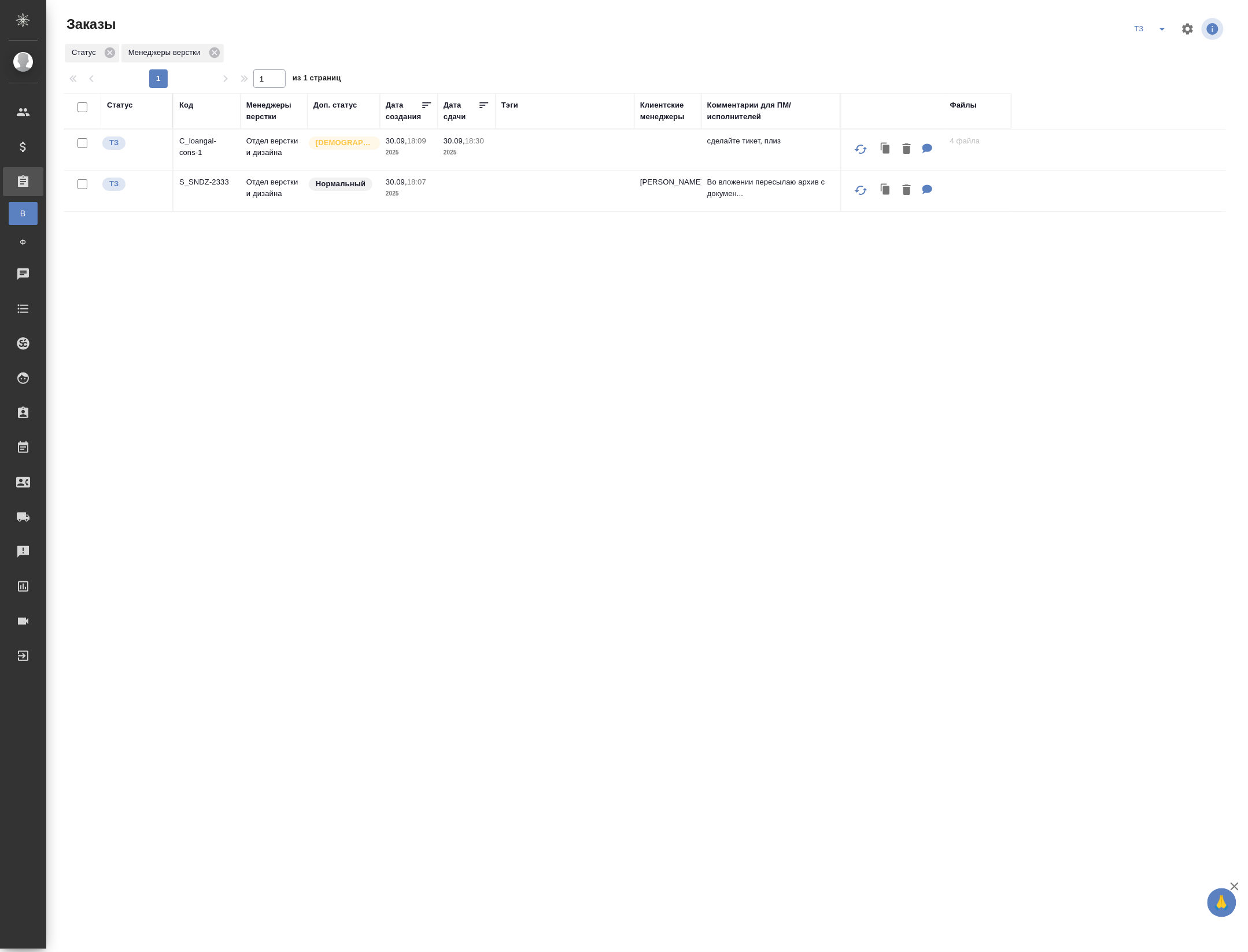
click at [797, 565] on div "Статус Код Менеджеры верстки Доп. статус Дата создания Дата сдачи Тэги Клиентск…" at bounding box center [645, 405] width 1163 height 624
click at [611, 413] on div "Статус Код Менеджеры верстки Доп. статус Дата создания Дата сдачи Тэги Клиентск…" at bounding box center [645, 405] width 1163 height 624
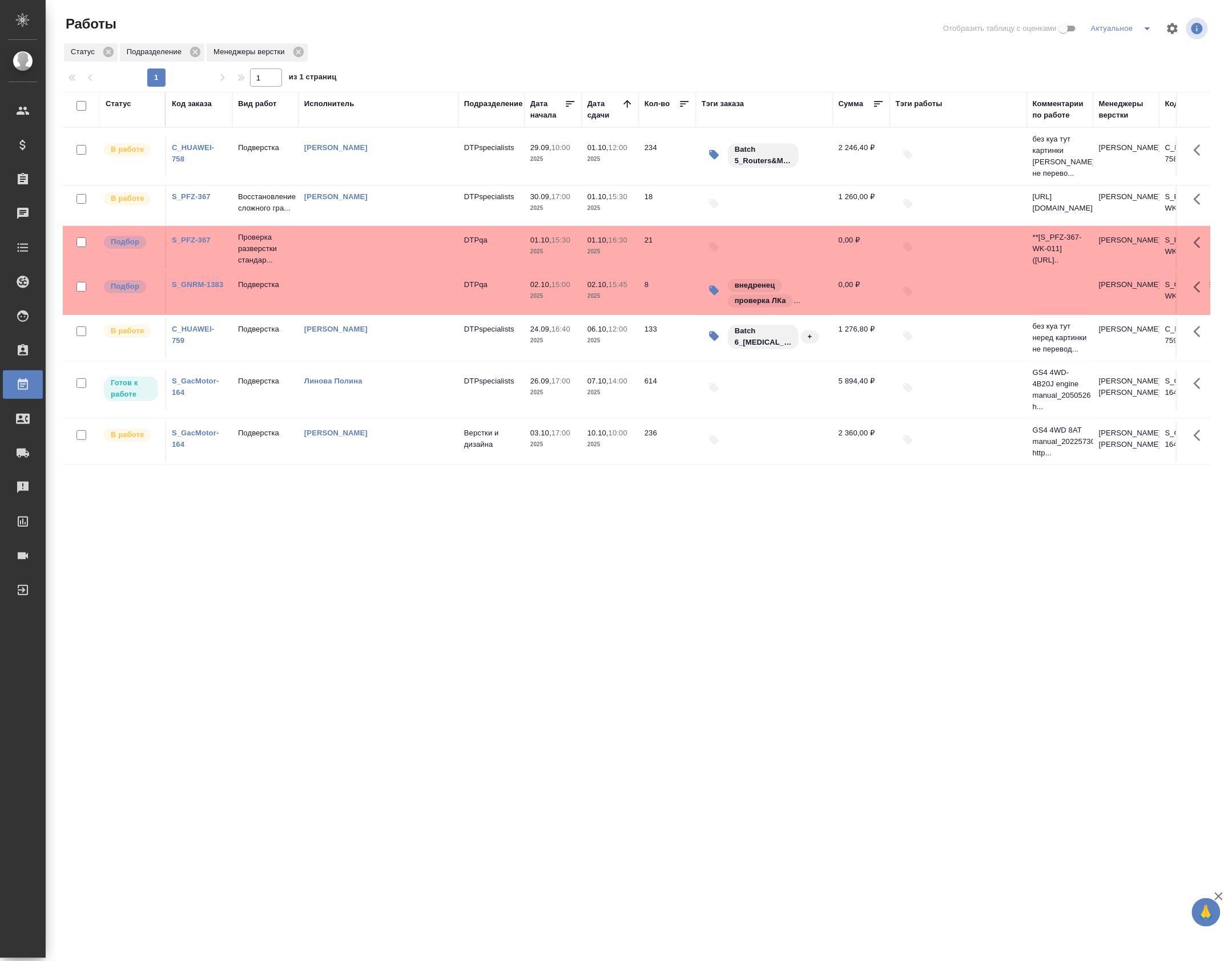
click at [563, 191] on tr "В работе S_PFZ-367 Восстановление сложного гра... Труш Максим Александрович DTP…" at bounding box center [662, 205] width 1197 height 40
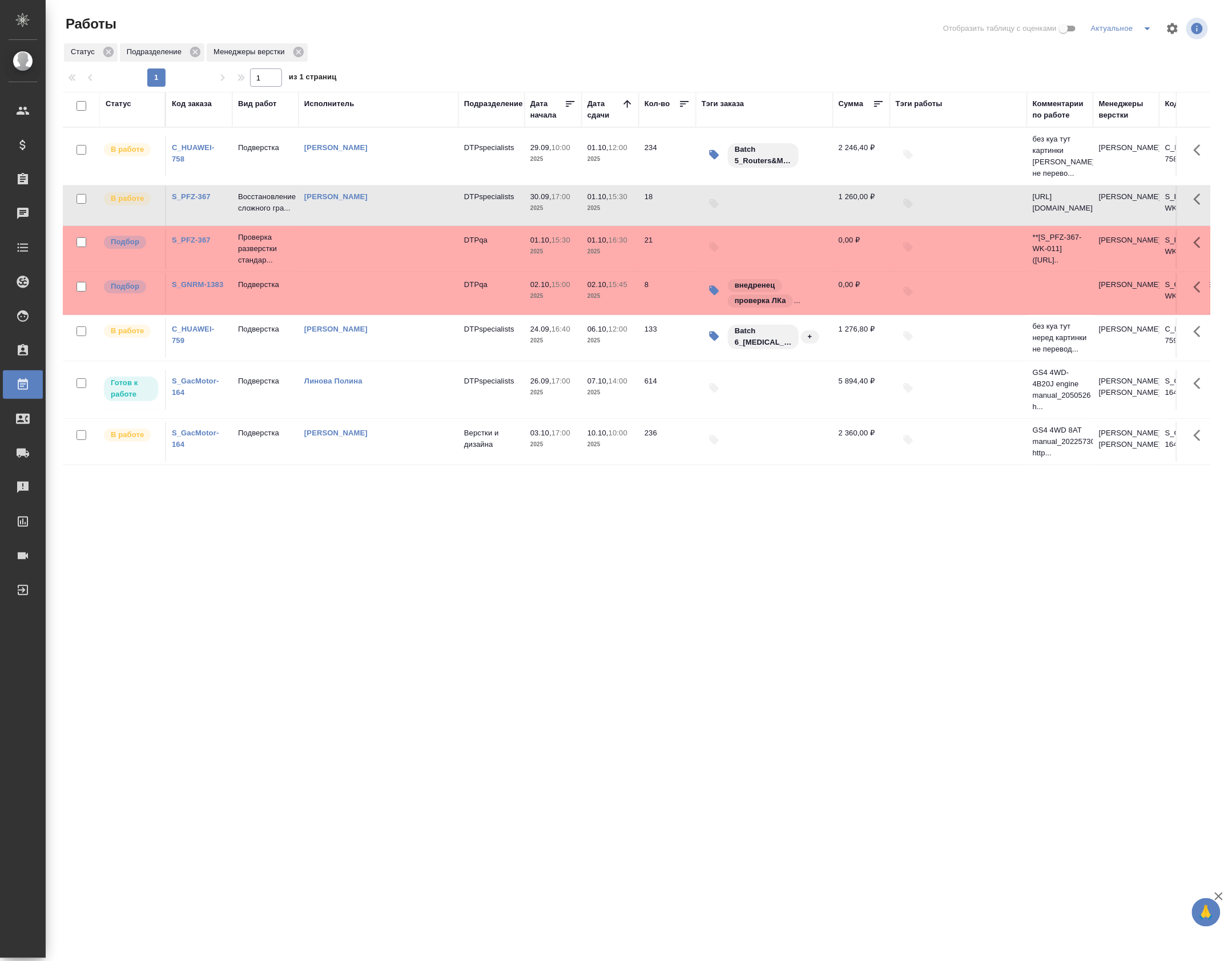
click at [563, 191] on tr "В работе S_PFZ-367 Восстановление сложного гра... Труш Максим Александрович DTP…" at bounding box center [662, 205] width 1197 height 40
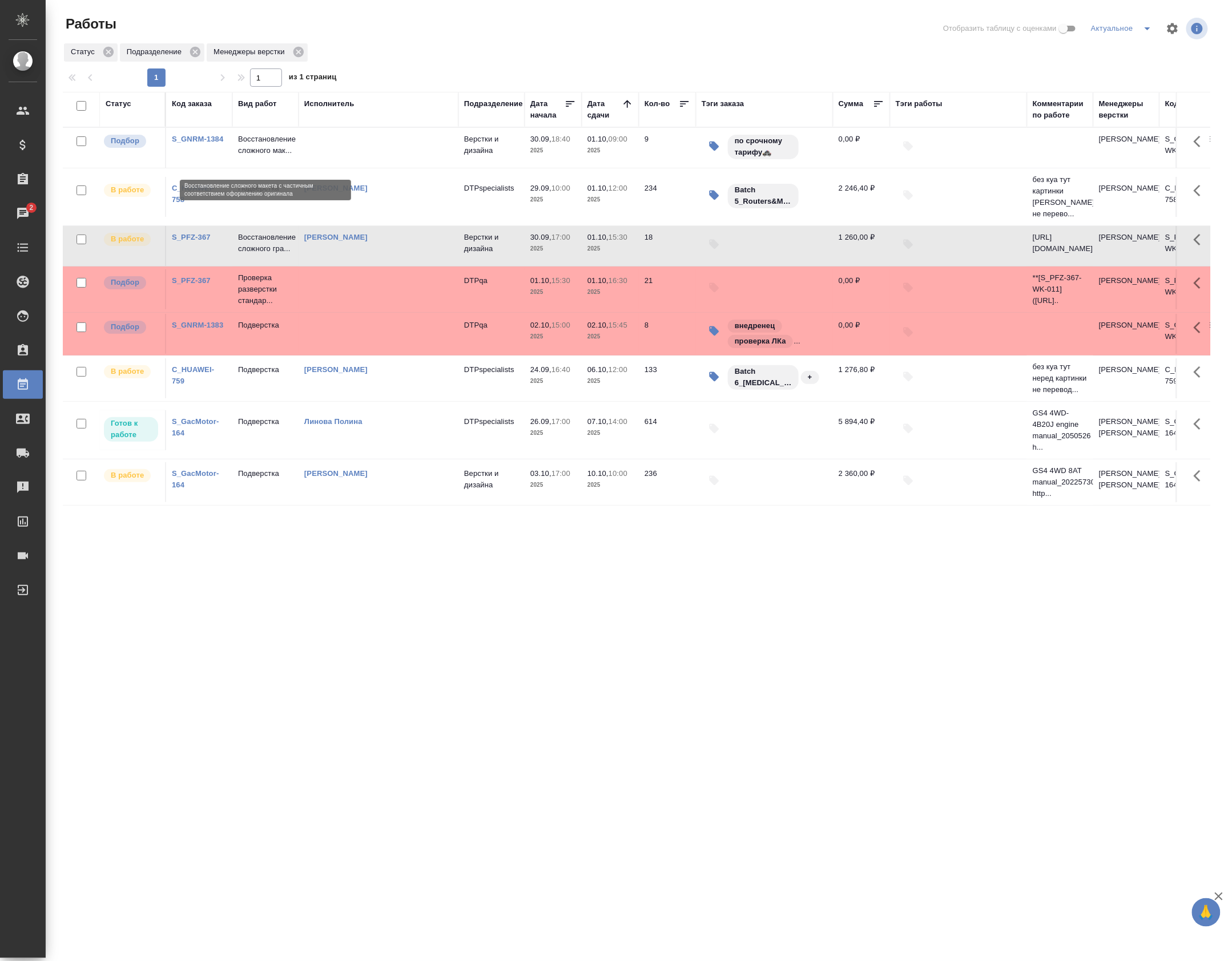
click at [318, 161] on td at bounding box center [378, 148] width 160 height 40
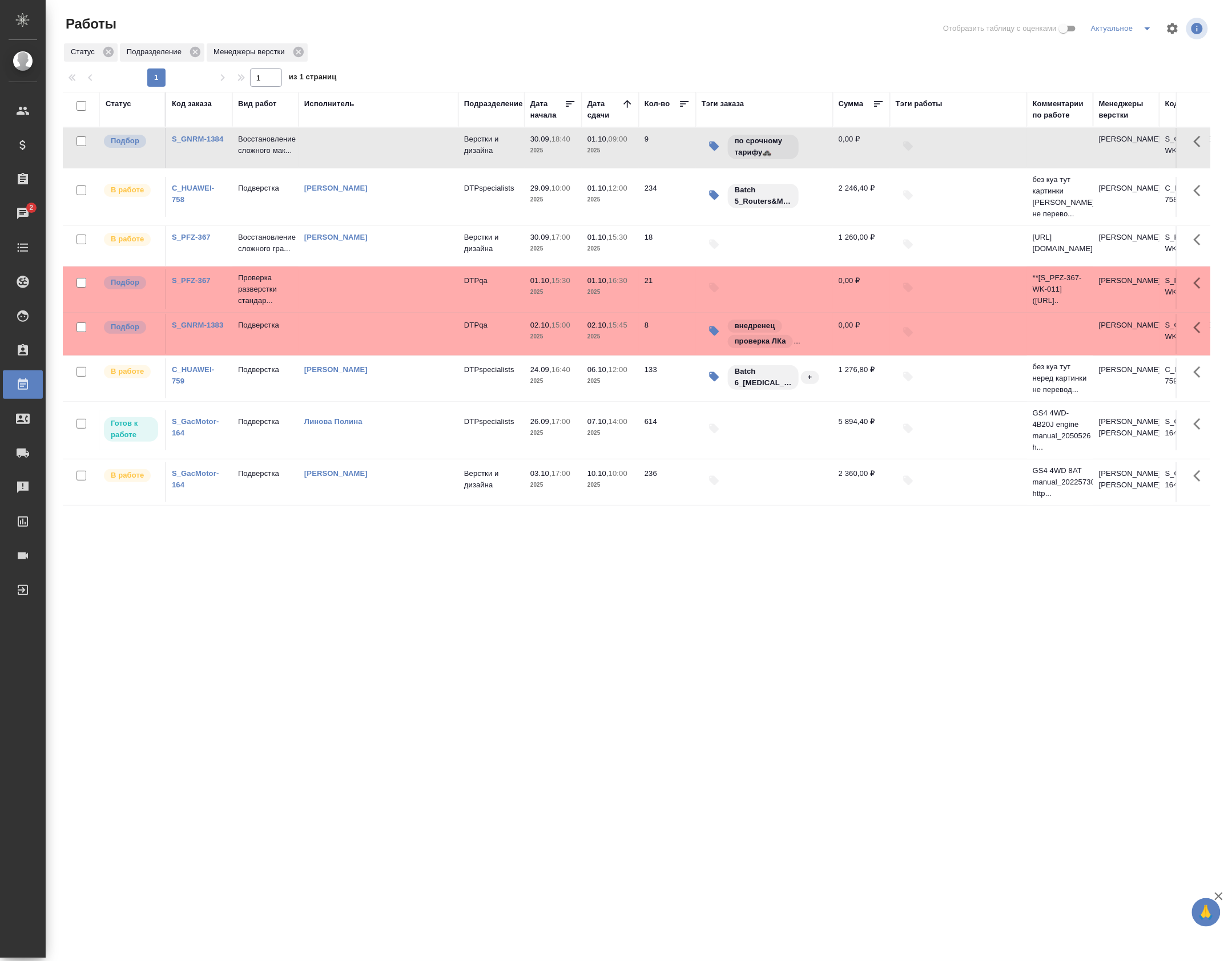
click at [318, 161] on td at bounding box center [378, 148] width 160 height 40
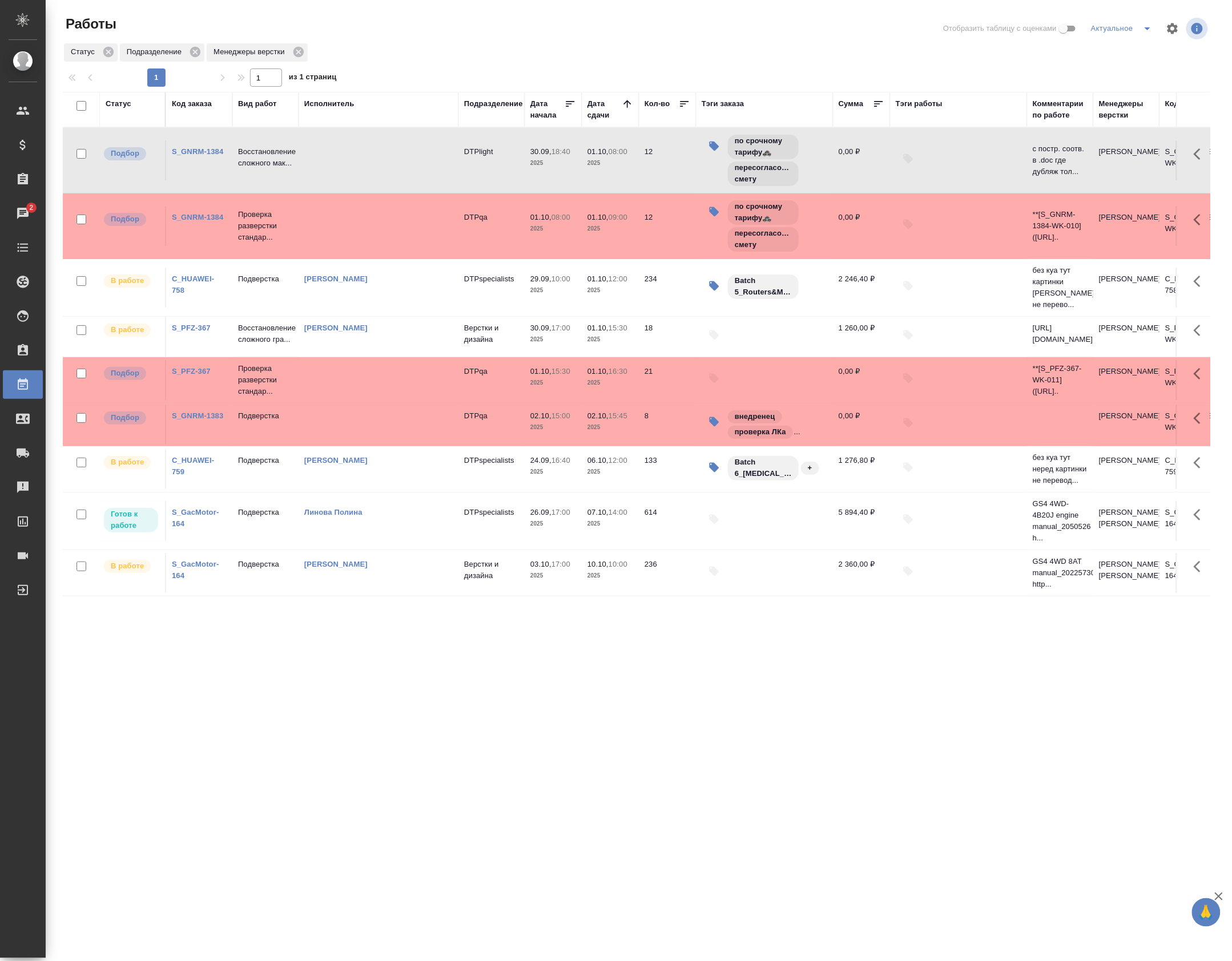
click at [336, 437] on td at bounding box center [378, 424] width 160 height 40
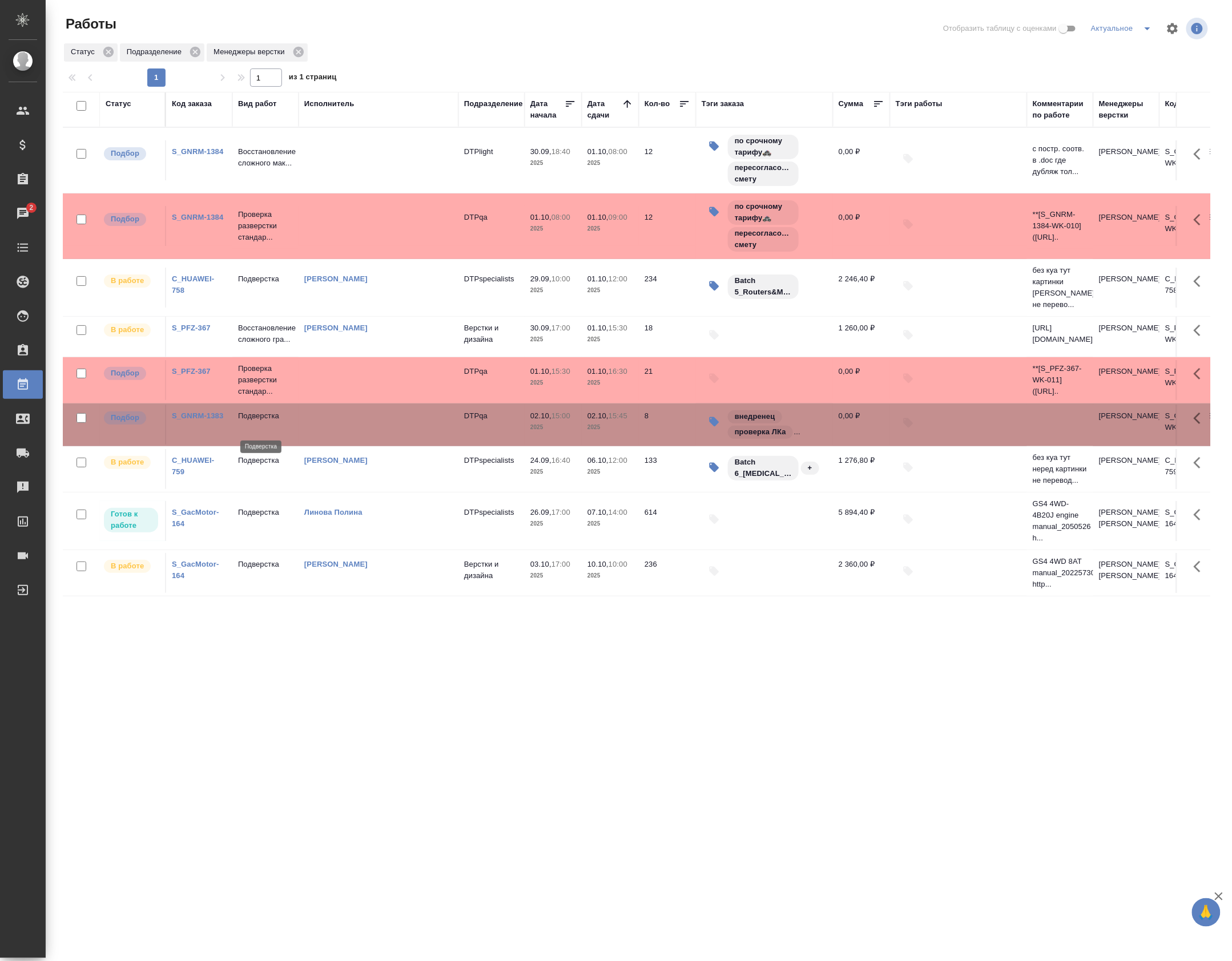
click at [259, 422] on p "Подверстка" at bounding box center [265, 416] width 55 height 11
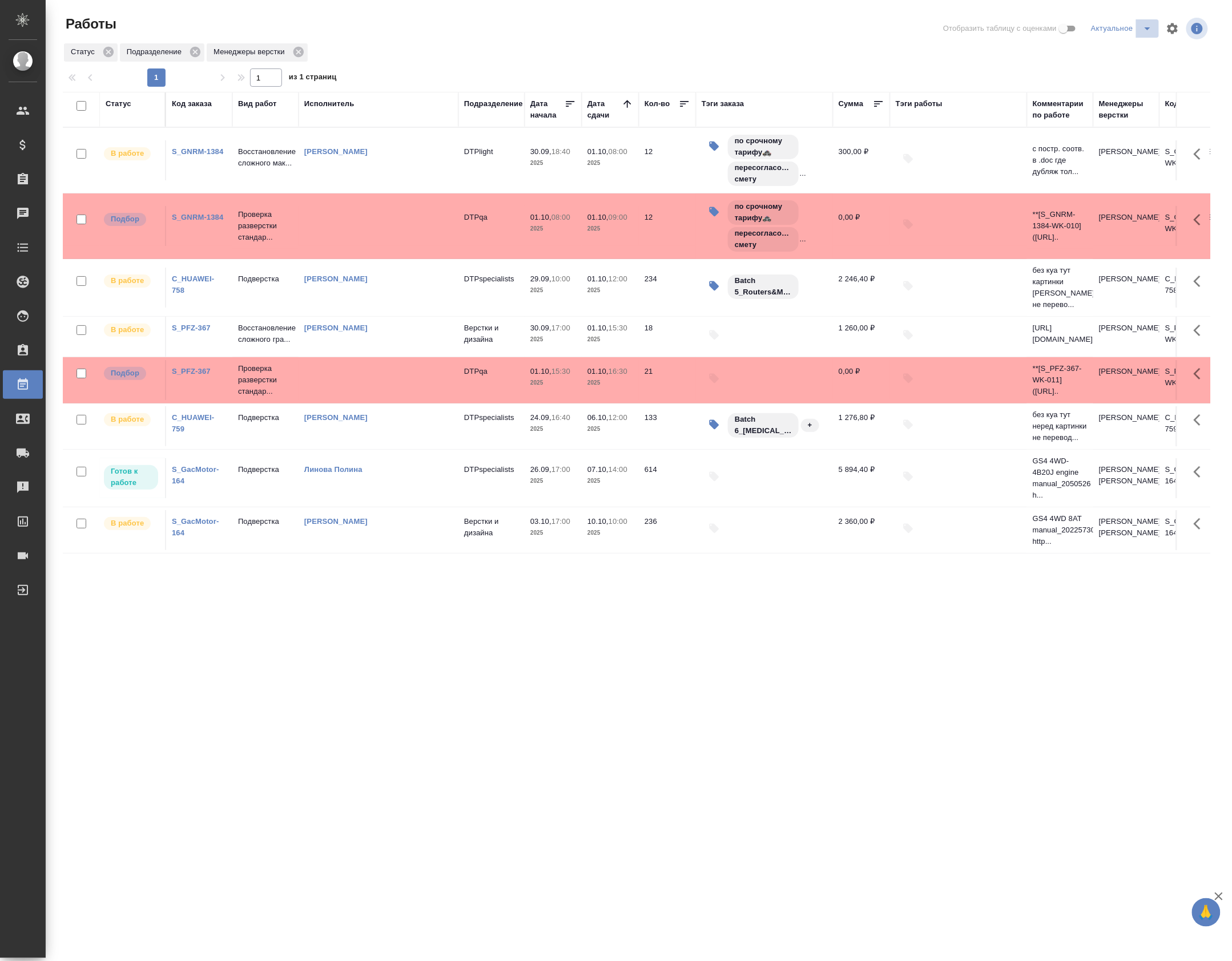
click at [1141, 25] on icon "split button" at bounding box center [1147, 28] width 13 height 13
click at [1100, 132] on li "Проверка" at bounding box center [1109, 128] width 110 height 18
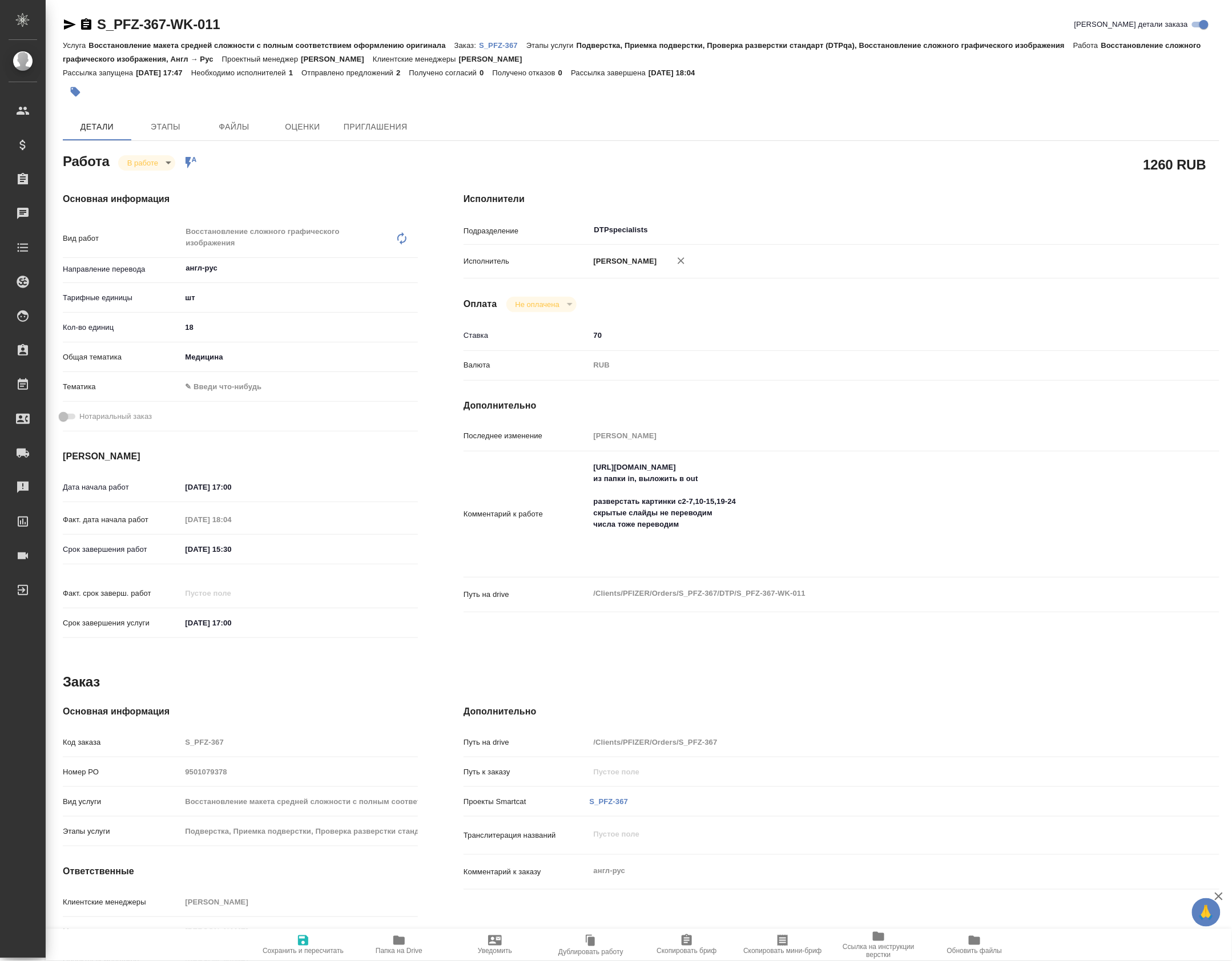
type textarea "x"
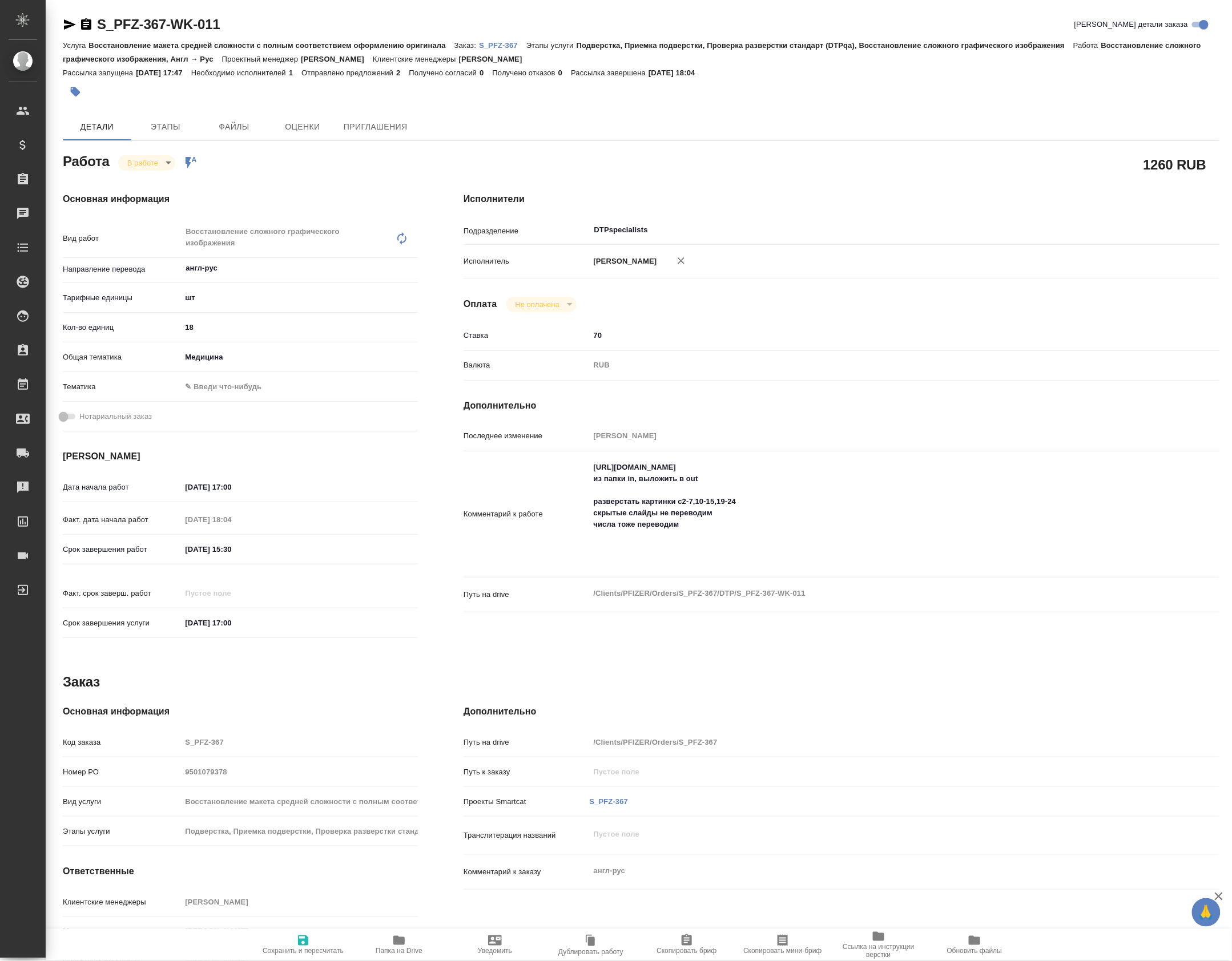
type textarea "x"
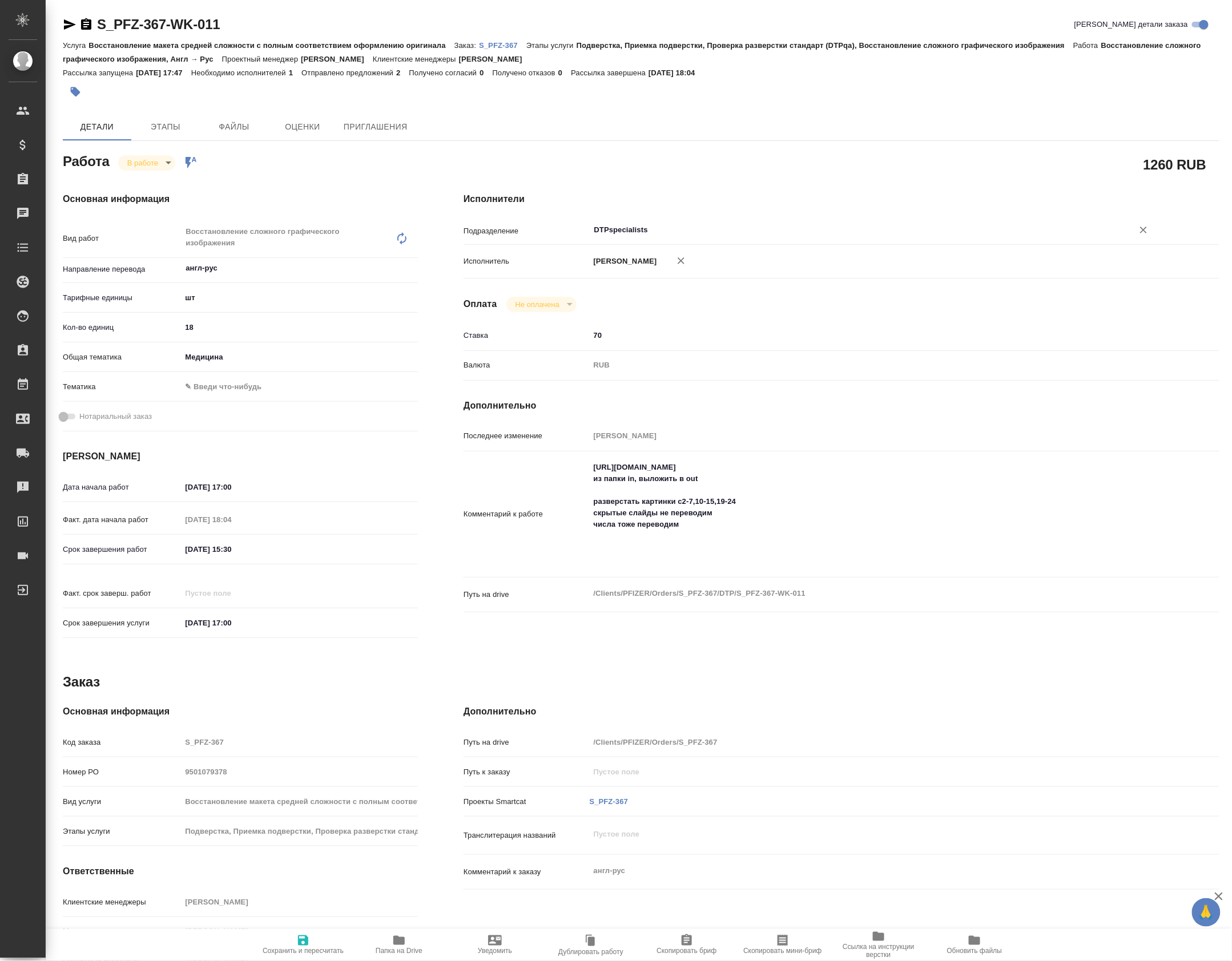
click at [633, 235] on input "DTPspecialists" at bounding box center [854, 229] width 522 height 13
type input "в"
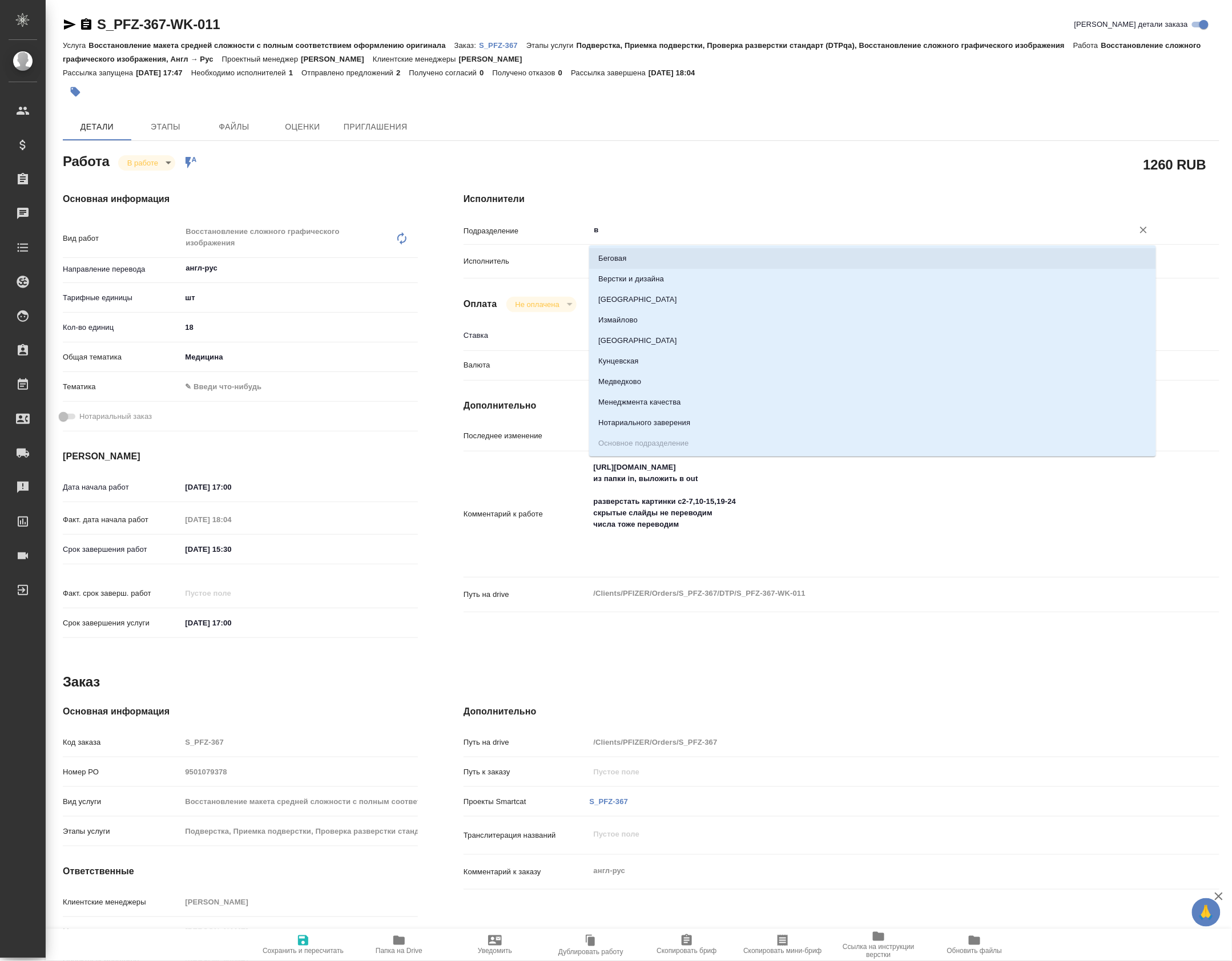
type textarea "x"
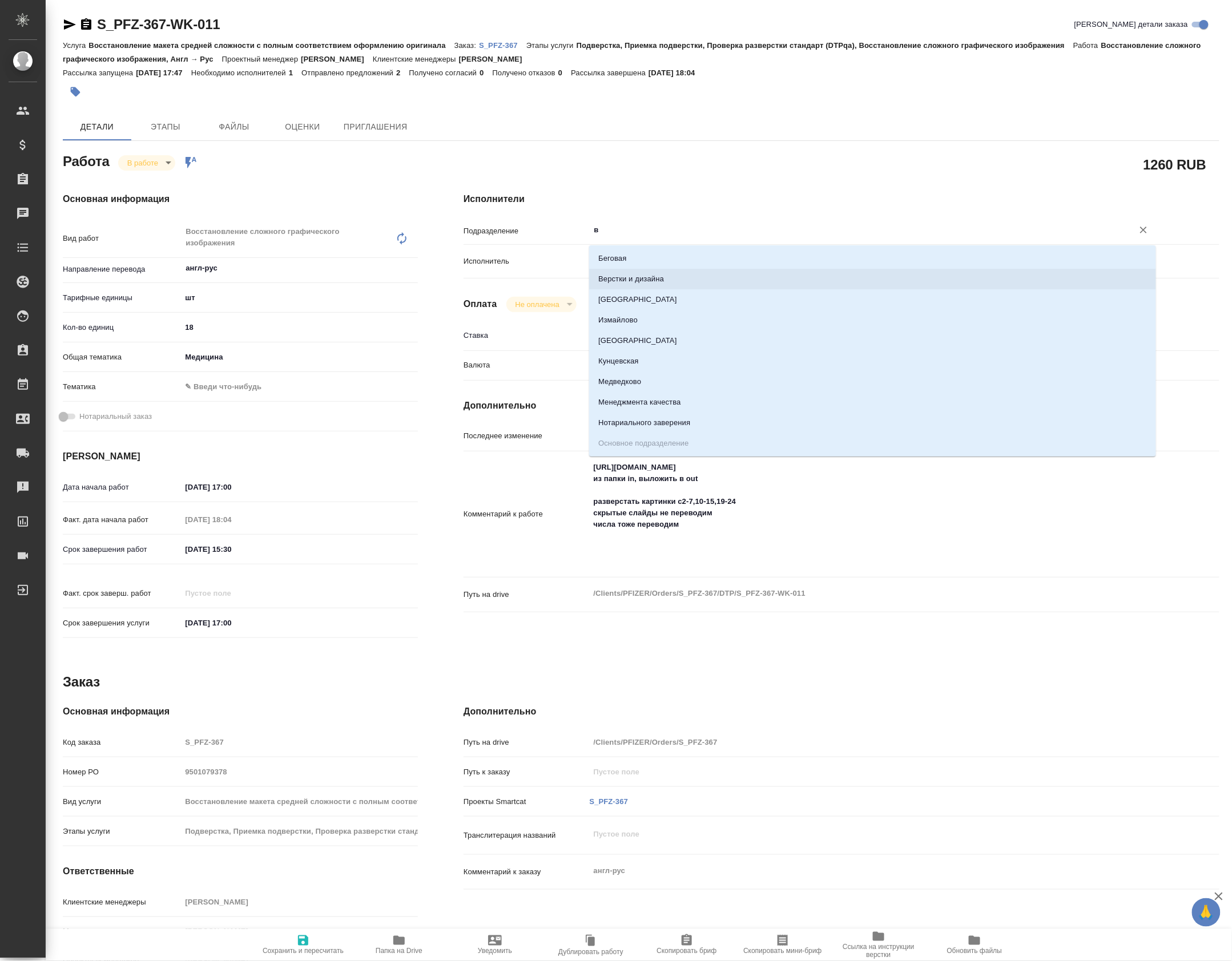
click at [634, 282] on li "Верстки и дизайна" at bounding box center [873, 279] width 567 height 21
type textarea "x"
type input "Верстки и дизайна"
type textarea "x"
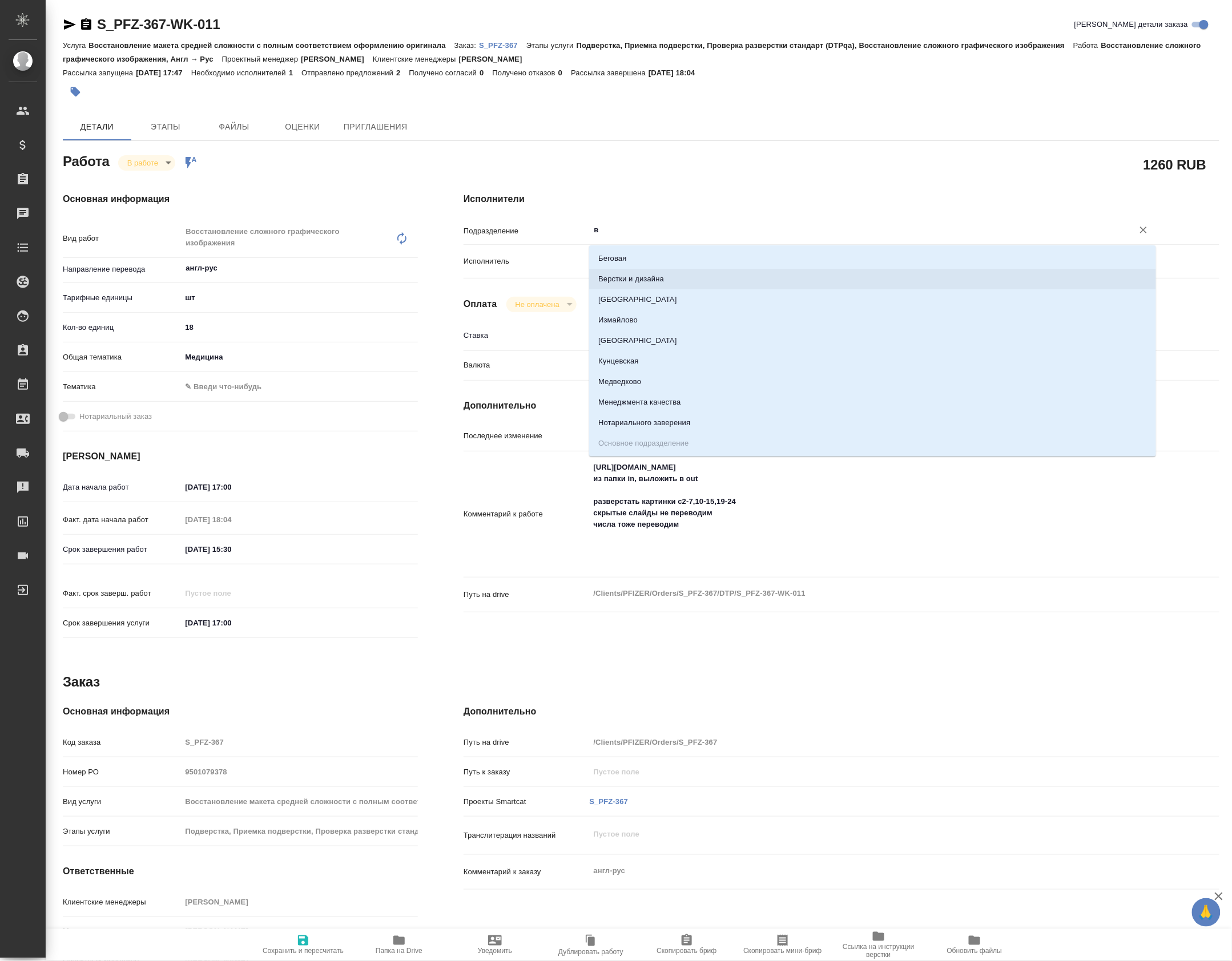
type textarea "x"
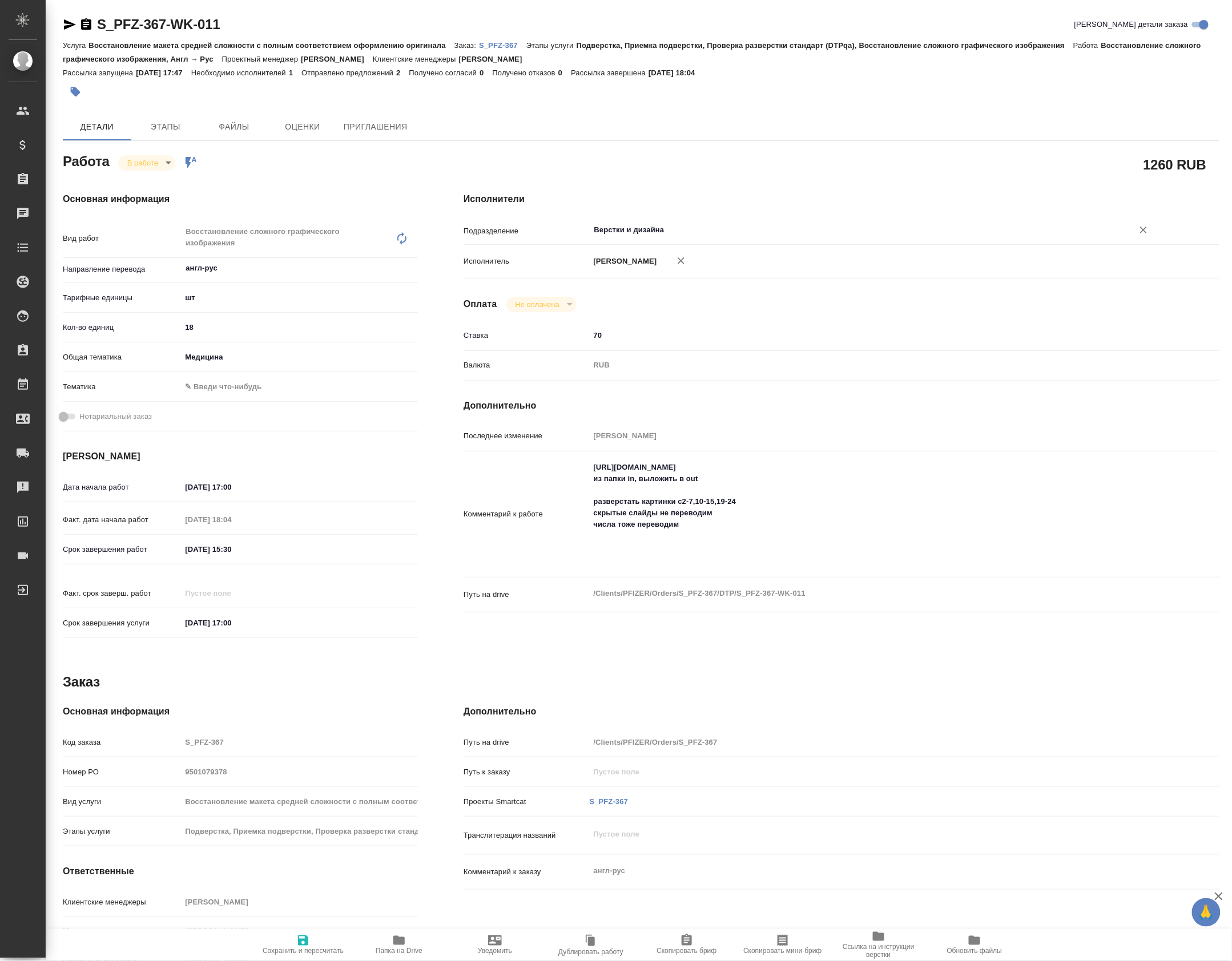
type textarea "x"
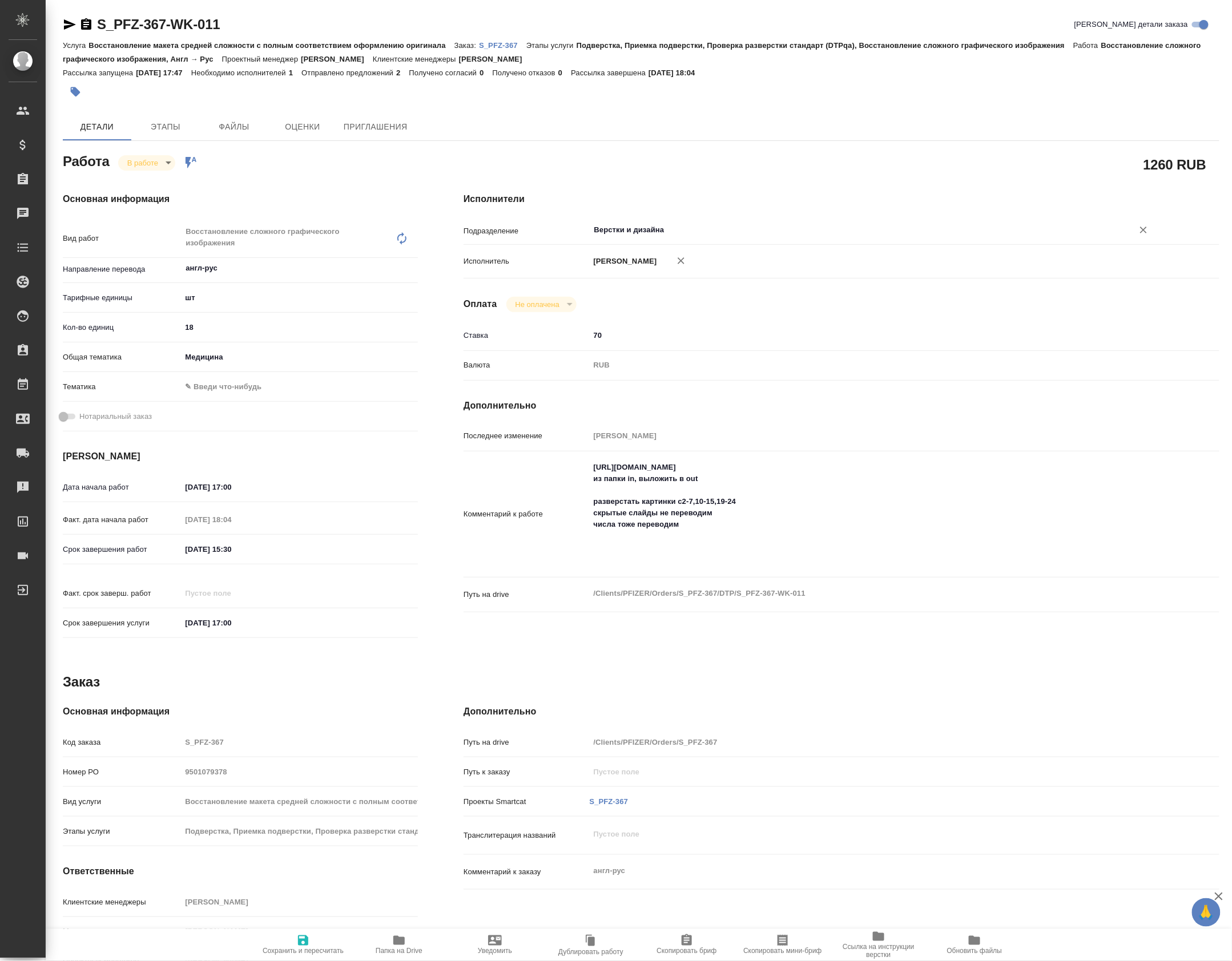
type input "Верстки и дизайна"
click at [302, 955] on span "Сохранить и пересчитать" at bounding box center [303, 951] width 81 height 8
type textarea "x"
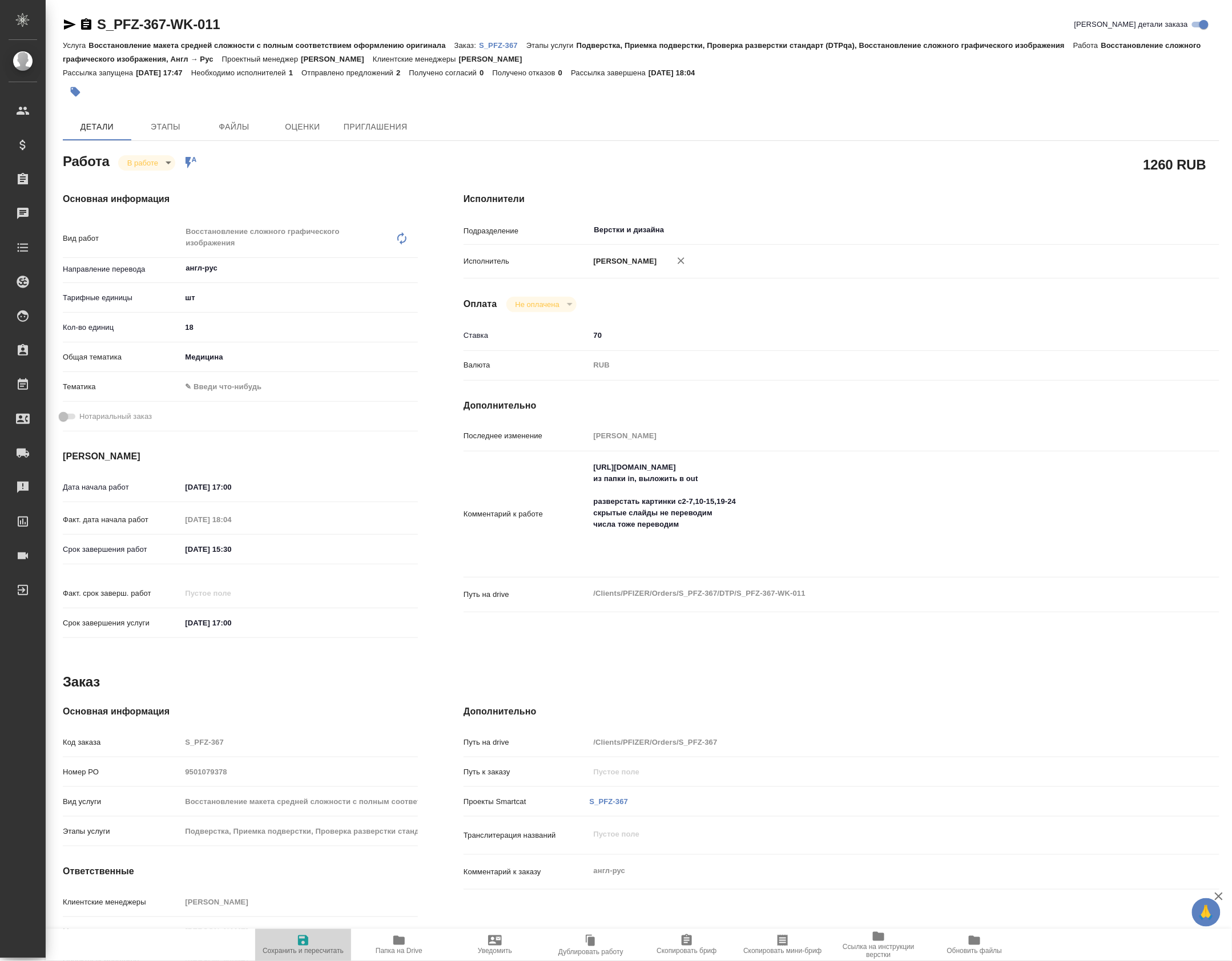
type textarea "x"
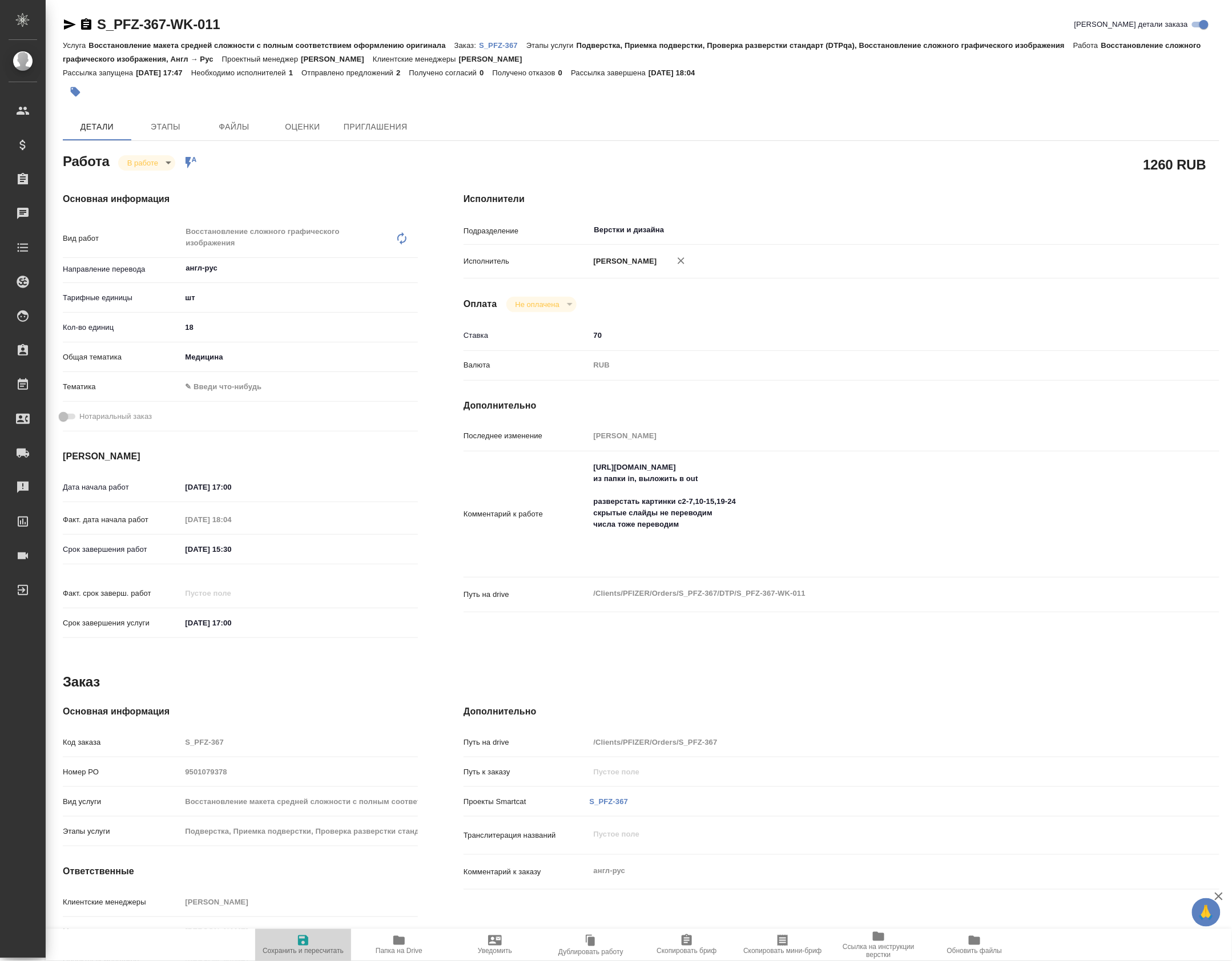
type textarea "x"
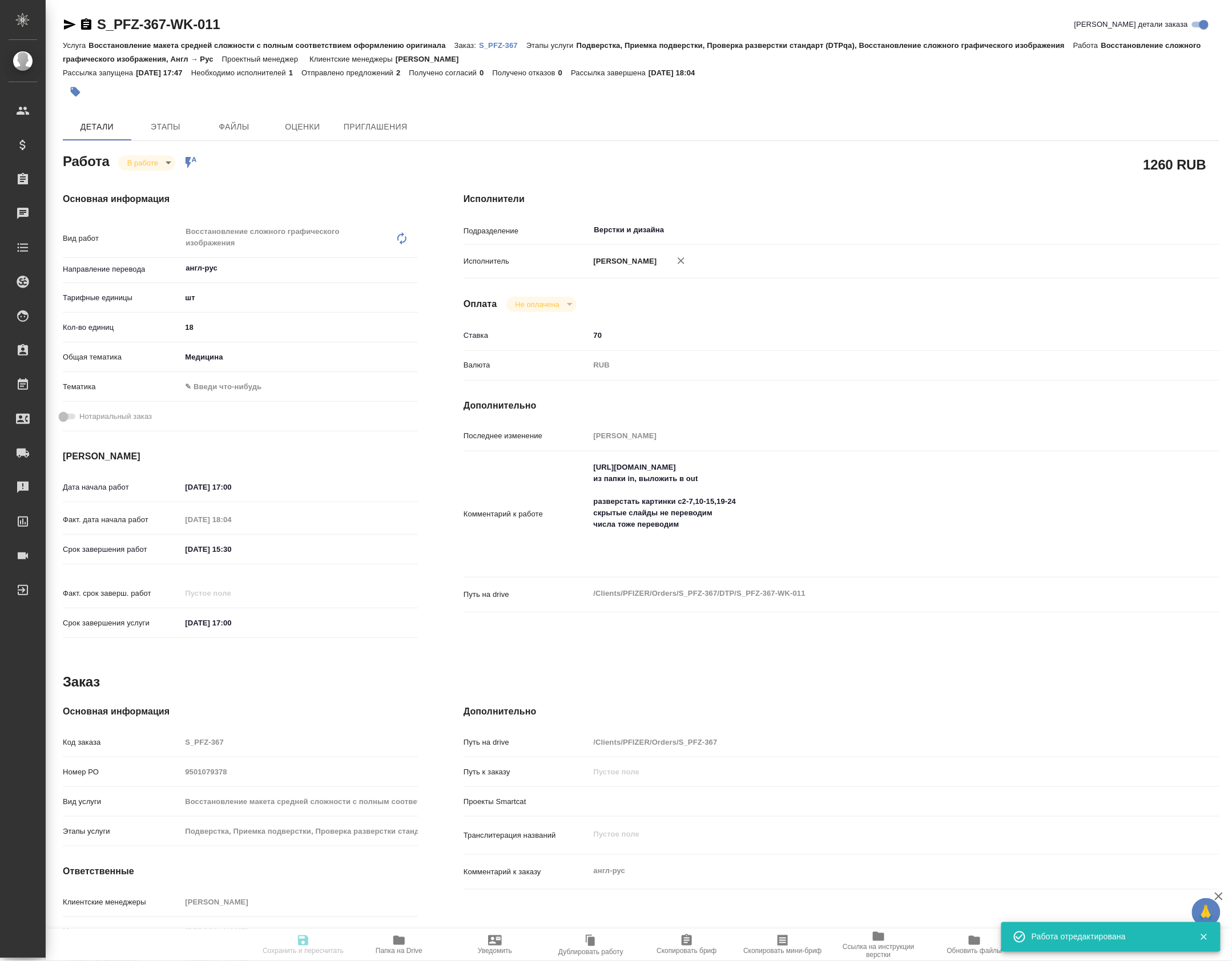
type input "inProgress"
type textarea "Восстановление сложного графического изображения"
type textarea "x"
type input "англ-рус"
type input "5a8b1489cc6b4906c91bfdc1"
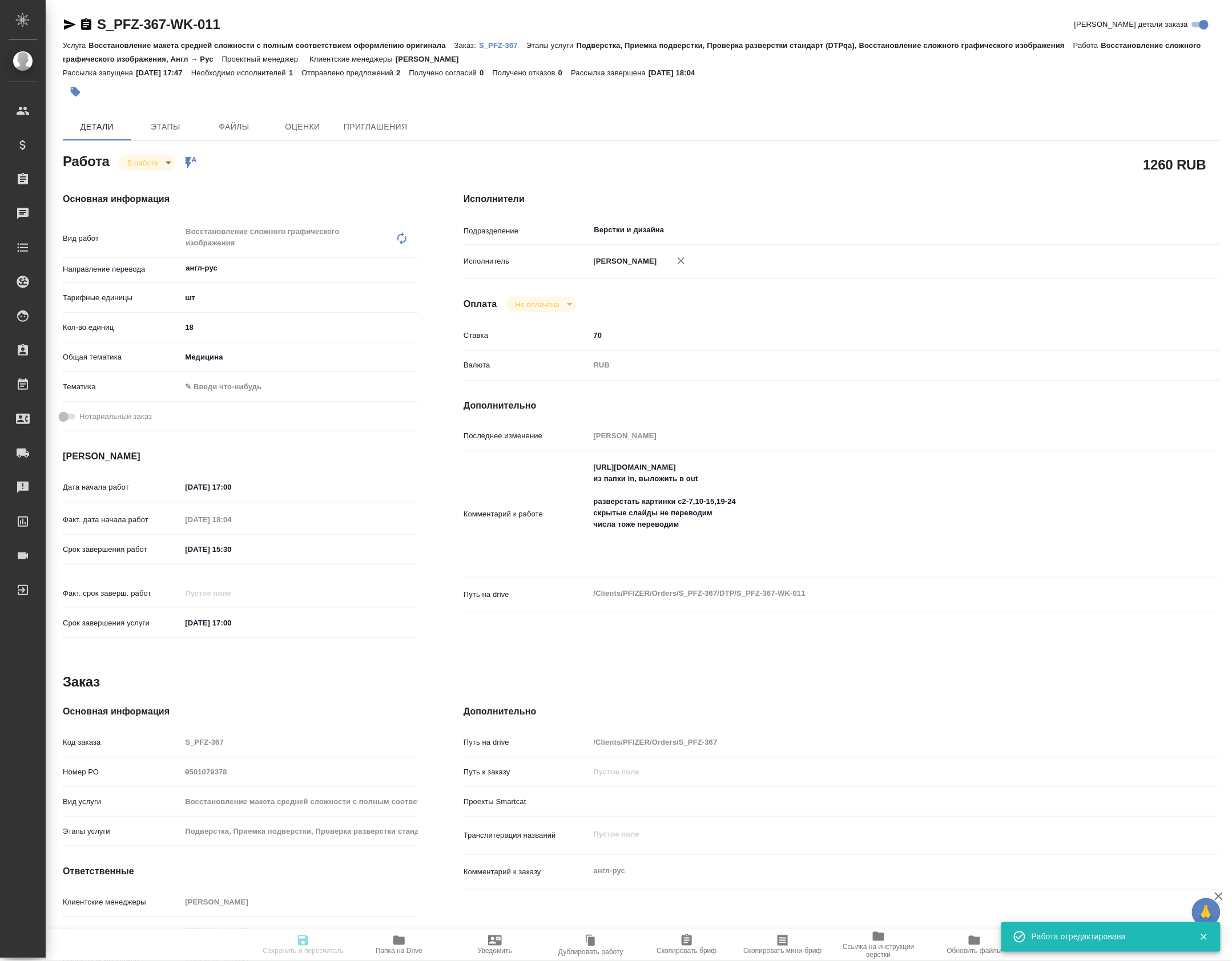
type input "18"
type input "med"
type input "30.09.2025 17:00"
type input "30.09.2025 18:04"
type input "01.10.2025 15:30"
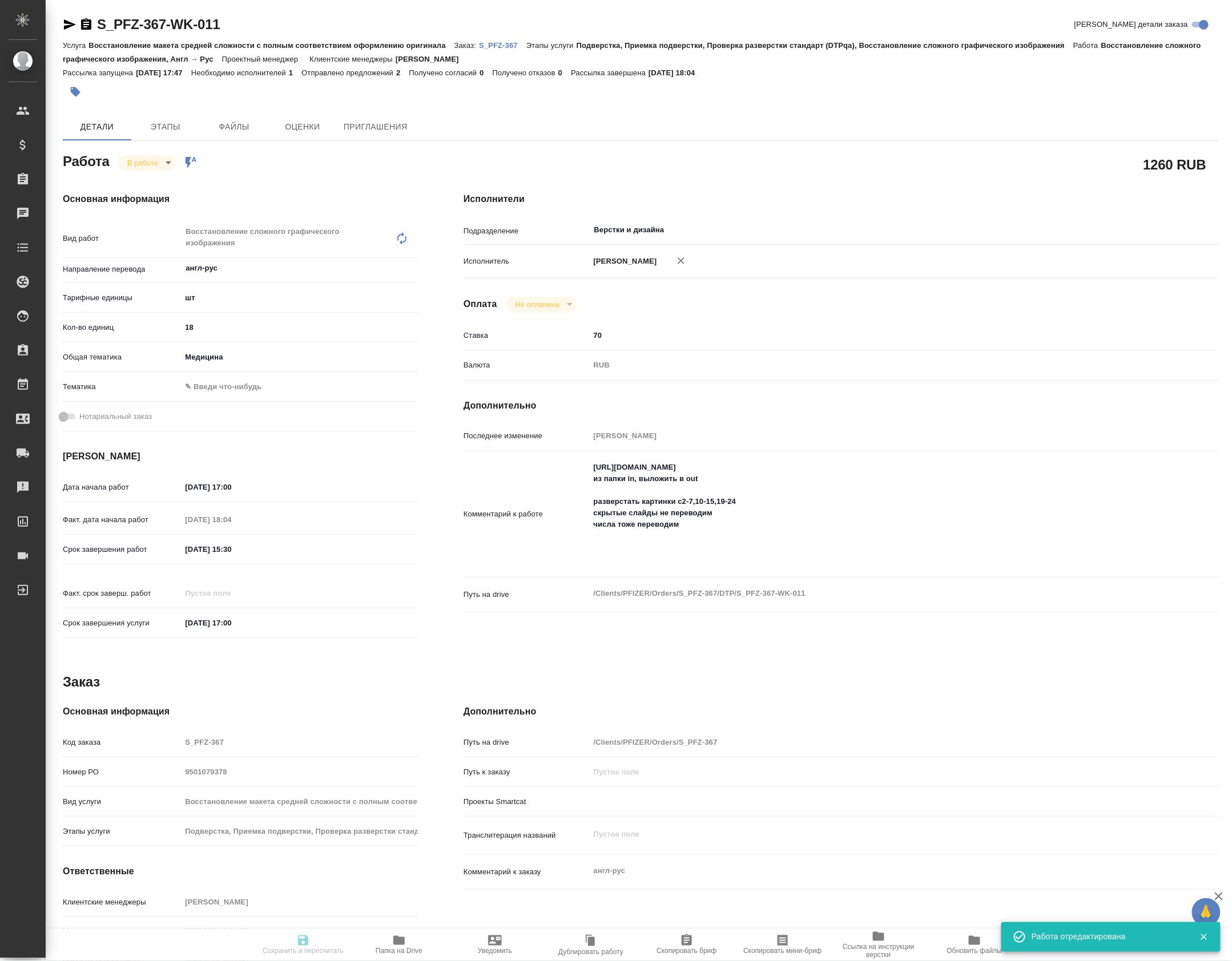
type input "03.10.2025 17:00"
type input "Верстки и дизайна"
type input "notPayed"
type input "70"
type input "RUB"
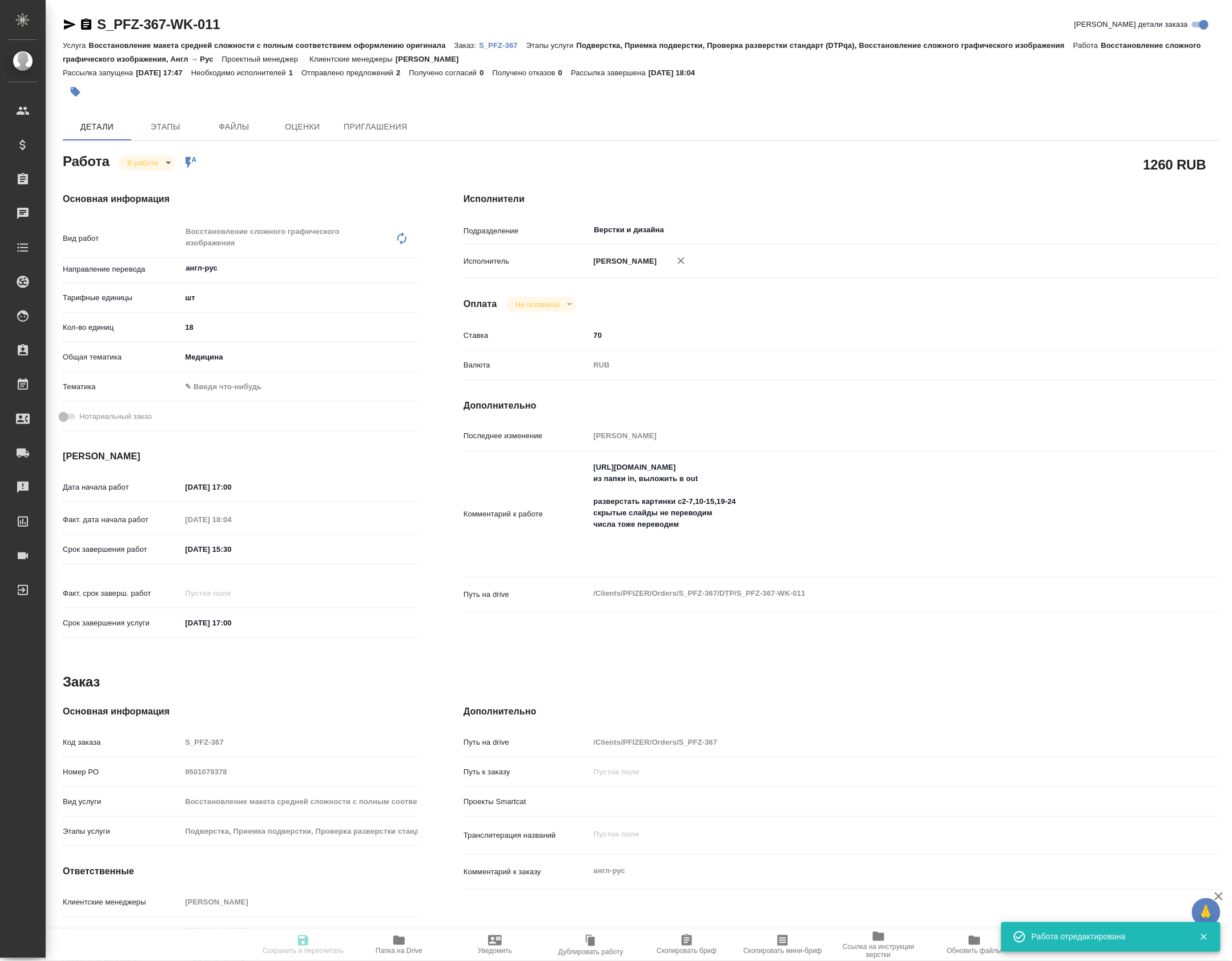
type input "[PERSON_NAME]"
type textarea "https://drive.awatera.com/s/6bHnsibCYj2WYcr из папки in, выложить в out разверс…"
type textarea "x"
type textarea "/Clients/PFIZER/Orders/S_PFZ-367/DTP/S_PFZ-367-WK-011"
type textarea "x"
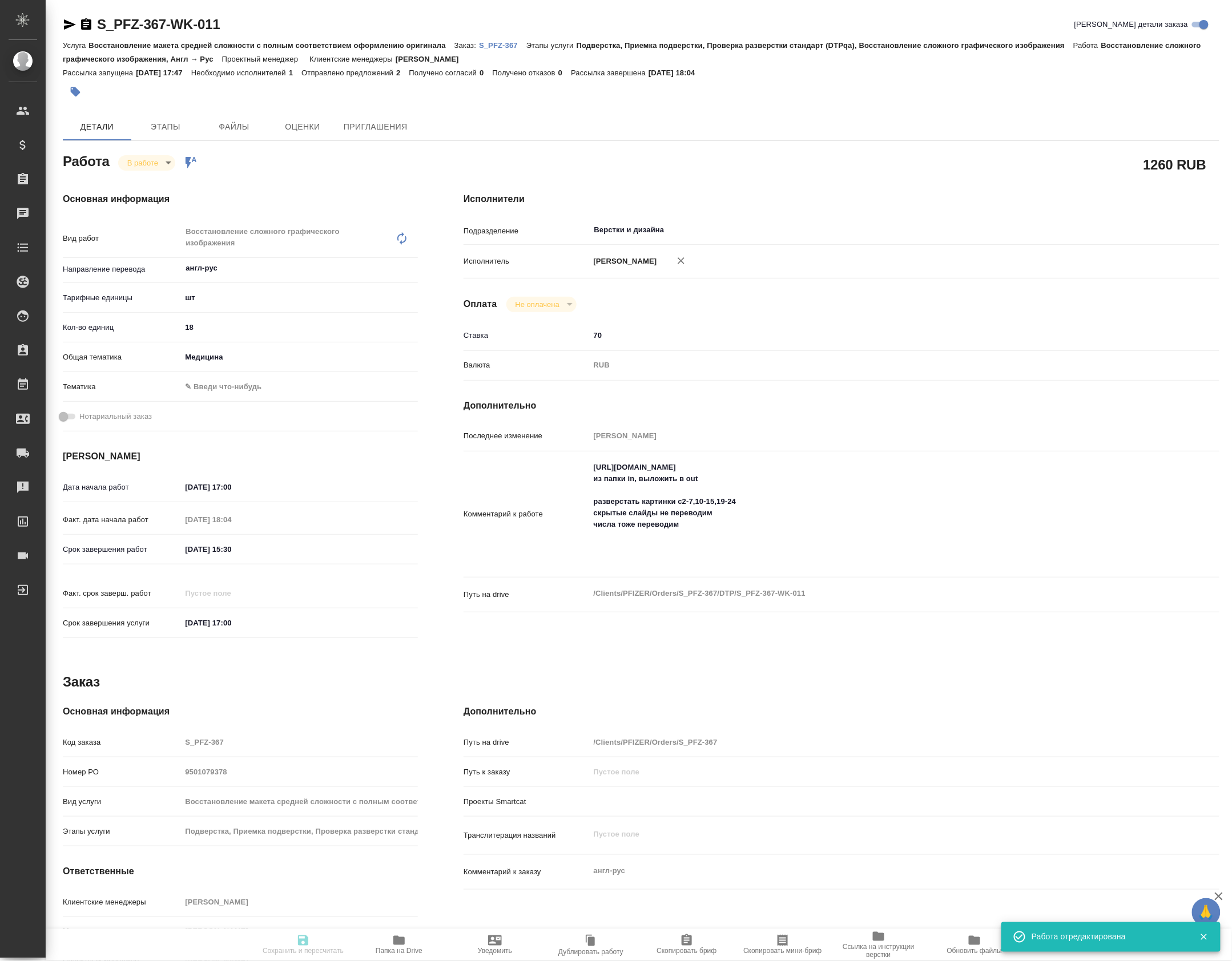
type input "S_PFZ-367"
type input "9501079378"
type input "Восстановление макета средней сложности с полным соответствием оформлению ориги…"
type input "Подверстка, Приемка подверстки, Проверка разверстки стандарт (DTPqa), Восстанов…"
type input "Никифорова Валерия"
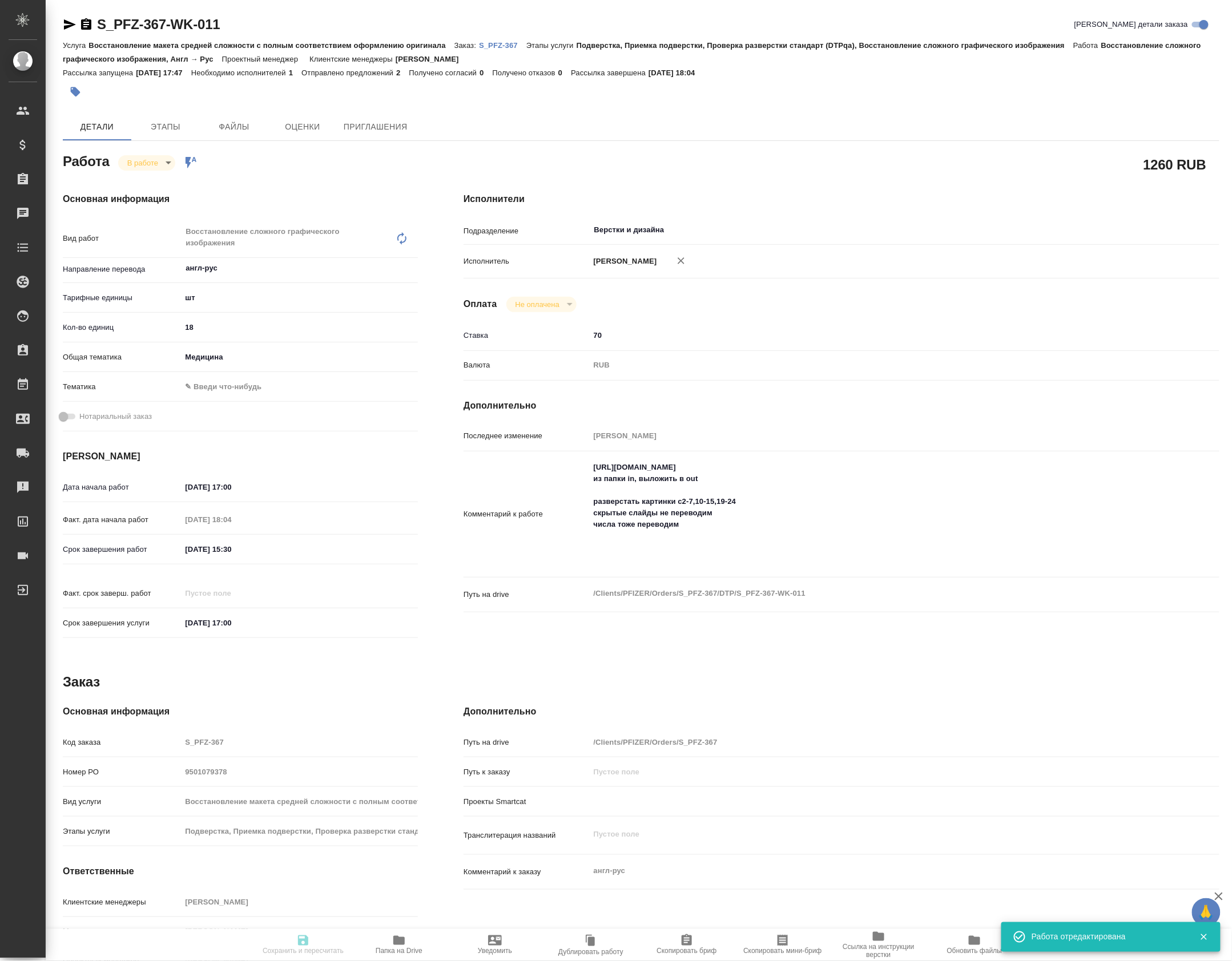
type input "[PERSON_NAME]"
type input "/Clients/PFIZER/Orders/S_PFZ-367"
type textarea "x"
type textarea "англ-рус"
type textarea "x"
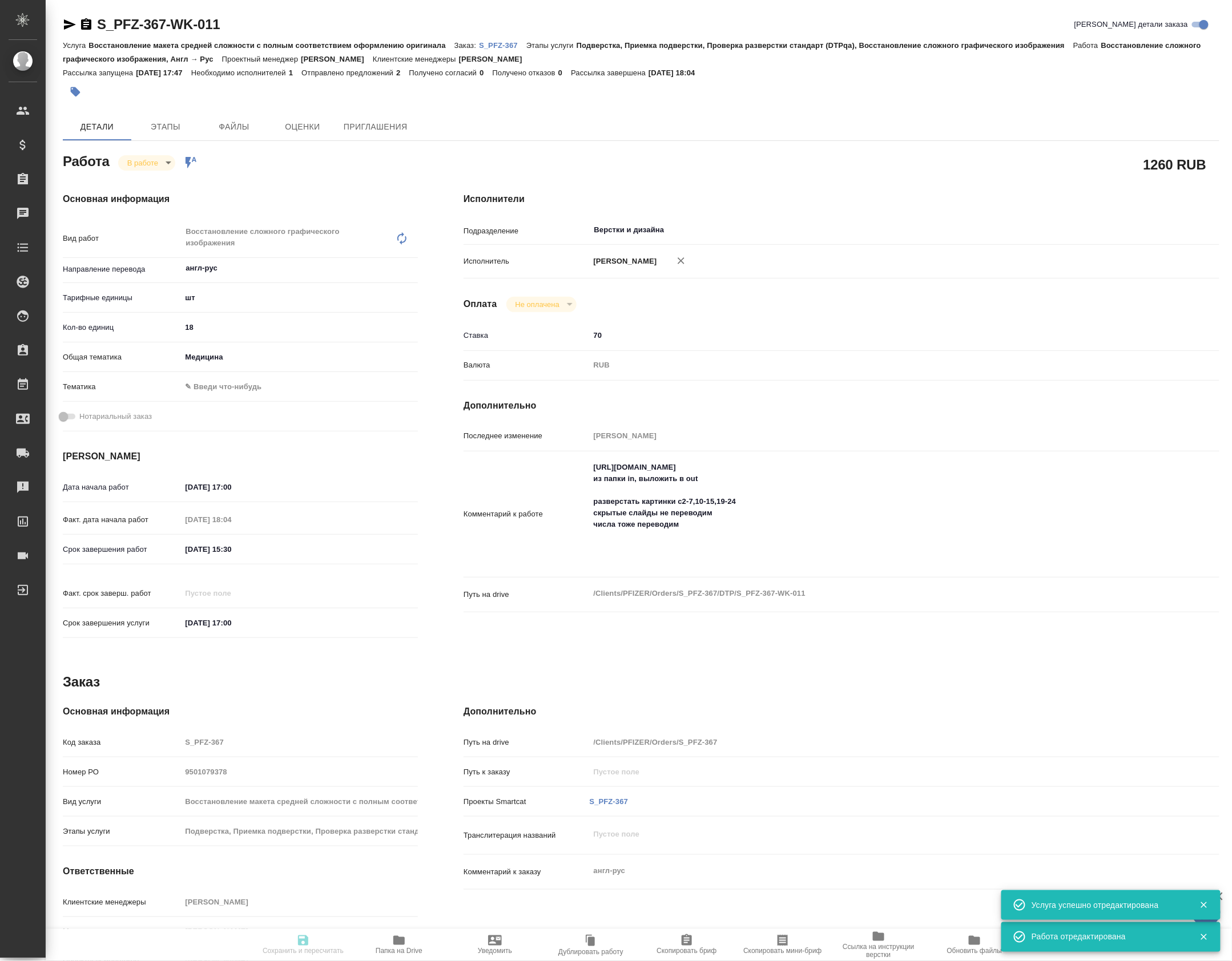
type textarea "x"
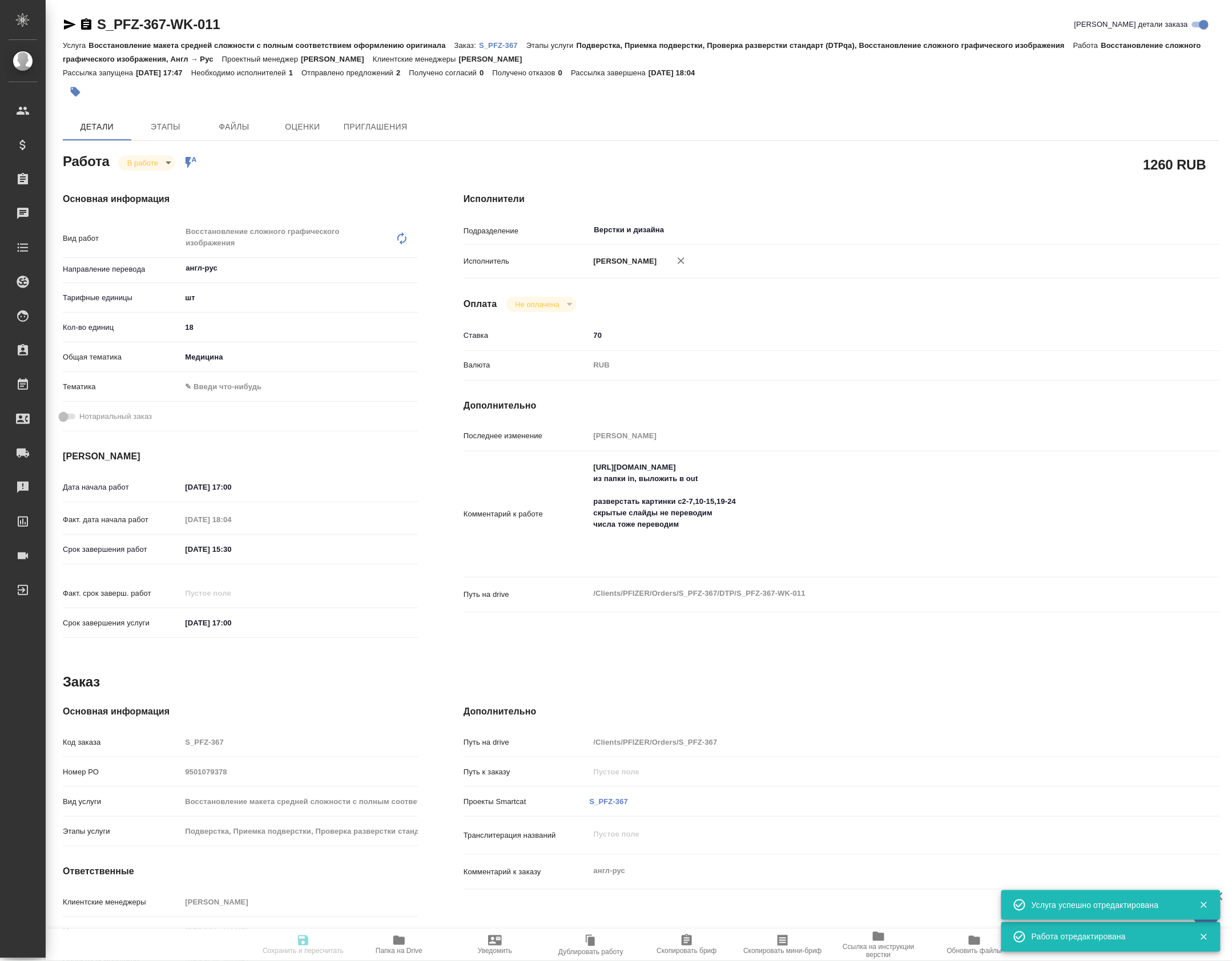
type textarea "x"
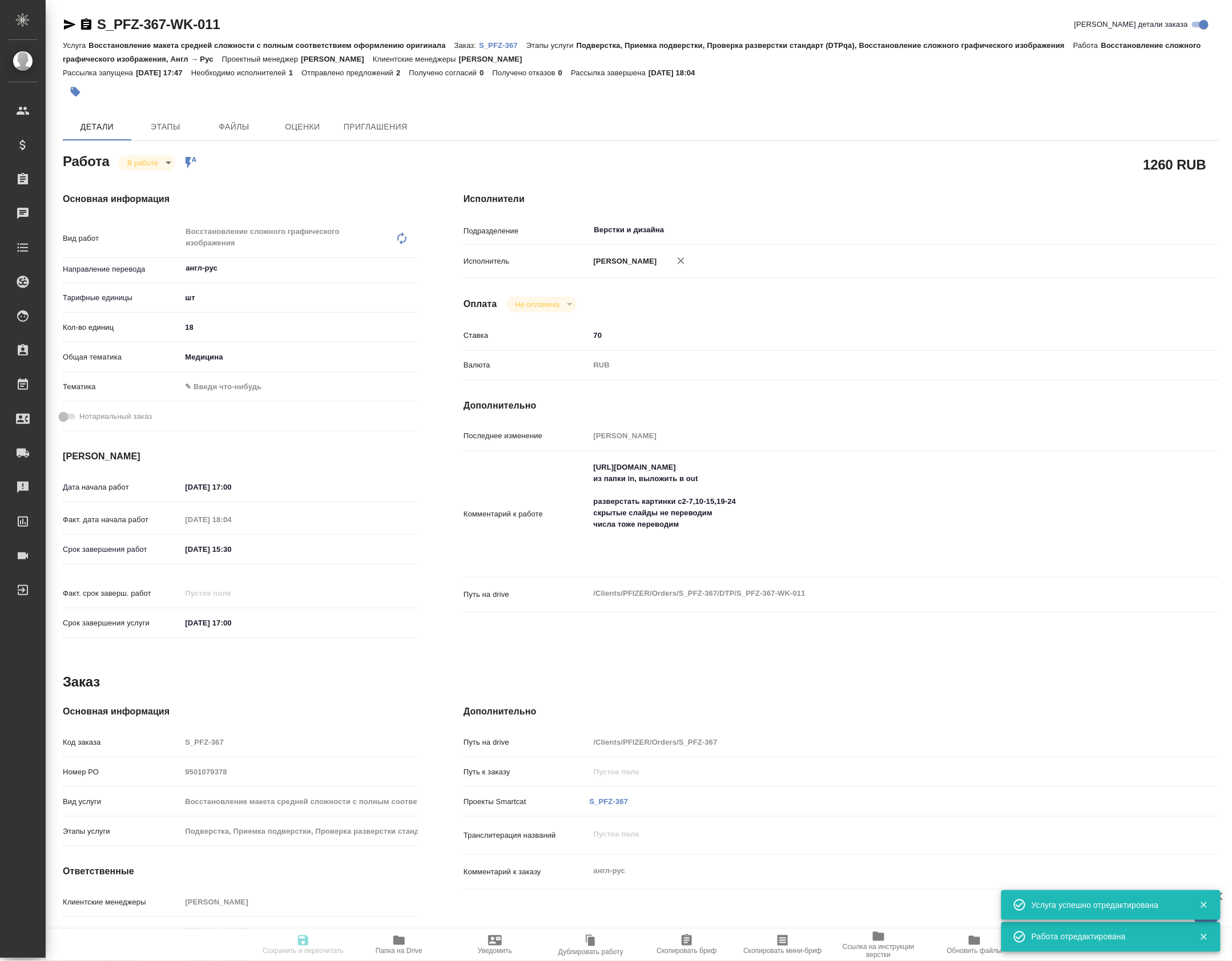
type textarea "x"
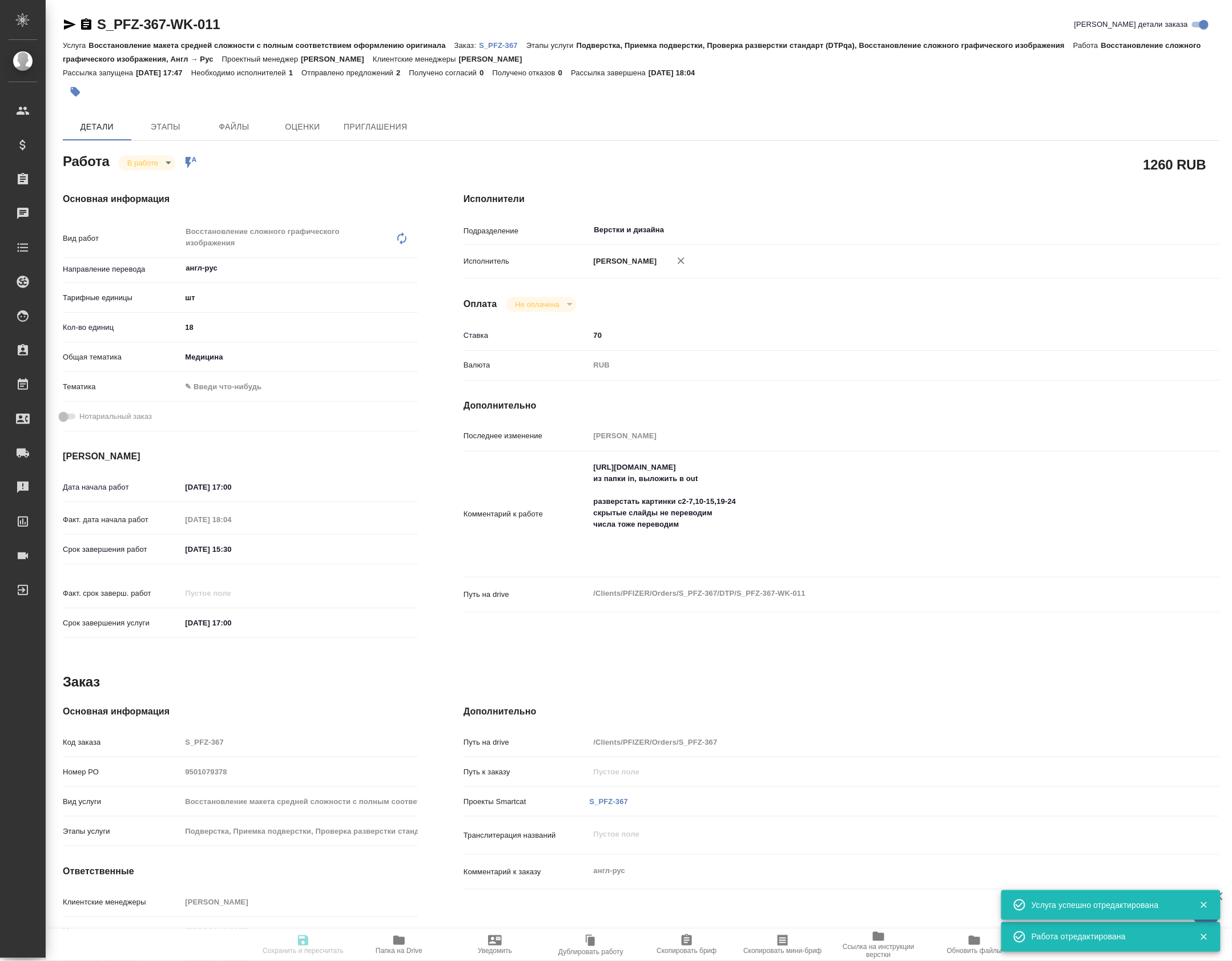
type input "inProgress"
type textarea "Восстановление сложного графического изображения"
type textarea "x"
type input "англ-рус"
type input "5a8b1489cc6b4906c91bfdc1"
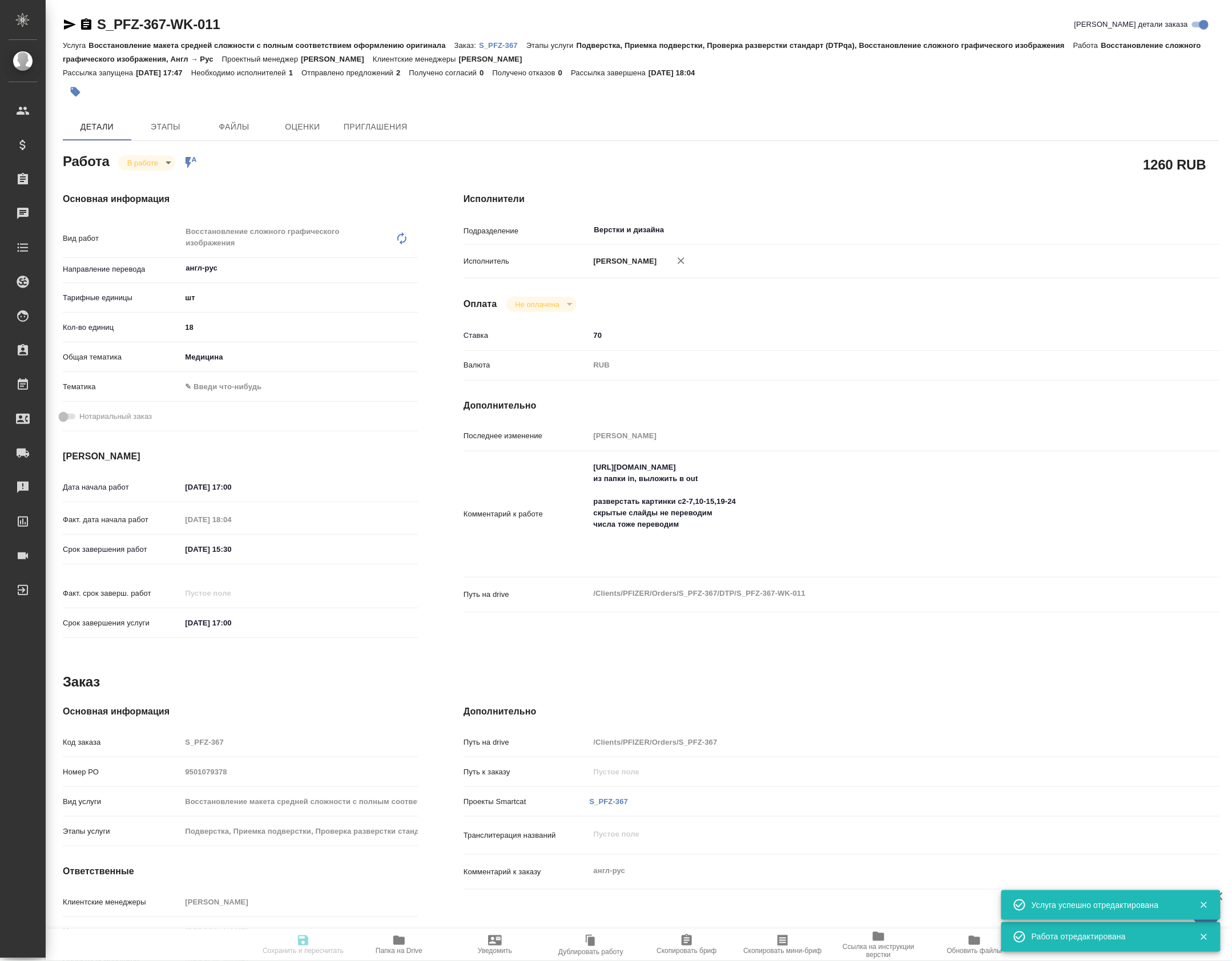
type input "18"
type input "med"
type input "30.09.2025 17:00"
type input "30.09.2025 18:04"
type input "01.10.2025 15:30"
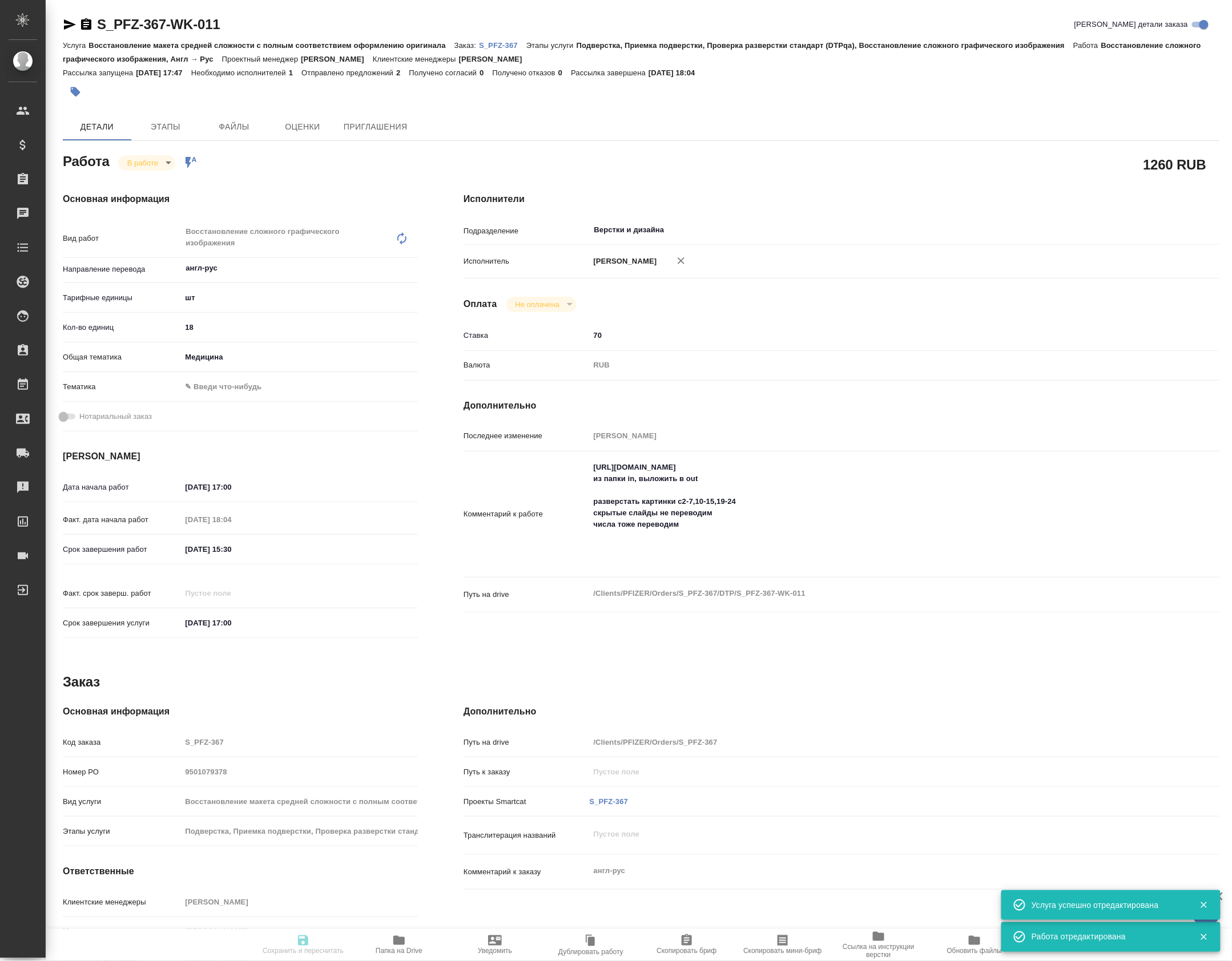
type input "03.10.2025 17:00"
type input "Верстки и дизайна"
type input "notPayed"
type input "70"
type input "RUB"
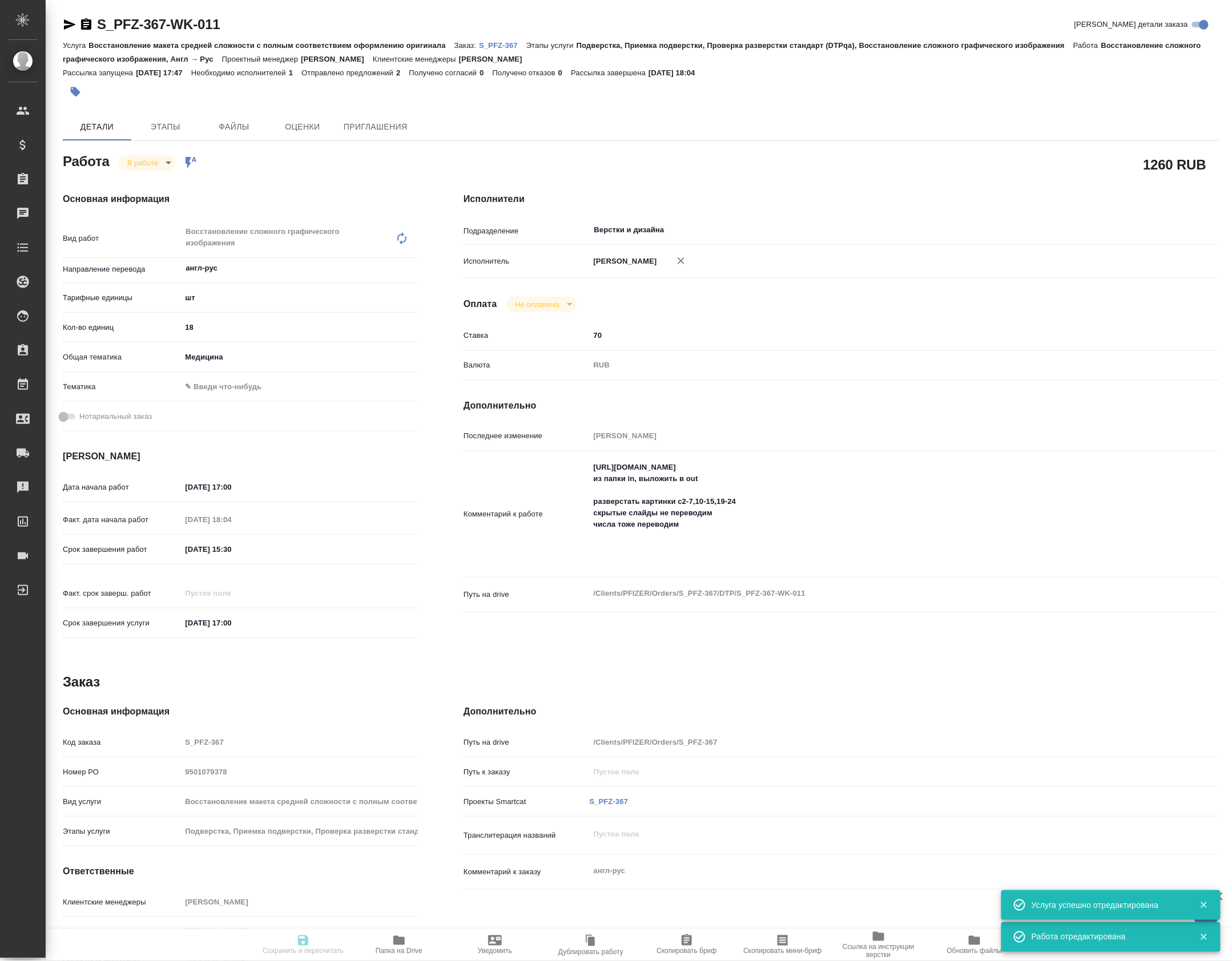
type input "Петрова Валерия"
type textarea "https://drive.awatera.com/s/6bHnsibCYj2WYcr из папки in, выложить в out разверс…"
type textarea "x"
type textarea "/Clients/PFIZER/Orders/S_PFZ-367/DTP/S_PFZ-367-WK-011"
type textarea "x"
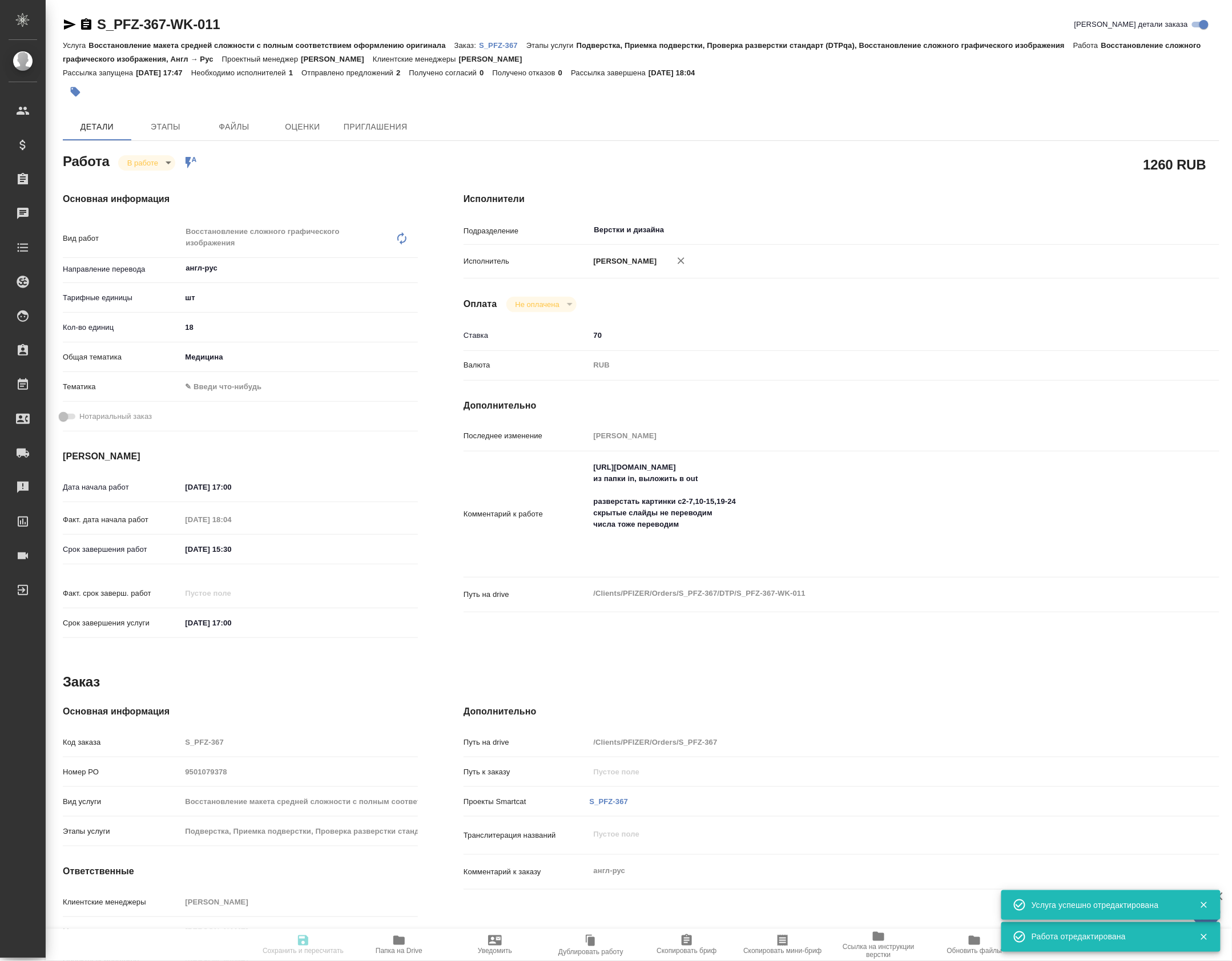
type input "S_PFZ-367"
type input "9501079378"
type input "Восстановление макета средней сложности с полным соответствием оформлению ориги…"
type input "Подверстка, Приемка подверстки, Проверка разверстки стандарт (DTPqa), Восстанов…"
type input "Никифорова Валерия"
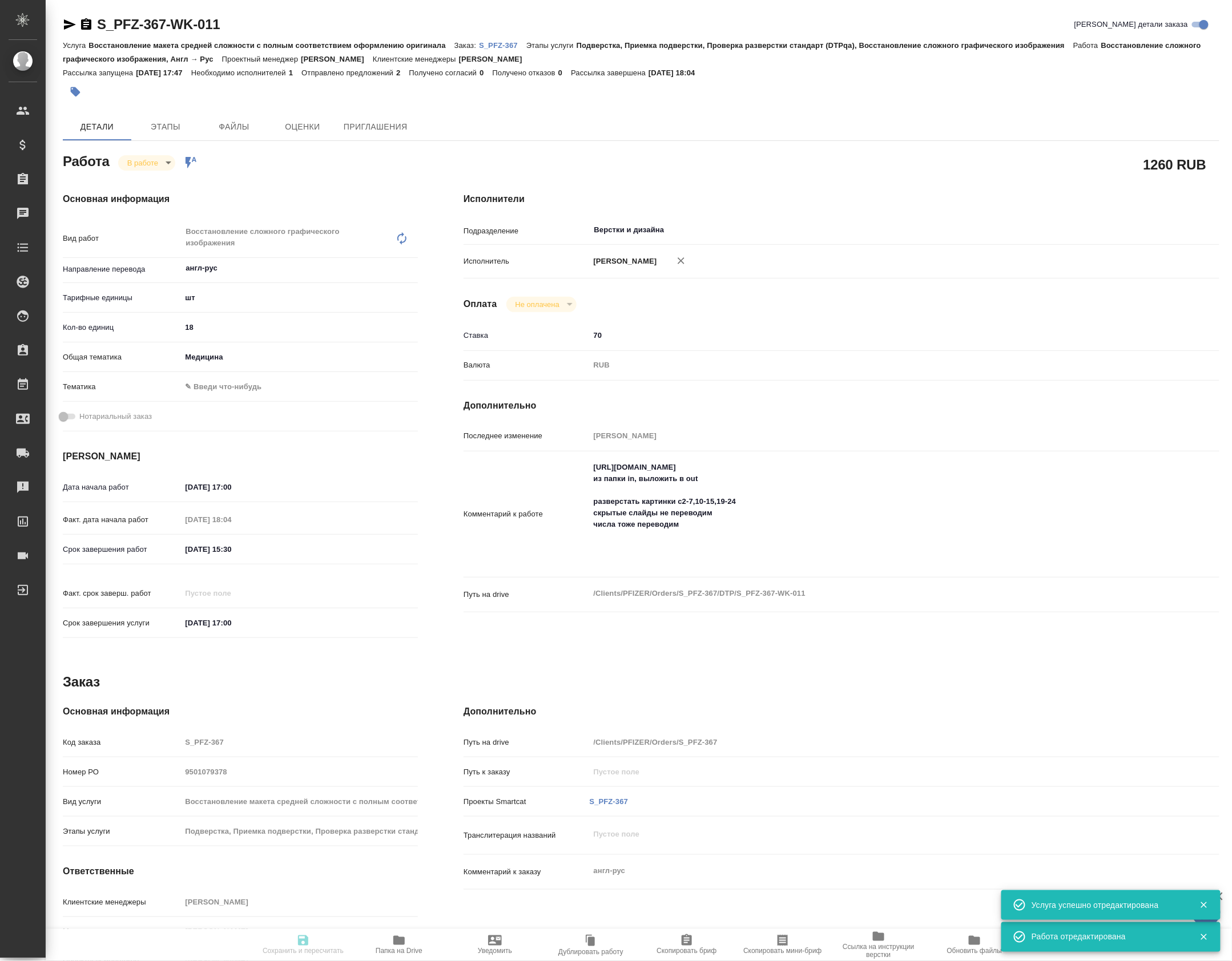
type input "Петрова Валерия"
type input "/Clients/PFIZER/Orders/S_PFZ-367"
type textarea "x"
type textarea "англ-рус"
type textarea "x"
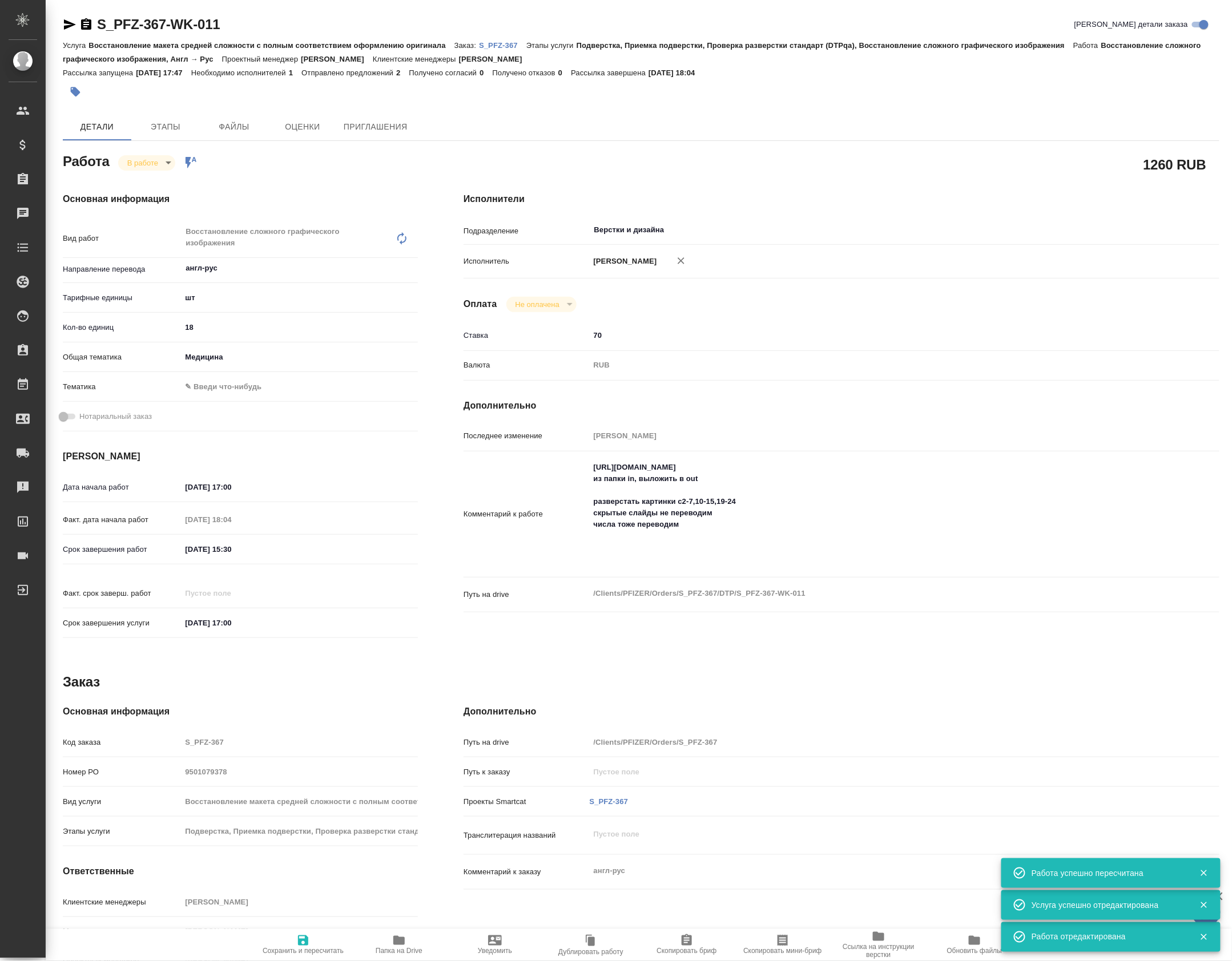
type textarea "x"
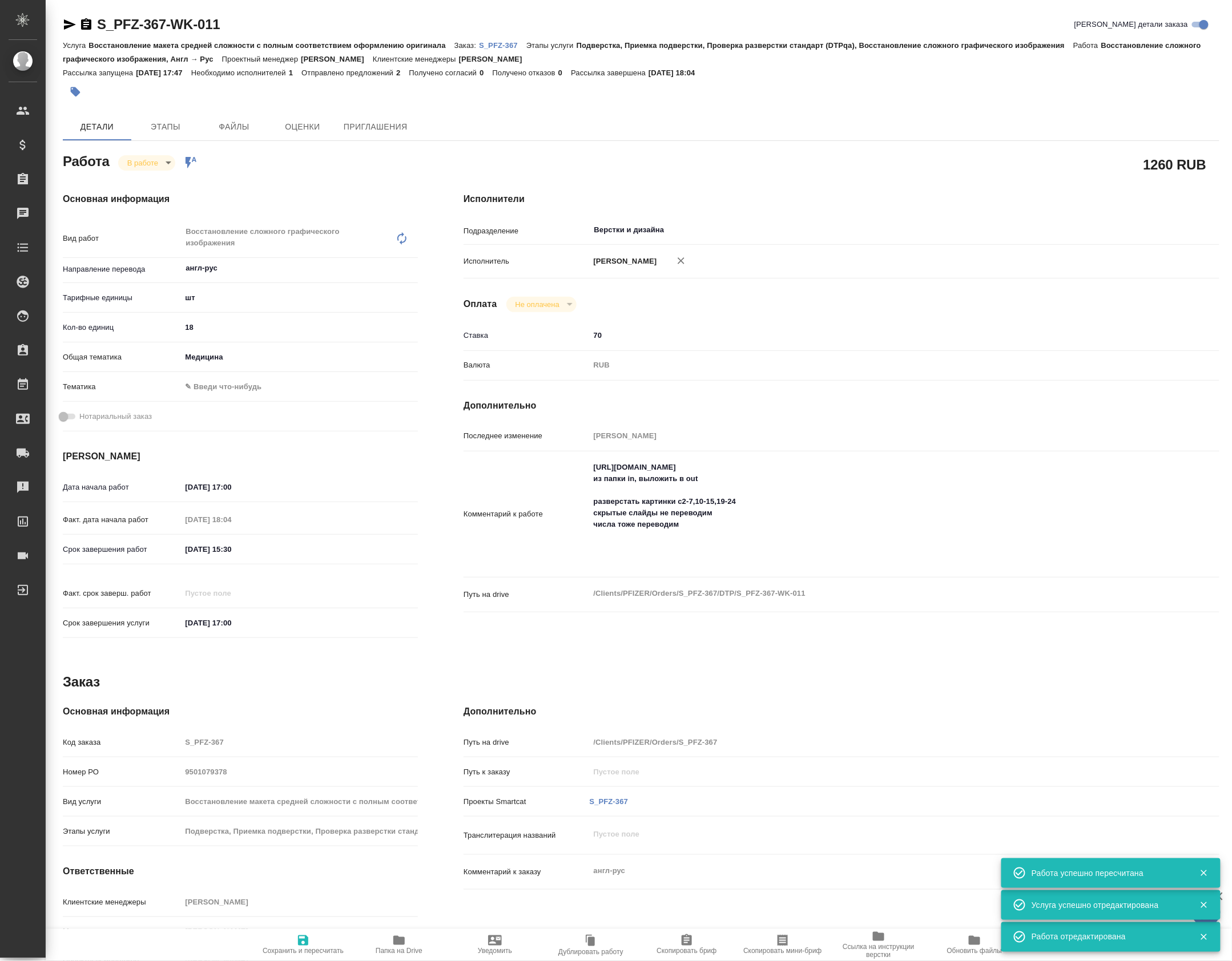
type textarea "x"
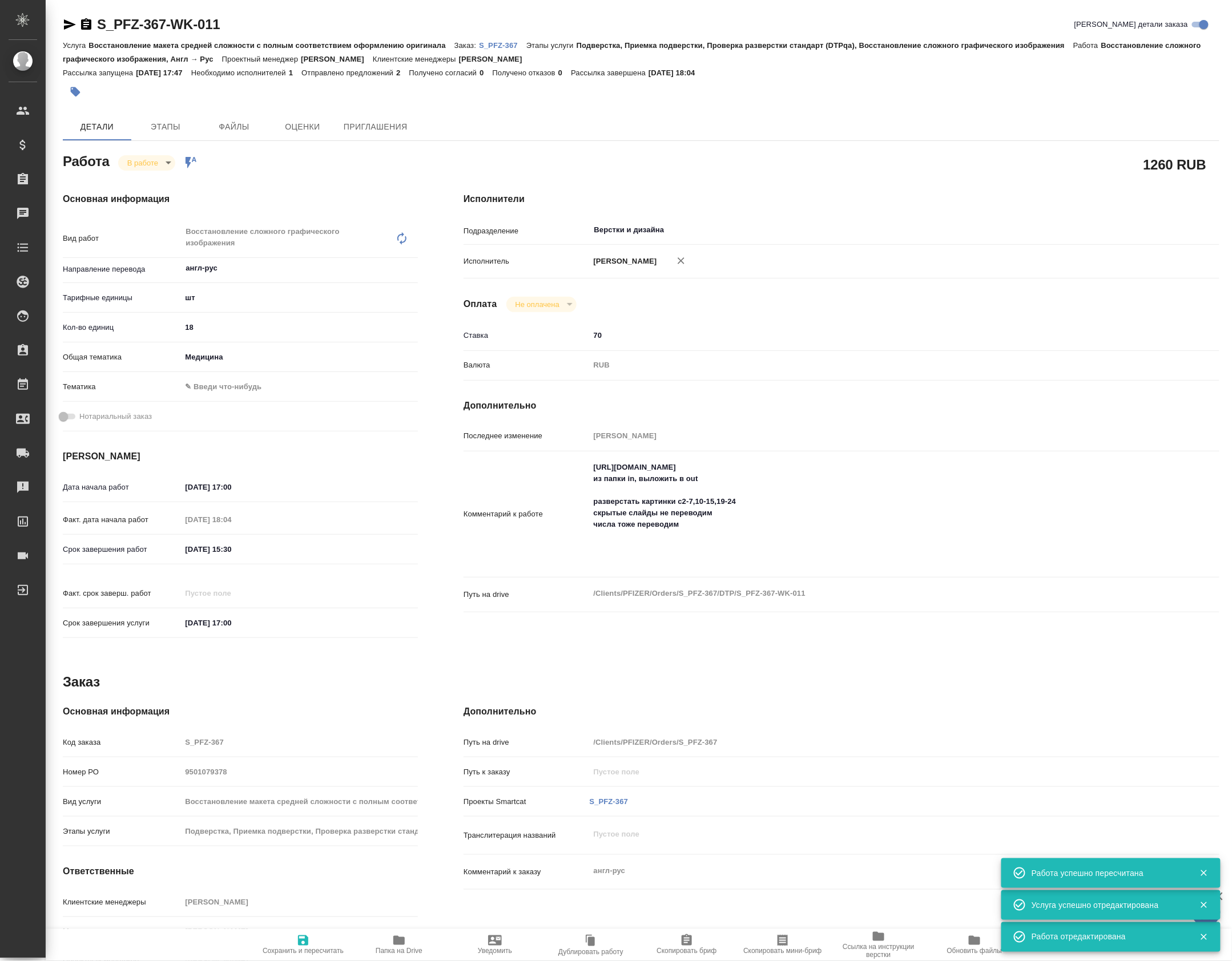
type textarea "x"
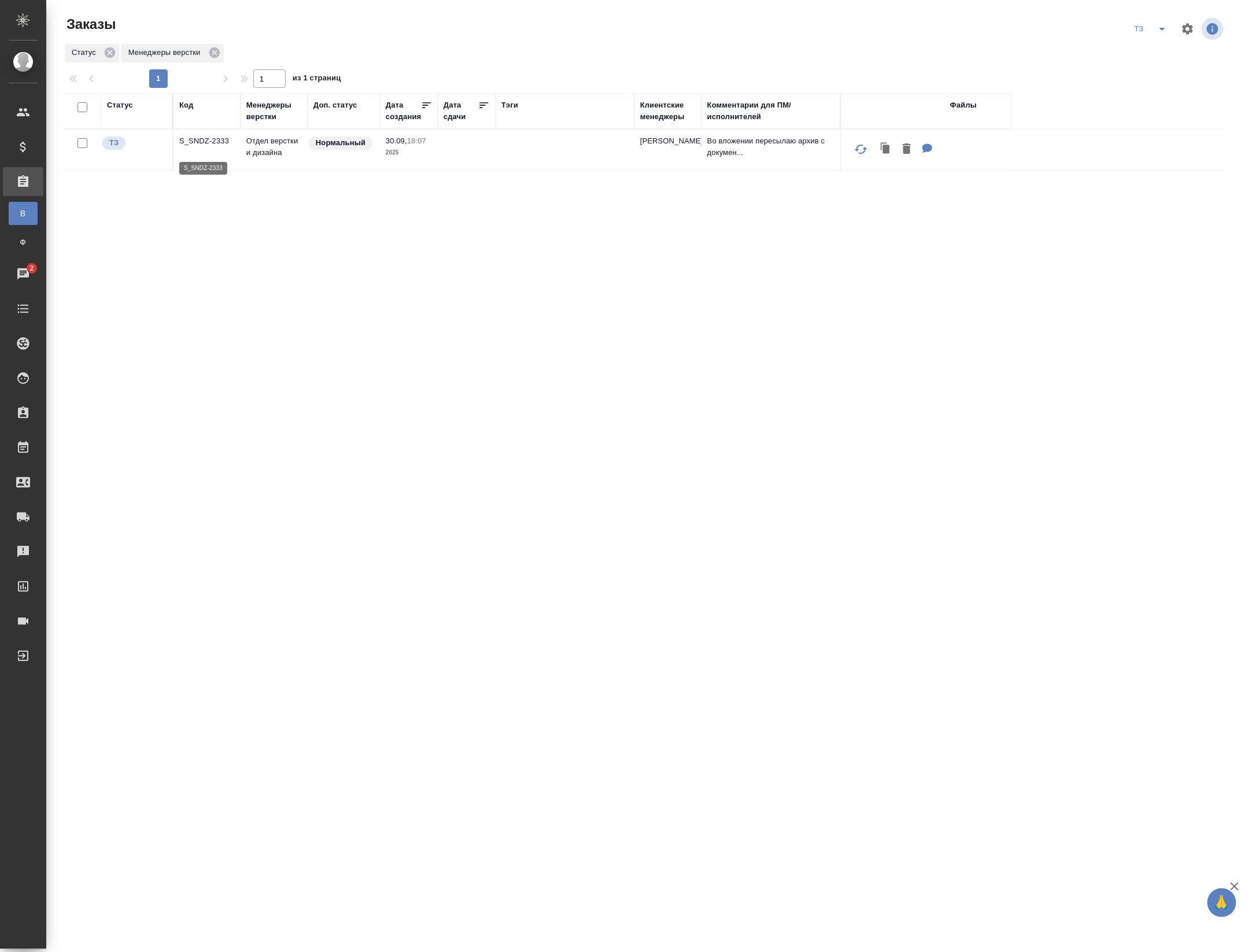
click at [212, 146] on p "S_SNDZ-2333" at bounding box center [207, 141] width 55 height 11
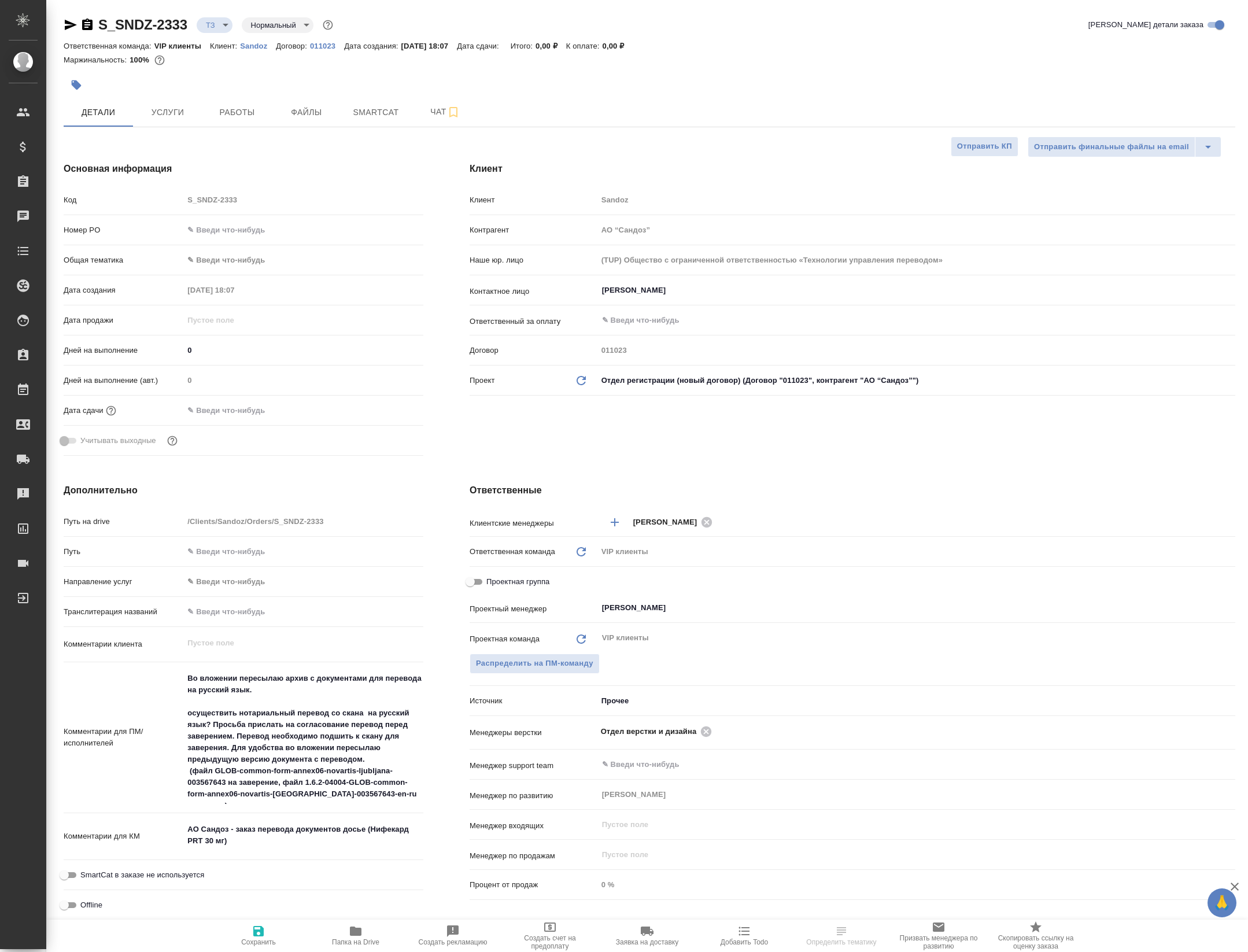
select select "RU"
click at [335, 930] on span "Папка на Drive" at bounding box center [356, 935] width 83 height 22
select select "RU"
type textarea "x"
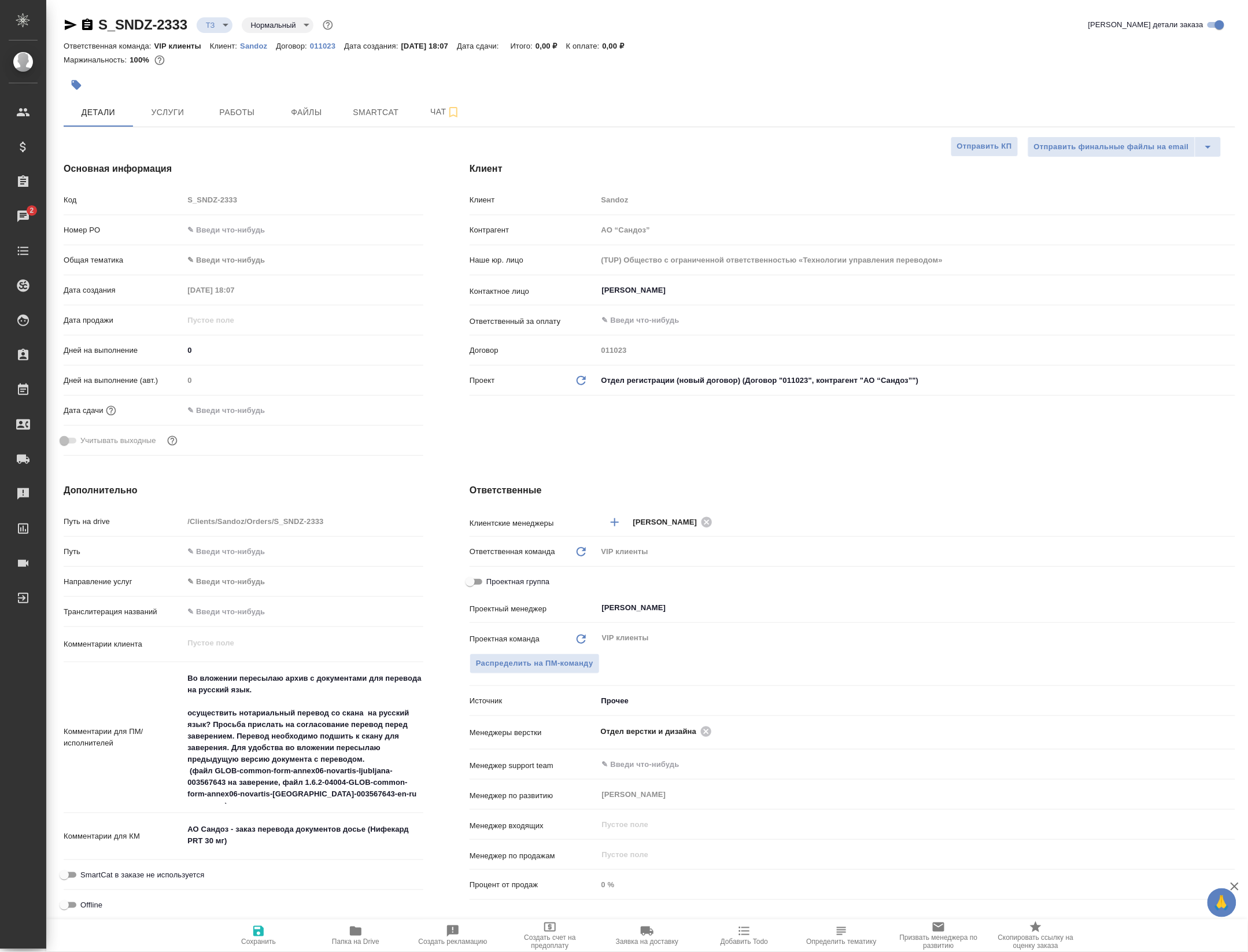
type textarea "x"
drag, startPoint x: 686, startPoint y: 820, endPoint x: 686, endPoint y: 789, distance: 31.0
click at [686, 814] on div "Менеджер по развитию Комаров Роман ​" at bounding box center [852, 799] width 766 height 30
click at [710, 742] on div "Отдел верстки и дизайна ​" at bounding box center [916, 731] width 638 height 22
click at [711, 736] on icon at bounding box center [706, 730] width 11 height 11
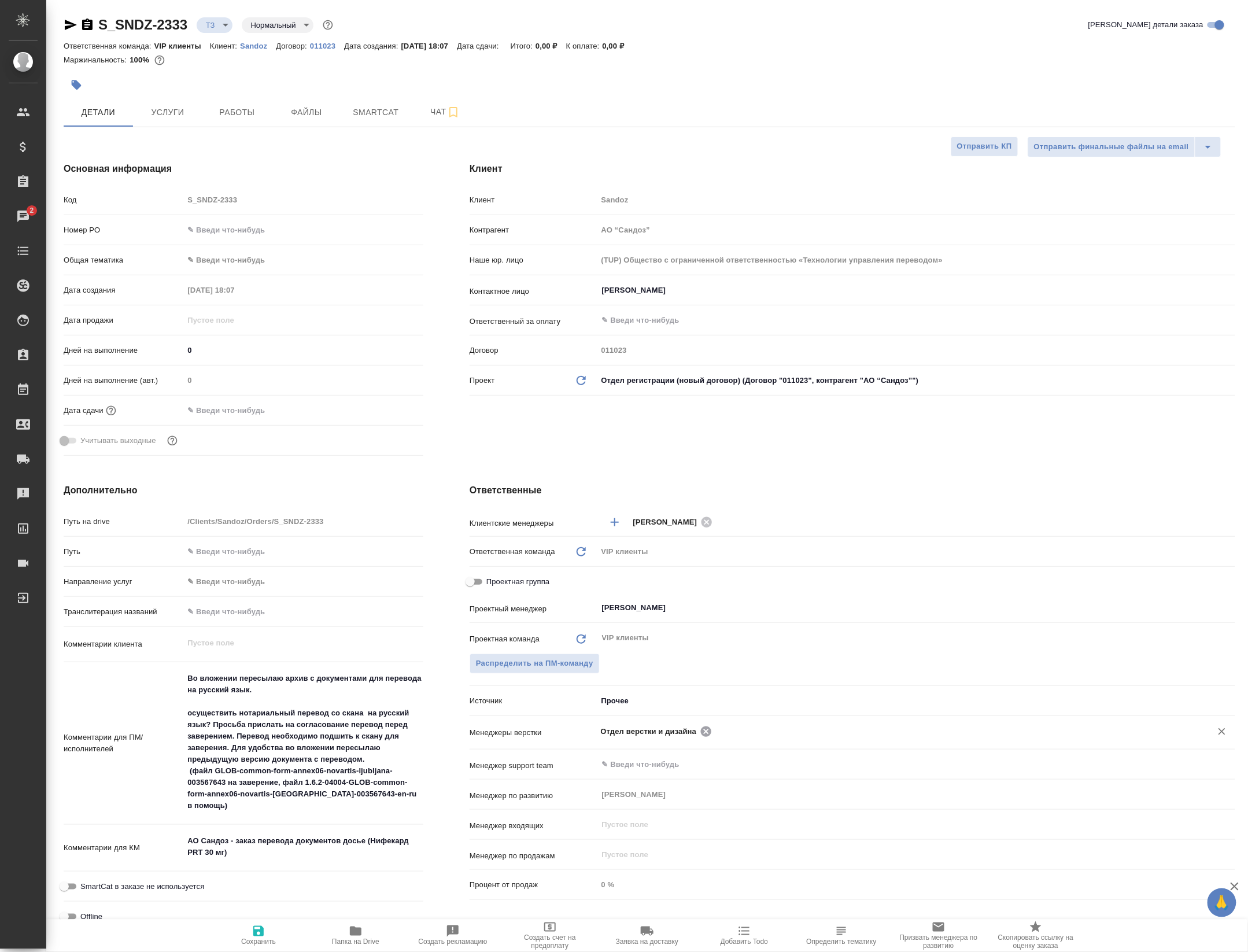
type textarea "x"
click at [717, 737] on input "text" at bounding box center [896, 730] width 592 height 14
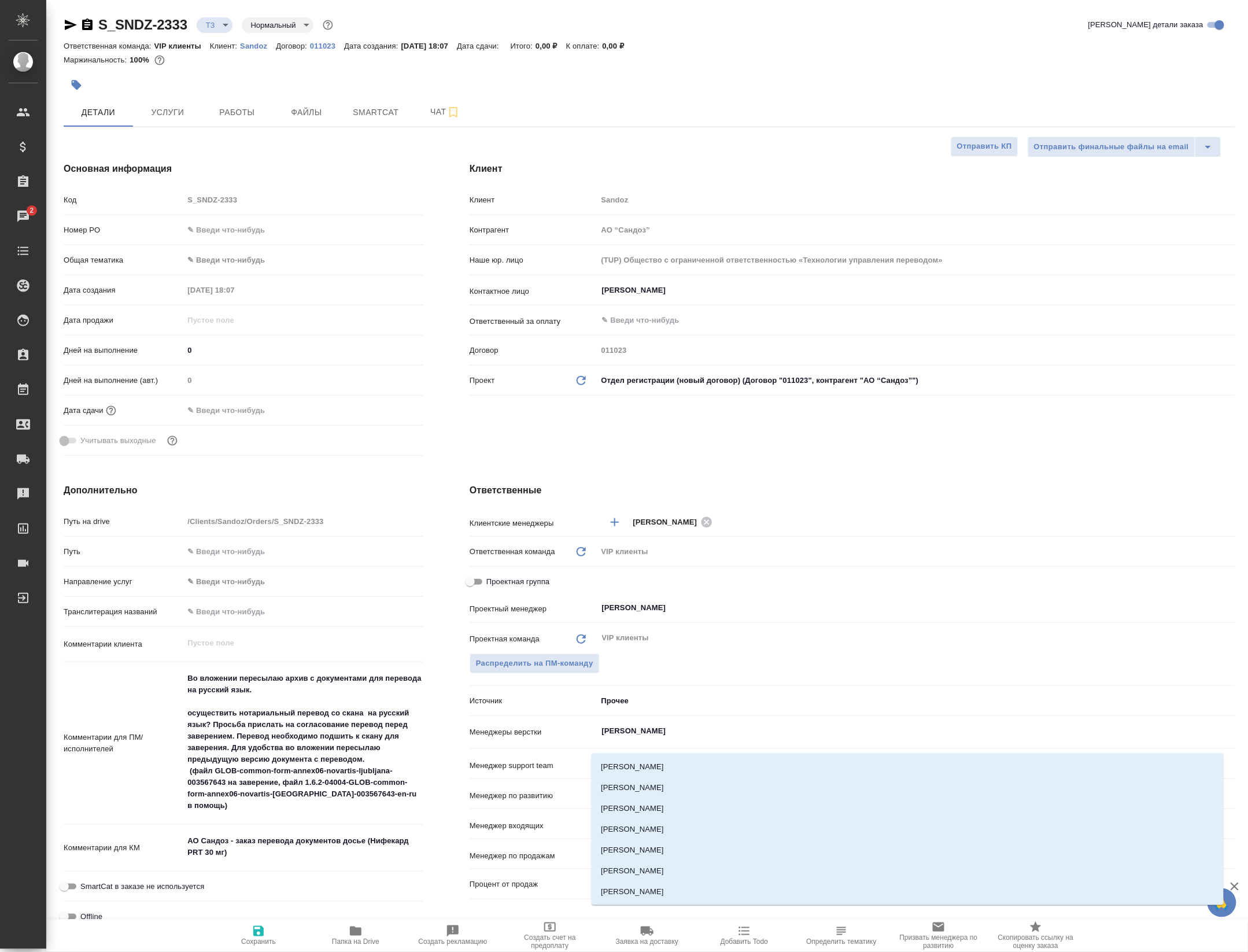
type input "петро"
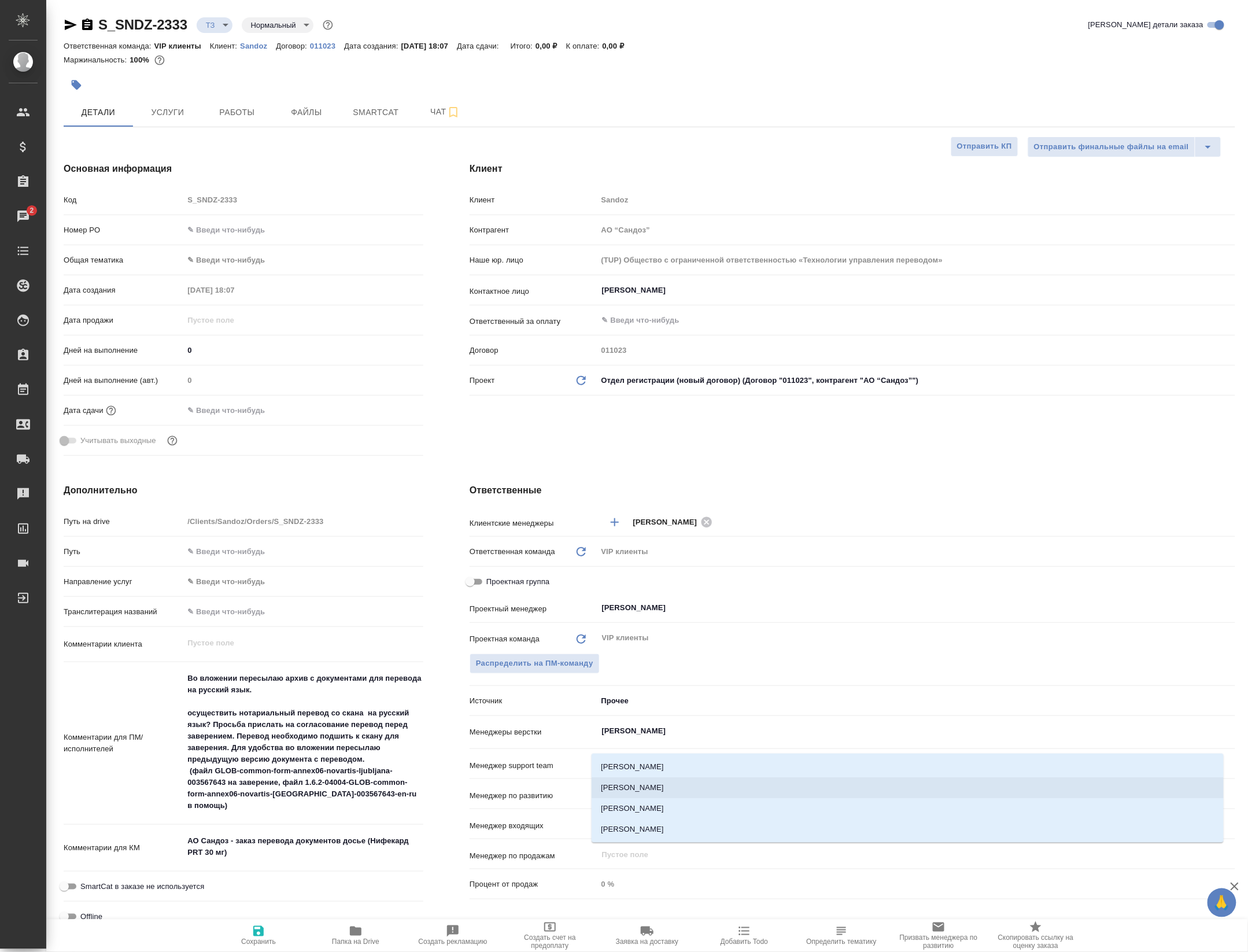
click at [669, 789] on li "Петрова Валерия" at bounding box center [907, 787] width 632 height 21
type textarea "x"
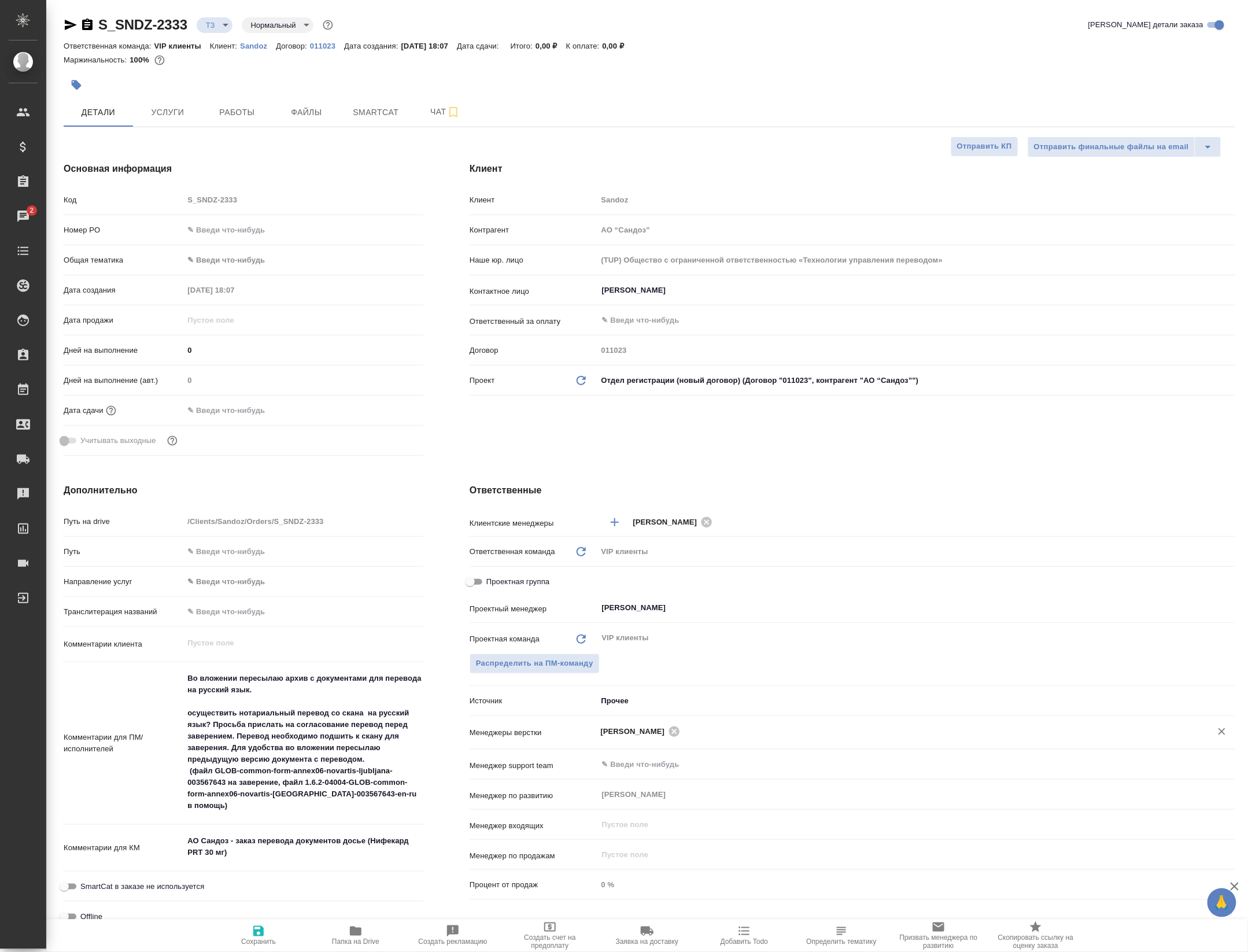
click at [241, 938] on span "Сохранить" at bounding box center [258, 941] width 34 height 8
type textarea "x"
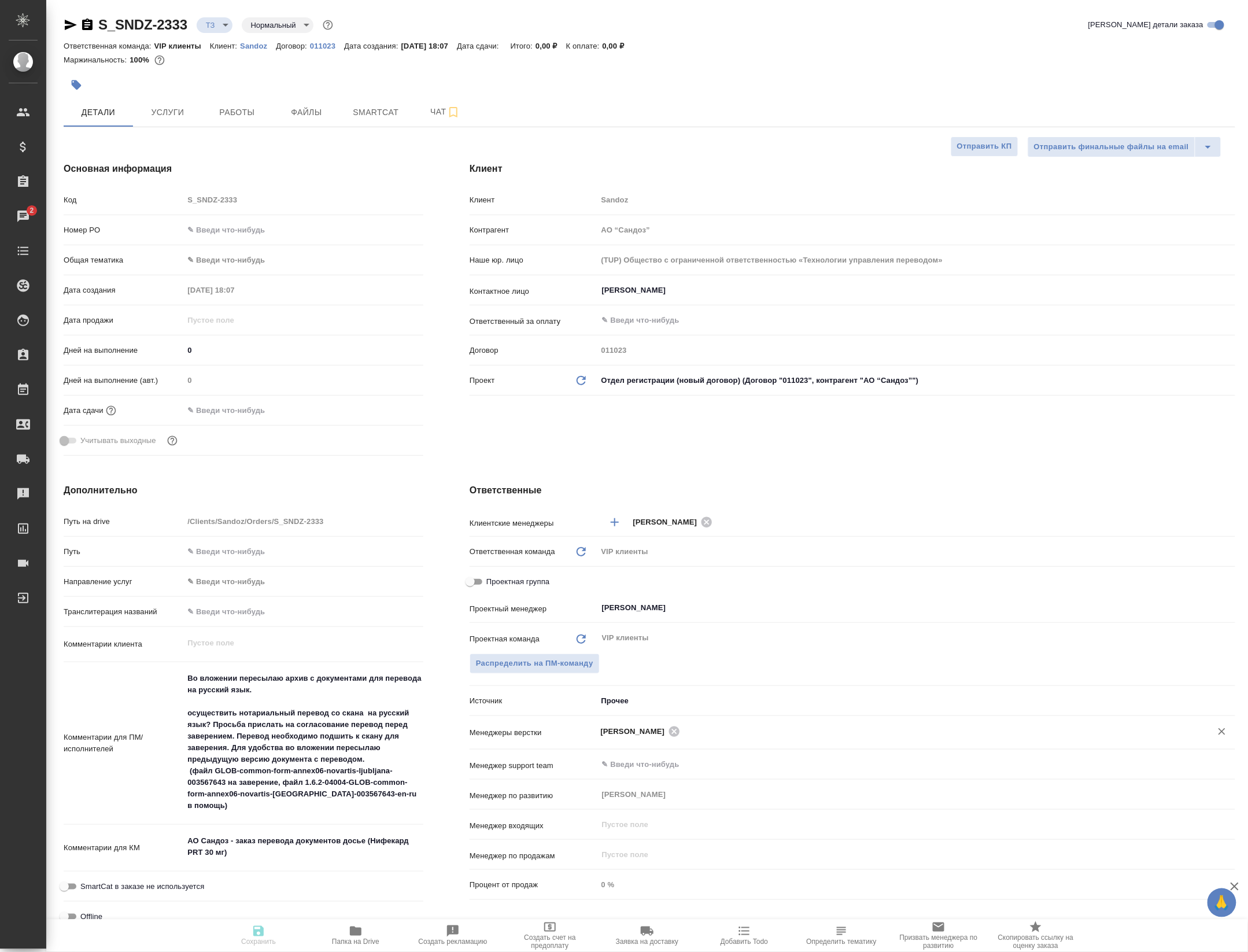
type textarea "x"
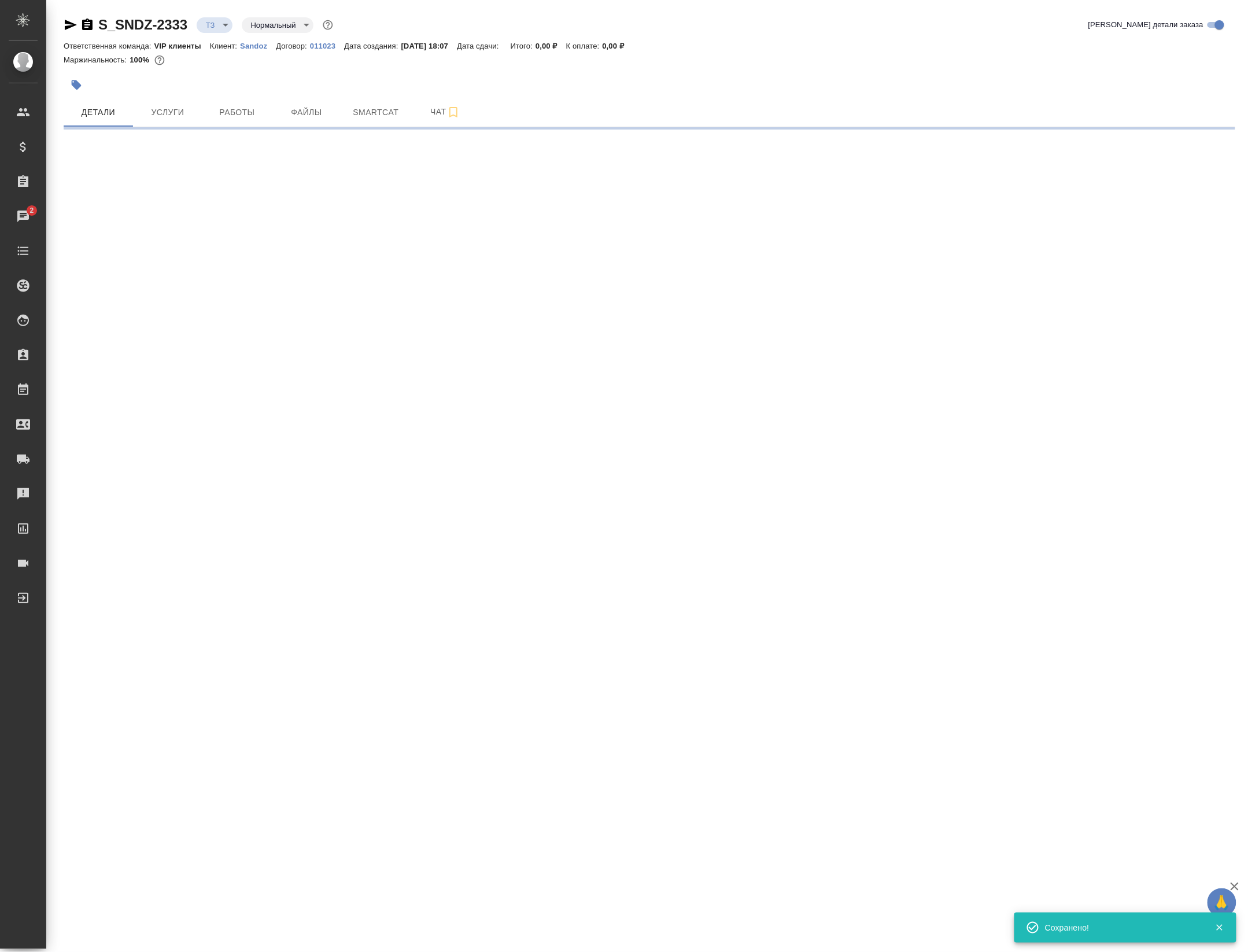
select select "RU"
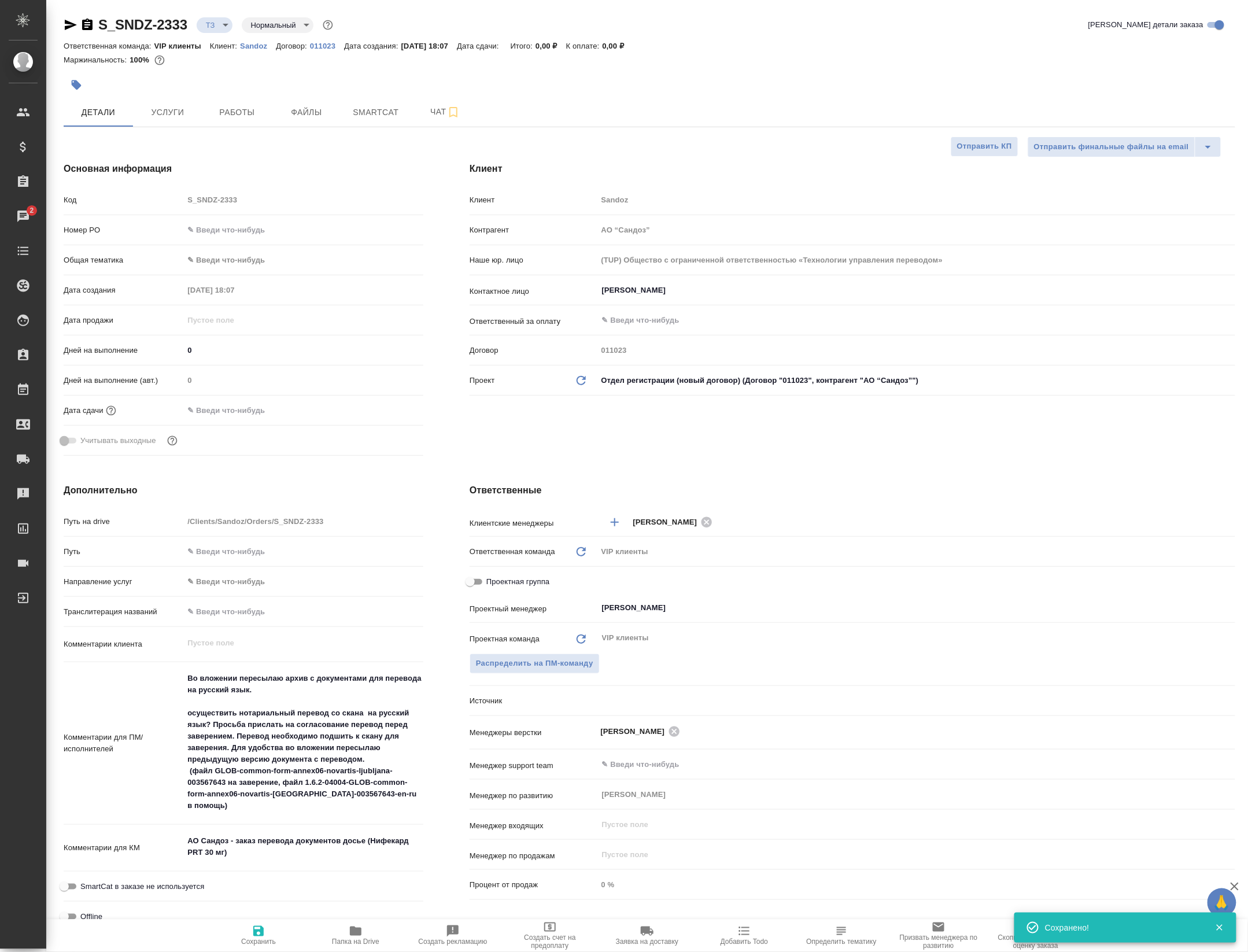
type textarea "x"
click at [355, 937] on icon "button" at bounding box center [355, 930] width 14 height 14
type textarea "x"
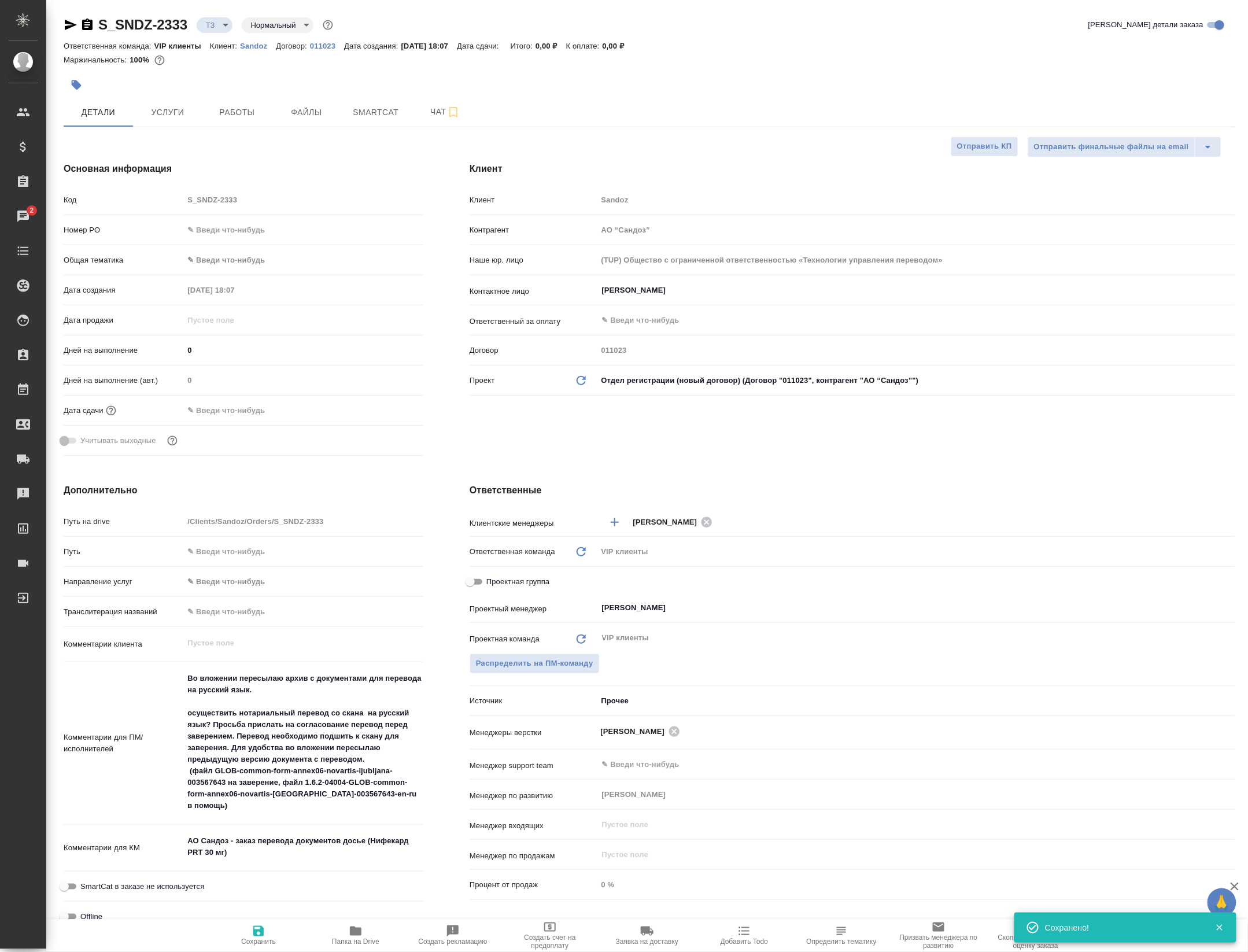
type textarea "x"
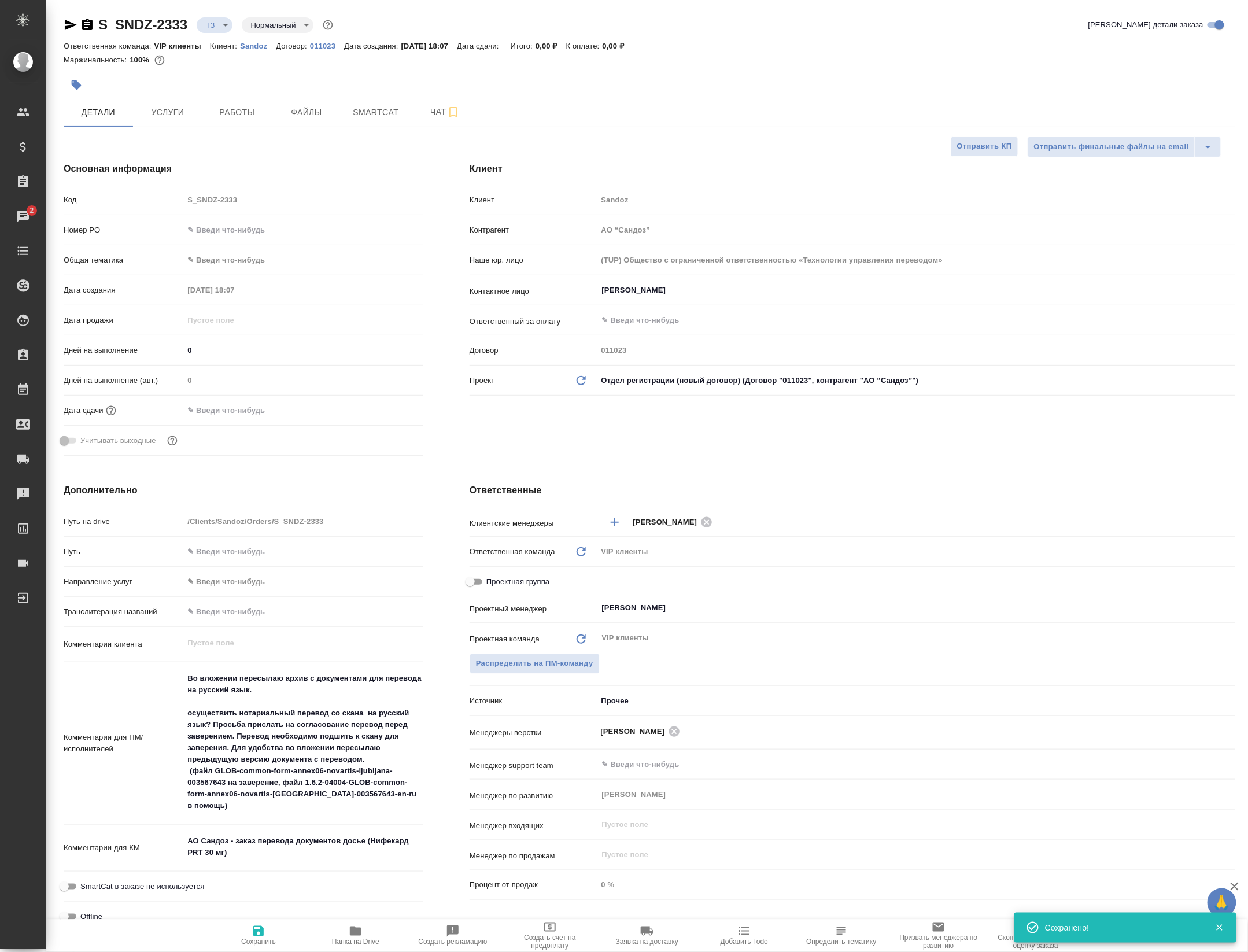
click at [73, 19] on icon "button" at bounding box center [70, 24] width 14 height 14
type textarea "x"
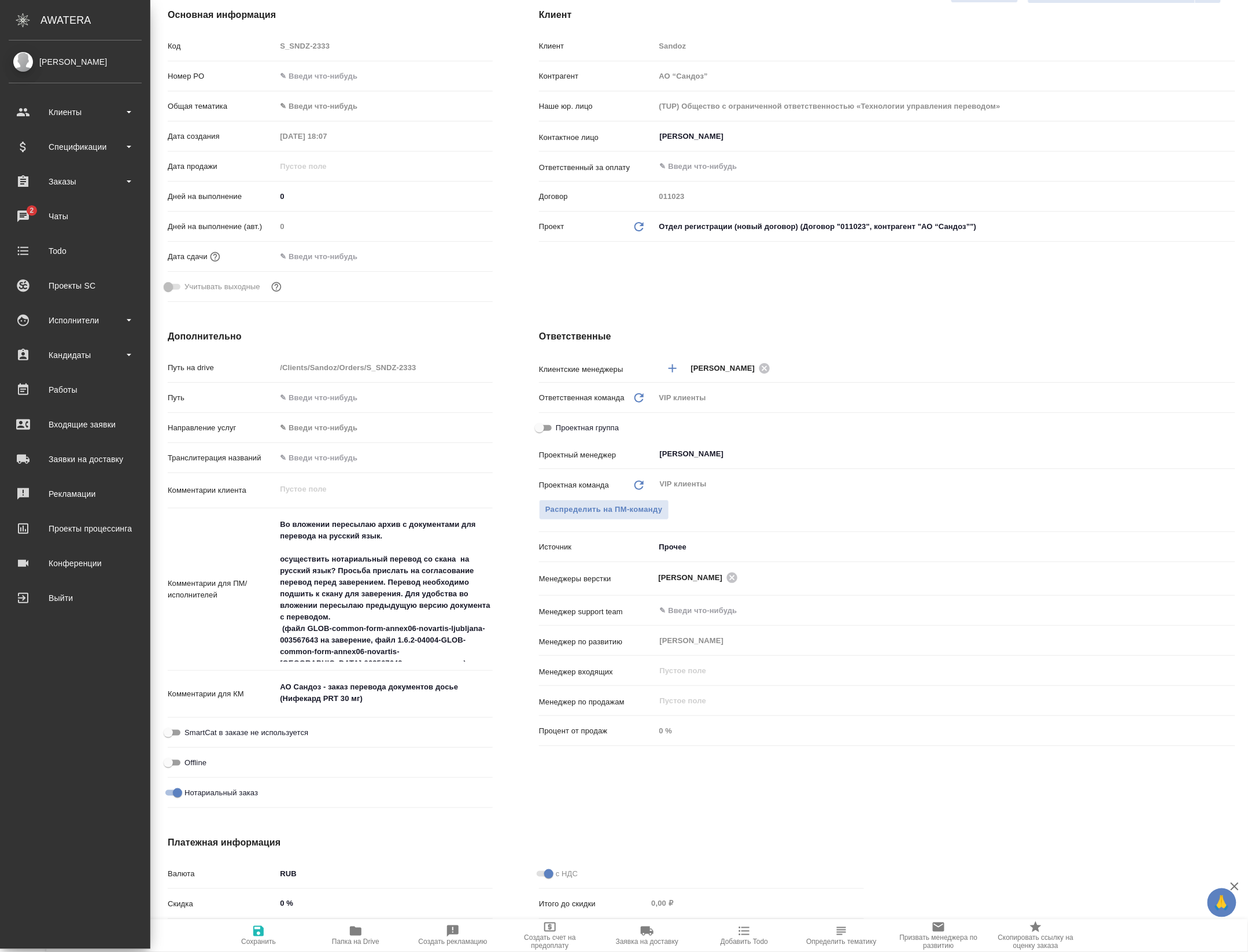
scroll to position [231, 0]
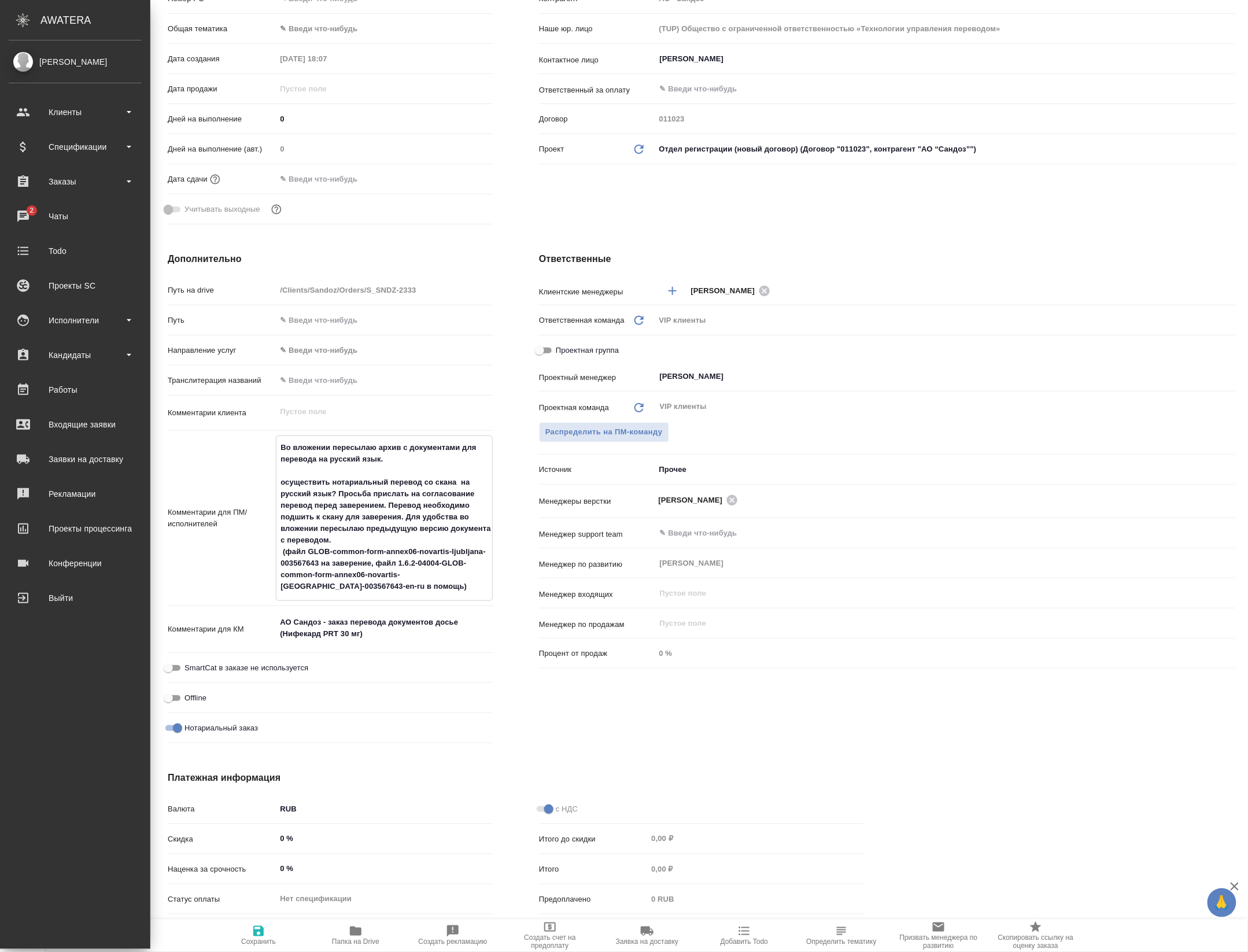
drag, startPoint x: 405, startPoint y: 579, endPoint x: 416, endPoint y: 602, distance: 25.5
click at [416, 596] on textarea "Во вложении пересылаю архив с документами для перевода на русский язык. осущест…" at bounding box center [384, 517] width 216 height 159
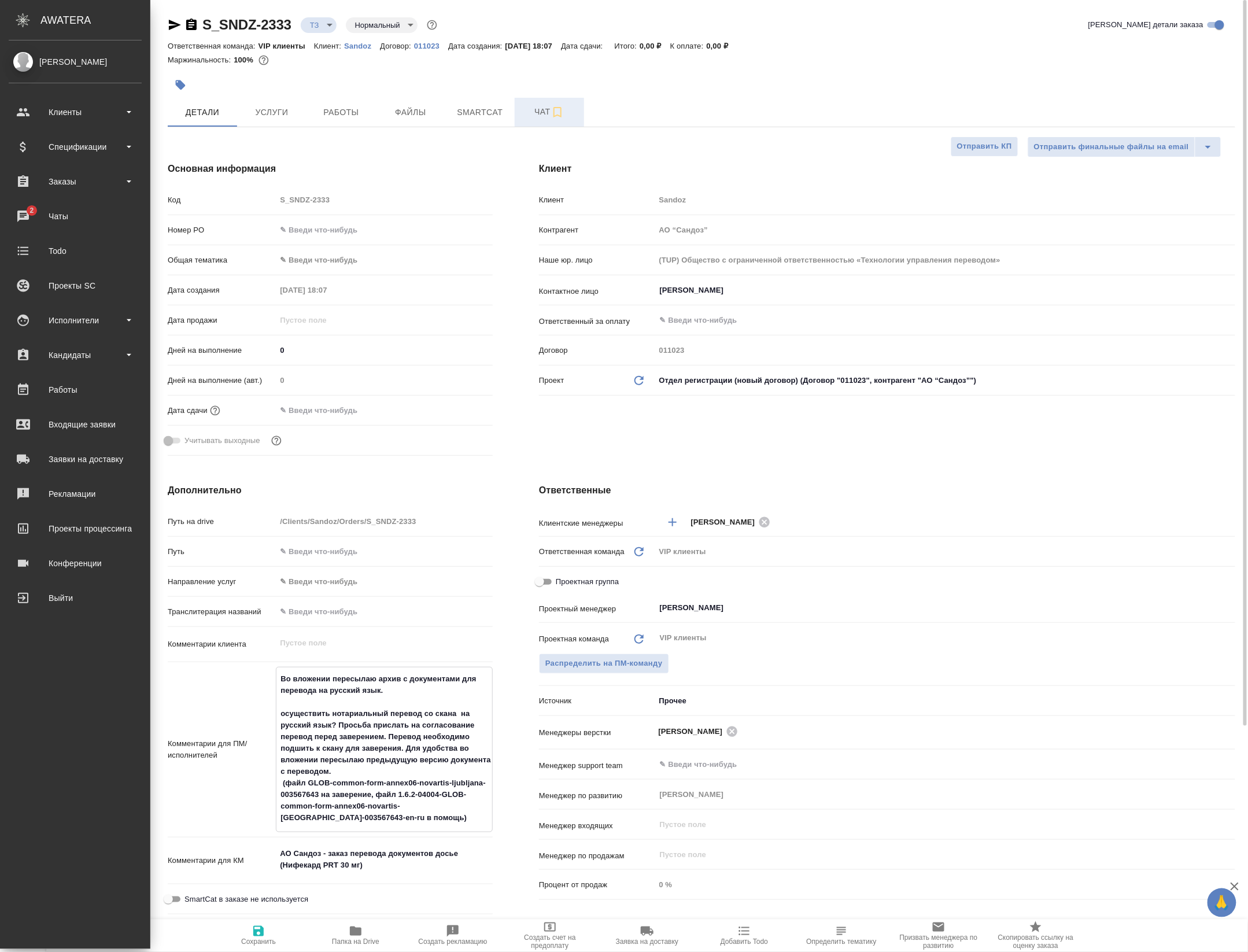
type textarea "x"
click at [524, 126] on button "Чат" at bounding box center [549, 112] width 70 height 29
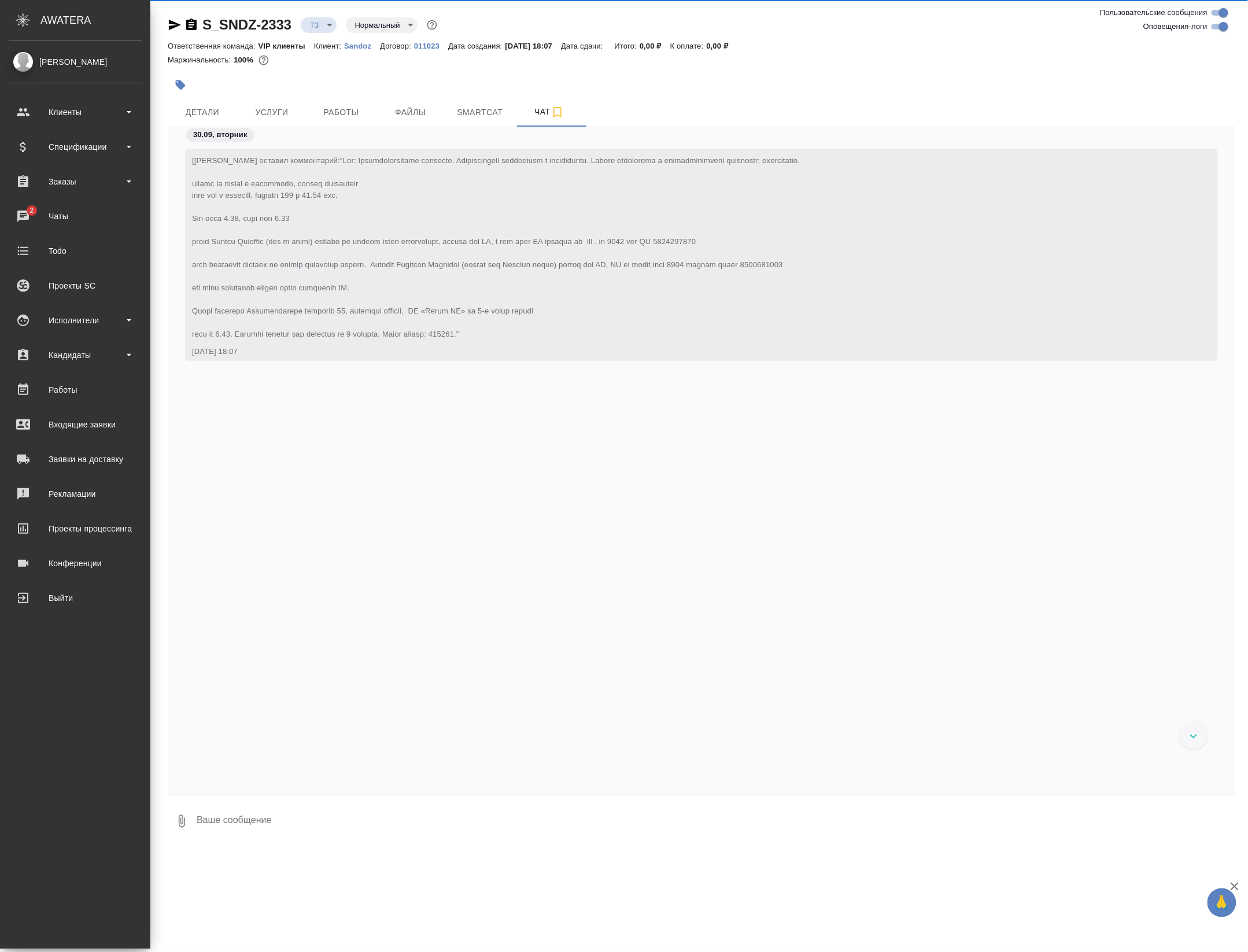
scroll to position [113, 0]
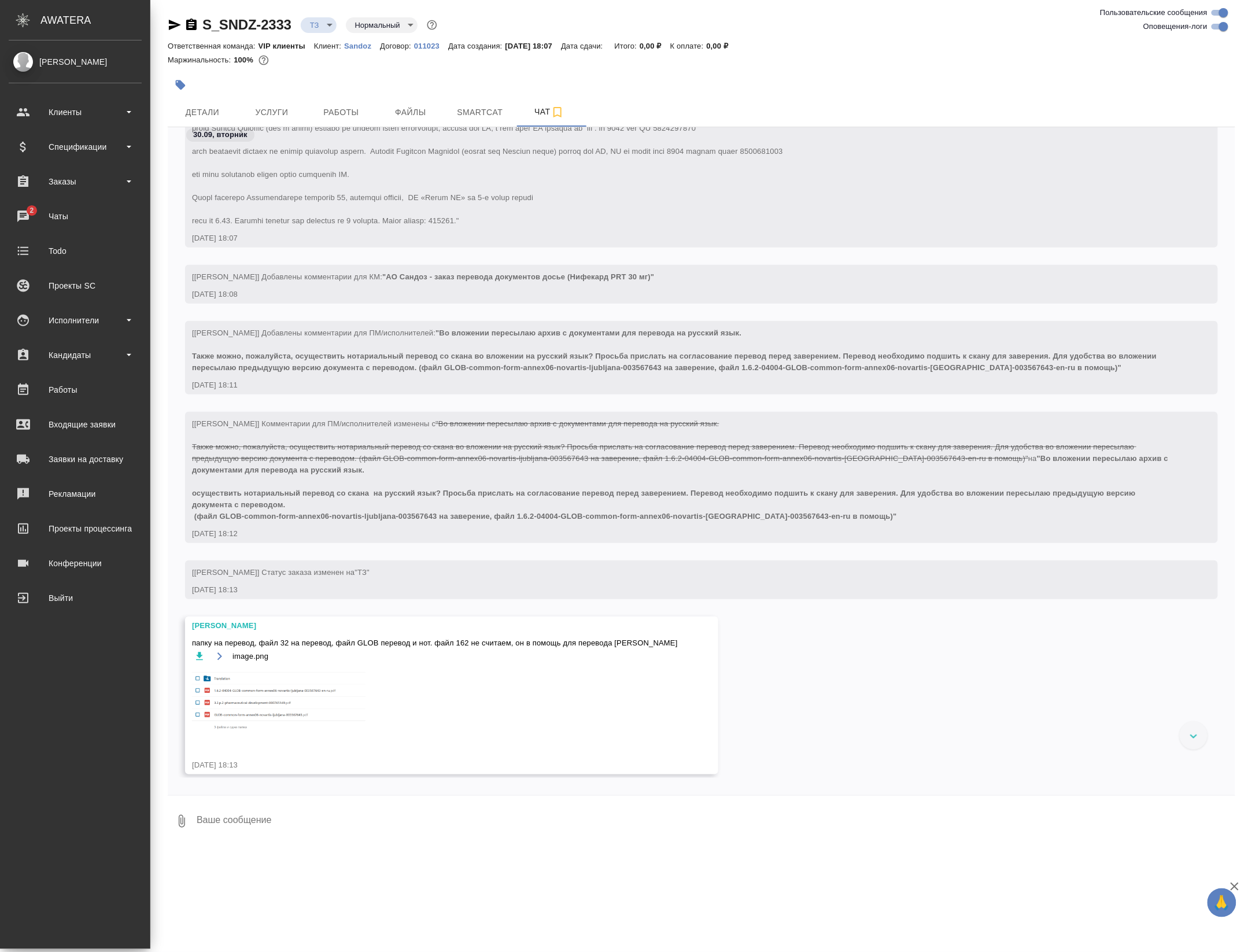
drag, startPoint x: 178, startPoint y: 837, endPoint x: 288, endPoint y: 880, distance: 118.1
click at [273, 883] on div ".cls-1 fill:#fff; AWATERA Petrova Valeria Клиенты Спецификации Заказы 2 Чаты To…" at bounding box center [624, 476] width 1248 height 952
click at [274, 713] on img at bounding box center [279, 704] width 174 height 70
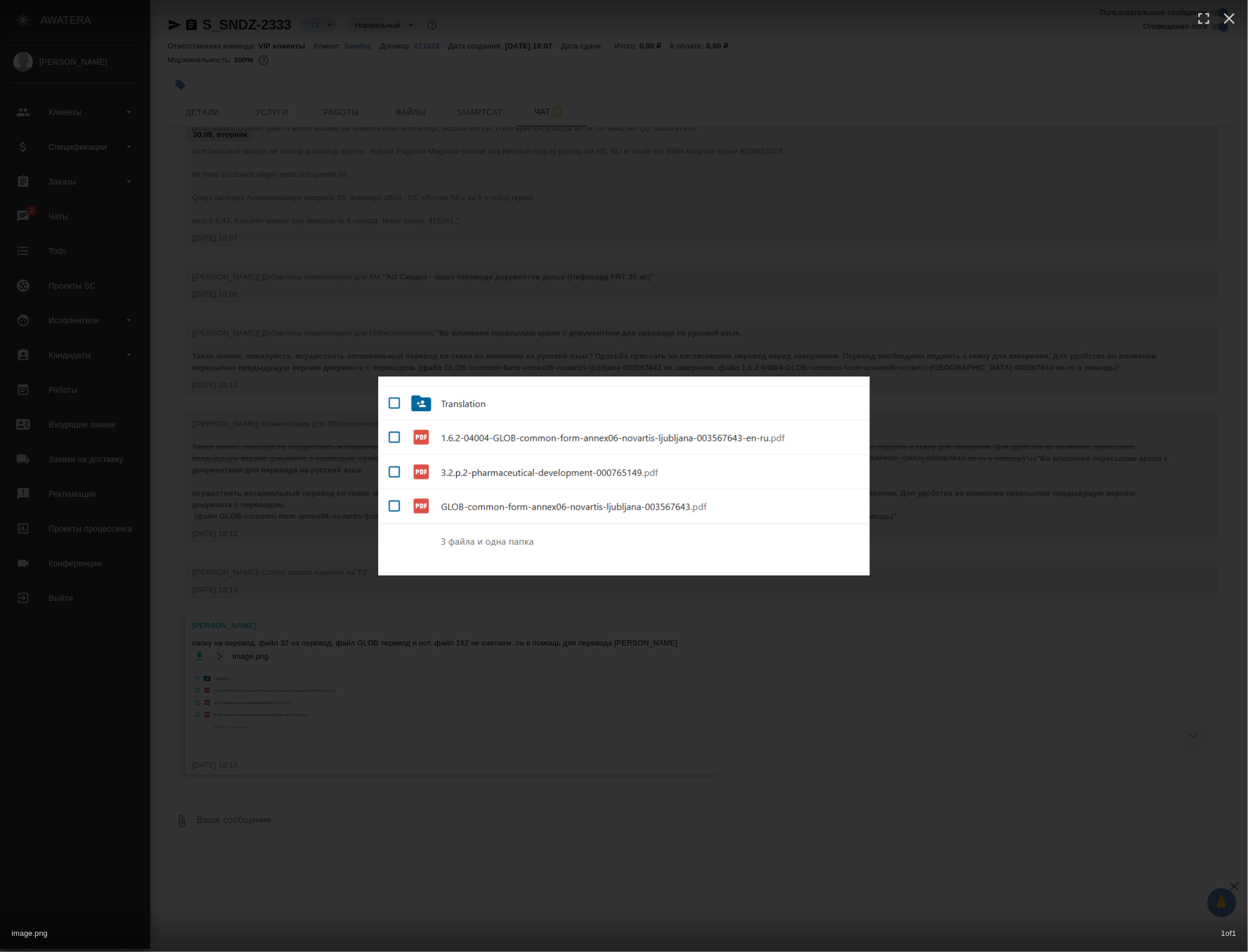
click at [397, 810] on div "image.png 1 of 1" at bounding box center [624, 476] width 1248 height 952
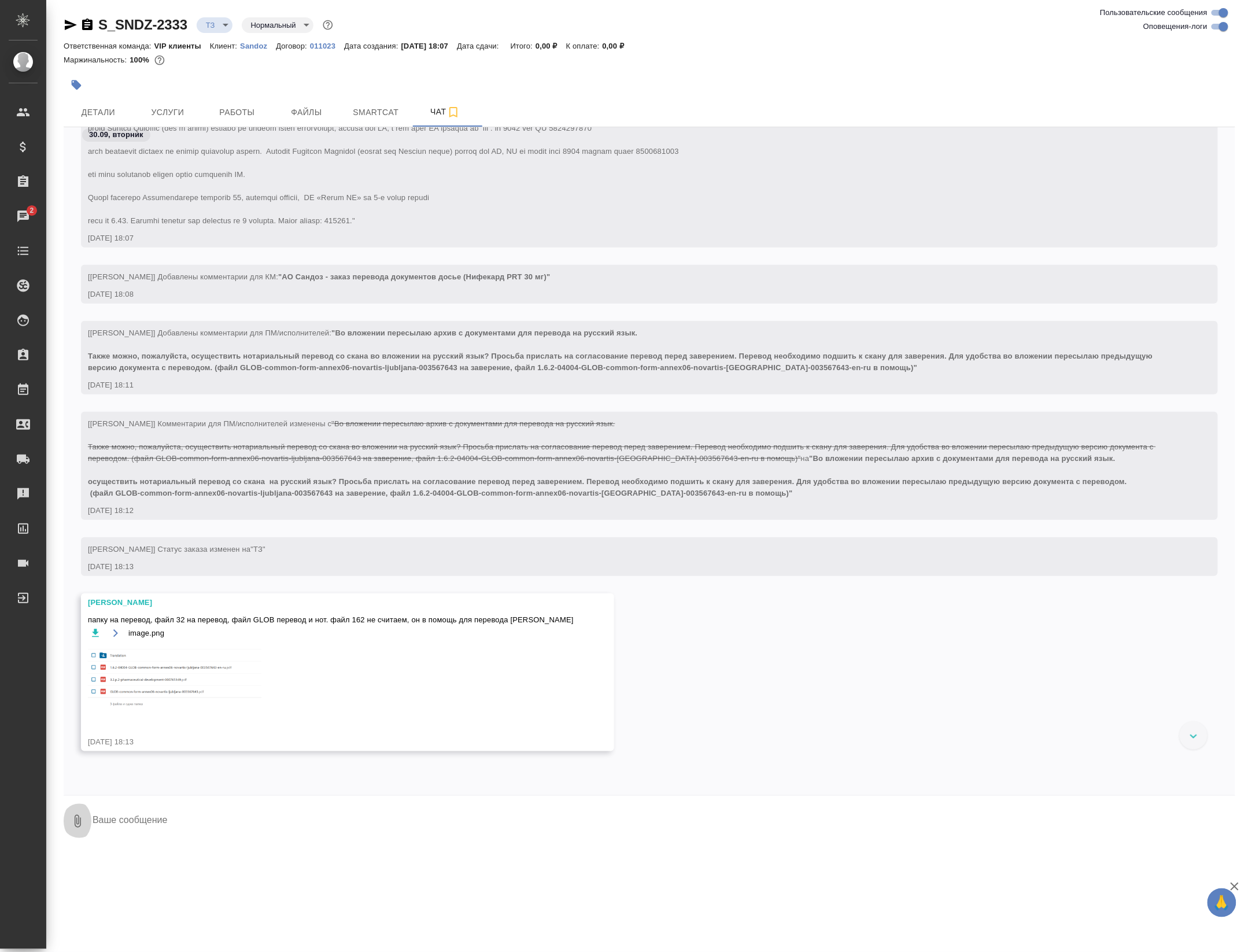
click at [77, 826] on icon "button" at bounding box center [77, 821] width 14 height 14
click at [80, 766] on span "С локального диска" at bounding box center [74, 759] width 79 height 14
click at [0, 0] on input "С локального диска" at bounding box center [0, 0] width 0 height 0
click at [189, 860] on div ".cls-1 fill:#fff; AWATERA Petrova Valeria Клиенты Спецификации Заказы 2 Чаты To…" at bounding box center [624, 476] width 1248 height 952
click at [200, 824] on textarea at bounding box center [654, 821] width 1125 height 39
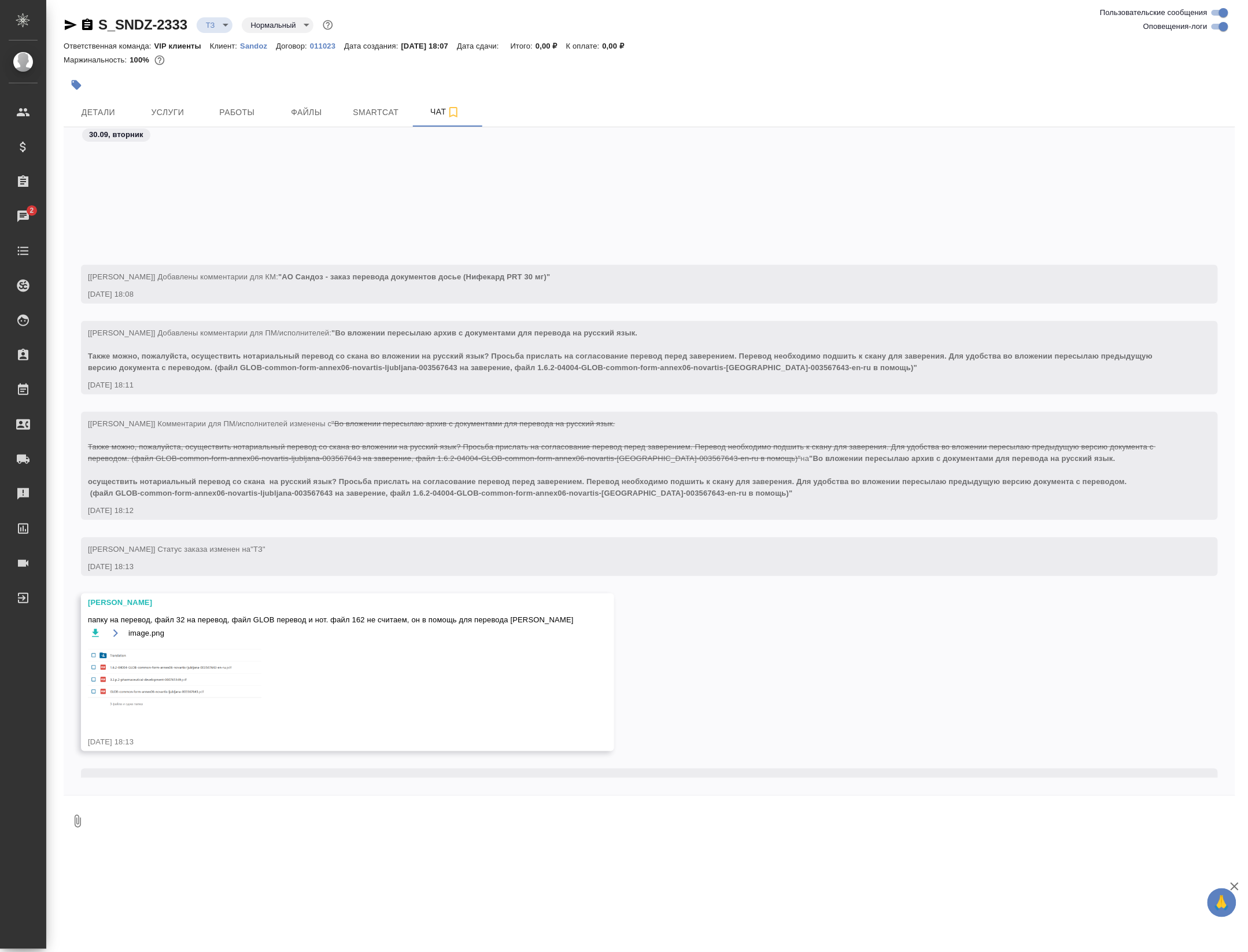
scroll to position [251, 0]
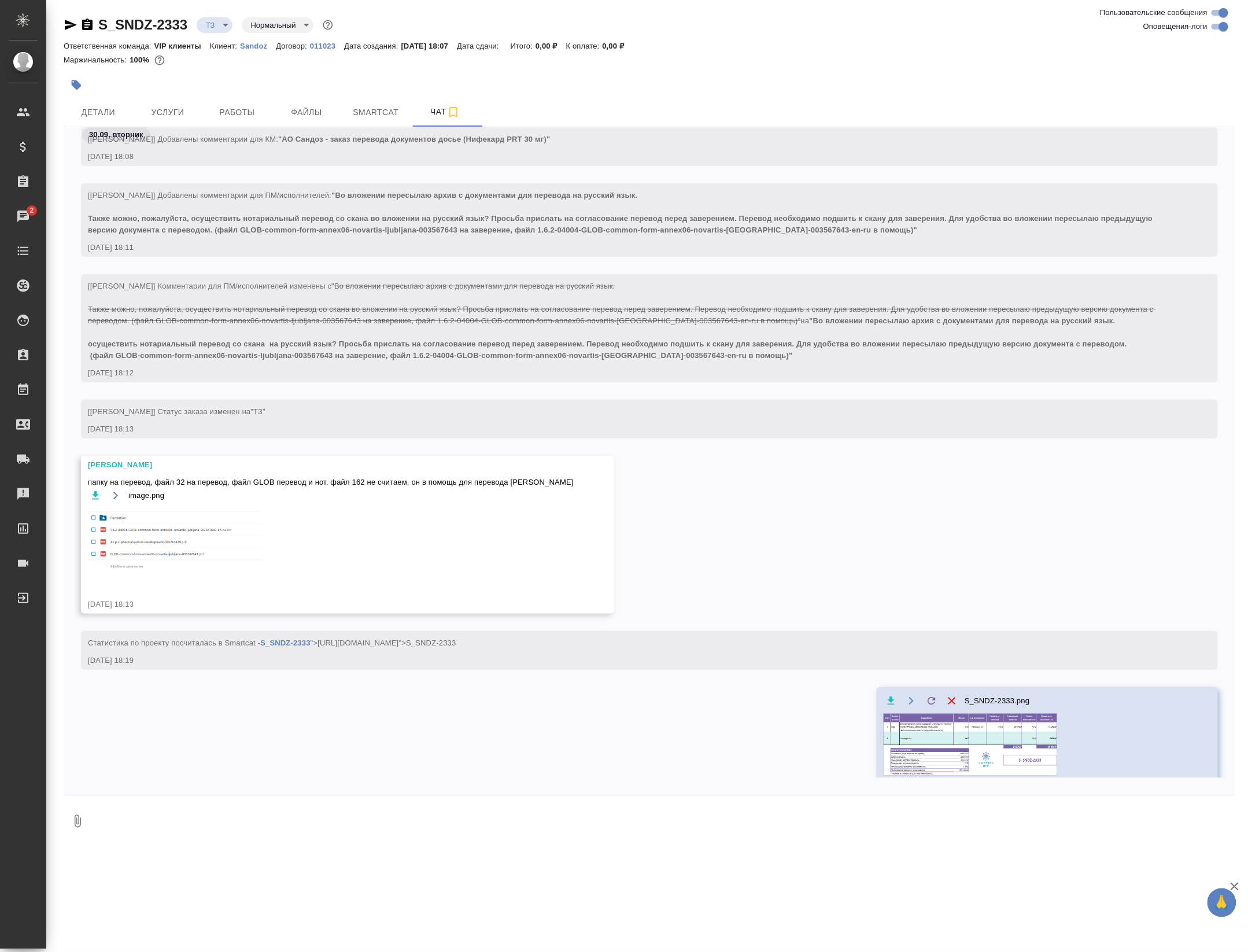
click at [244, 22] on body "🙏 .cls-1 fill:#fff; AWATERA Petrova Valeria Клиенты Спецификации Заказы 2 Чаты …" at bounding box center [624, 476] width 1248 height 952
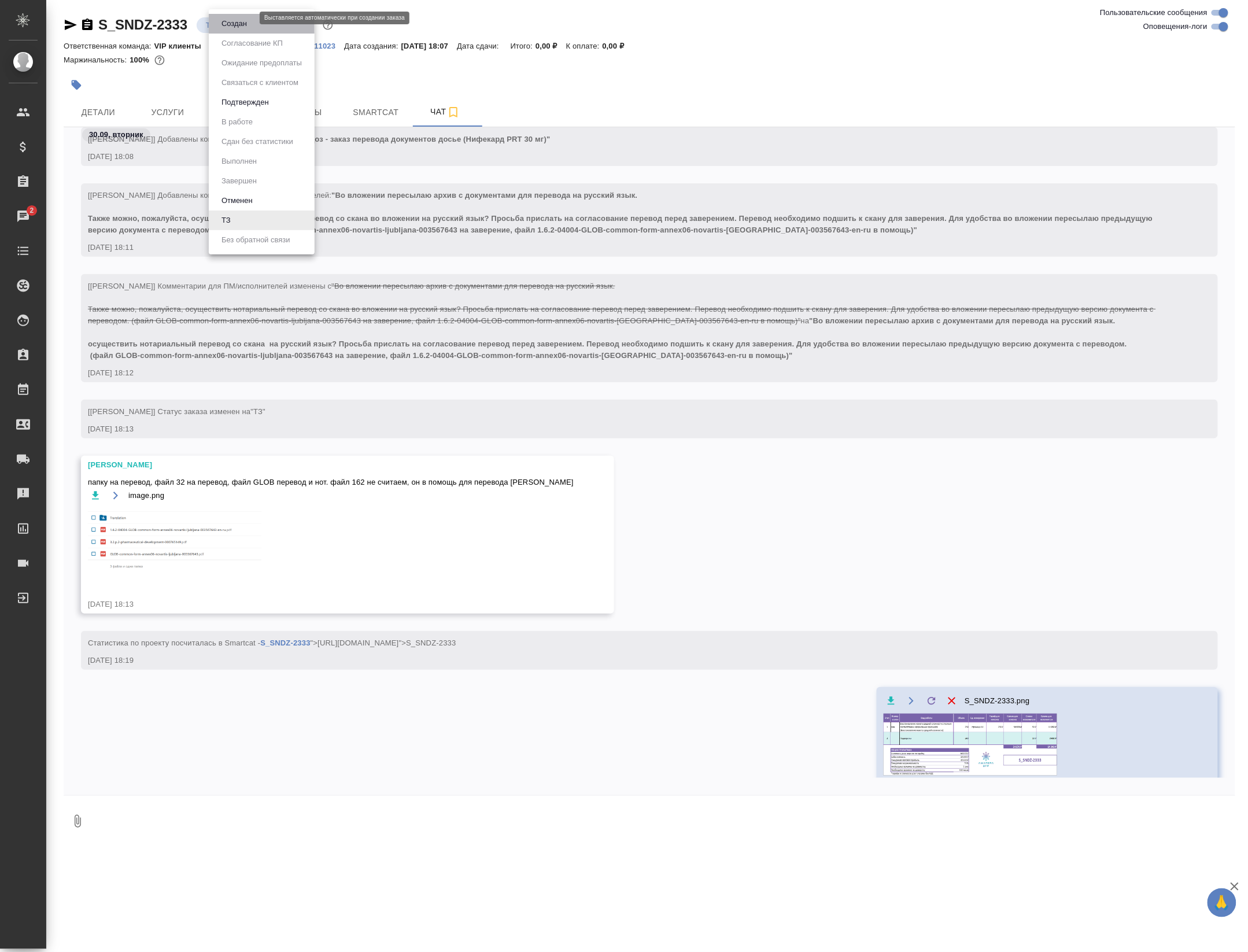
click at [244, 22] on button "Создан" at bounding box center [234, 24] width 32 height 13
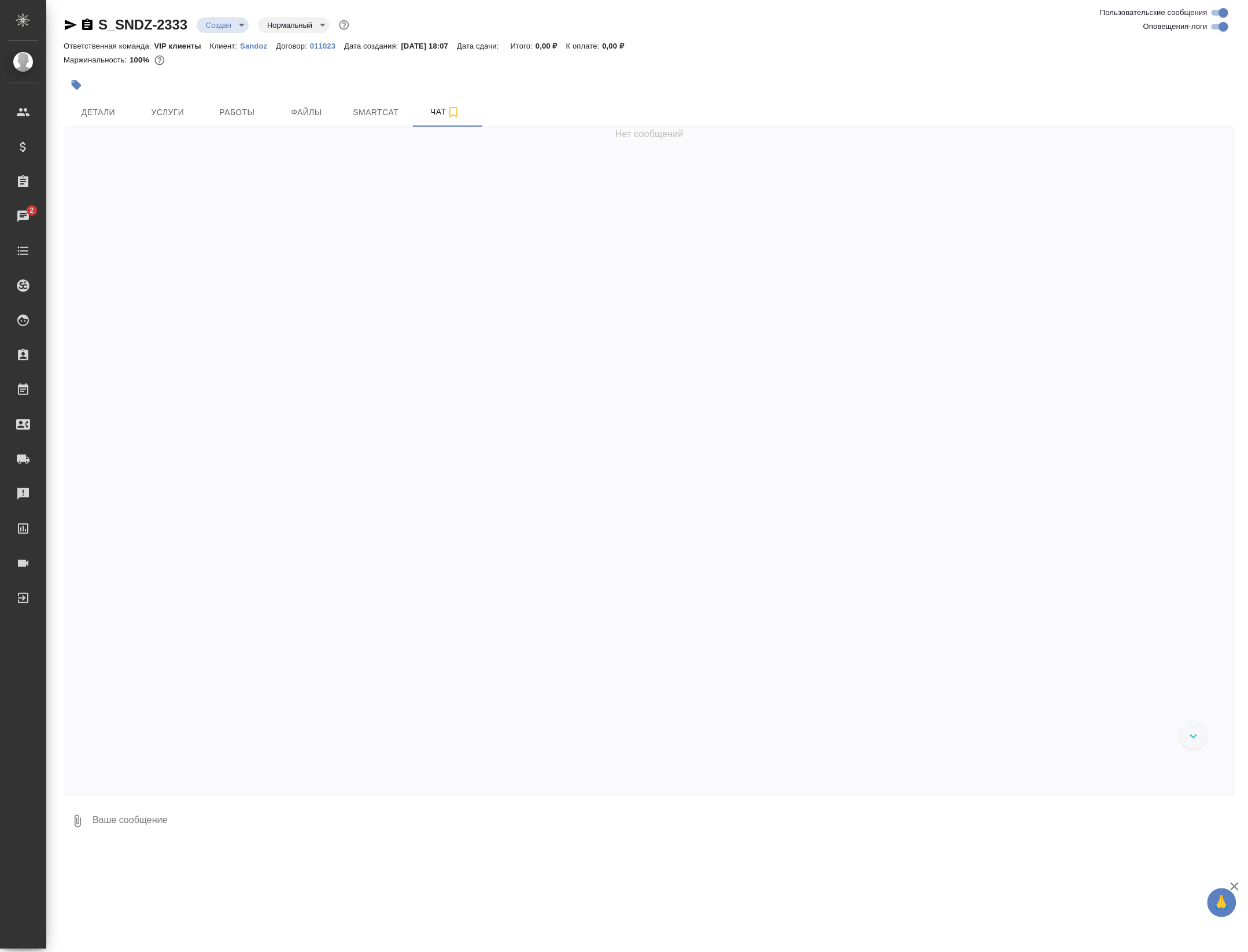
scroll to position [542, 0]
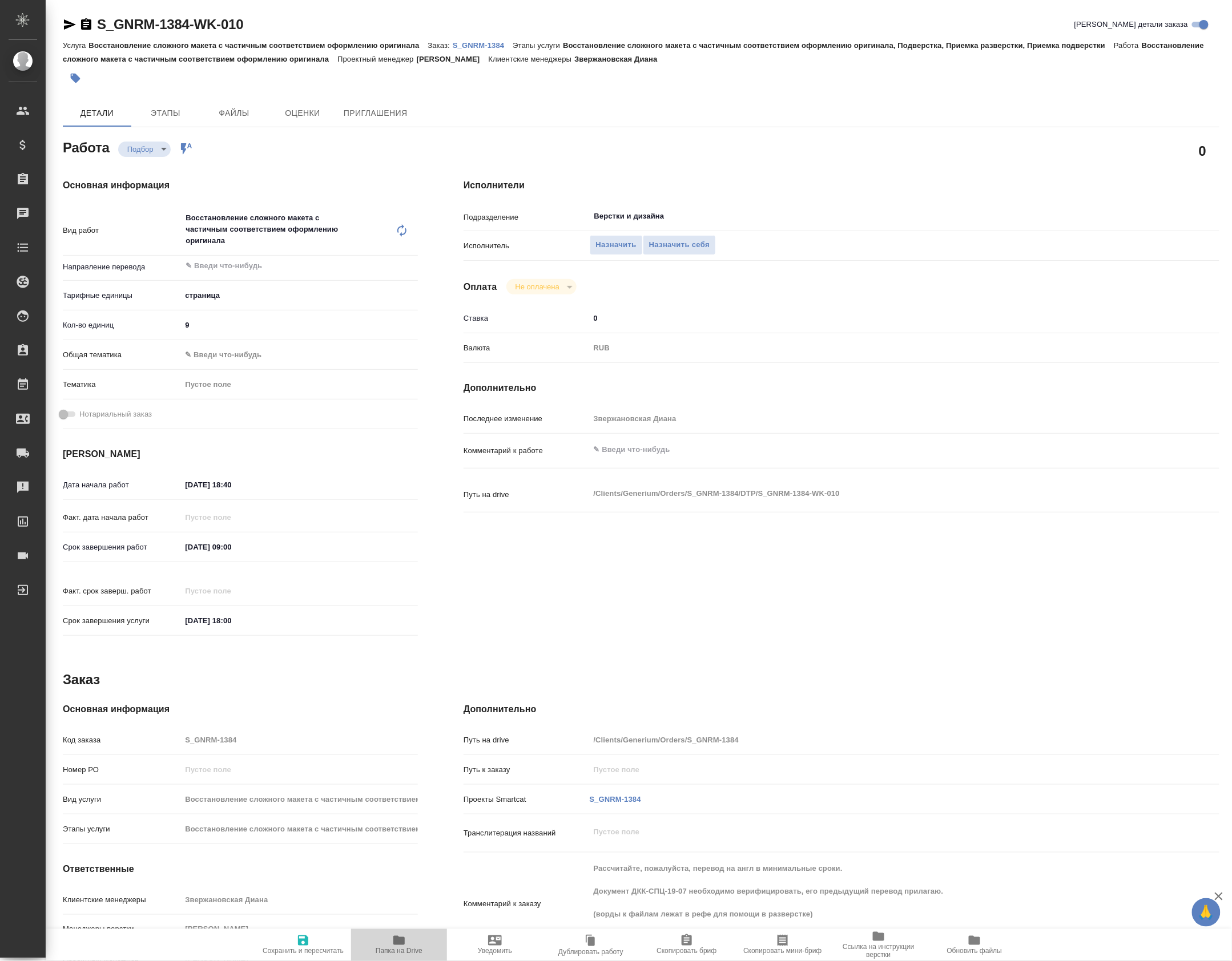
click at [387, 952] on span "Папка на Drive" at bounding box center [399, 951] width 47 height 8
click at [473, 43] on p "S_GNRM-1384" at bounding box center [482, 45] width 60 height 8
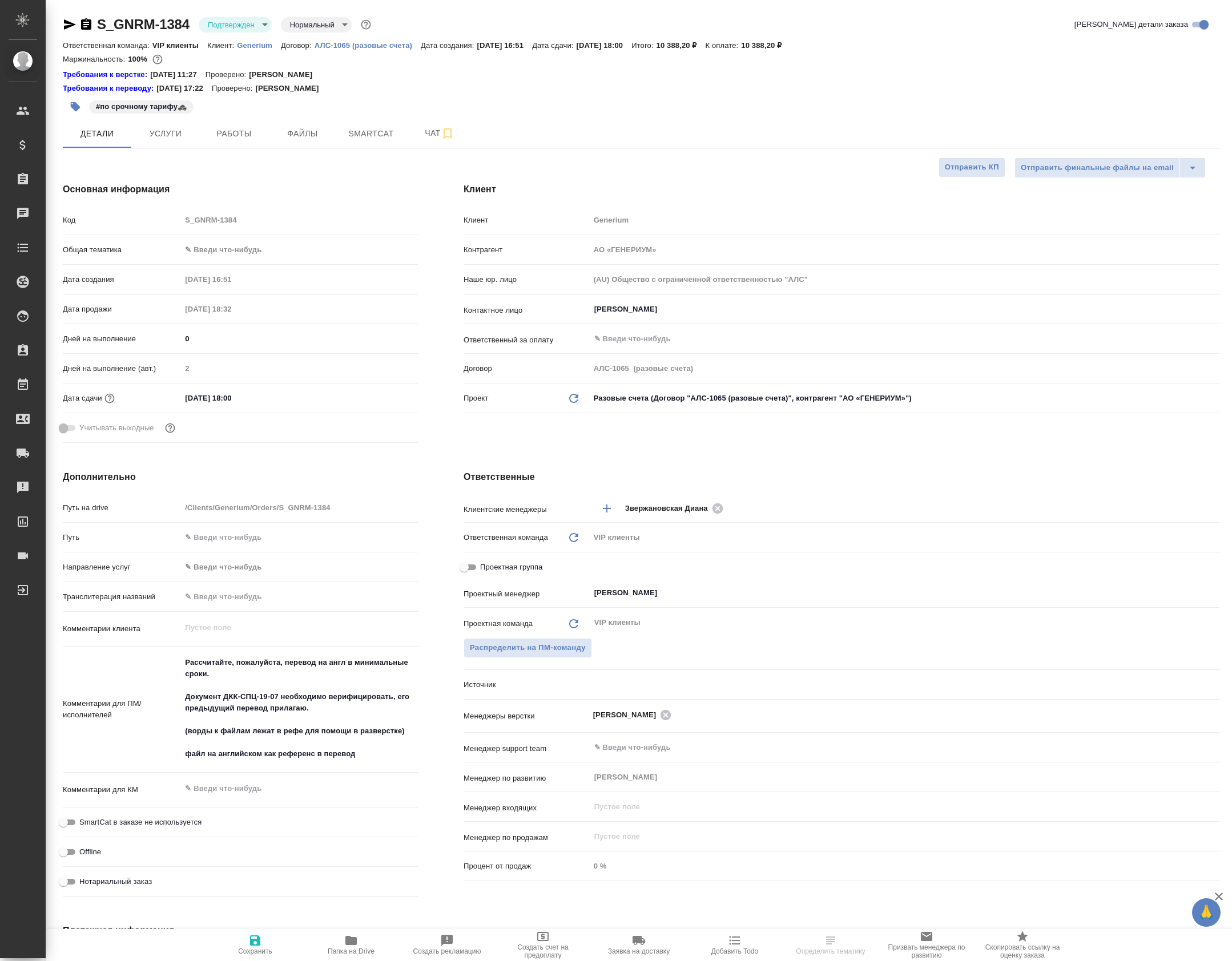
select select "RU"
click at [405, 132] on button "Smartcat" at bounding box center [371, 133] width 69 height 28
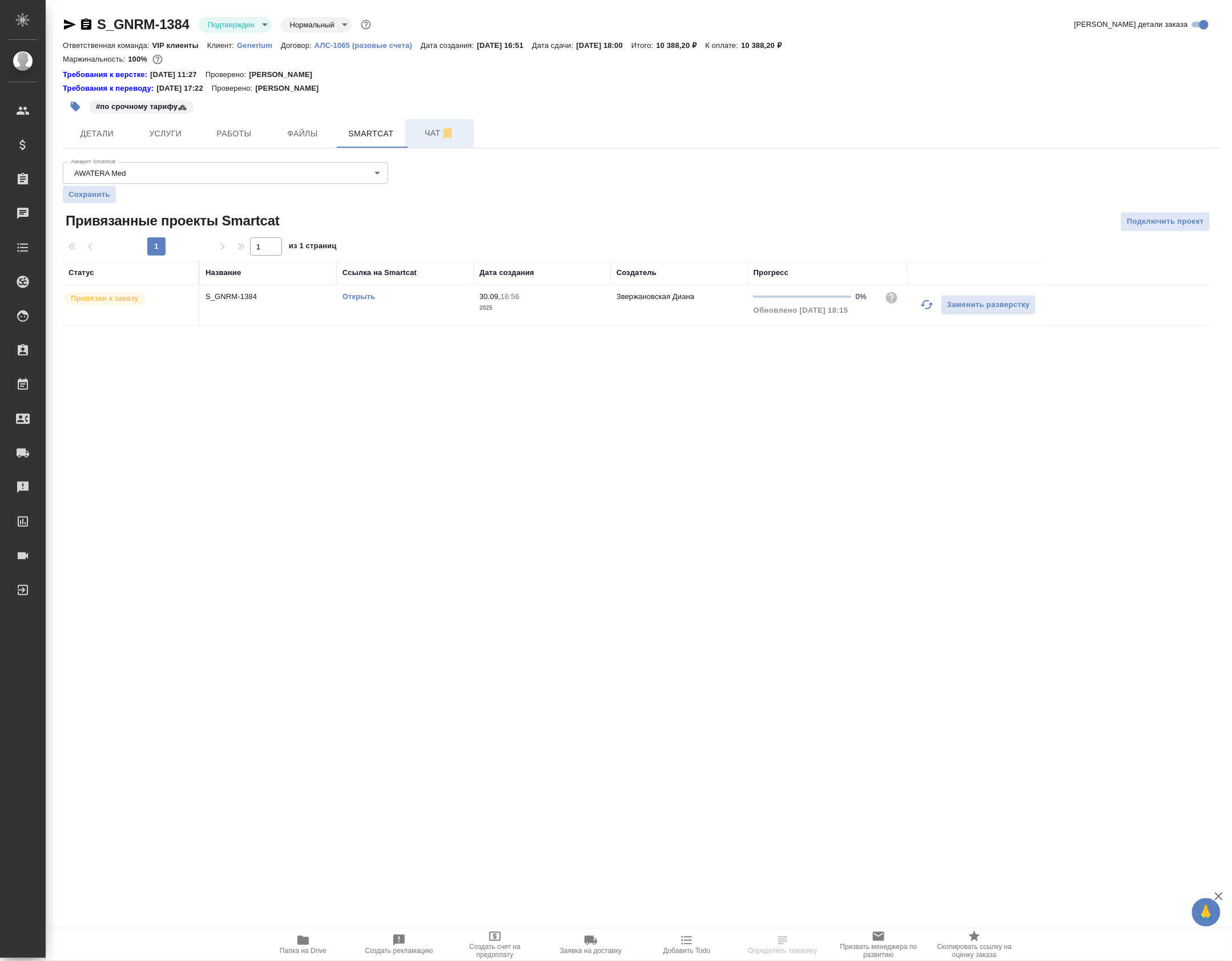
click at [419, 134] on span "Чат" at bounding box center [439, 133] width 55 height 14
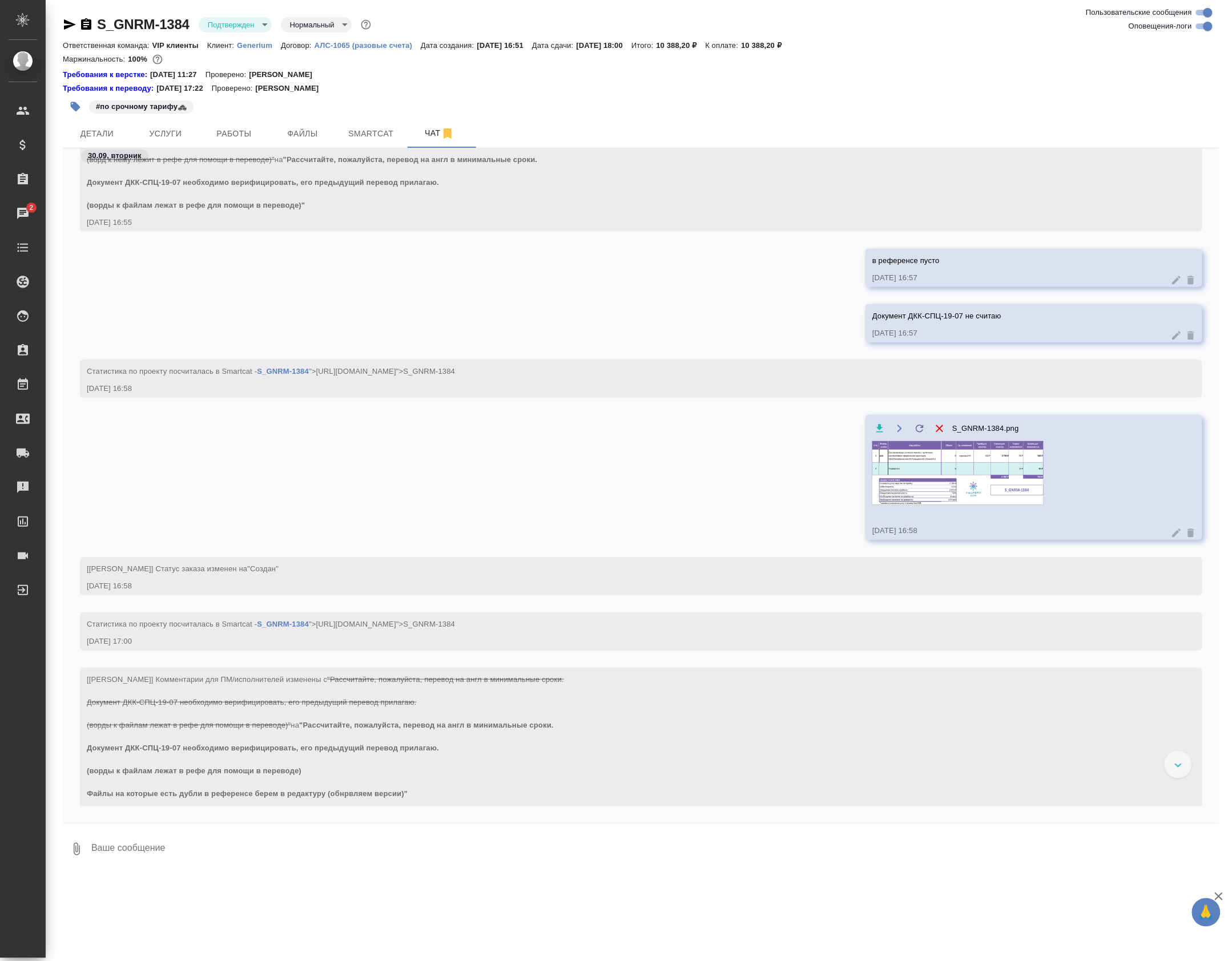
scroll to position [1841, 0]
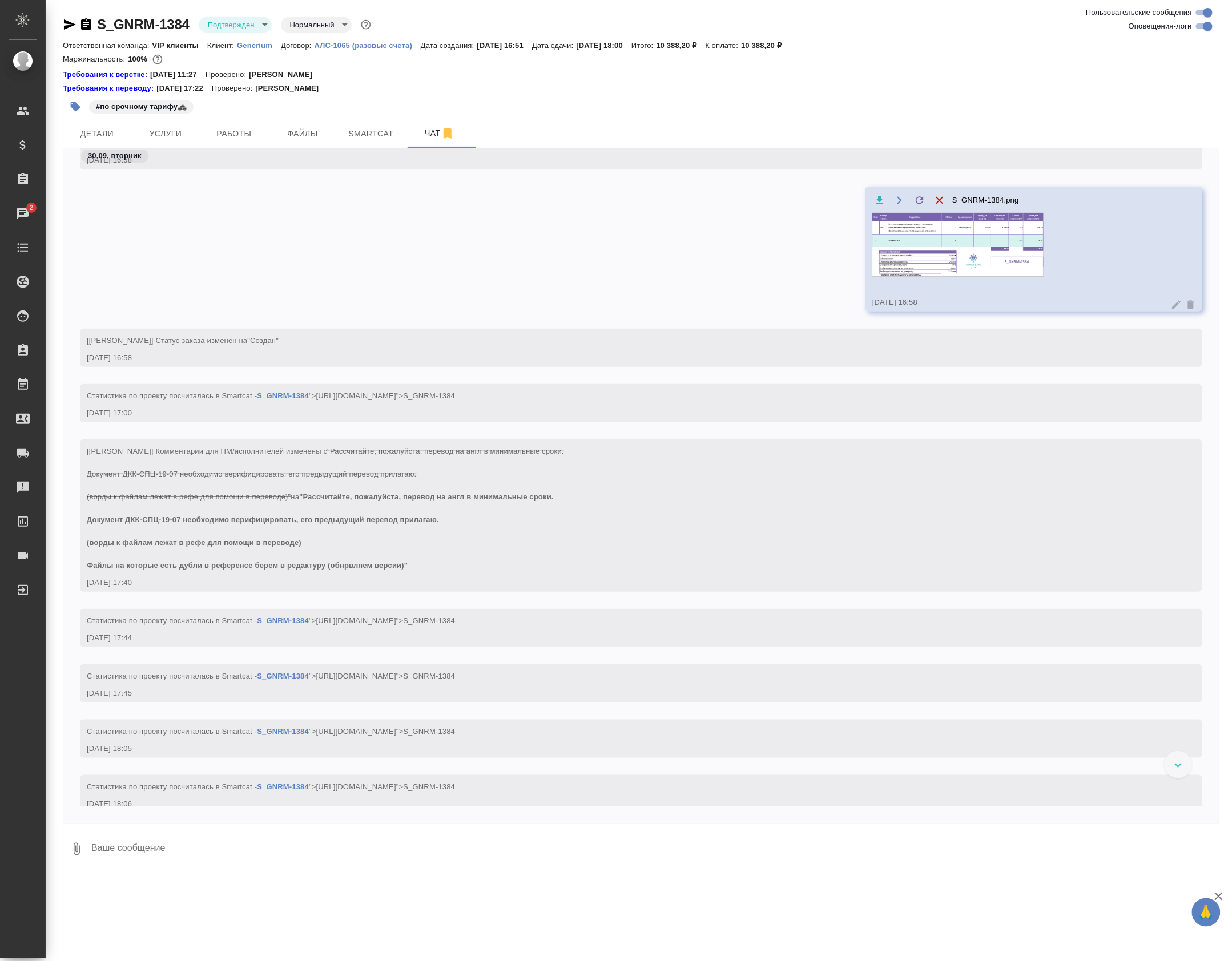
click at [265, 858] on textarea at bounding box center [655, 849] width 1129 height 39
click at [193, 137] on span "Услуги" at bounding box center [165, 134] width 55 height 14
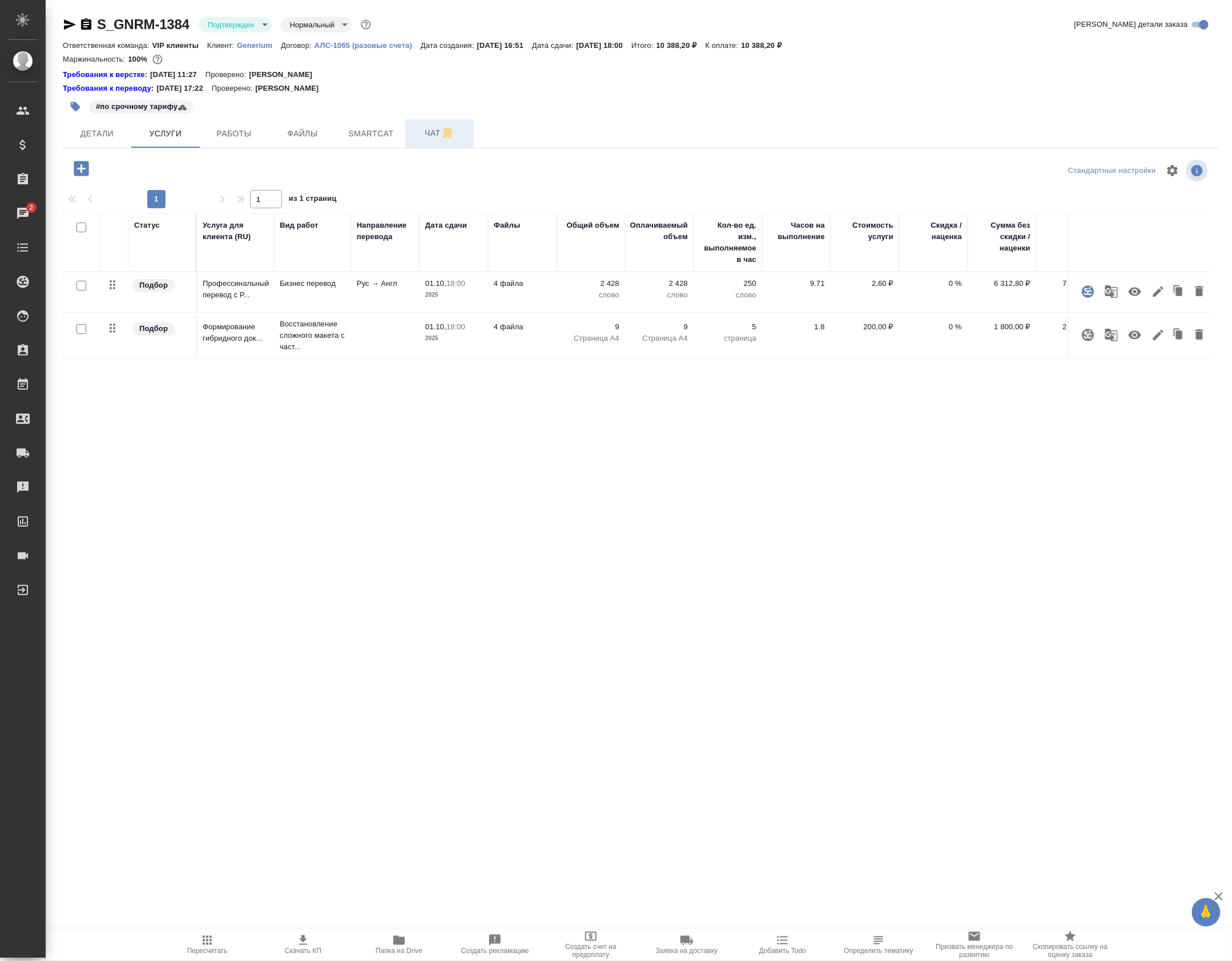
click at [422, 140] on span "Чат" at bounding box center [439, 133] width 55 height 14
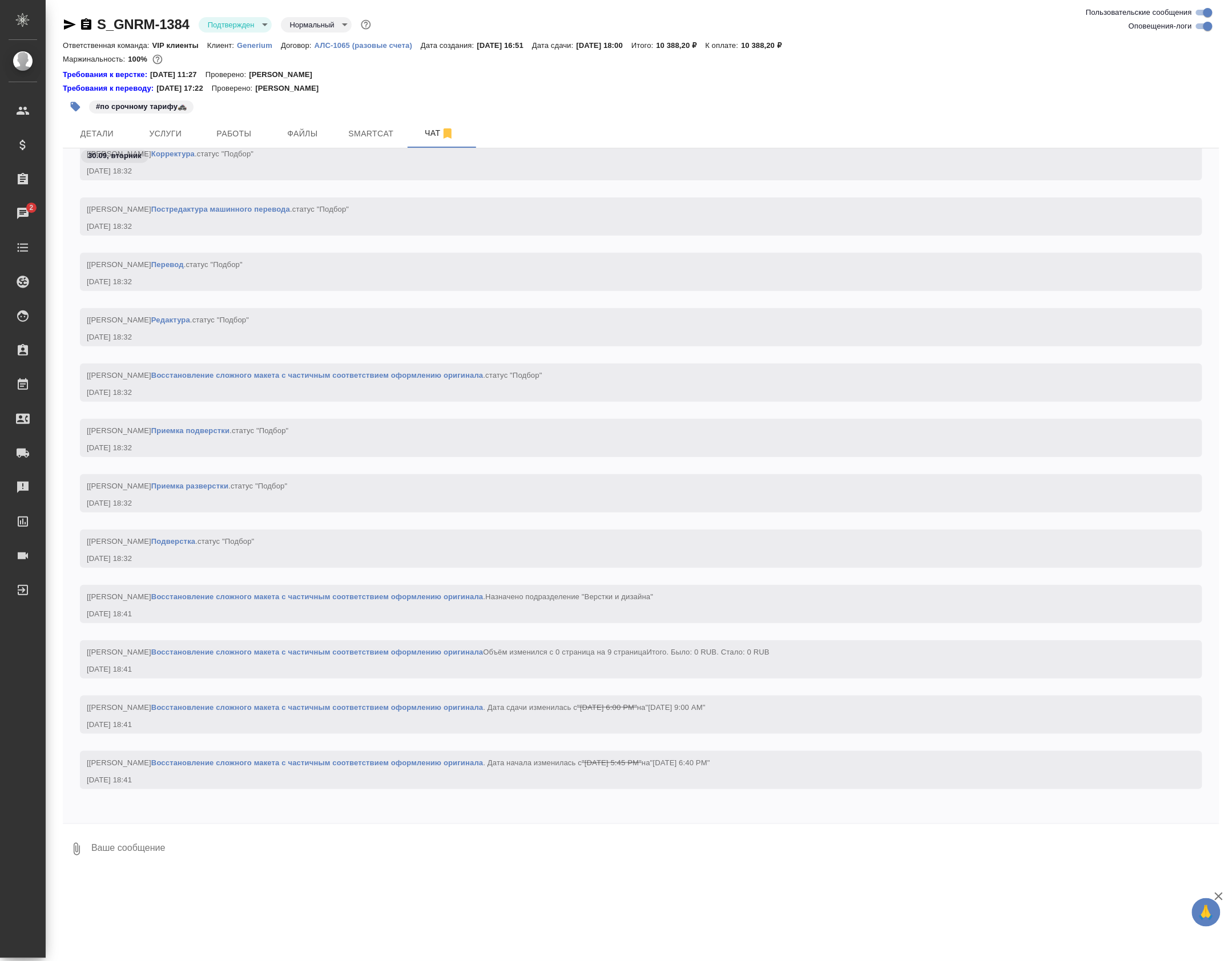
scroll to position [8539, 0]
click at [181, 868] on textarea at bounding box center [655, 849] width 1129 height 39
type textarea "f"
type textarea "а почему 9 страниц в итоге, если перевод не предолставили?"
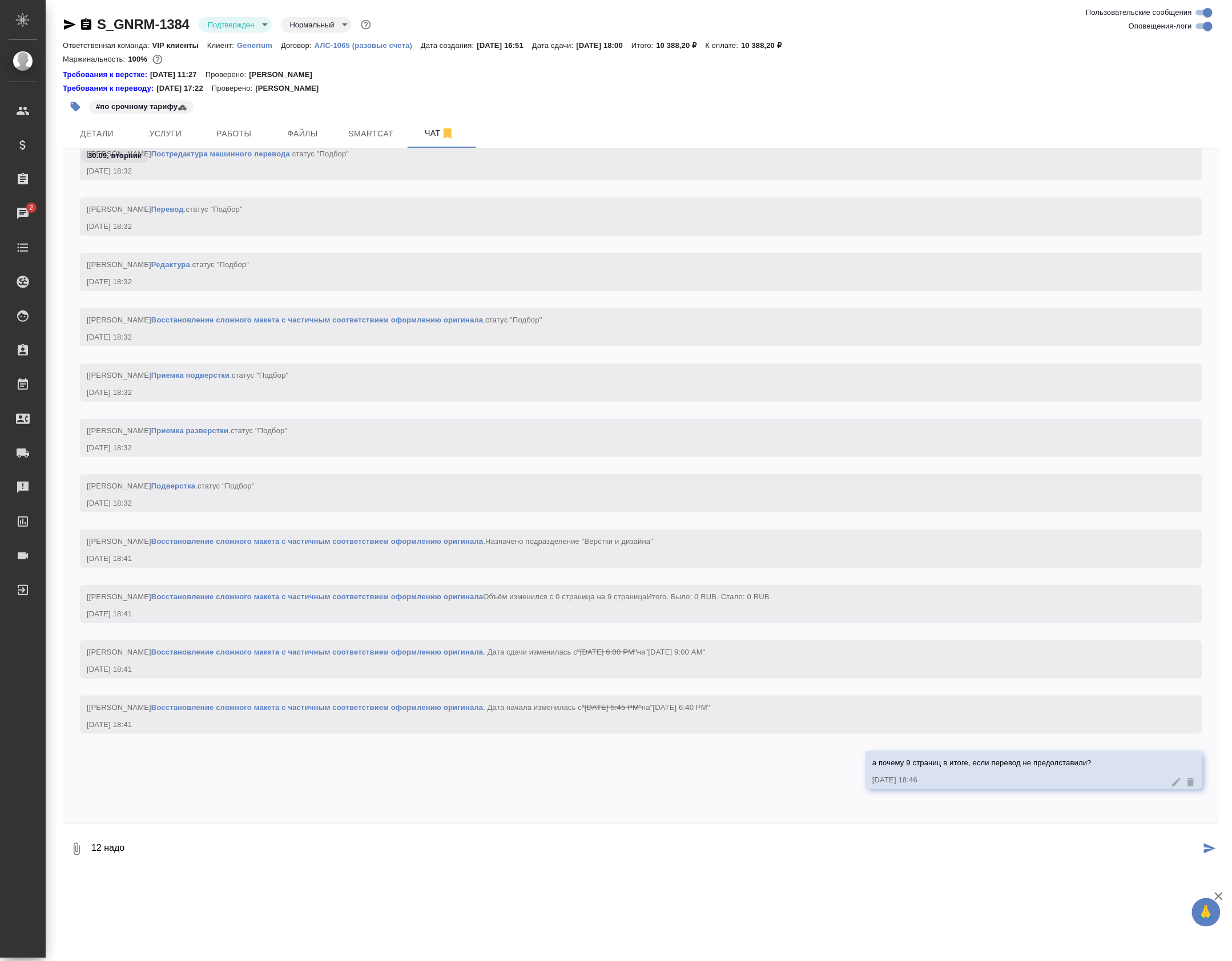
type textarea "12 надо"
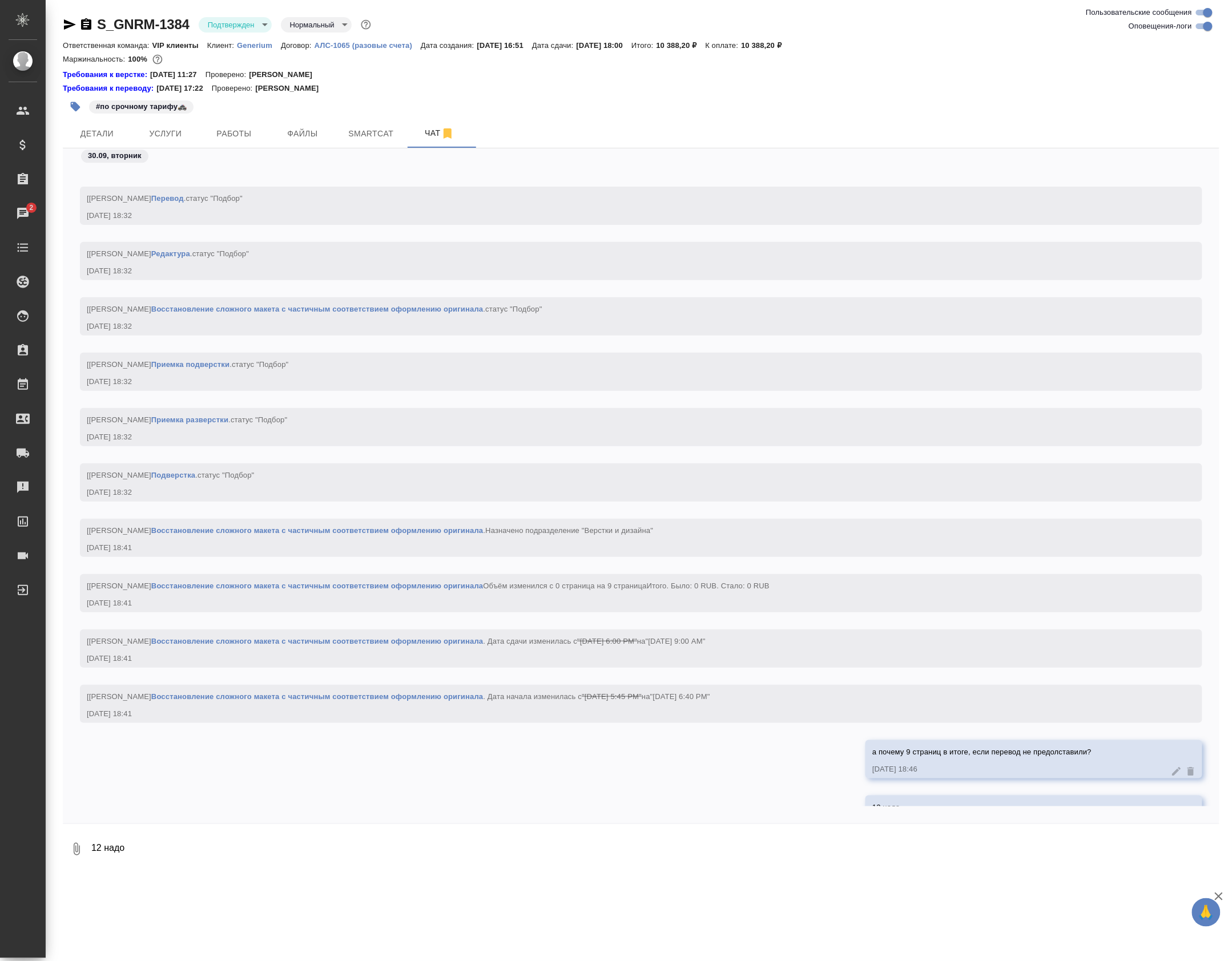
scroll to position [8650, 0]
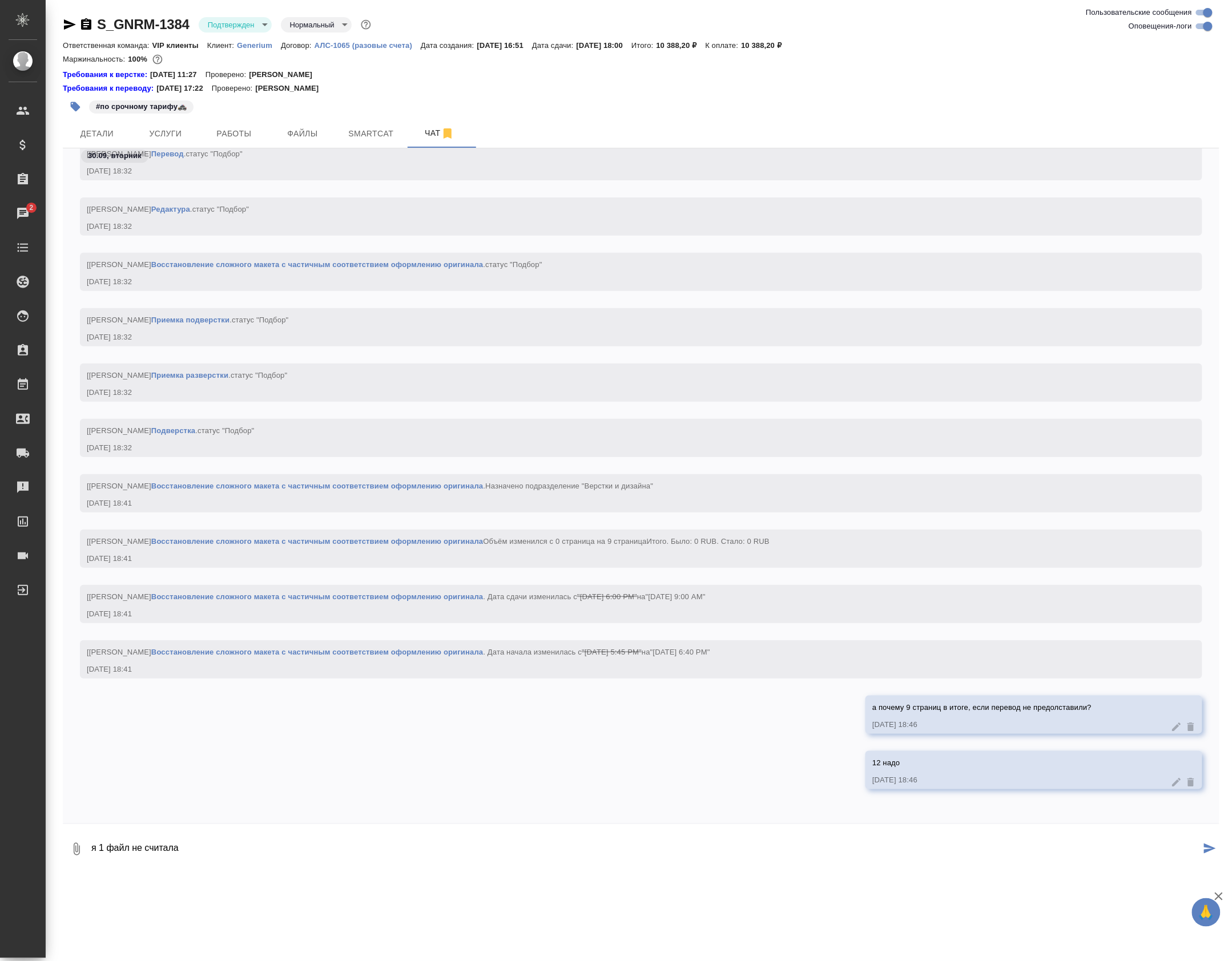
type textarea "я 1 файл не считала"
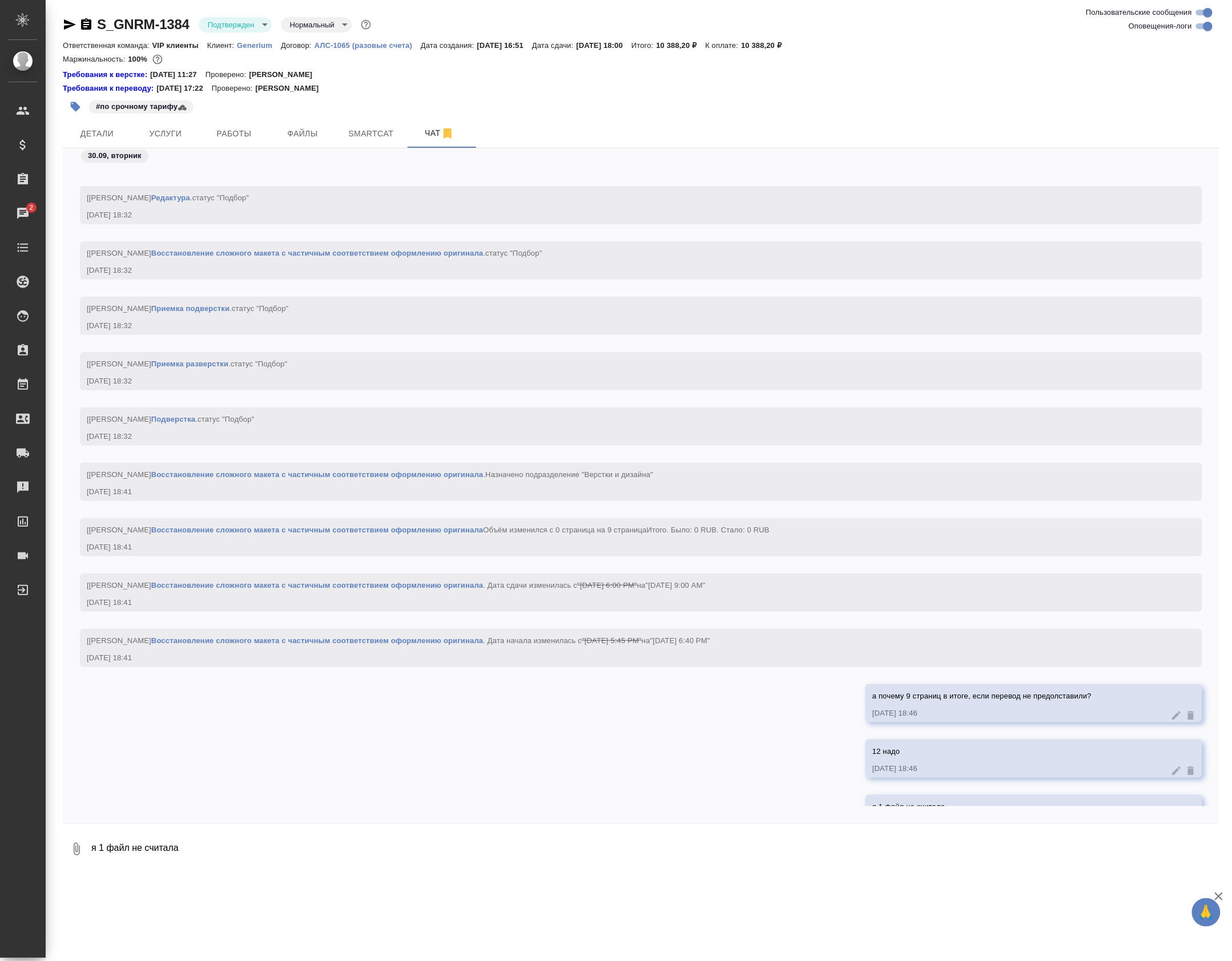
scroll to position [8706, 0]
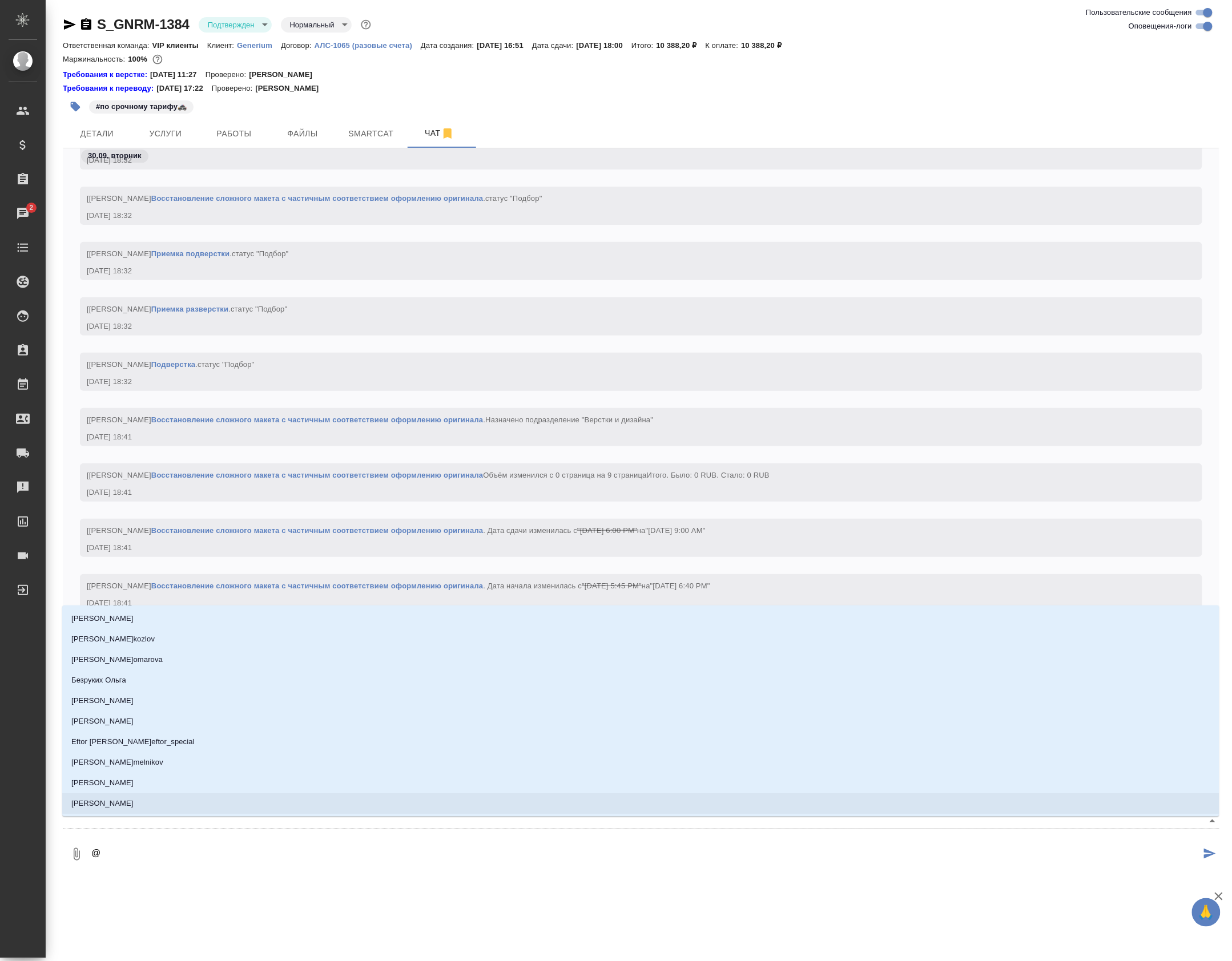
type textarea "@з"
type input "з"
type textarea "@зв"
type input "зв"
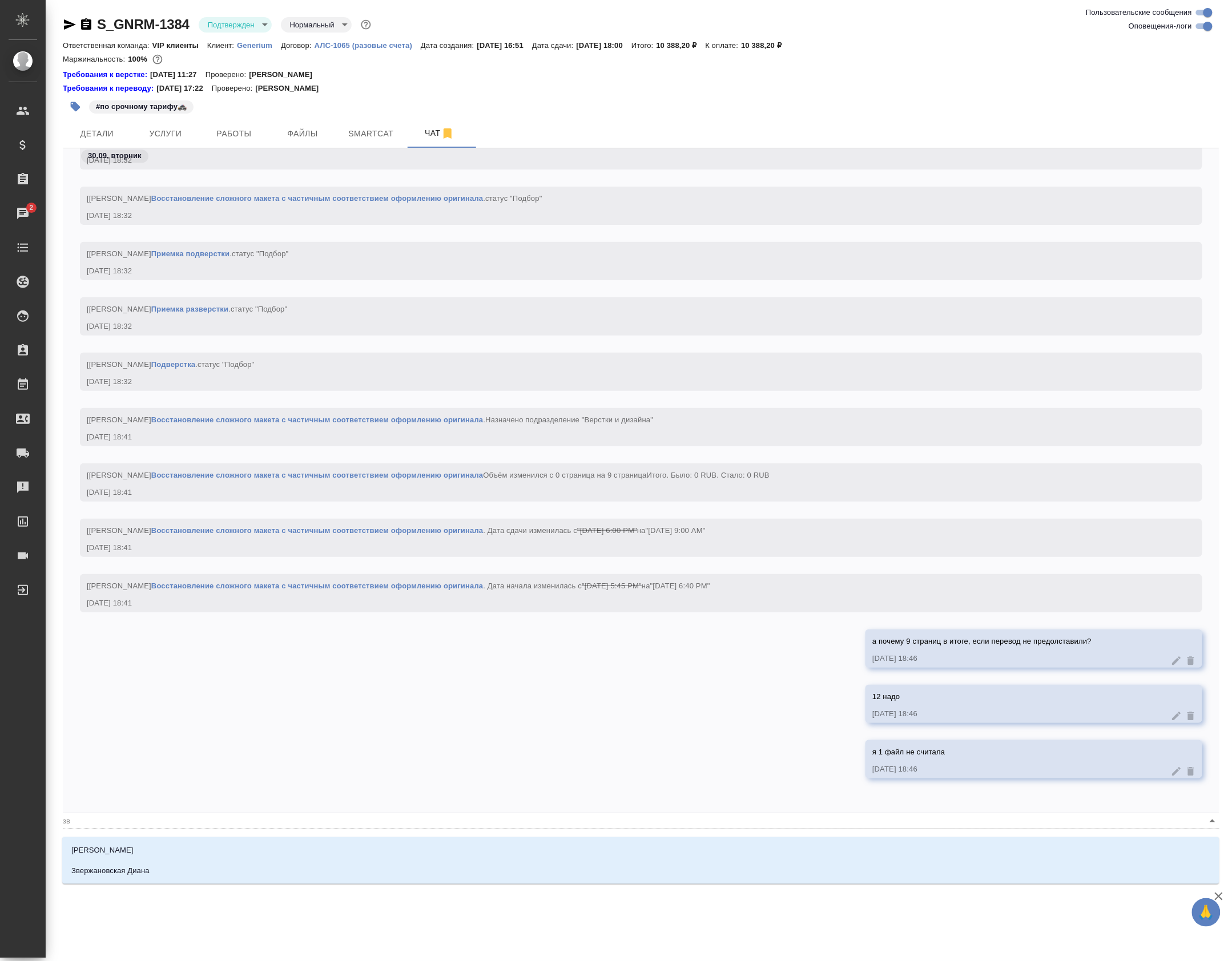
type textarea "@зве"
type input "зве"
click at [234, 873] on li "Звержановская Диана" at bounding box center [641, 870] width 1158 height 21
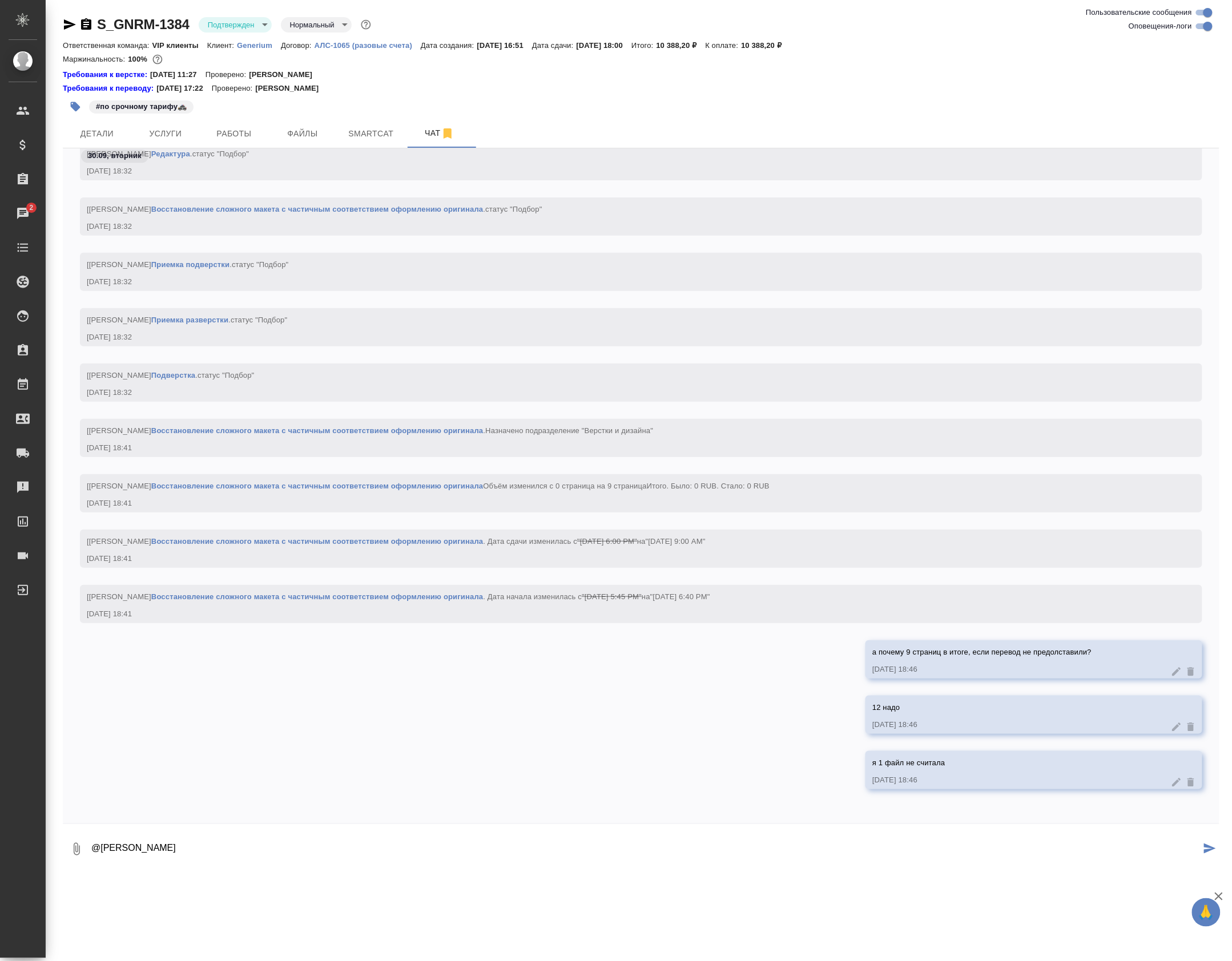
type textarea "@Звержановская Диана"
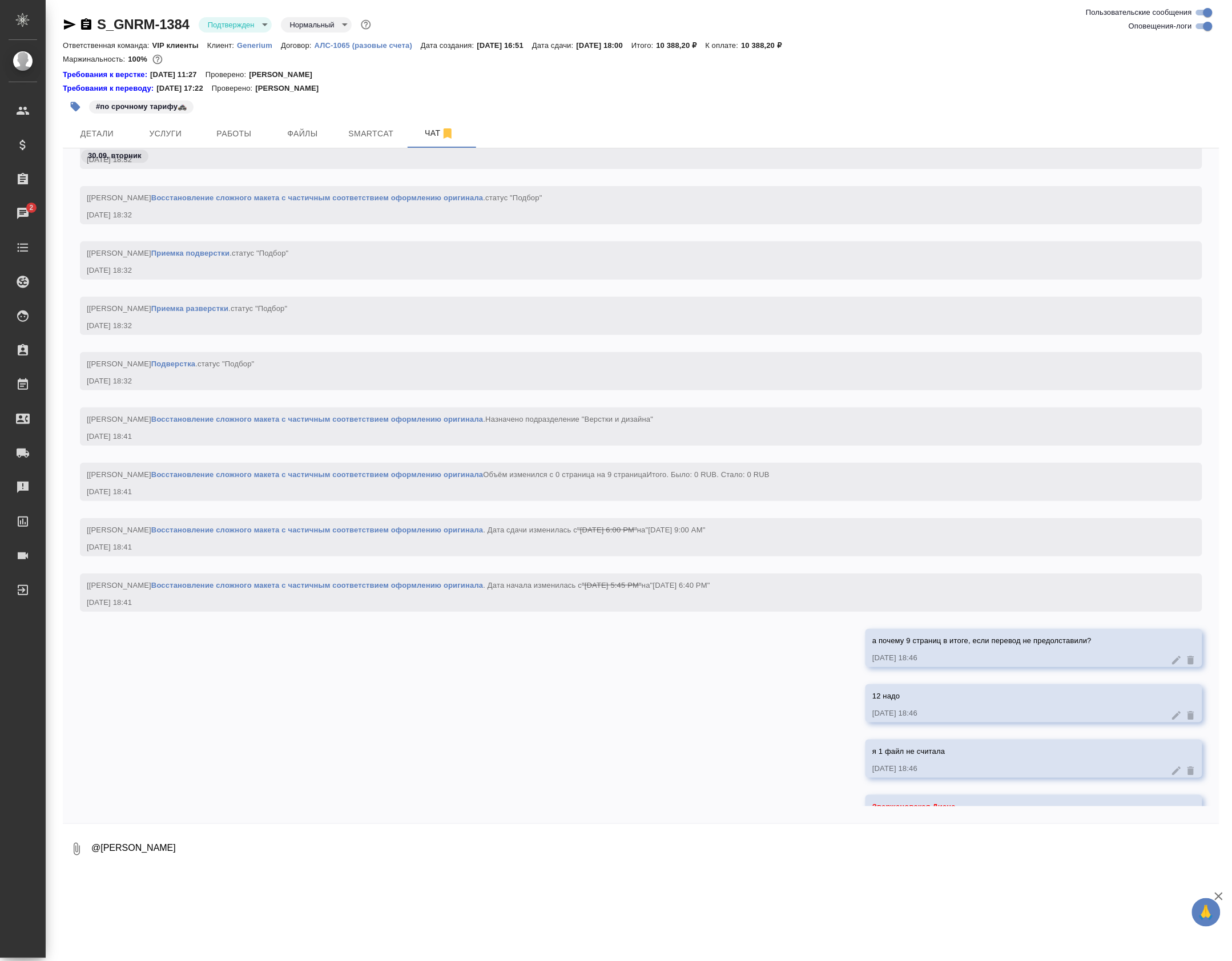
scroll to position [8760, 0]
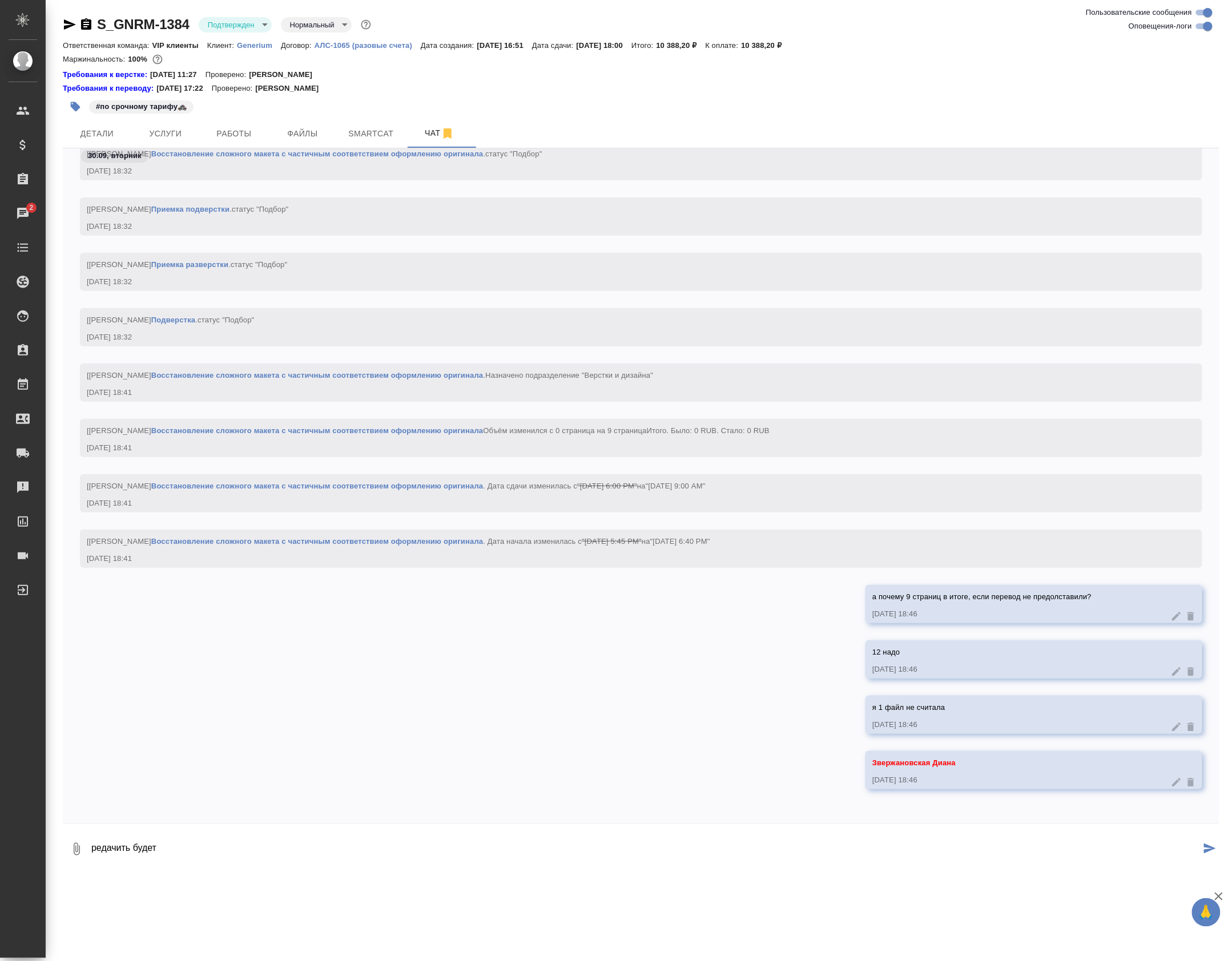
type textarea "редачить будете"
click at [339, 862] on textarea at bounding box center [655, 849] width 1129 height 39
type textarea "n"
type textarea "там отличий много"
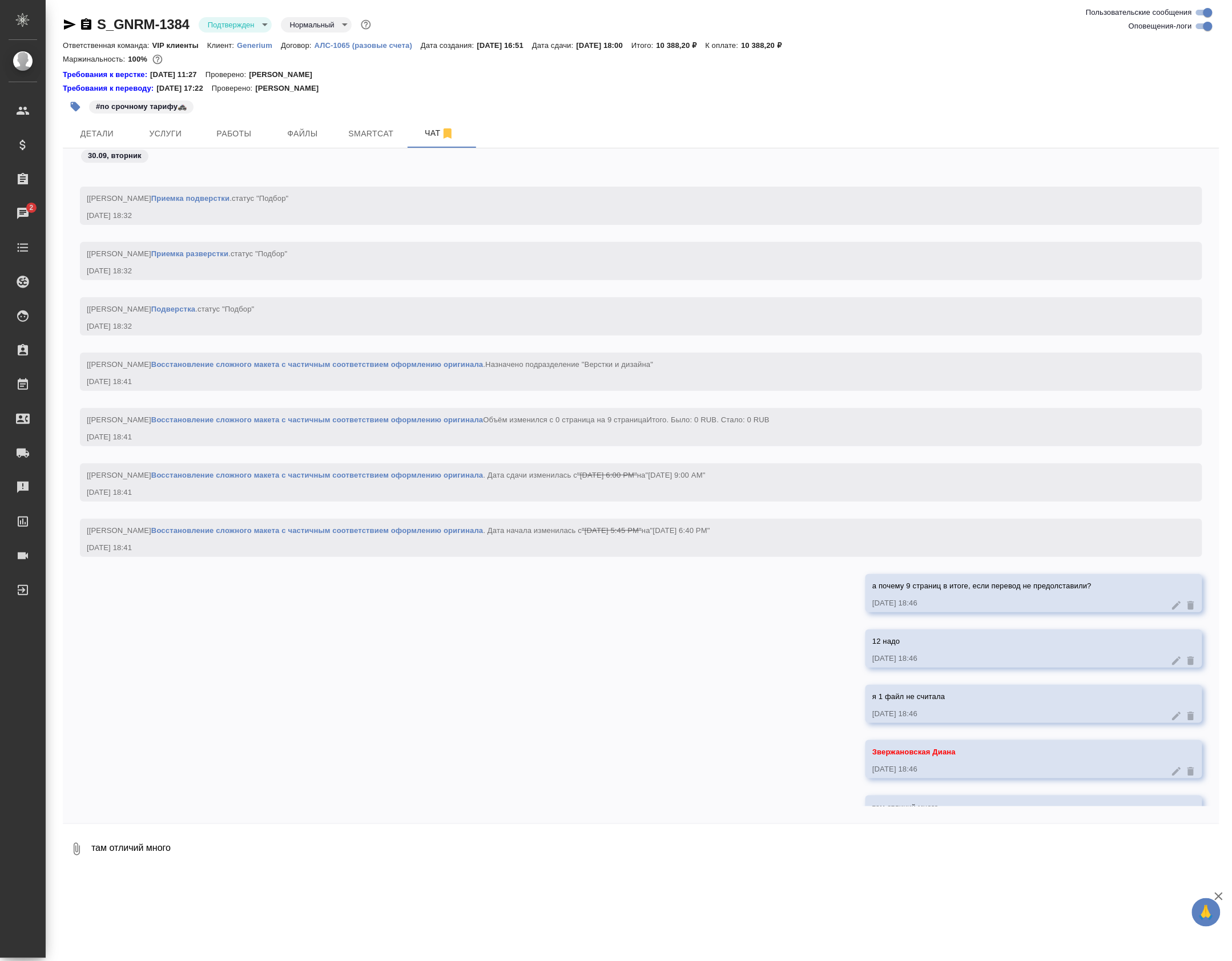
scroll to position [8815, 0]
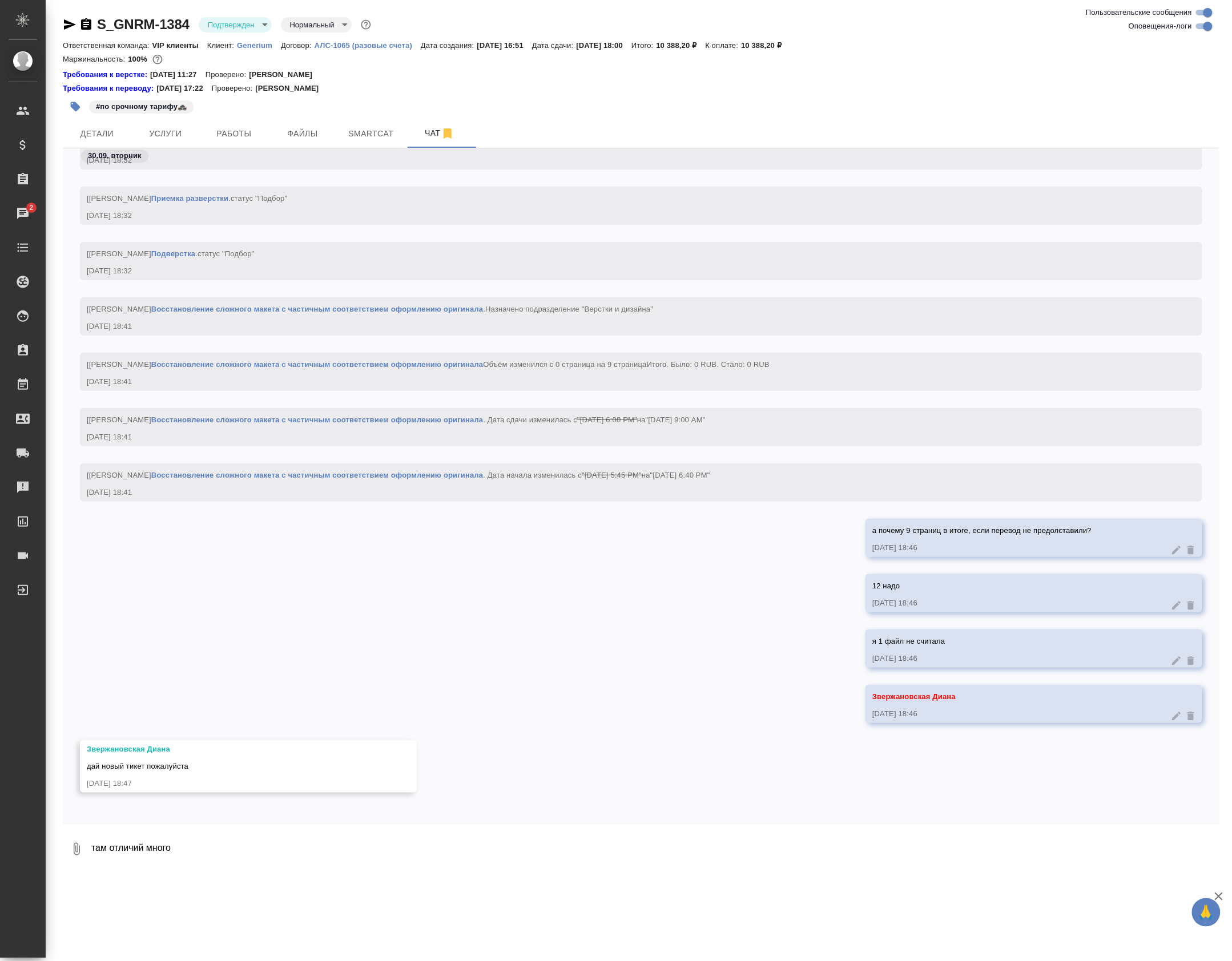
click at [171, 846] on textarea "там отличий много" at bounding box center [655, 849] width 1129 height 39
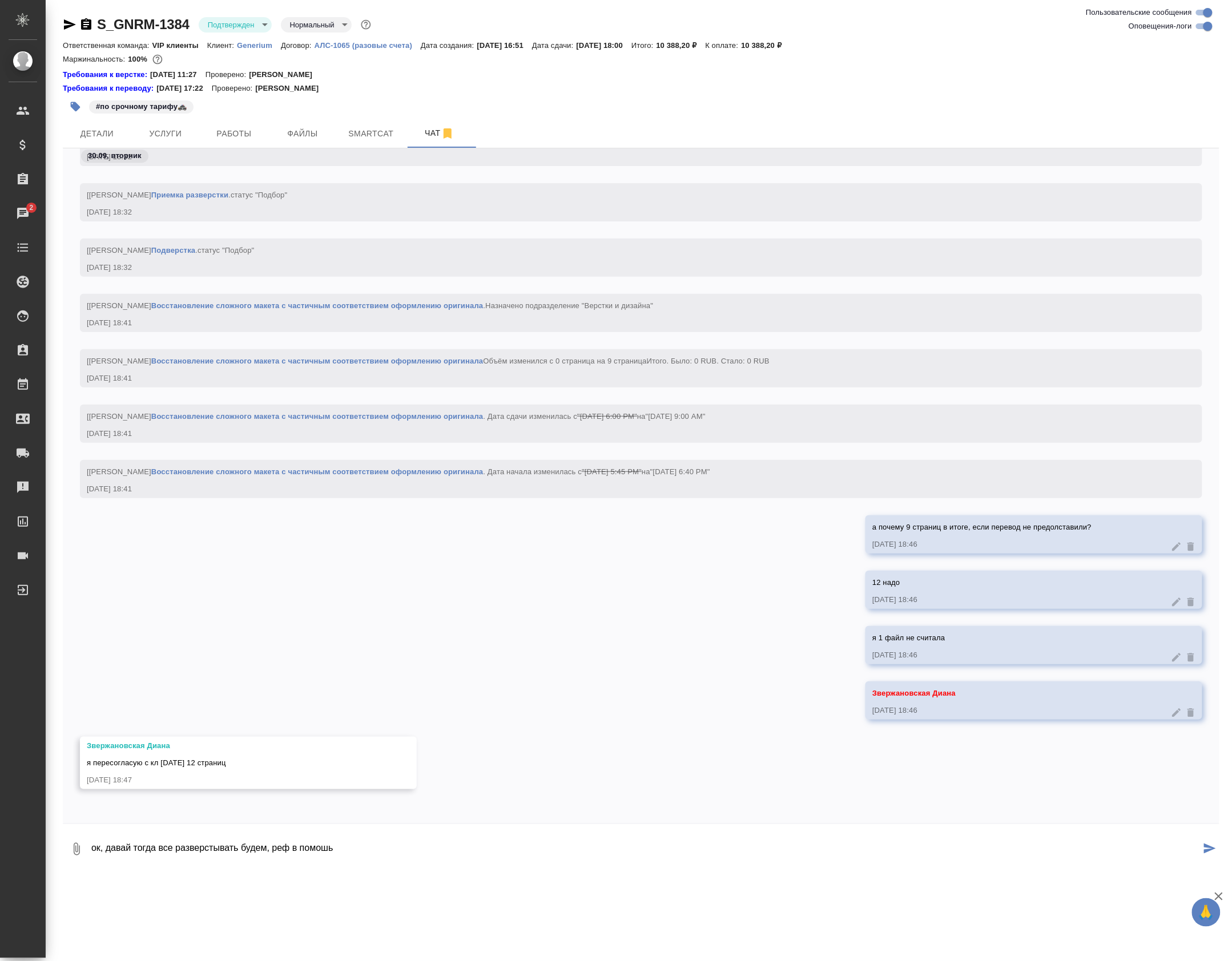
type textarea "ок, давай тогда все разверстывать будем, реф в помошь"
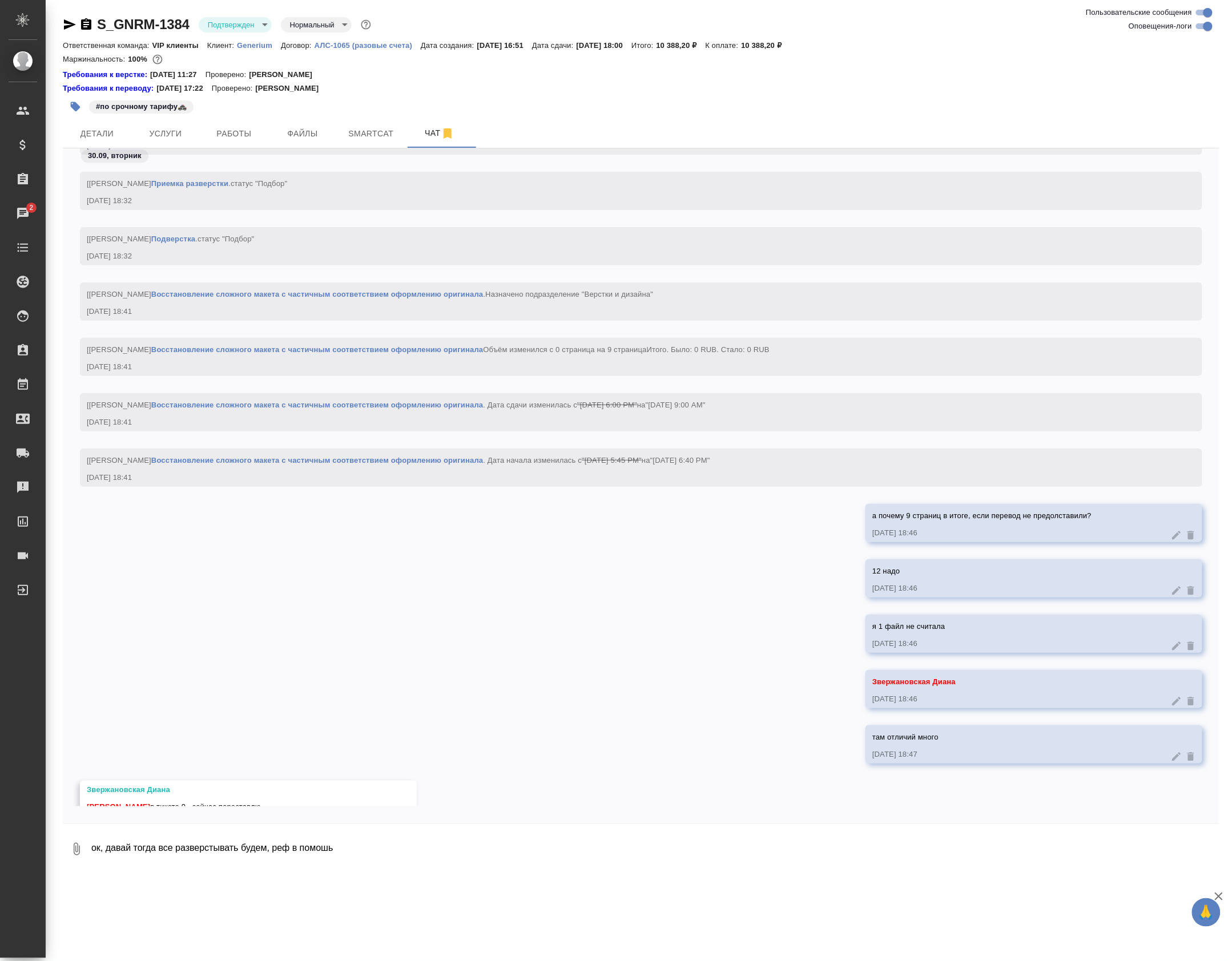
scroll to position [9080, 0]
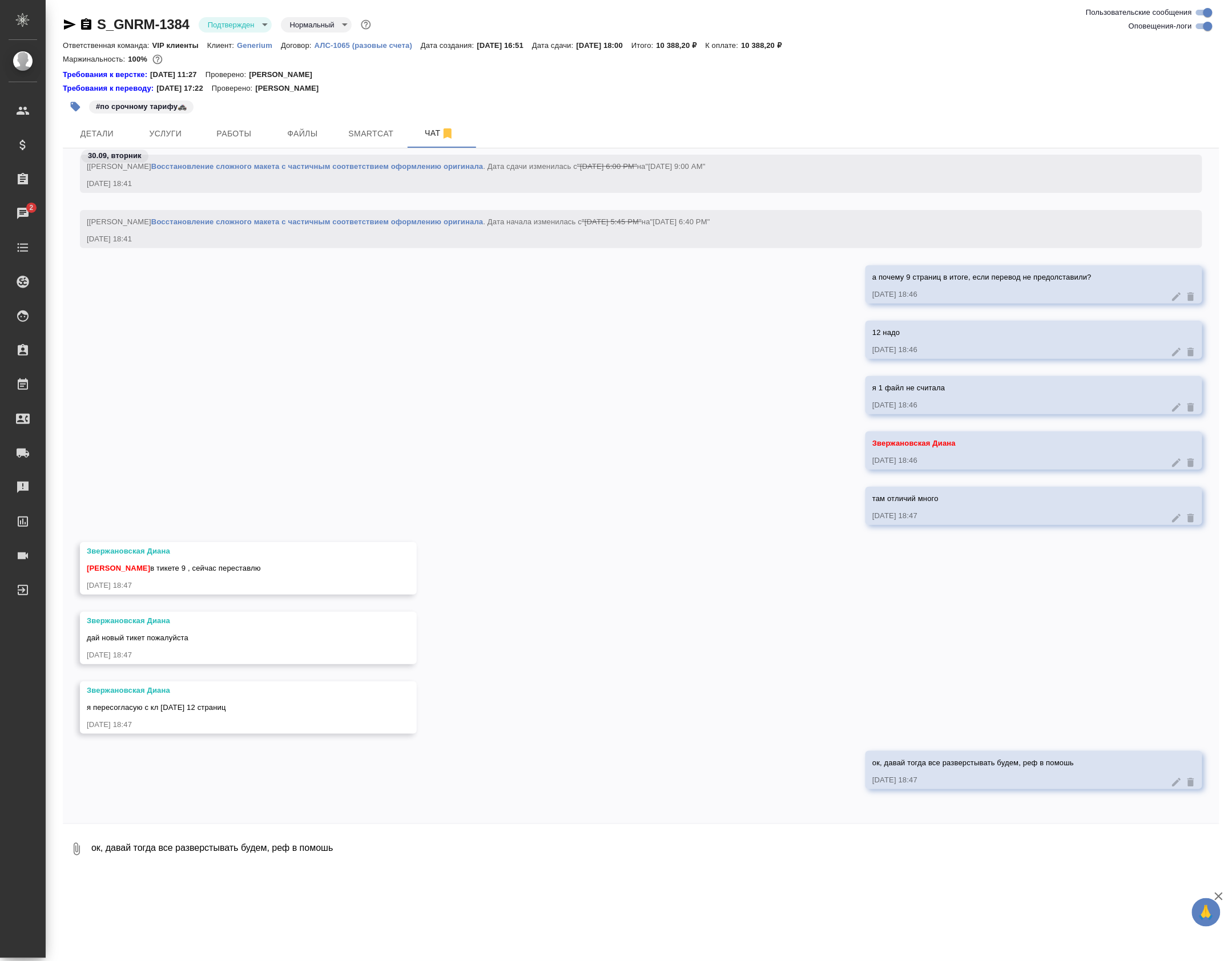
drag, startPoint x: 63, startPoint y: 24, endPoint x: 21, endPoint y: 69, distance: 61.6
click at [63, 22] on icon "button" at bounding box center [69, 24] width 13 height 13
click at [682, 400] on div "я 1 файл не считала 30.09.25, 18:46" at bounding box center [641, 404] width 1157 height 55
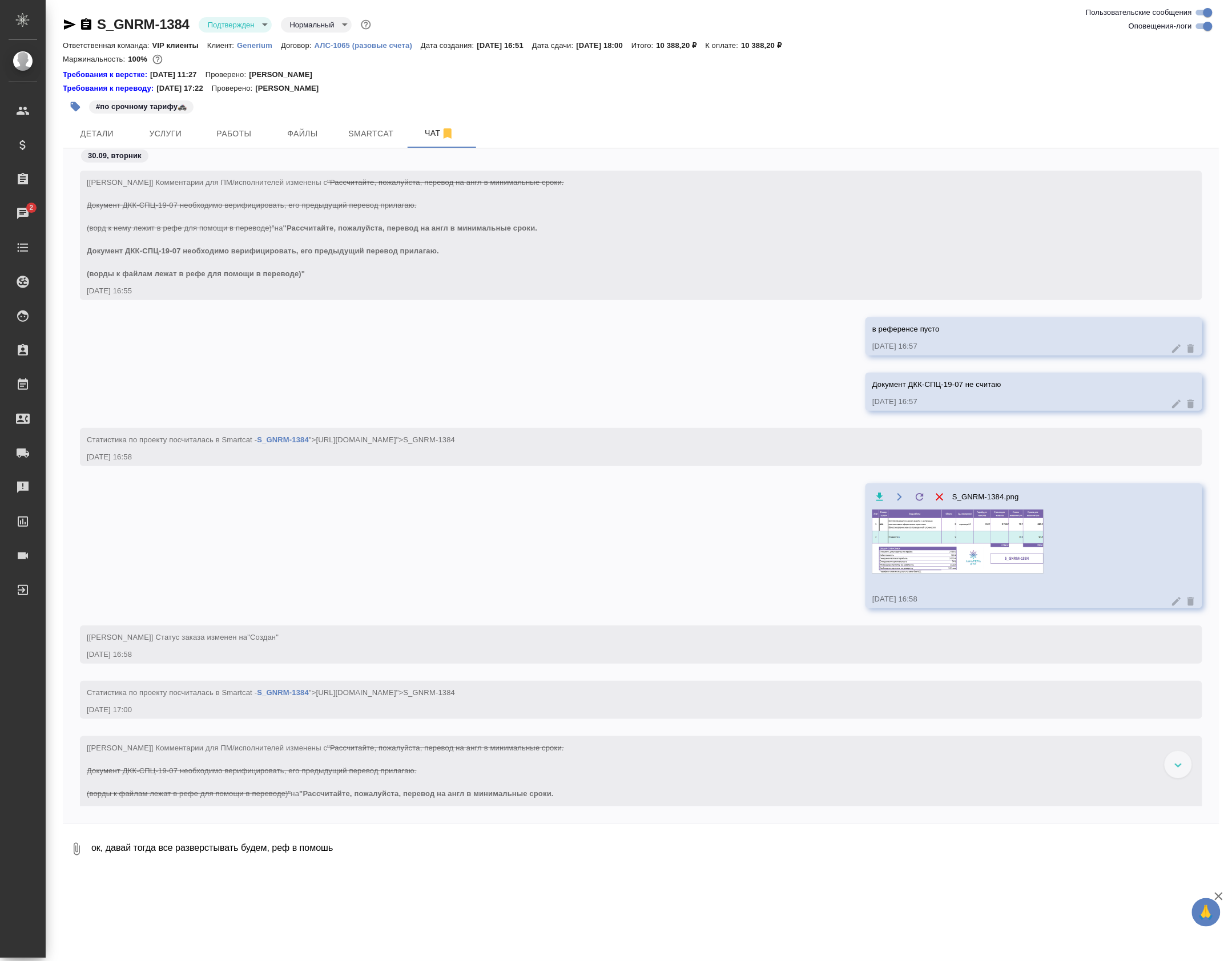
scroll to position [795, 0]
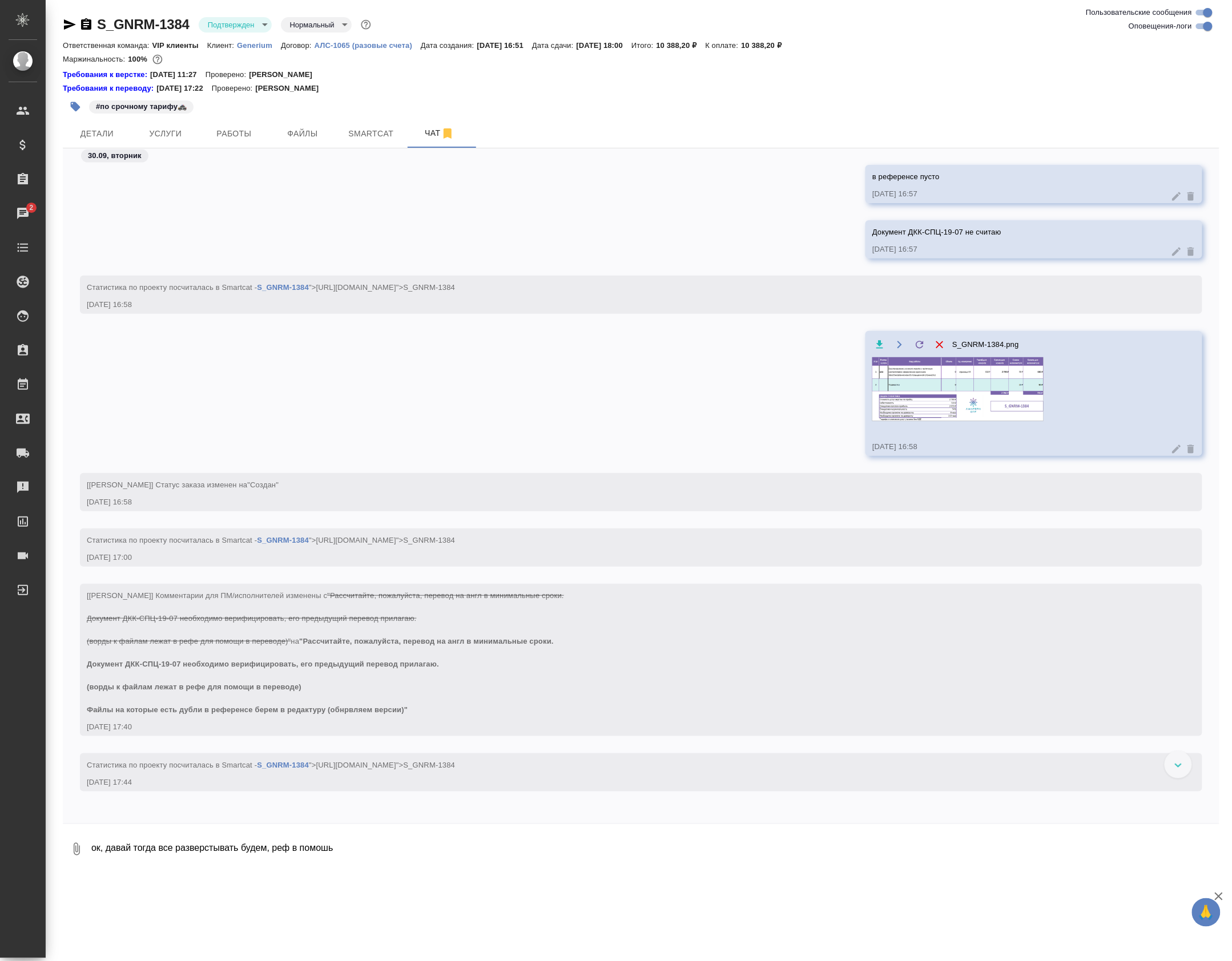
click at [958, 399] on img at bounding box center [958, 389] width 171 height 64
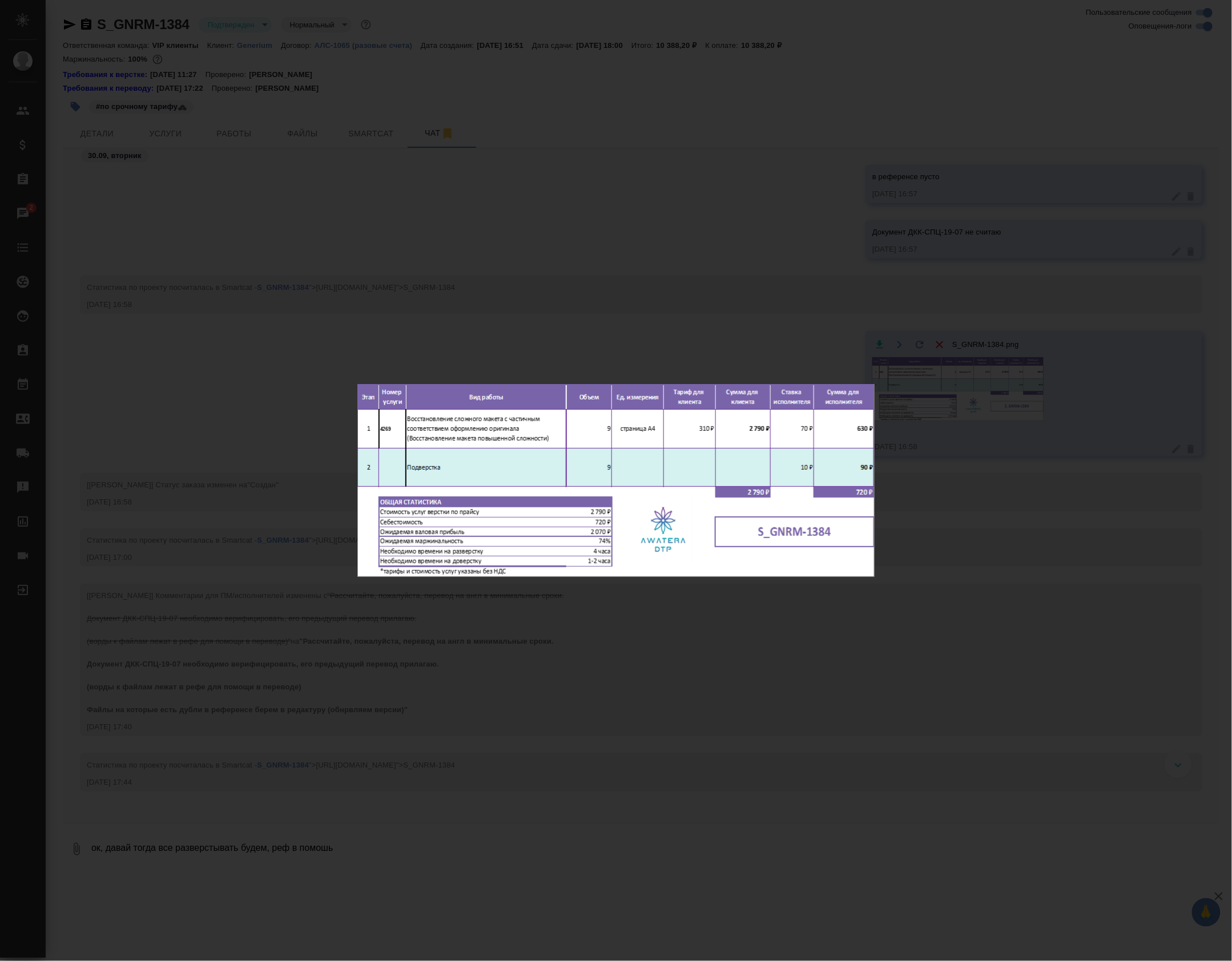
click at [495, 859] on div "S_GNRM-1384.png 1 of 1" at bounding box center [616, 480] width 1232 height 961
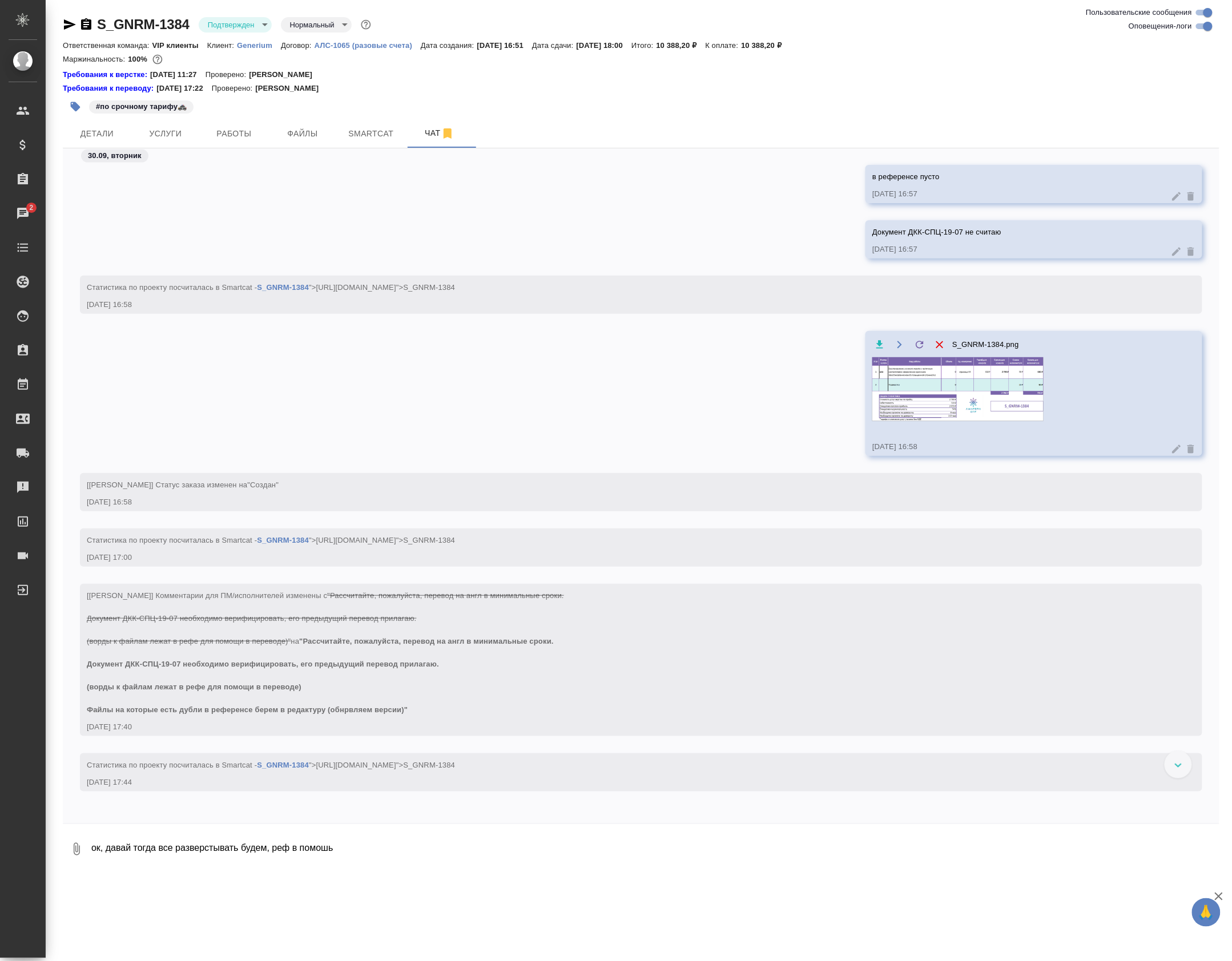
drag, startPoint x: 96, startPoint y: 843, endPoint x: 86, endPoint y: 843, distance: 10.0
click at [92, 843] on div "S_GNRM-1384.png 1 of 1" at bounding box center [616, 504] width 1109 height 865
click at [71, 843] on button "0" at bounding box center [77, 849] width 28 height 39
click at [91, 789] on span "С локального диска" at bounding box center [73, 787] width 78 height 14
click at [0, 0] on input "С локального диска" at bounding box center [0, 0] width 0 height 0
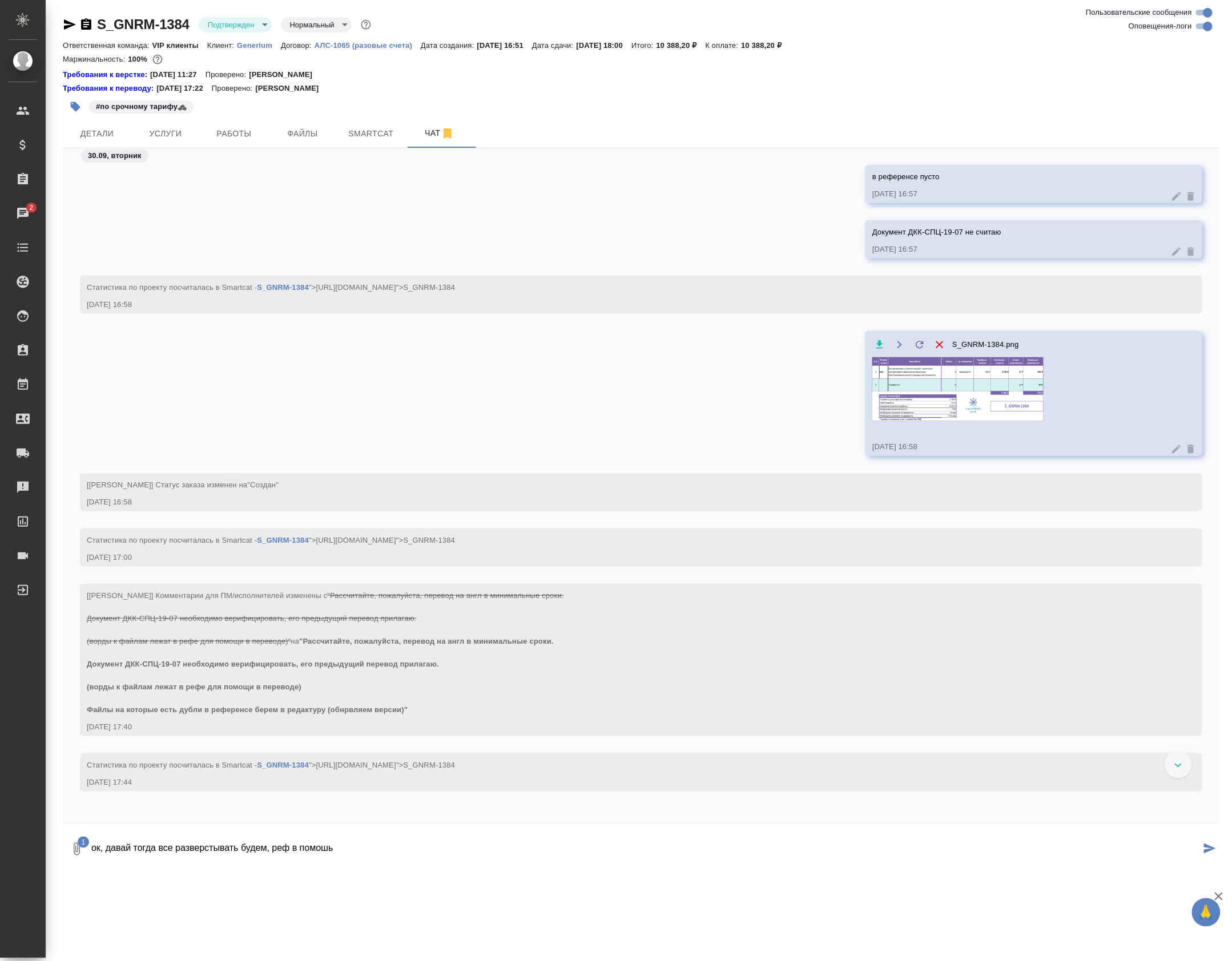
click at [154, 869] on textarea "ок, давай тогда все разверстывать будем, реф в помошь" at bounding box center [645, 849] width 1111 height 39
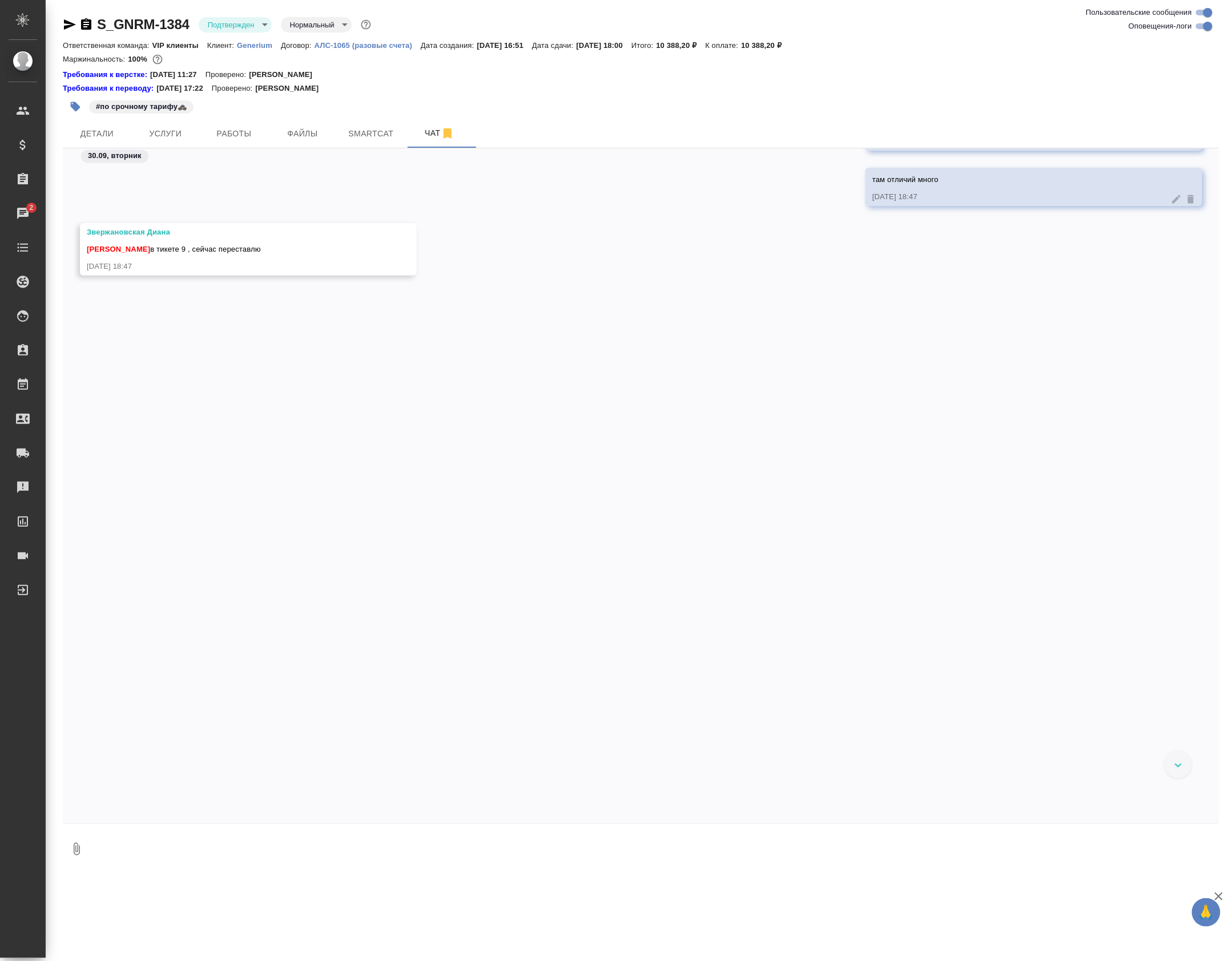
scroll to position [2957, 0]
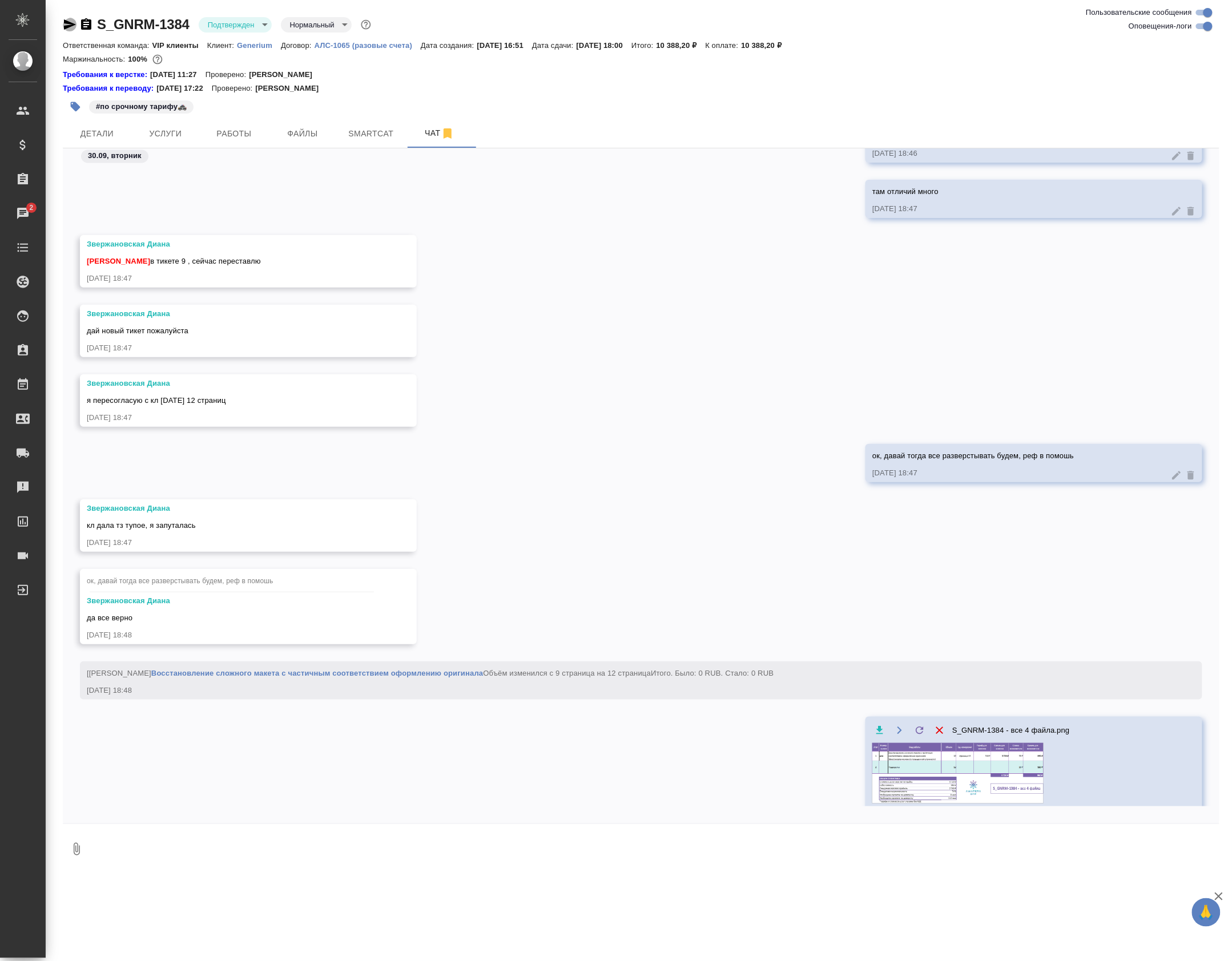
click at [74, 25] on icon "button" at bounding box center [69, 24] width 12 height 11
click at [466, 254] on div "Звержановская Диана Петрова Валерия в тикете 9 , сейчас переставлю 30.09.25, 18…" at bounding box center [641, 270] width 1157 height 69
click at [246, 132] on span "Работы" at bounding box center [234, 134] width 55 height 14
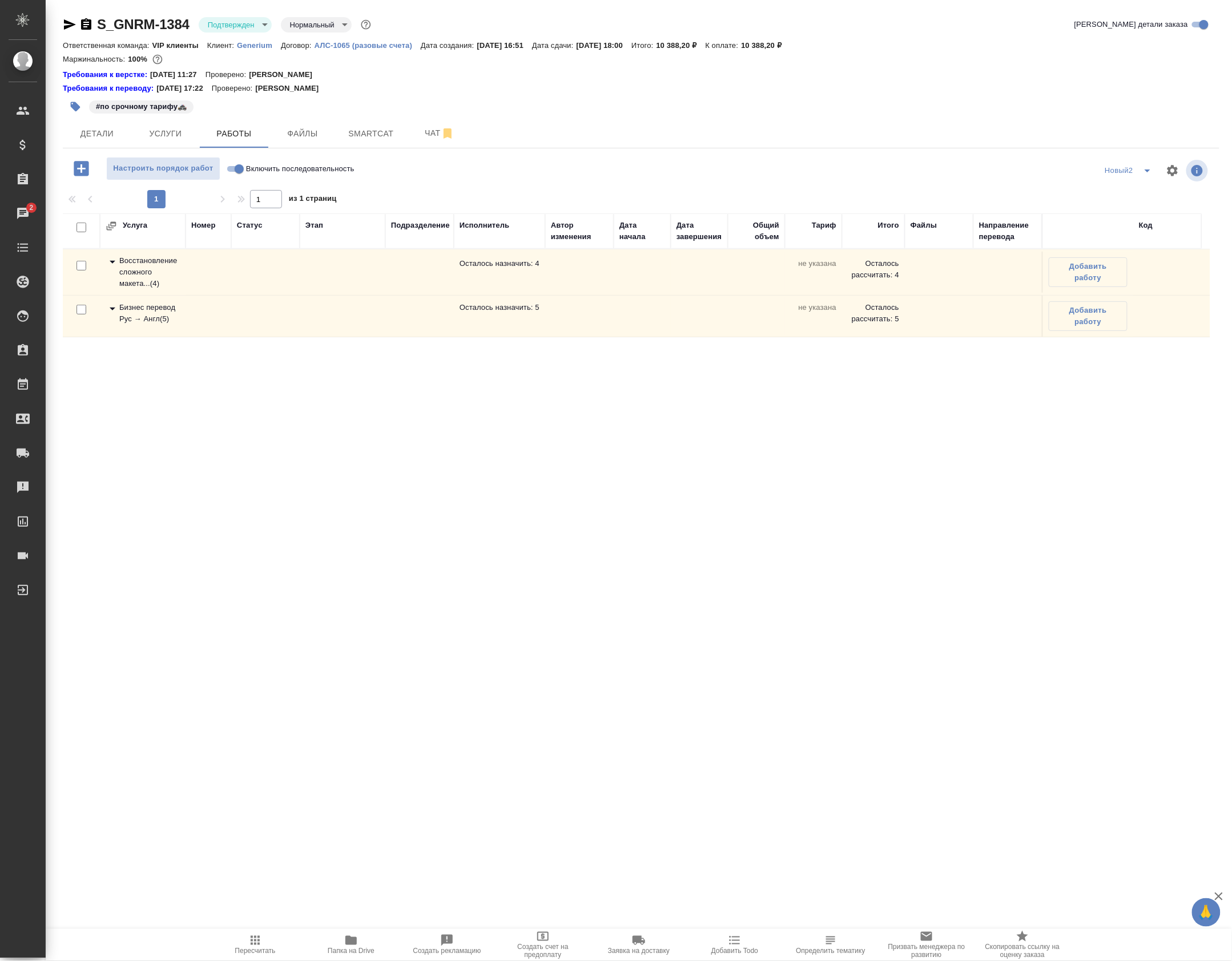
click at [164, 290] on div "Восстановление сложного макета... ( 4 )" at bounding box center [142, 272] width 74 height 34
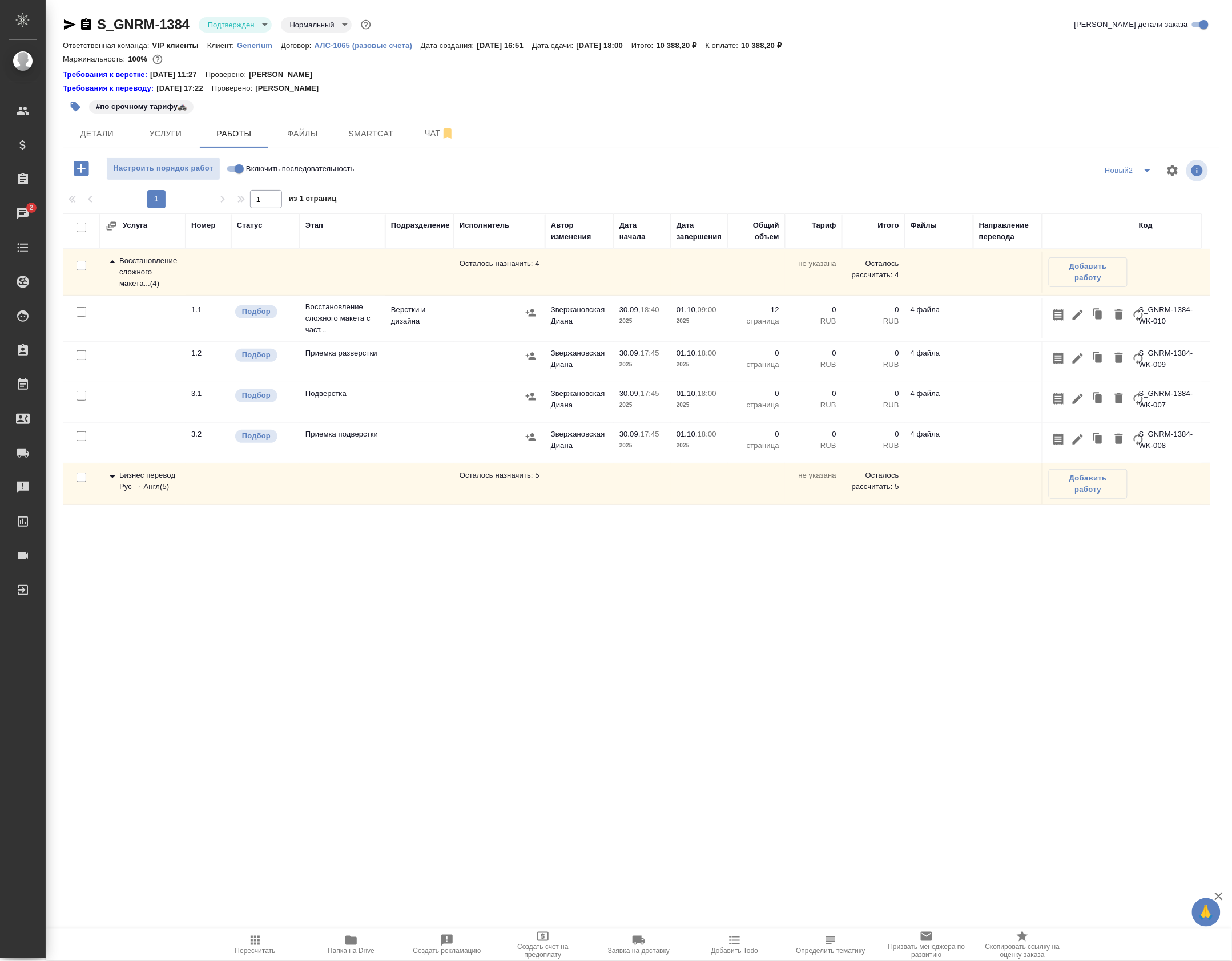
click at [380, 328] on td "Восстановление сложного макета с част..." at bounding box center [342, 318] width 86 height 45
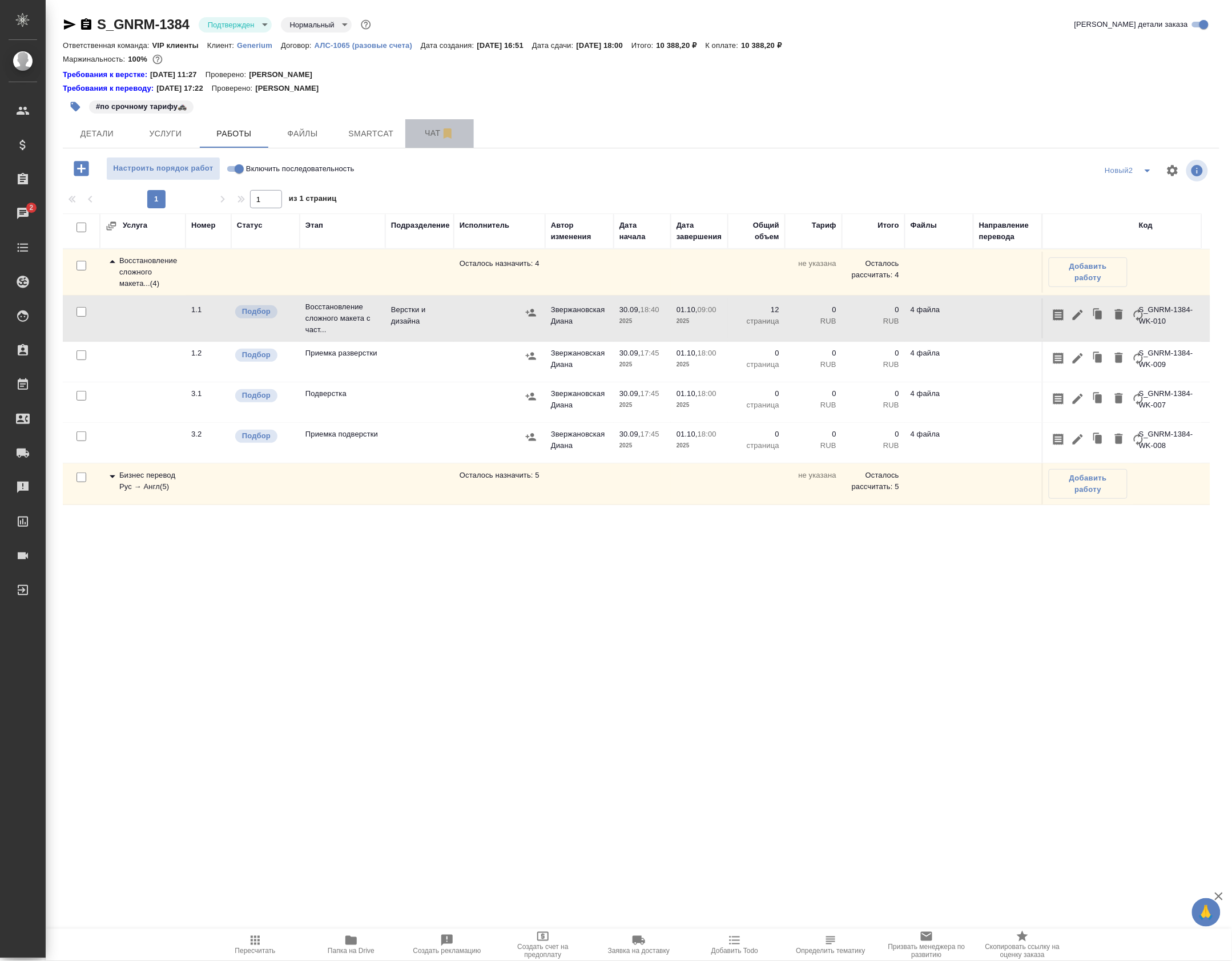
click at [432, 126] on button "Чат" at bounding box center [439, 133] width 69 height 28
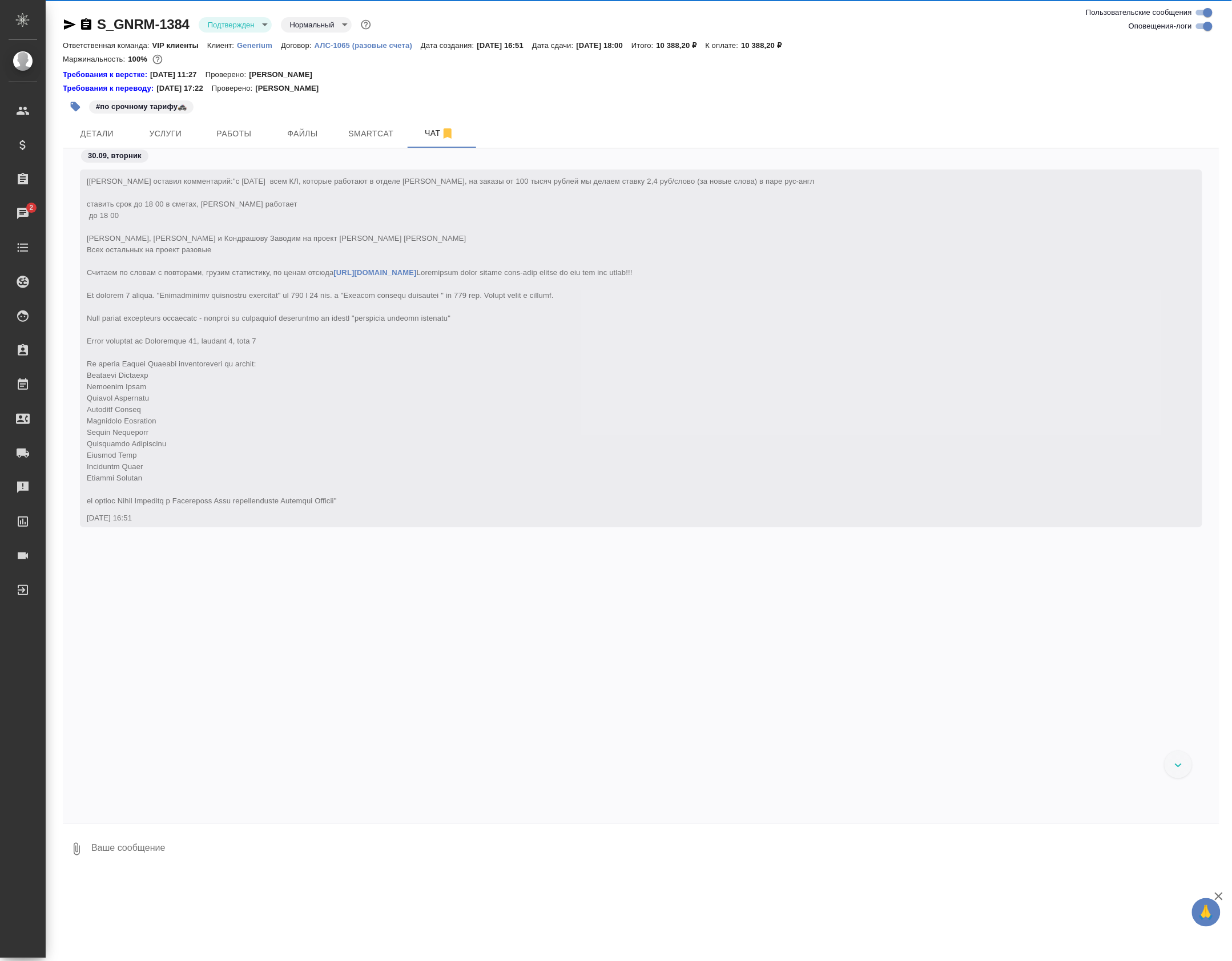
scroll to position [15488, 0]
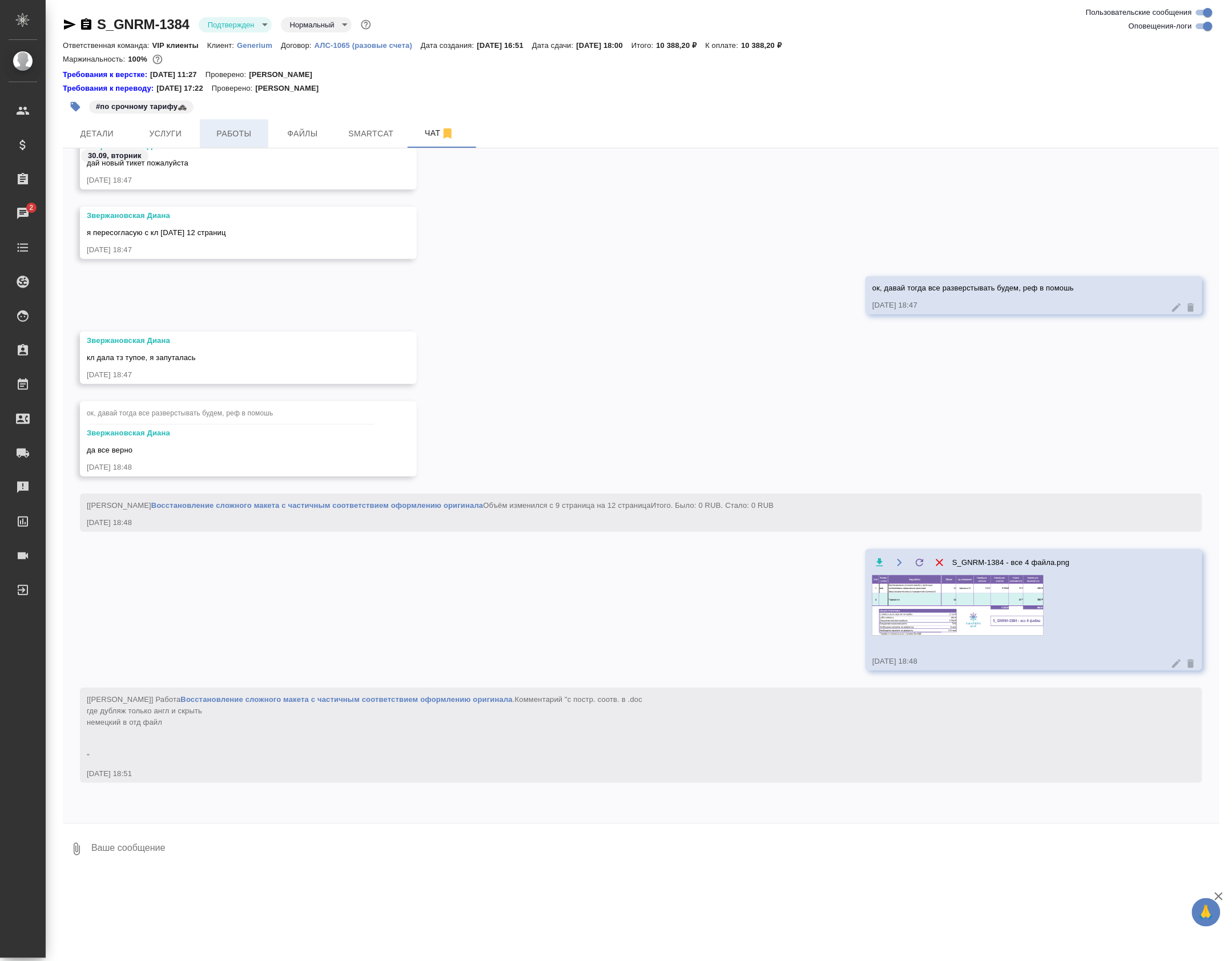
click at [222, 134] on span "Работы" at bounding box center [234, 134] width 55 height 14
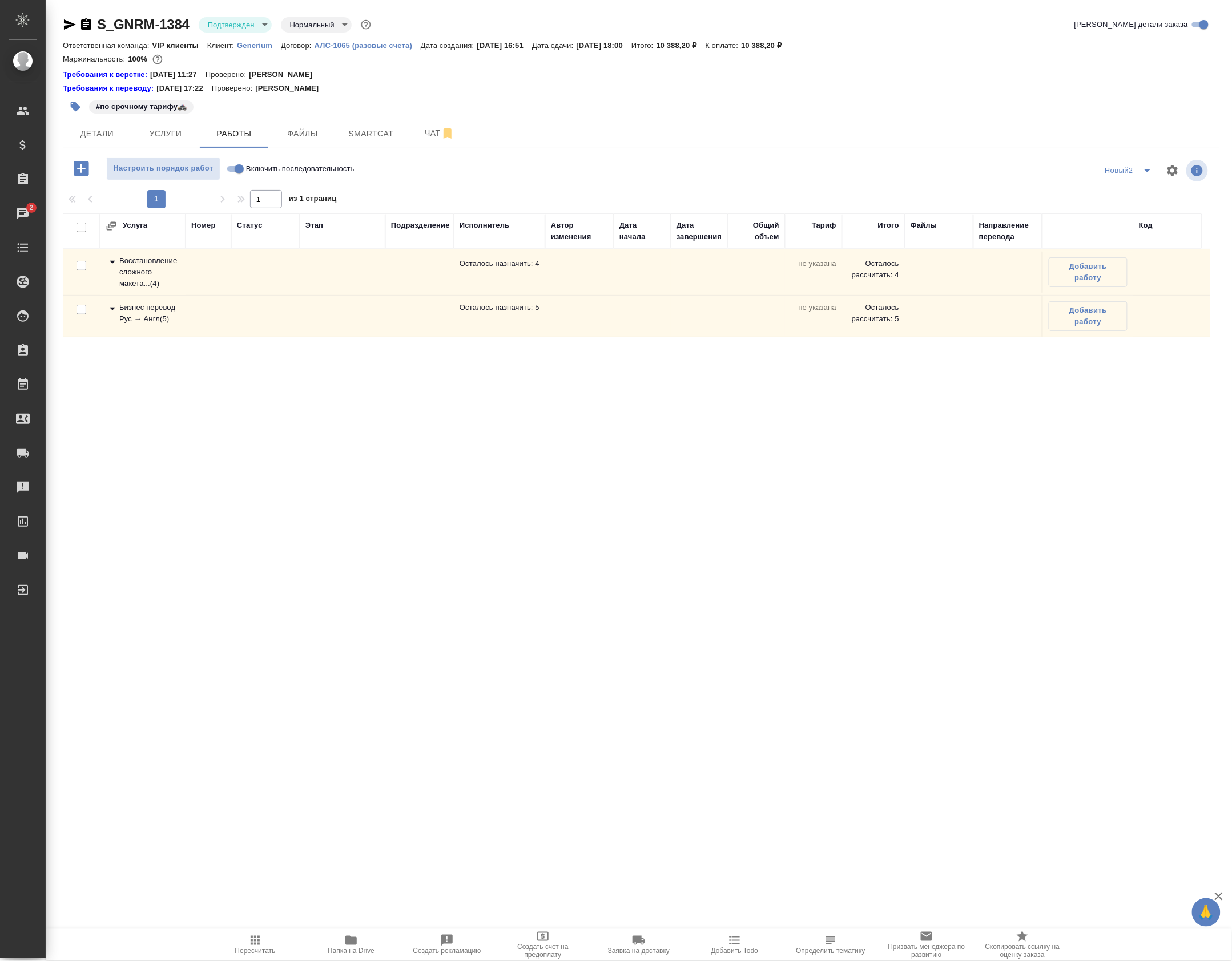
click at [140, 290] on div "Восстановление сложного макета... ( 4 )" at bounding box center [142, 272] width 74 height 34
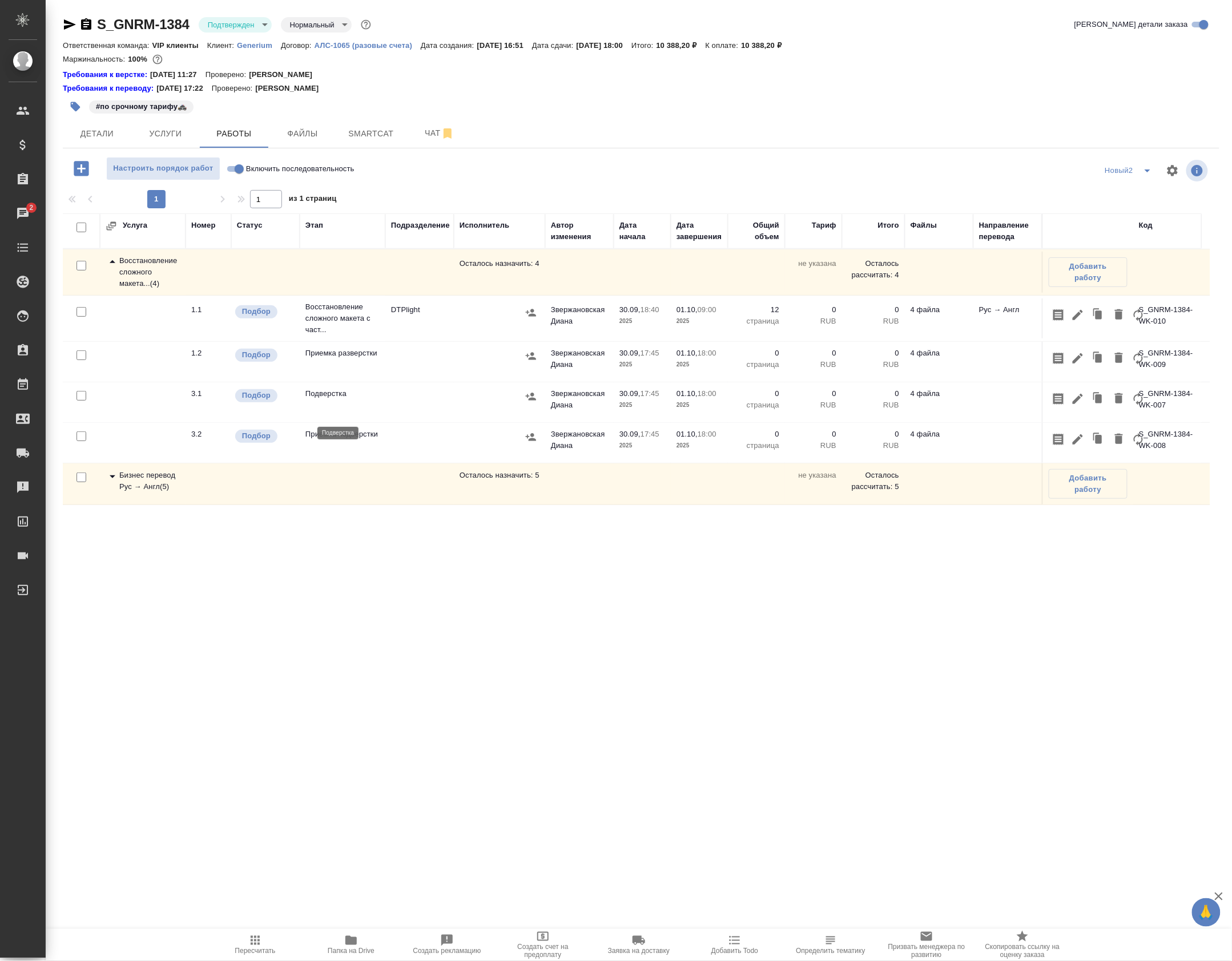
click at [354, 359] on p "Приемка разверстки" at bounding box center [342, 353] width 74 height 11
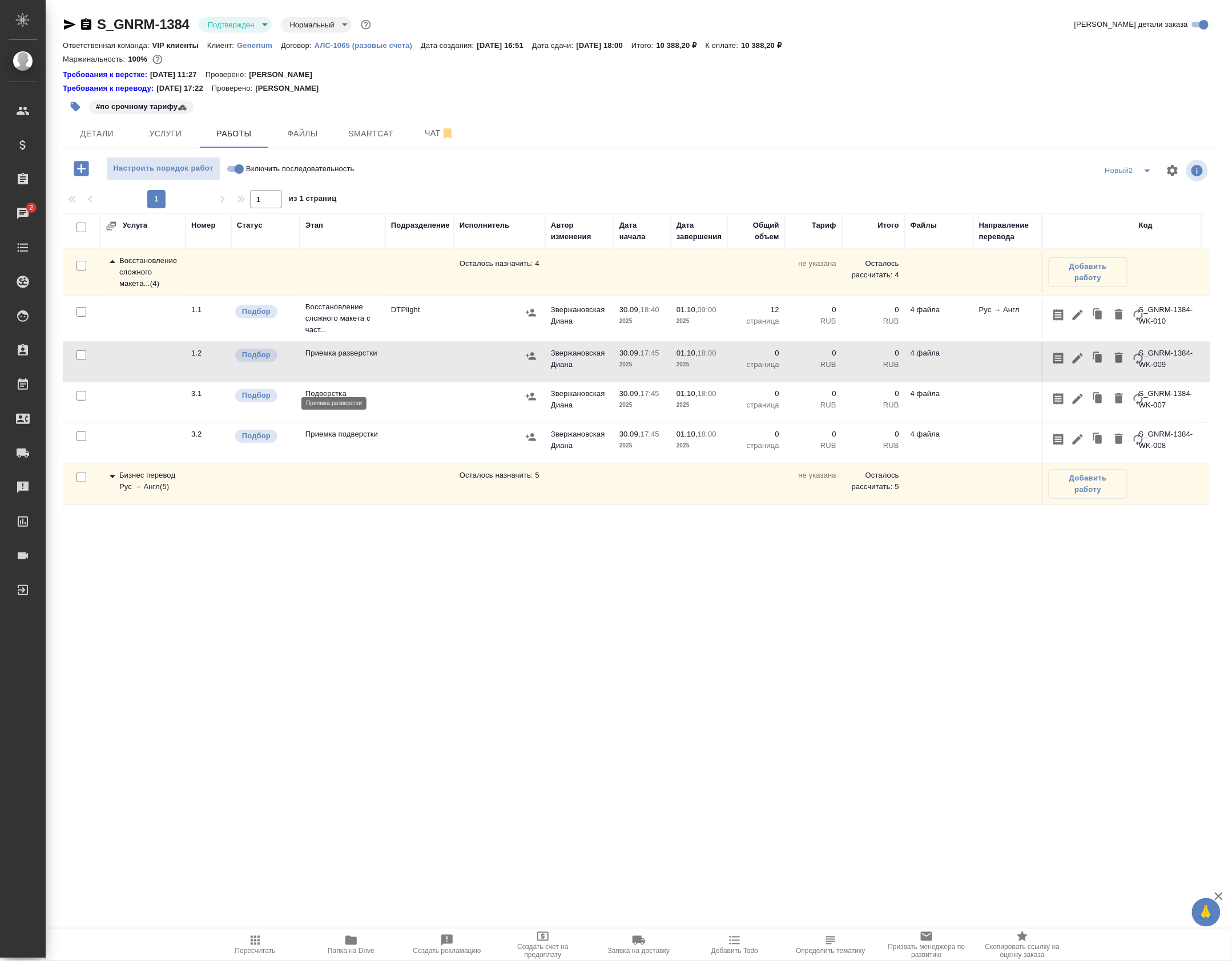
click at [354, 359] on p "Приемка разверстки" at bounding box center [342, 353] width 74 height 11
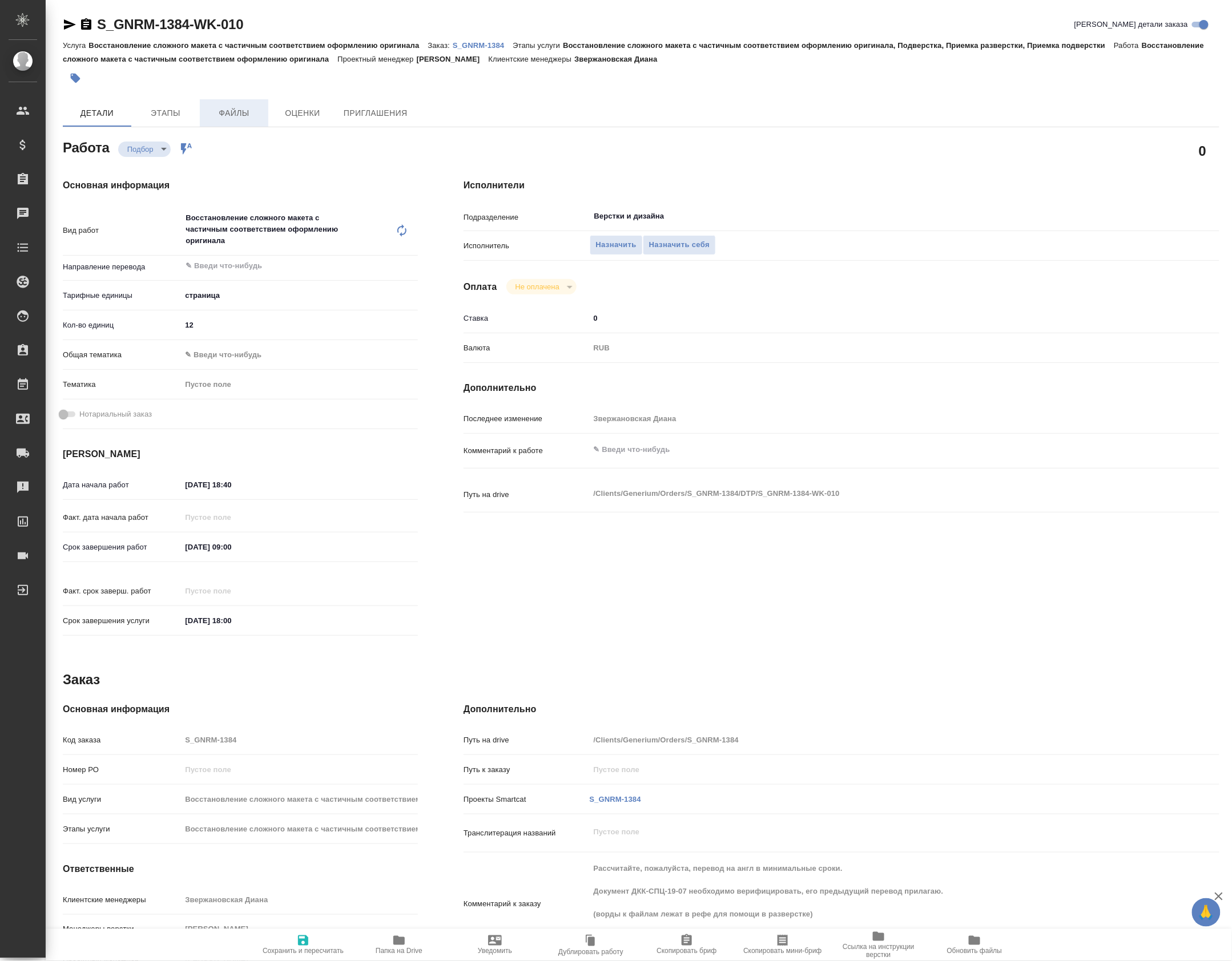
click at [242, 115] on span "Файлы" at bounding box center [234, 113] width 55 height 14
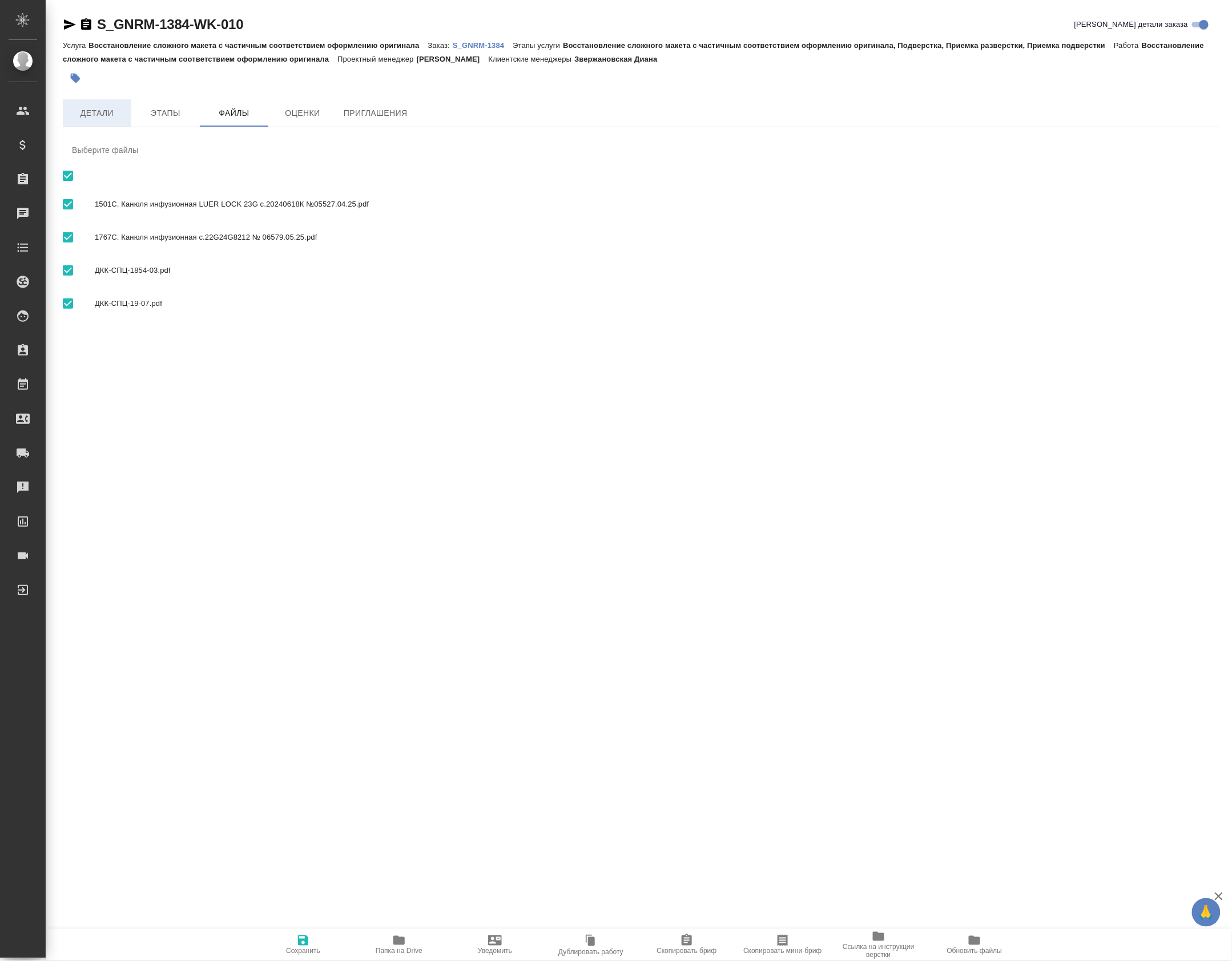
click at [95, 125] on button "Детали" at bounding box center [97, 113] width 69 height 28
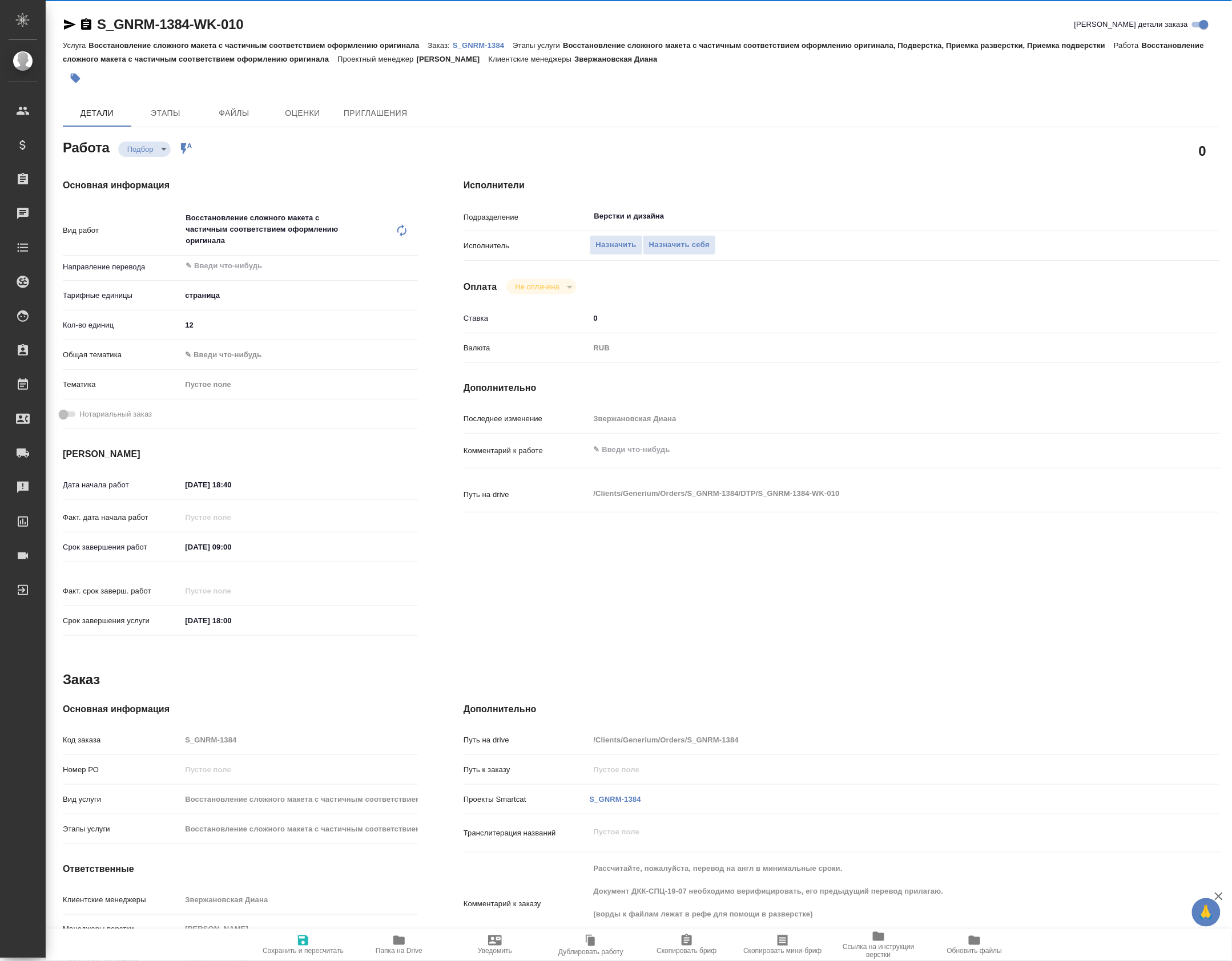
type textarea "x"
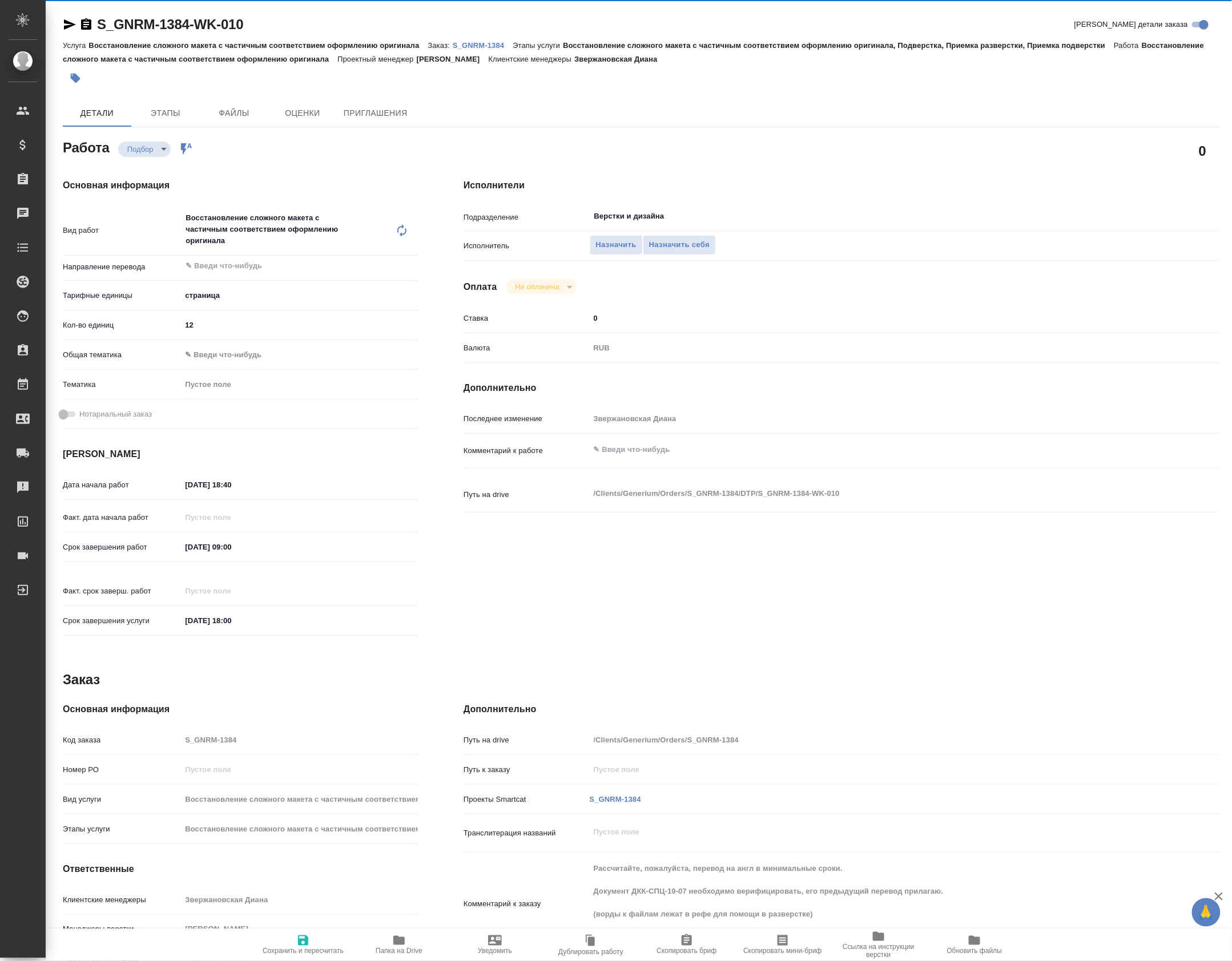
type textarea "x"
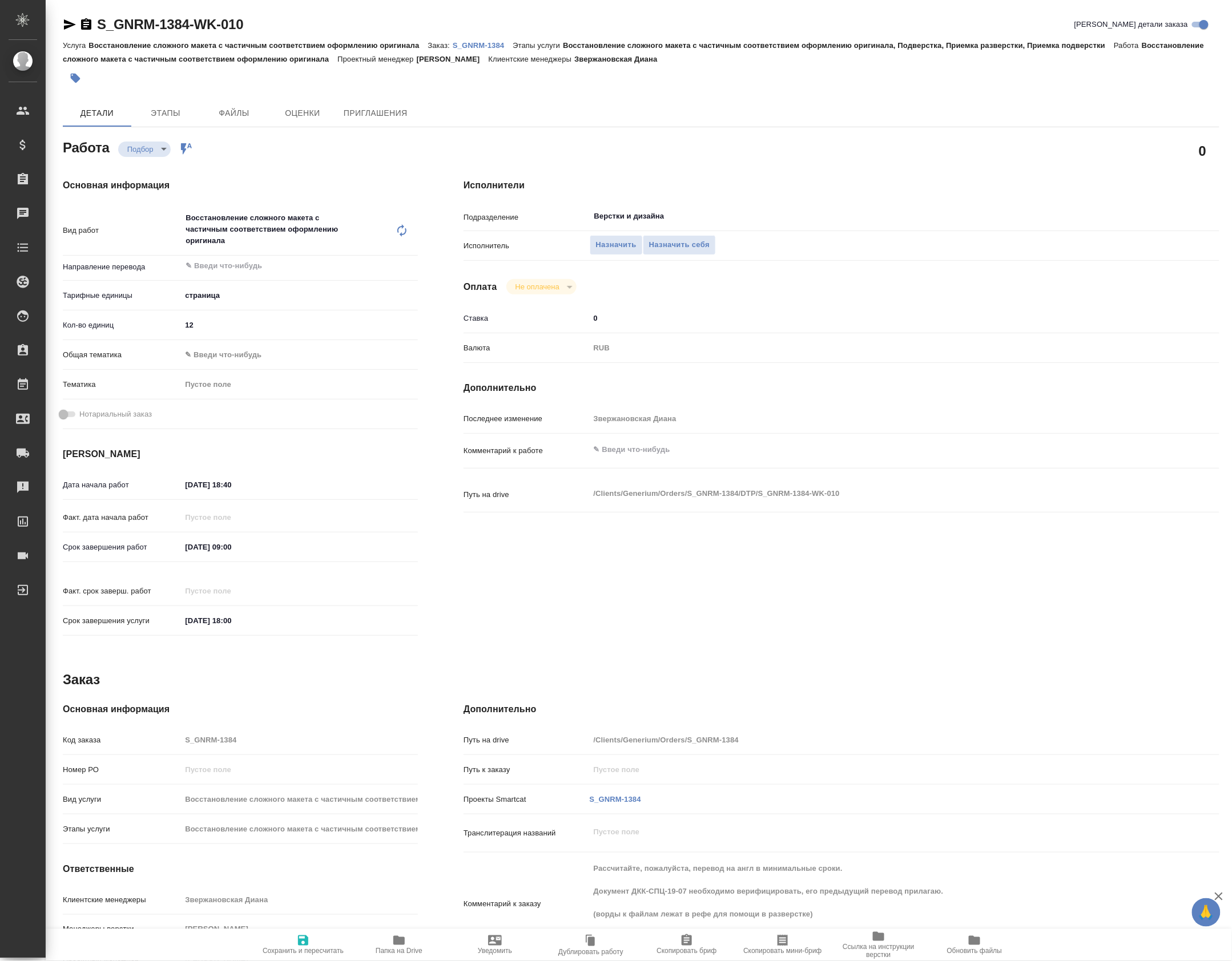
type textarea "x"
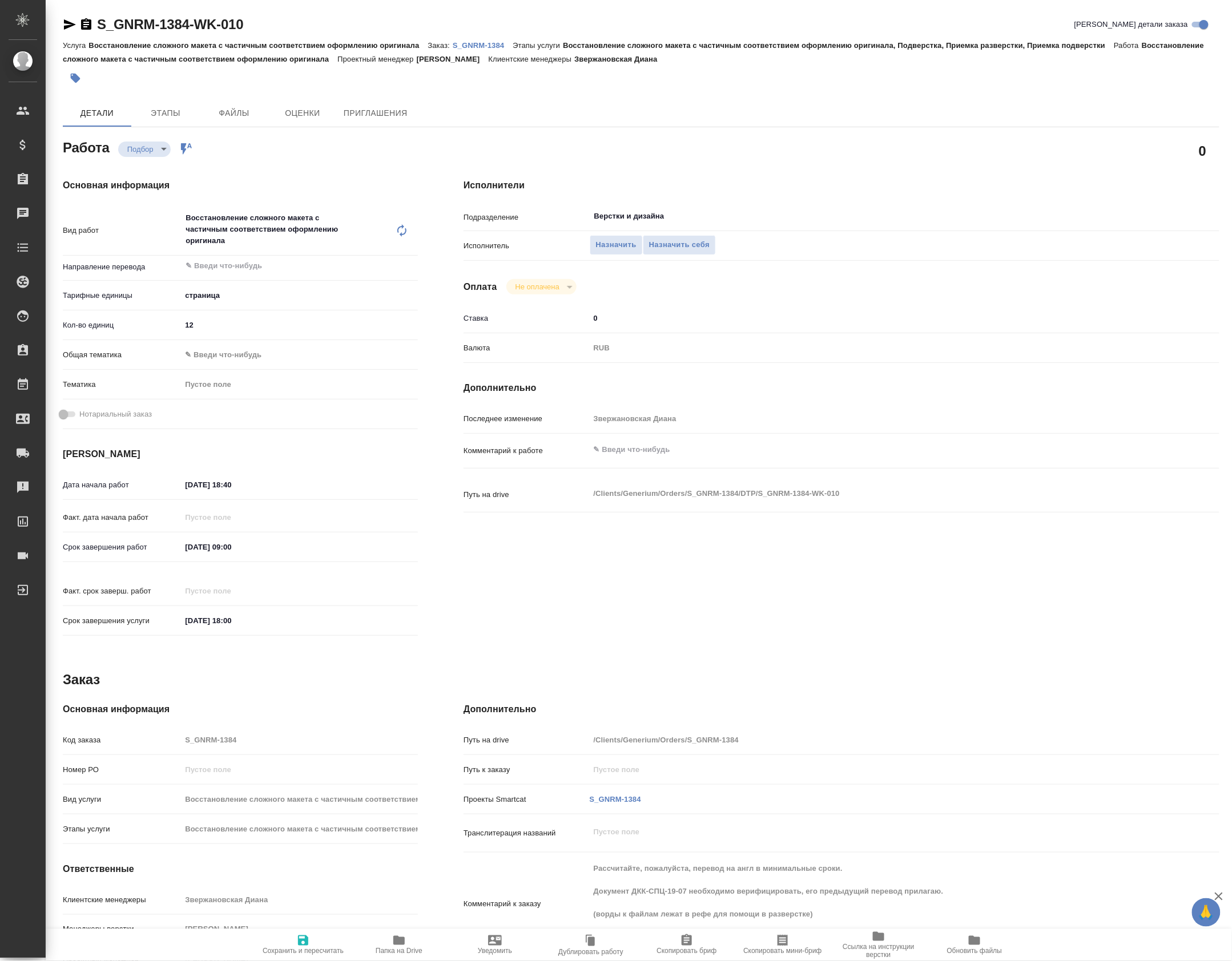
type textarea "x"
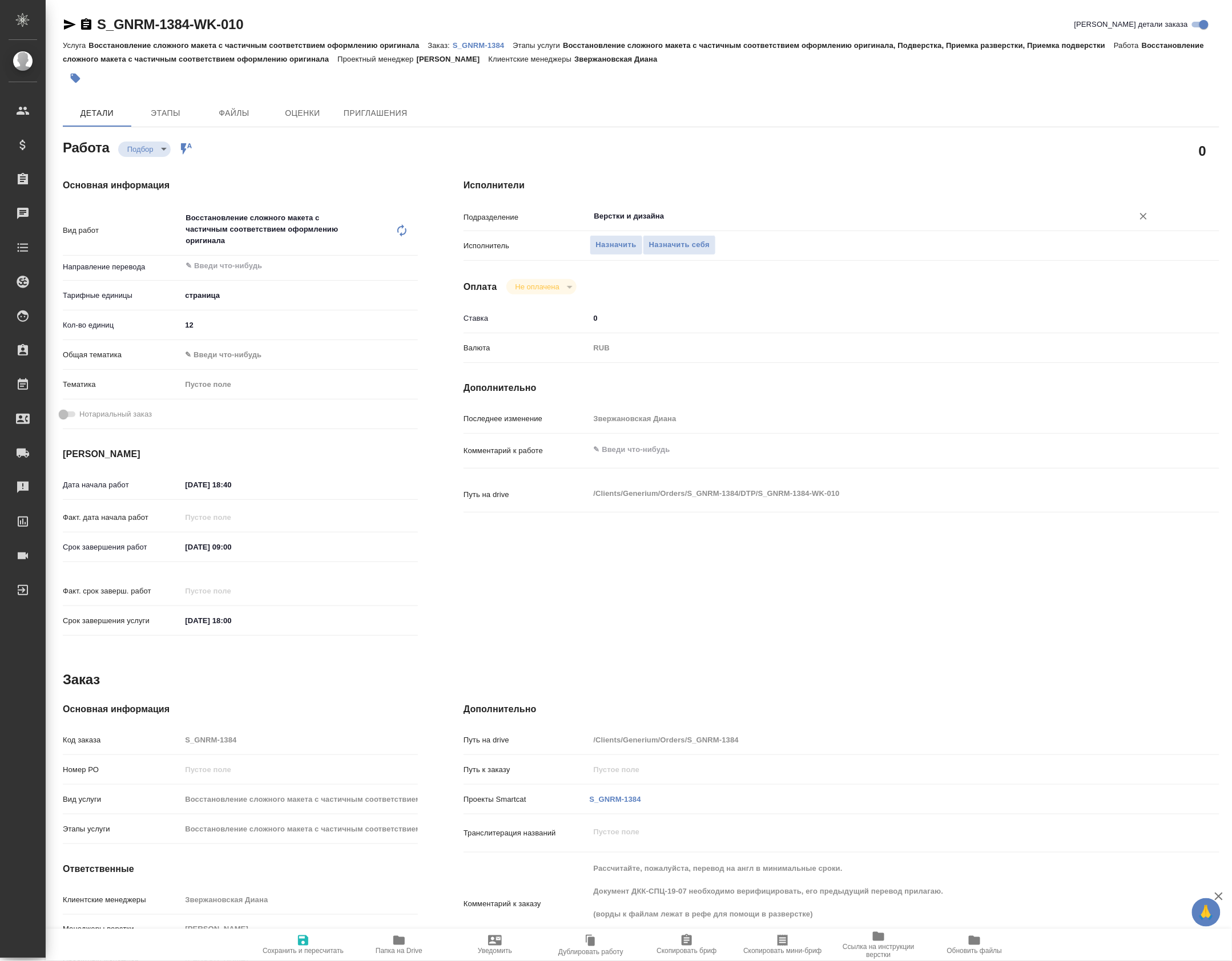
click at [672, 216] on input "Верстки и дизайна" at bounding box center [854, 216] width 522 height 13
type input "d"
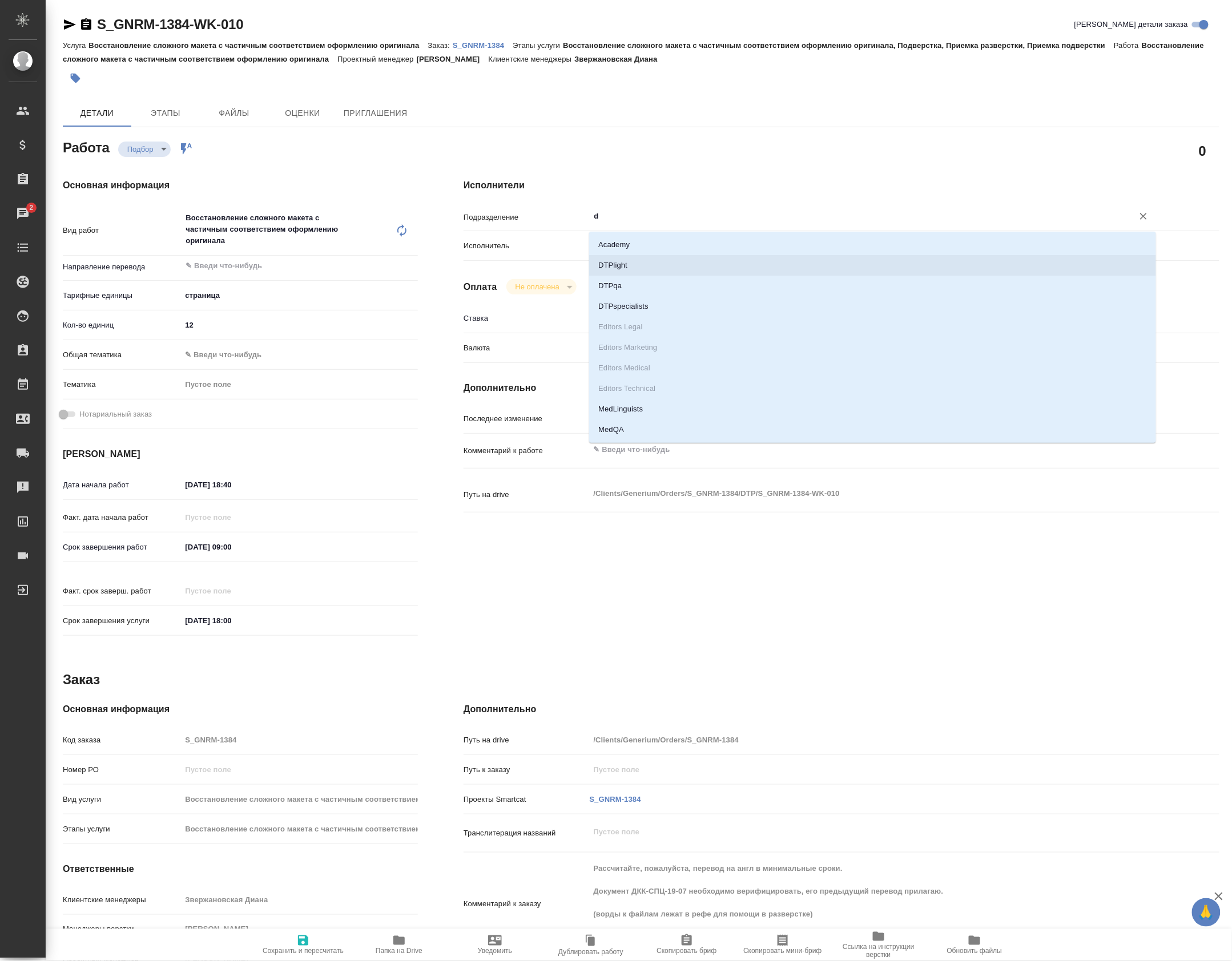
click at [645, 259] on li "DTPlight" at bounding box center [873, 265] width 567 height 21
type textarea "x"
type input "DTPlight"
type textarea "x"
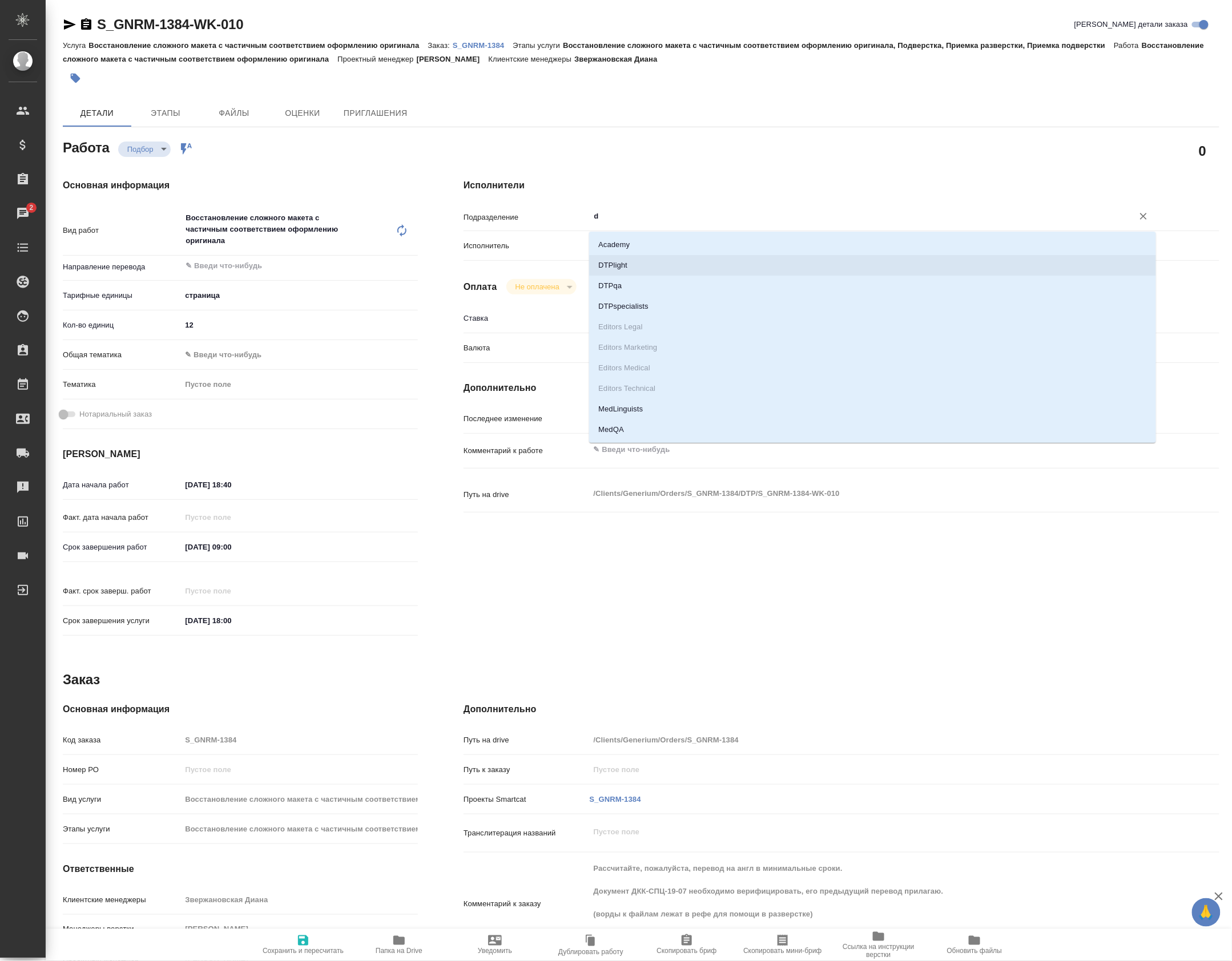
type textarea "x"
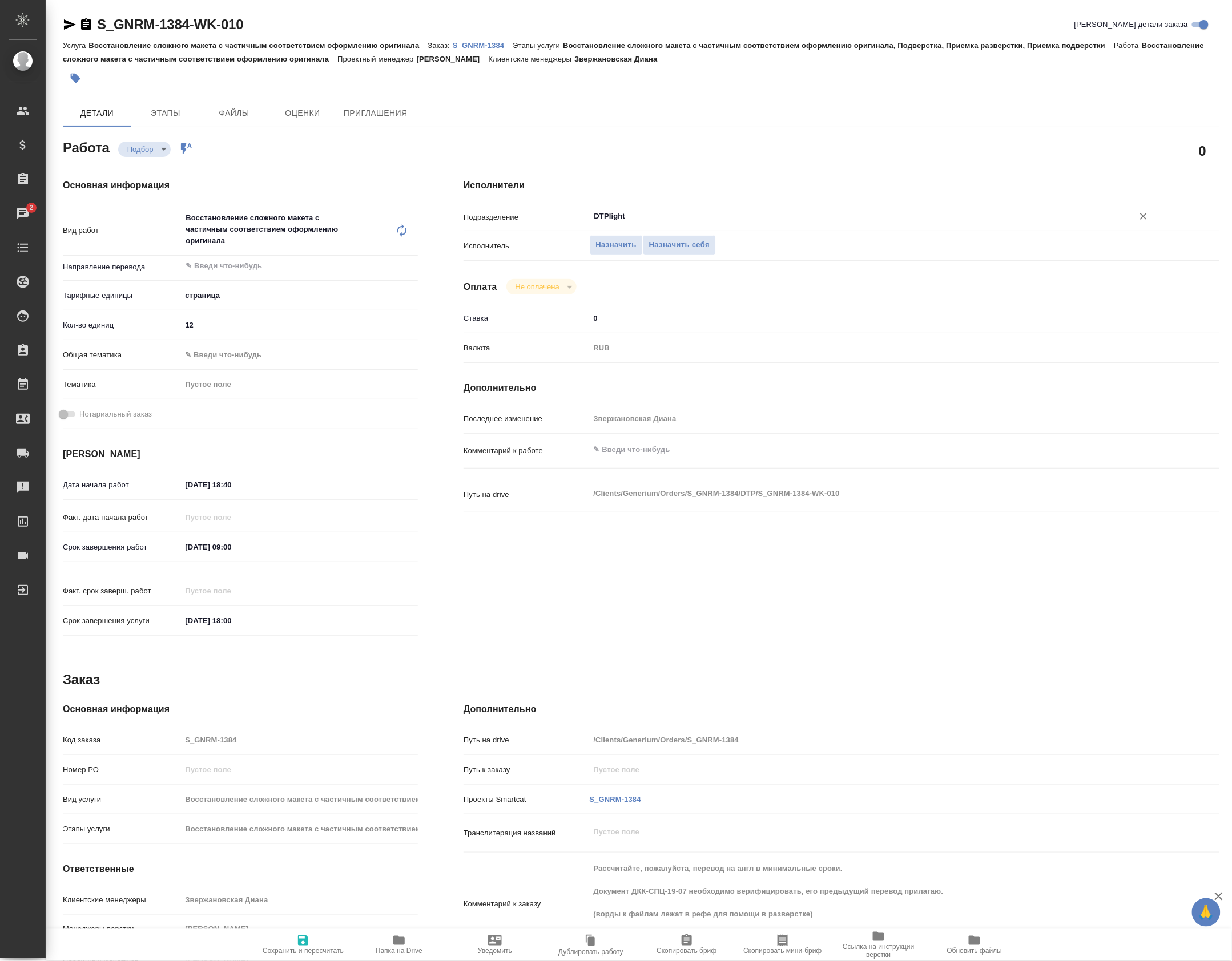
type input "DTPlight"
type textarea "x"
click at [643, 460] on textarea at bounding box center [874, 449] width 567 height 19
type textarea "x"
type textarea "г"
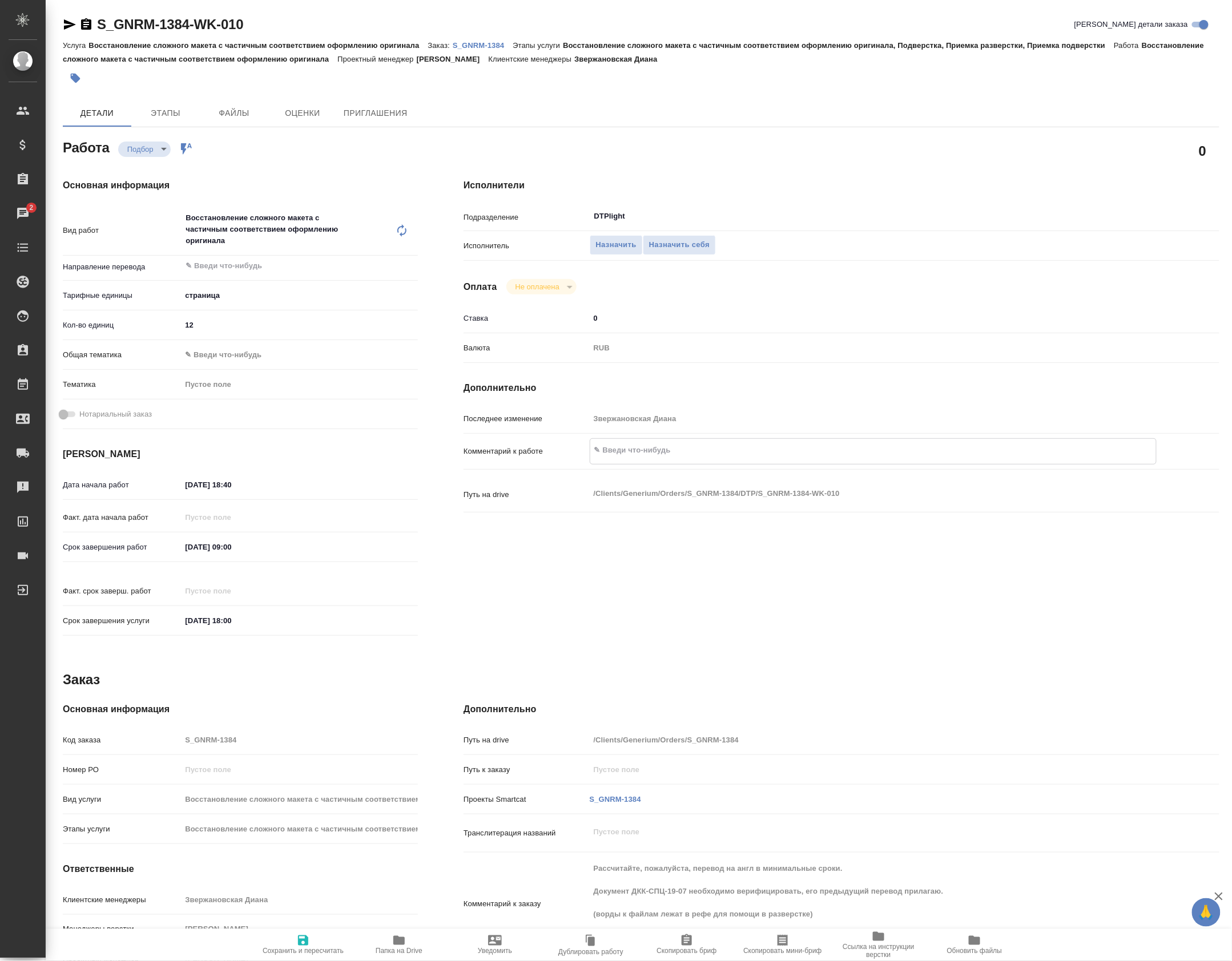
type textarea "x"
type textarea "гд"
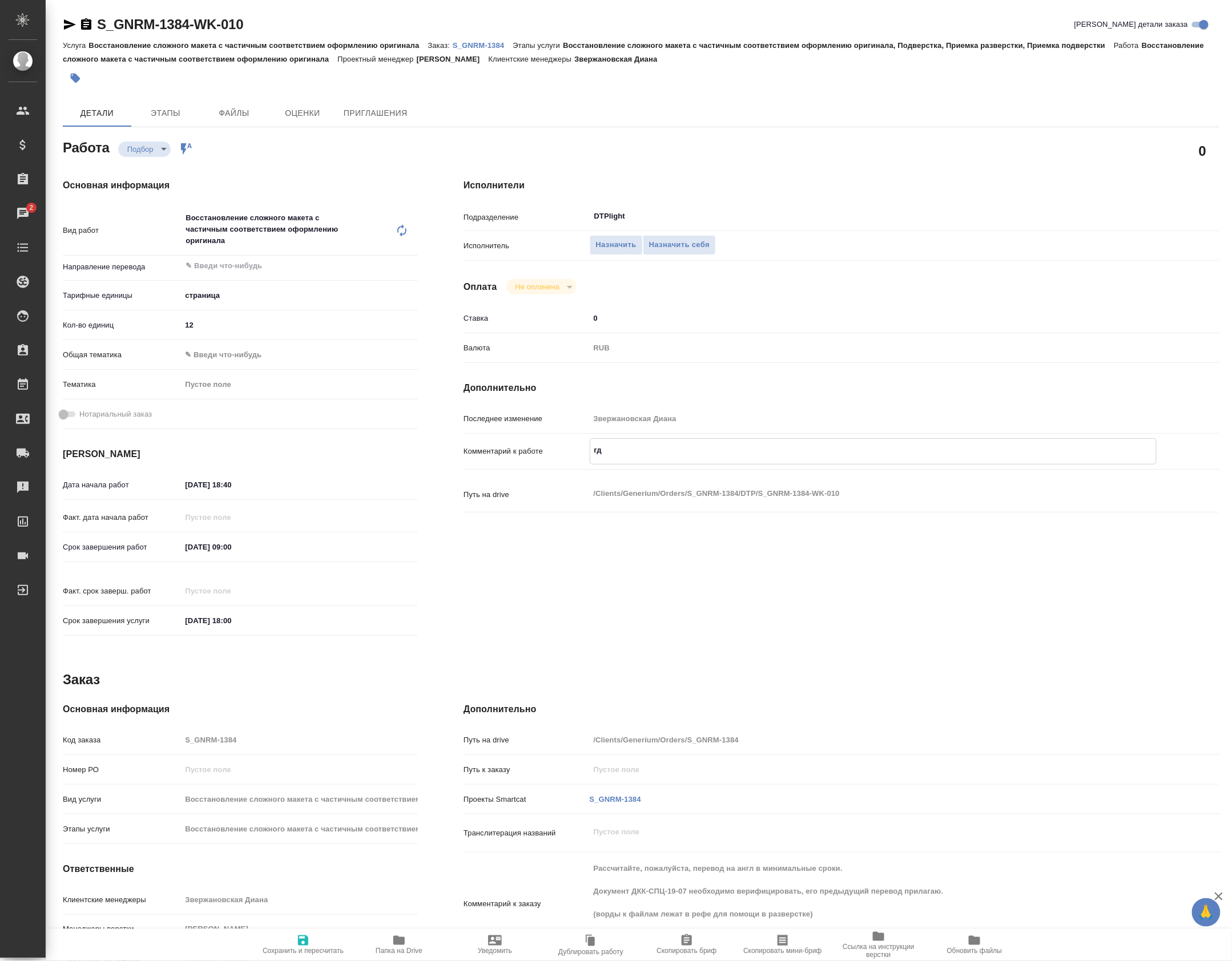
type textarea "x"
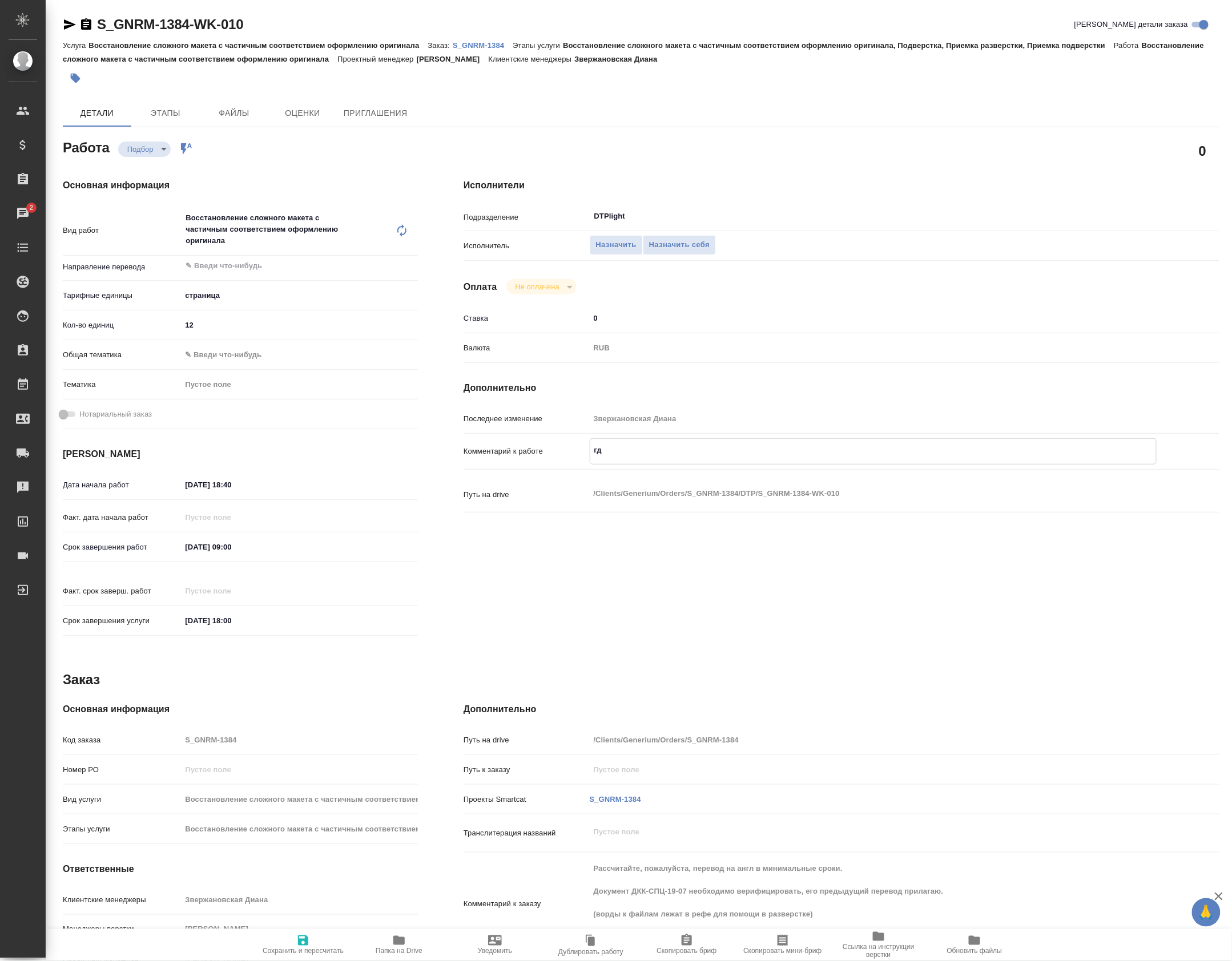
type textarea "x"
type textarea "где"
type textarea "x"
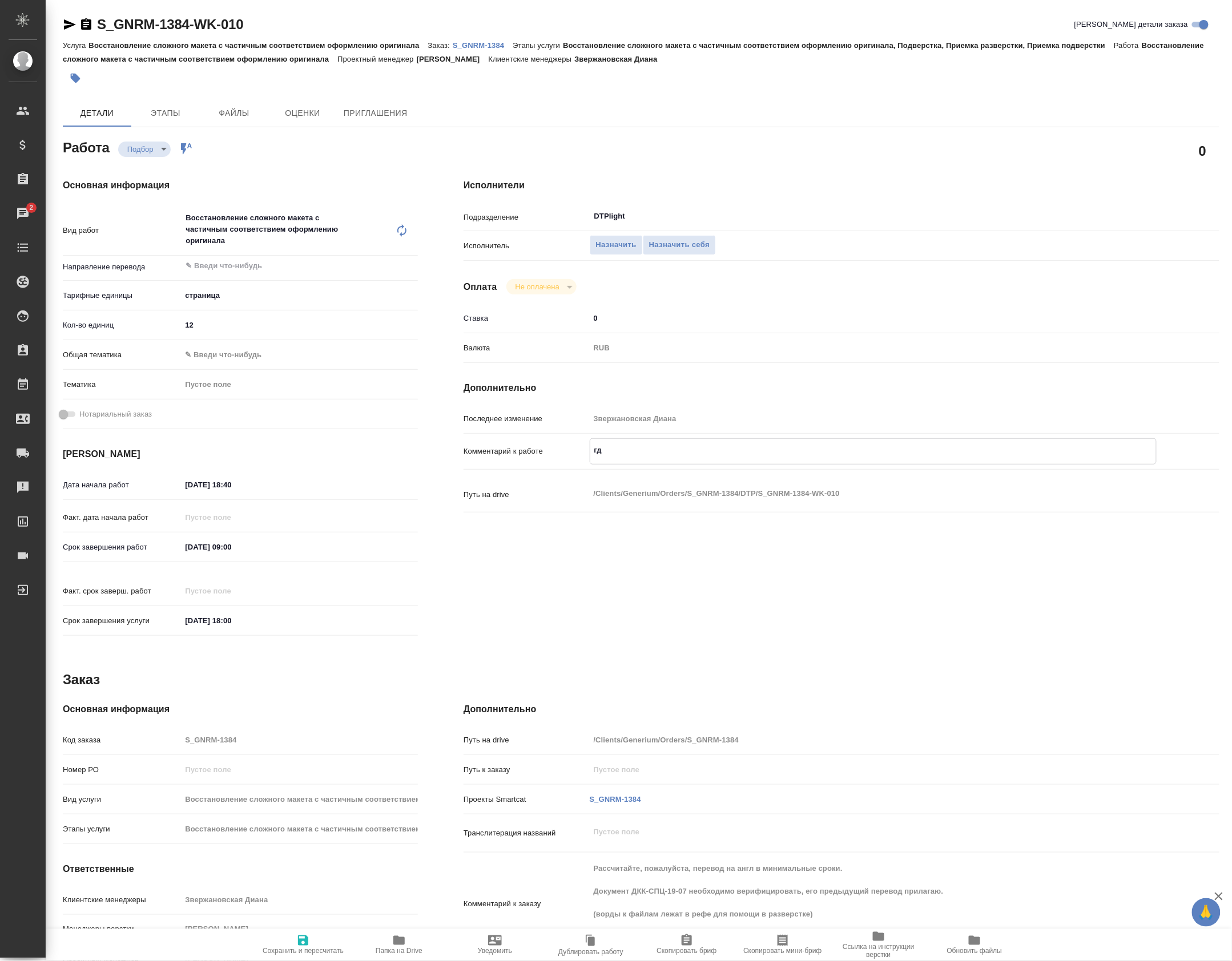
type textarea "x"
type textarea "где"
type textarea "x"
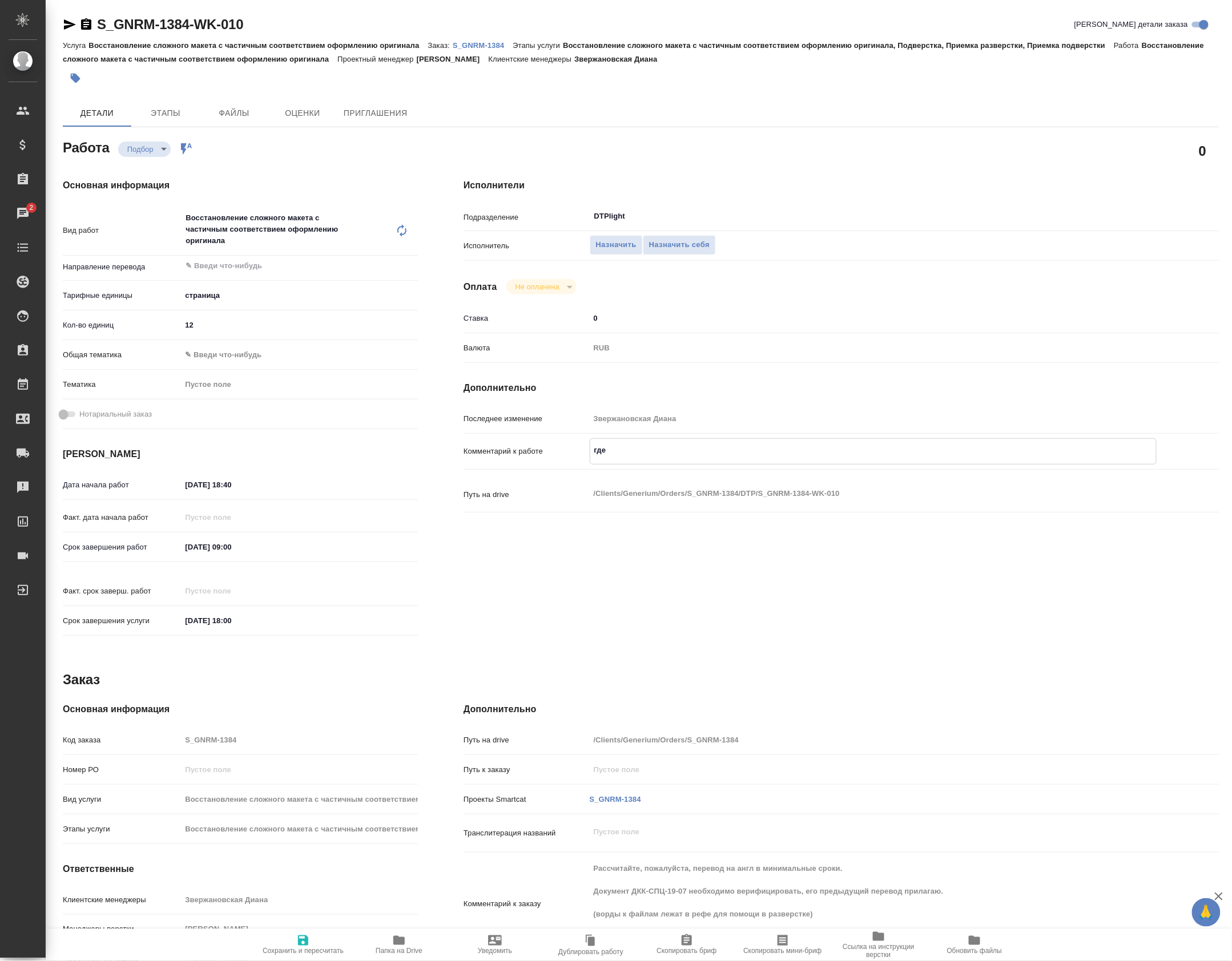
type textarea "x"
type textarea "где д"
type textarea "x"
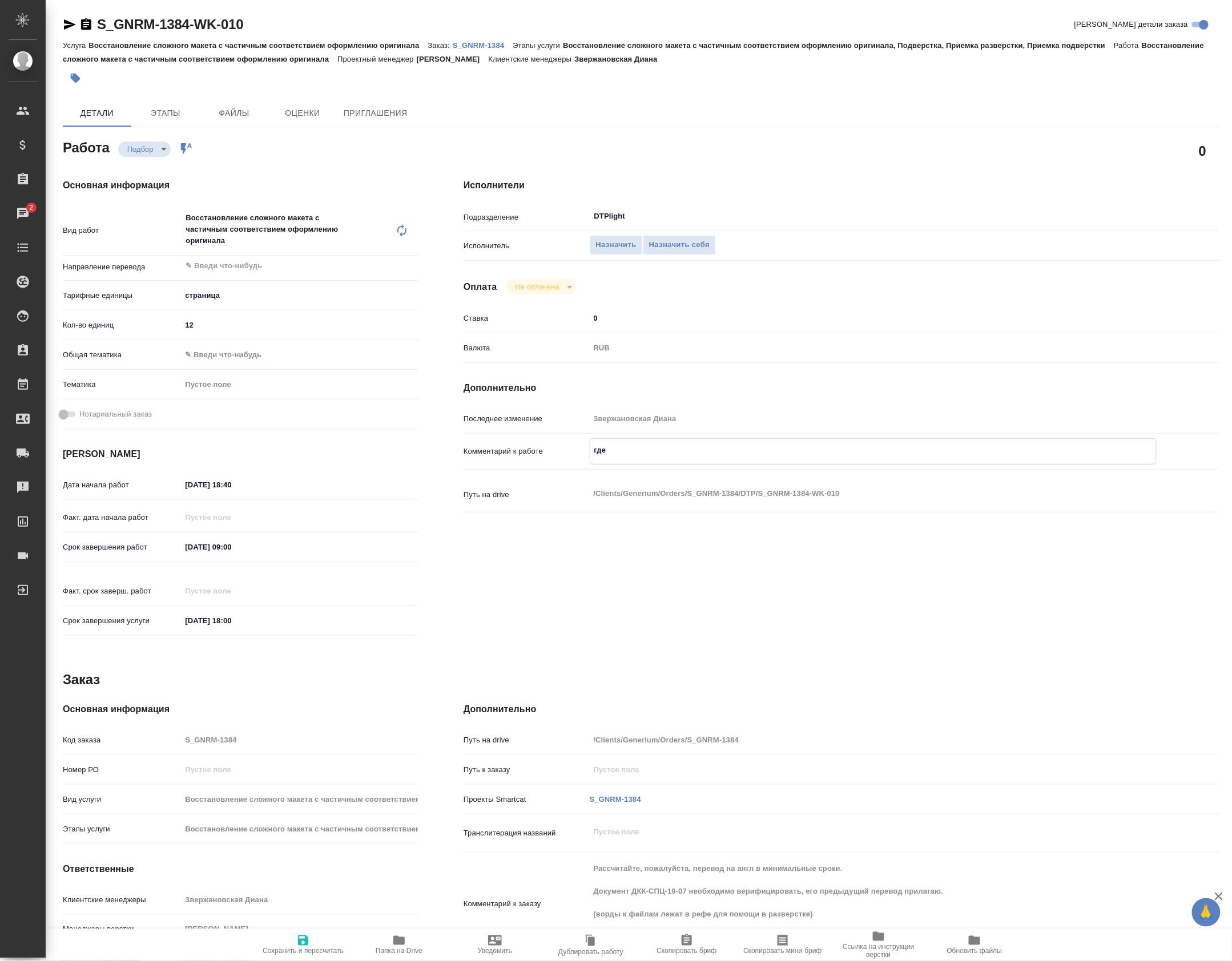
type textarea "x"
type textarea "где ду"
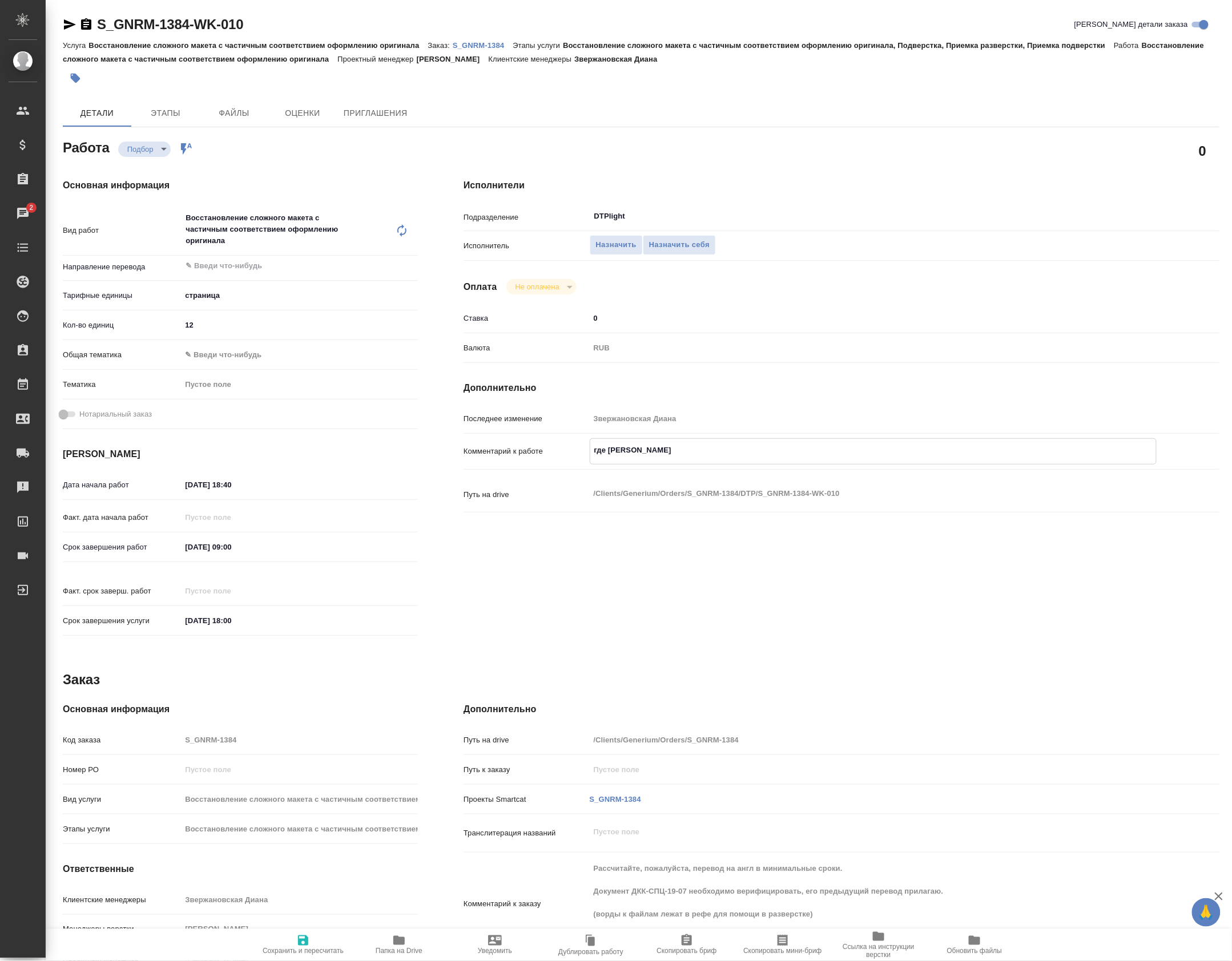
type textarea "x"
type textarea "где дуб"
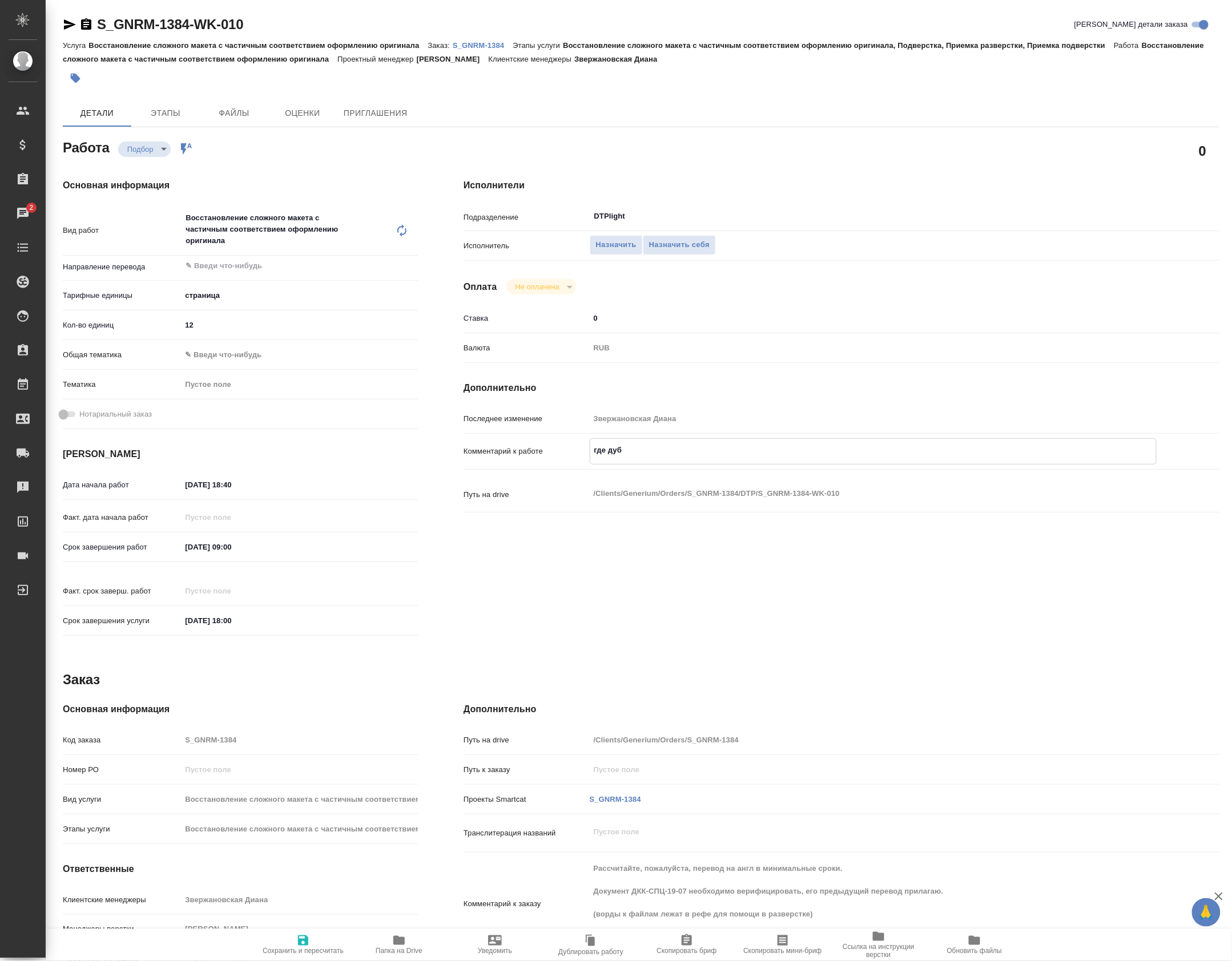
type textarea "x"
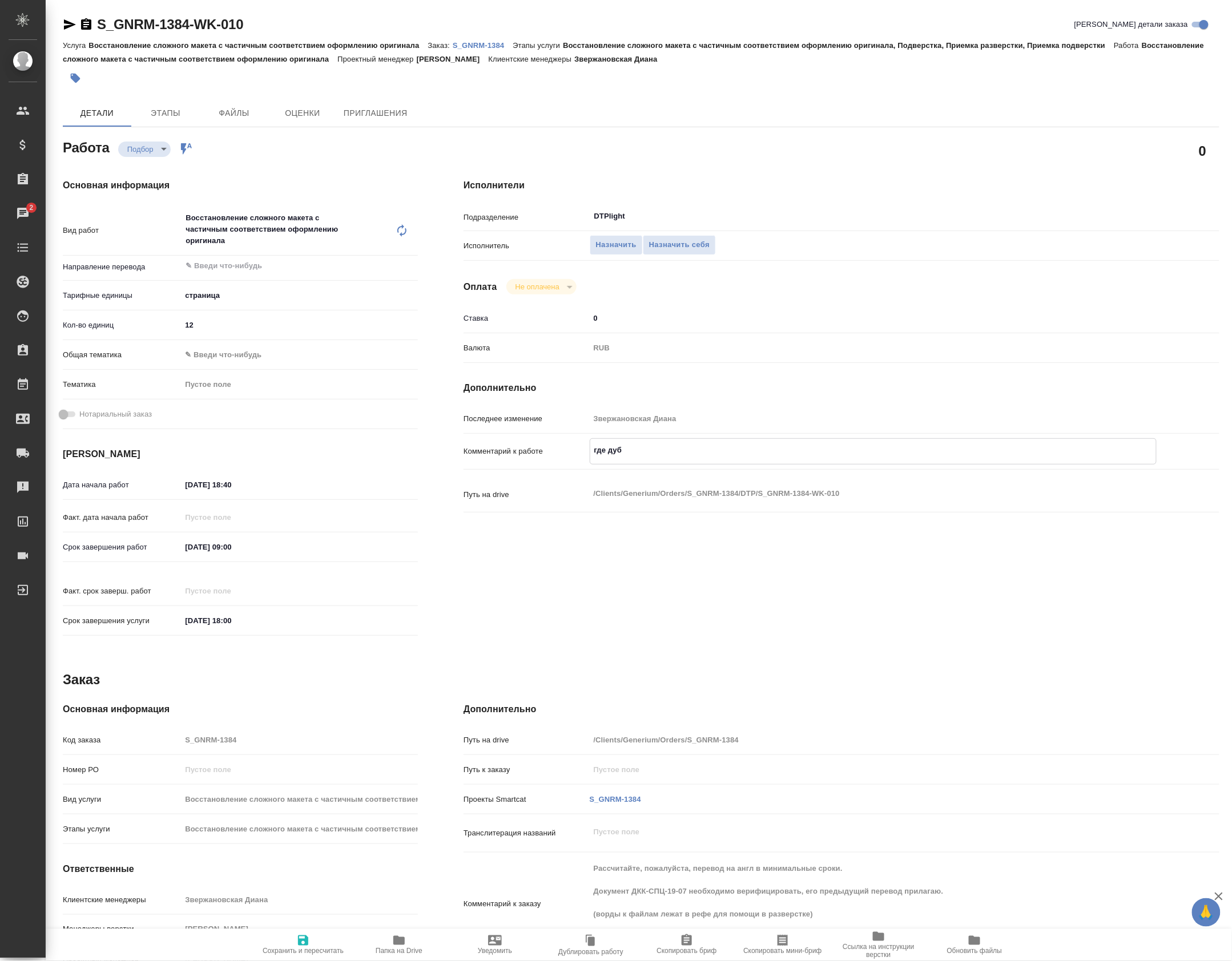
type textarea "x"
type textarea "где дубл"
type textarea "x"
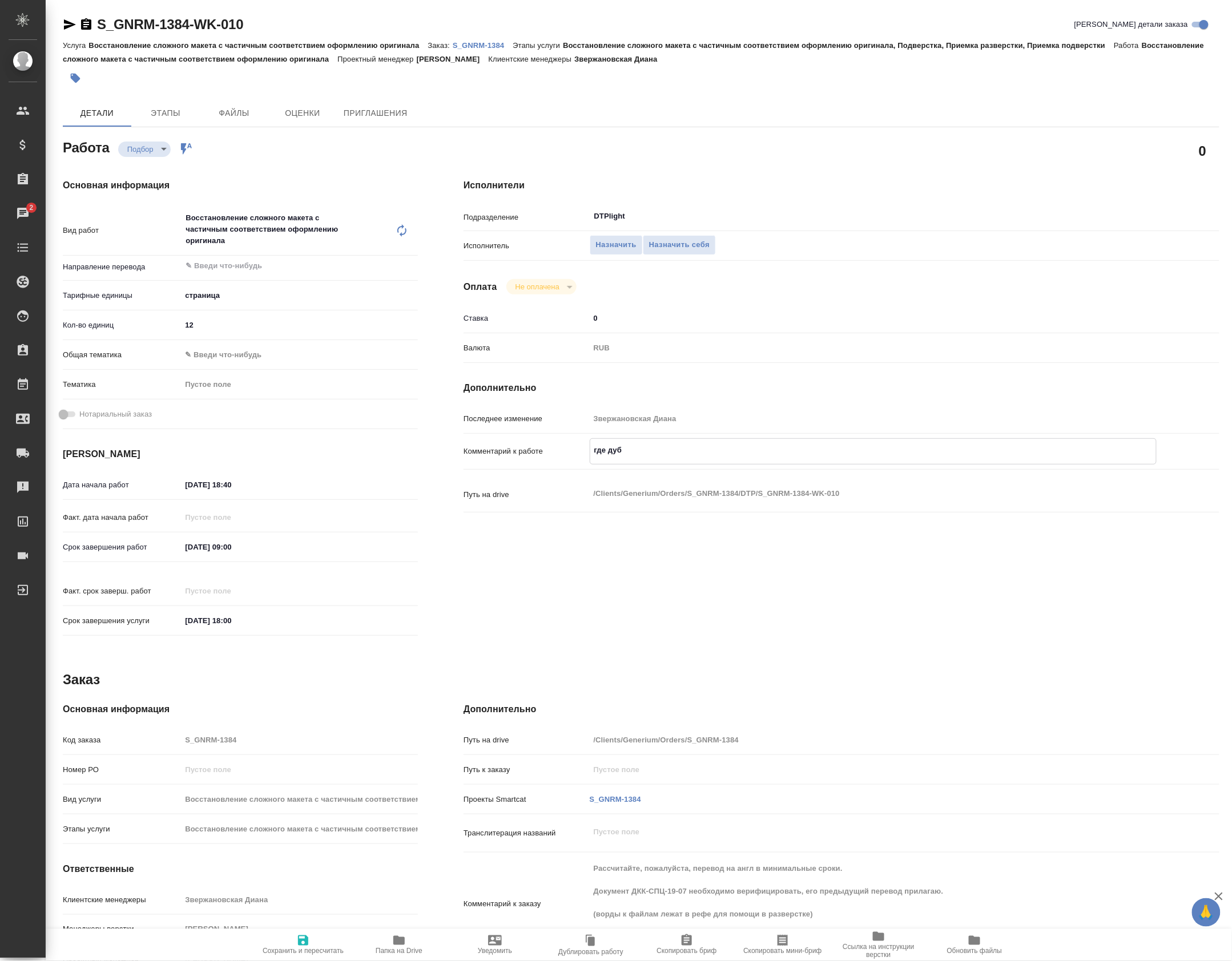
type textarea "x"
type textarea "где дубля"
type textarea "x"
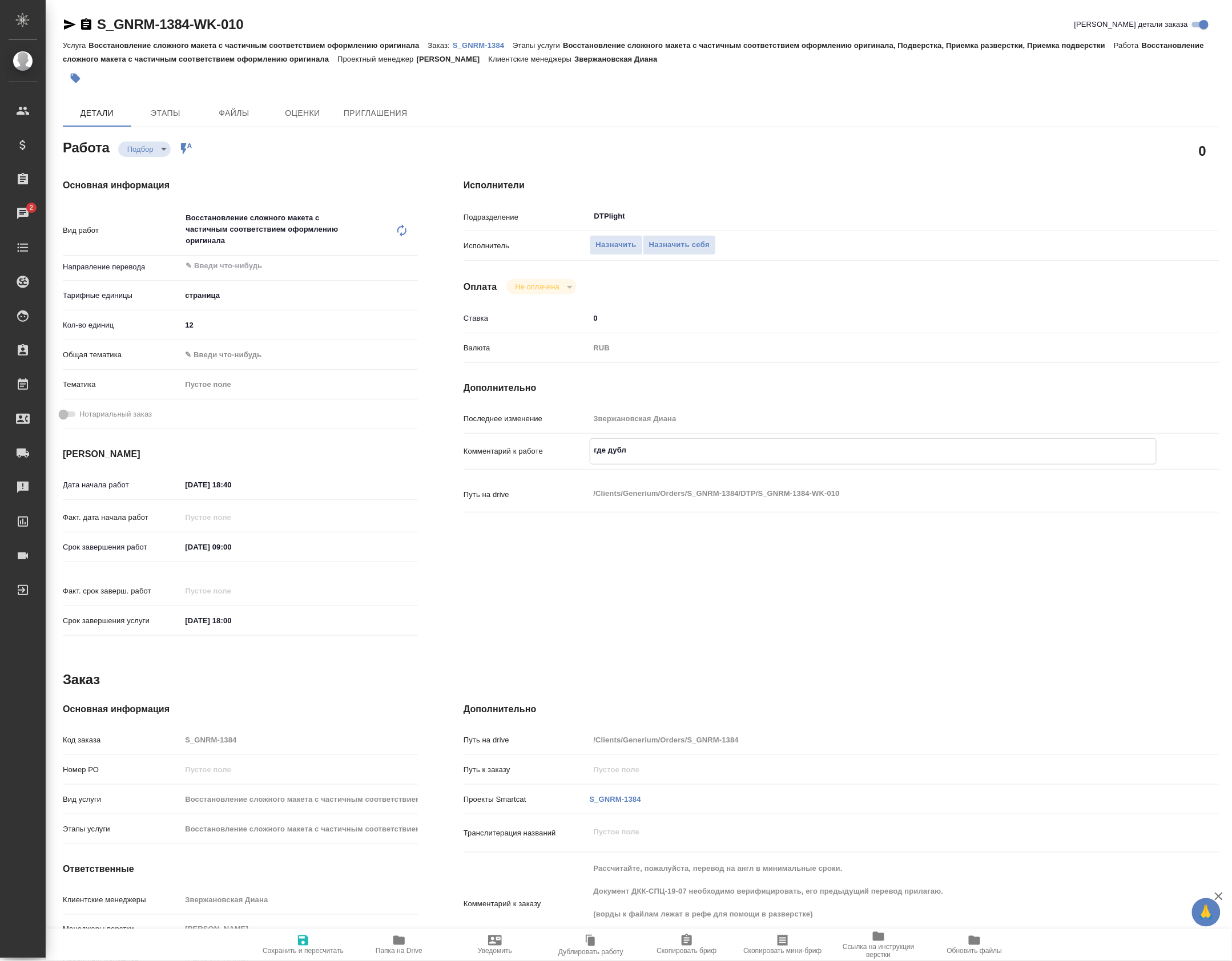
type textarea "x"
type textarea "где дубляж"
type textarea "x"
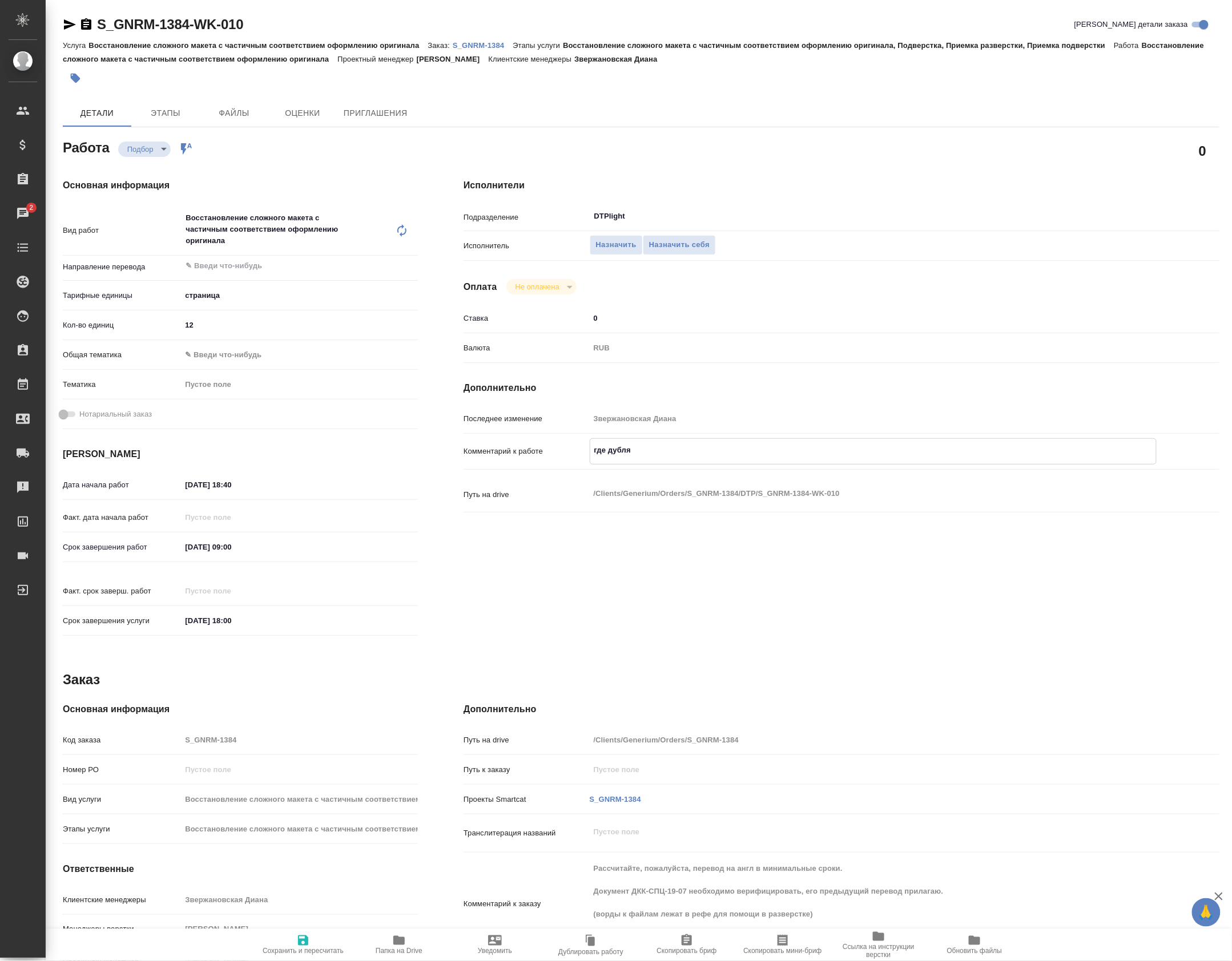
type textarea "x"
type textarea "где дубляж"
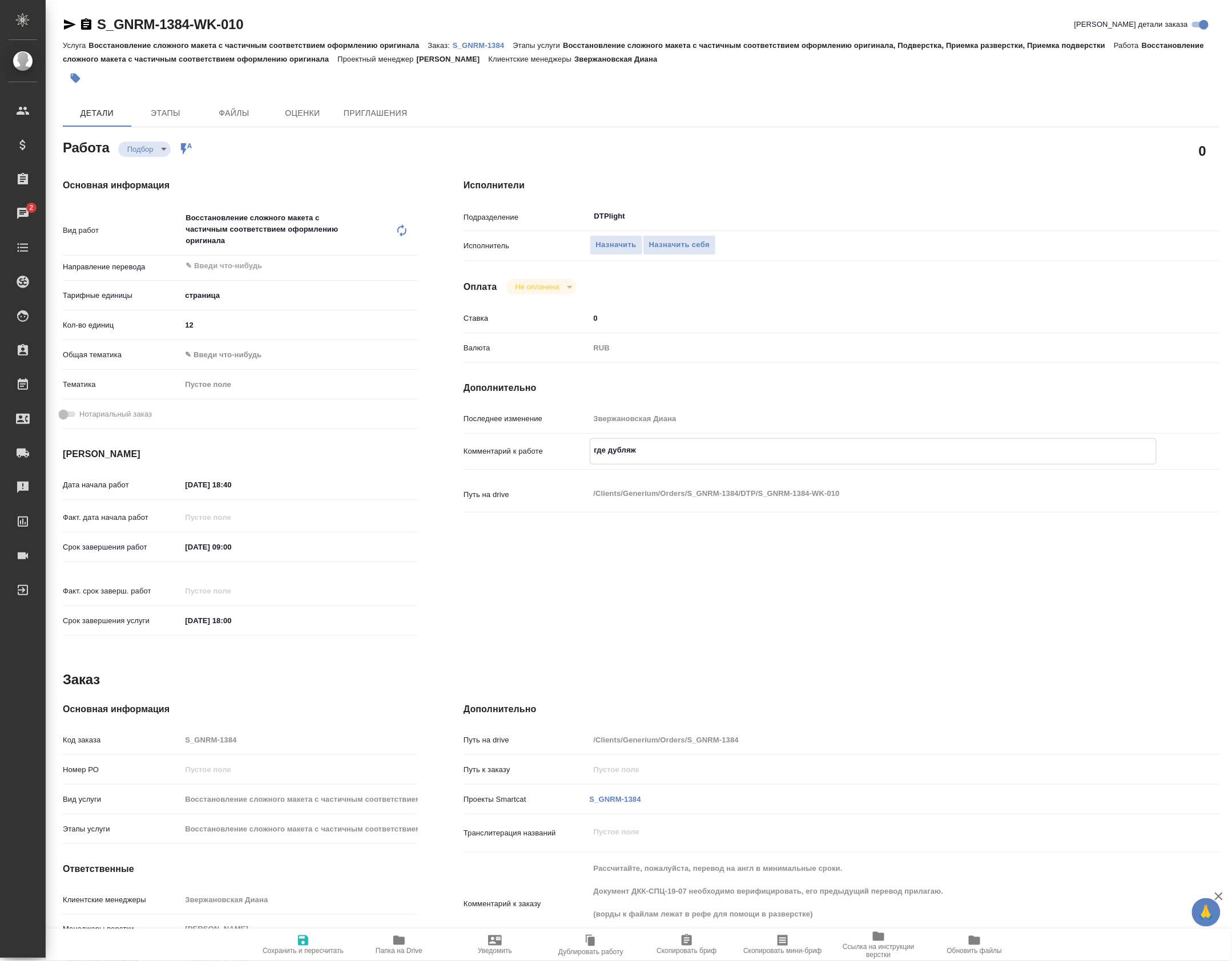
type textarea "x"
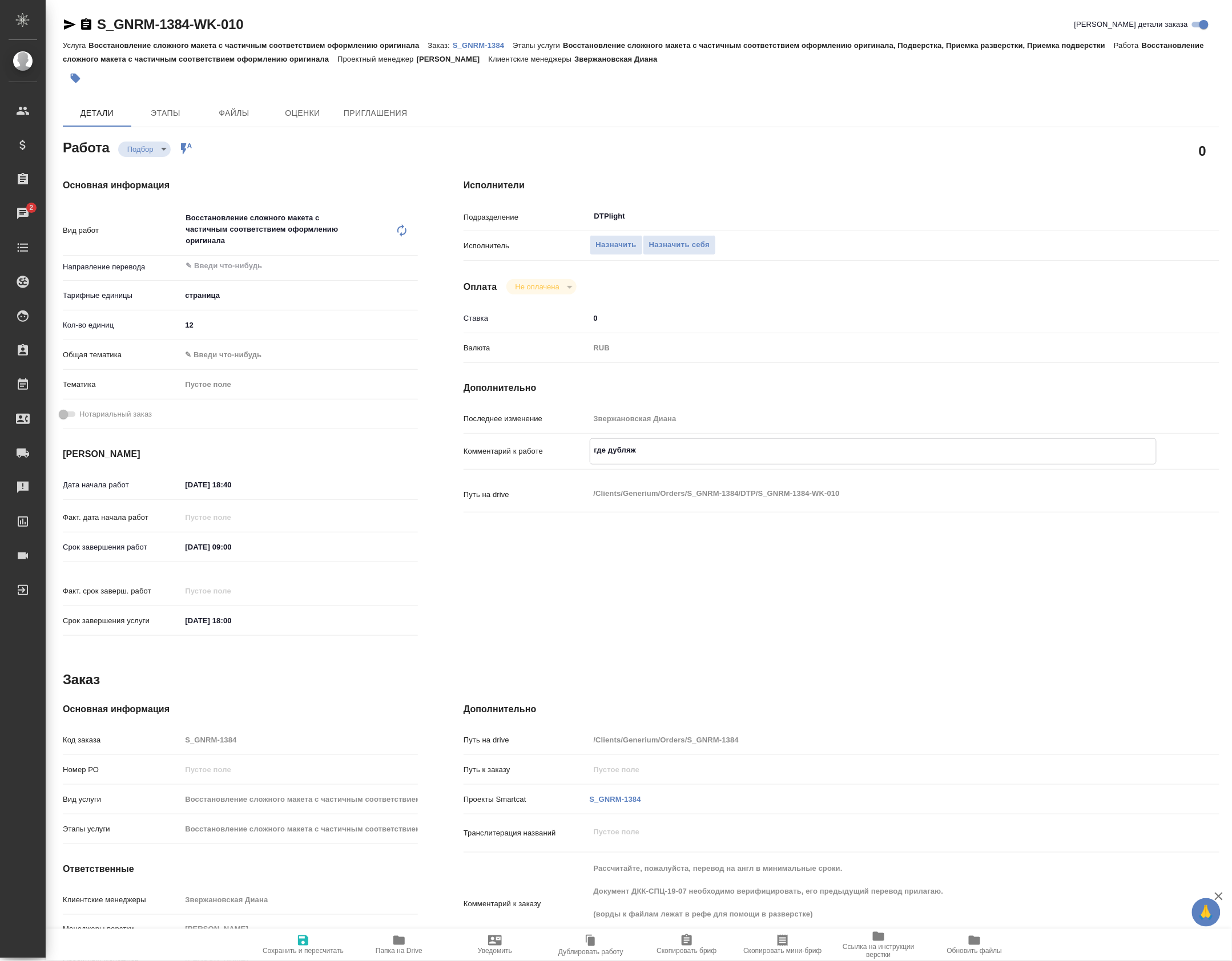
type textarea "где дубляж т"
type textarea "x"
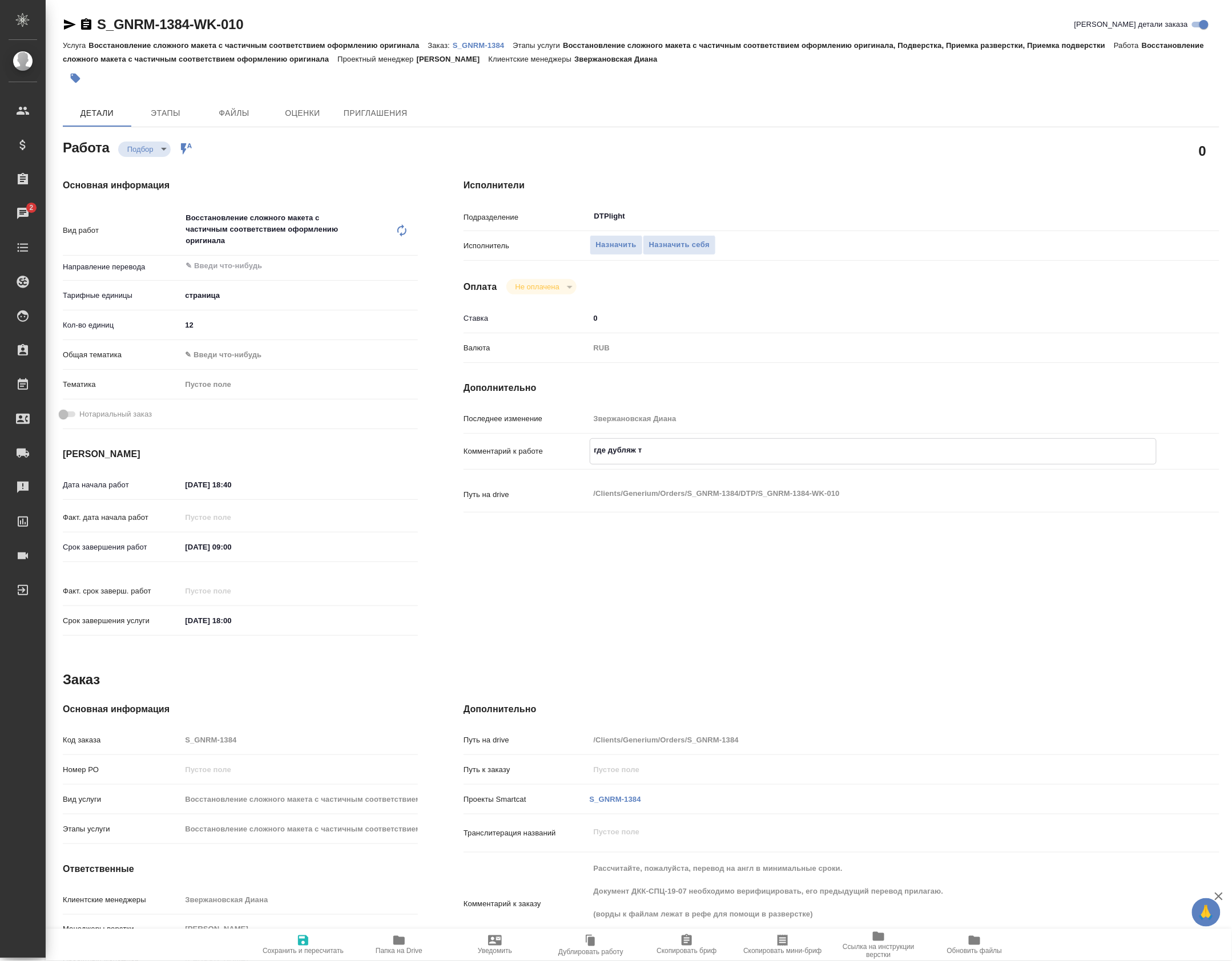
type textarea "x"
type textarea "где дубляж то"
type textarea "x"
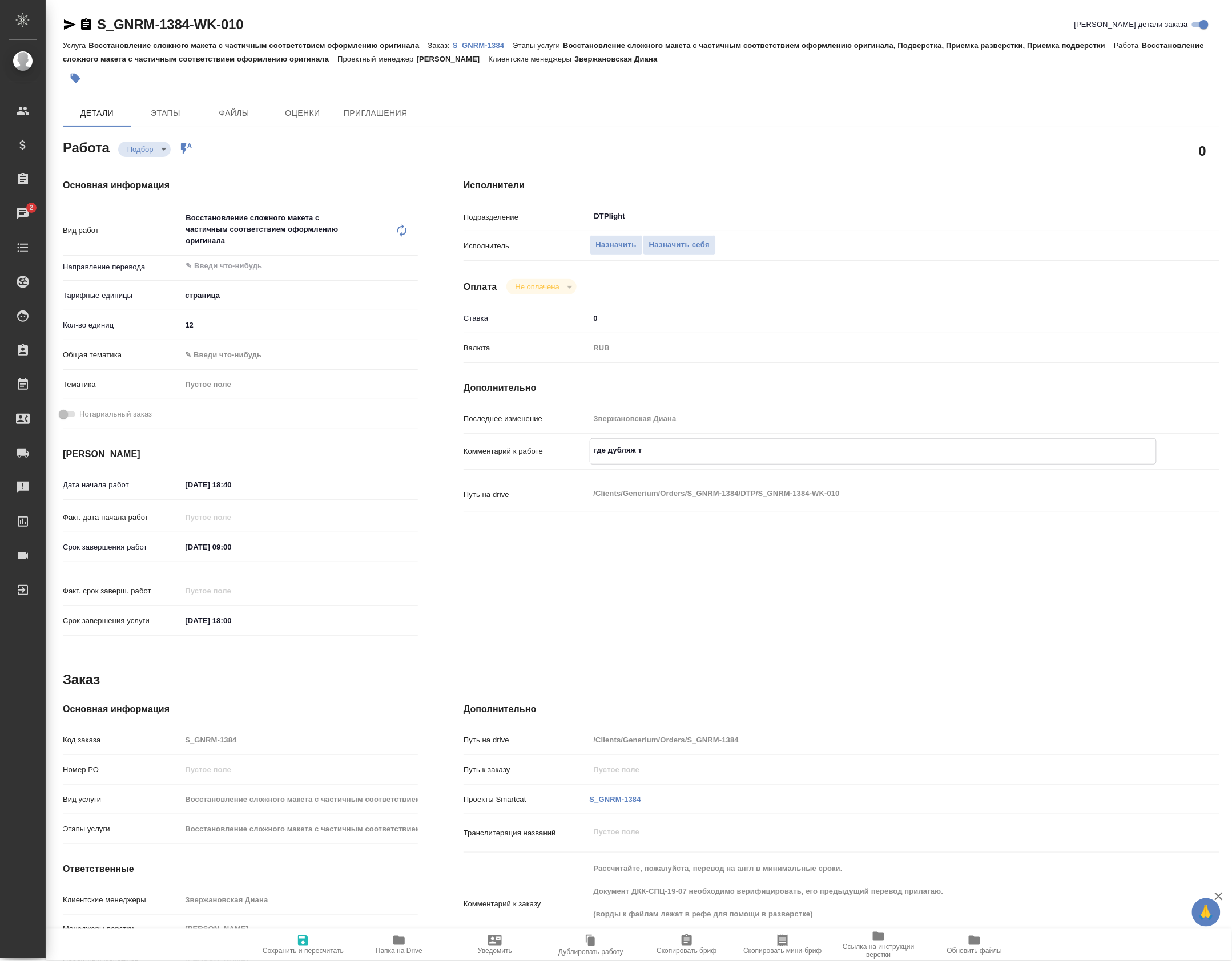
type textarea "x"
type textarea "где дубляж тол"
type textarea "x"
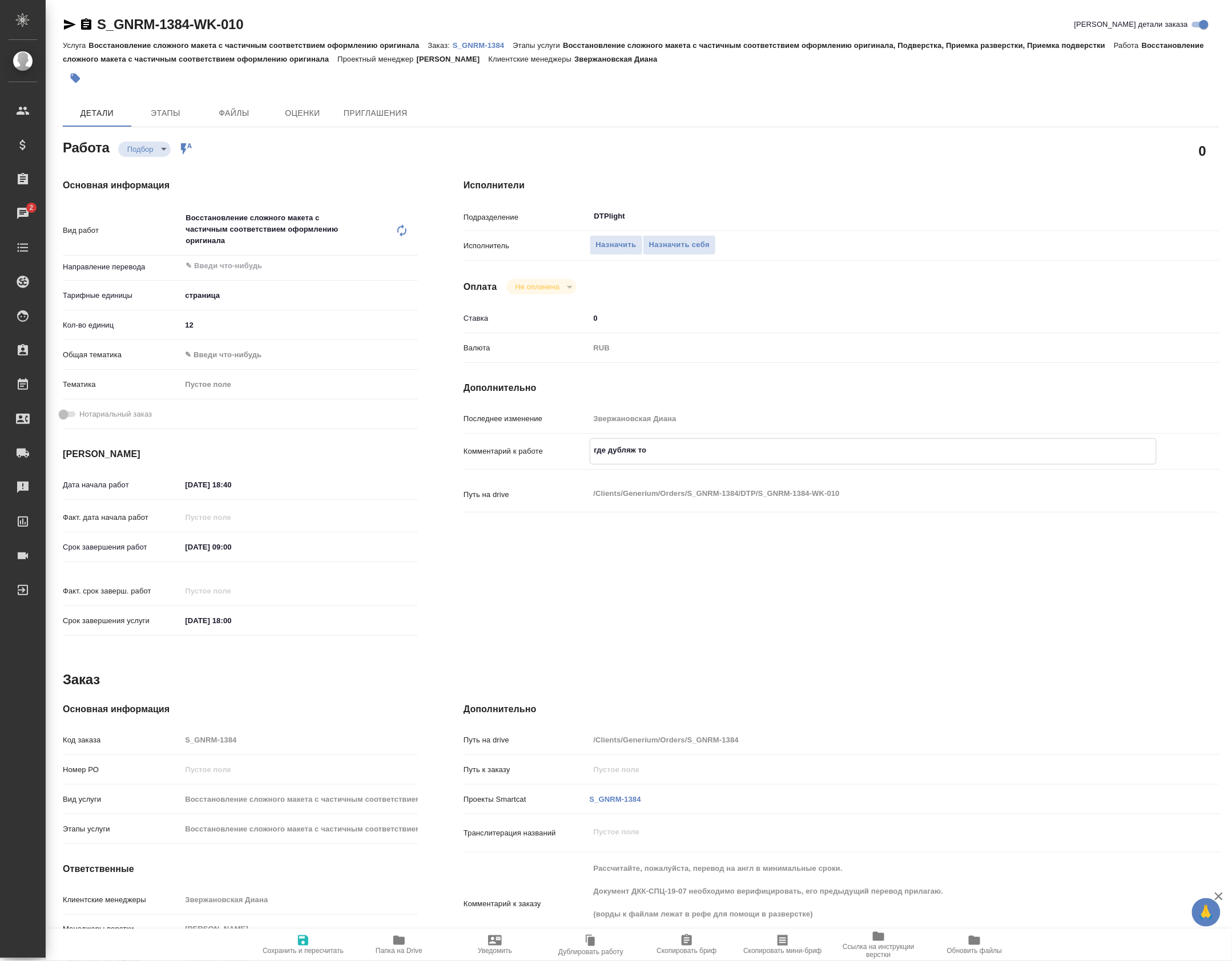
type textarea "x"
type textarea "где дубляж толь"
type textarea "x"
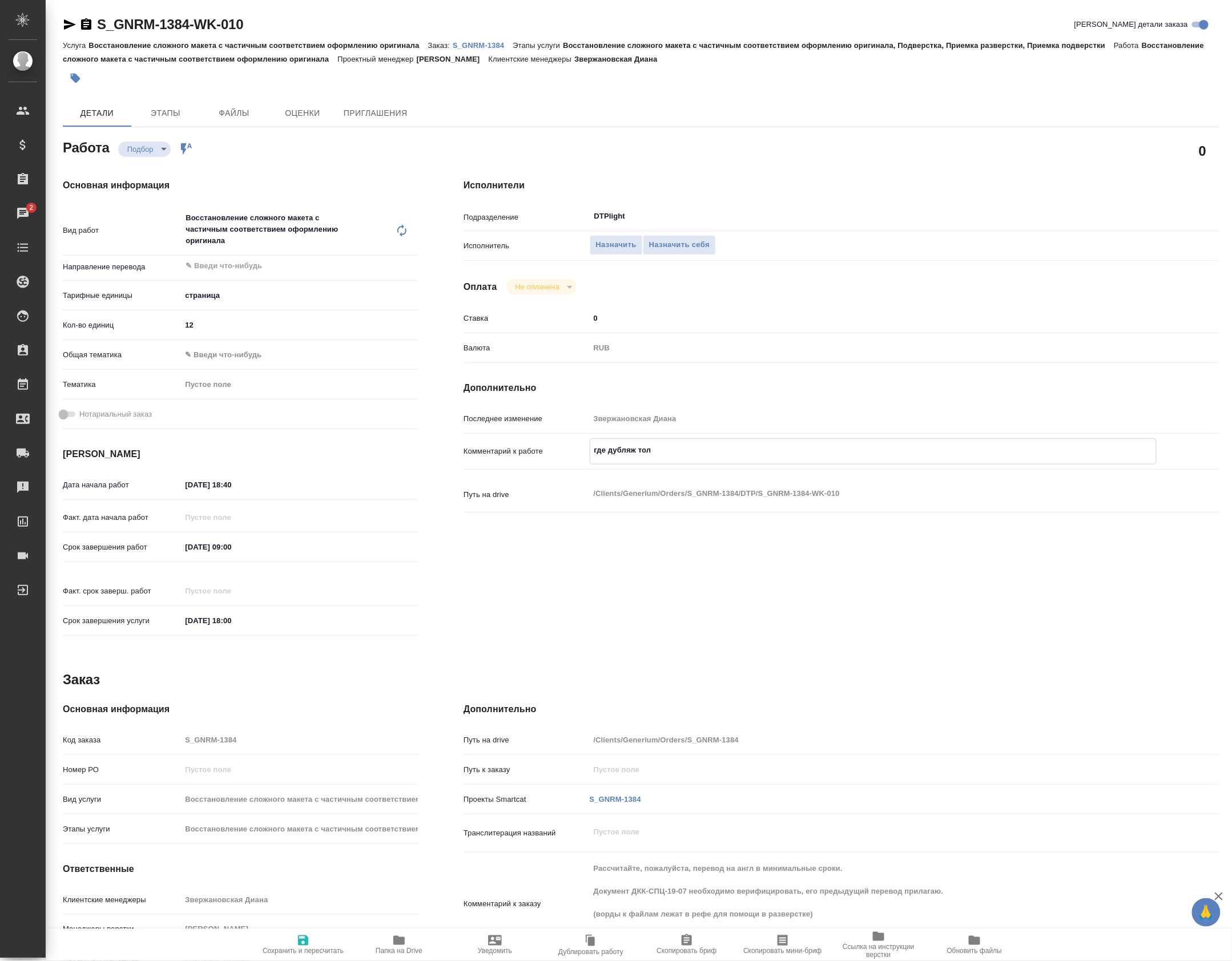
type textarea "x"
type textarea "где дубляж тольк"
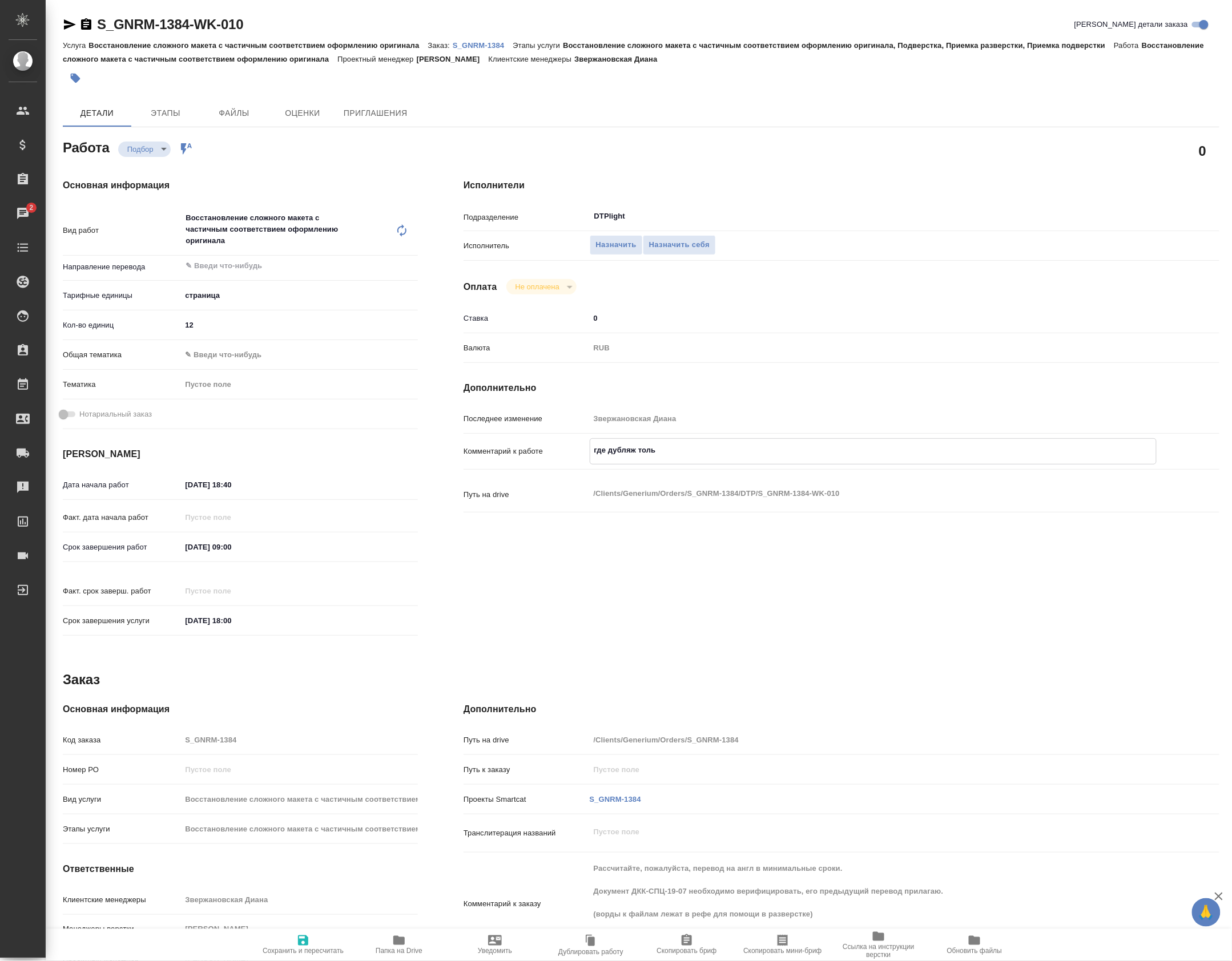
type textarea "x"
type textarea "где дубляж только"
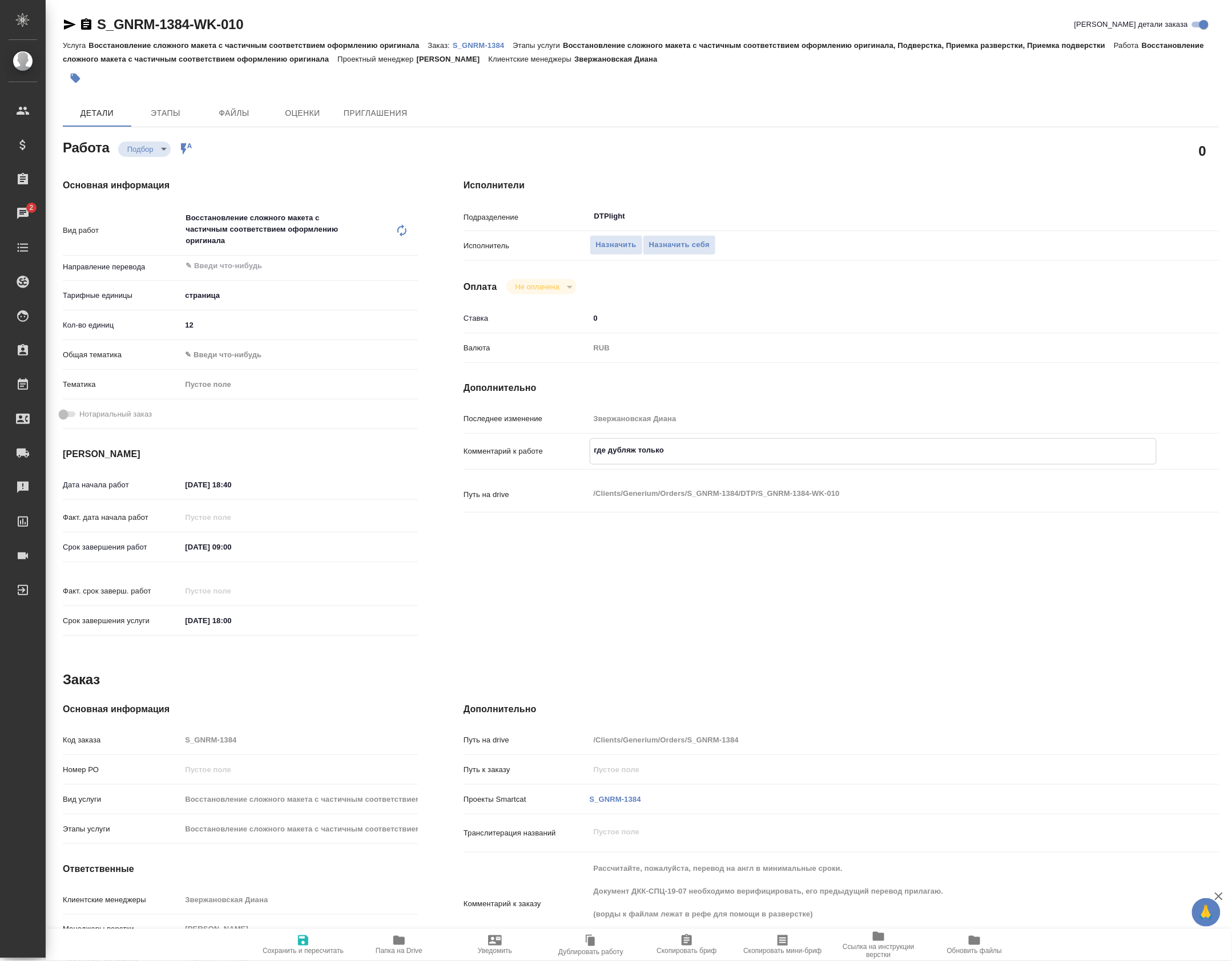
type textarea "x"
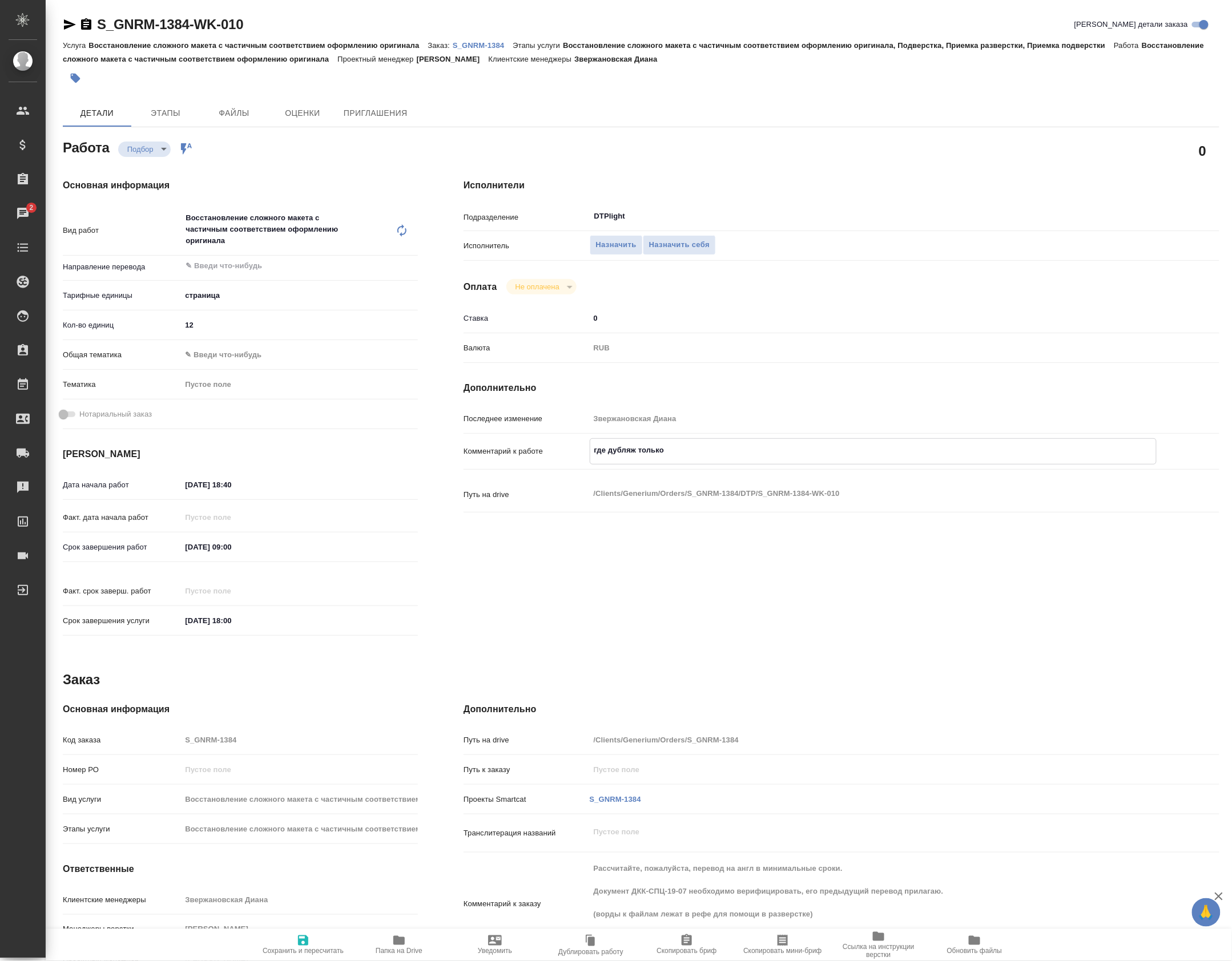
type textarea "x"
type textarea "где дубляж только"
type textarea "x"
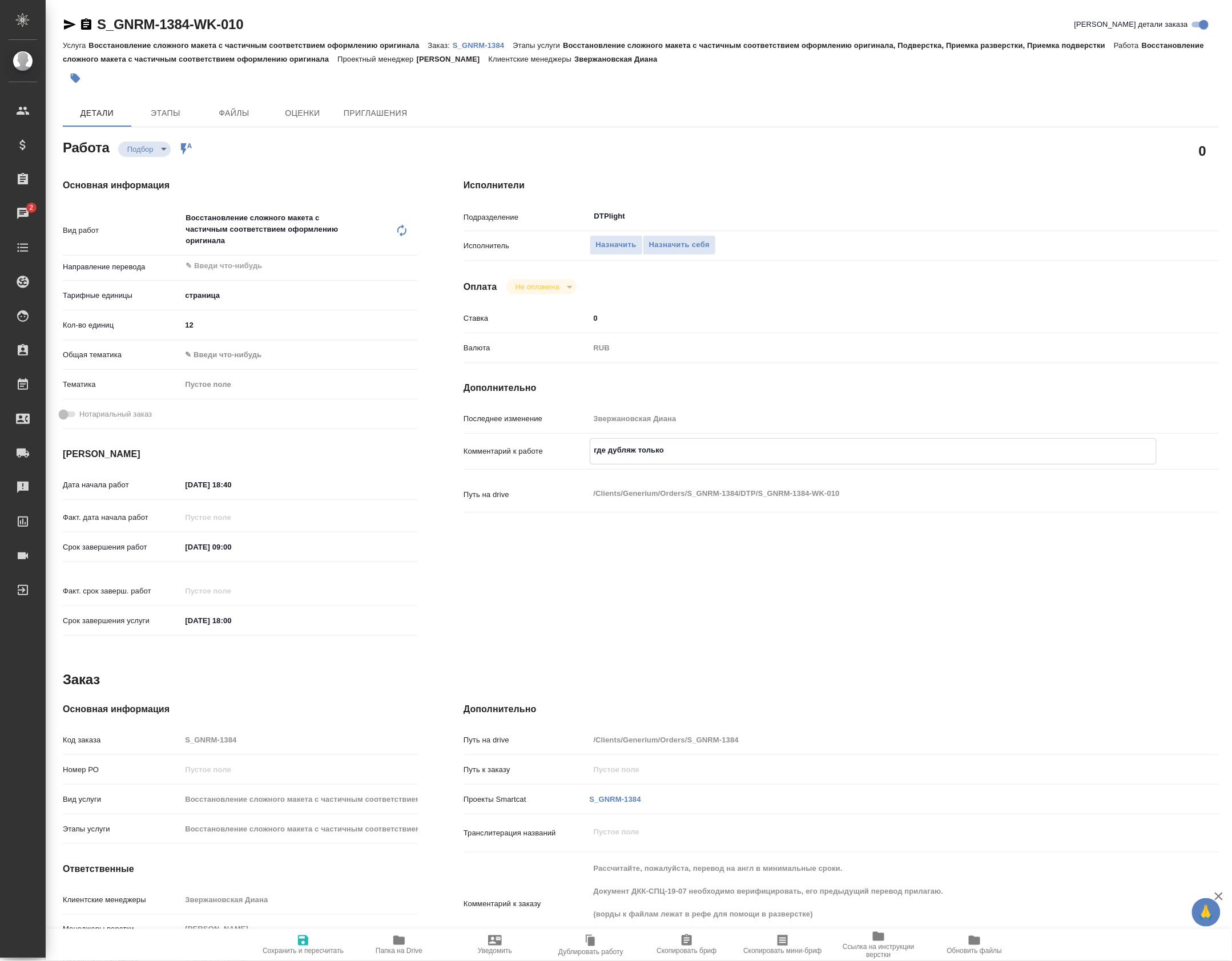
type textarea "x"
type textarea "где дубляж только а"
type textarea "x"
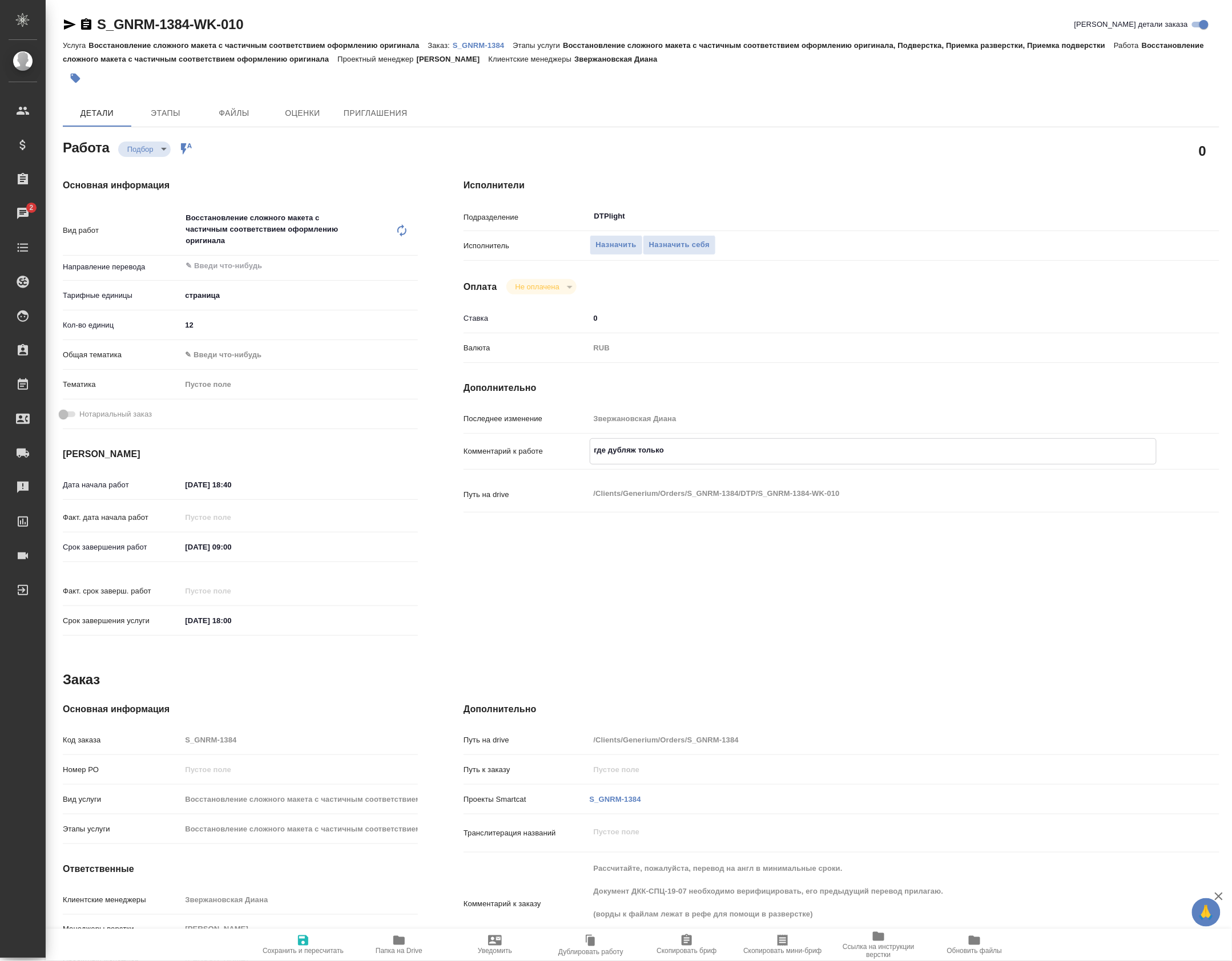
type textarea "x"
type textarea "где дубляж только ан"
type textarea "x"
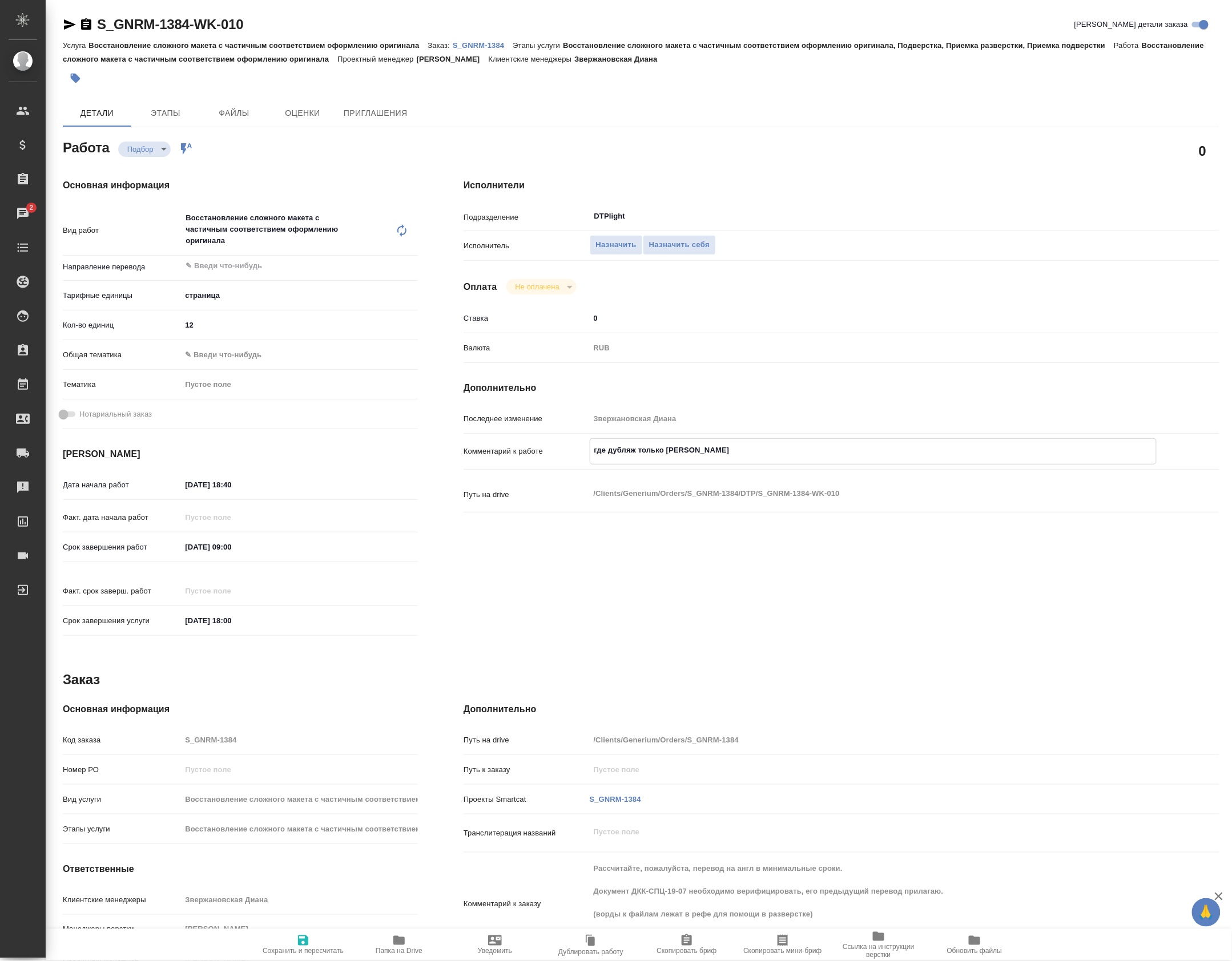
type textarea "x"
type textarea "где дубляж только анг"
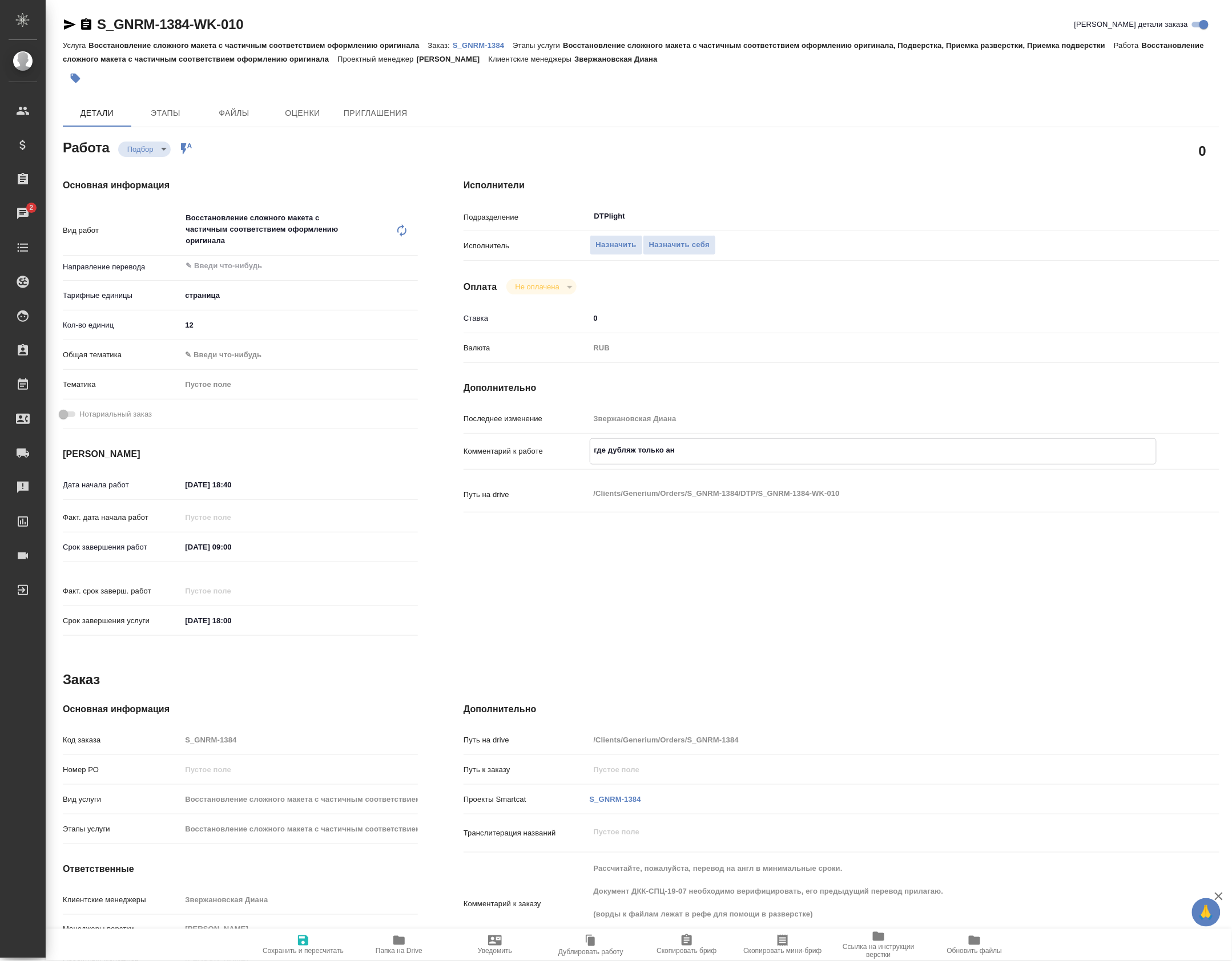
type textarea "x"
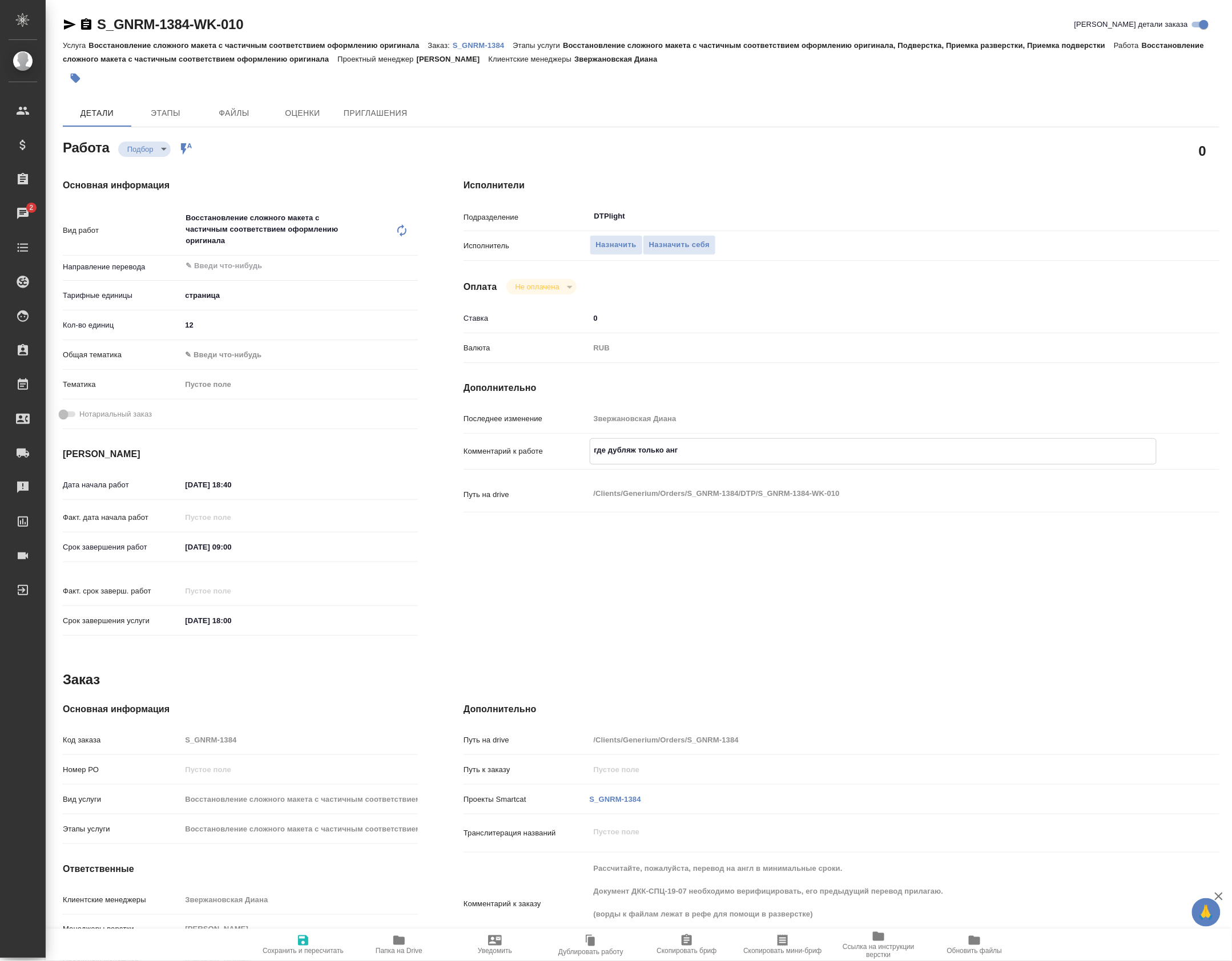
type textarea "где дубляж только англ"
type textarea "x"
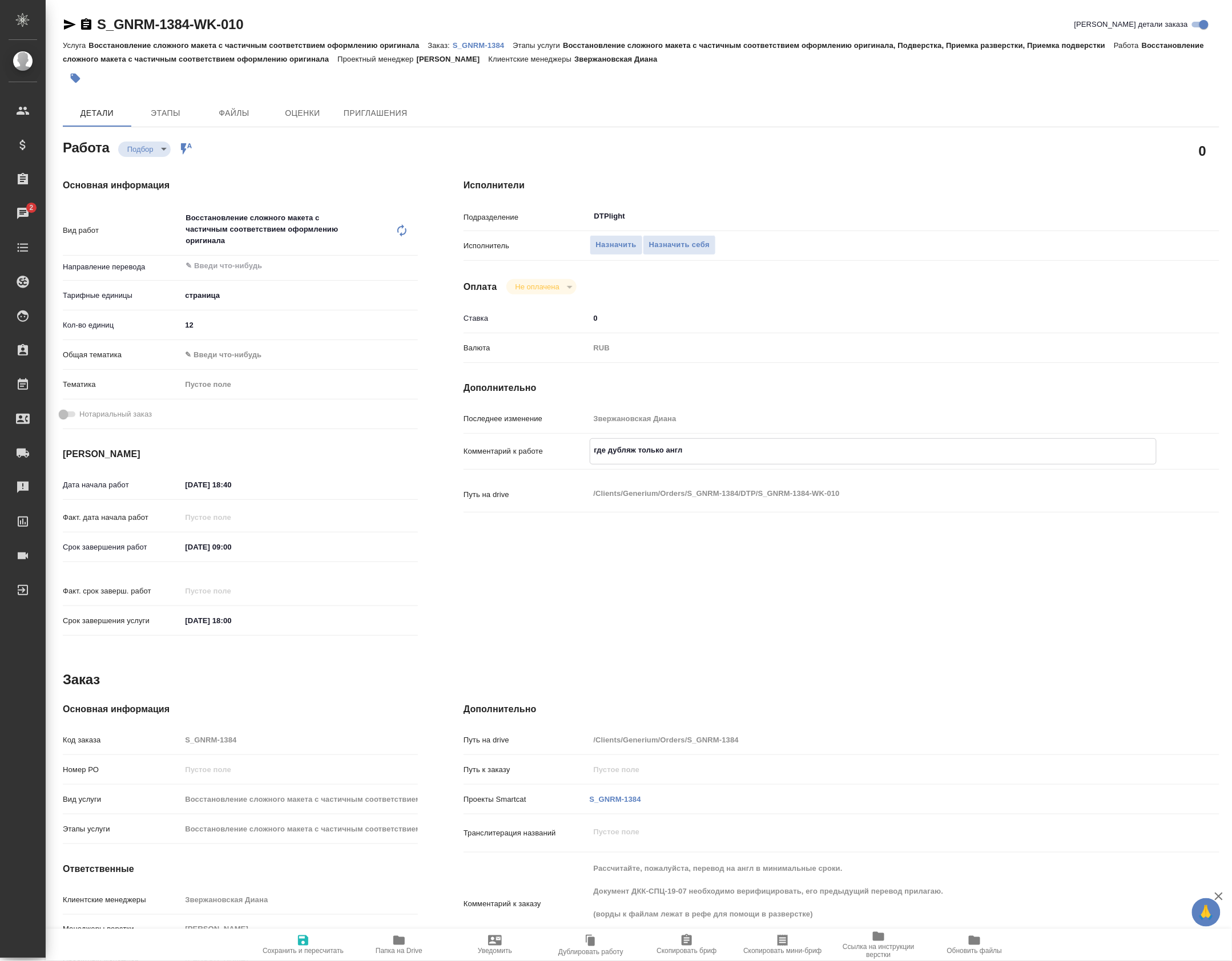
type textarea "x"
type textarea "где дубляж только англ"
type textarea "x"
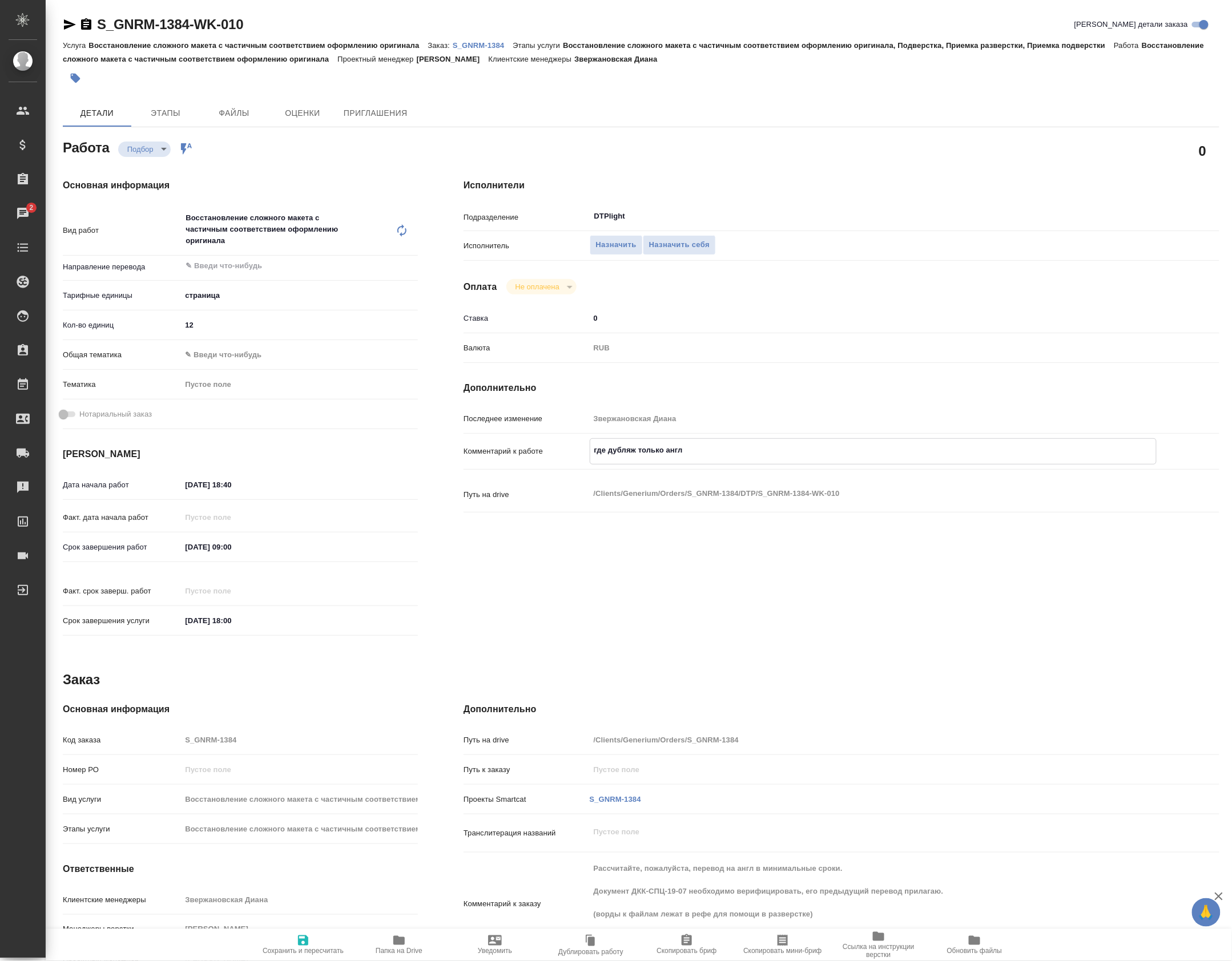
type textarea "x"
type textarea "где дубляж только англ"
type textarea "x"
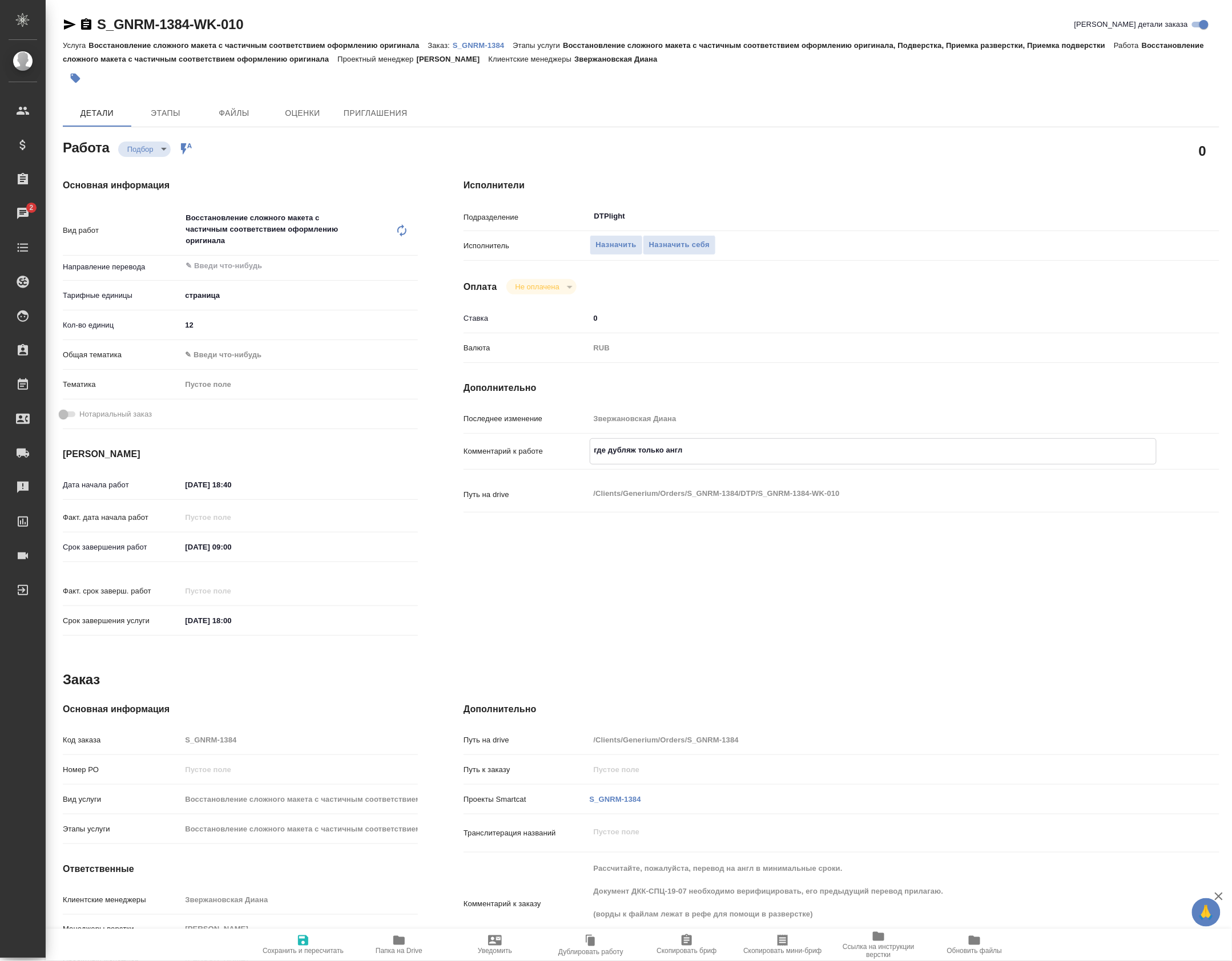
type textarea "x"
type textarea "где дубляж только англ с"
type textarea "x"
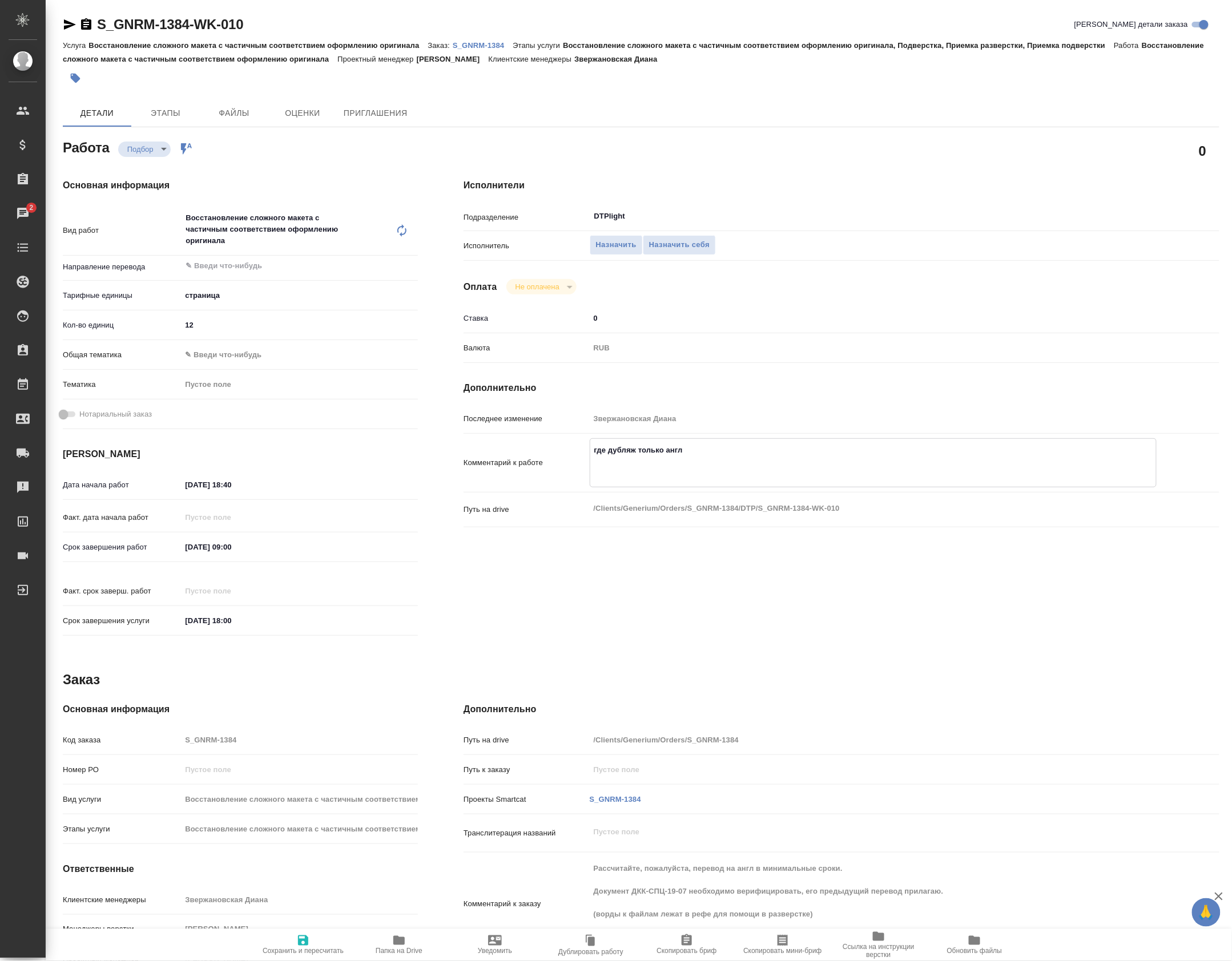
type textarea "x"
type textarea "где дубляж только англ с"
type textarea "x"
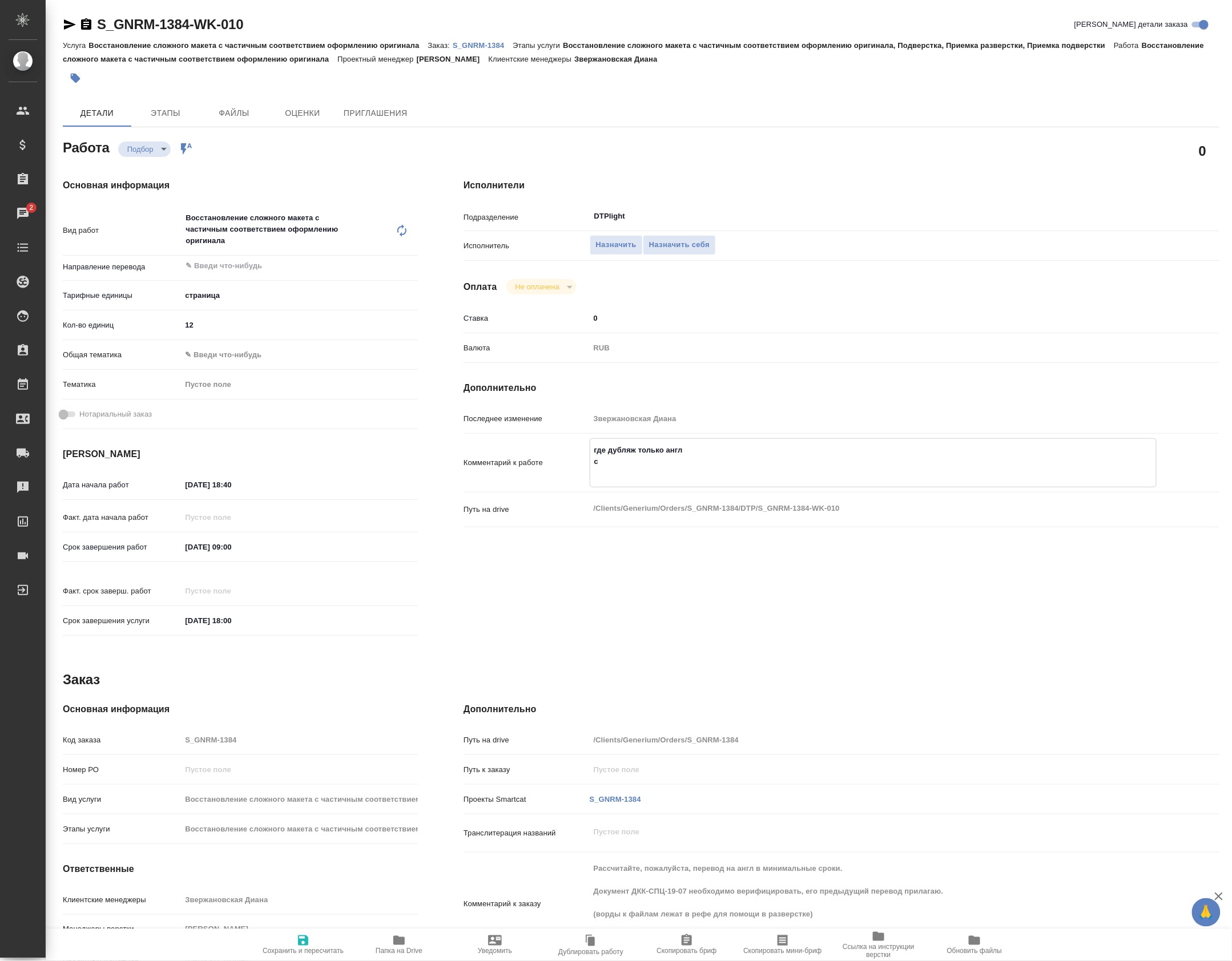
type textarea "x"
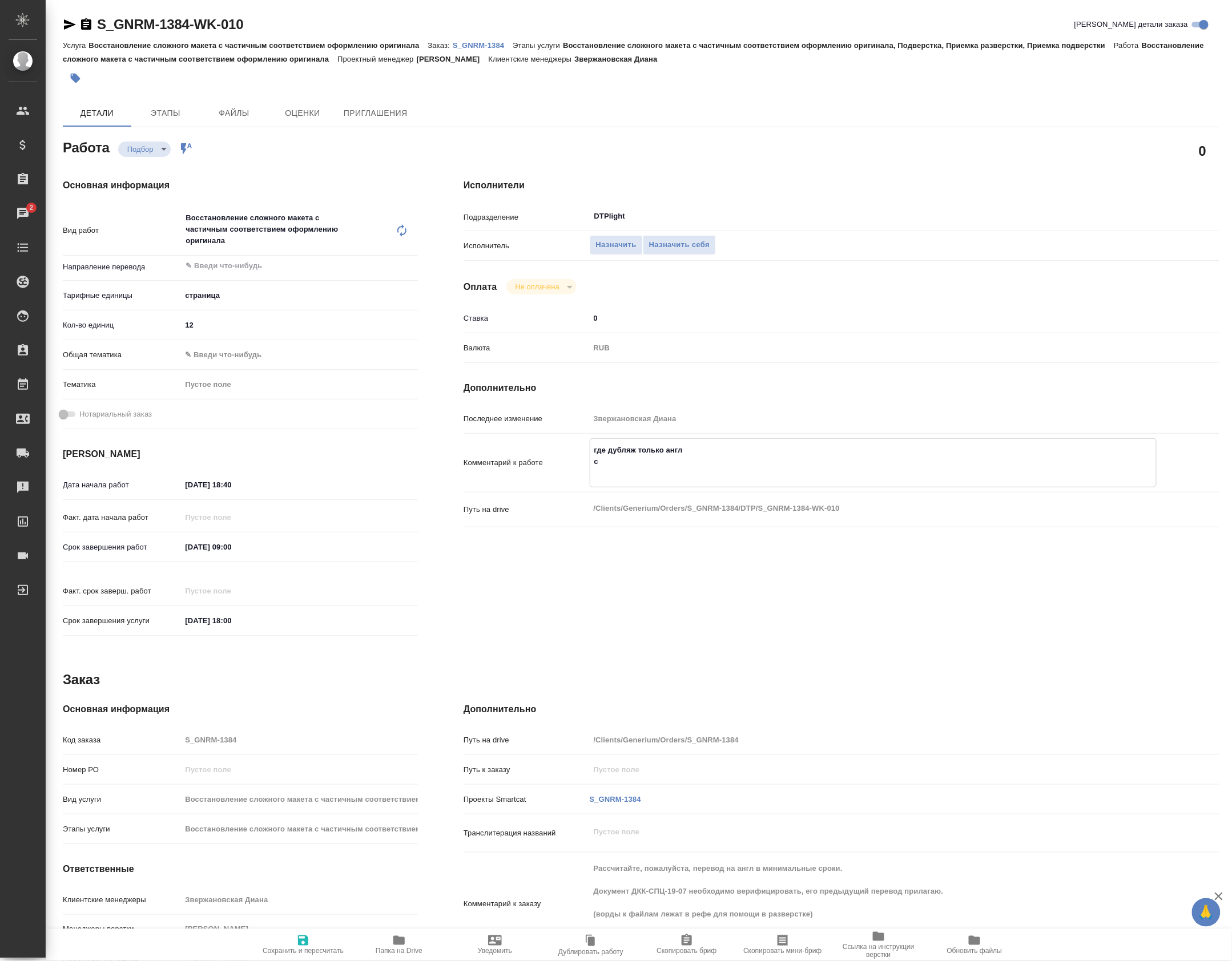
type textarea "где дубляж только англ с п"
type textarea "x"
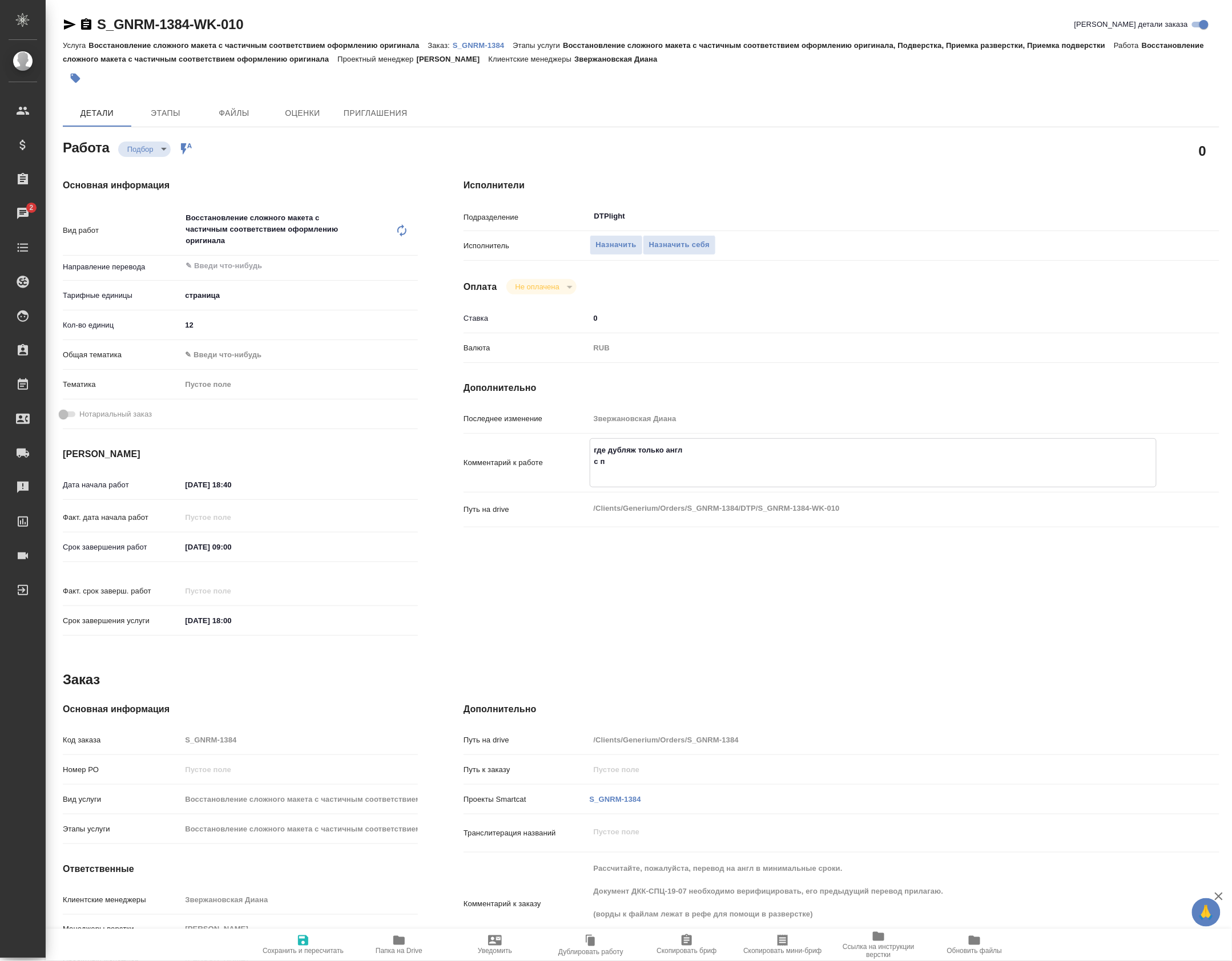
type textarea "где дубляж только англ с по"
type textarea "x"
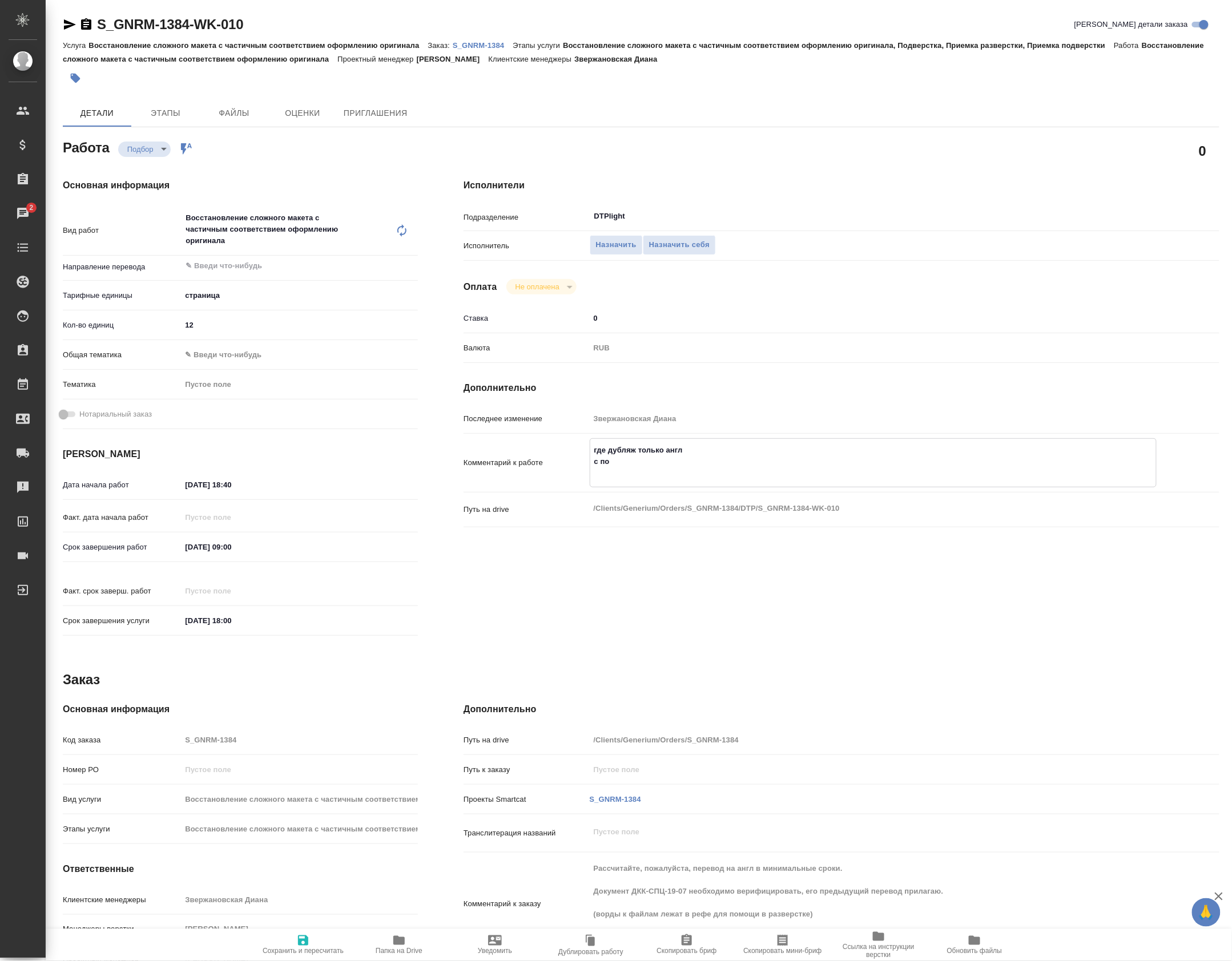
type textarea "x"
type textarea "где дубляж только англ с пос"
click at [628, 504] on textarea "где дубляж только англ с постр. соотв. в .doc немецкий в отд файл" at bounding box center [873, 479] width 566 height 76
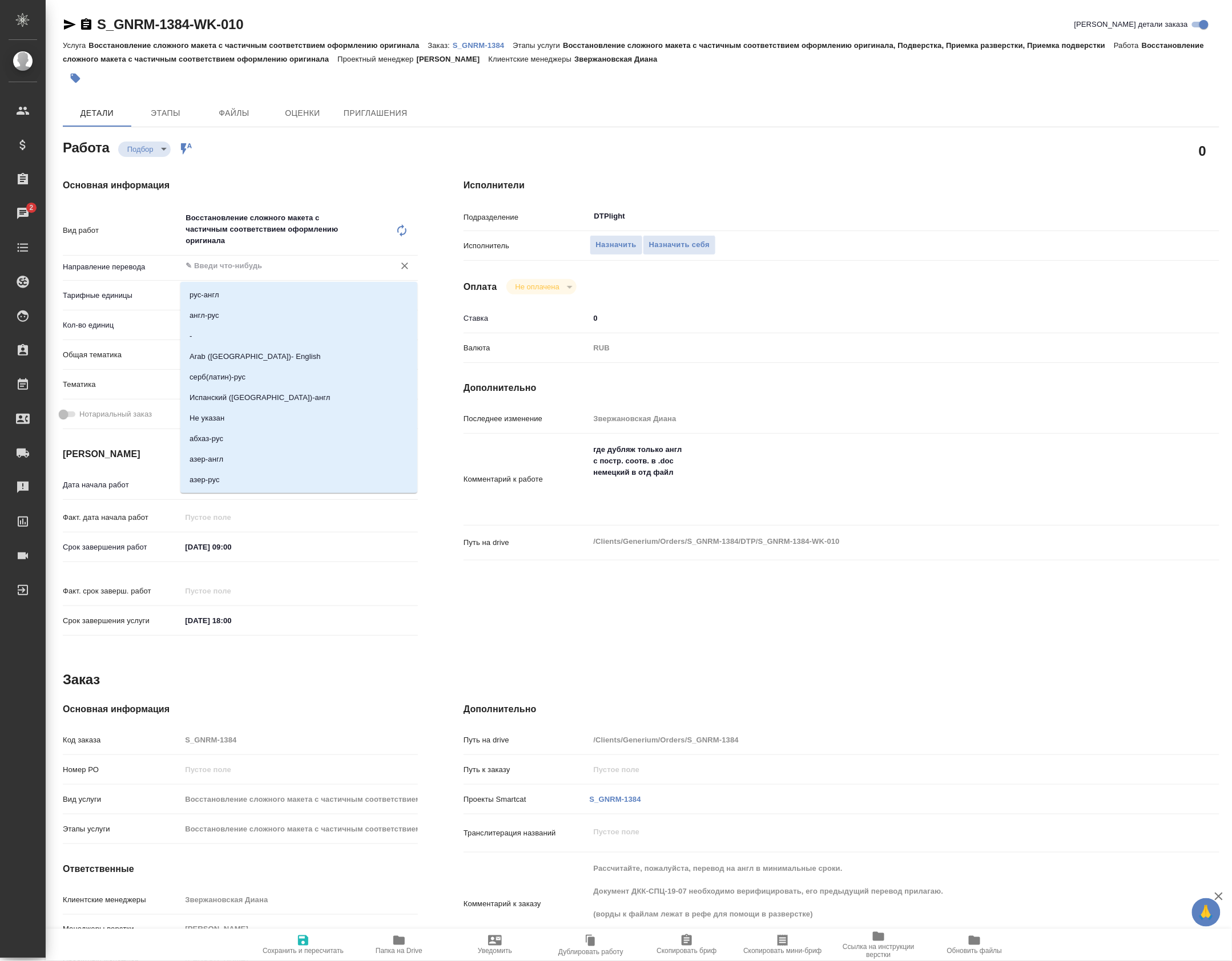
click at [259, 269] on input "text" at bounding box center [280, 266] width 192 height 13
click at [239, 298] on li "рус-англ" at bounding box center [299, 295] width 237 height 21
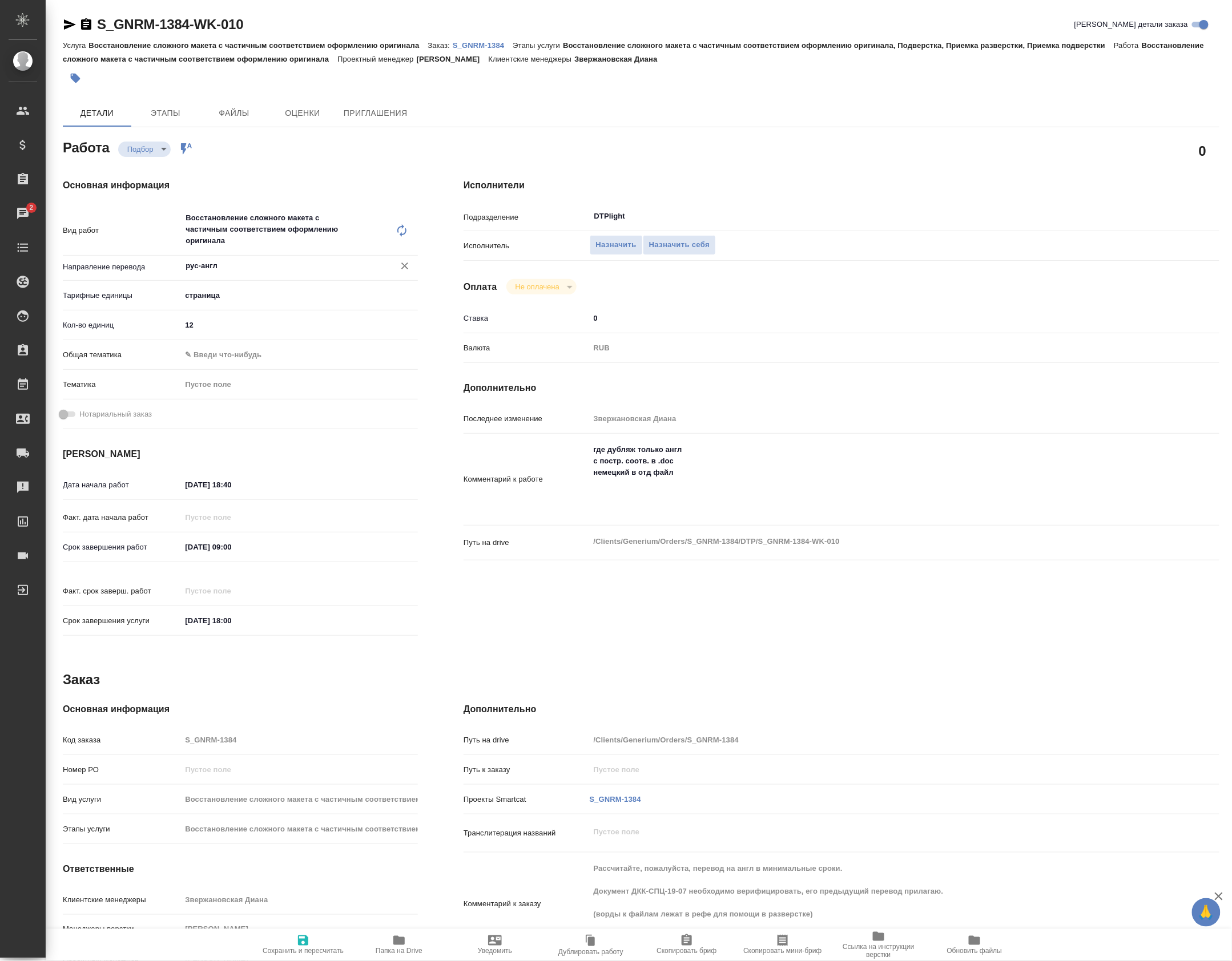
click at [722, 477] on textarea "где дубляж только англ с постр. соотв. в .doc немецкий в отд файл" at bounding box center [874, 478] width 567 height 76
paste textarea "де дубляж только англ и скрыть"
click at [616, 517] on textarea "с постр. соотв. в .doc где дубляж только англ и скрыть немецкий в отд файл" at bounding box center [873, 479] width 566 height 76
click at [288, 933] on span "Сохранить и пересчитать" at bounding box center [303, 944] width 82 height 22
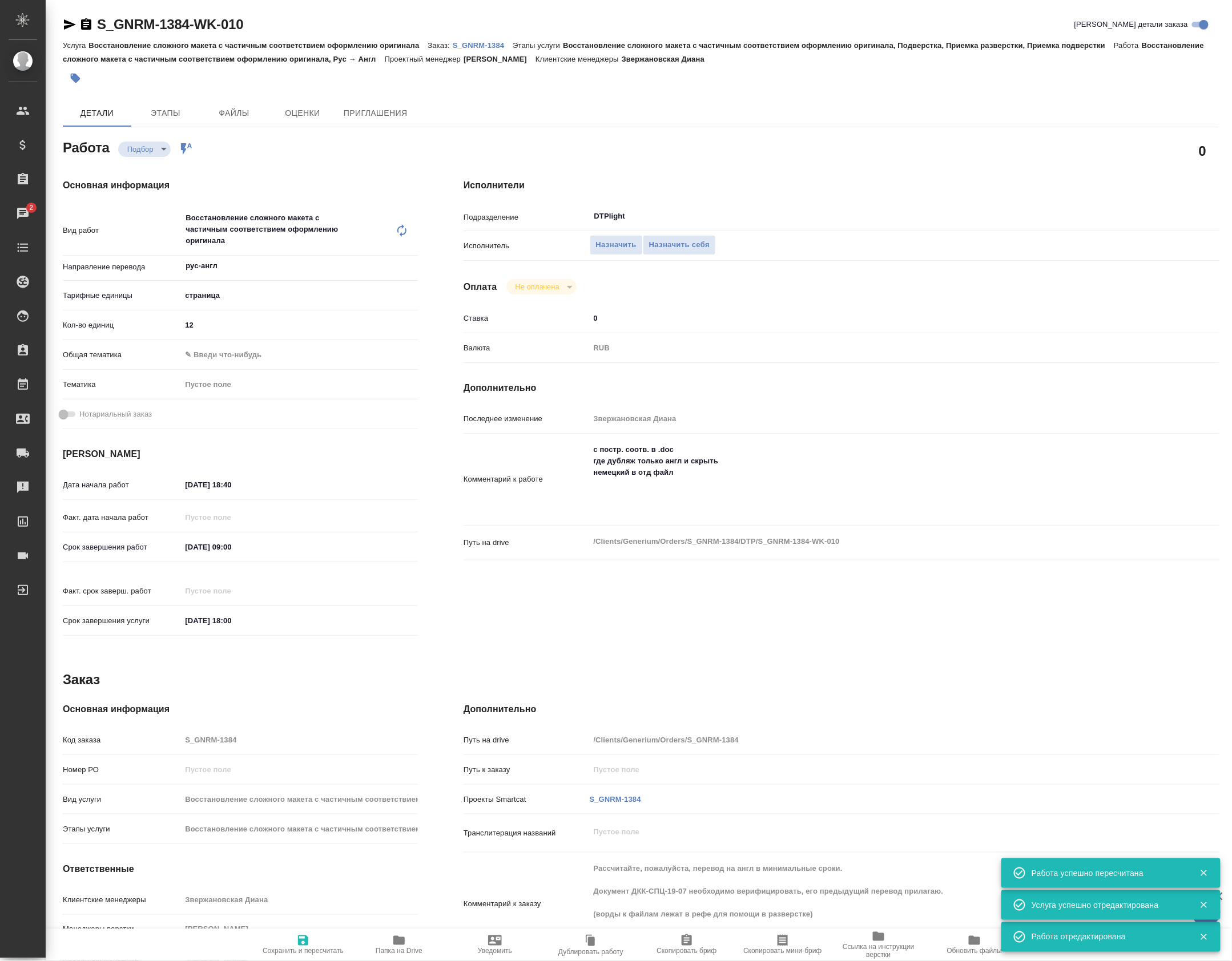
click at [72, 18] on icon "button" at bounding box center [69, 24] width 13 height 13
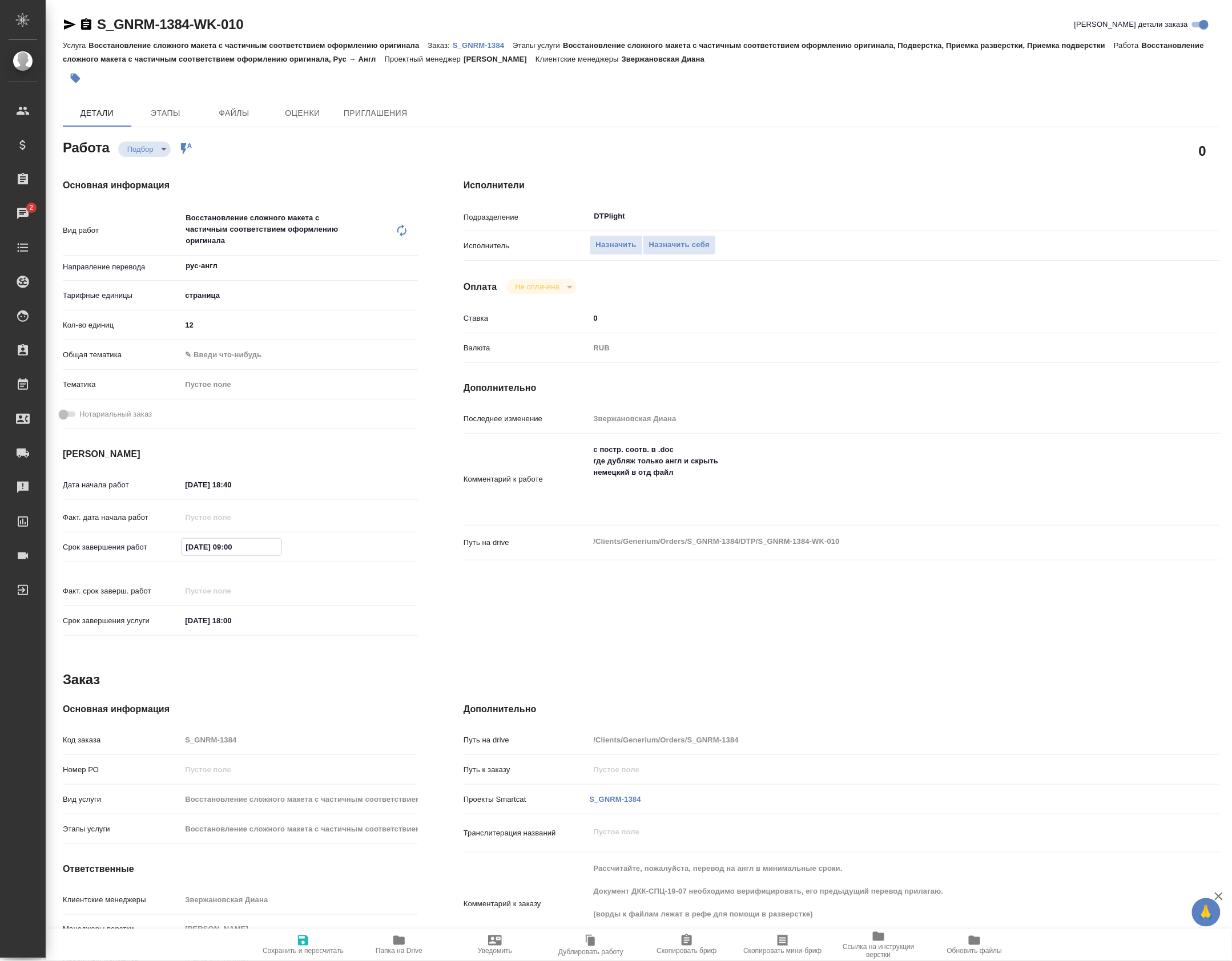
click at [228, 555] on input "01.10.2025 09:00" at bounding box center [231, 547] width 100 height 16
click at [228, 555] on input "[DATE] 09:00" at bounding box center [231, 547] width 100 height 16
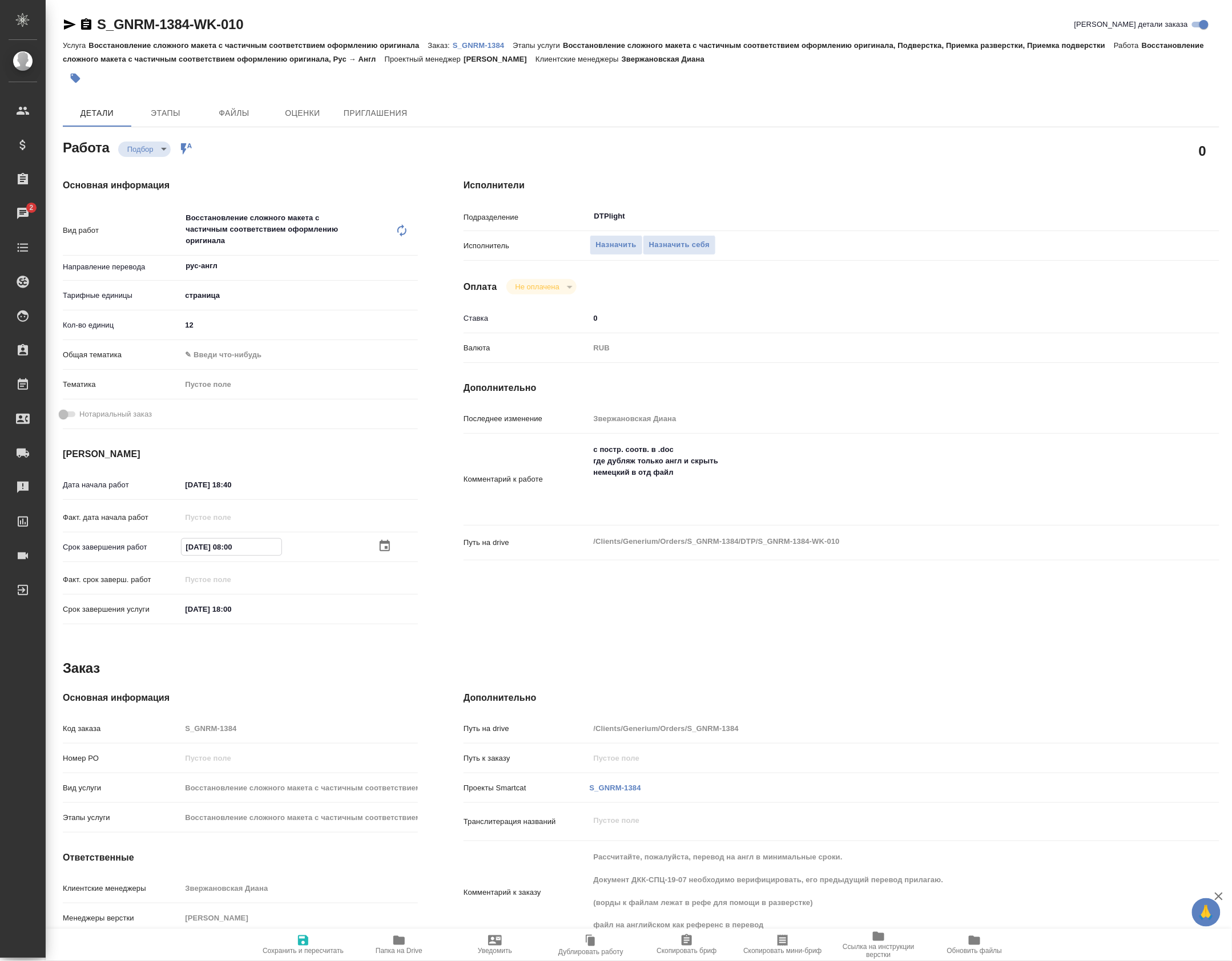
click at [302, 936] on icon "button" at bounding box center [303, 940] width 11 height 11
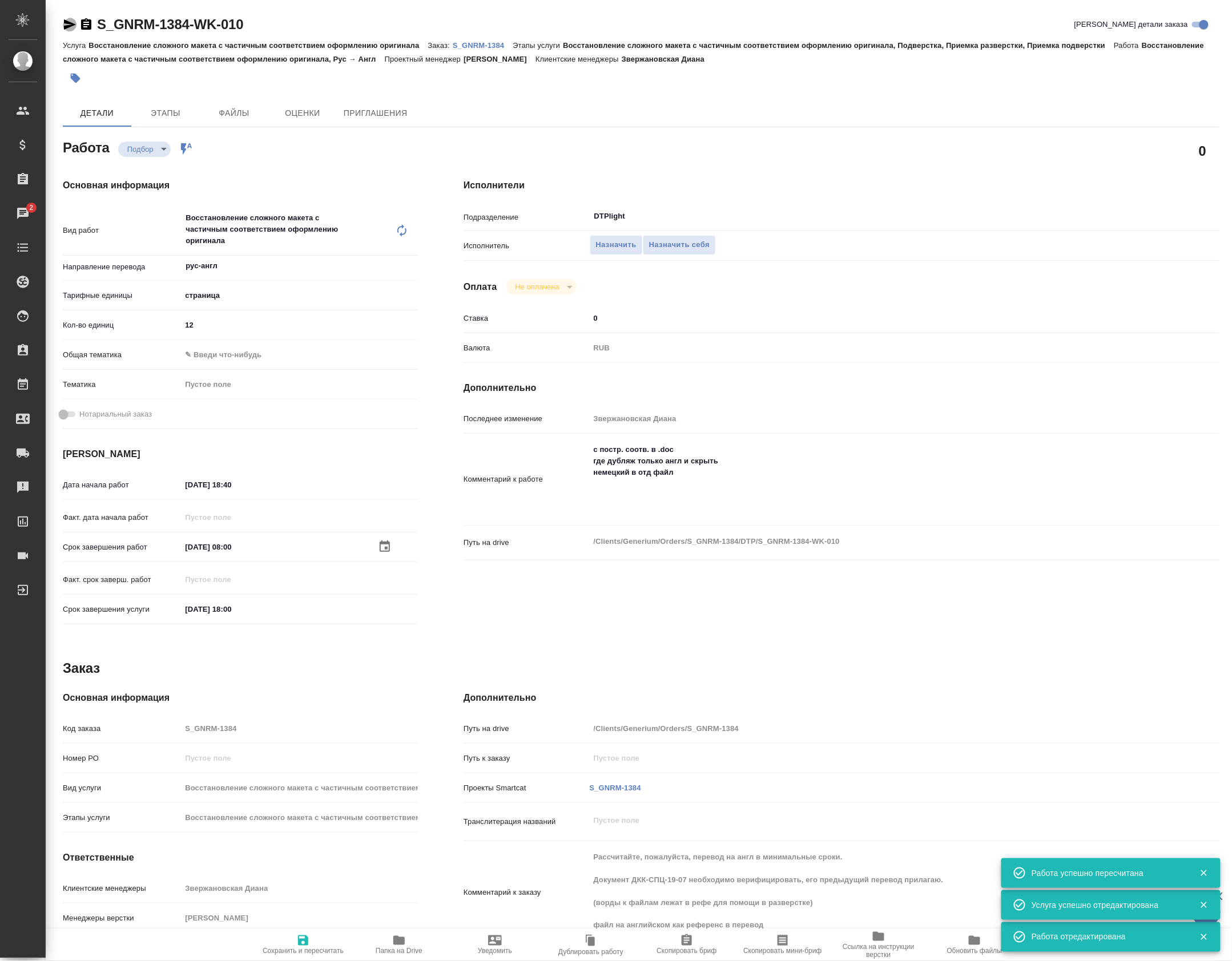
click at [69, 28] on icon "button" at bounding box center [69, 24] width 12 height 11
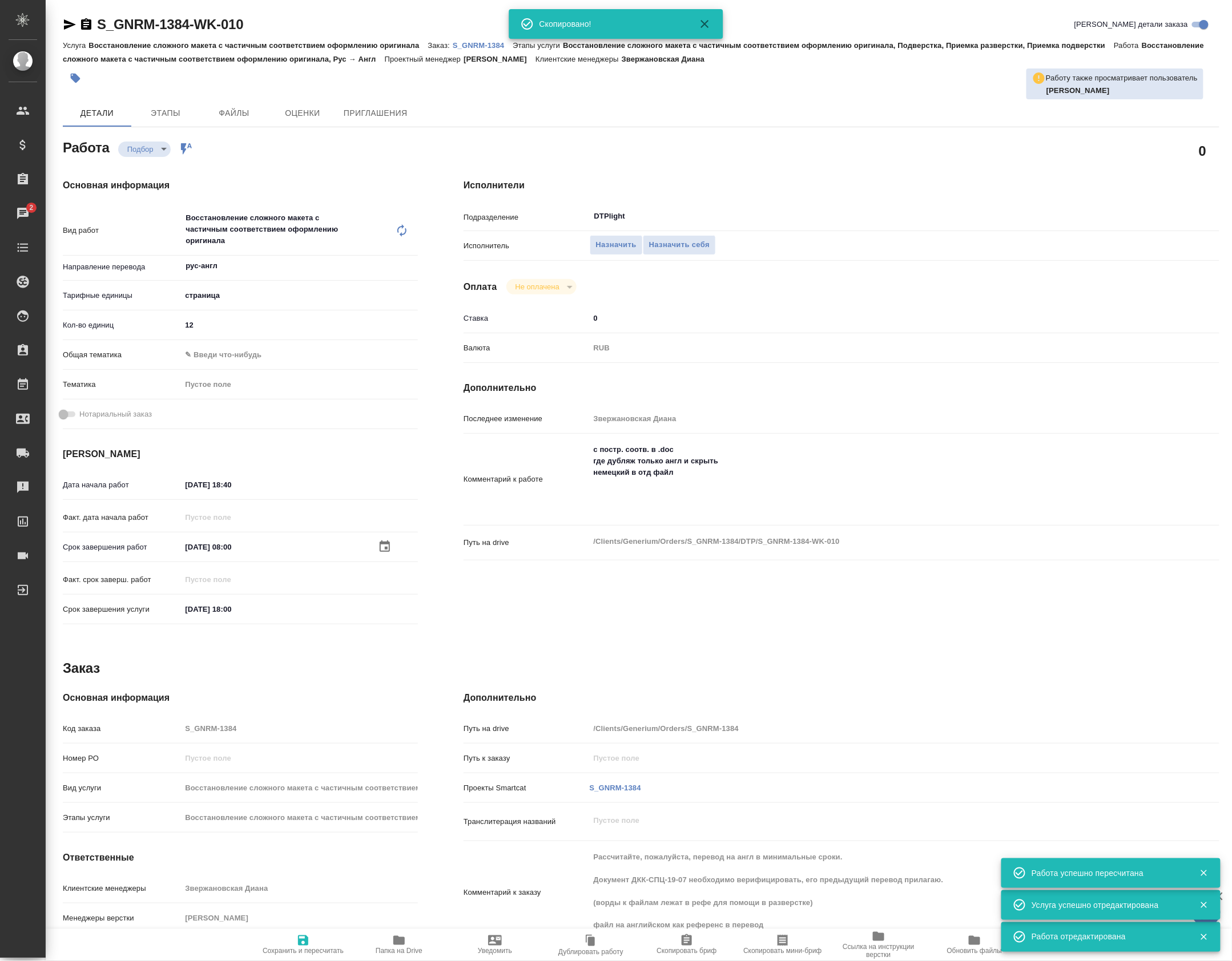
click at [339, 707] on div "Основная информация Код заказа S_GNRM-1384 Номер РО Вид услуги Восстановление с…" at bounding box center [240, 829] width 355 height 276
click at [74, 31] on icon "button" at bounding box center [69, 24] width 13 height 13
copy h4 "Основная информация"
click at [73, 25] on icon "button" at bounding box center [69, 24] width 13 height 13
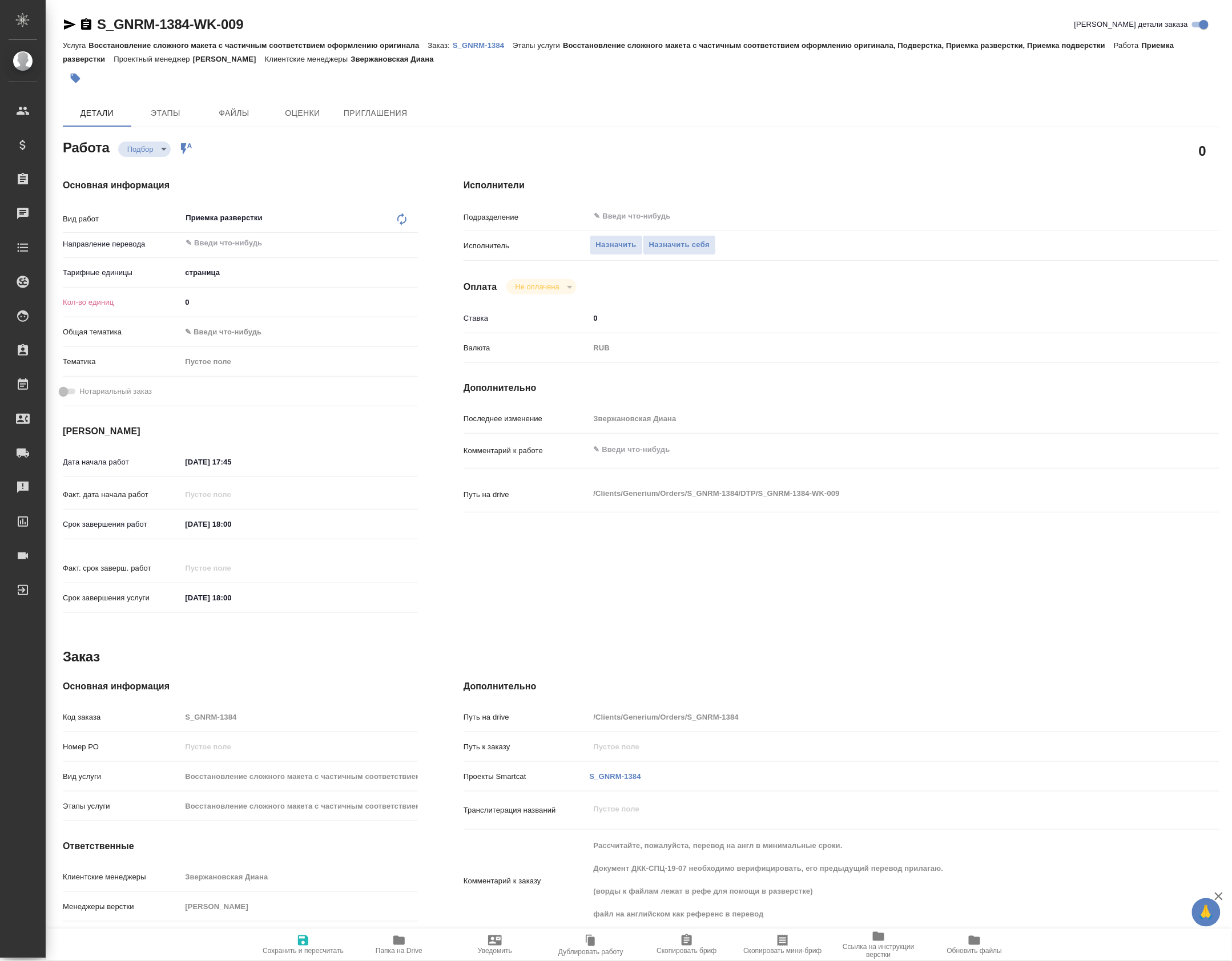
click at [395, 224] on icon at bounding box center [402, 219] width 13 height 13
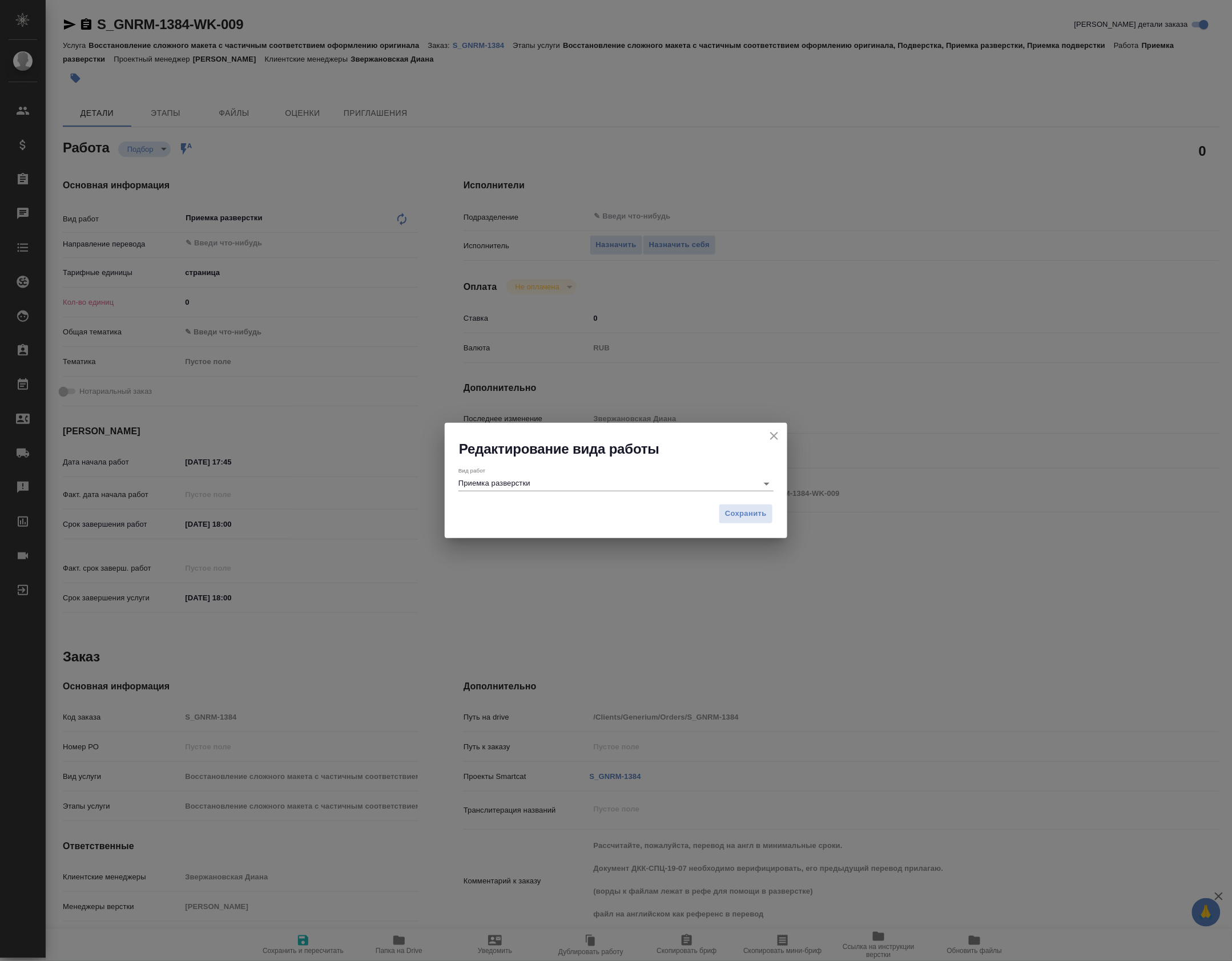
click at [492, 470] on div "Вид работ [PERSON_NAME] разверстки" at bounding box center [616, 479] width 315 height 23
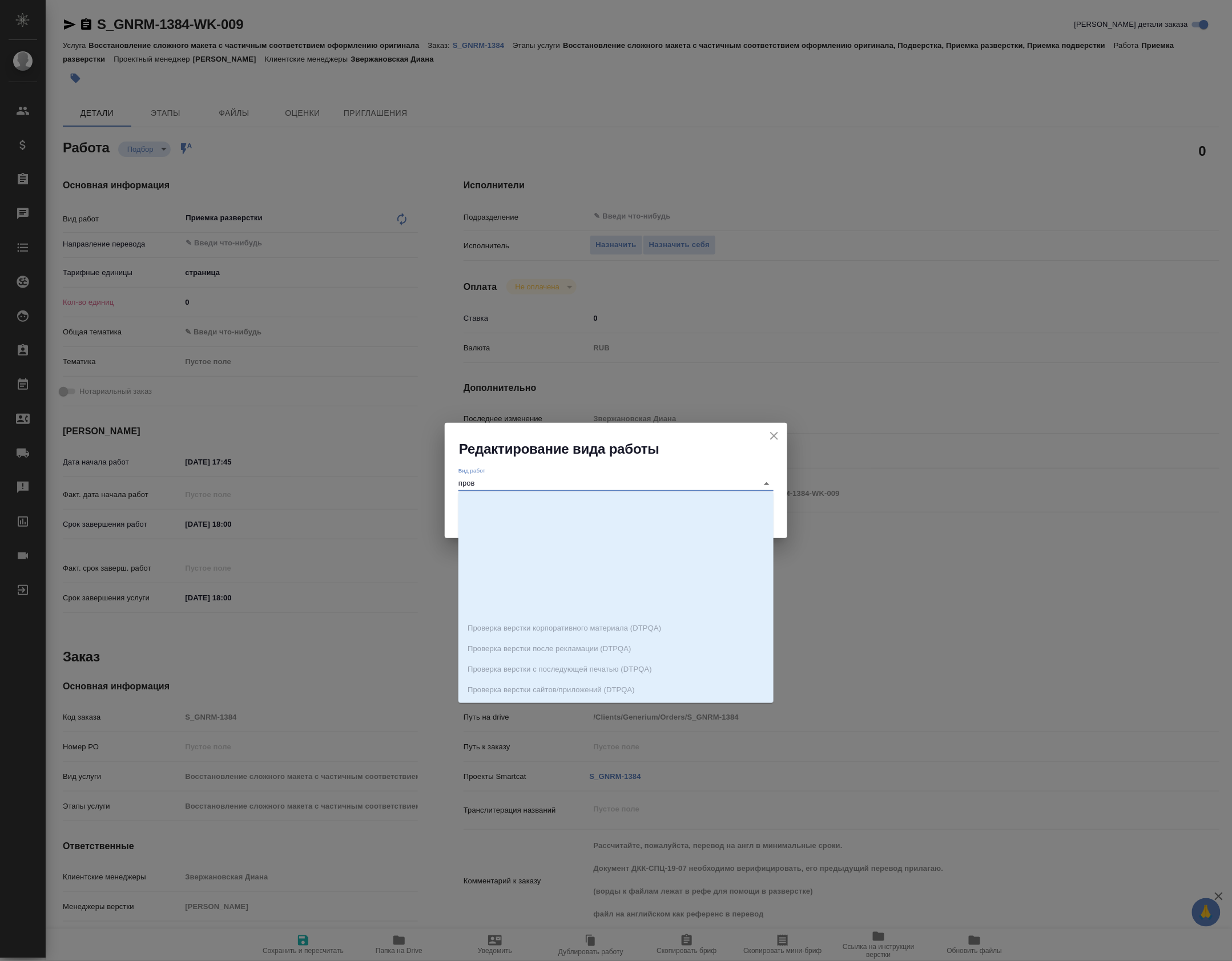
scroll to position [162, 0]
click at [583, 608] on p "Проверка разверстки стандарт (DTPqa)" at bounding box center [537, 610] width 140 height 11
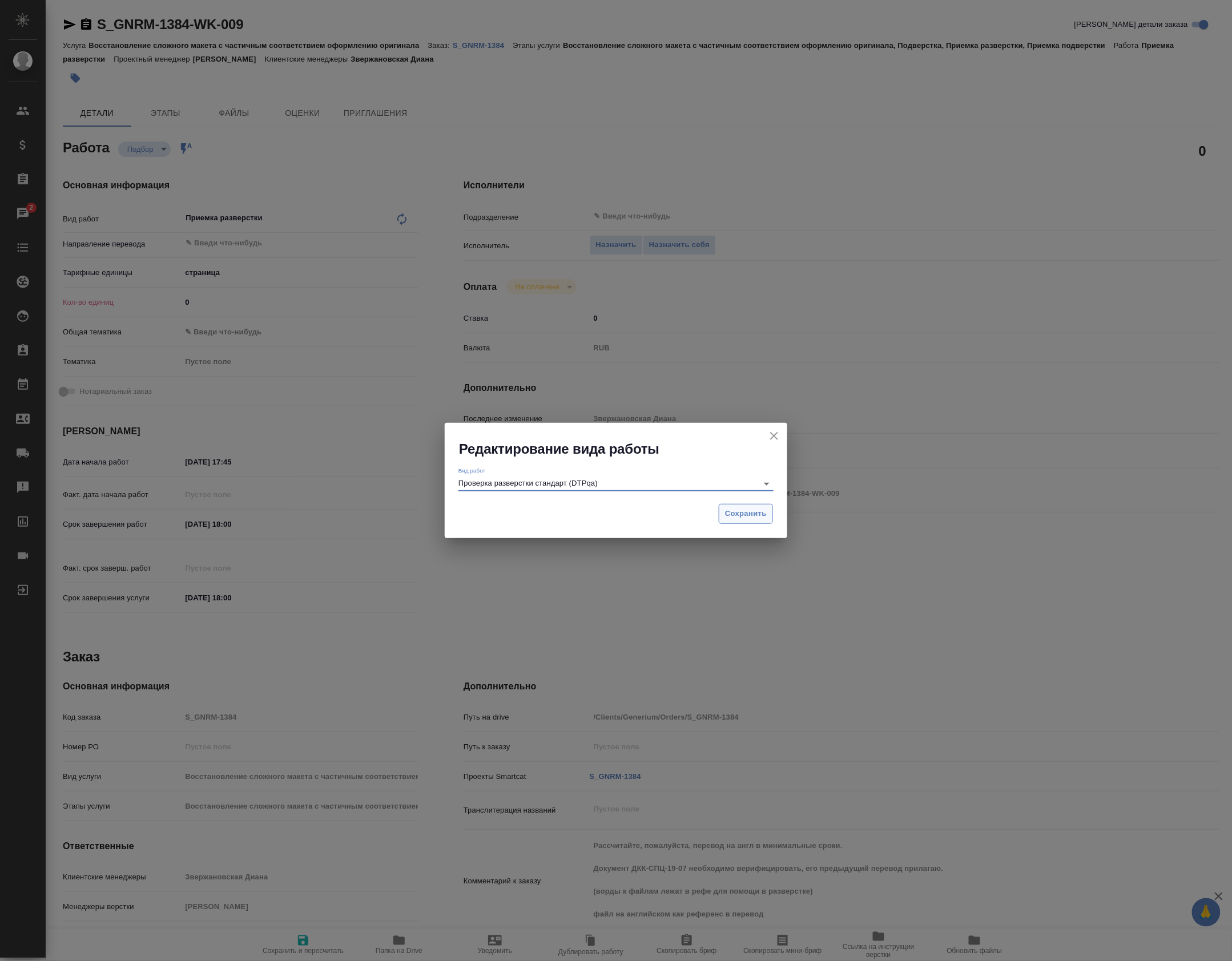
type input "Проверка разверстки стандарт (DTPqa)"
click at [750, 507] on span "Сохранить" at bounding box center [746, 513] width 42 height 13
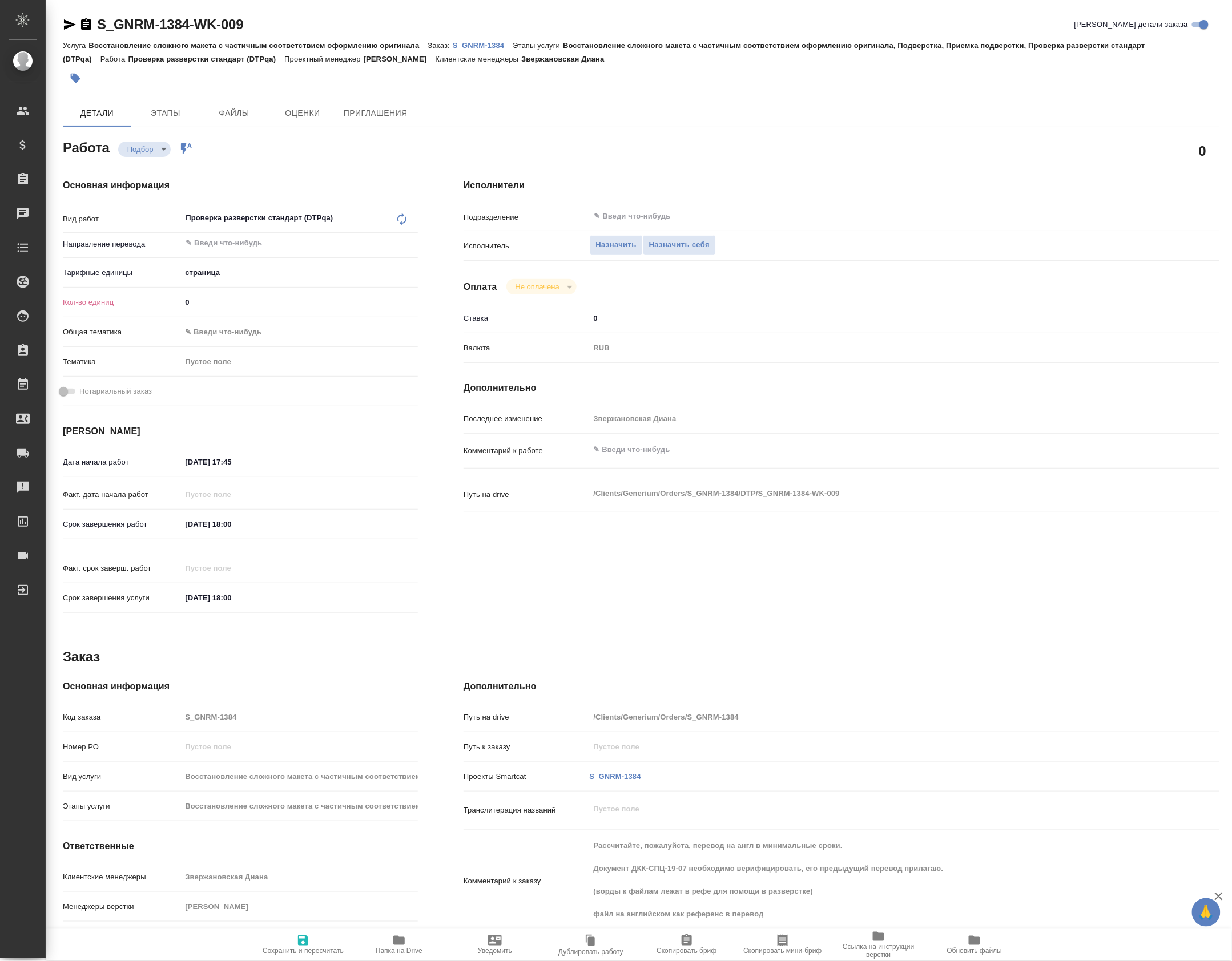
click at [237, 307] on input "0" at bounding box center [299, 302] width 237 height 16
type textarea "x"
type input "01"
type textarea "x"
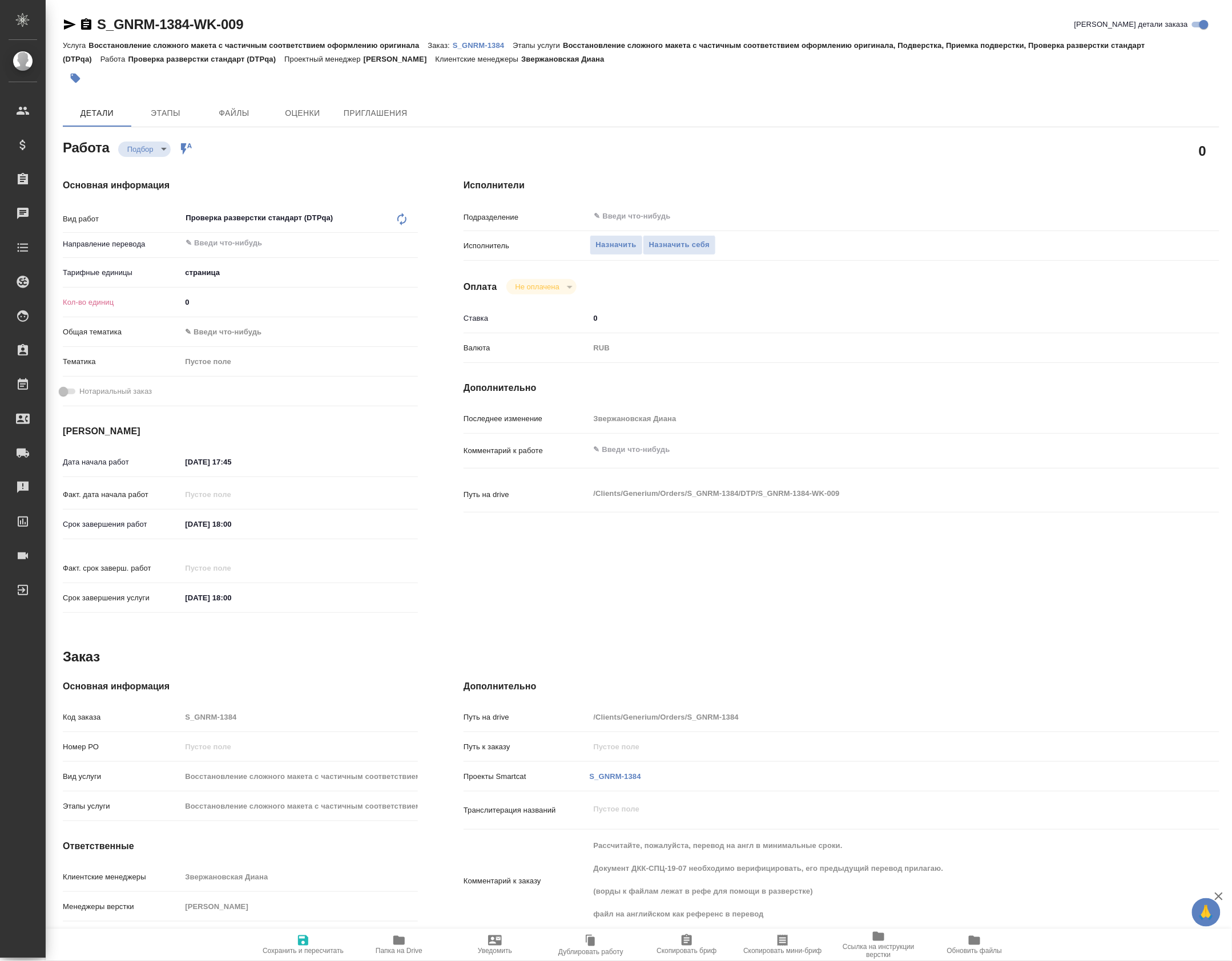
type textarea "x"
type input "012"
type textarea "x"
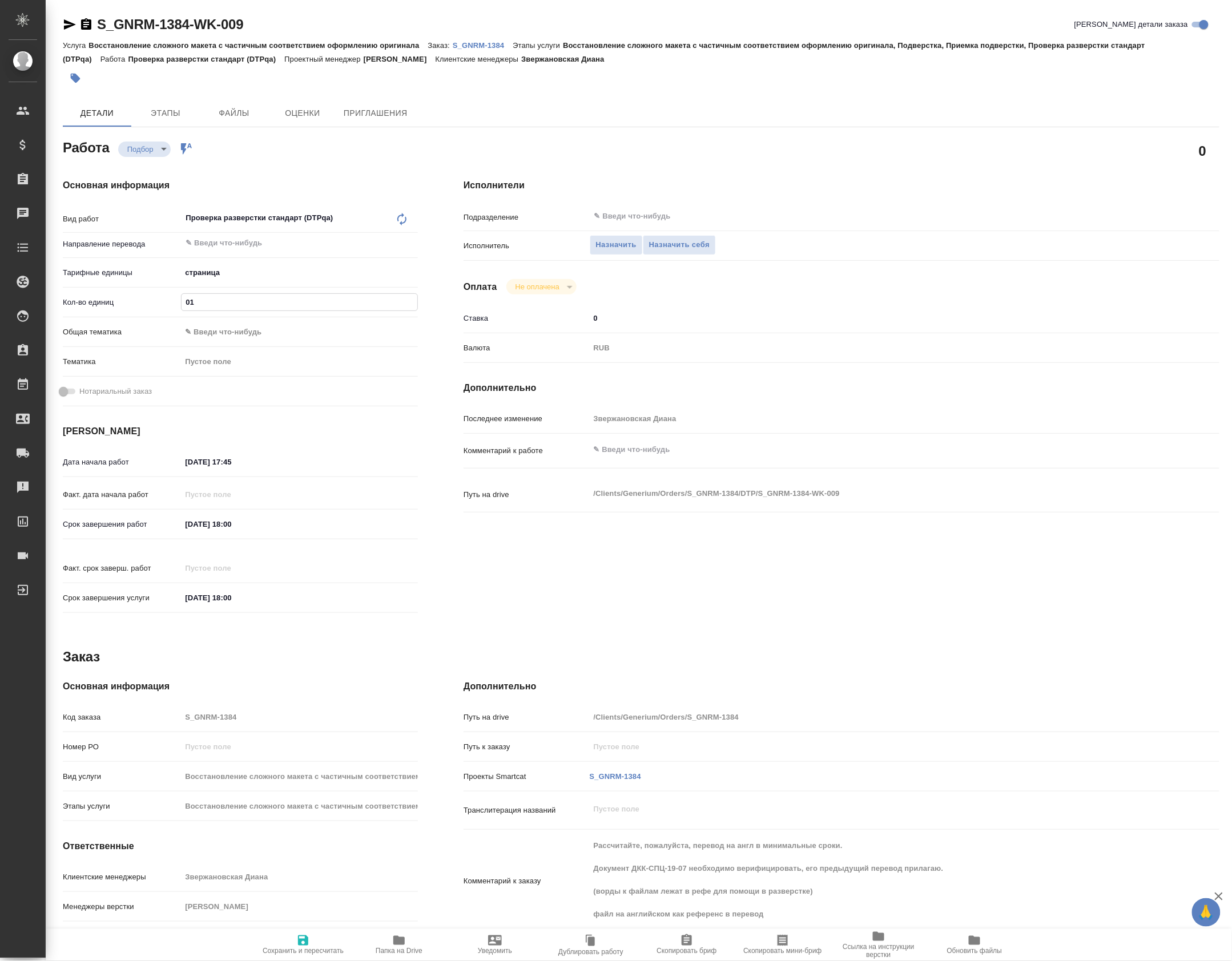
type textarea "x"
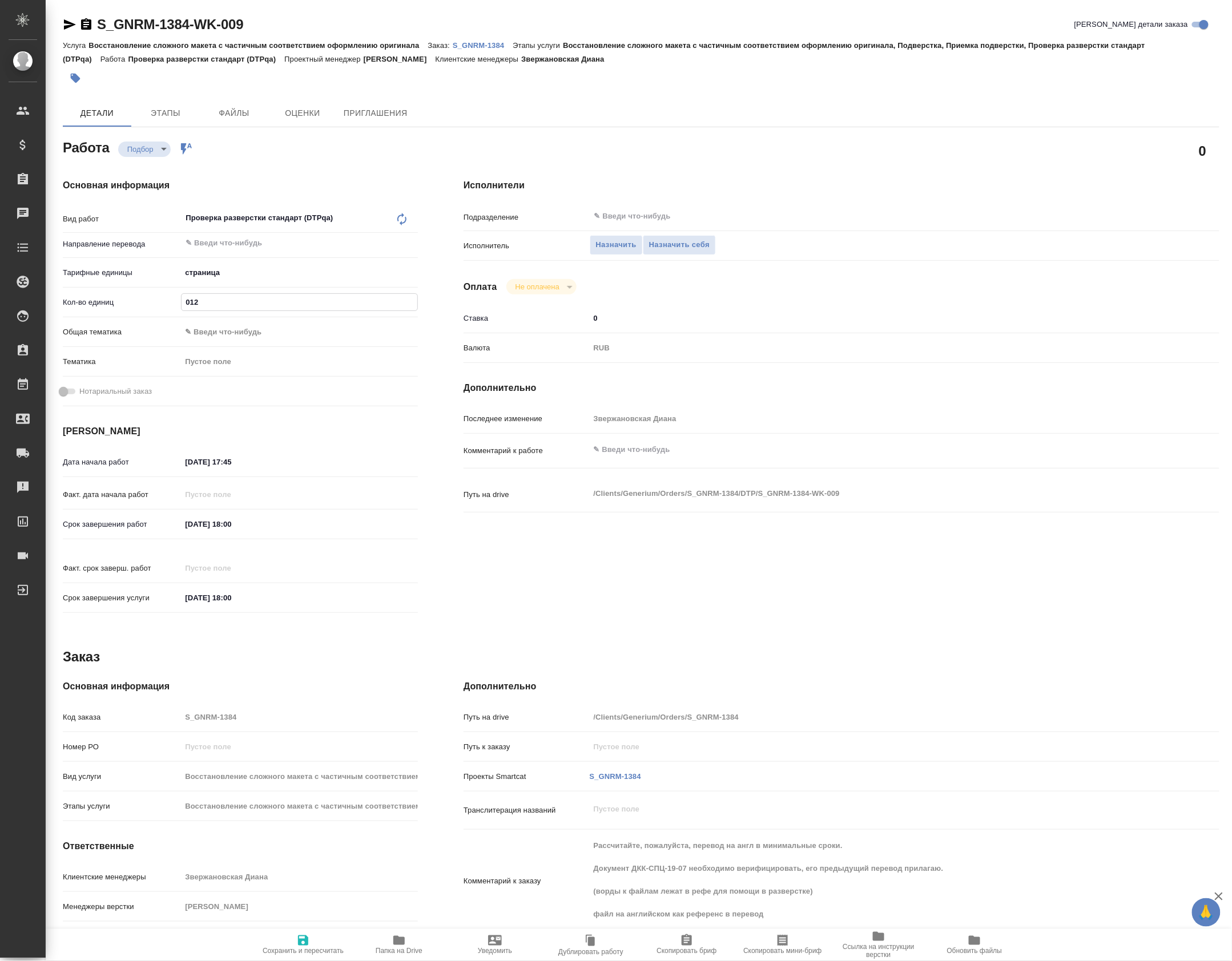
type textarea "x"
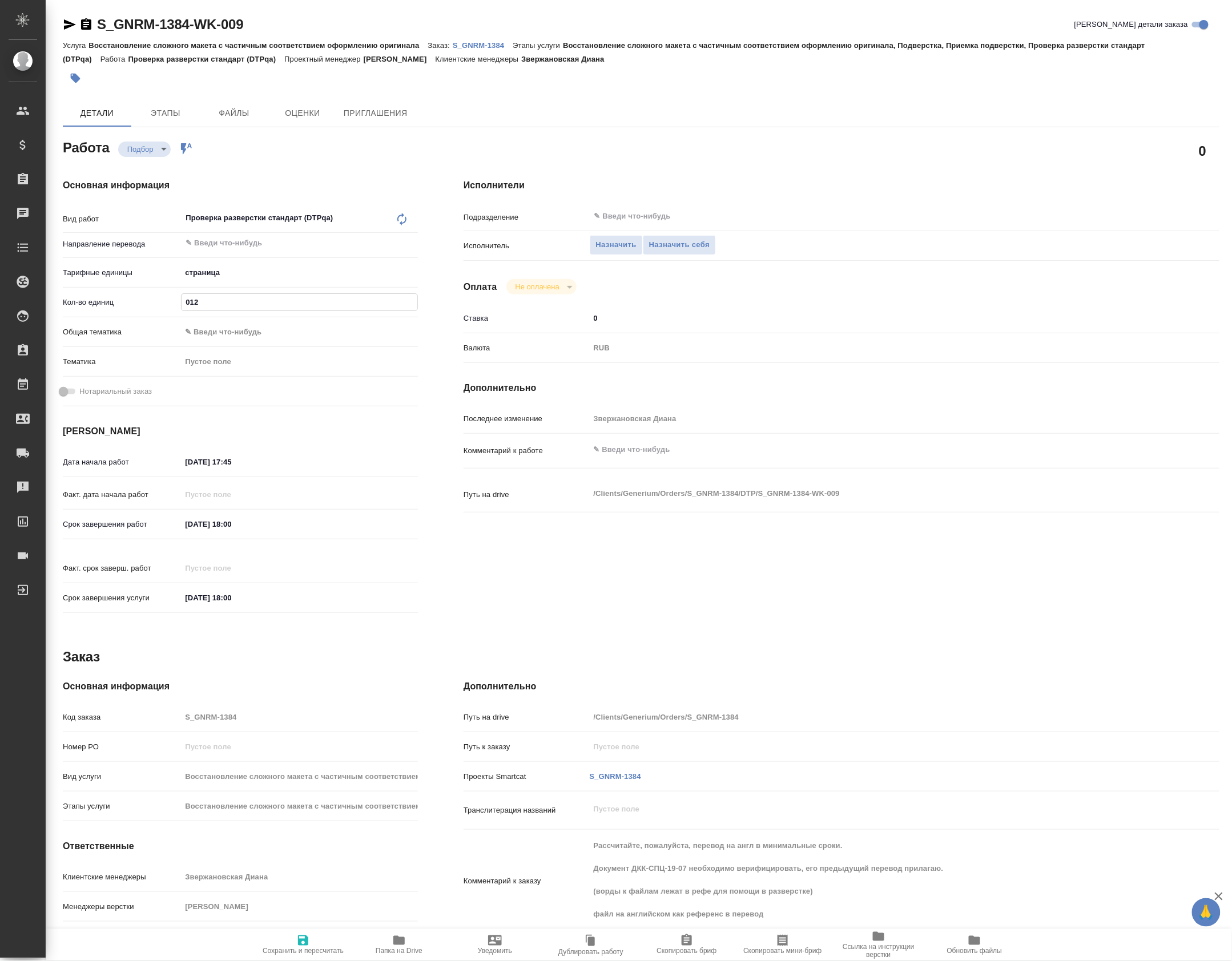
type textarea "x"
type input "012"
click at [648, 206] on div "Исполнители Подразделение ​ Исполнитель Назначить Назначить себя Оплата Не опла…" at bounding box center [842, 399] width 802 height 487
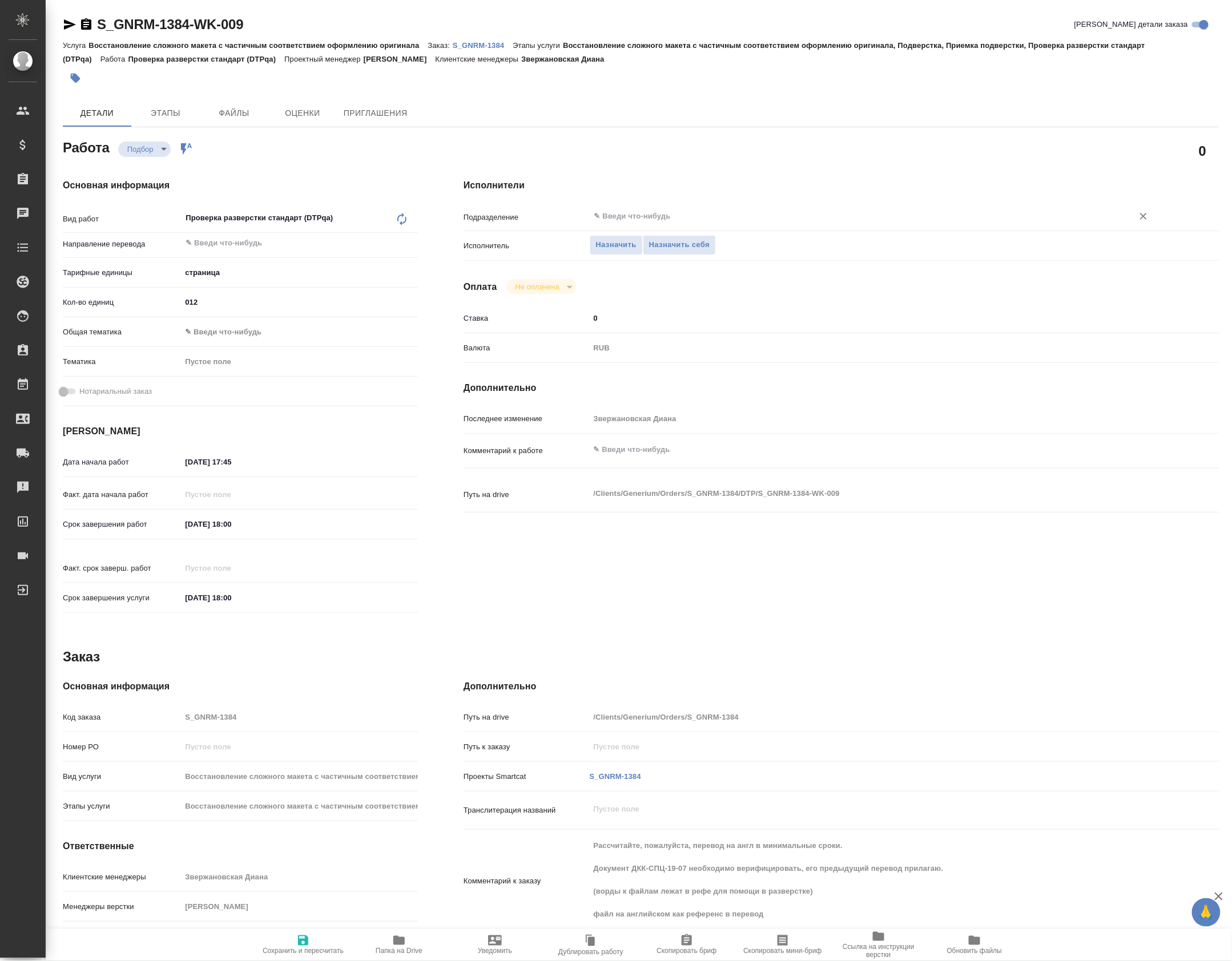
type textarea "x"
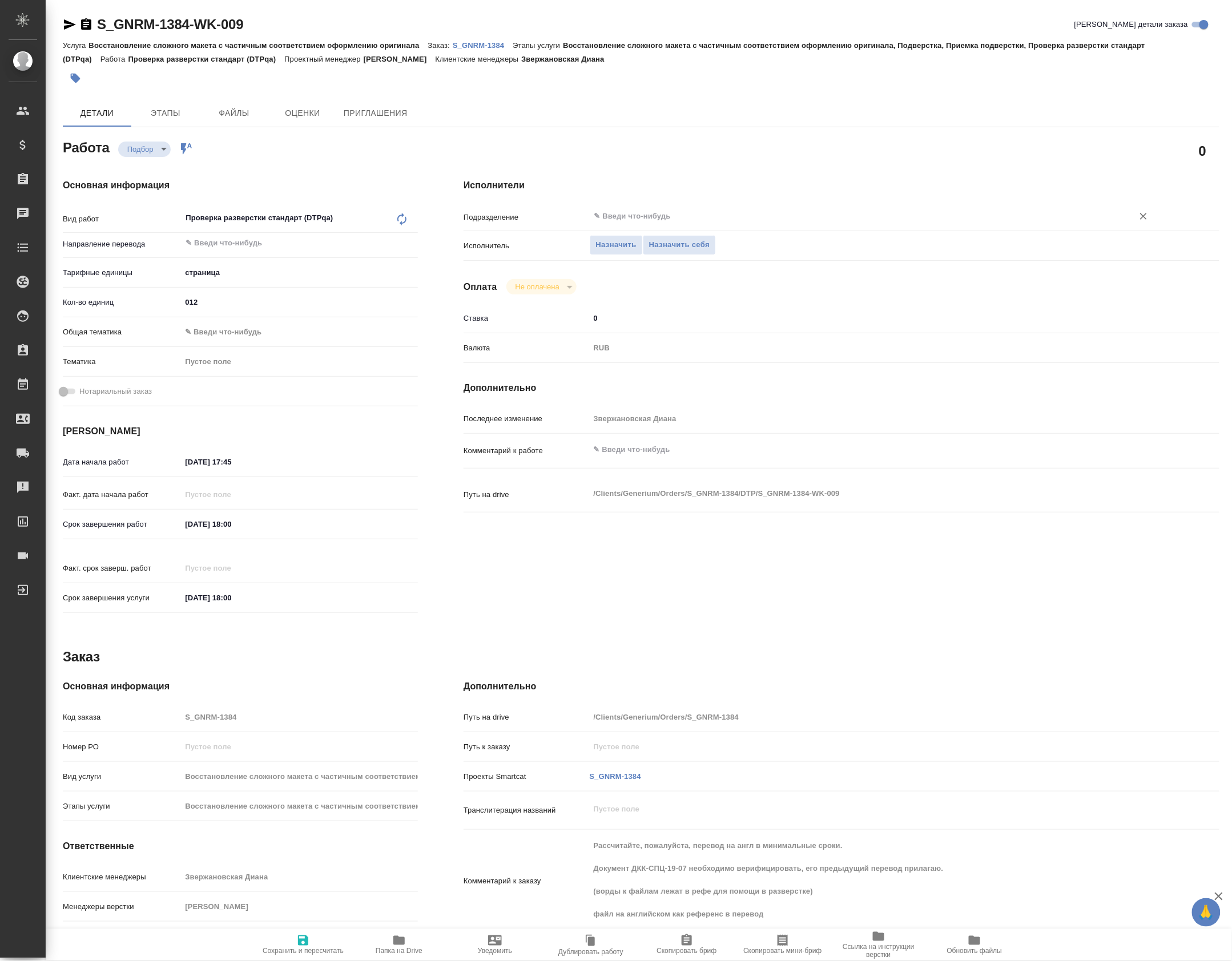
click at [640, 217] on input "text" at bounding box center [854, 216] width 522 height 13
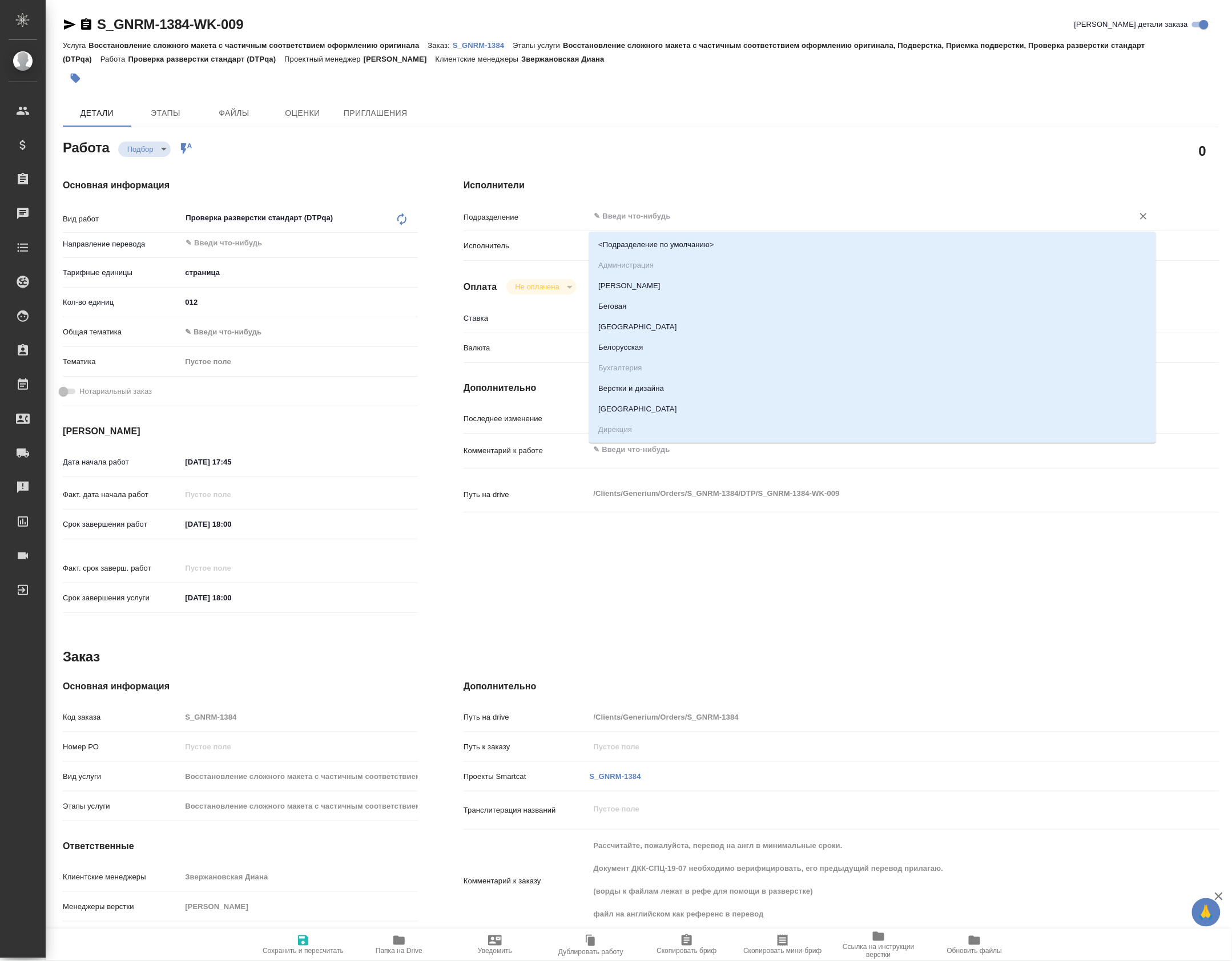
type input "d"
click at [652, 282] on li "DTPqa" at bounding box center [873, 285] width 567 height 21
type textarea "x"
type input "DTPqa"
type textarea "x"
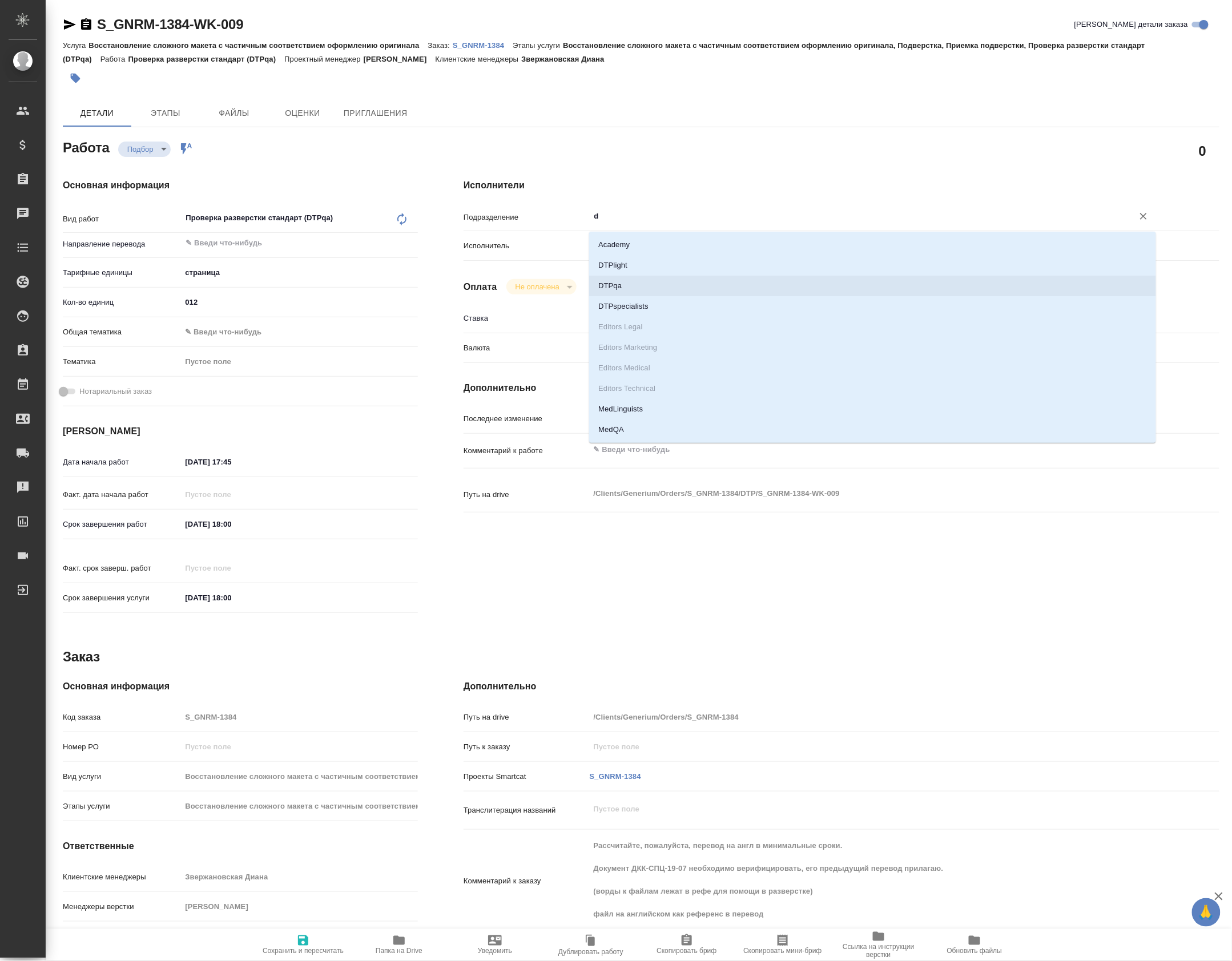
type textarea "x"
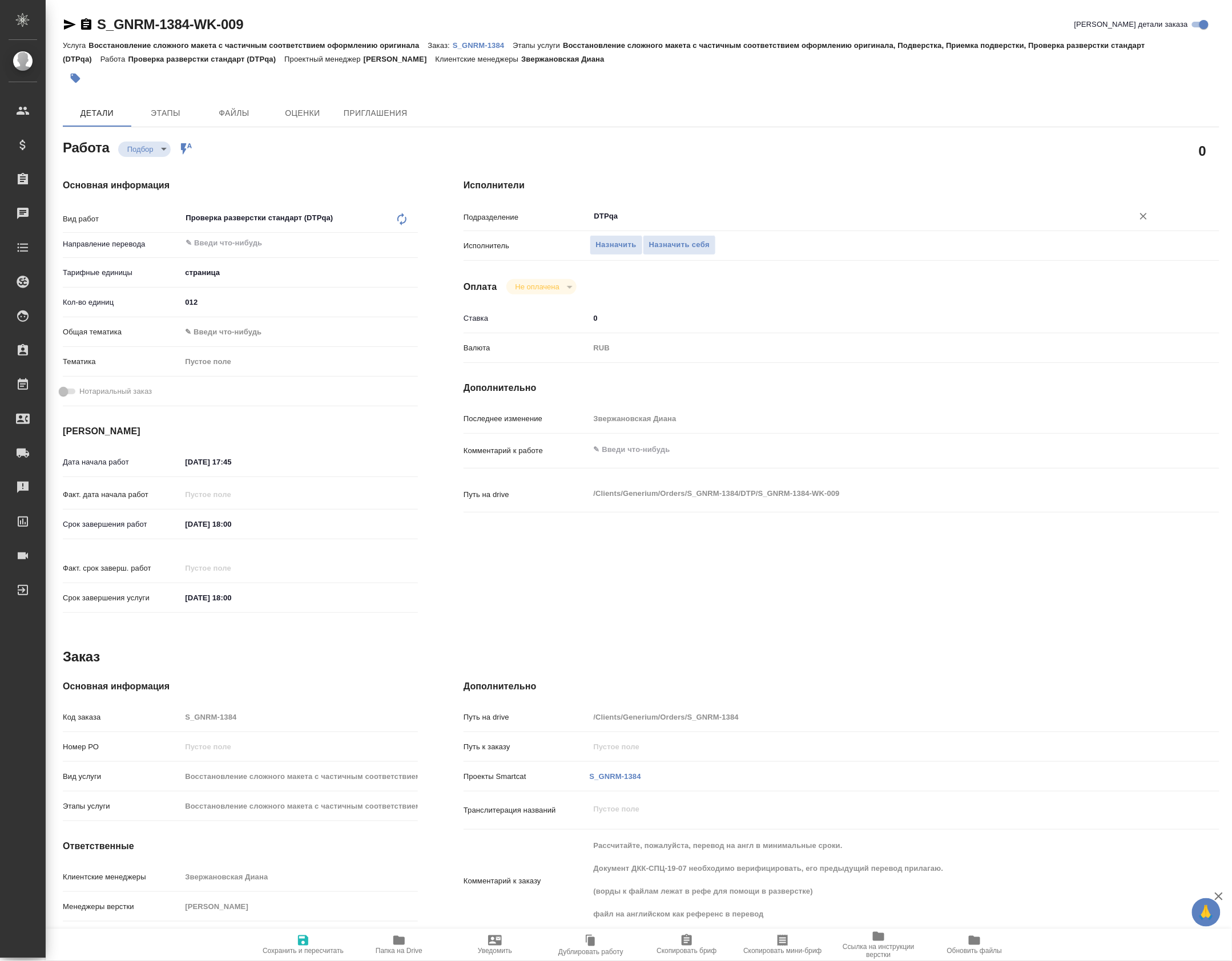
type input "DTPqa"
type textarea "x"
click at [640, 460] on textarea at bounding box center [874, 449] width 567 height 19
type textarea "x"
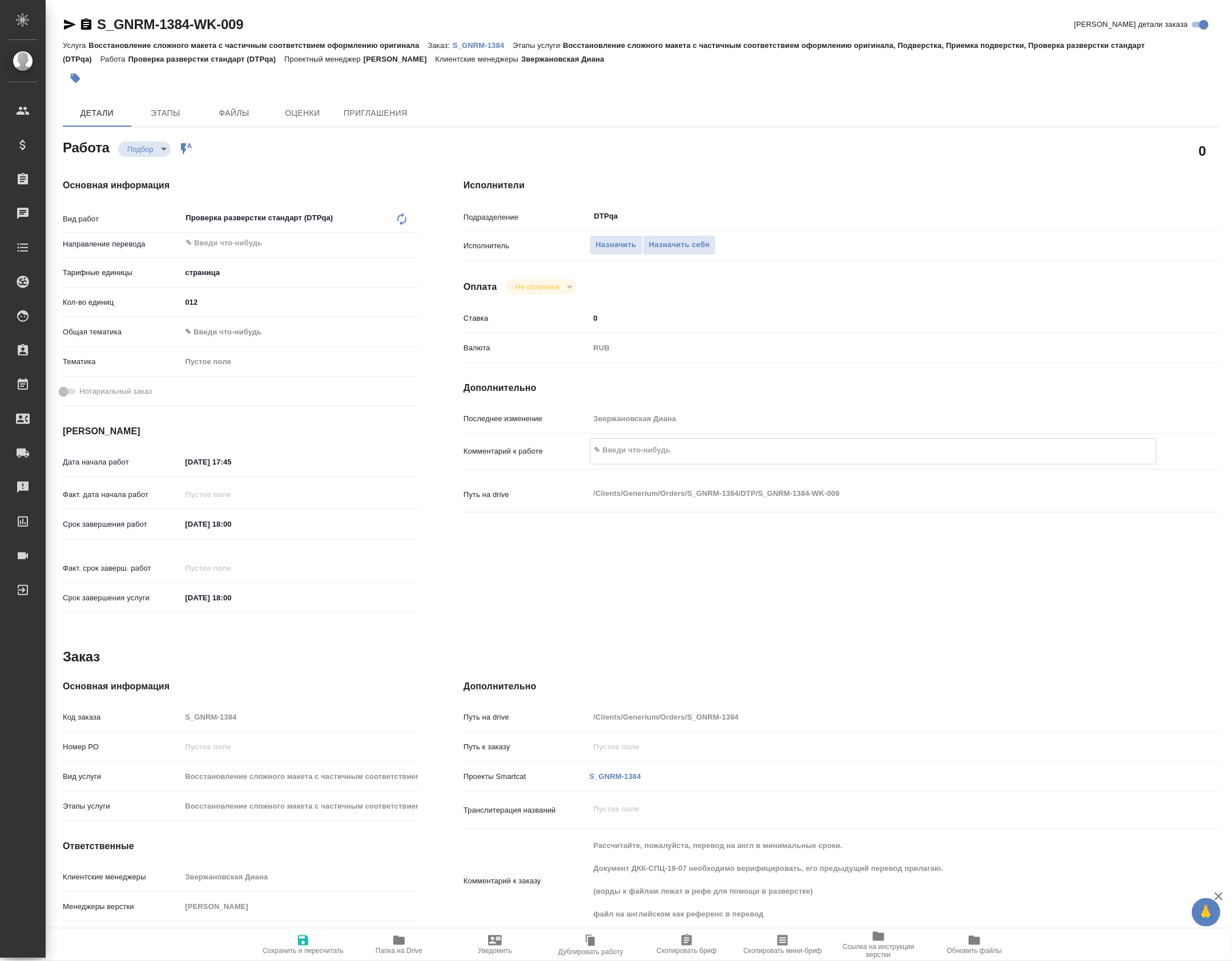
type textarea "x"
paste textarea "**[S_GNRM-1384-WK-010](https://tera.awatera.com/Work/68dbed09ab2921b3aa95319f/d…"
type textarea "x"
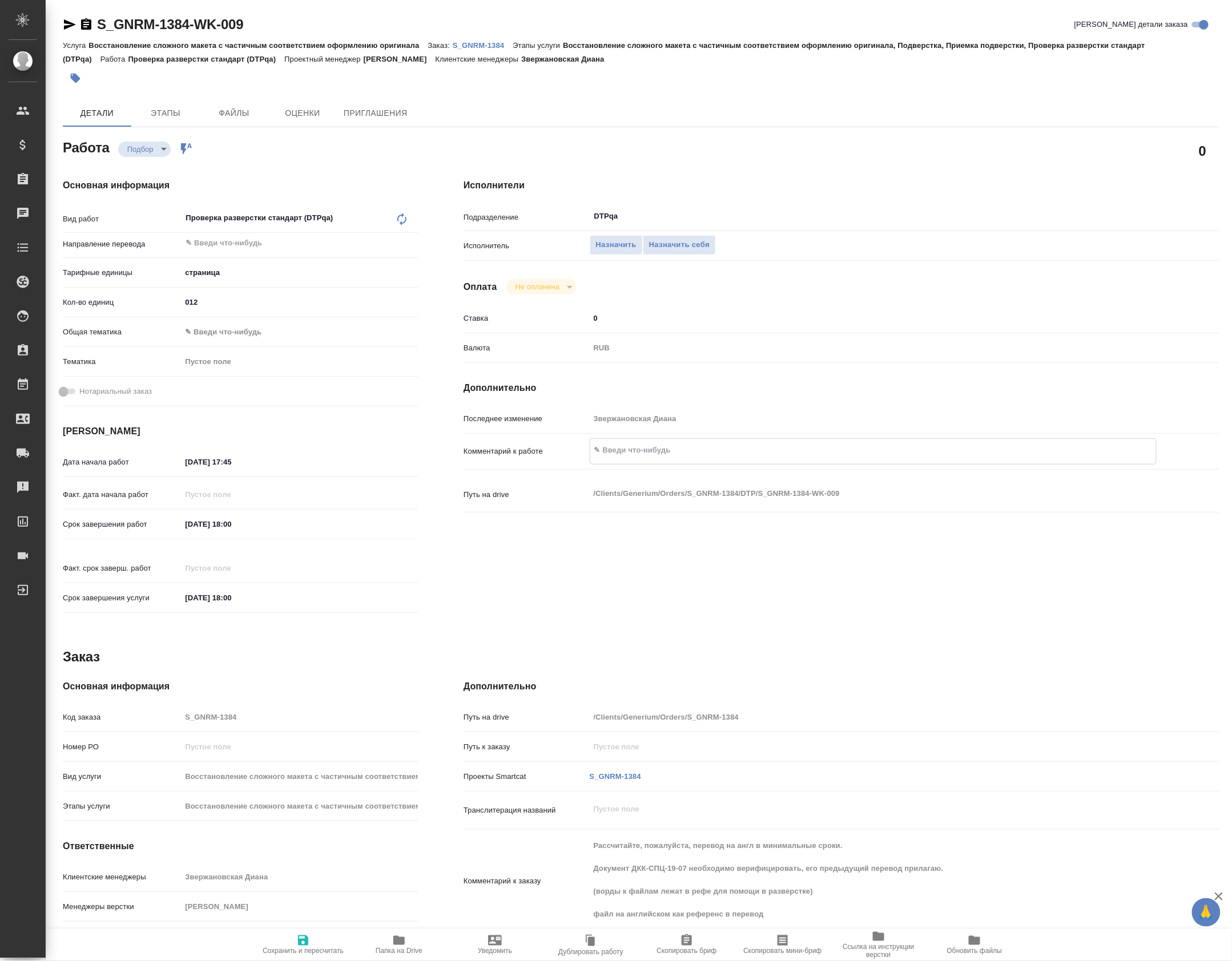
type textarea "**[S_GNRM-1384-WK-010](https://tera.awatera.com/Work/68dbed09ab2921b3aa95319f/d…"
type textarea "x"
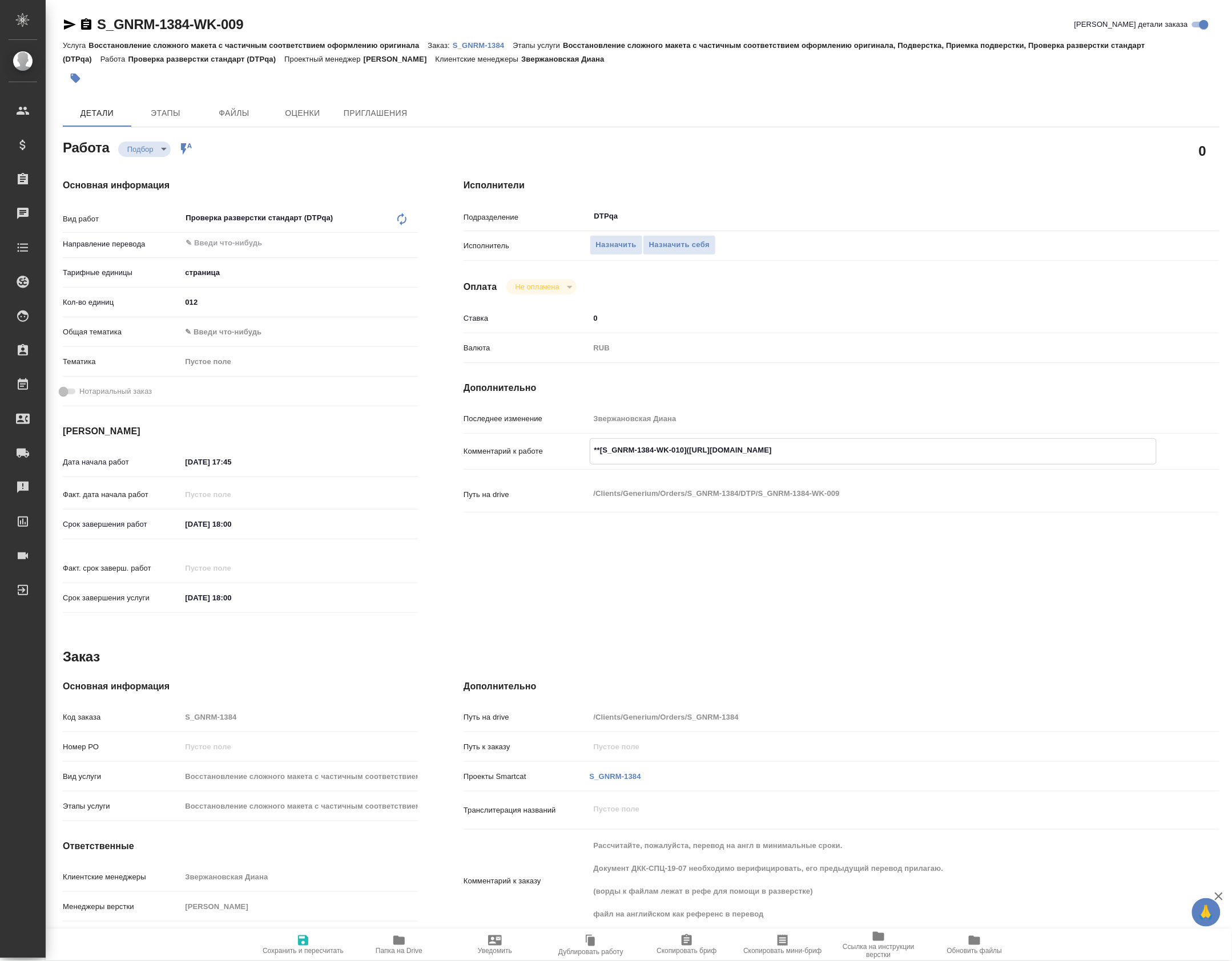
type textarea "**[S_GNRM-1384-WK-010](https://tera.awatera.com/Work/68dbed09ab2921b3aa95319f/d…"
type textarea "x"
click at [252, 459] on input "30.09.2025 17:45" at bounding box center [230, 462] width 100 height 16
drag, startPoint x: 266, startPoint y: 528, endPoint x: 132, endPoint y: 516, distance: 134.5
click at [132, 516] on div "Срок завершения работ 01.10.2025 18:00" at bounding box center [240, 524] width 355 height 20
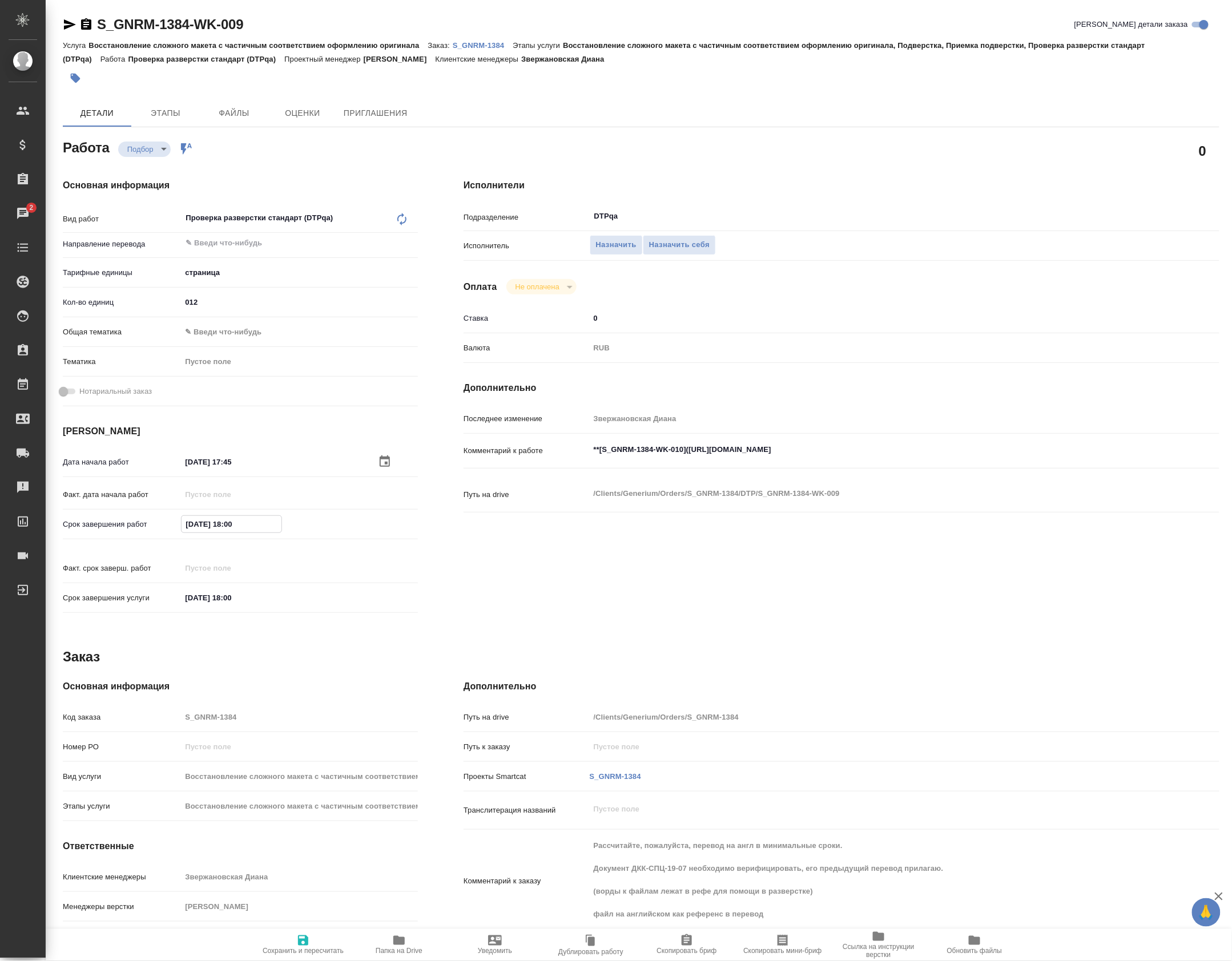
click at [187, 472] on div "Дата начала работ 30.09.2025 17:45" at bounding box center [240, 462] width 355 height 20
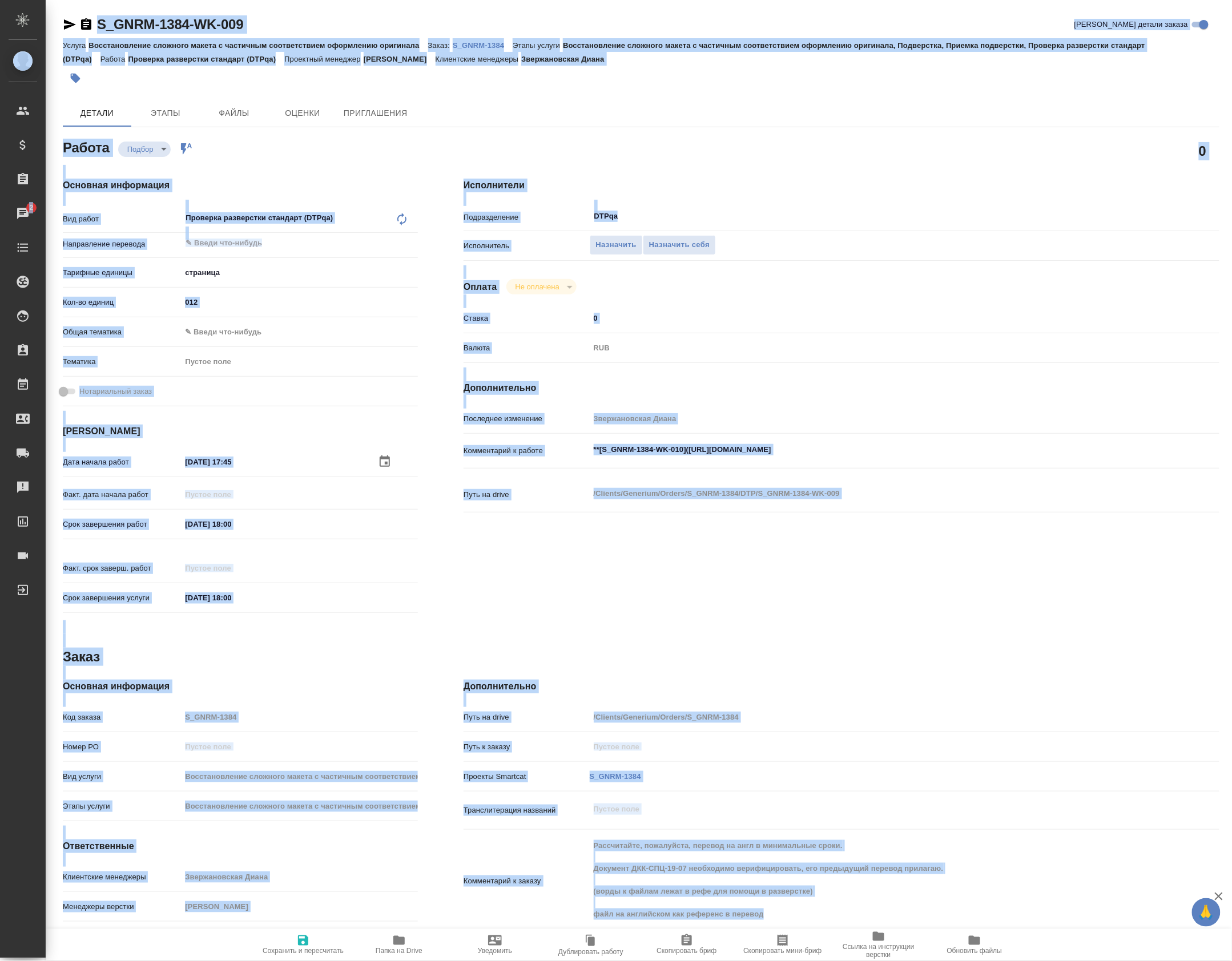
click at [211, 457] on input "30.09.2025 17:45" at bounding box center [230, 462] width 100 height 16
click at [225, 461] on input "30.09.2025 17:45" at bounding box center [231, 462] width 100 height 16
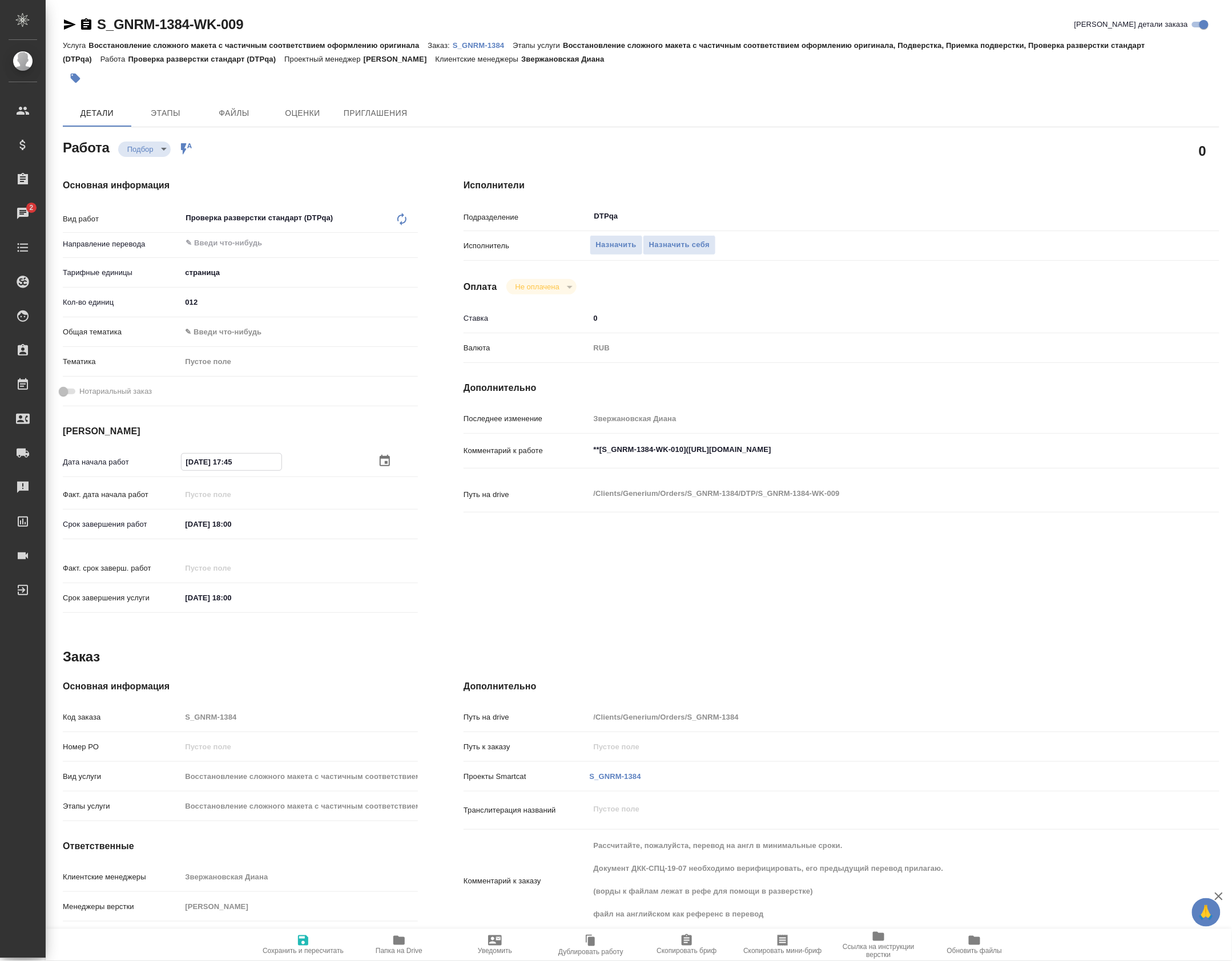
paste input "01.10.2025 18:00"
type textarea "x"
type input "01.10.2025 18:00"
type textarea "x"
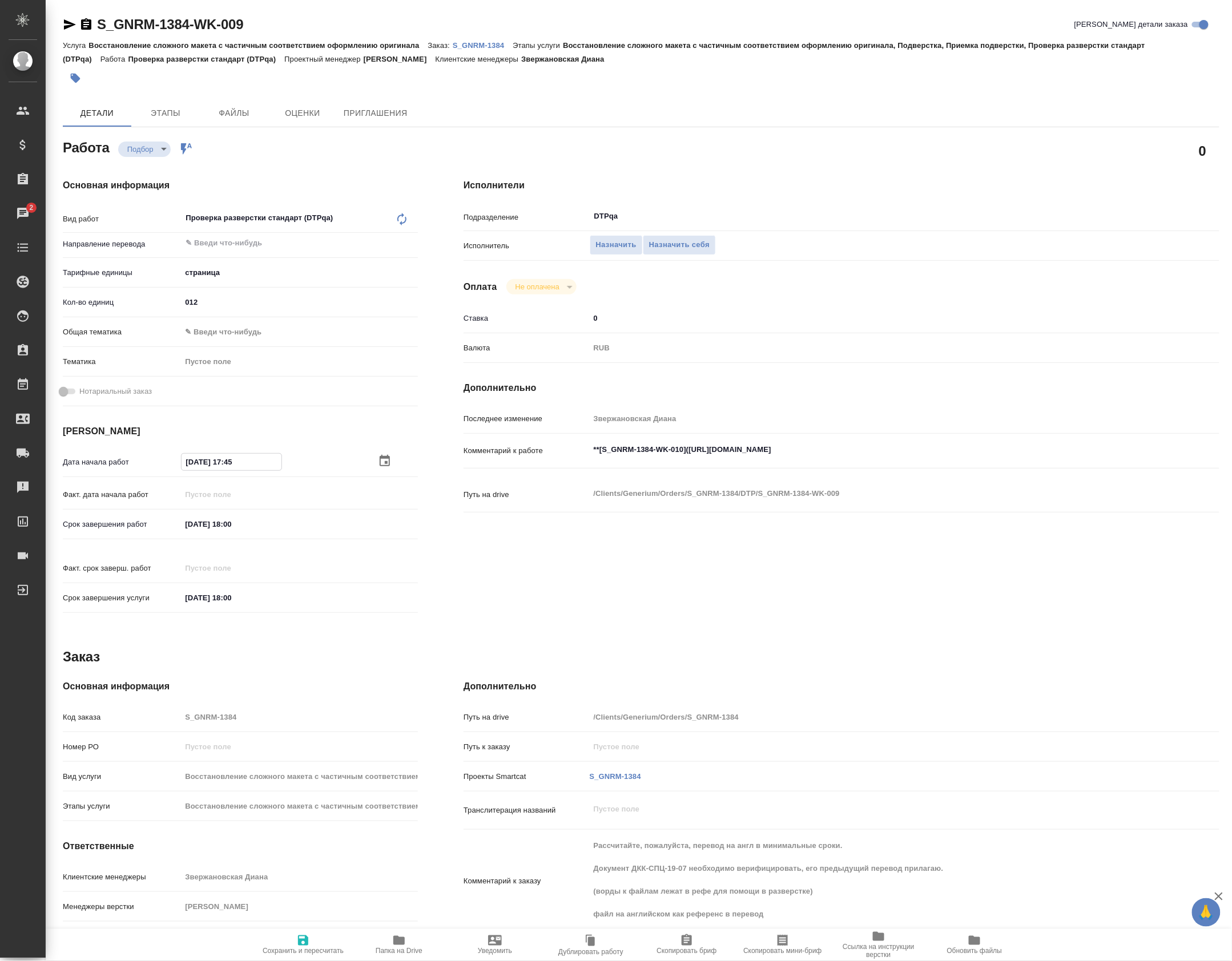
type textarea "x"
click at [227, 465] on input "01.10.2025 18:00" at bounding box center [231, 462] width 100 height 16
type textarea "x"
type input "01.10.2025 08:00"
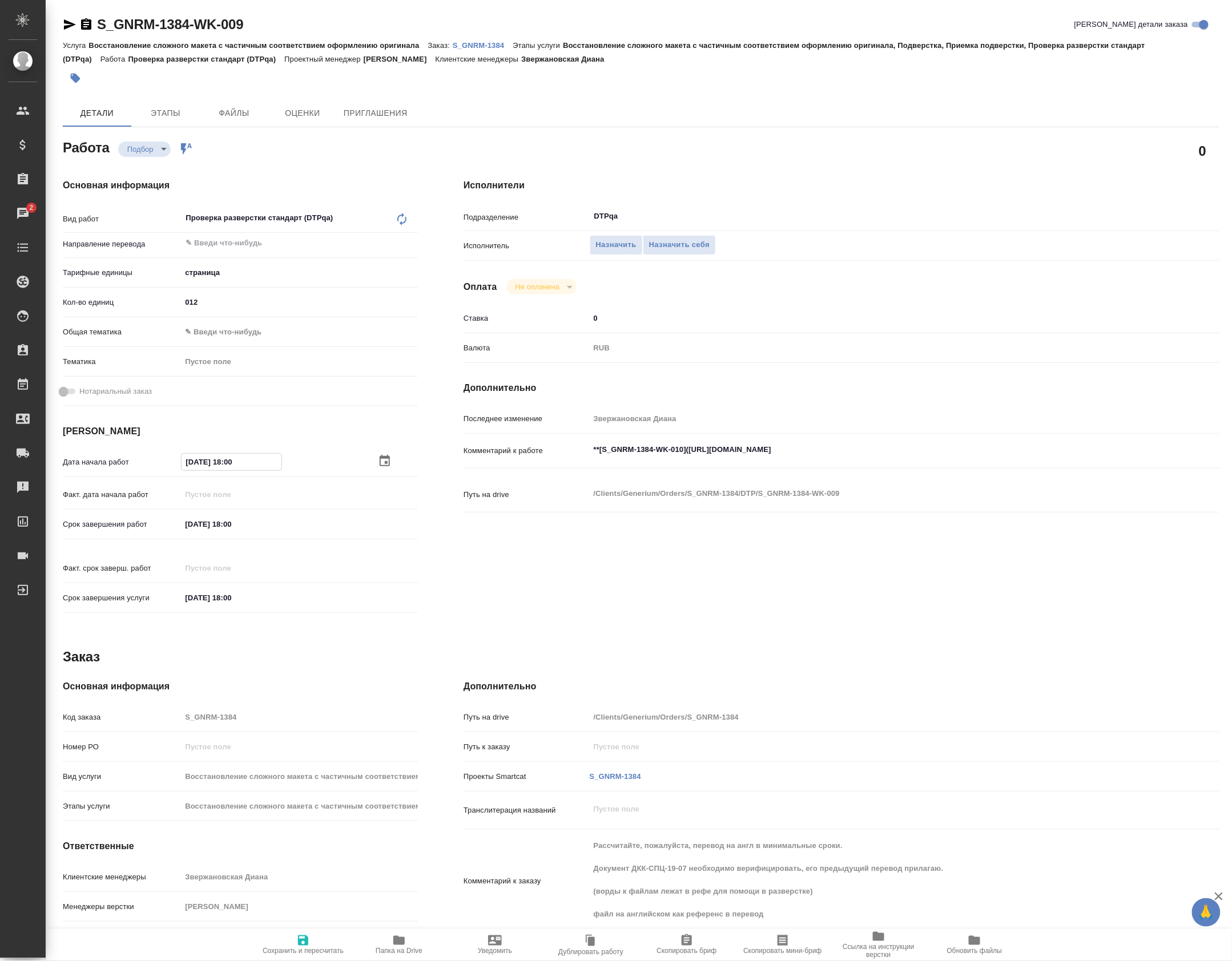
type textarea "x"
type input "01.10.2025 08:00"
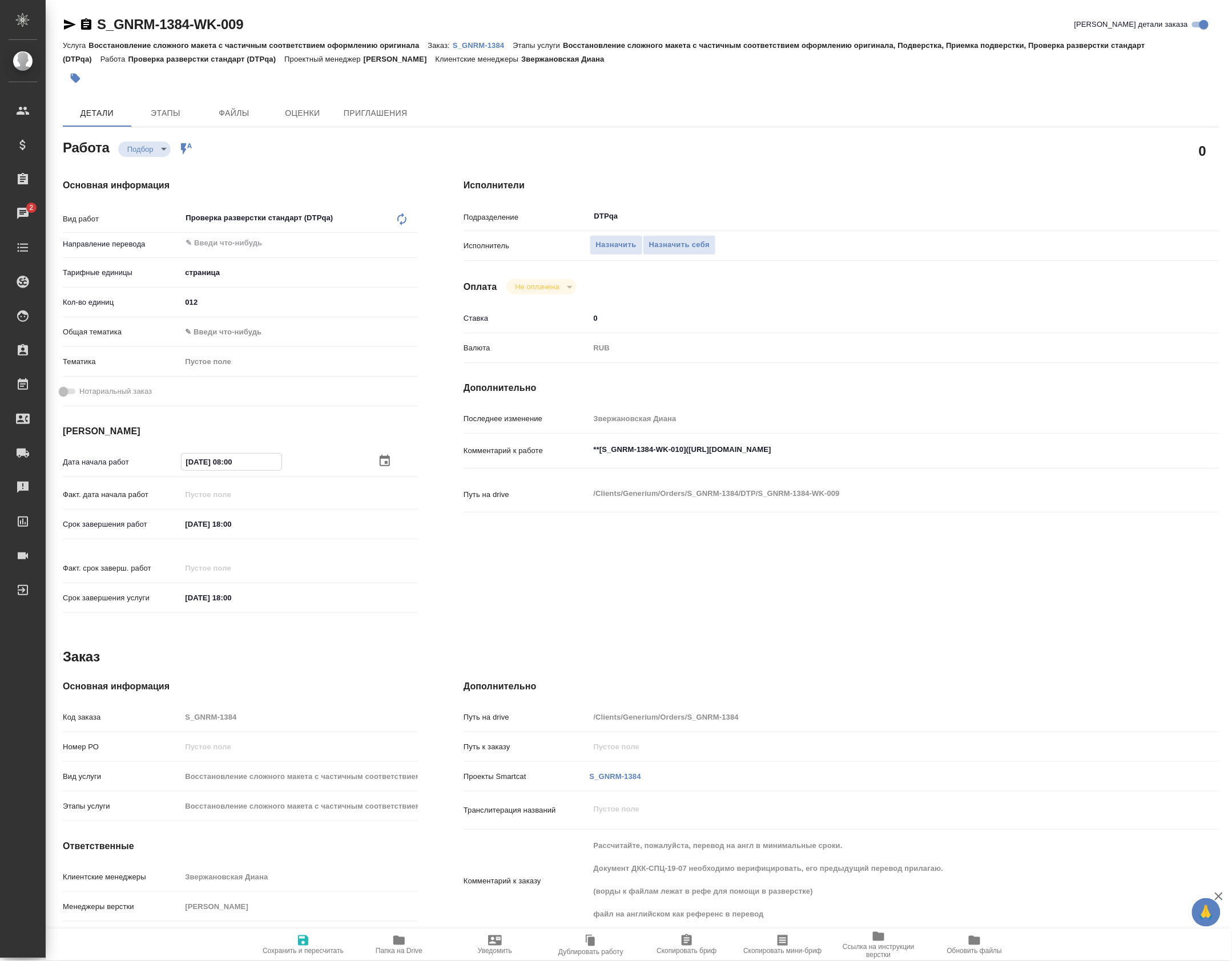
click at [281, 528] on input "01.10.2025 18:00" at bounding box center [230, 524] width 100 height 16
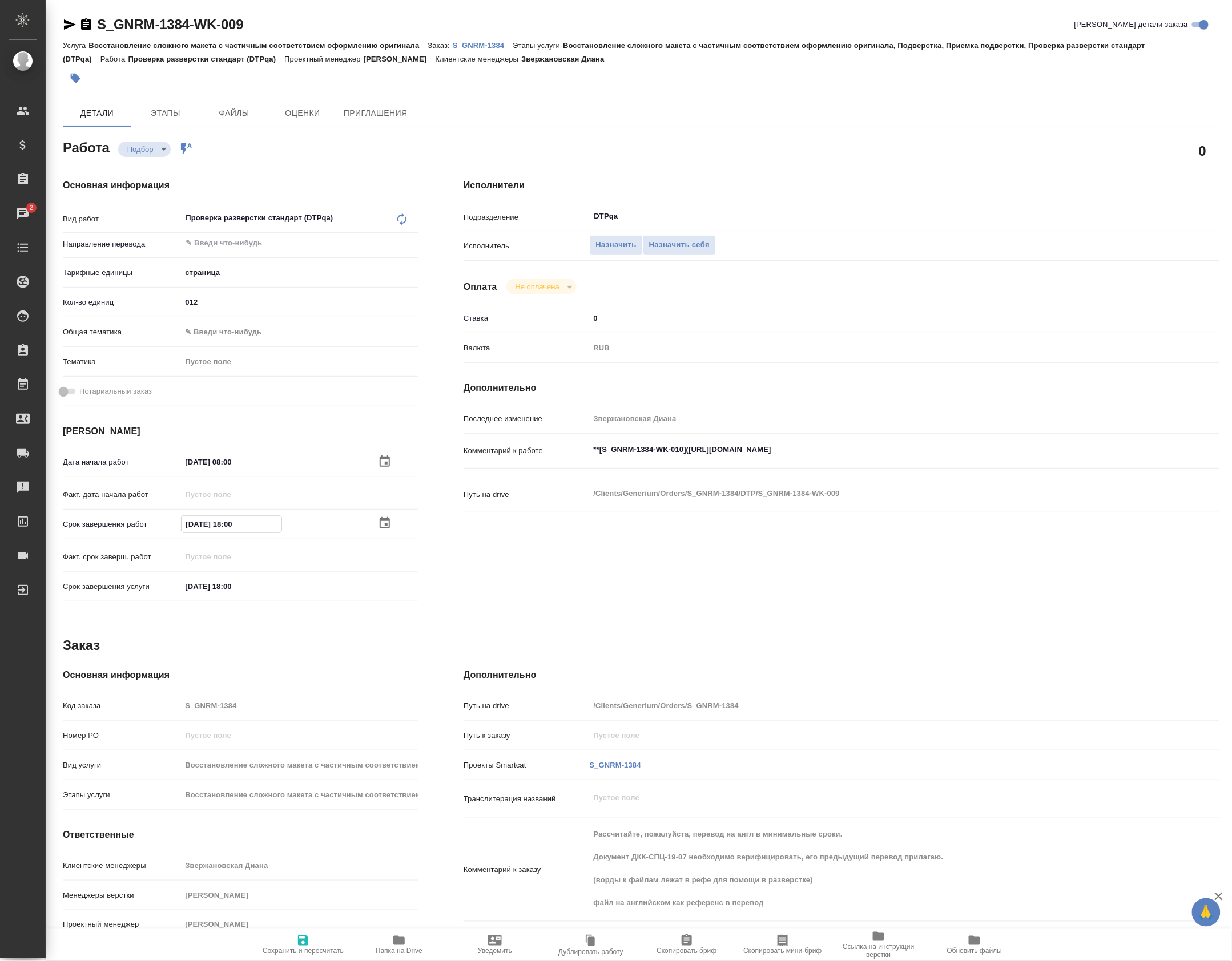
paste input "0"
type textarea "x"
type input "01.10.2025 08:00"
type textarea "x"
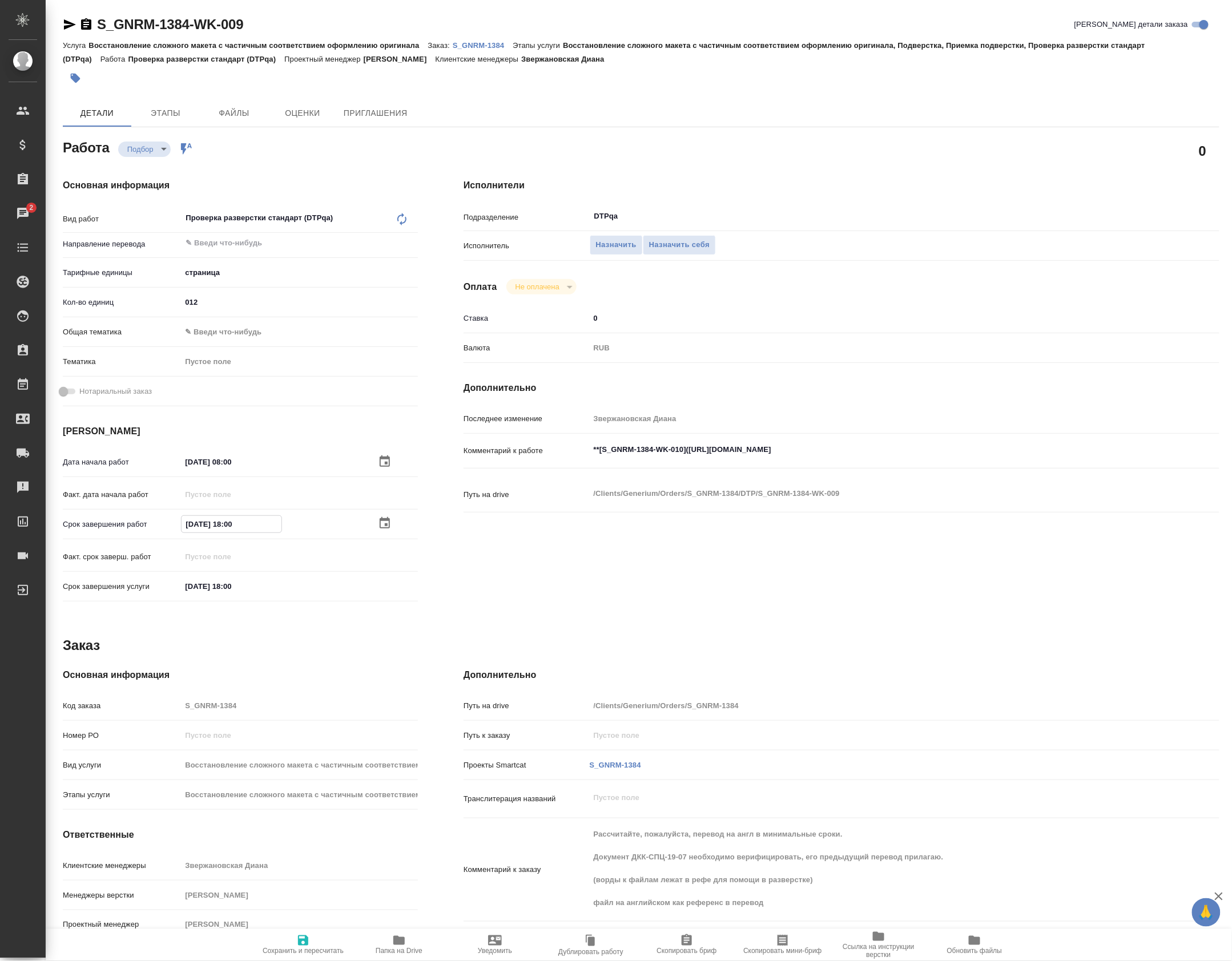
type textarea "x"
click at [225, 530] on input "01.10.2025 08:00" at bounding box center [231, 524] width 100 height 16
click at [234, 530] on input "01.10.2025 08:00" at bounding box center [231, 524] width 100 height 16
type textarea "x"
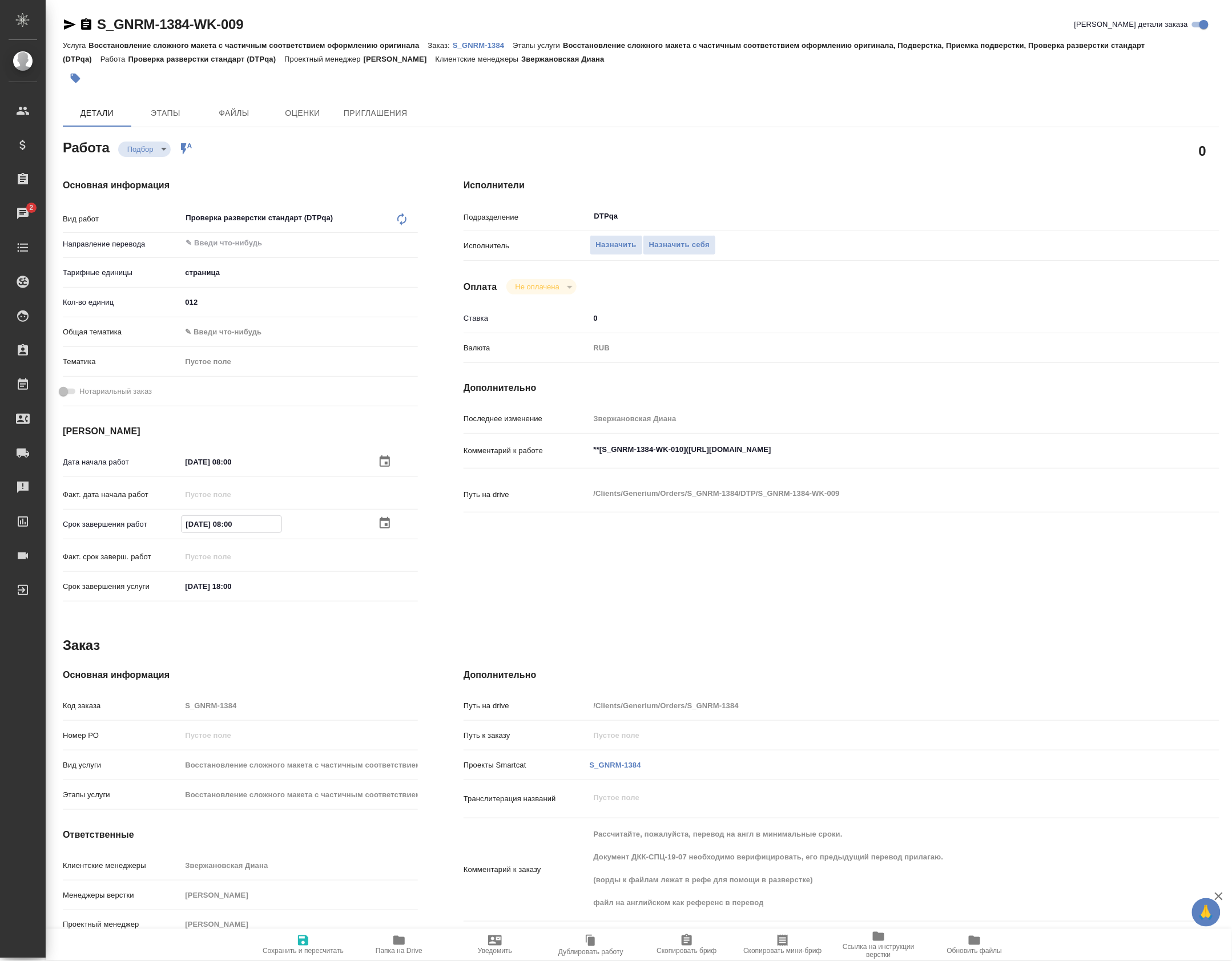
type input "01.10.2025 09:80"
type textarea "x"
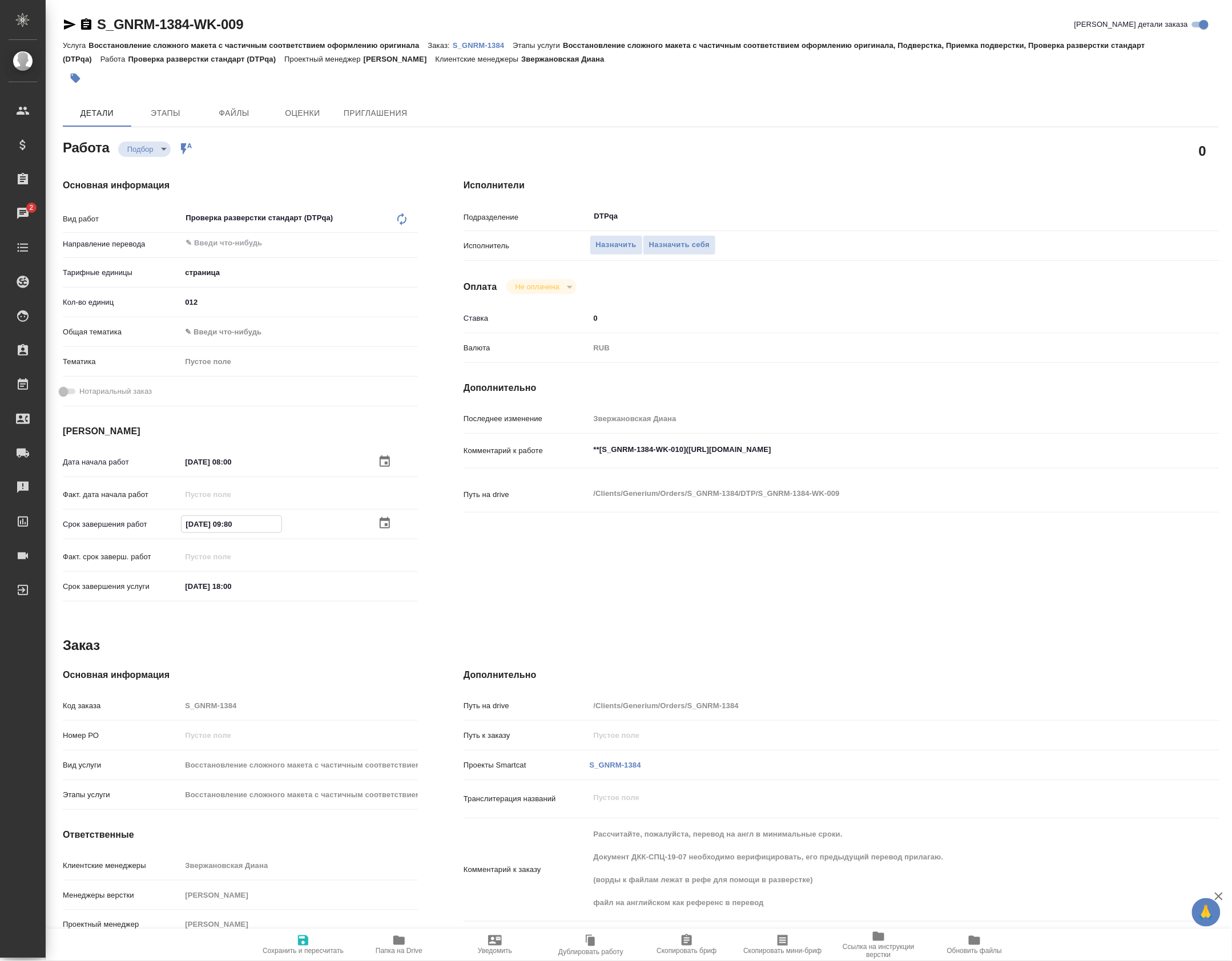
type input "01.10.2025 09:80"
type textarea "x"
type input "01.10.2025 09:08"
type textarea "x"
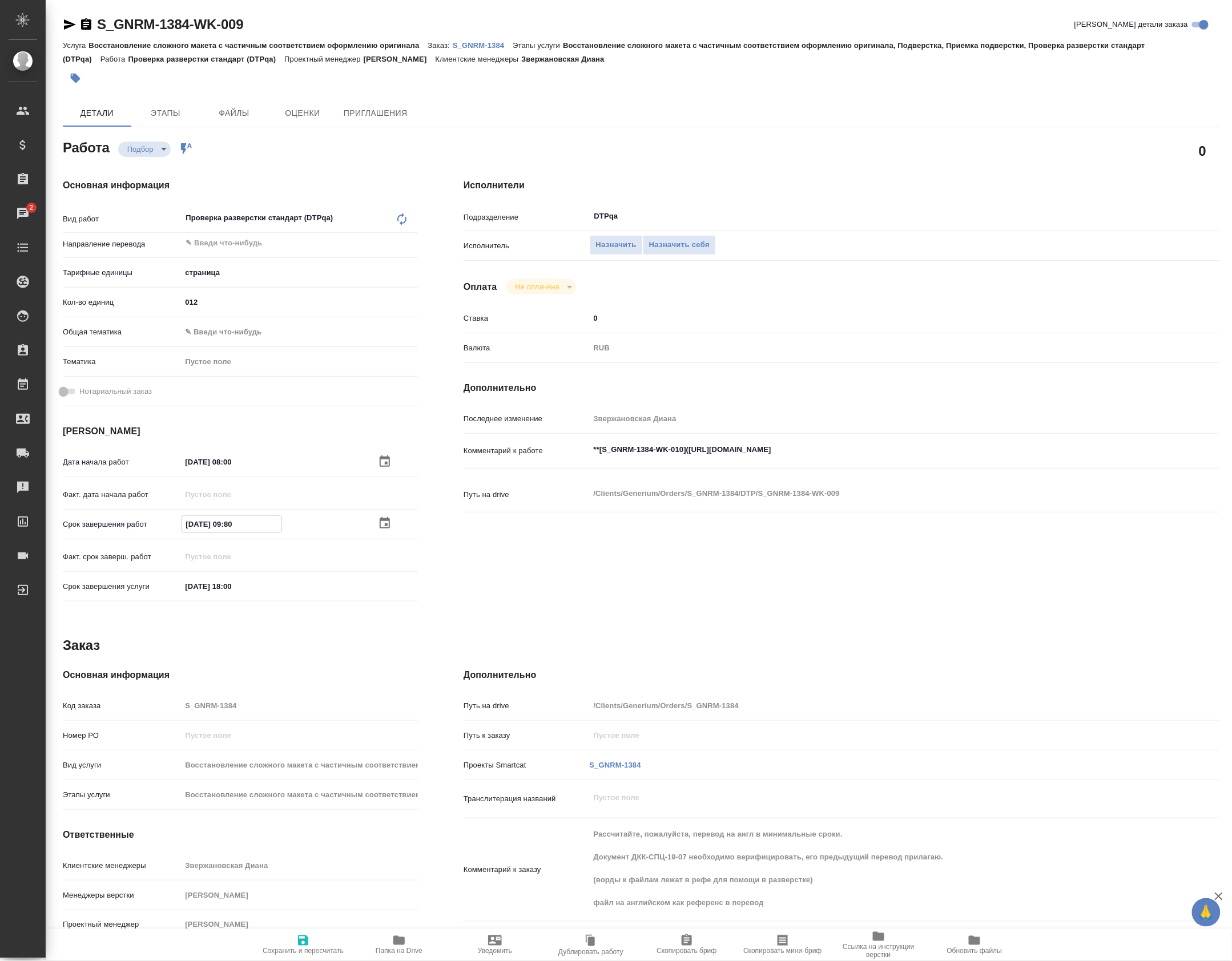
type textarea "x"
type input "01.10.2025 09:00"
type textarea "x"
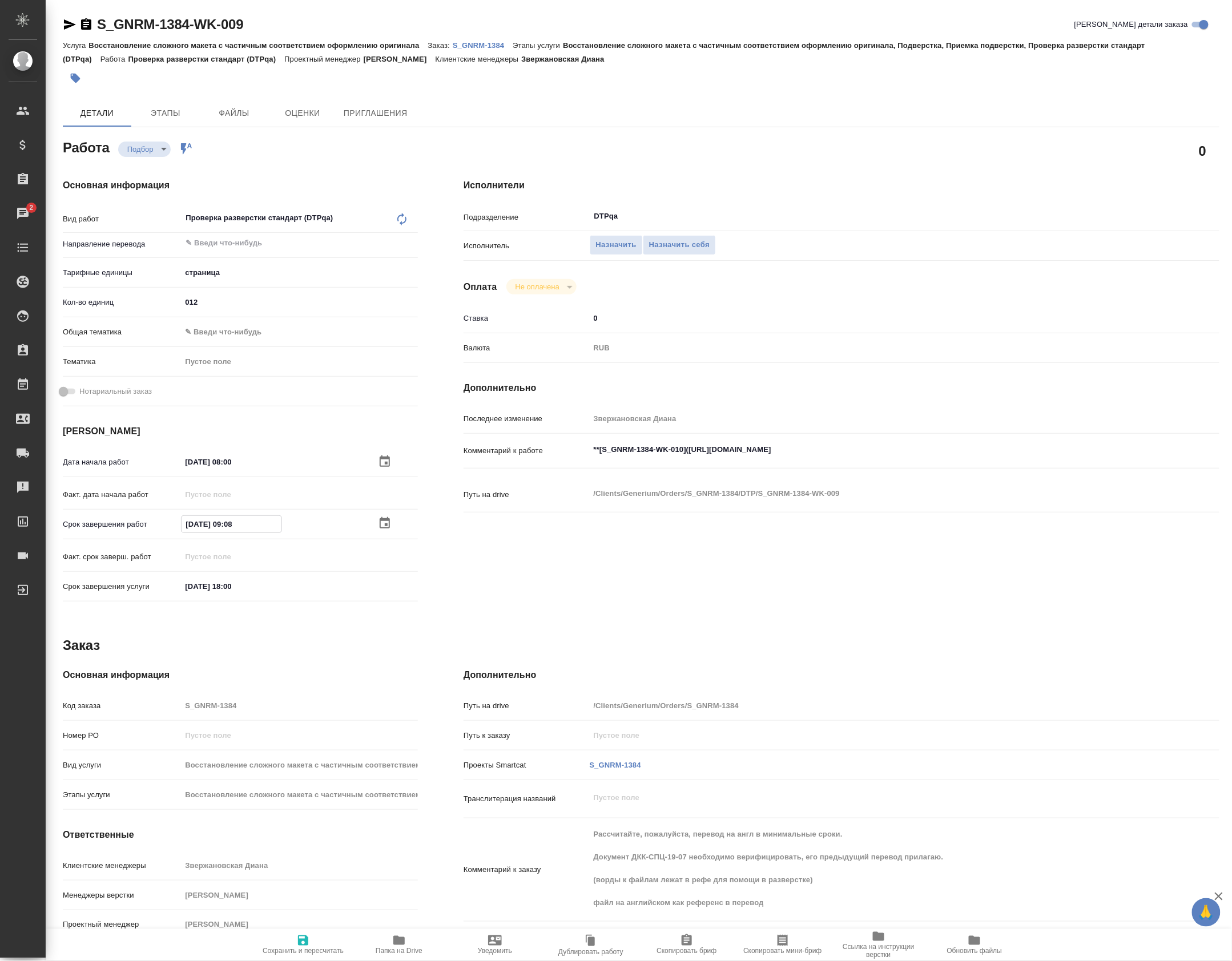
type textarea "x"
type input "01.10.2025 09:00"
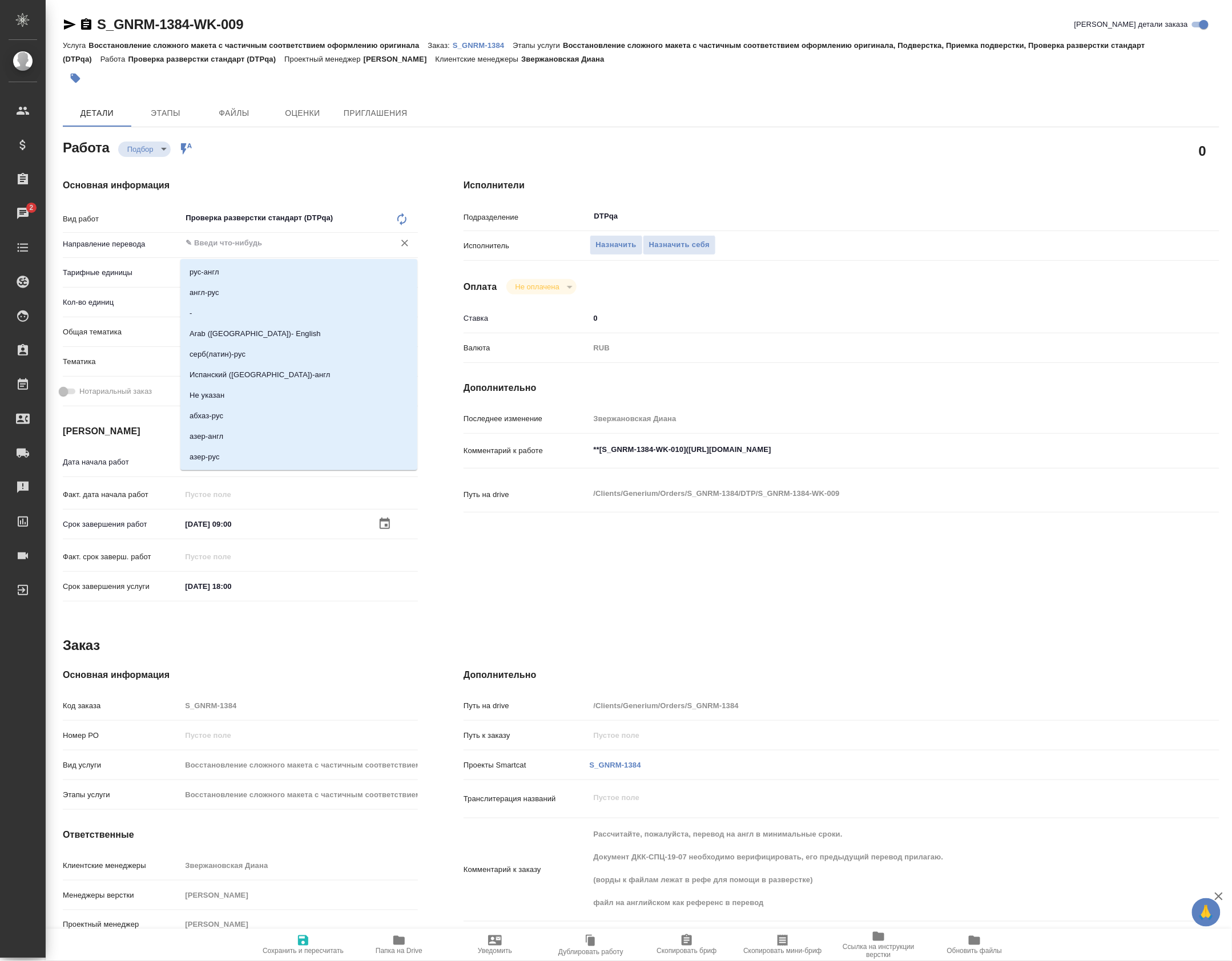
click at [231, 249] on input "text" at bounding box center [280, 243] width 192 height 13
click at [231, 267] on li "рус-англ" at bounding box center [299, 272] width 237 height 21
type textarea "x"
type input "рус-англ"
type textarea "x"
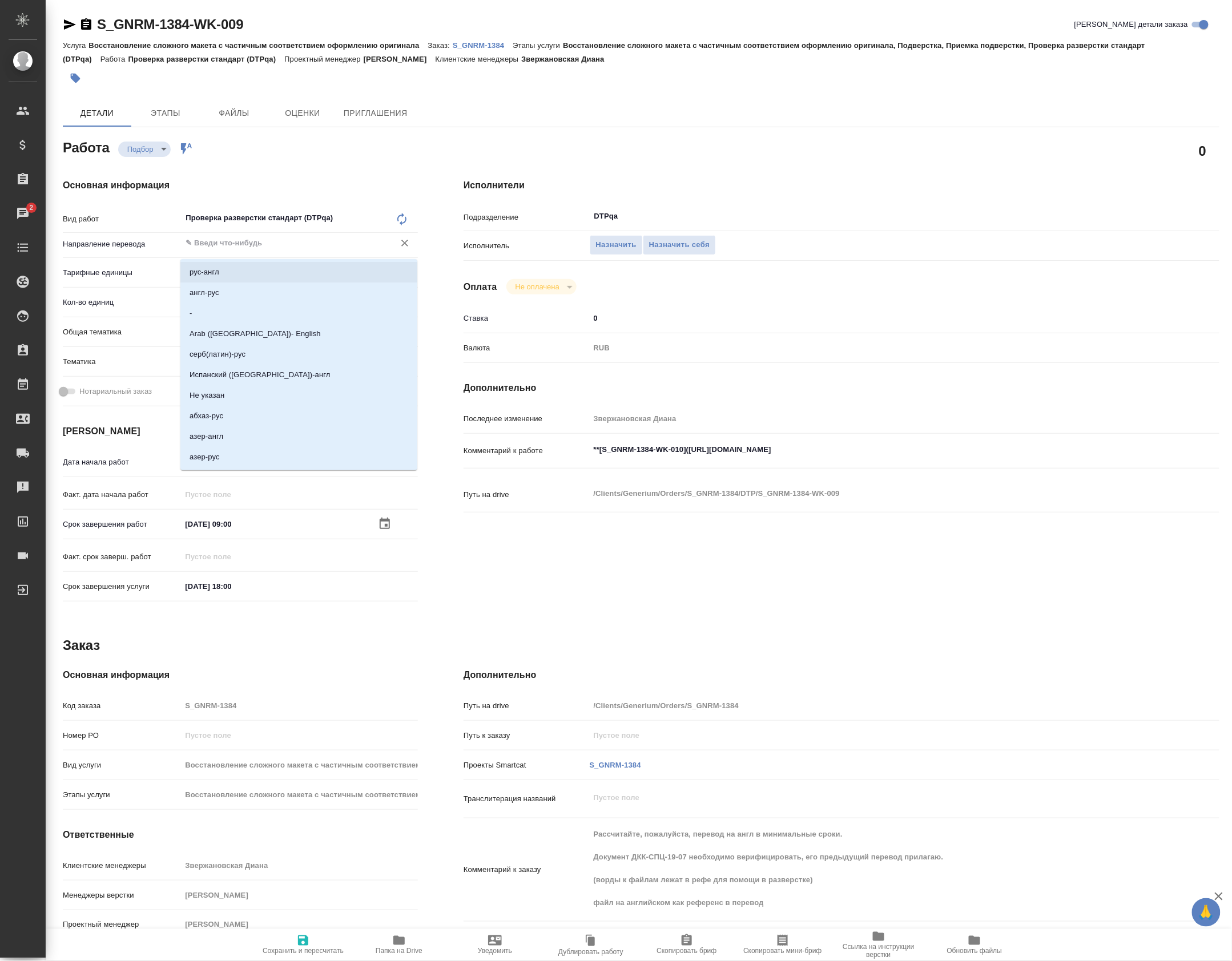
type textarea "x"
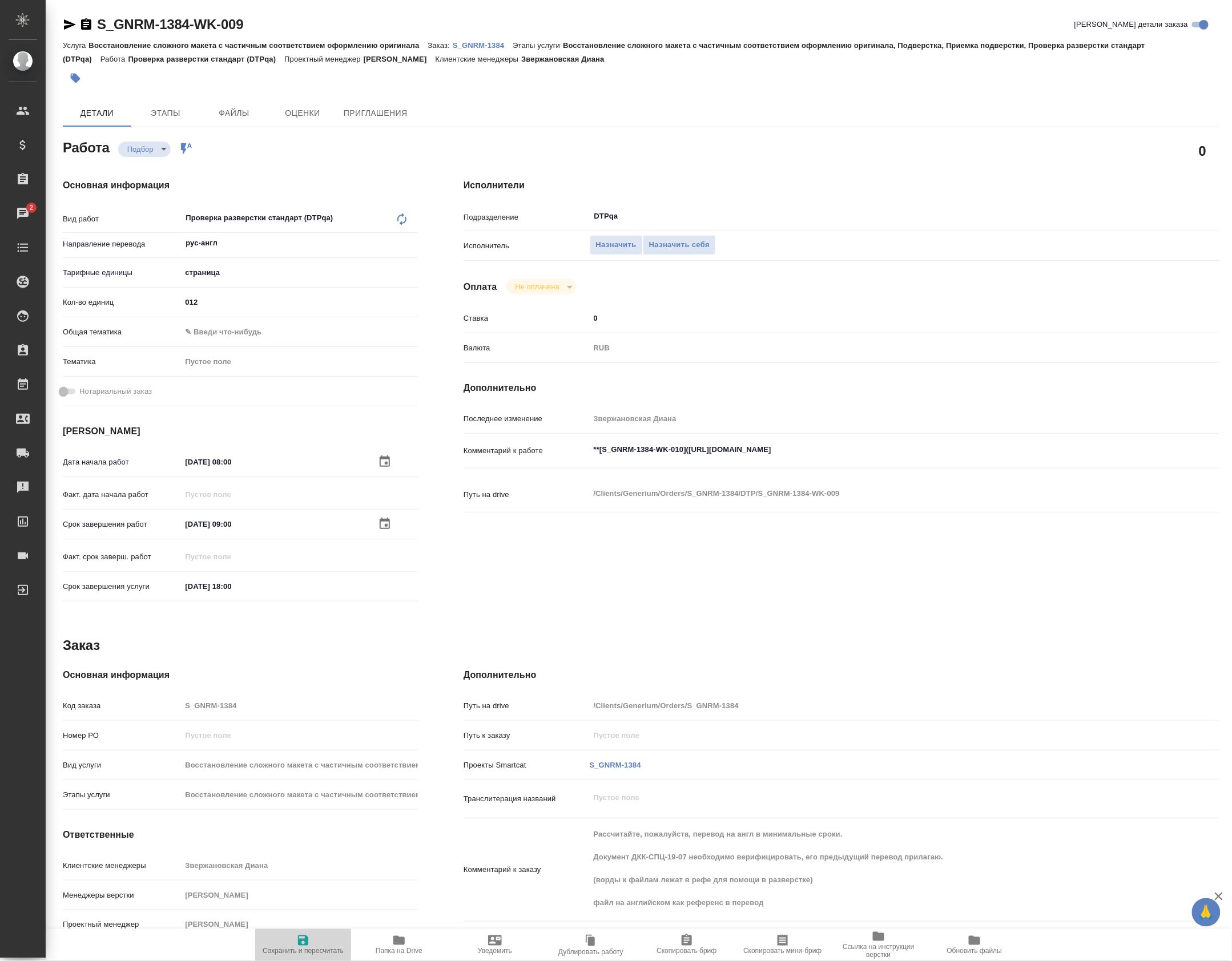
click at [296, 934] on icon "button" at bounding box center [303, 940] width 13 height 13
type textarea "x"
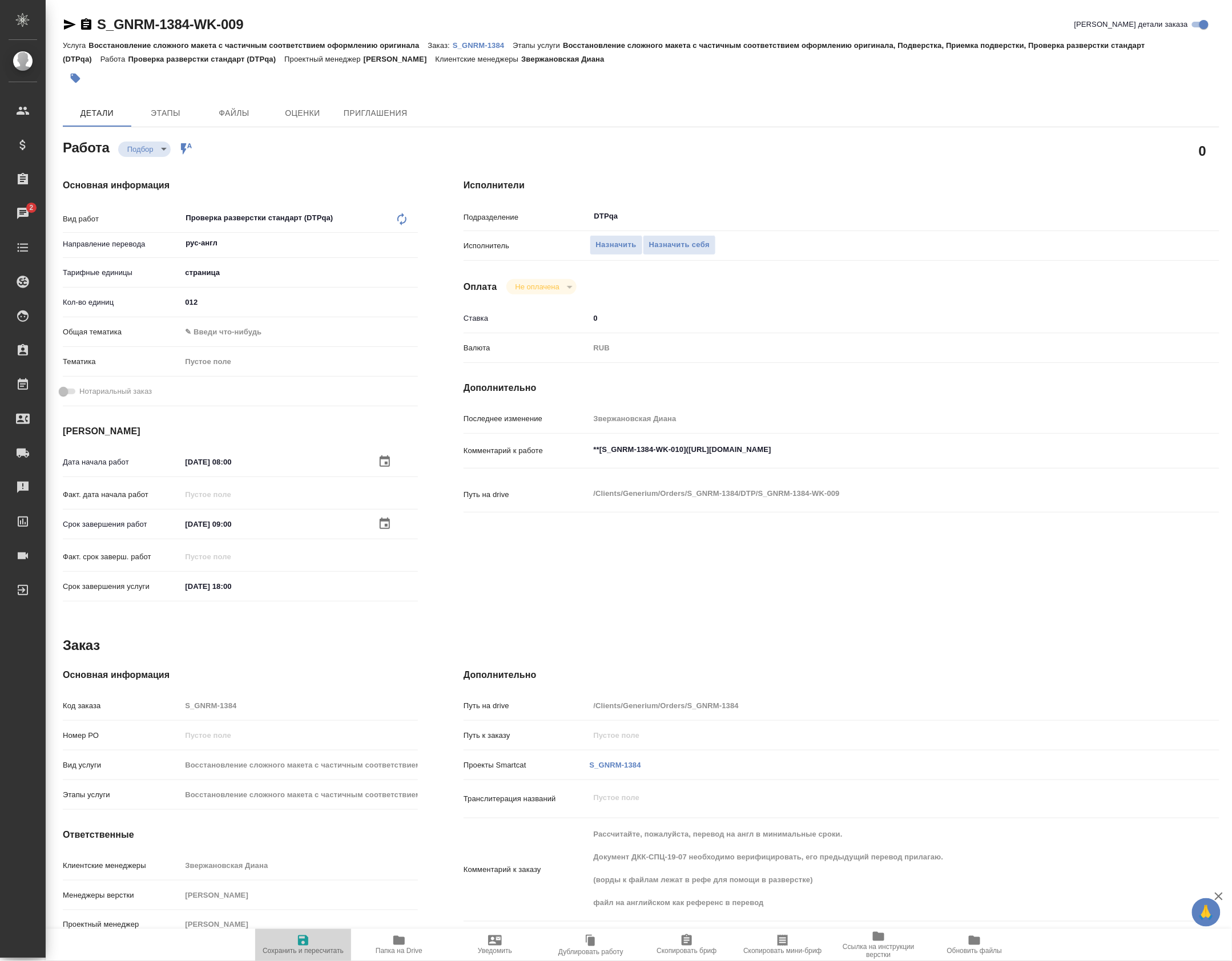
type textarea "x"
type input "recruiting"
type textarea "Проверка разверстки стандарт (DTPqa)"
type textarea "x"
type input "рус-англ"
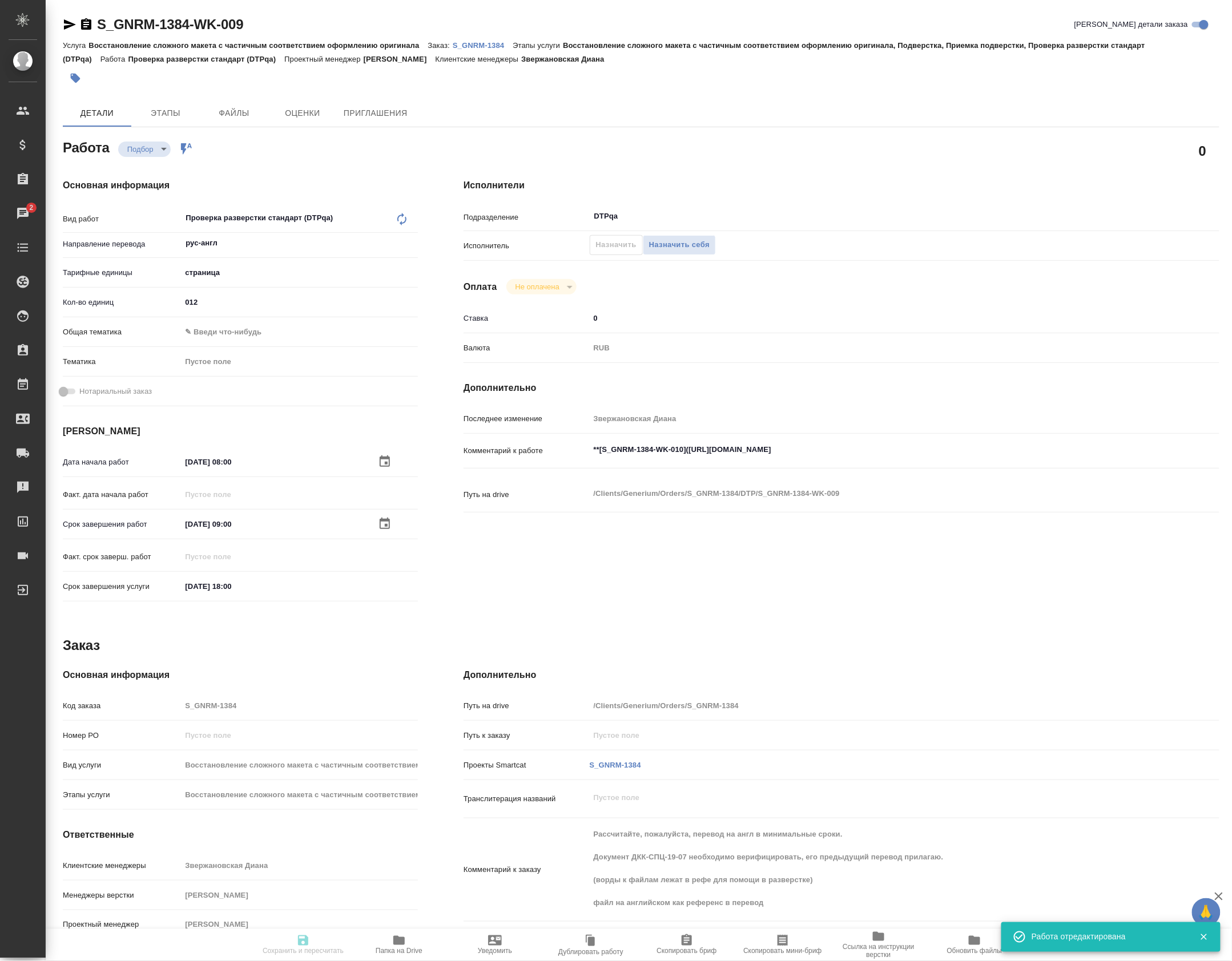
type input "5a8b1489cc6b4906c91bfdb2"
type input "12"
type input "01.10.2025 08:00"
type input "01.10.2025 09:00"
type input "01.10.2025 18:00"
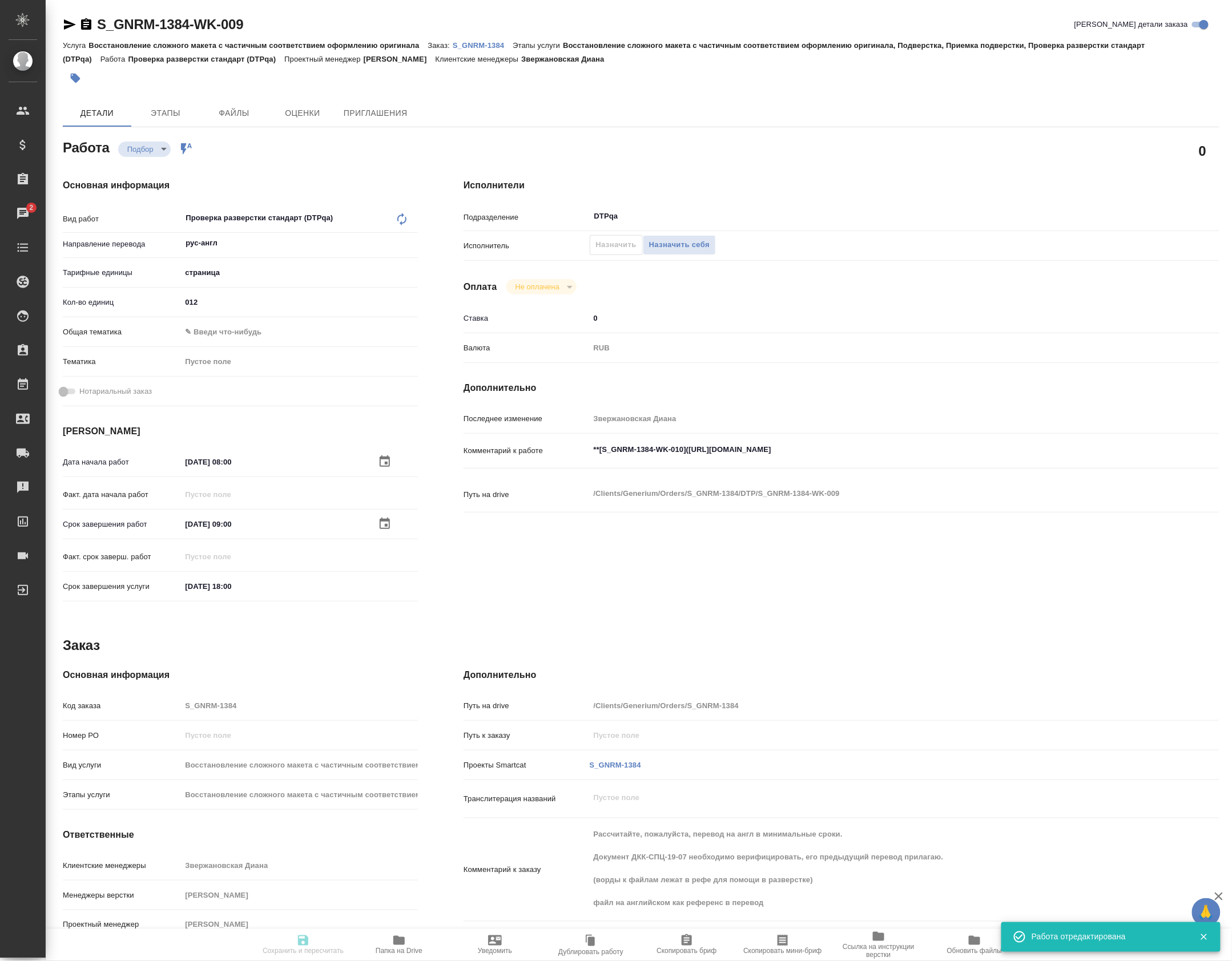
type input "DTPqa"
type input "notPayed"
type input "0"
type input "RUB"
type input "Петрова Валерия"
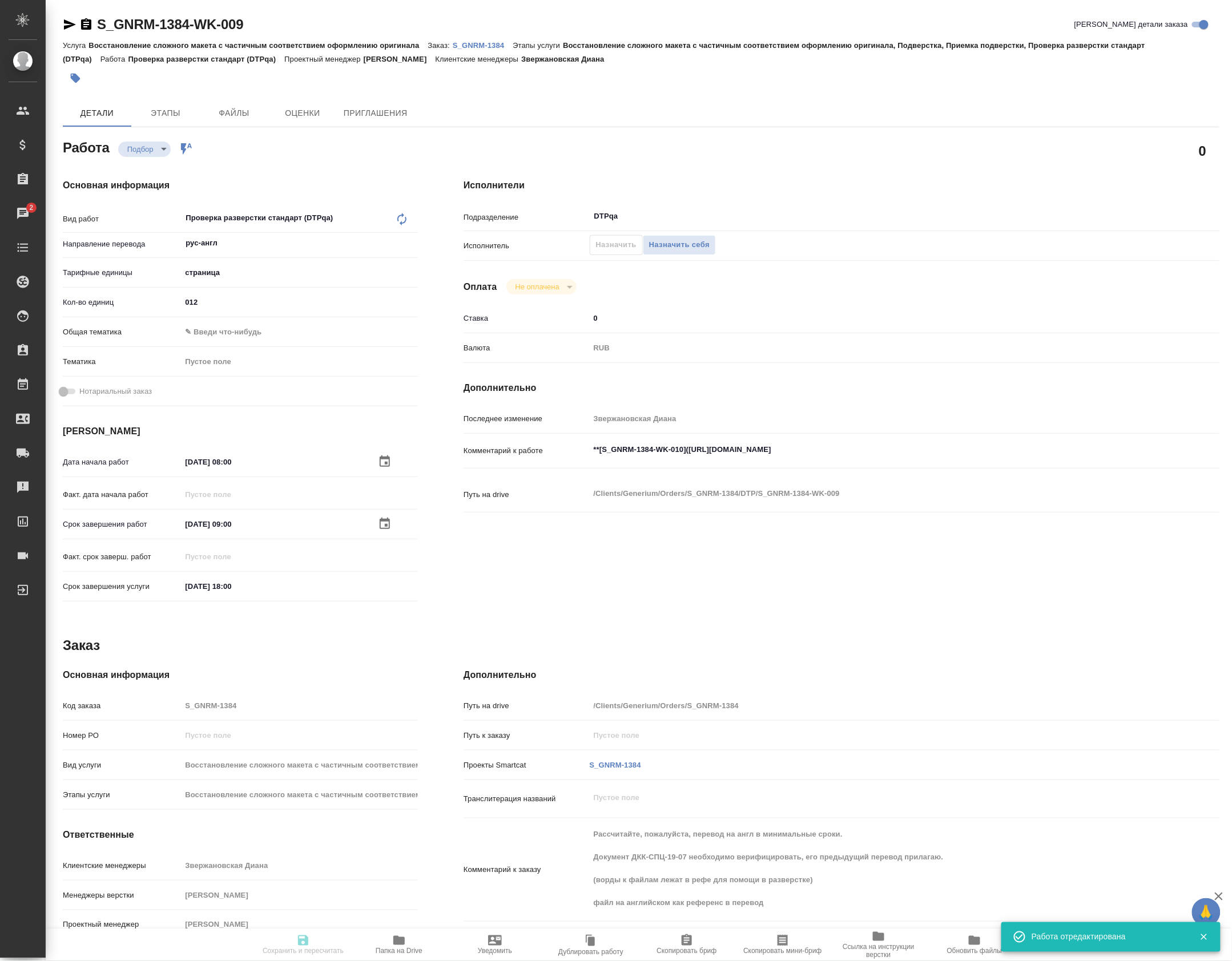
type textarea "**[S_GNRM-1384-WK-010](https://tera.awatera.com/Work/68dbed09ab2921b3aa95319f/d…"
type textarea "x"
type textarea "/Clients/Generium/Orders/S_GNRM-1384/DTP/S_GNRM-1384-WK-009"
type textarea "x"
type input "S_GNRM-1384"
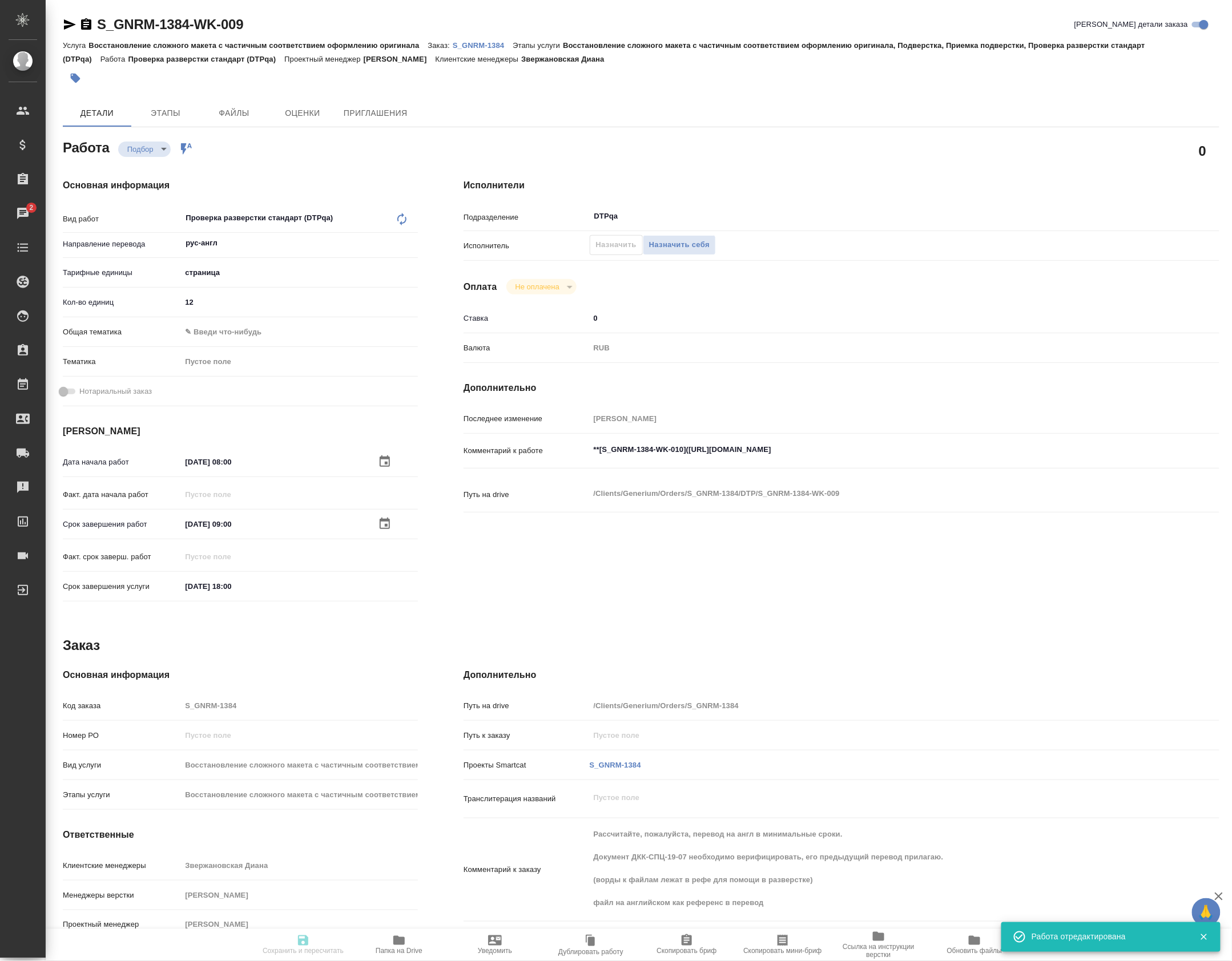
type input "Восстановление сложного макета с частичным соответствием оформлению оригинала"
type input "Восстановление сложного макета с частичным соответствием оформлению оригинала, …"
type input "Звержановская Диана"
type input "[PERSON_NAME]"
type input "/Clients/Generium/Orders/S_GNRM-1384"
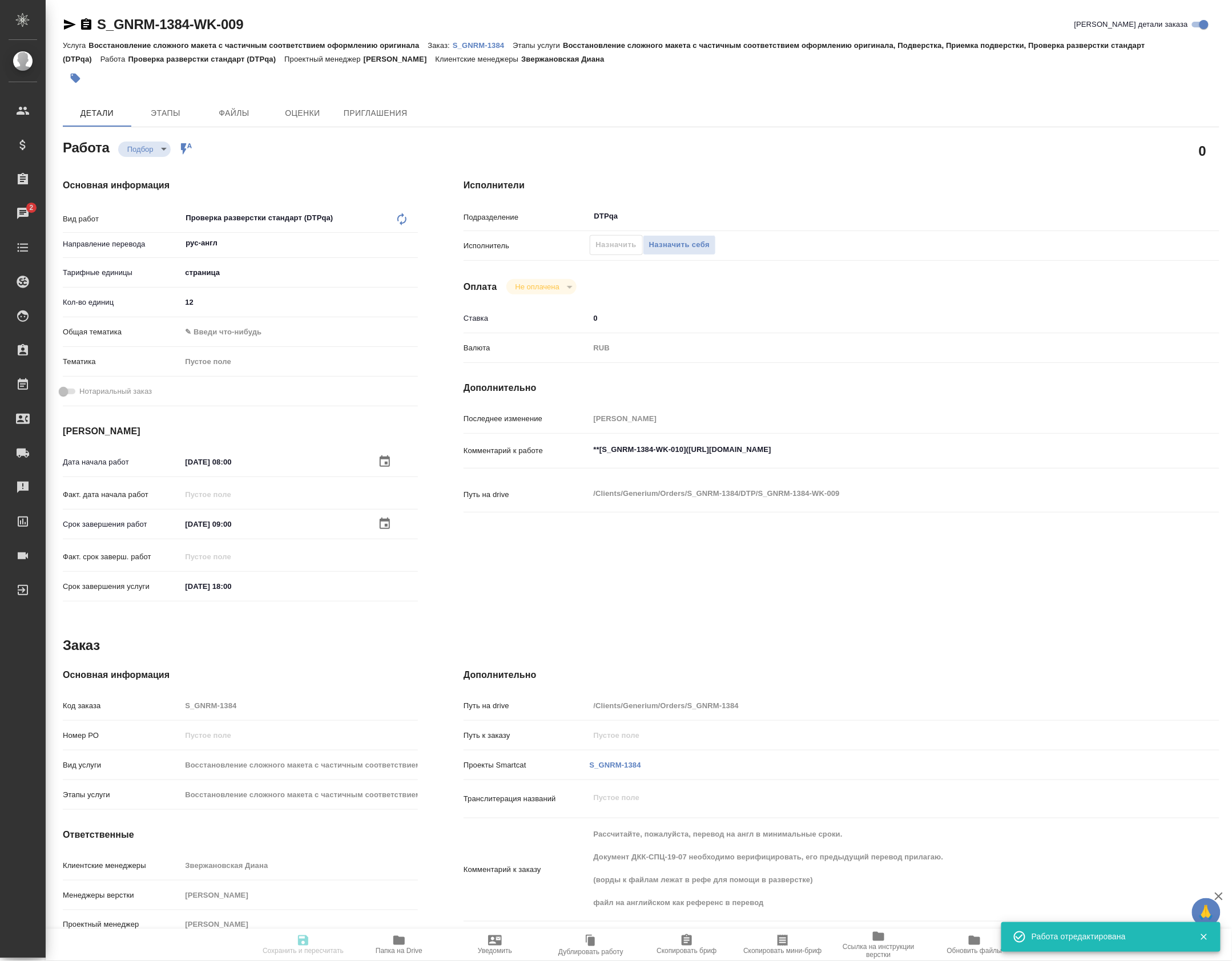
type textarea "x"
type textarea "Рассчитайте, пожалуйста, перевод на англ в минимальные сроки. Документ ДКК-СПЦ-…"
type textarea "x"
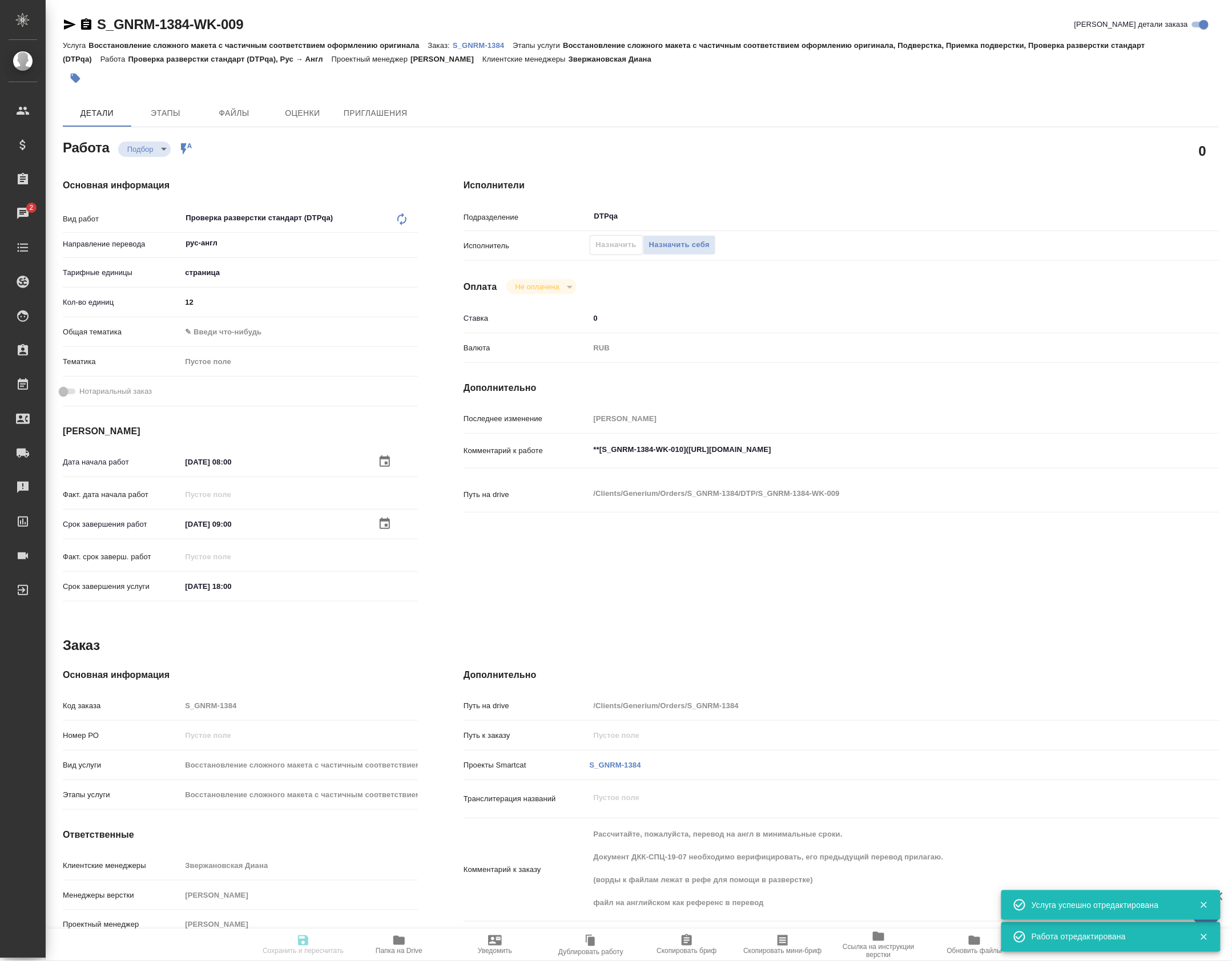
type textarea "x"
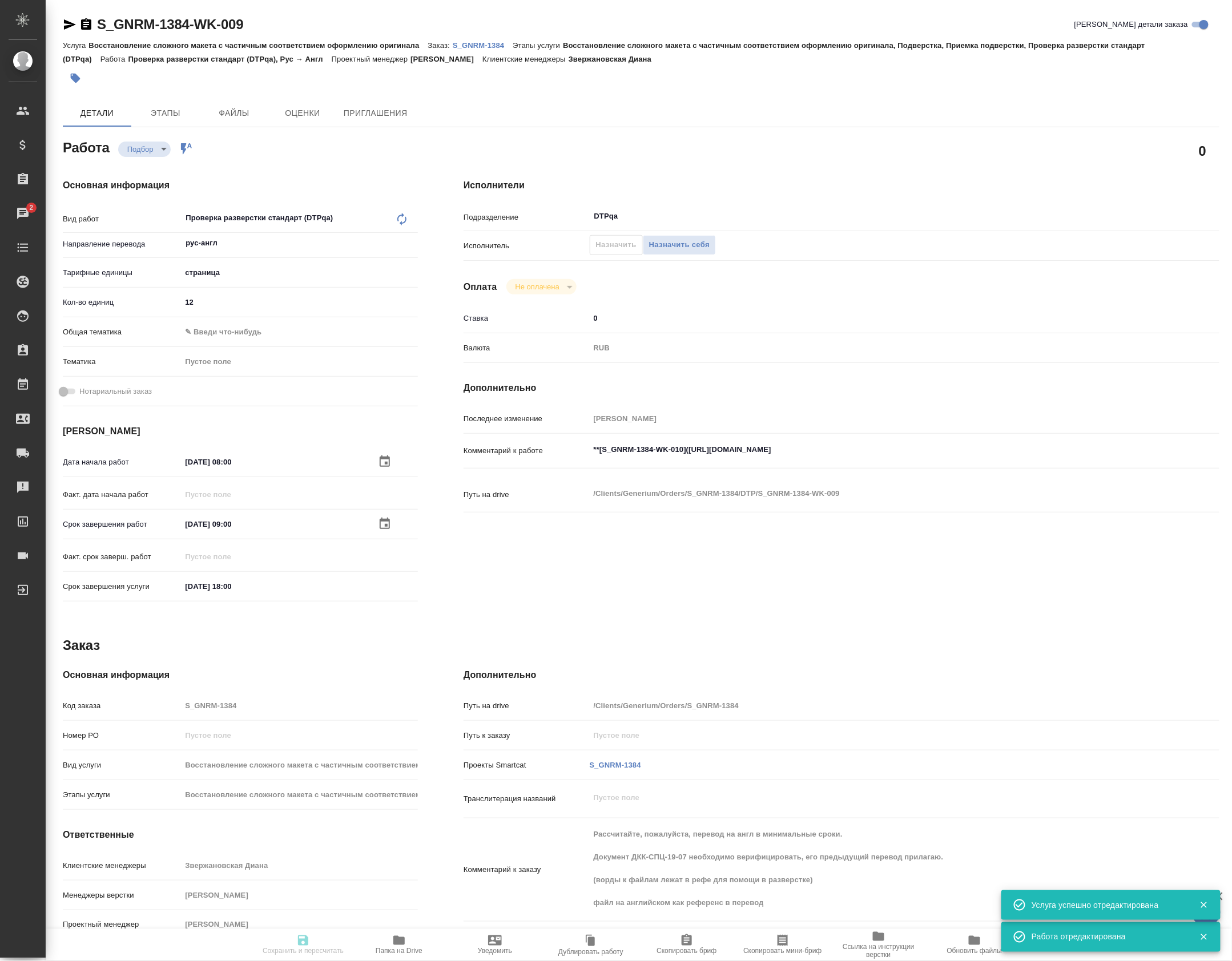
type textarea "x"
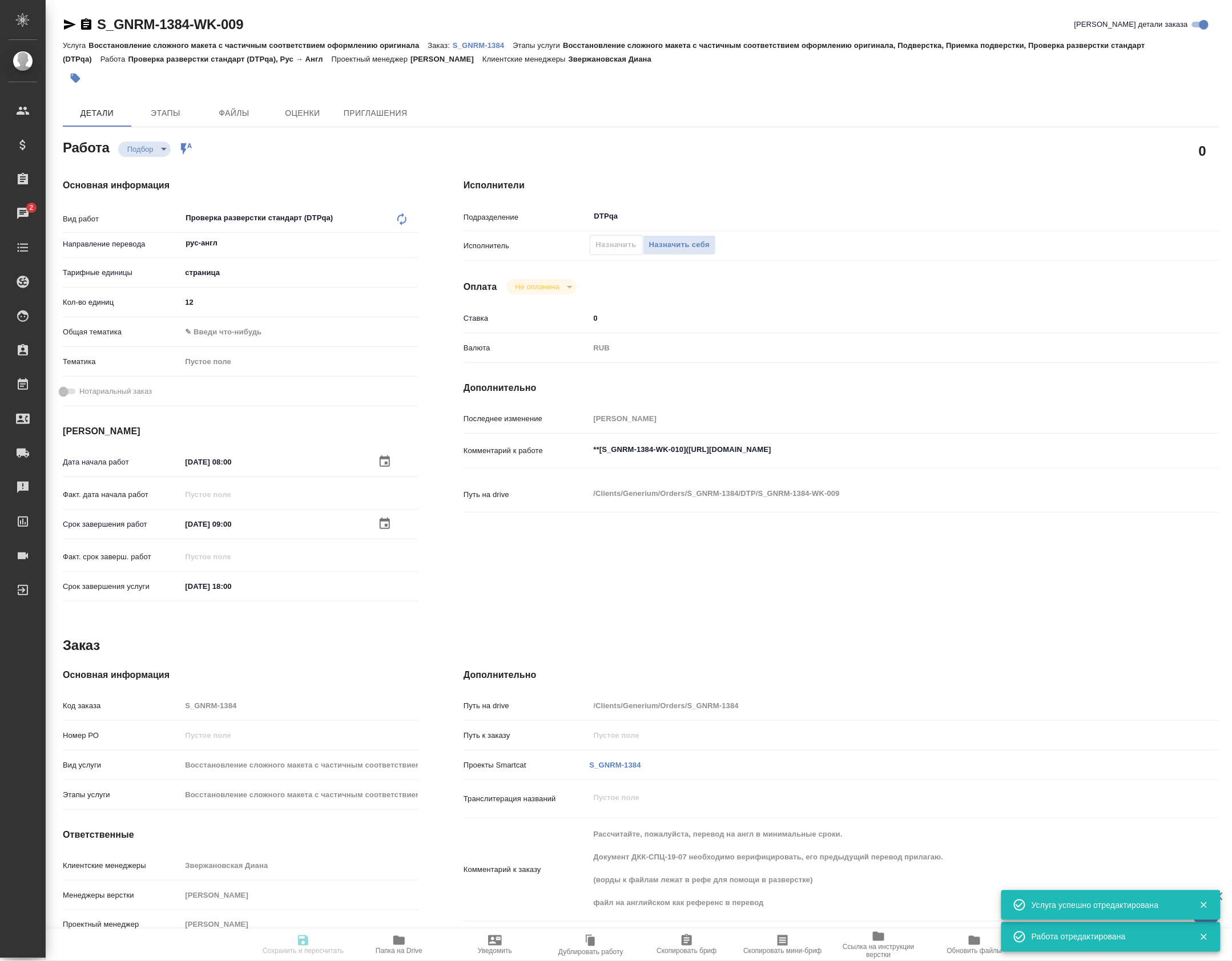
type textarea "x"
type input "recruiting"
type textarea "Проверка разверстки стандарт (DTPqa)"
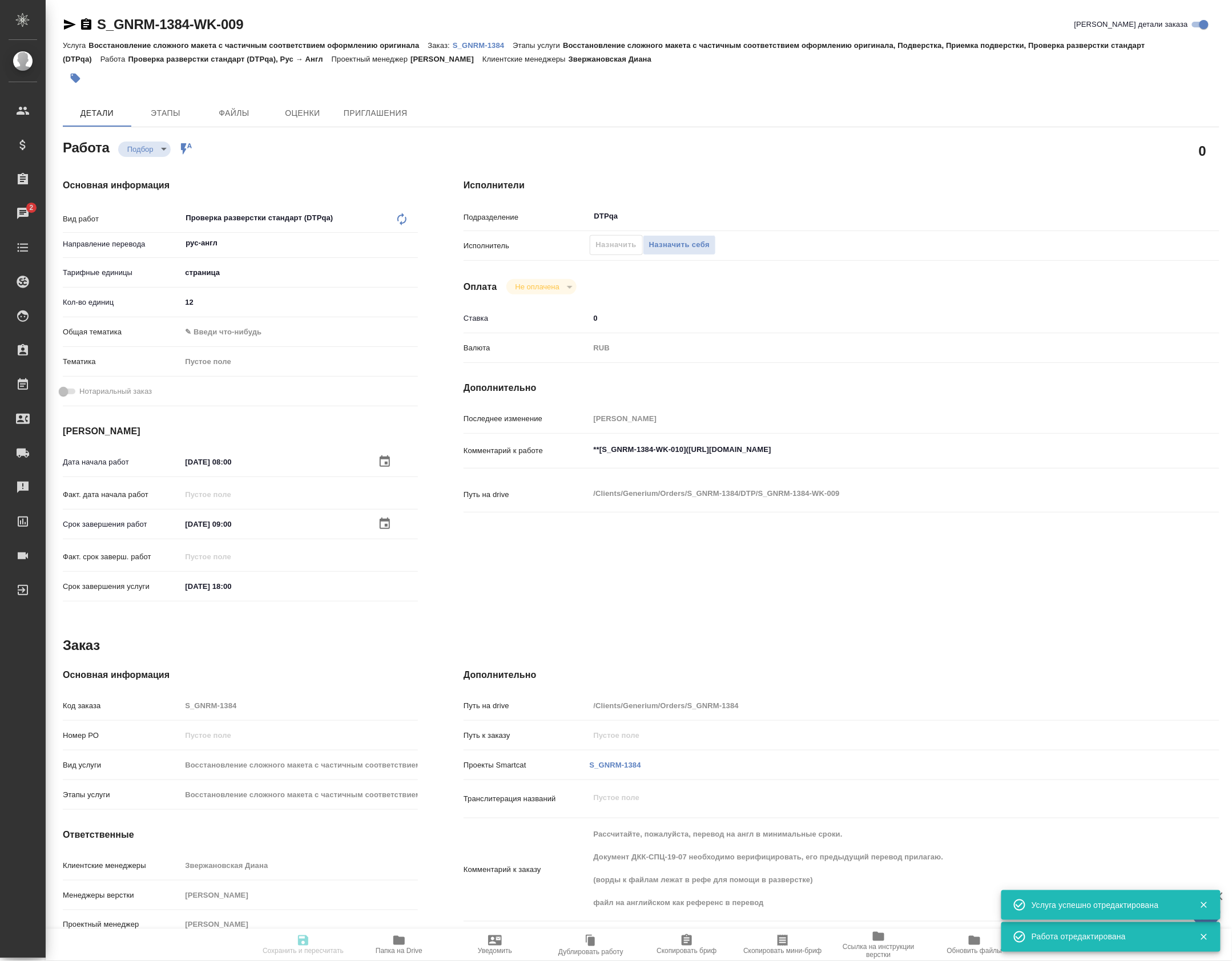
type textarea "x"
type input "рус-англ"
type input "5a8b1489cc6b4906c91bfdb2"
type input "12"
type input "01.10.2025 08:00"
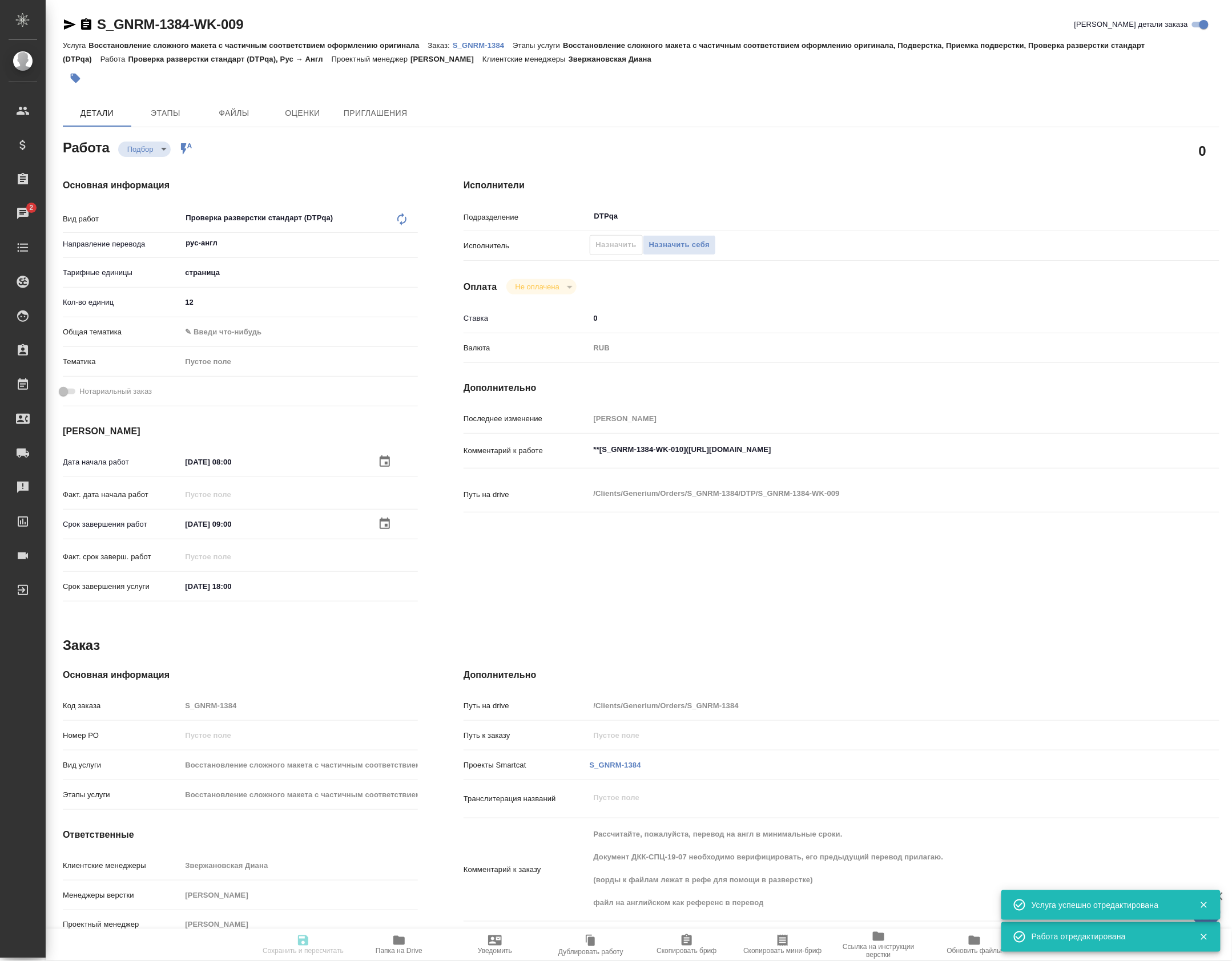
type input "01.10.2025 09:00"
type input "01.10.2025 18:00"
type input "DTPqa"
type input "notPayed"
type input "0"
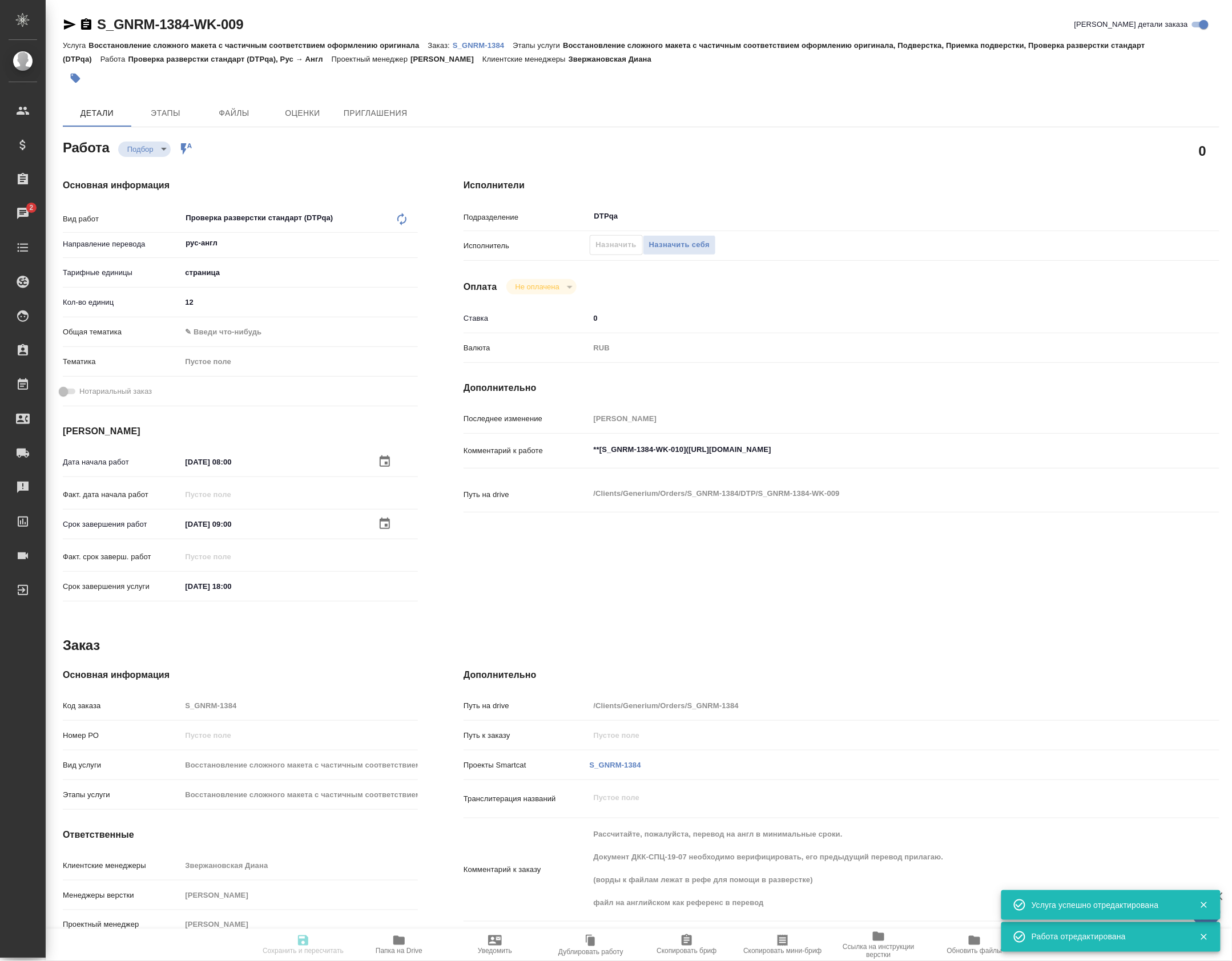
type input "RUB"
type input "Петрова Валерия"
type textarea "**[S_GNRM-1384-WK-010](https://tera.awatera.com/Work/68dbed09ab2921b3aa95319f/d…"
type textarea "x"
type textarea "/Clients/Generium/Orders/S_GNRM-1384/DTP/S_GNRM-1384-WK-009"
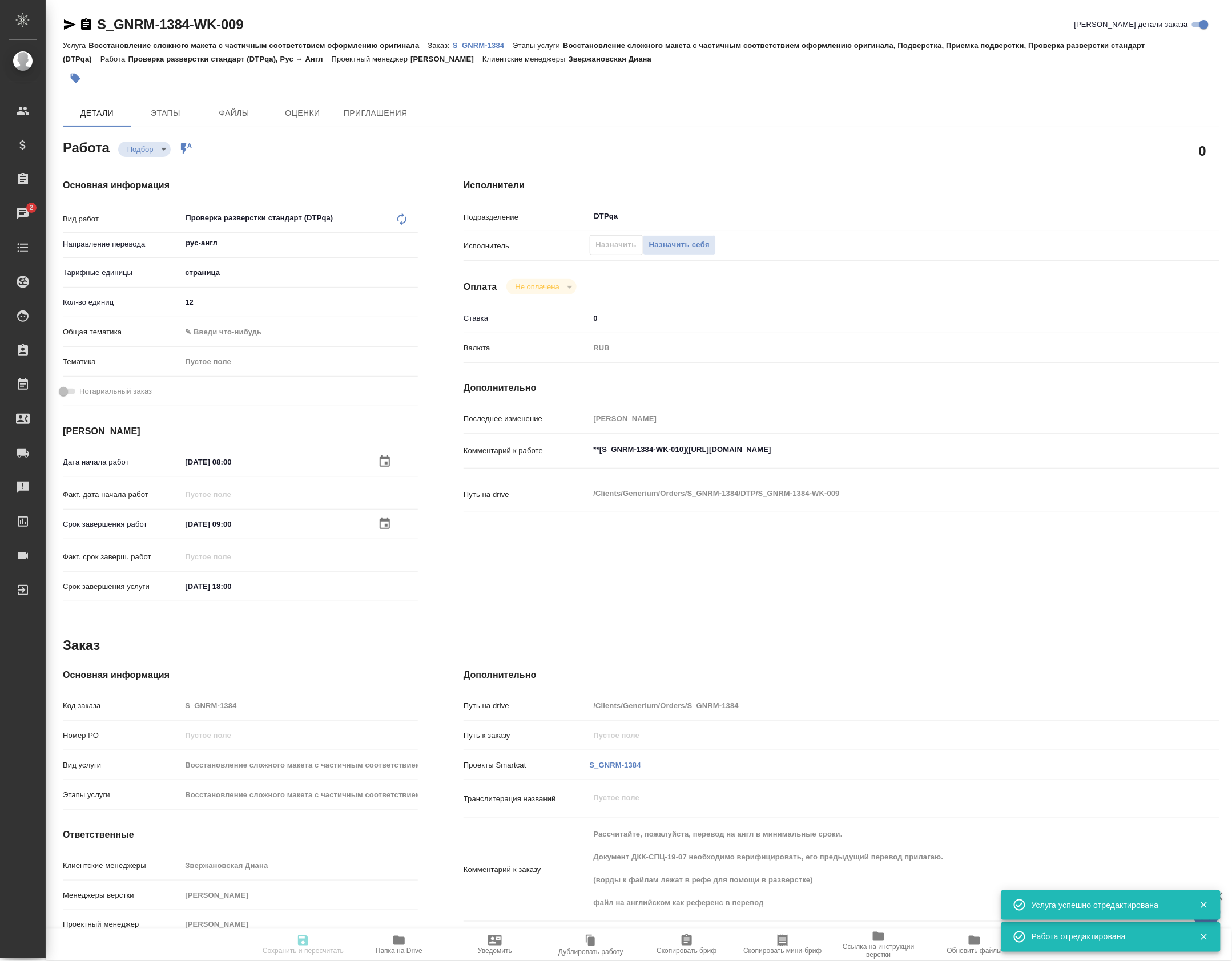
type textarea "x"
type input "S_GNRM-1384"
type input "Восстановление сложного макета с частичным соответствием оформлению оригинала"
type input "Восстановление сложного макета с частичным соответствием оформлению оригинала, …"
type input "Звержановская Диана"
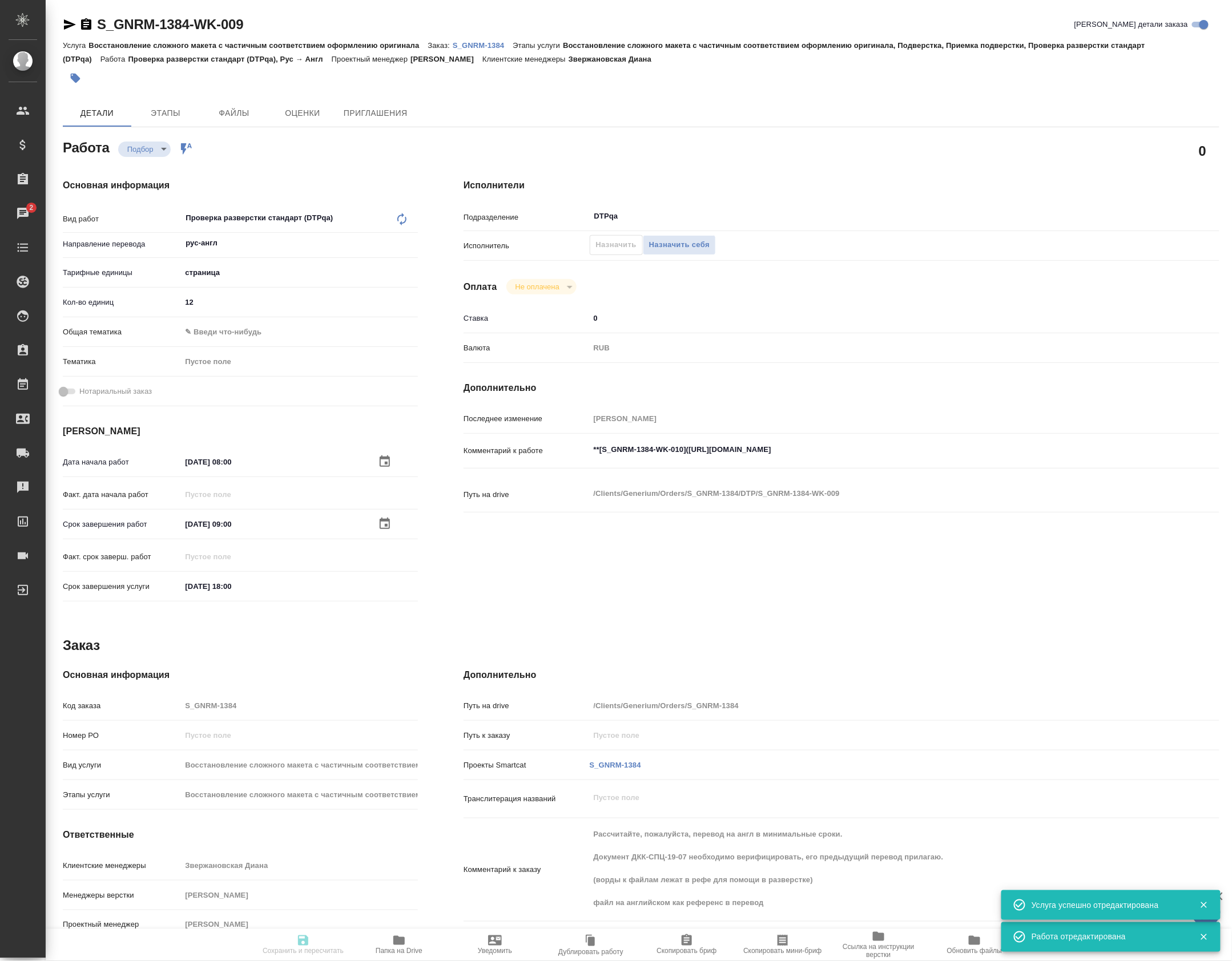
type input "Петрова Валерия"
type input "/Clients/Generium/Orders/S_GNRM-1384"
type textarea "x"
type textarea "Рассчитайте, пожалуйста, перевод на англ в минимальные сроки. Документ ДКК-СПЦ-…"
type textarea "x"
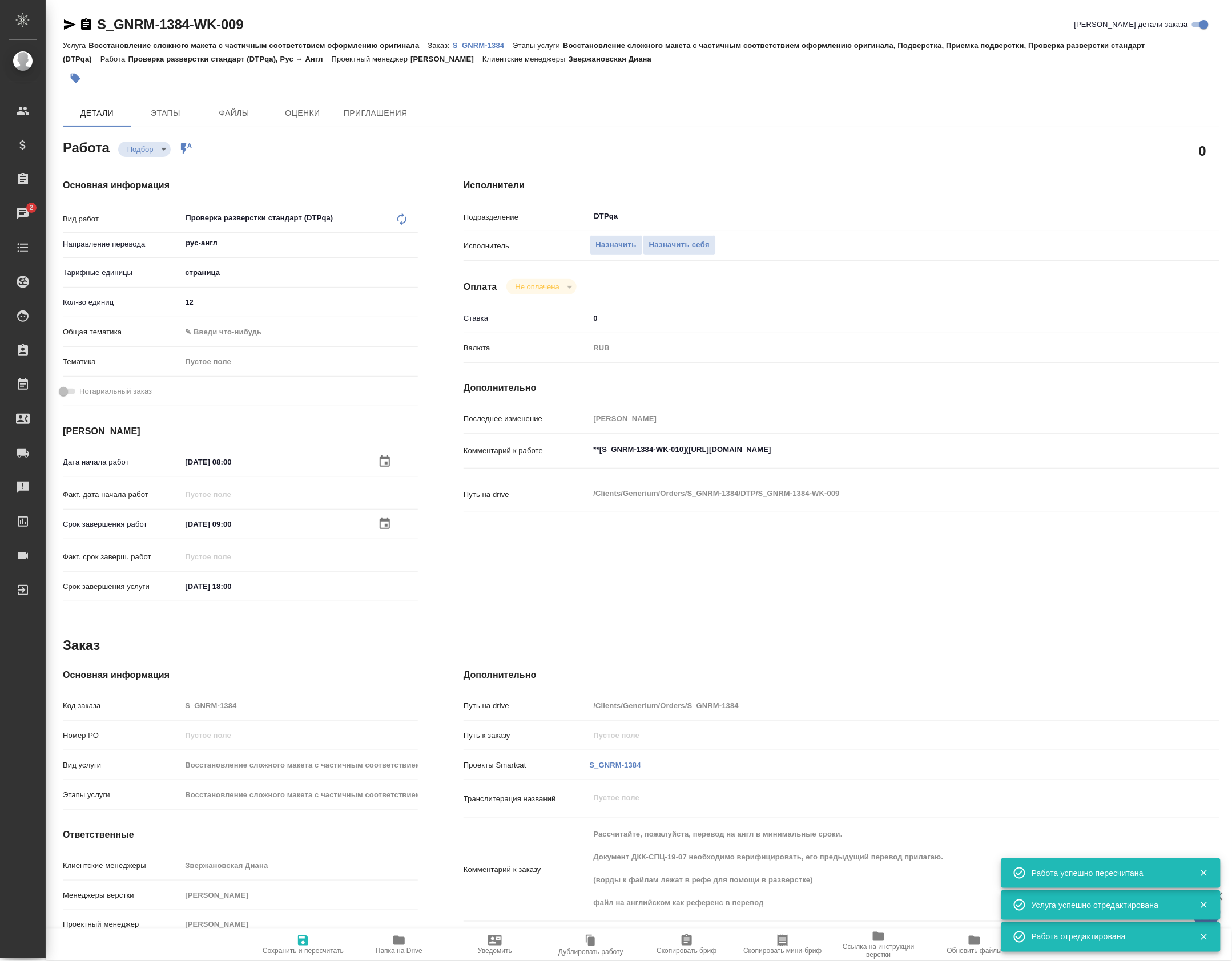
type textarea "x"
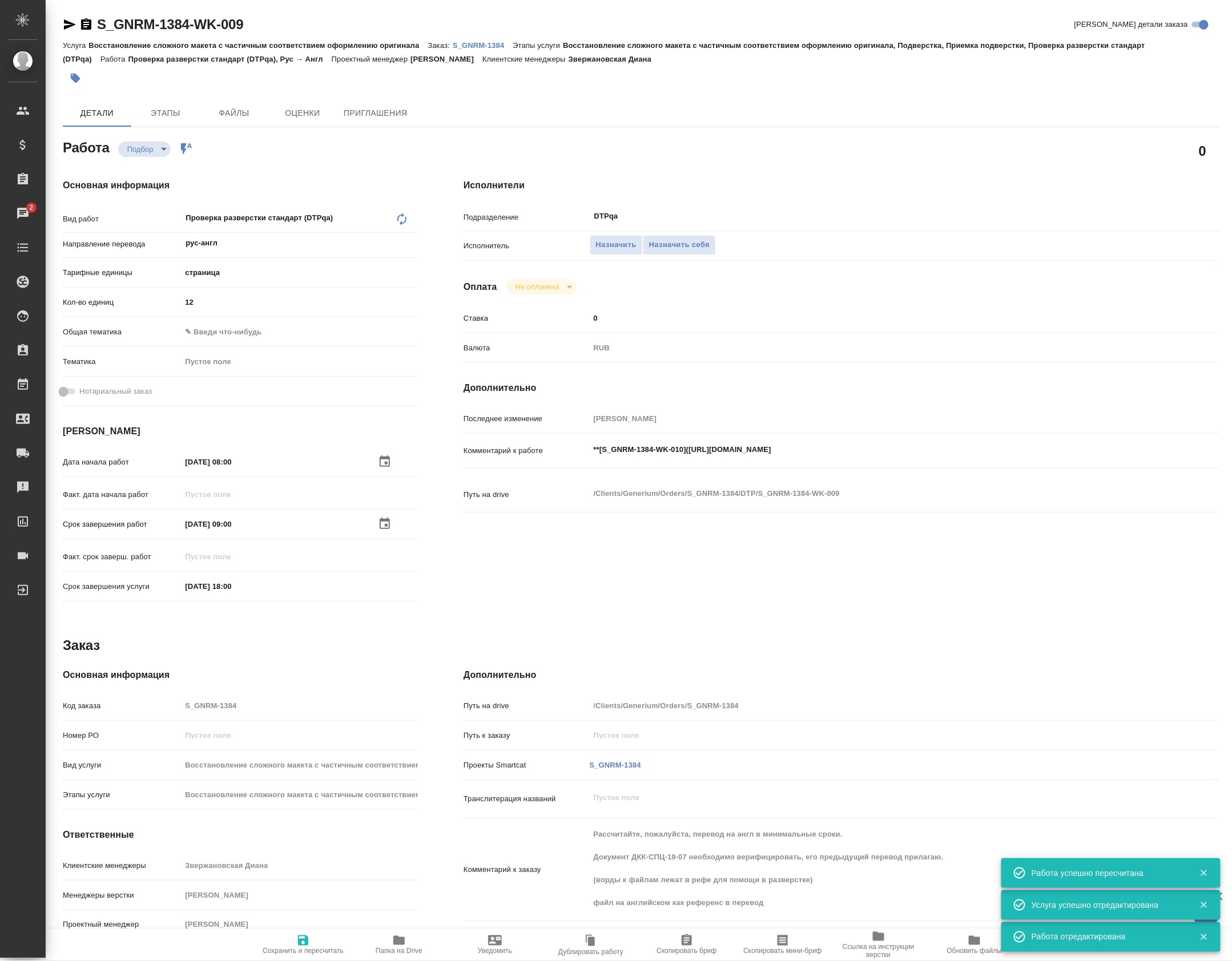
type textarea "x"
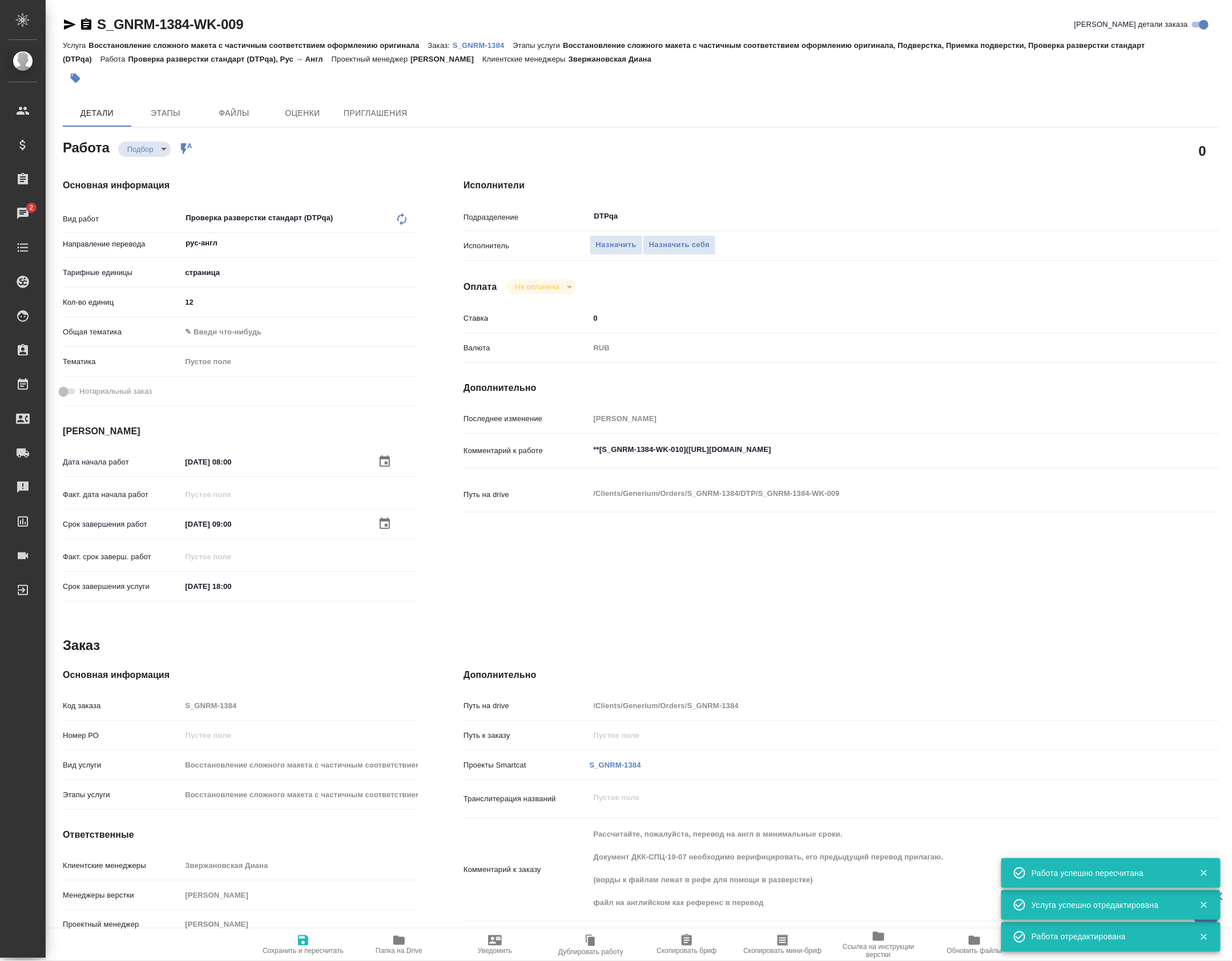
type textarea "x"
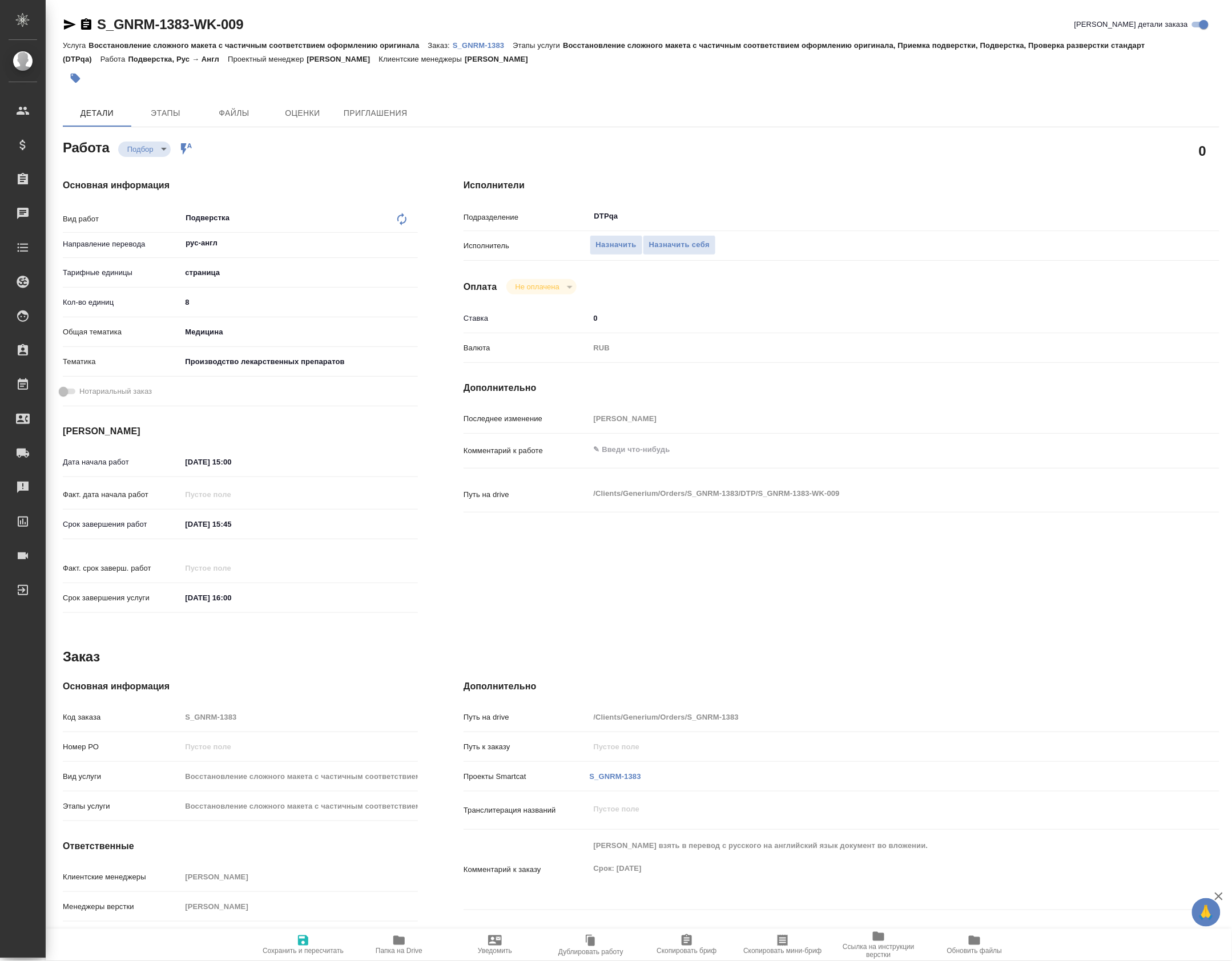
click at [466, 44] on p "S_GNRM-1383" at bounding box center [482, 45] width 60 height 8
click at [601, 246] on span "Назначить" at bounding box center [616, 245] width 40 height 13
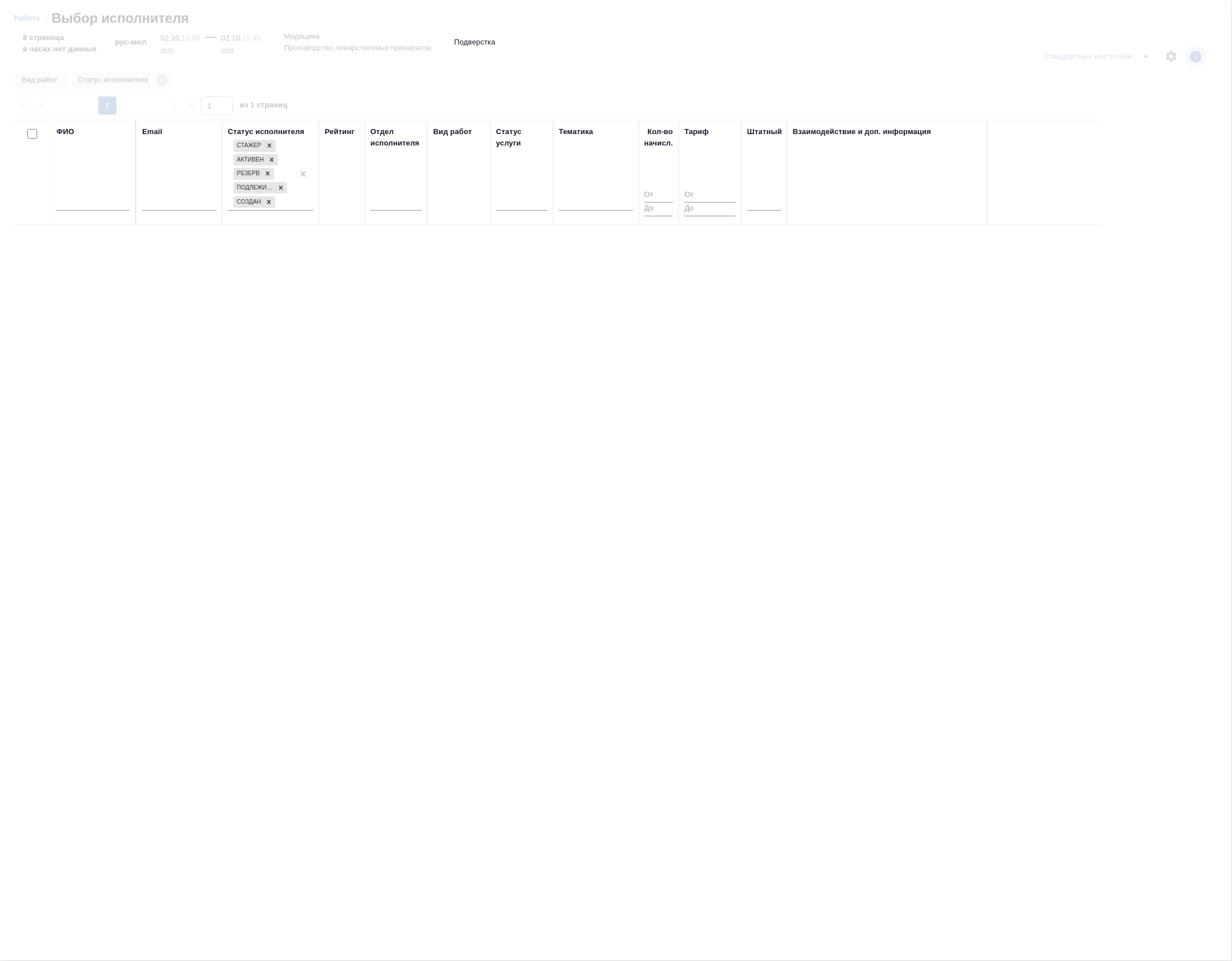
click at [75, 210] on input "text" at bounding box center [93, 203] width 73 height 14
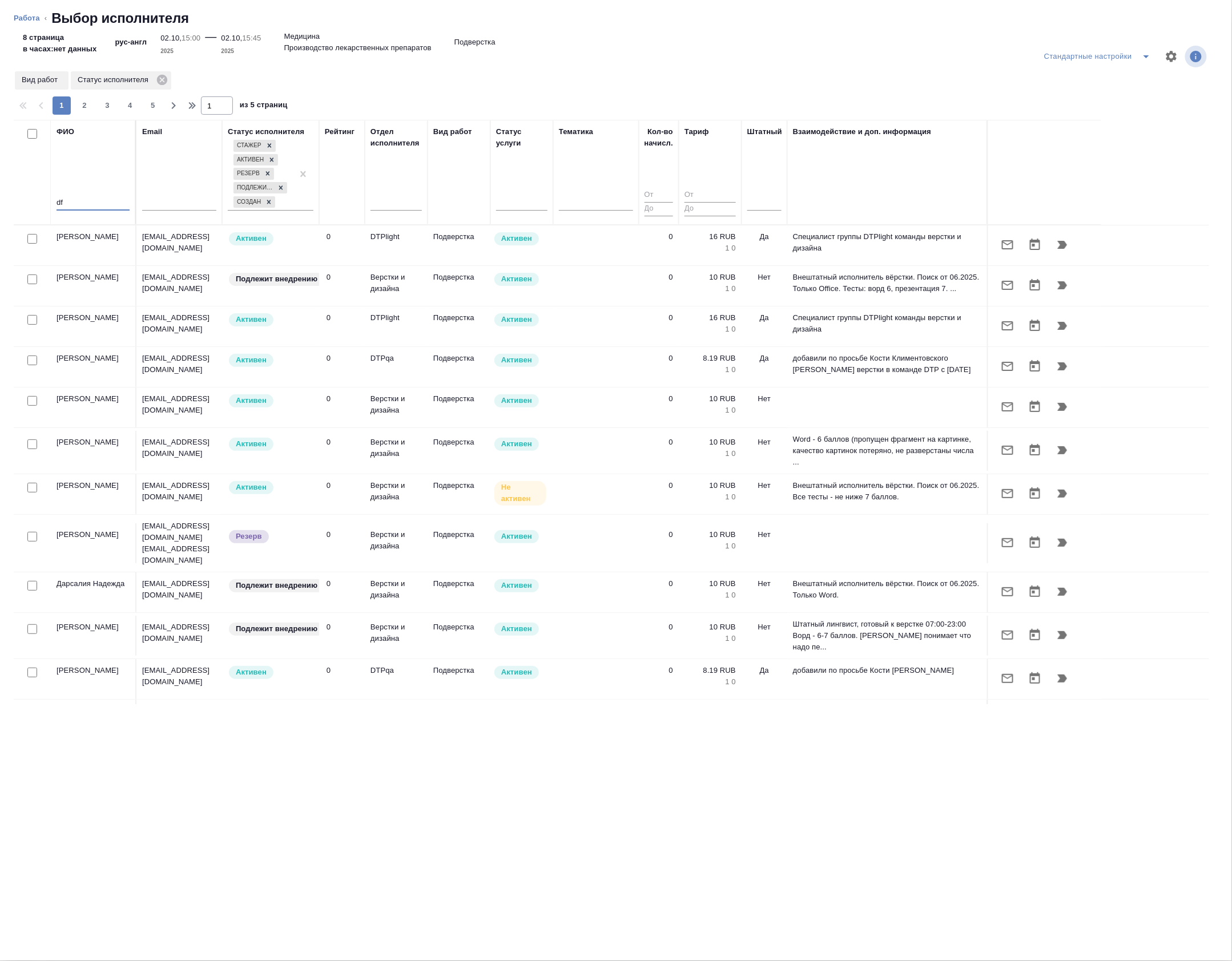
type input "d"
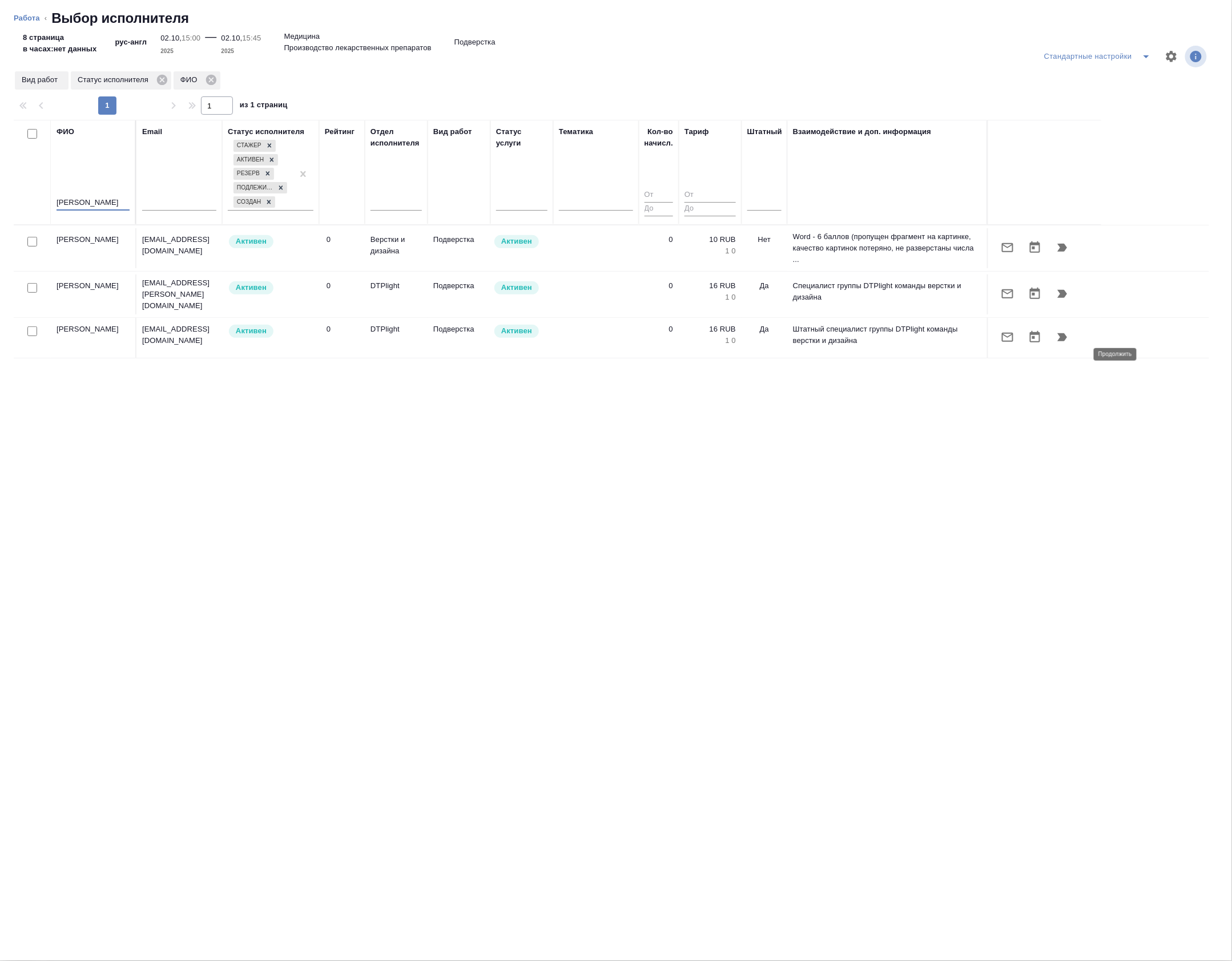
type input "василь"
click at [1066, 341] on icon "button" at bounding box center [1063, 337] width 10 height 8
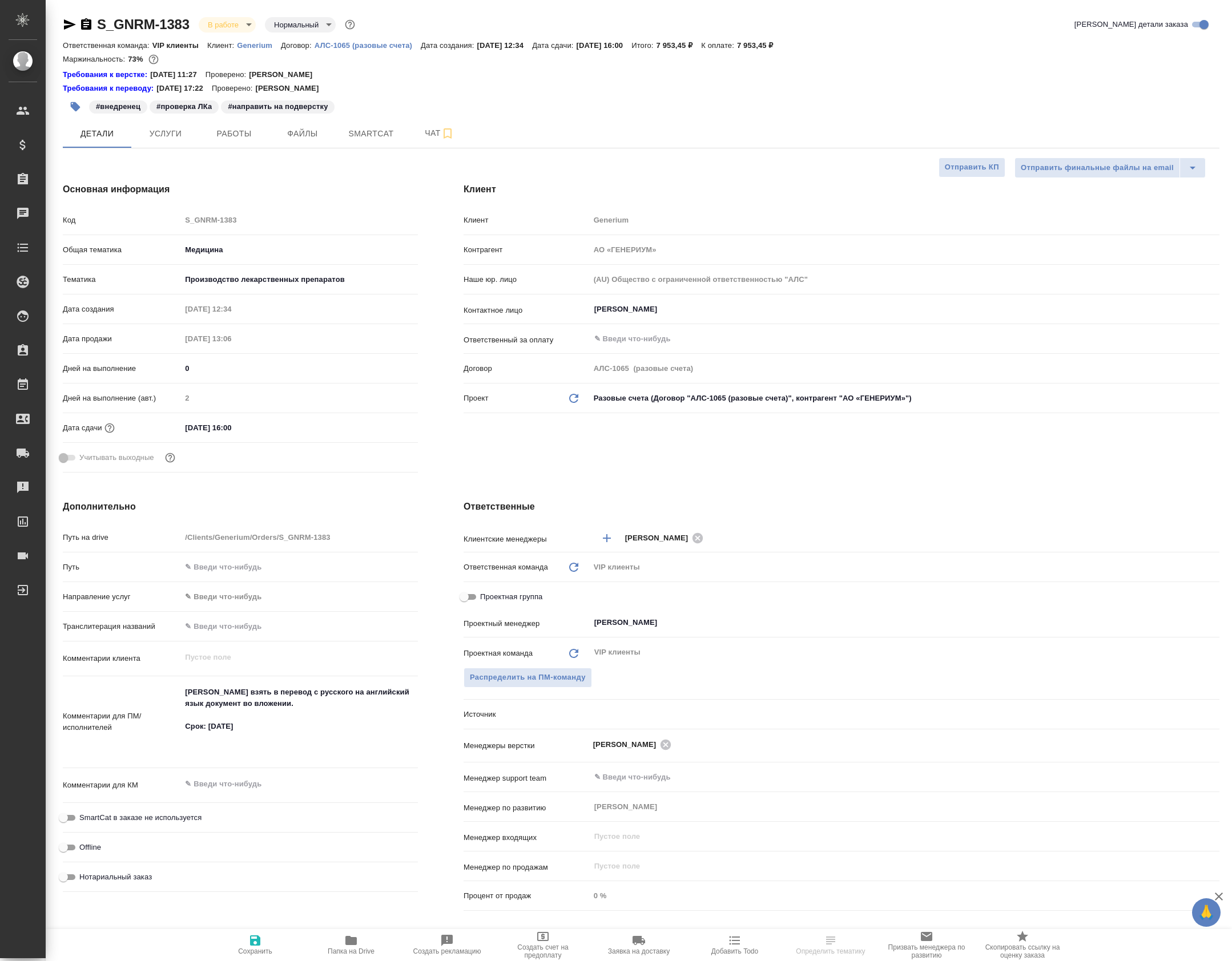
select select "RU"
click at [248, 131] on span "Работы" at bounding box center [234, 134] width 55 height 14
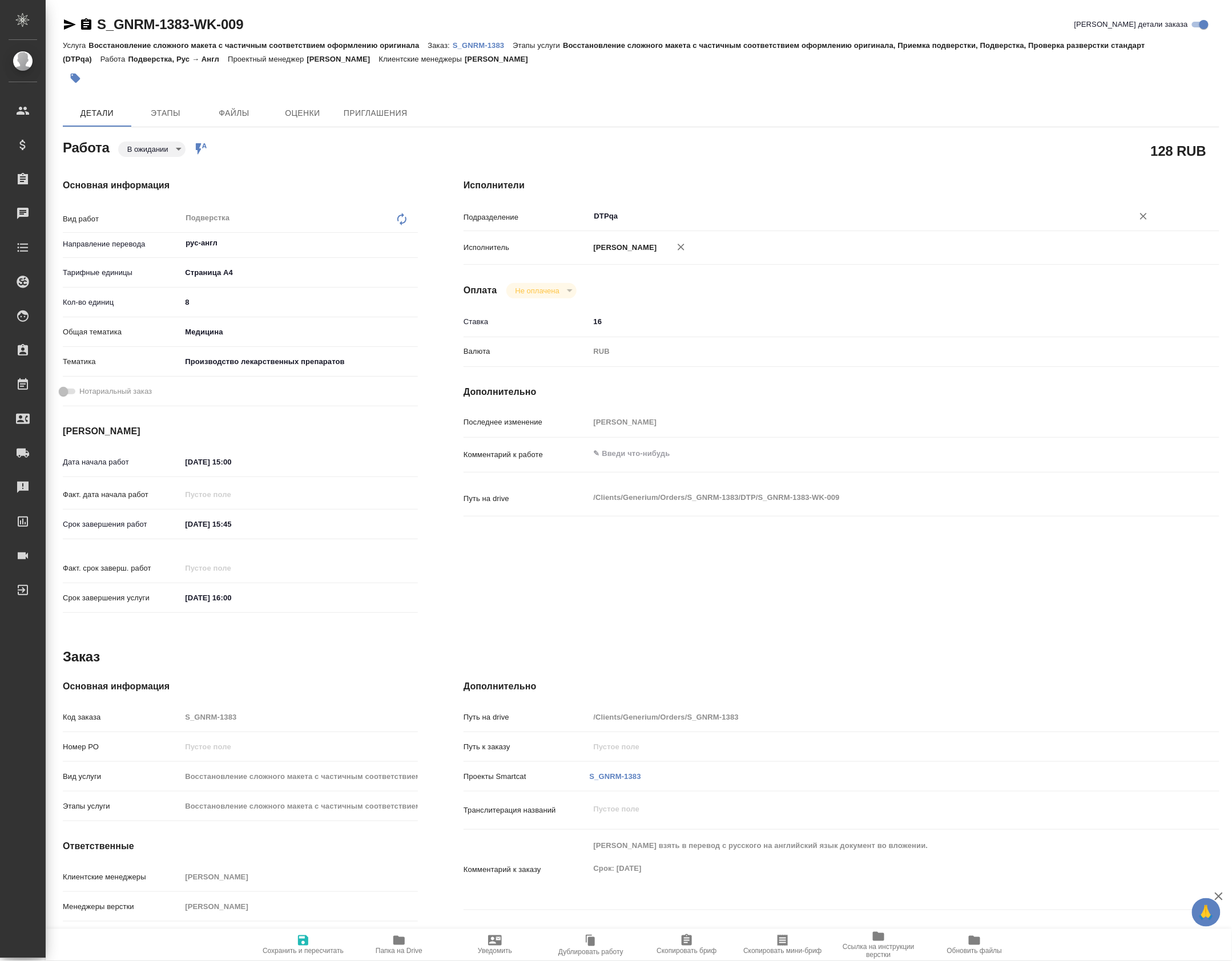
click at [634, 217] on input "DTPqa" at bounding box center [854, 216] width 522 height 13
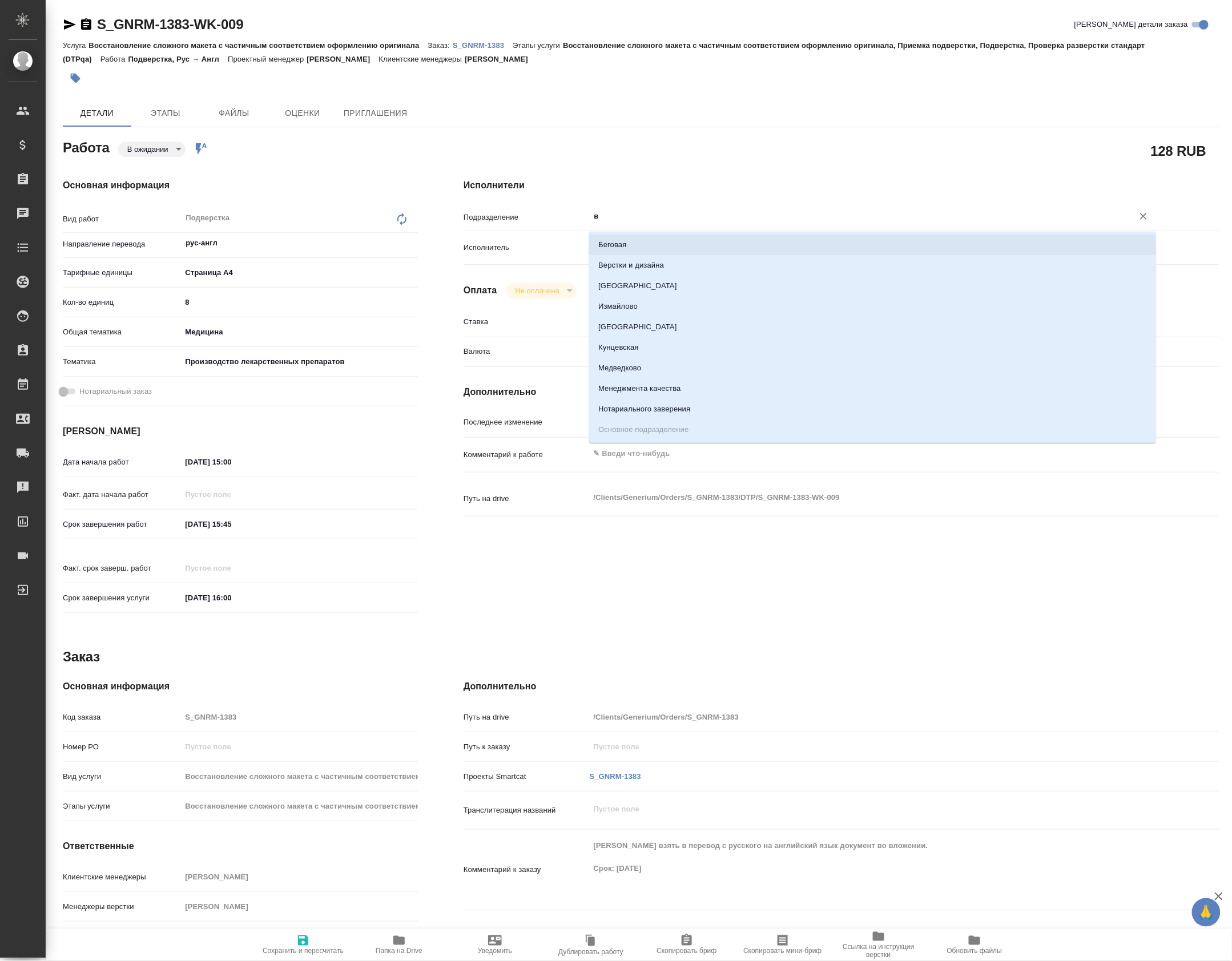
drag, startPoint x: 581, startPoint y: 217, endPoint x: 560, endPoint y: 219, distance: 21.1
click at [560, 219] on div "Подразделение в ​" at bounding box center [841, 216] width 756 height 20
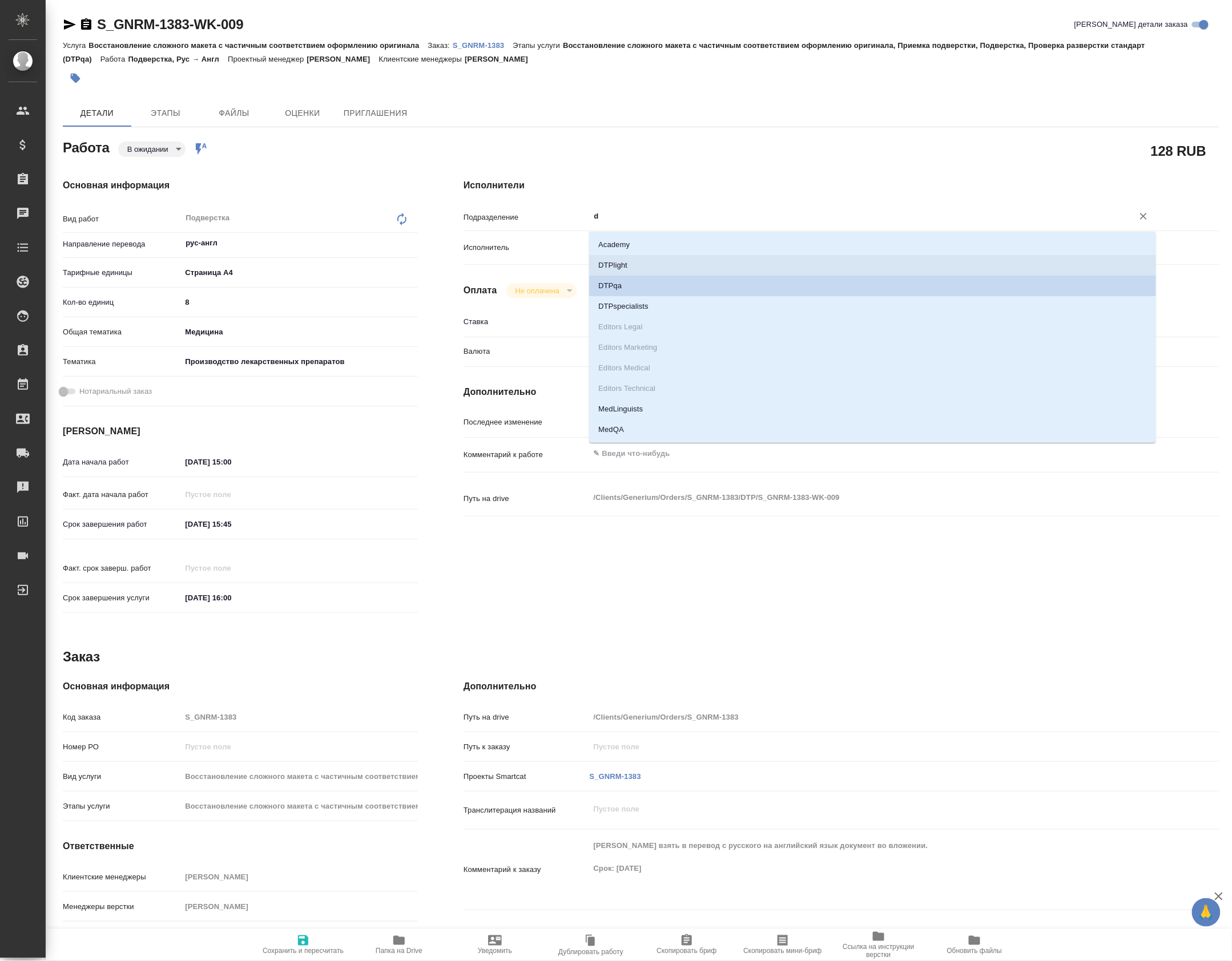
click at [640, 268] on li "DTPlight" at bounding box center [873, 265] width 567 height 21
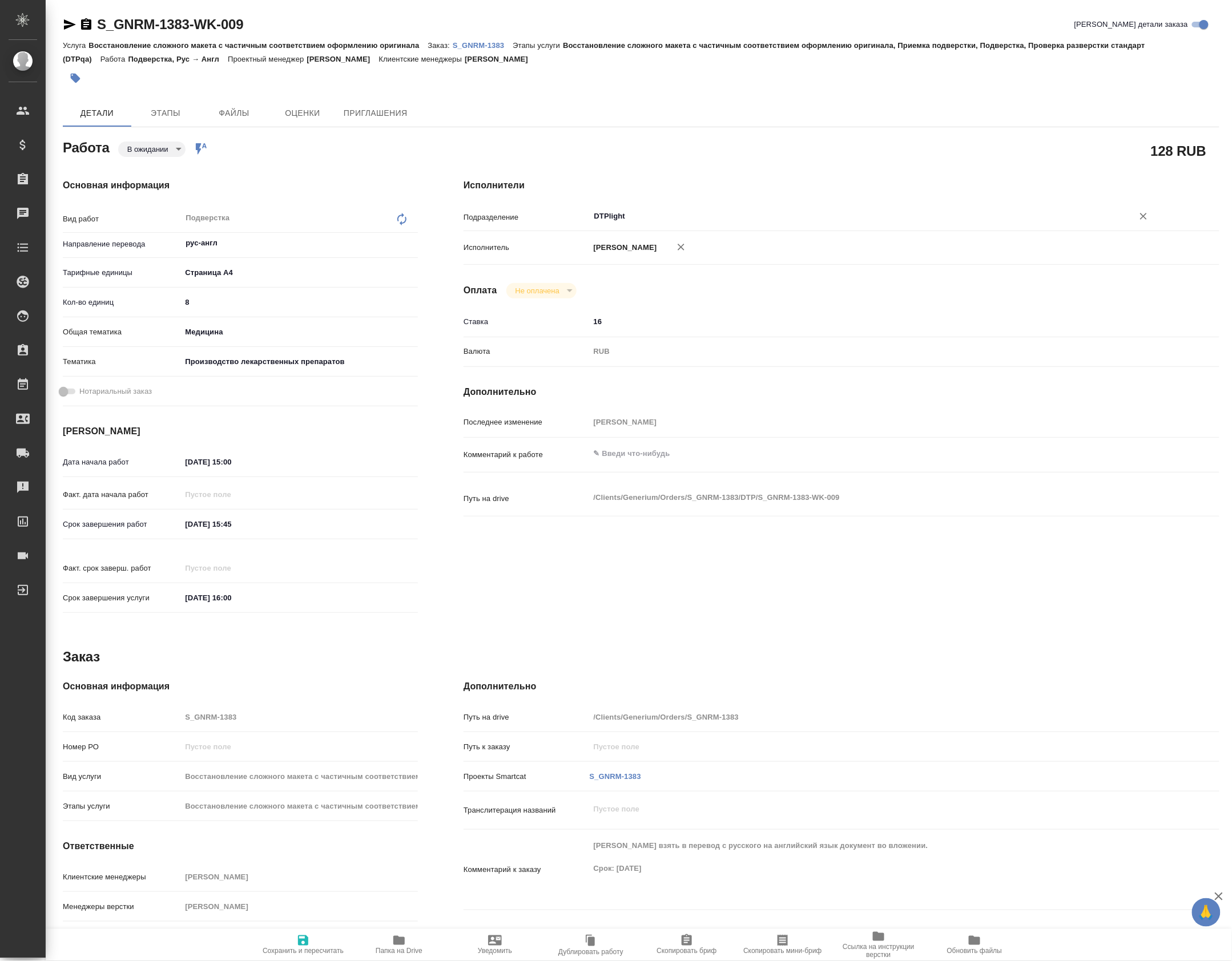
type input "DTPlight"
click at [657, 463] on textarea at bounding box center [874, 453] width 567 height 19
type textarea "c"
type textarea "с постр. соотв. в .doc"
click at [332, 933] on span "Сохранить и пересчитать" at bounding box center [303, 944] width 82 height 22
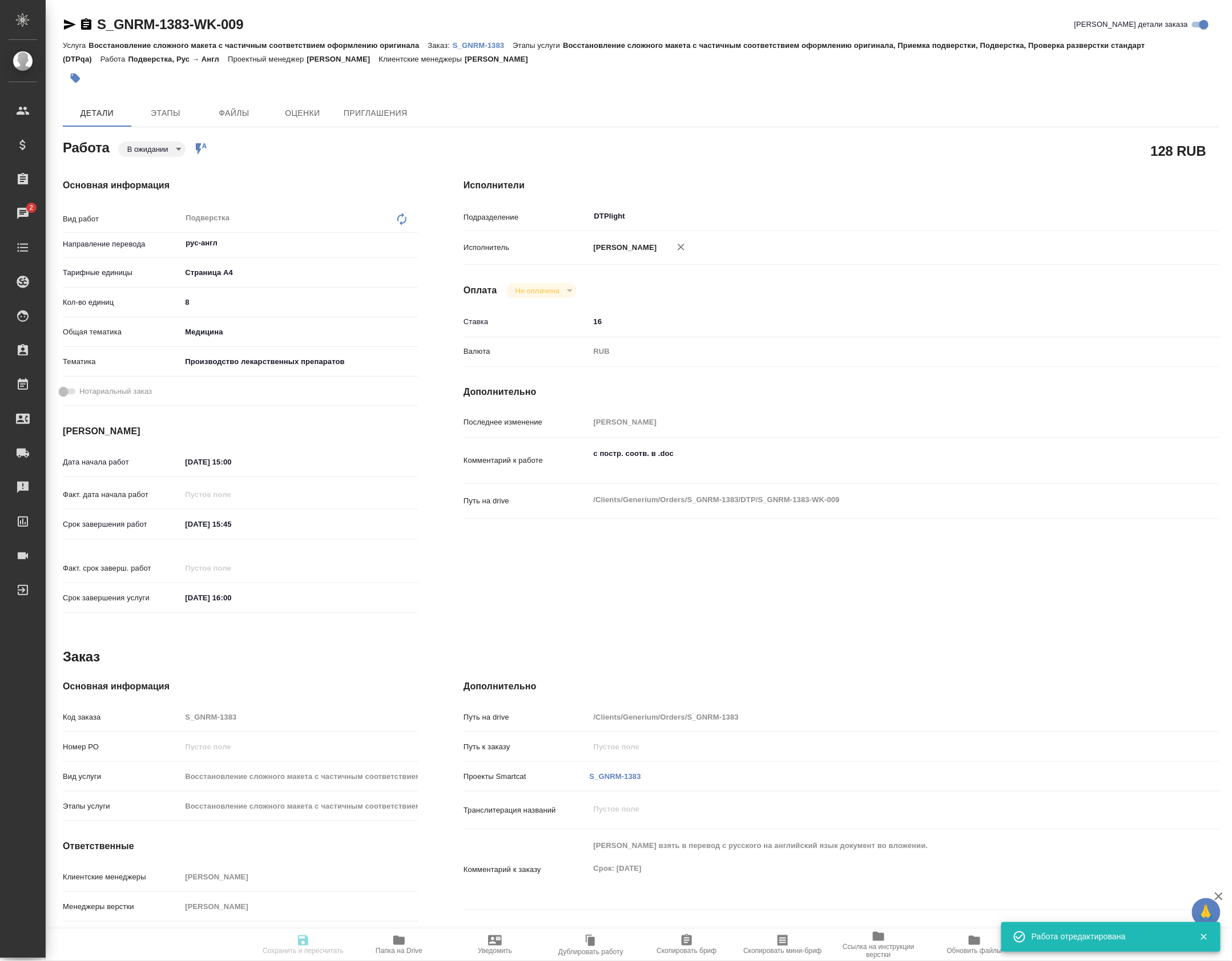
type input "pending"
type input "рус-англ"
type input "5f036ec4e16dec2d6b59c8ff"
type input "8"
type input "med"
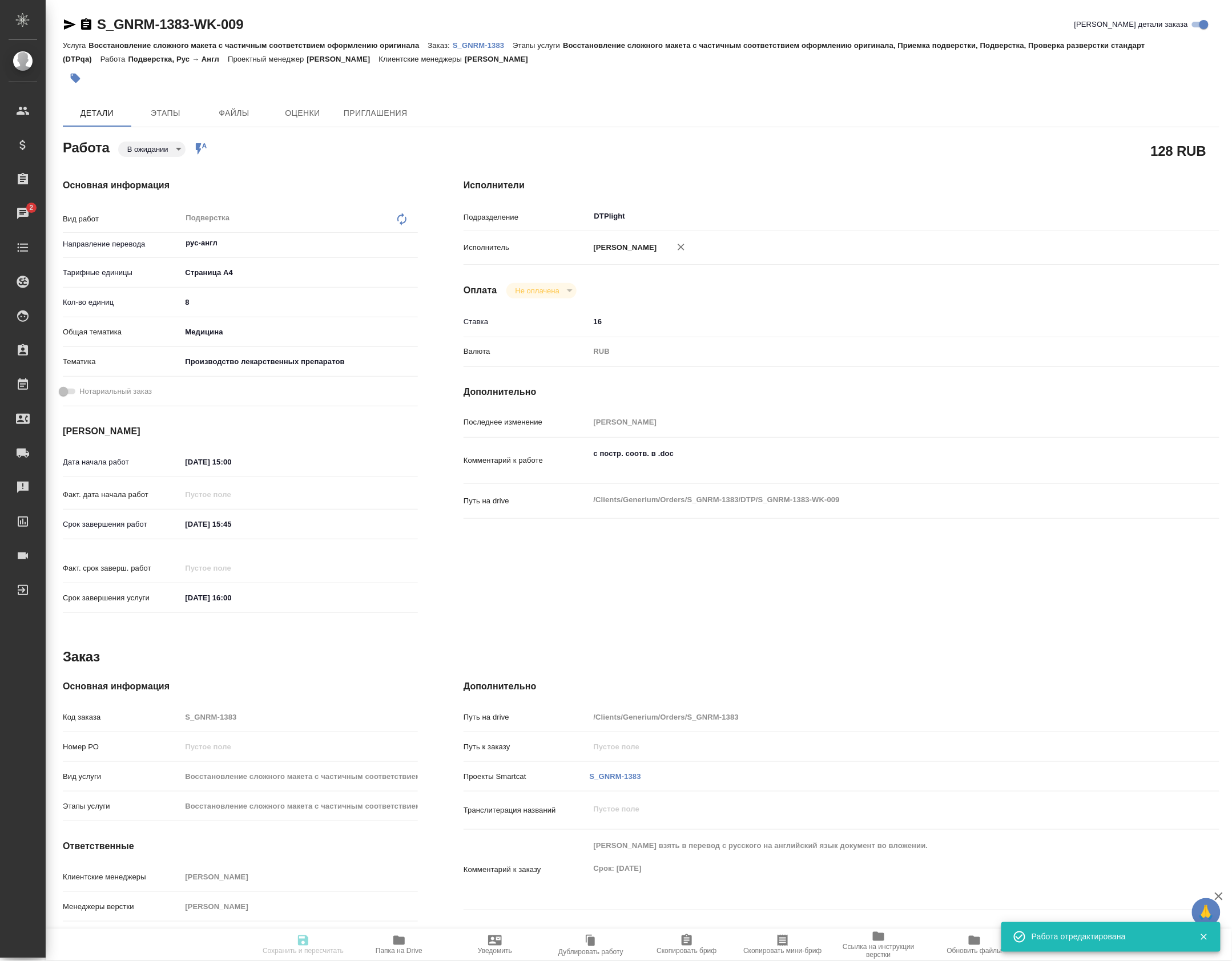
type input "614982fec5ecbb70f805293f"
type input "[DATE] 15:00"
type input "[DATE] 15:45"
type input "[DATE] 16:00"
type input "DTPlight"
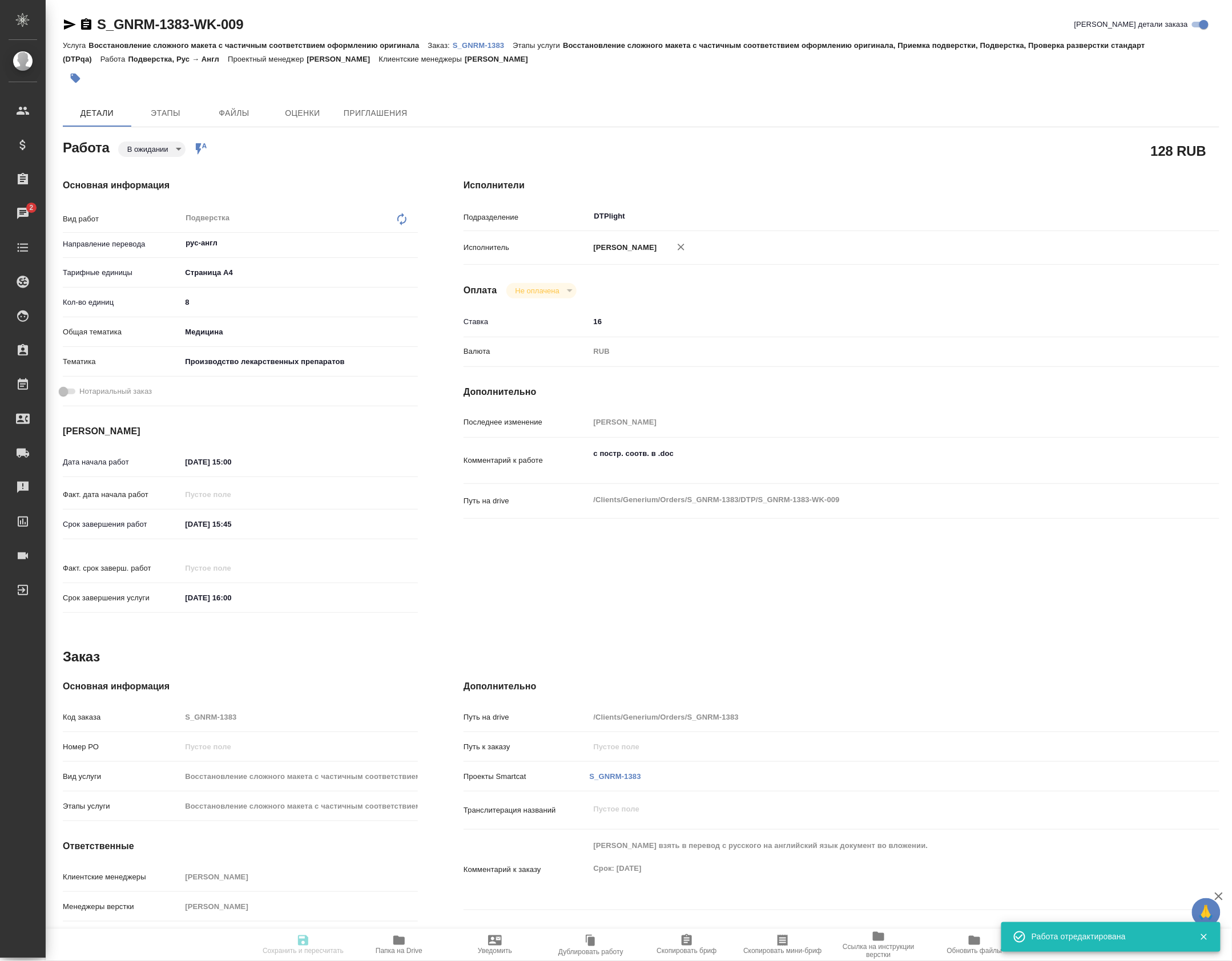
type input "notPayed"
type input "16"
type input "RUB"
type input "[PERSON_NAME]"
type input "S_GNRM-1383"
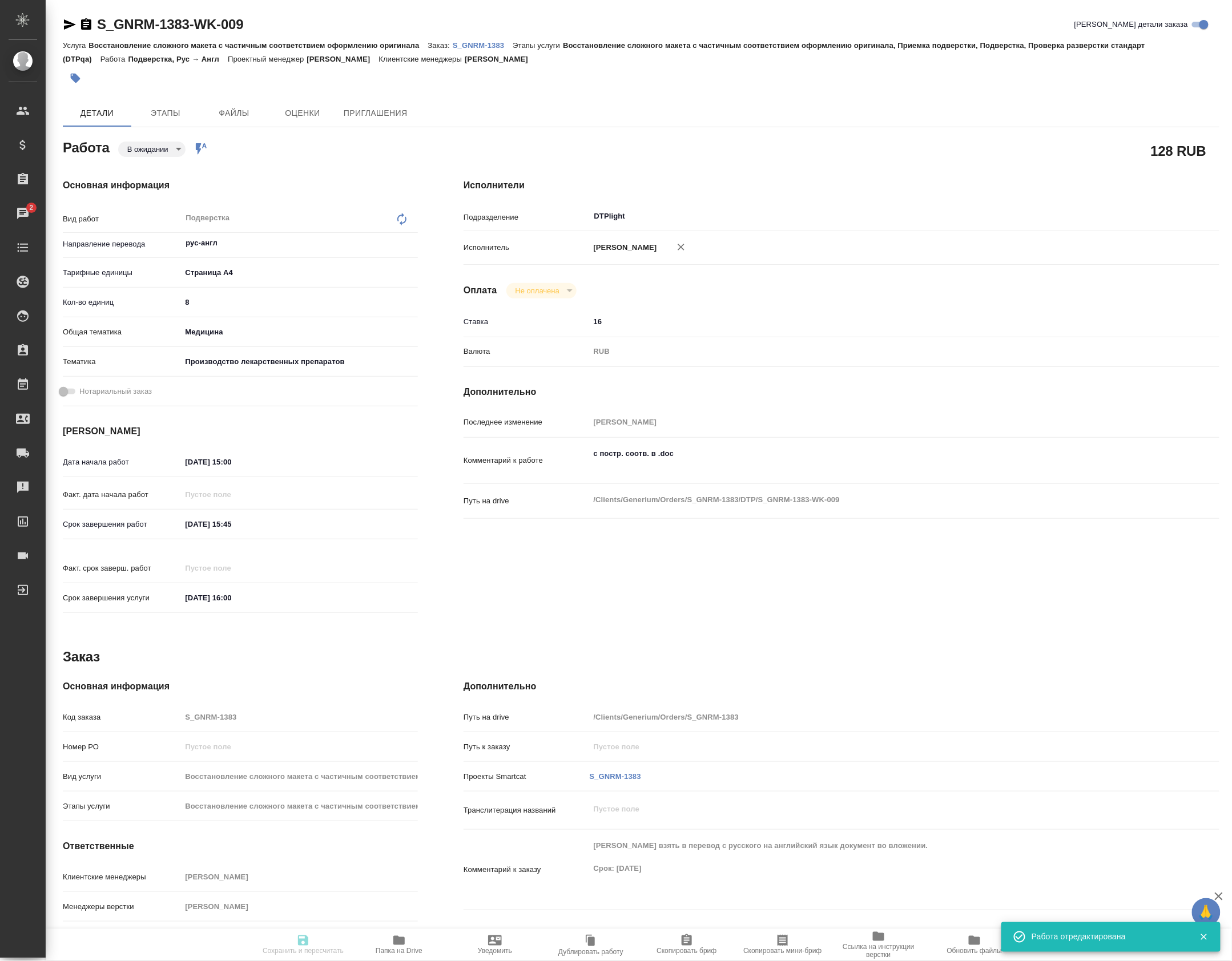
type input "Восстановление сложного макета с частичным соответствием оформлению оригинала"
type input "Восстановление сложного макета с частичным соответствием оформлению оригинала, …"
type input "[PERSON_NAME]"
type input "/Clients/Generium/Orders/S_GNRM-1383"
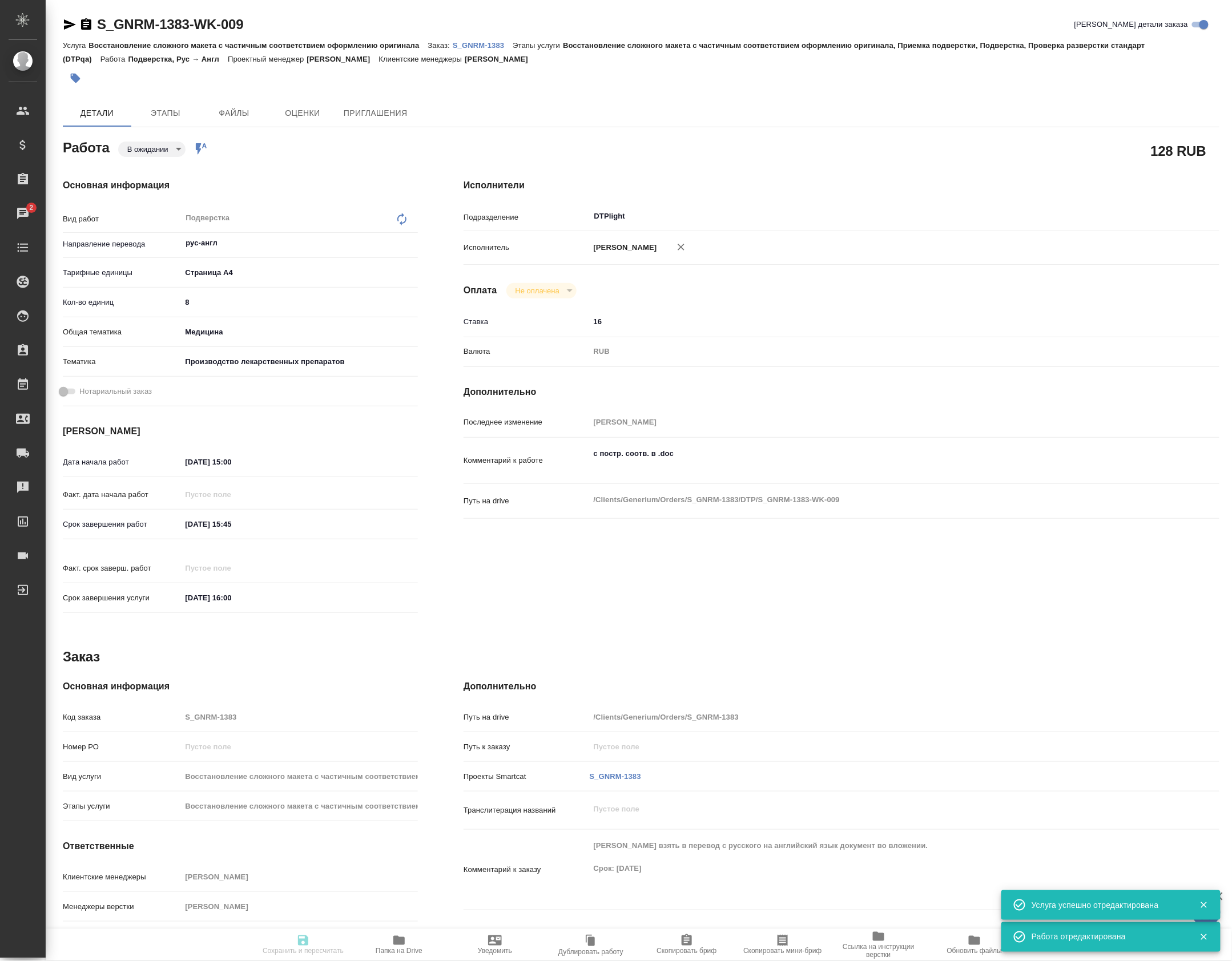
type input "pending"
type input "рус-англ"
type input "5f036ec4e16dec2d6b59c8ff"
type input "8"
type input "med"
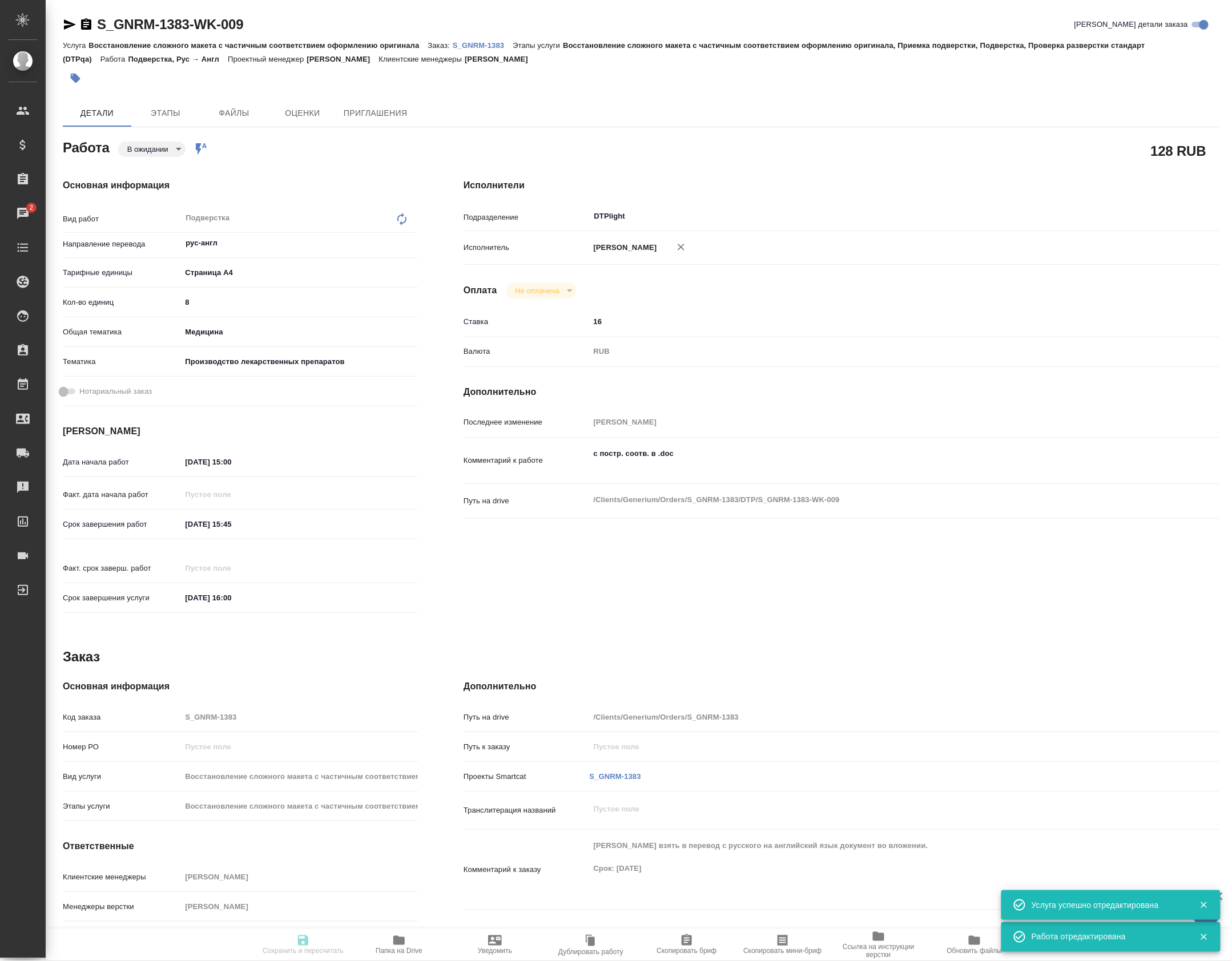
type input "614982fec5ecbb70f805293f"
type input "02.10.2025 15:00"
type input "02.10.2025 15:45"
type input "02.10.2025 16:00"
type input "DTPlight"
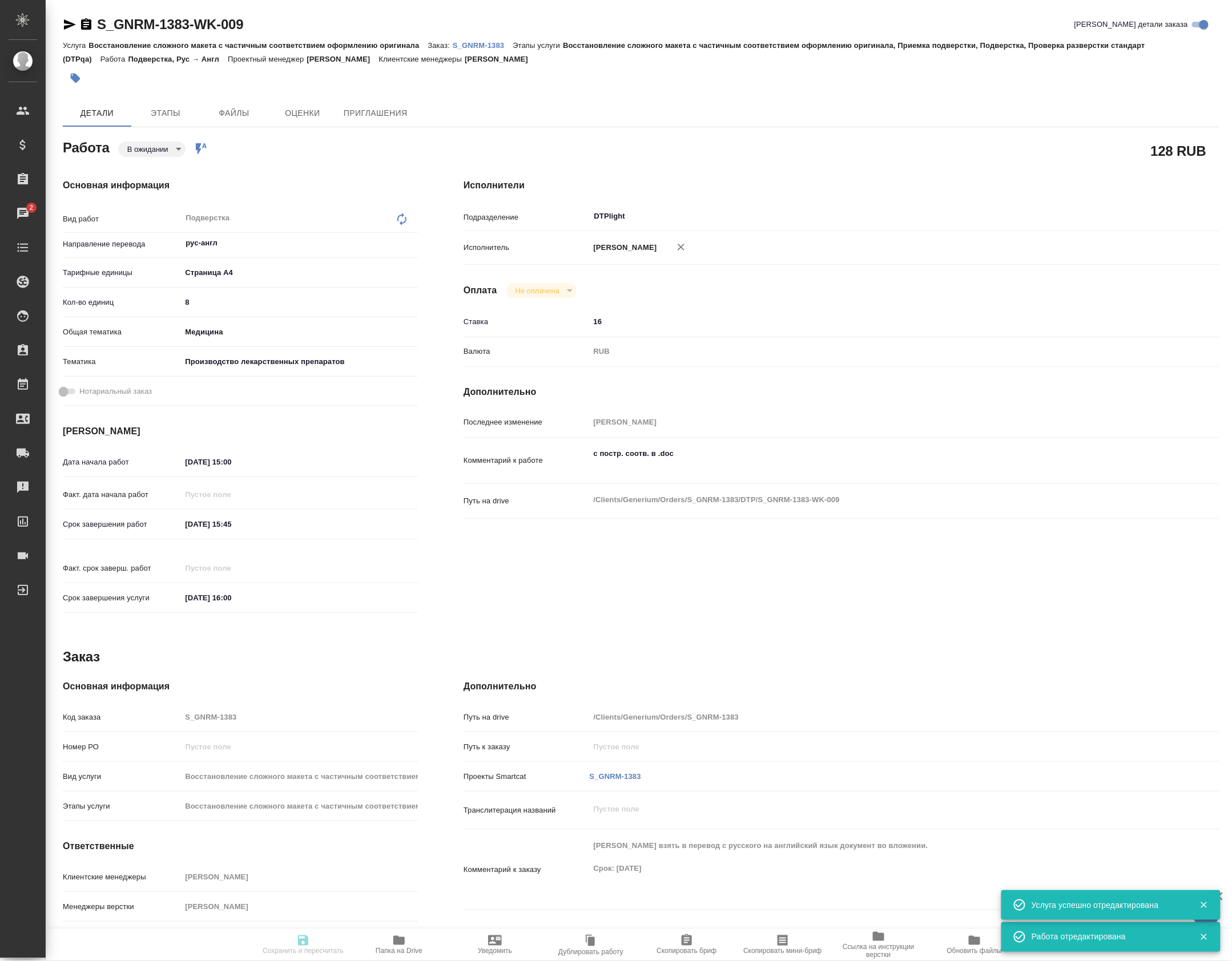
type input "notPayed"
type input "16"
type input "RUB"
type input "Петрова Валерия"
type input "S_GNRM-1383"
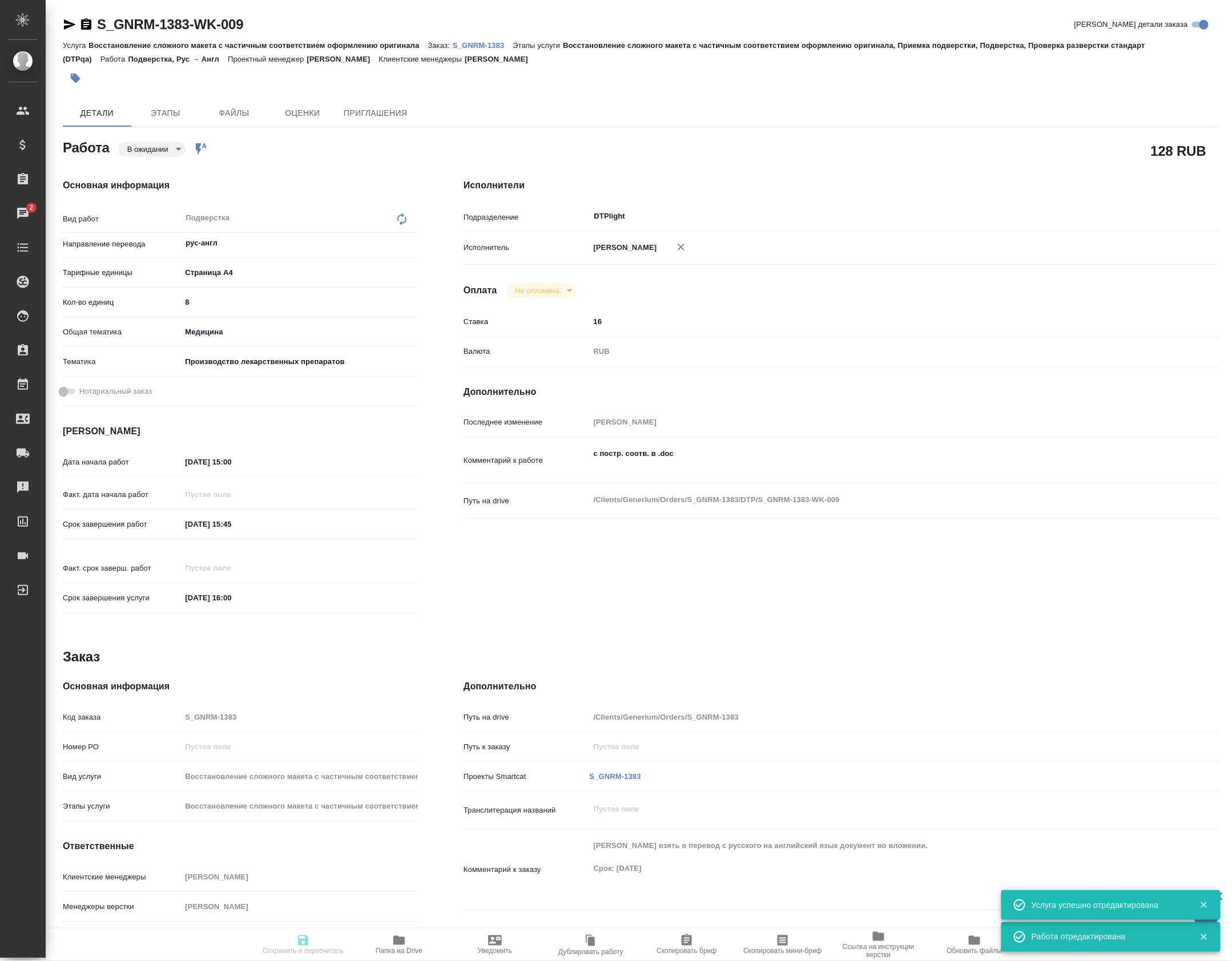
type input "Восстановление сложного макета с частичным соответствием оформлению оригинала"
type input "Восстановление сложного макета с частичным соответствием оформлению оригинала, …"
type input "Кабаргина Анна"
type input "[PERSON_NAME]"
type input "/Clients/Generium/Orders/S_GNRM-1383"
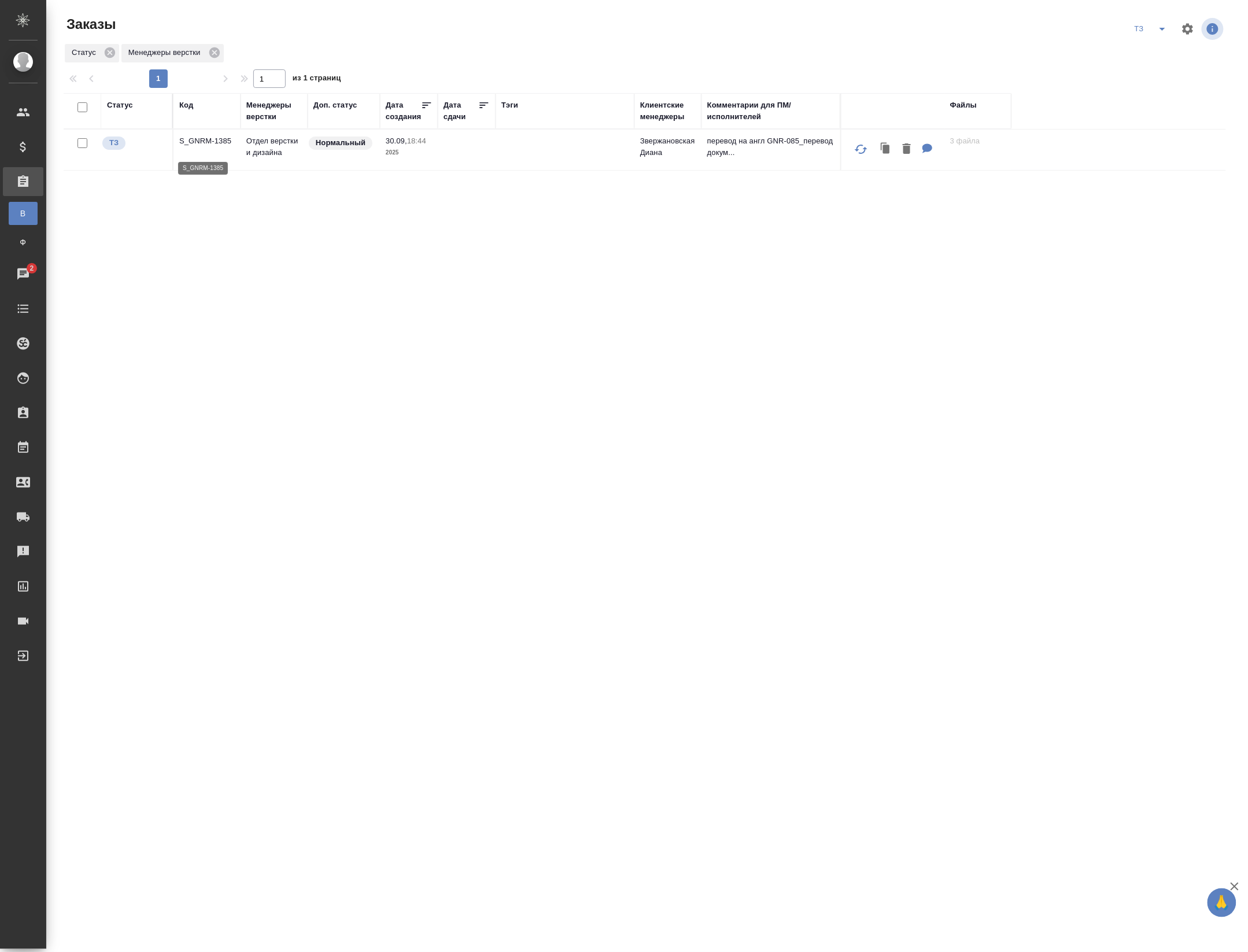
click at [216, 144] on p "S_GNRM-1385" at bounding box center [207, 141] width 55 height 11
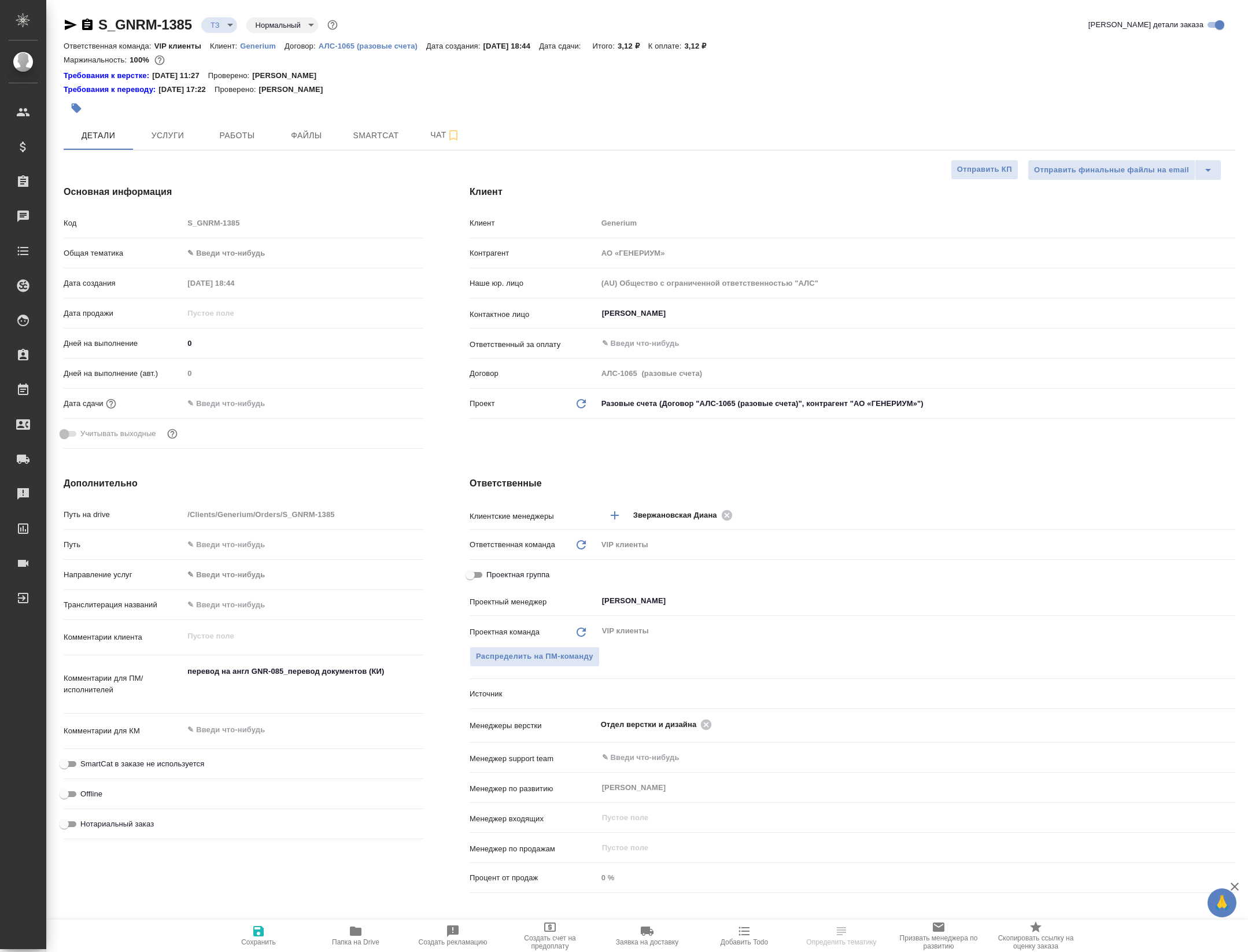
select select "RU"
click at [713, 727] on icon at bounding box center [706, 725] width 13 height 13
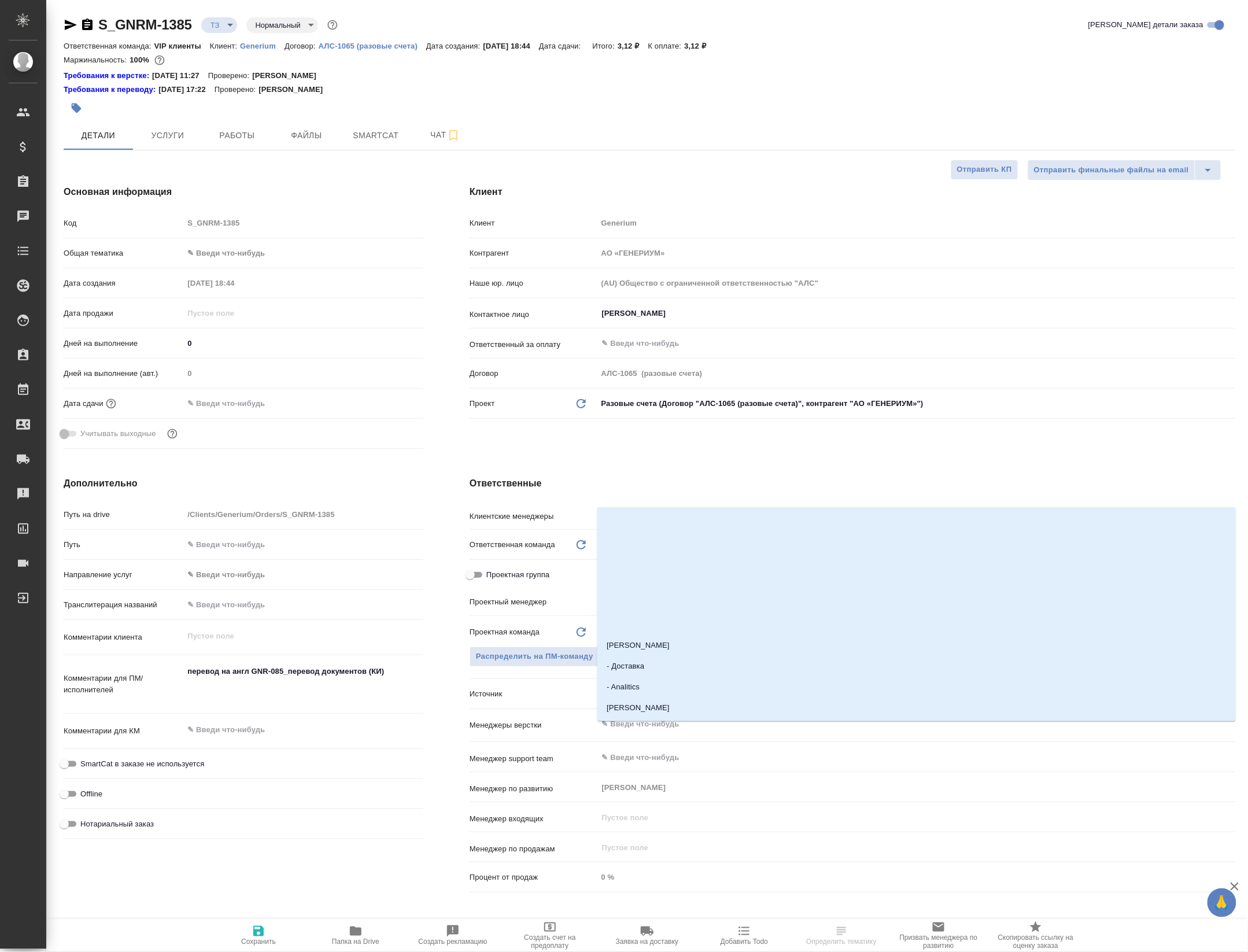
click at [721, 727] on input "text" at bounding box center [896, 723] width 592 height 14
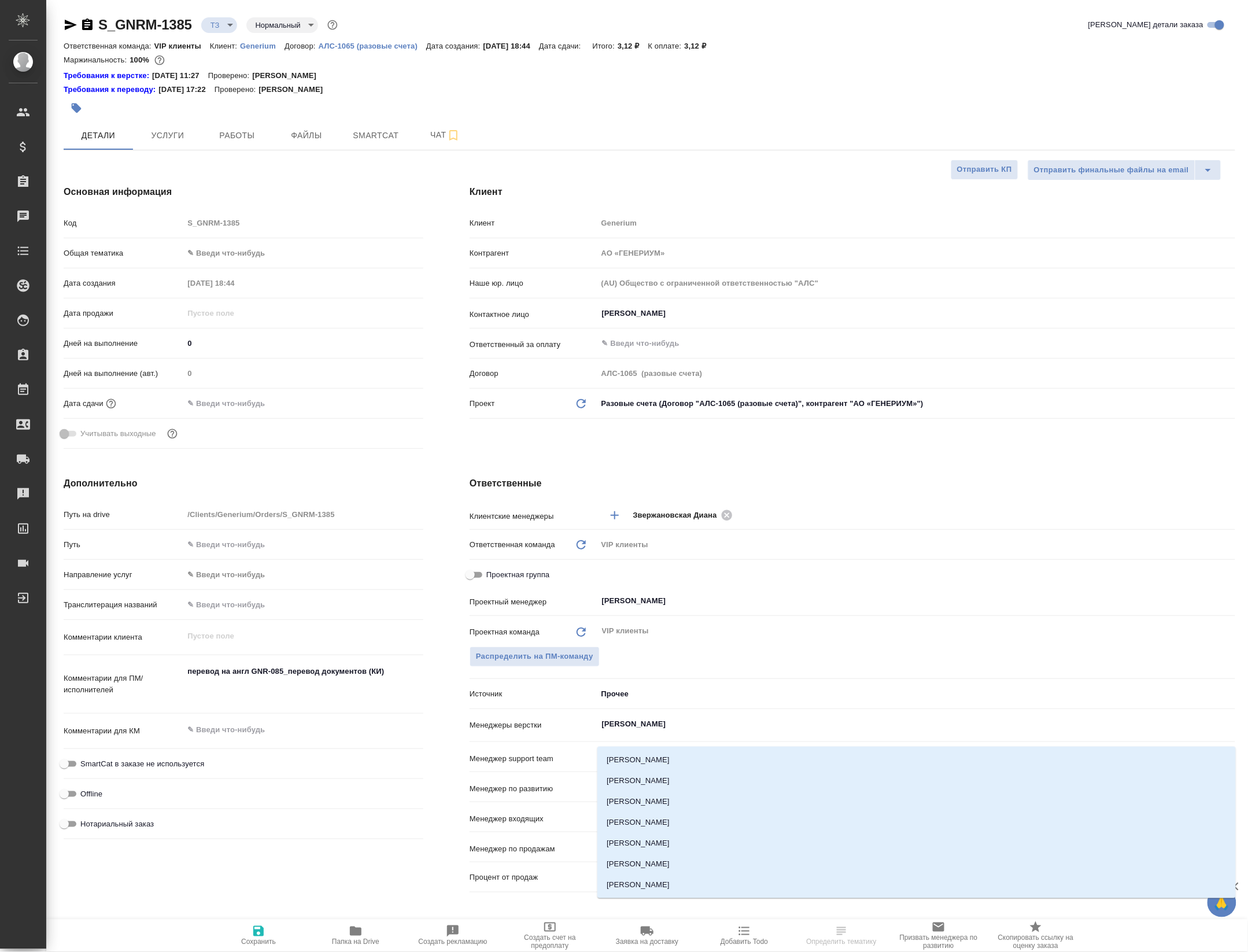
type input "петро"
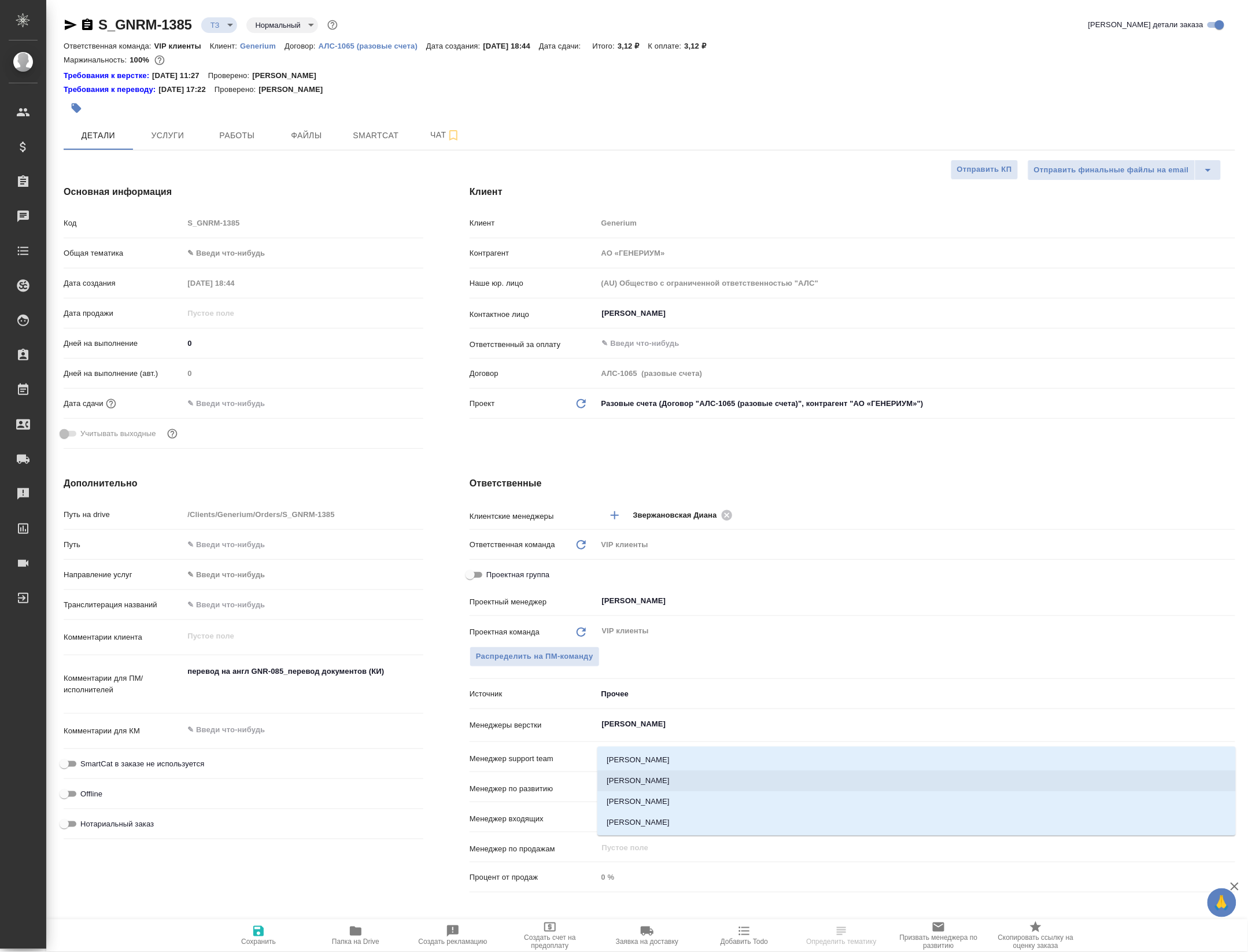
click at [677, 782] on li "[PERSON_NAME]" at bounding box center [917, 780] width 639 height 21
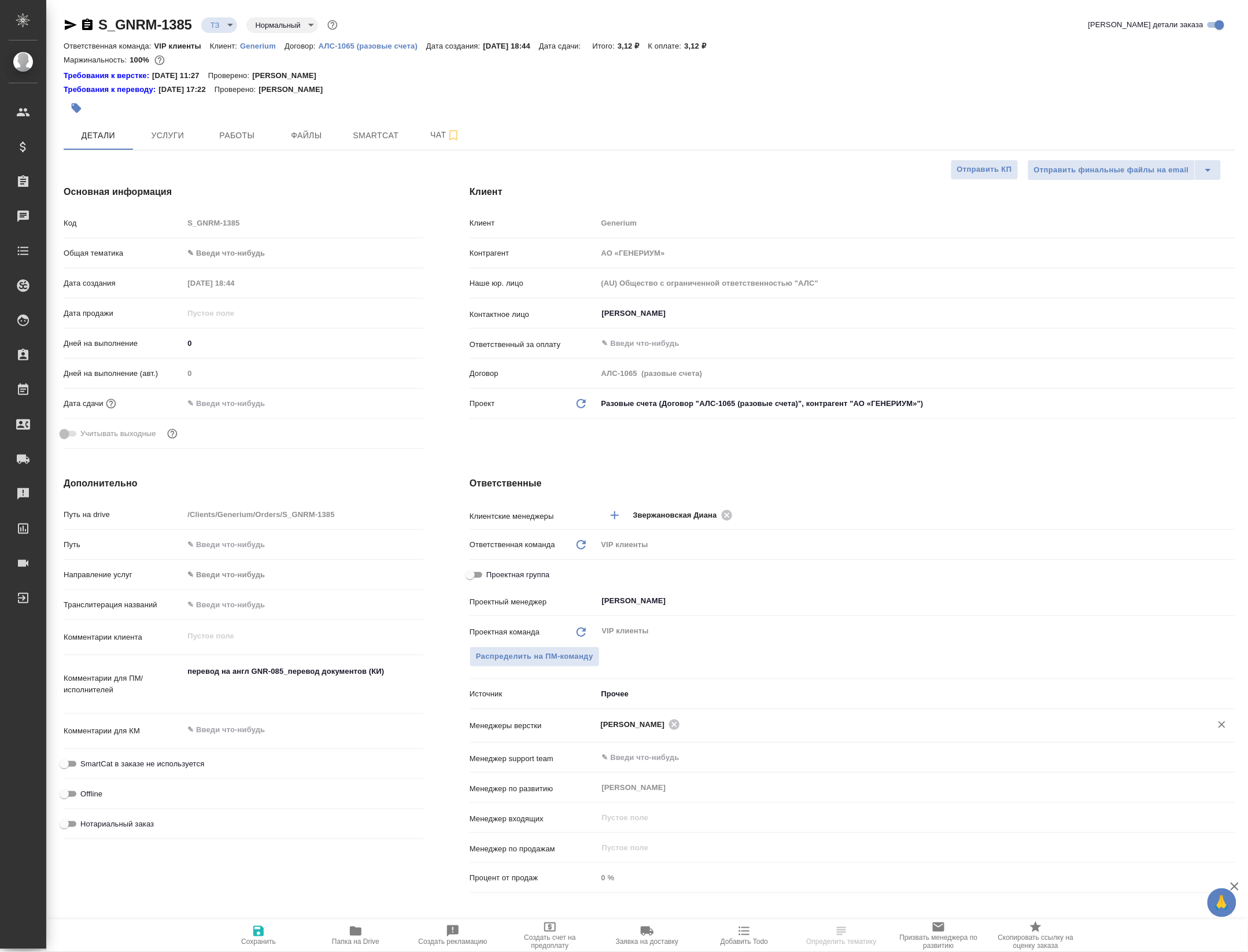
click at [268, 943] on span "Сохранить" at bounding box center [258, 941] width 34 height 8
select select "RU"
type textarea "x"
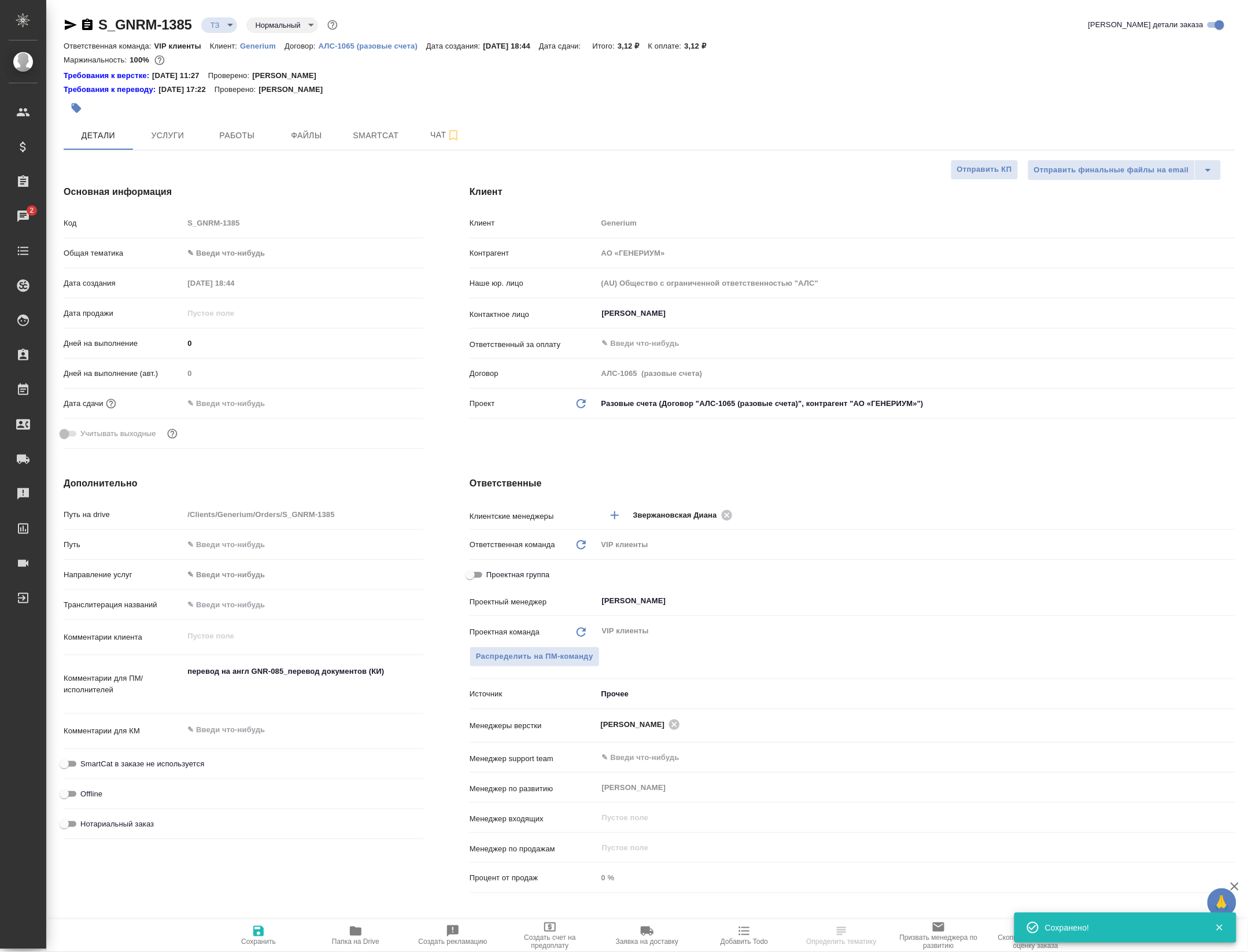
click at [329, 933] on span "Папка на Drive" at bounding box center [356, 935] width 83 height 22
select select "RU"
type textarea "x"
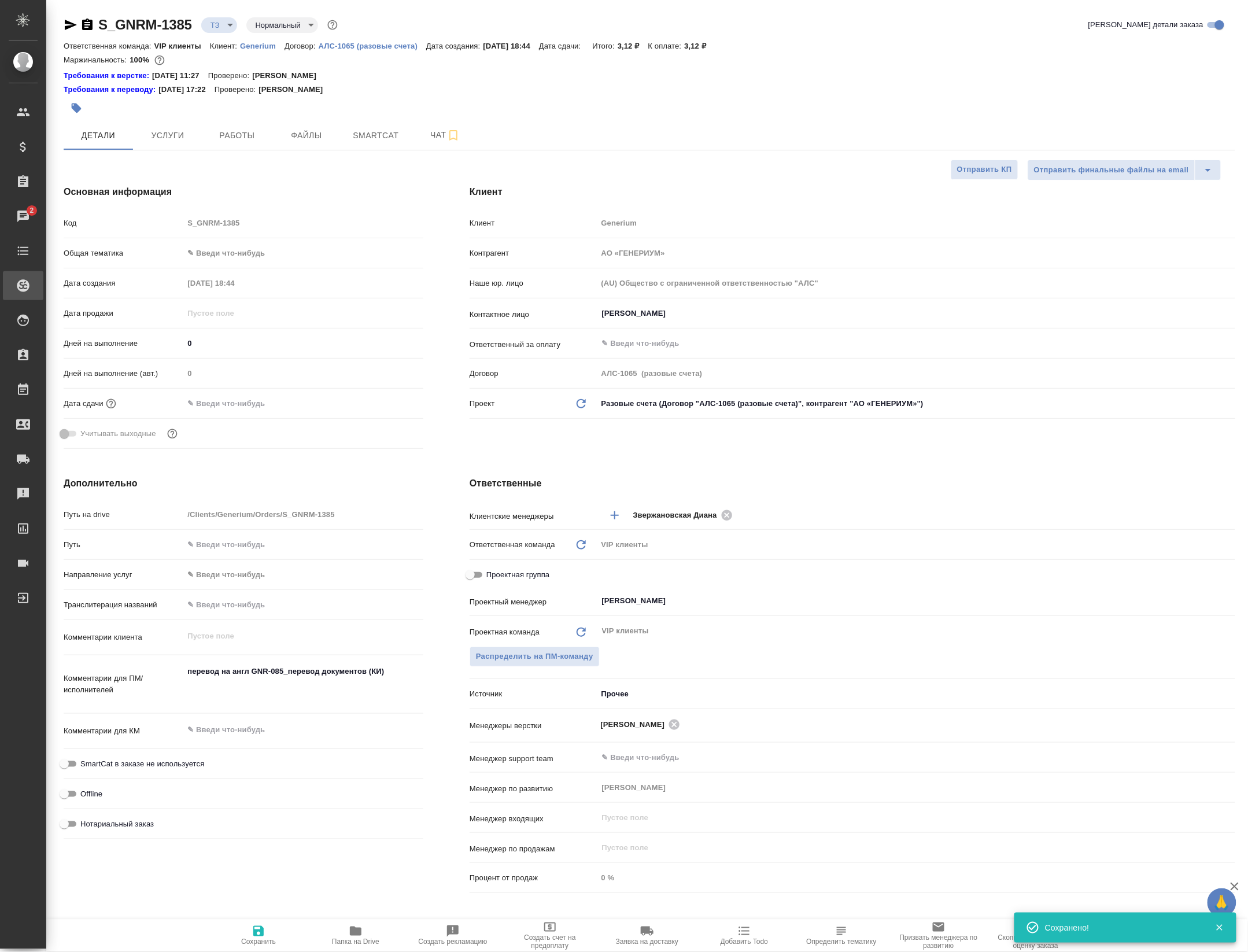
type textarea "x"
click at [187, 19] on link "S_GNRM-1385" at bounding box center [145, 24] width 94 height 16
select select "RU"
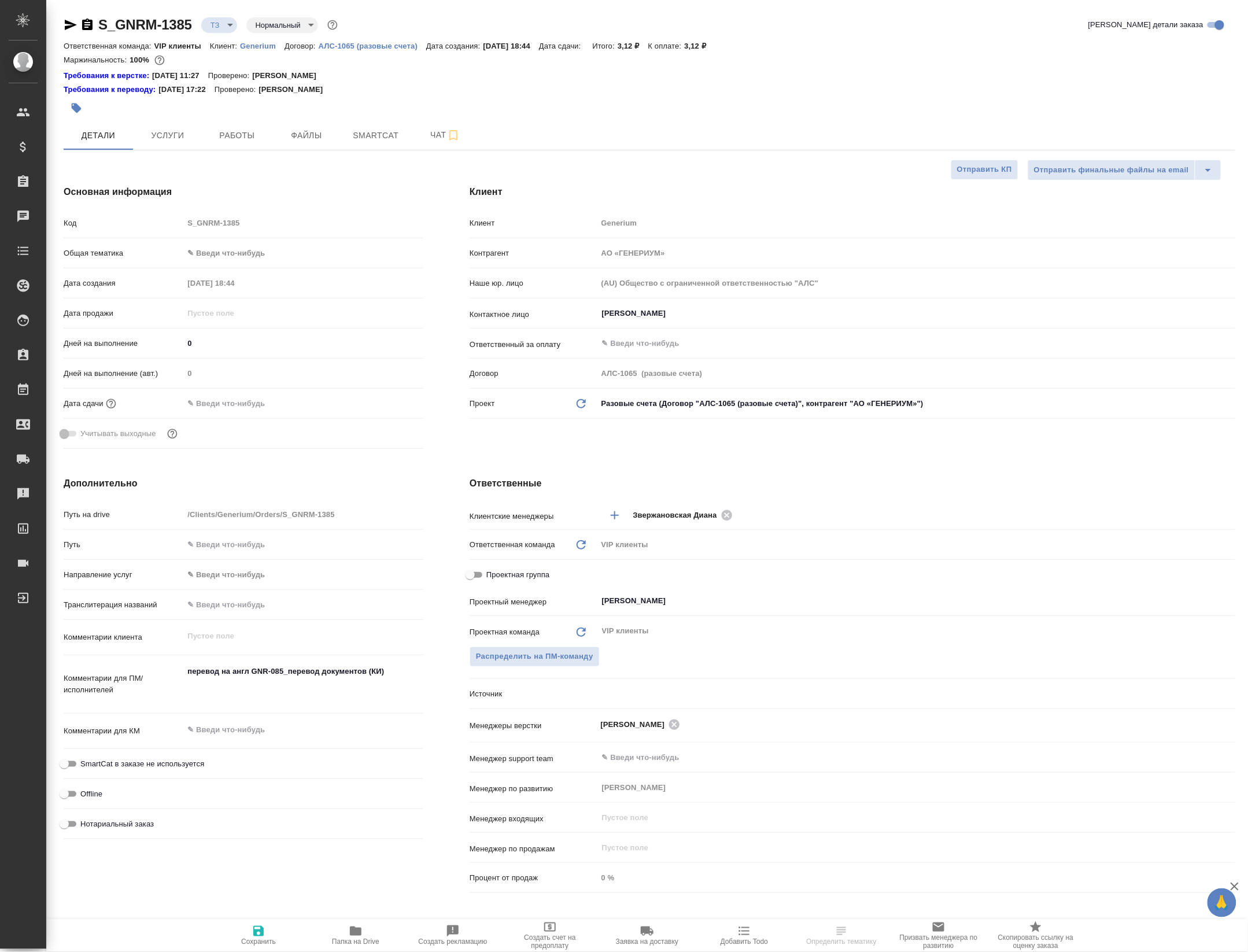
click at [67, 31] on icon "button" at bounding box center [70, 24] width 14 height 14
click at [420, 150] on button "Чат" at bounding box center [445, 135] width 70 height 29
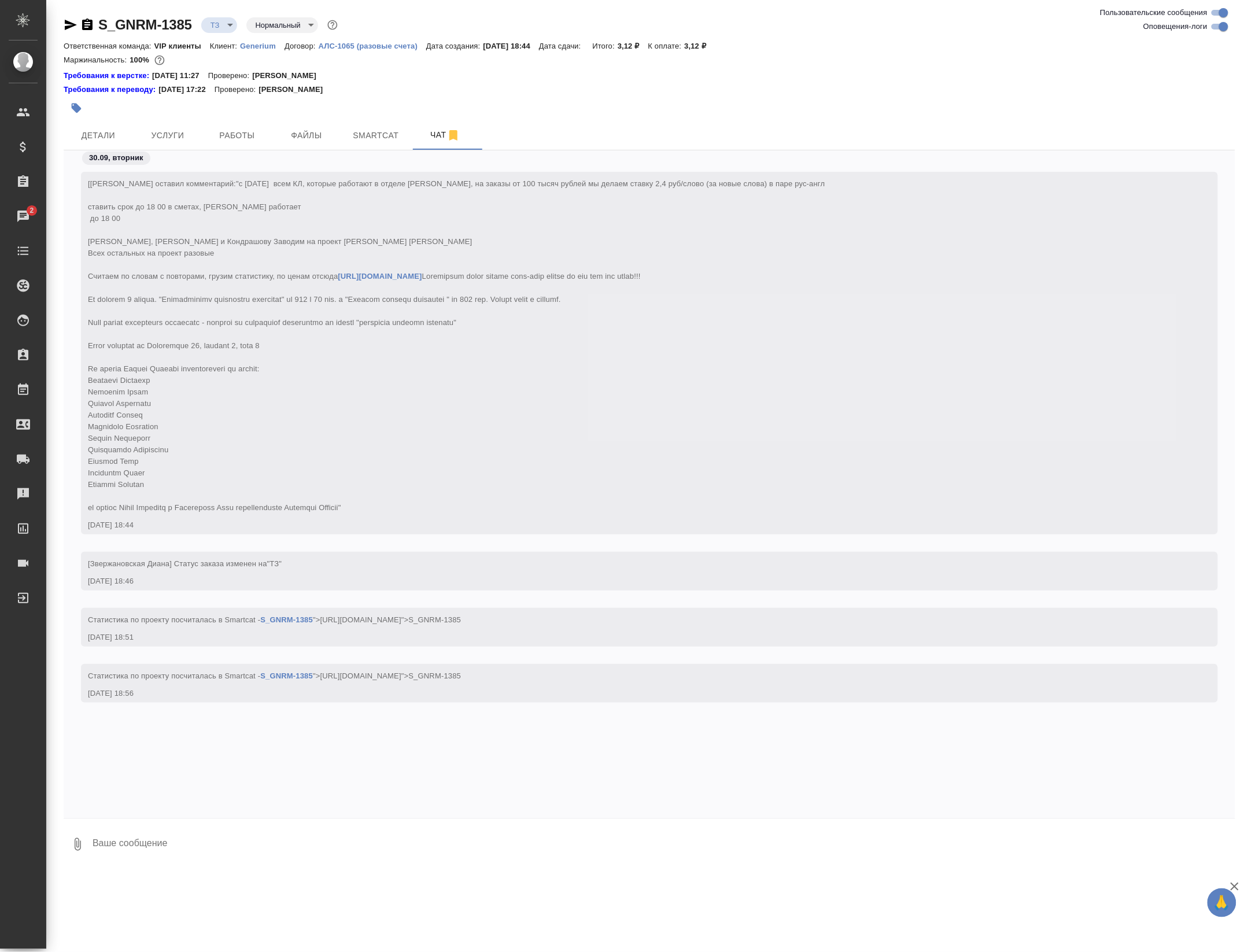
click at [88, 852] on button "0" at bounding box center [78, 844] width 28 height 39
click at [100, 789] on span "С локального диска" at bounding box center [81, 781] width 136 height 15
click at [0, 0] on input "С локального диска" at bounding box center [0, 0] width 0 height 0
drag, startPoint x: 135, startPoint y: 877, endPoint x: 164, endPoint y: 864, distance: 31.8
click at [162, 864] on div ".cls-1 fill:#fff; AWATERA Petrova Valeria Клиенты Спецификации Заказы 2 Чаты To…" at bounding box center [624, 476] width 1248 height 952
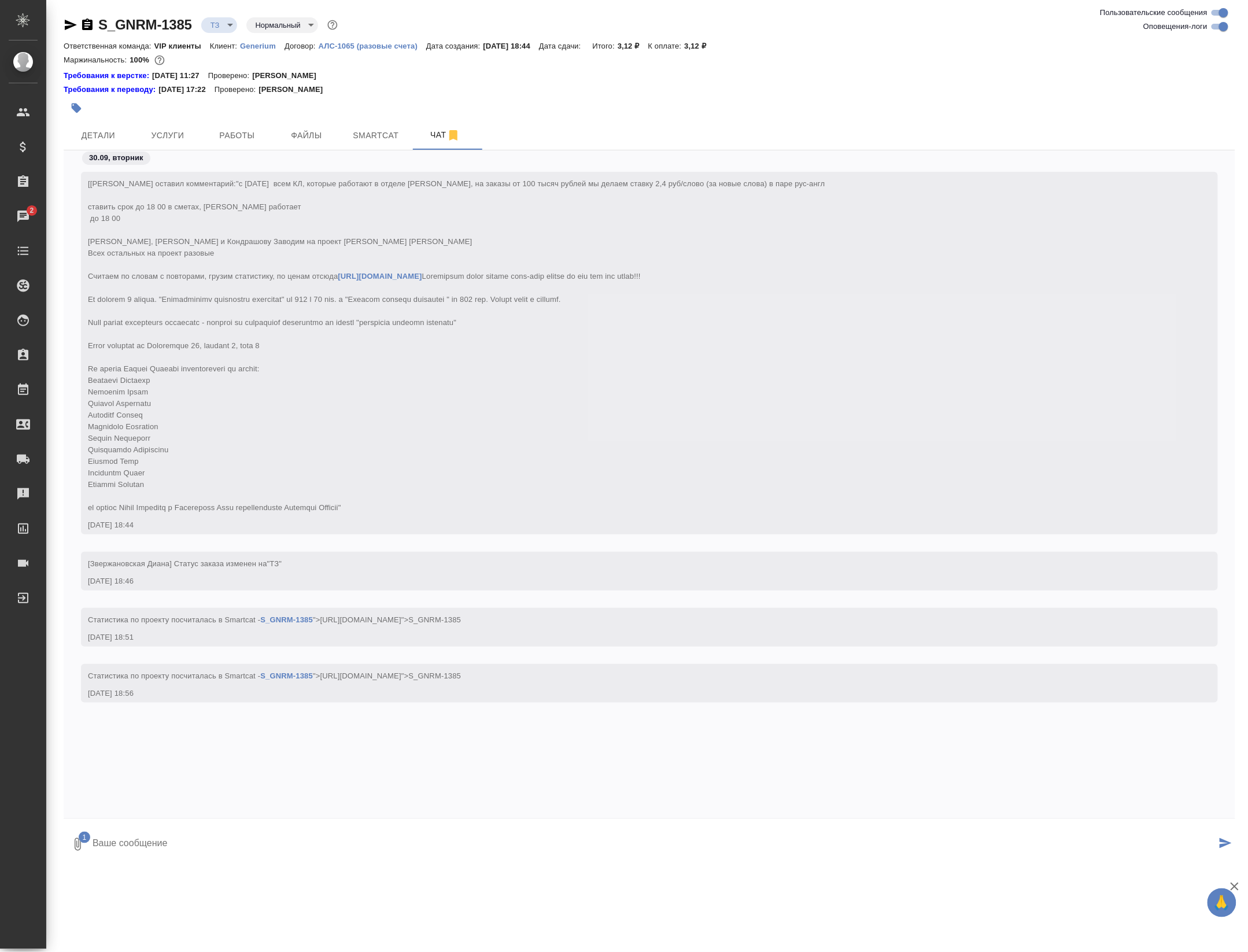
click at [179, 850] on textarea at bounding box center [654, 844] width 1125 height 39
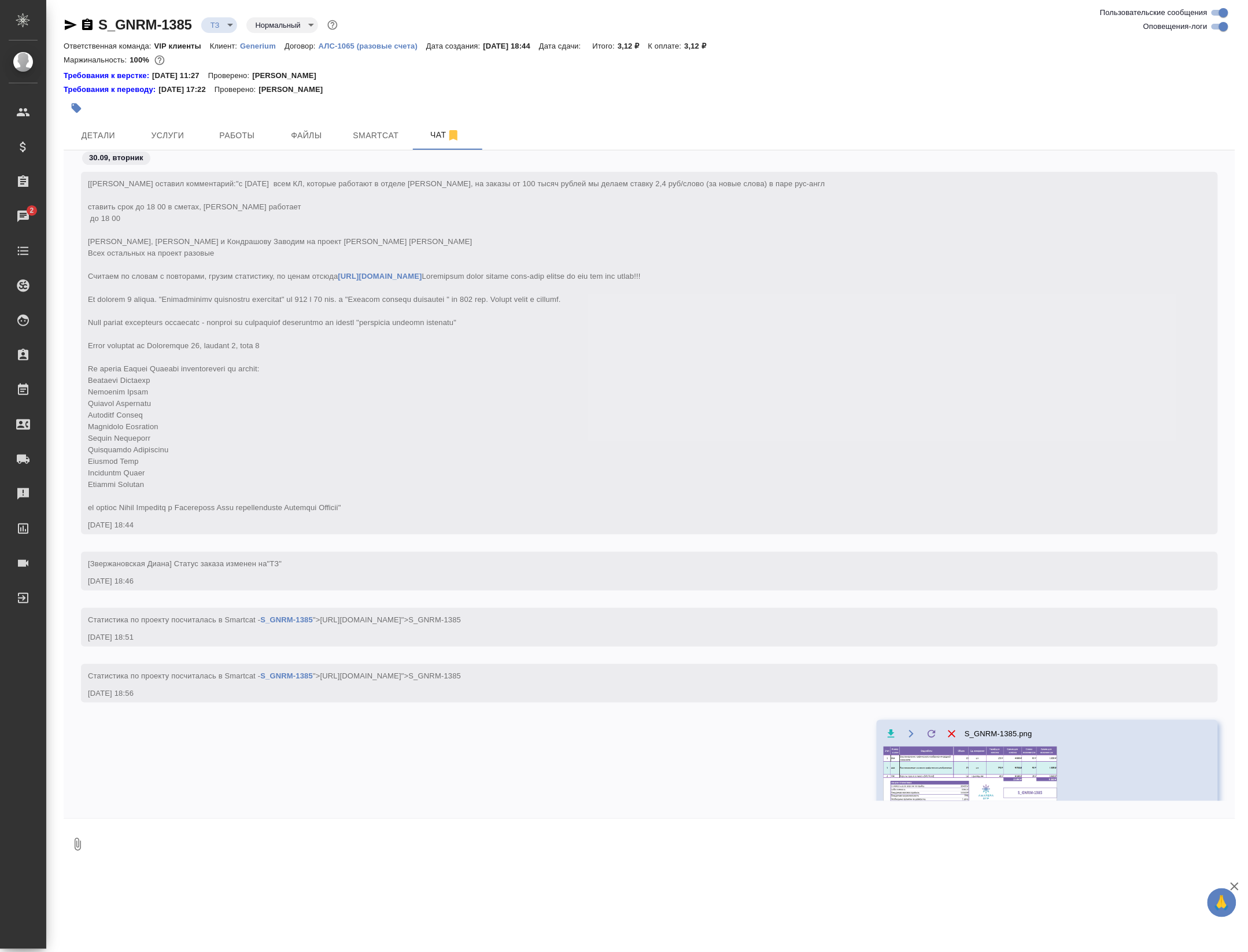
scroll to position [10, 0]
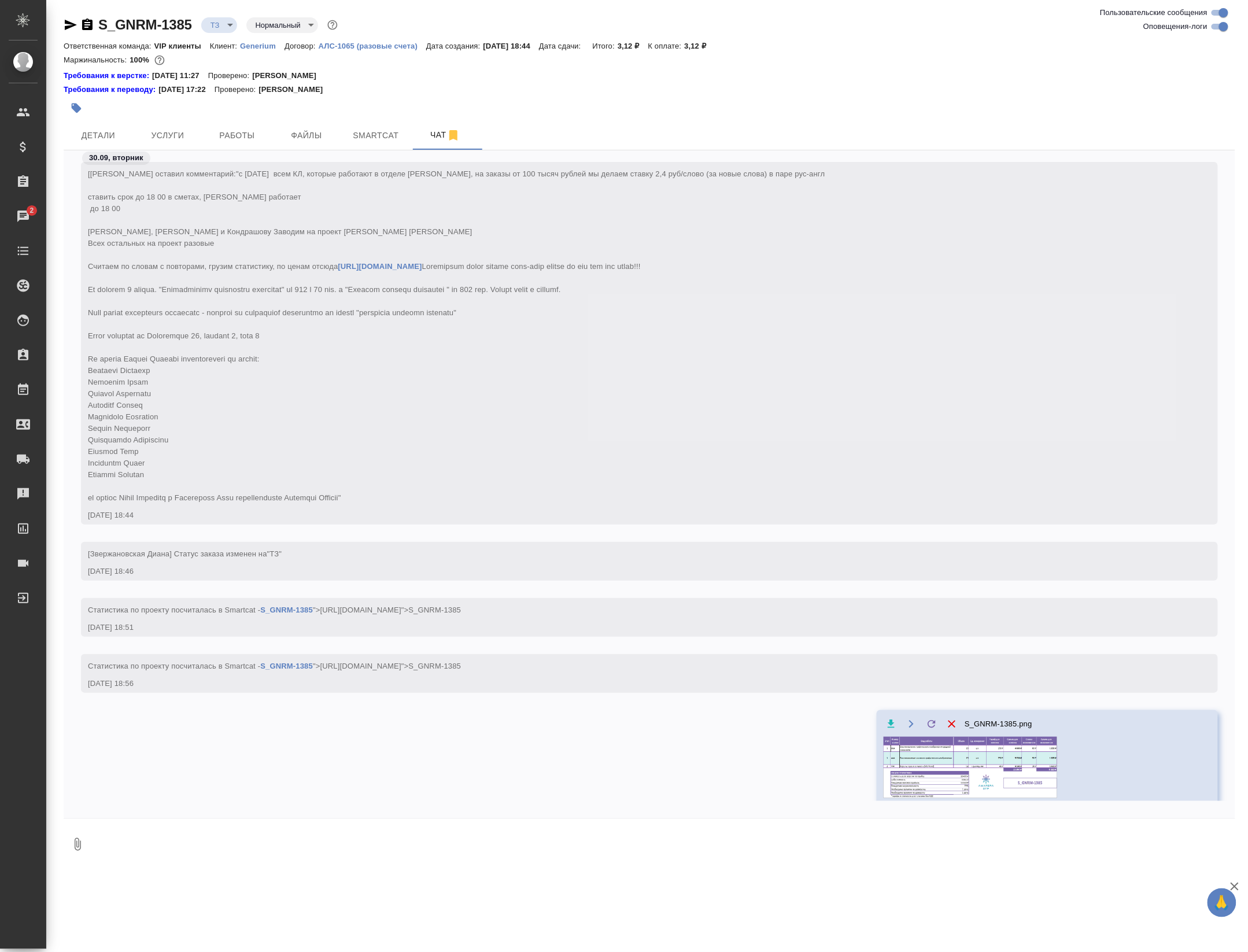
click at [248, 25] on div "S_GNRM-1385 ТЗ tz Нормальный normal" at bounding box center [202, 25] width 276 height 19
click at [245, 25] on body "🙏 .cls-1 fill:#fff; AWATERA Petrova Valeria Клиенты Спецификации Заказы 2 Чаты …" at bounding box center [624, 476] width 1248 height 952
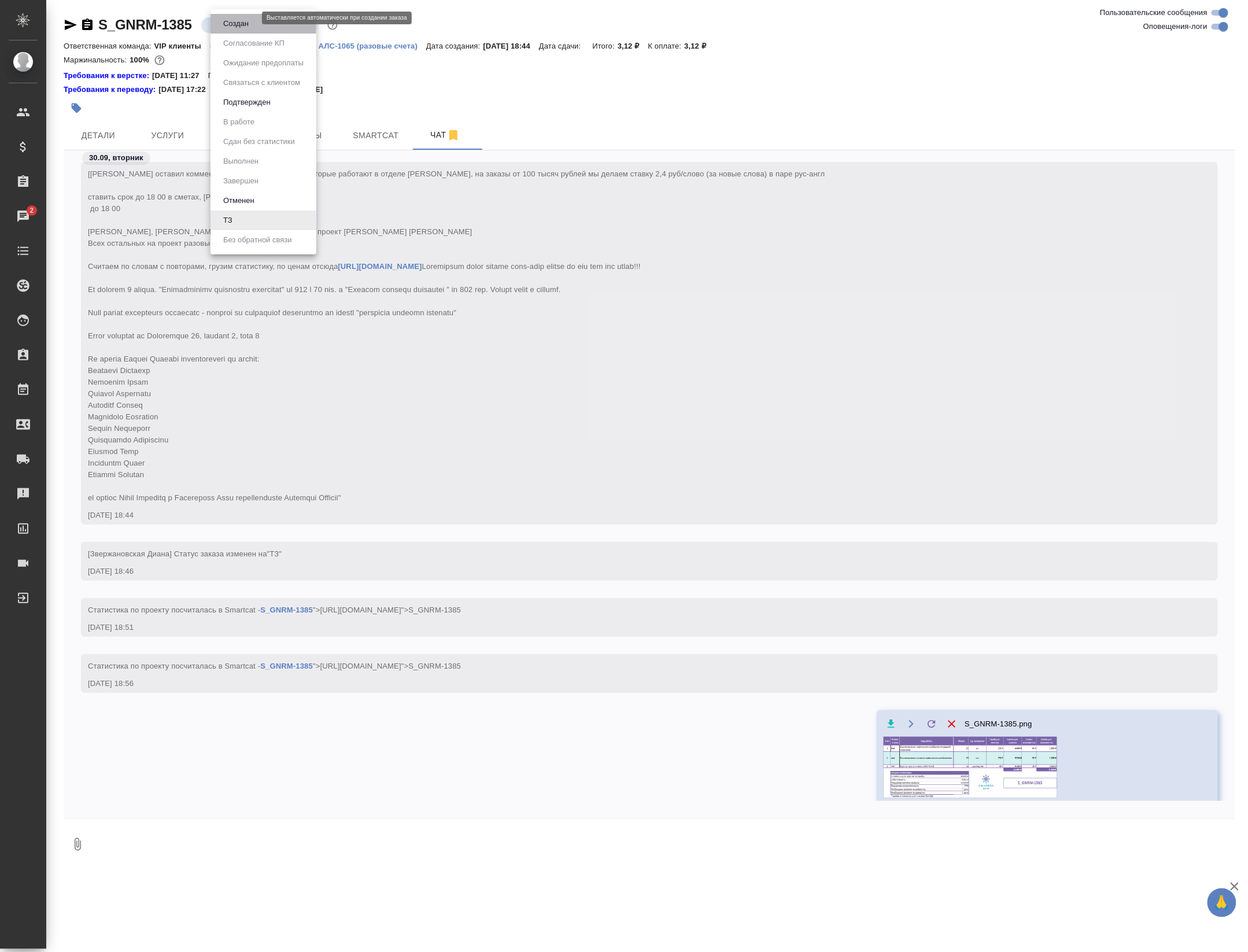
click at [245, 25] on button "Создан" at bounding box center [235, 24] width 32 height 13
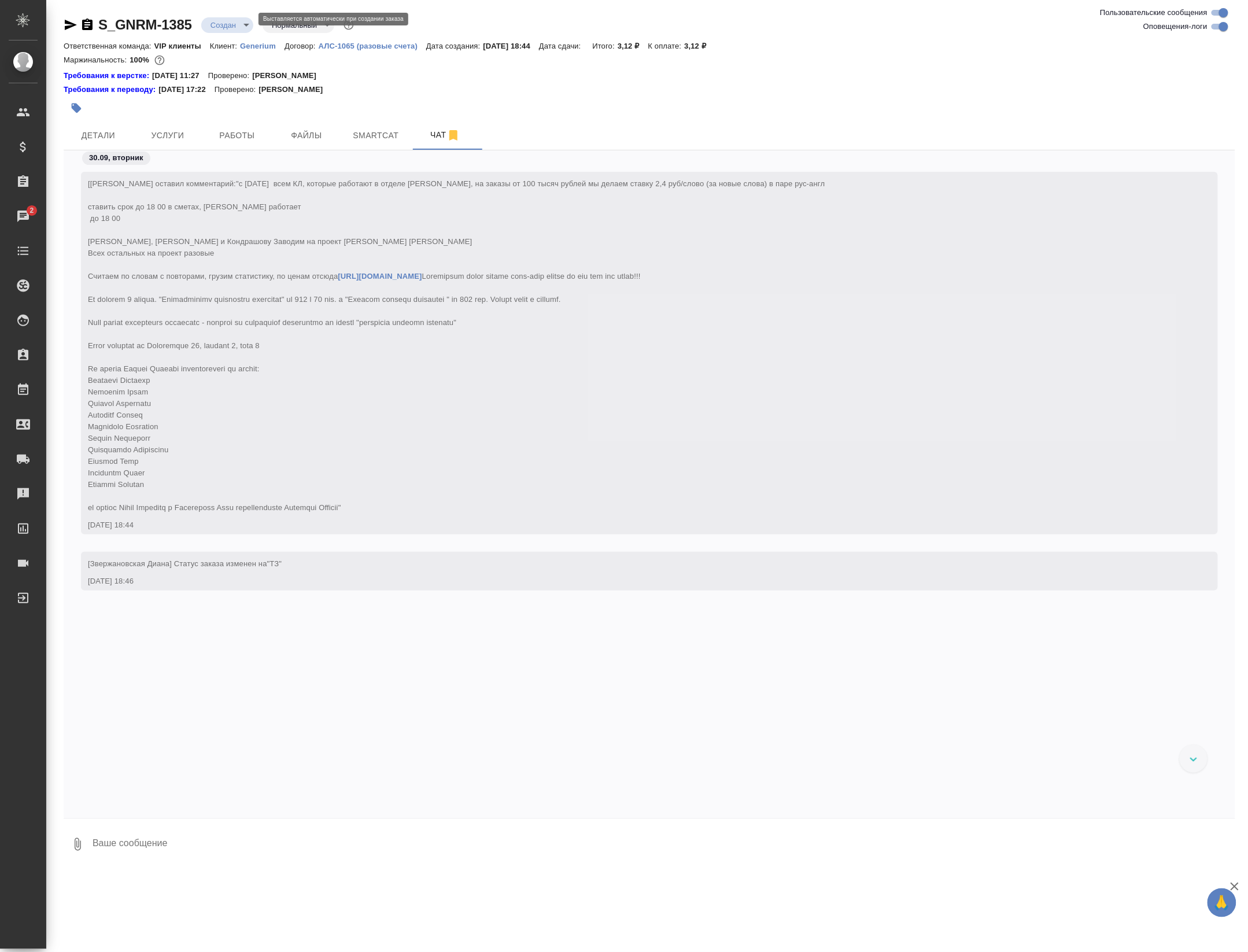
scroll to position [127, 0]
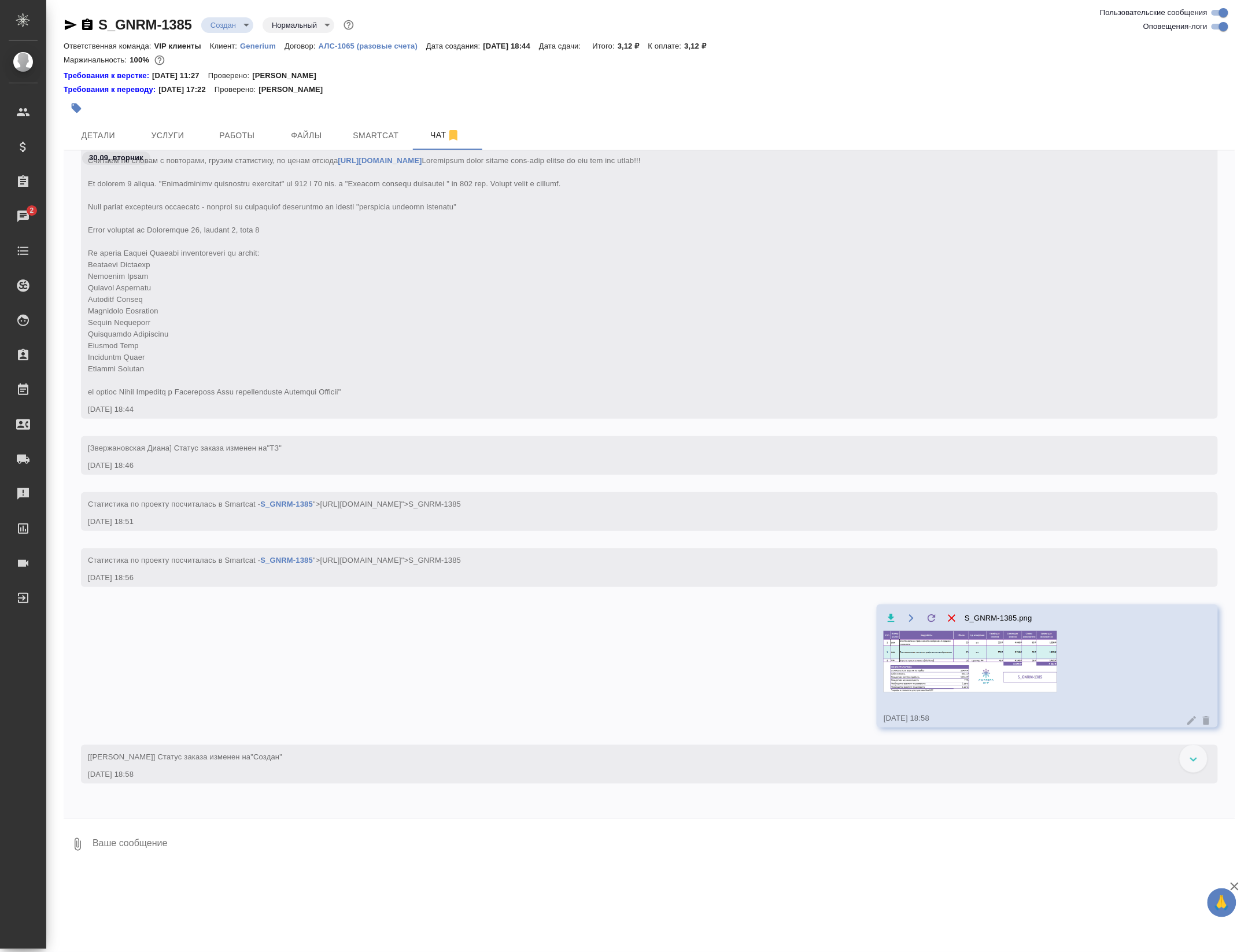
click at [141, 847] on textarea at bounding box center [663, 844] width 1144 height 39
type textarea "если надо срочнее, то 6-8 часов разверстка, 6-8 часов подверстка"
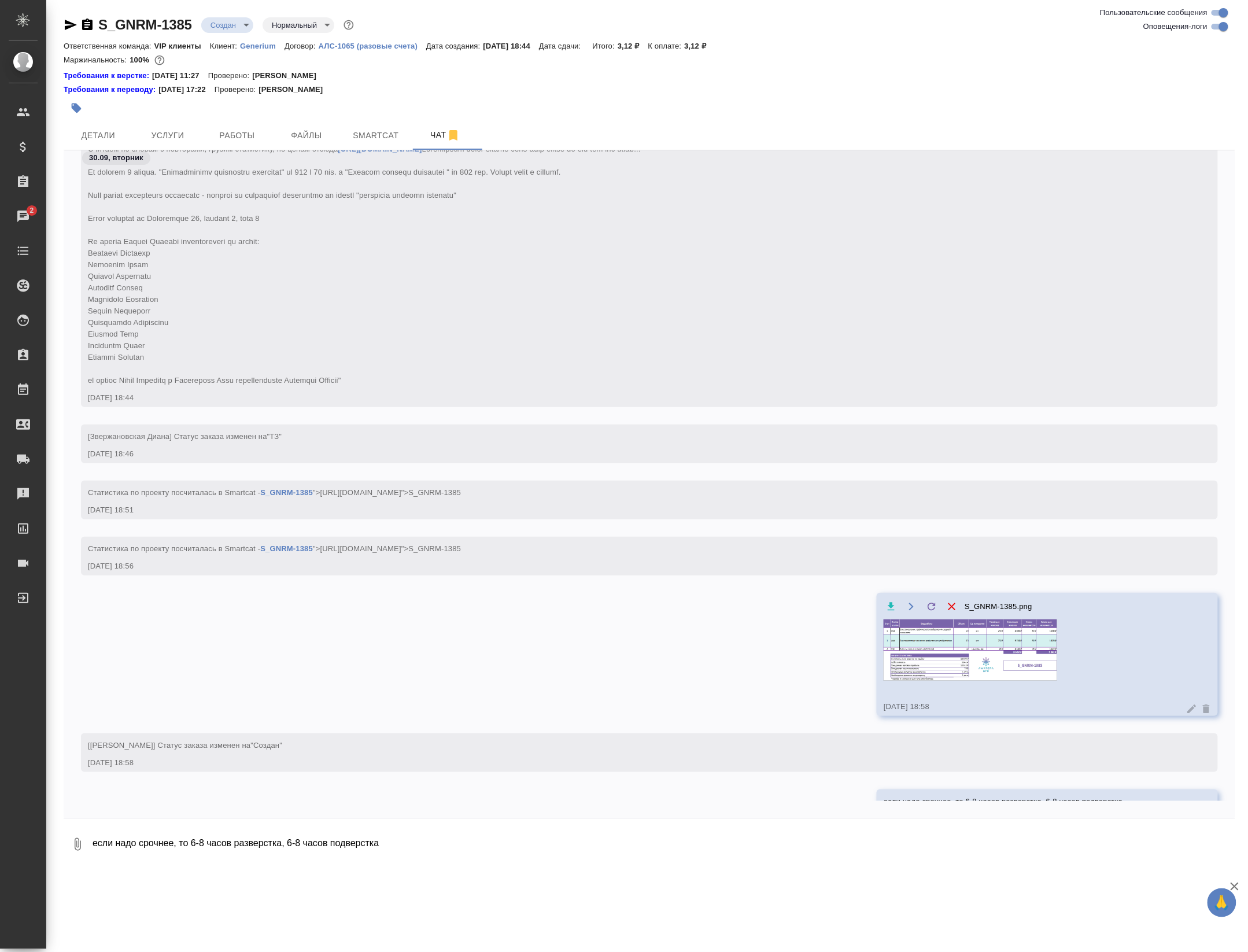
scroll to position [183, 0]
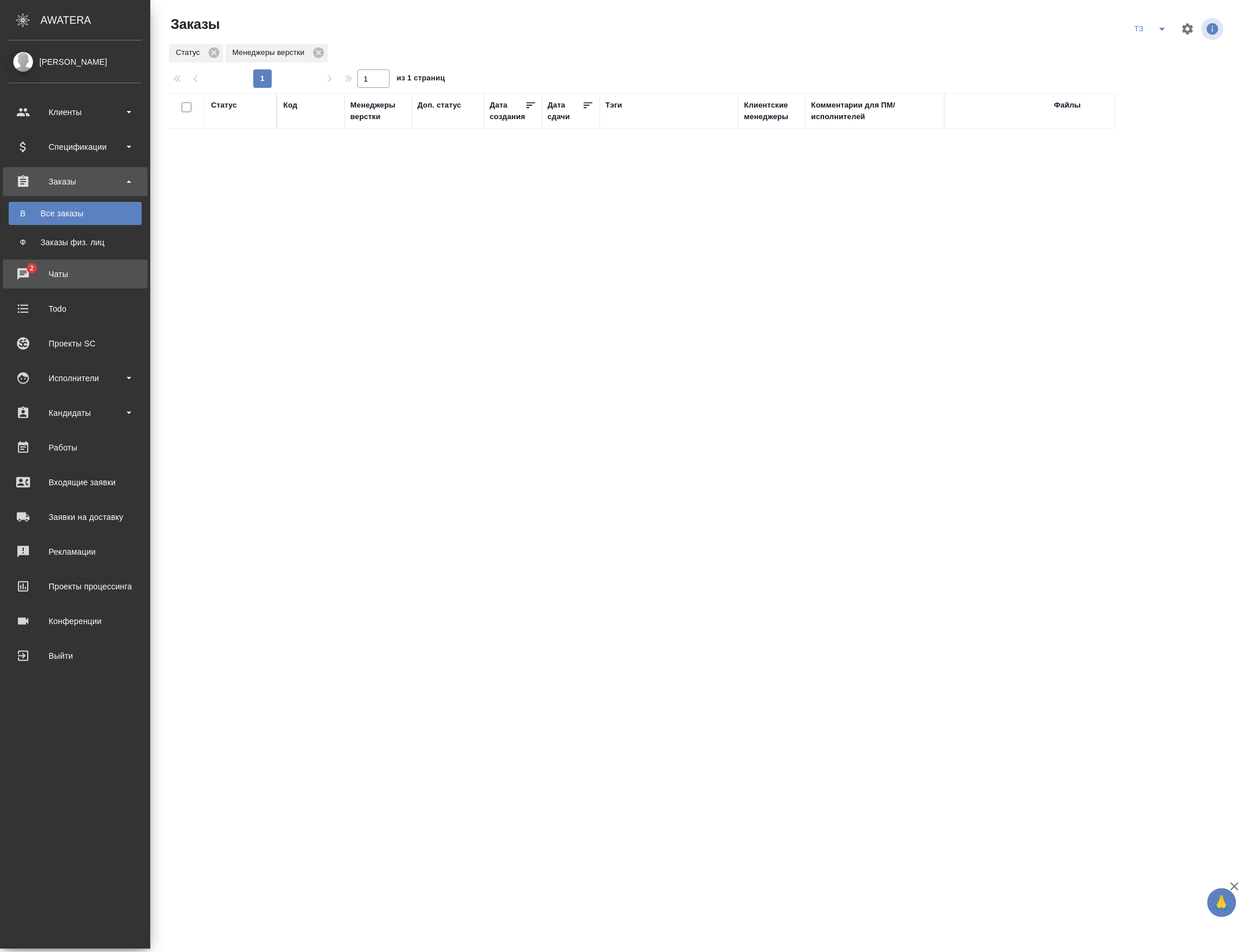
click at [19, 282] on div "Чаты" at bounding box center [75, 274] width 133 height 17
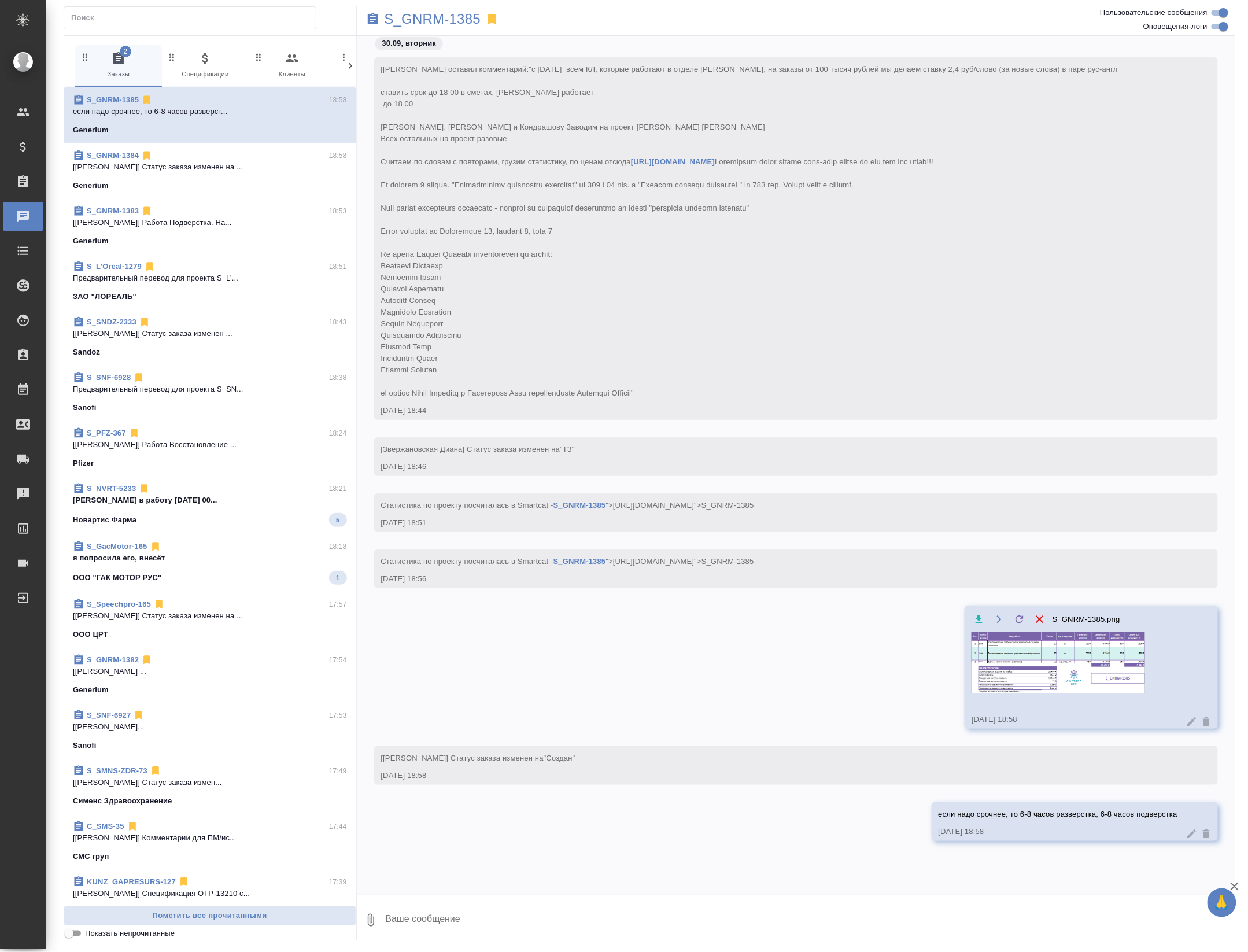
click at [272, 494] on div "S_NVRT-5233 18:21" at bounding box center [210, 489] width 274 height 11
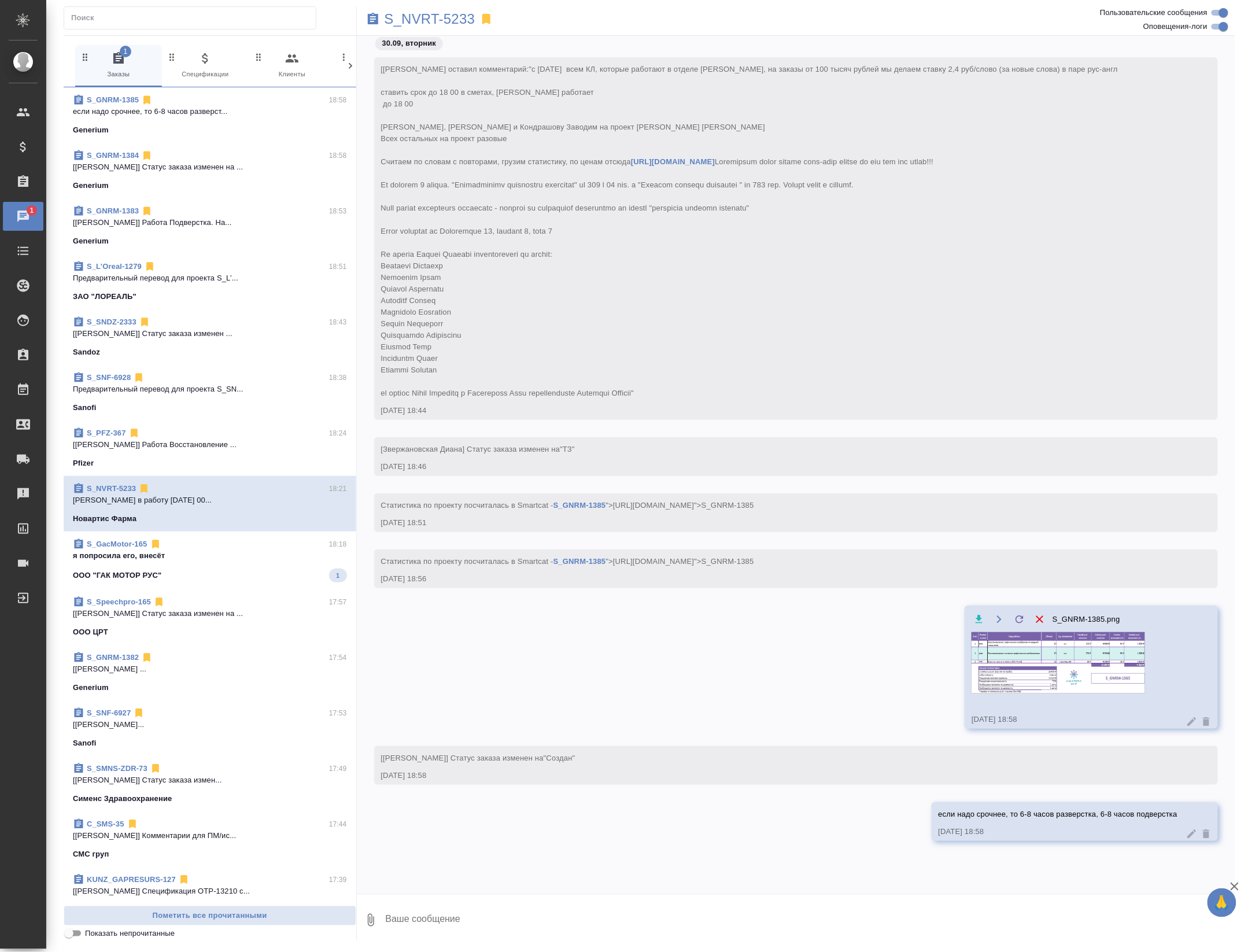
click at [116, 493] on link "S_NVRT-5233" at bounding box center [111, 489] width 50 height 9
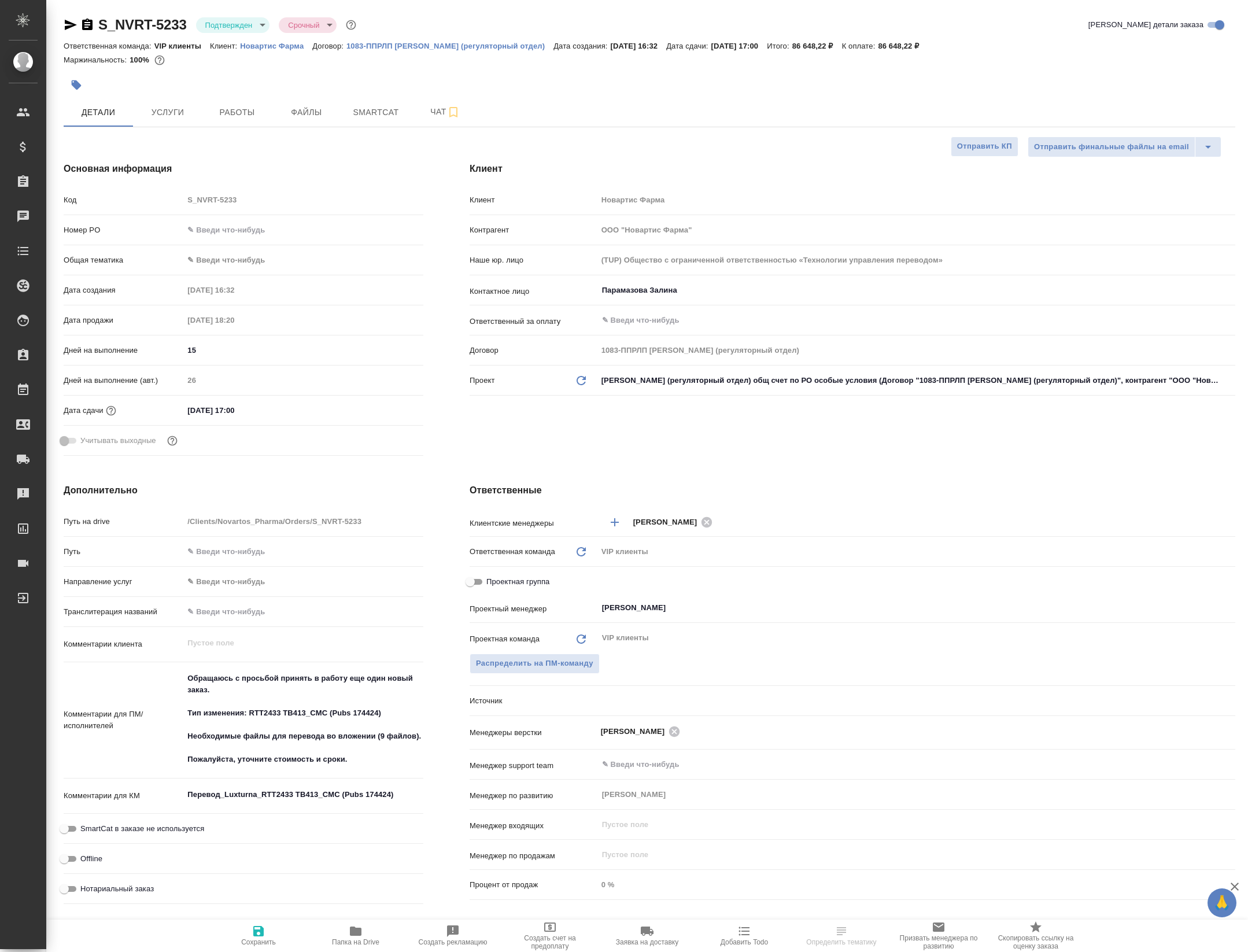
select select "RU"
click at [422, 116] on span "Чат" at bounding box center [445, 112] width 55 height 14
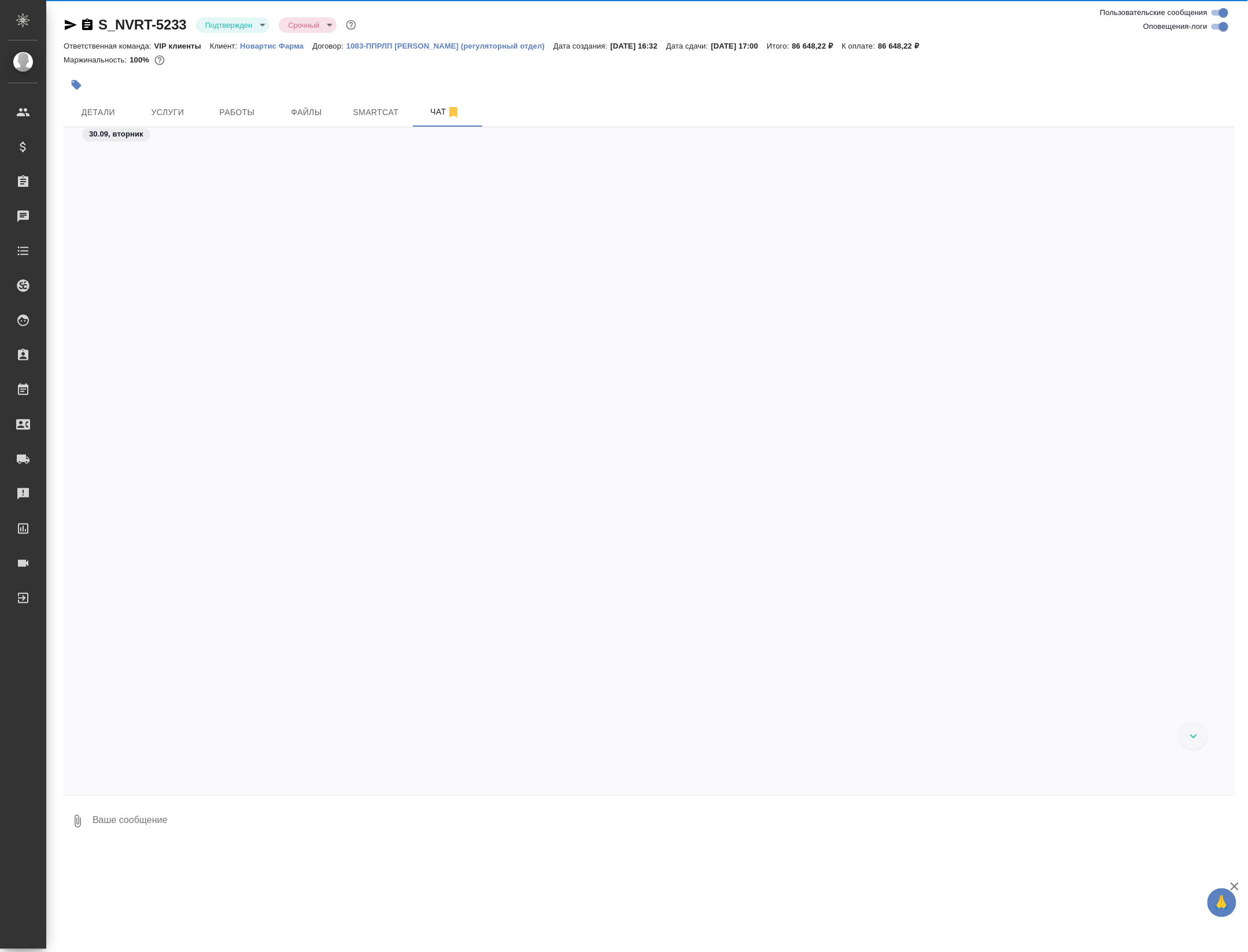
scroll to position [4108, 0]
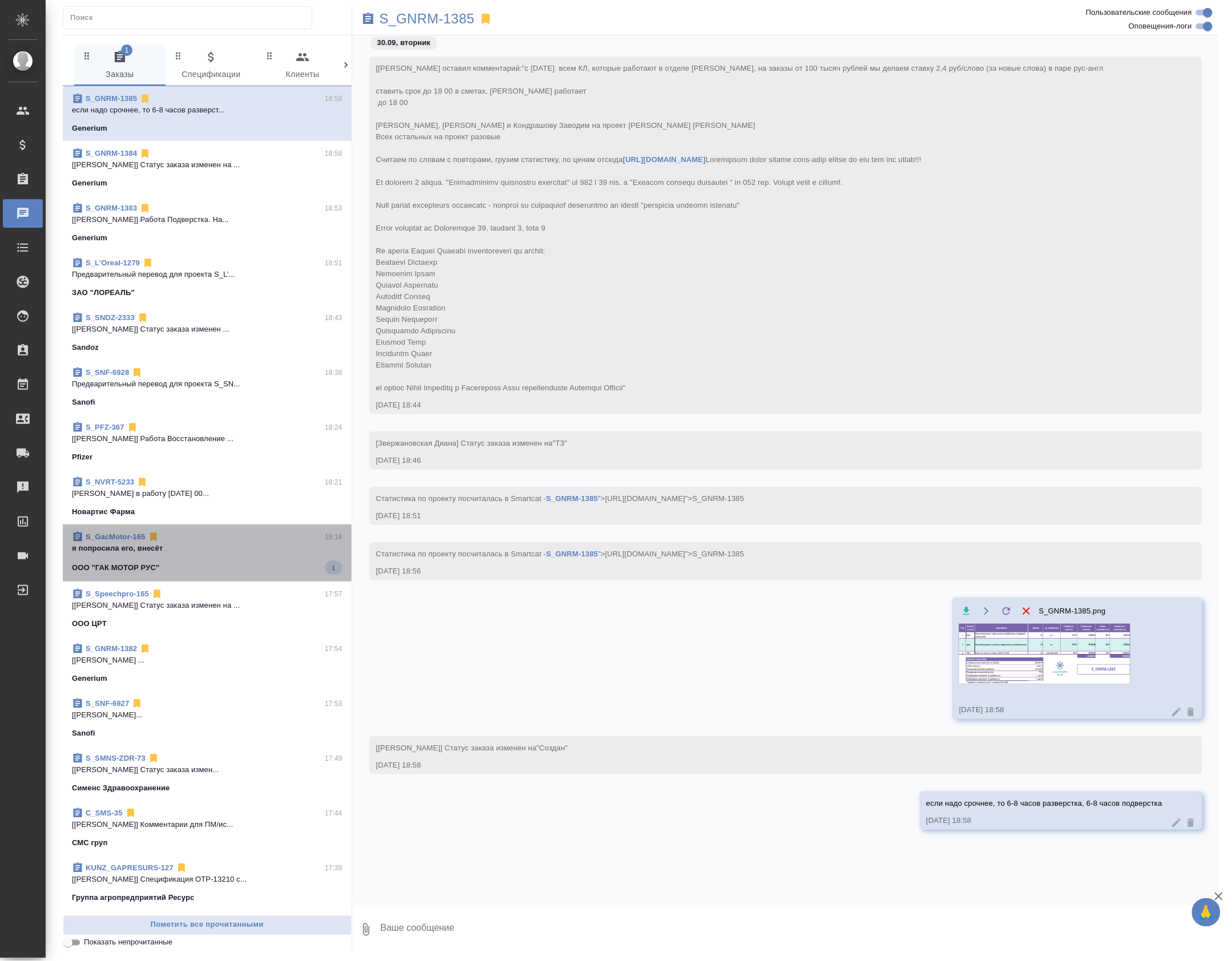
click at [302, 575] on div "ООО "ГАК МОТОР РУС" 1" at bounding box center [208, 567] width 271 height 13
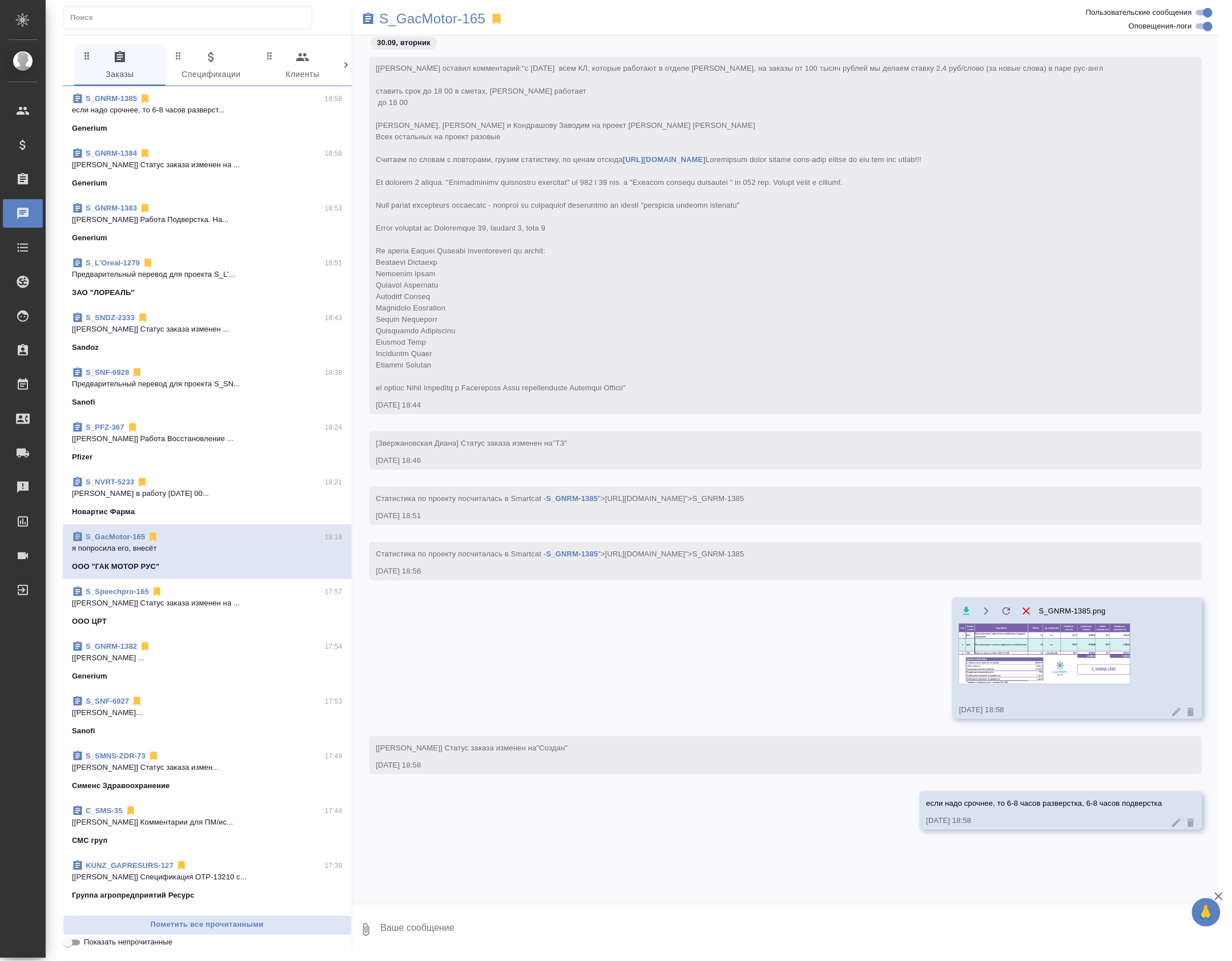
click at [113, 541] on link "S_GacMotor-165" at bounding box center [115, 537] width 60 height 8
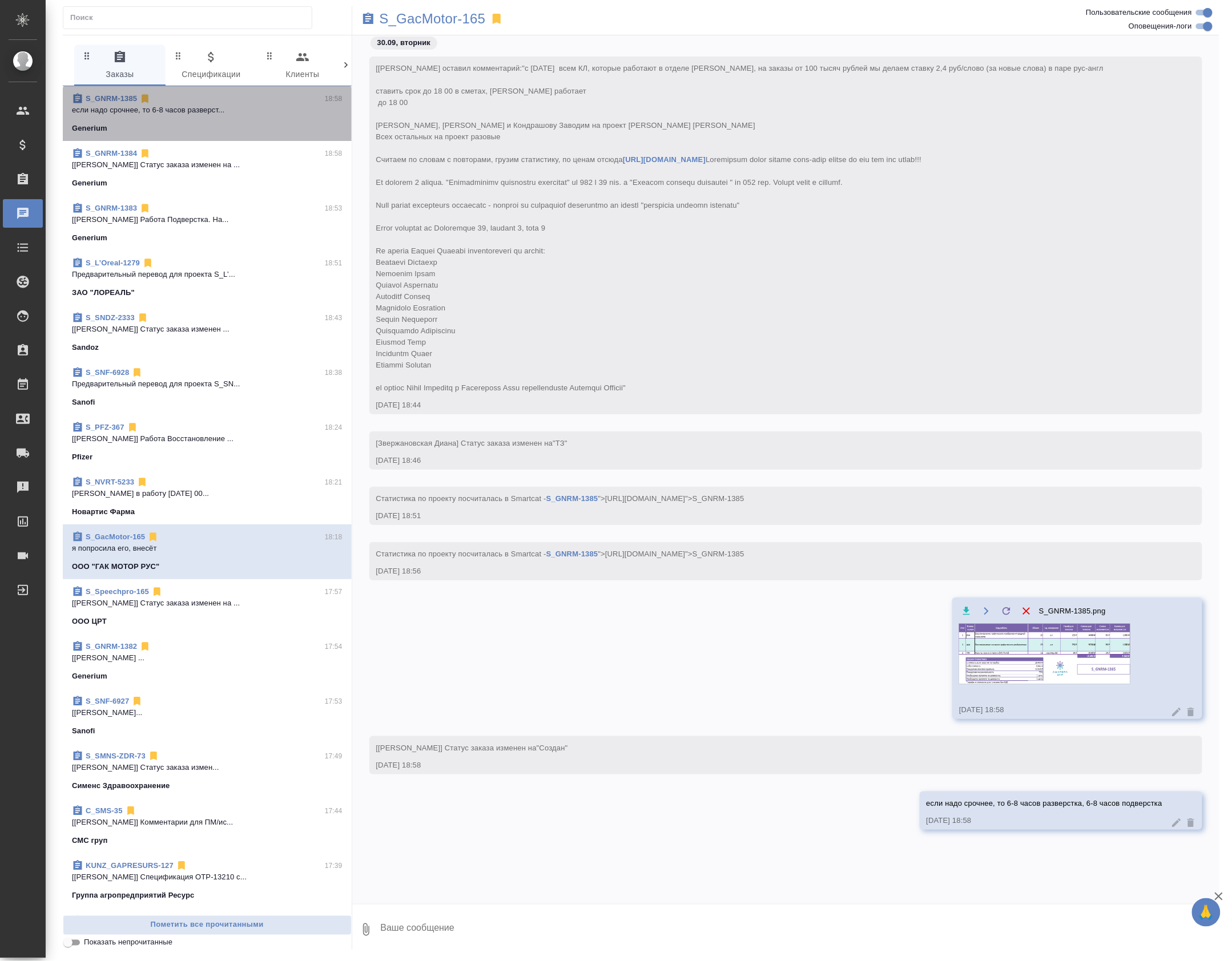
click at [239, 103] on div "S_GNRM-1385 18:58" at bounding box center [208, 98] width 271 height 11
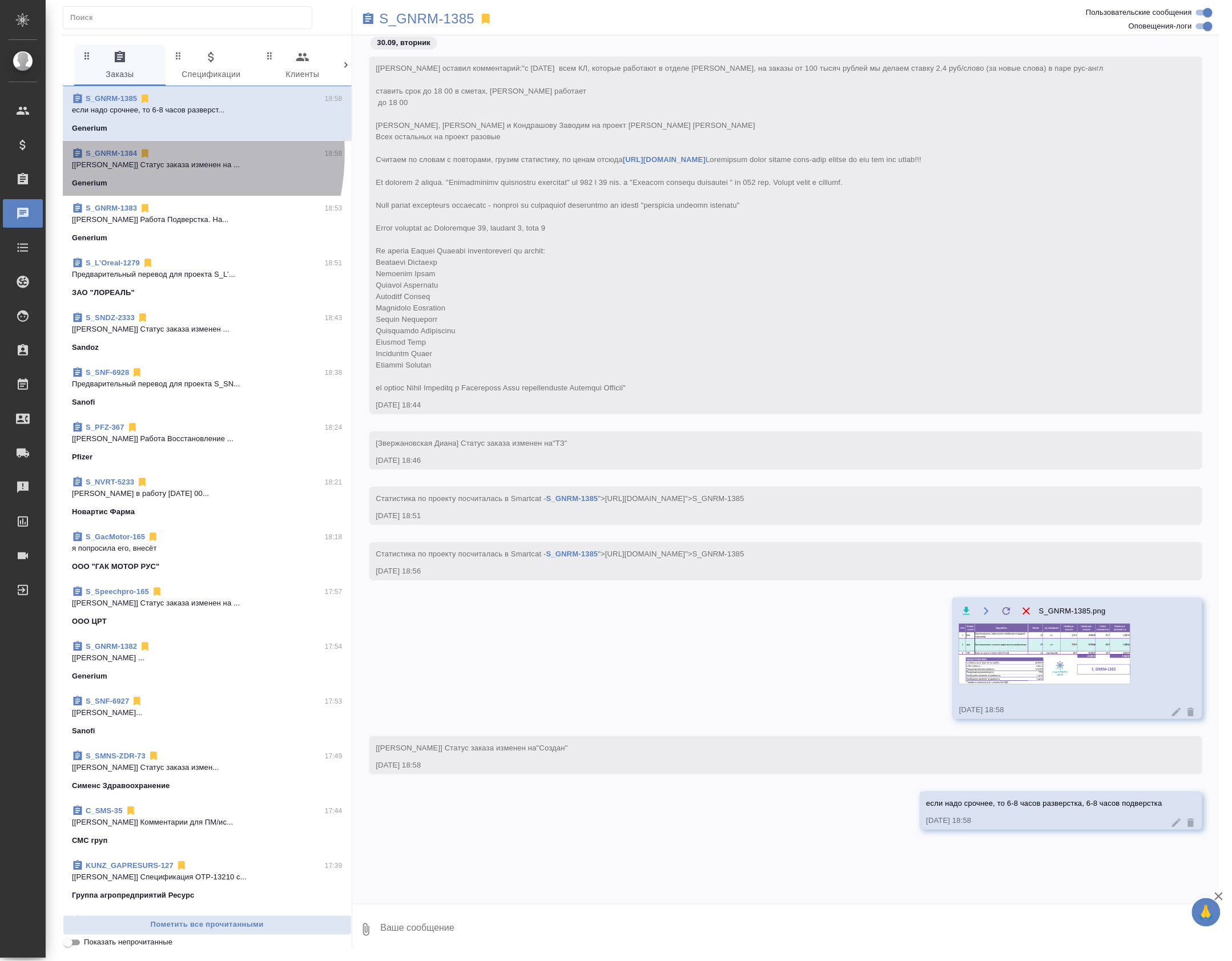
click at [121, 157] on link "S_GNRM-1384" at bounding box center [111, 153] width 52 height 8
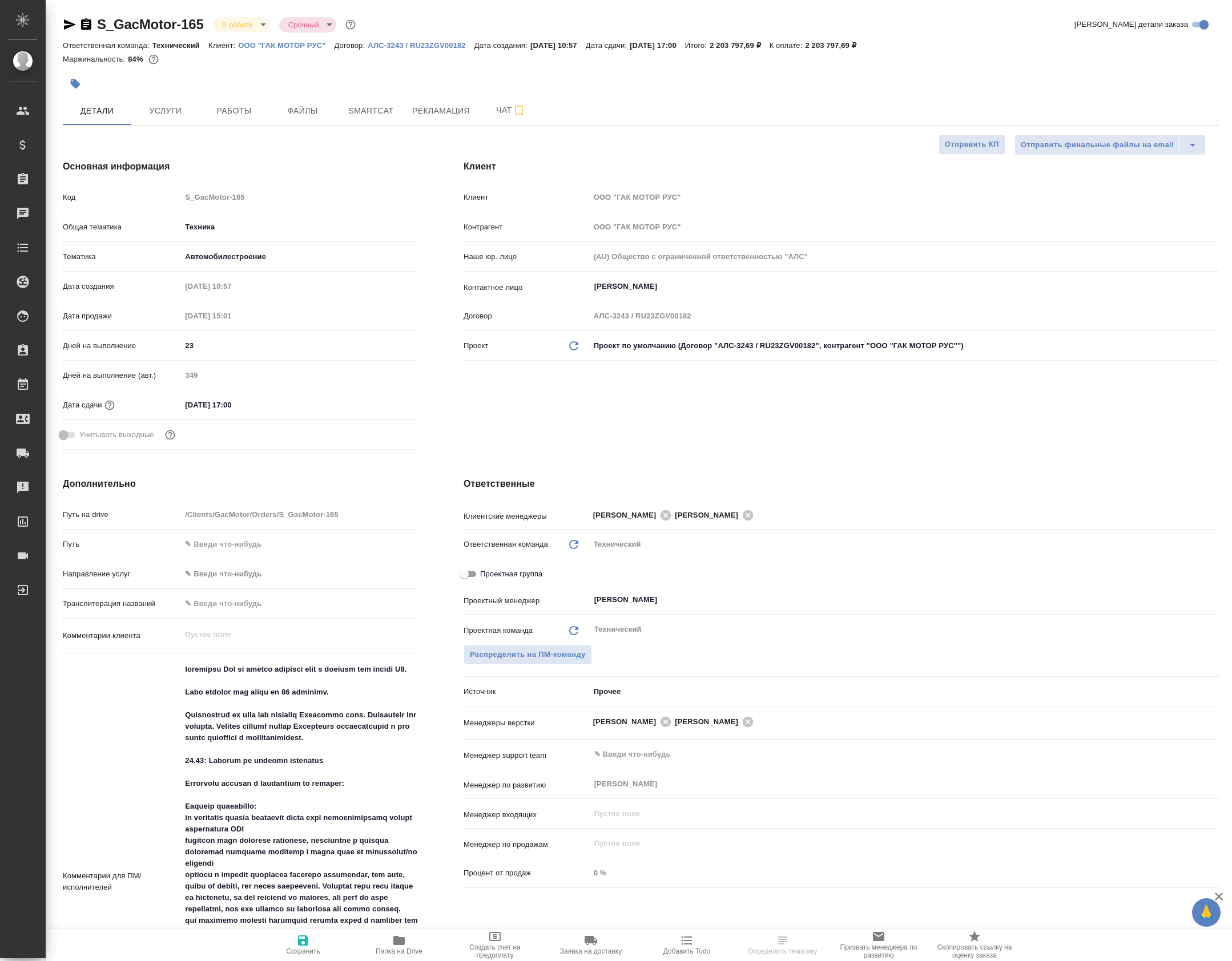
select select "RU"
click at [503, 118] on span "Чат" at bounding box center [511, 110] width 55 height 14
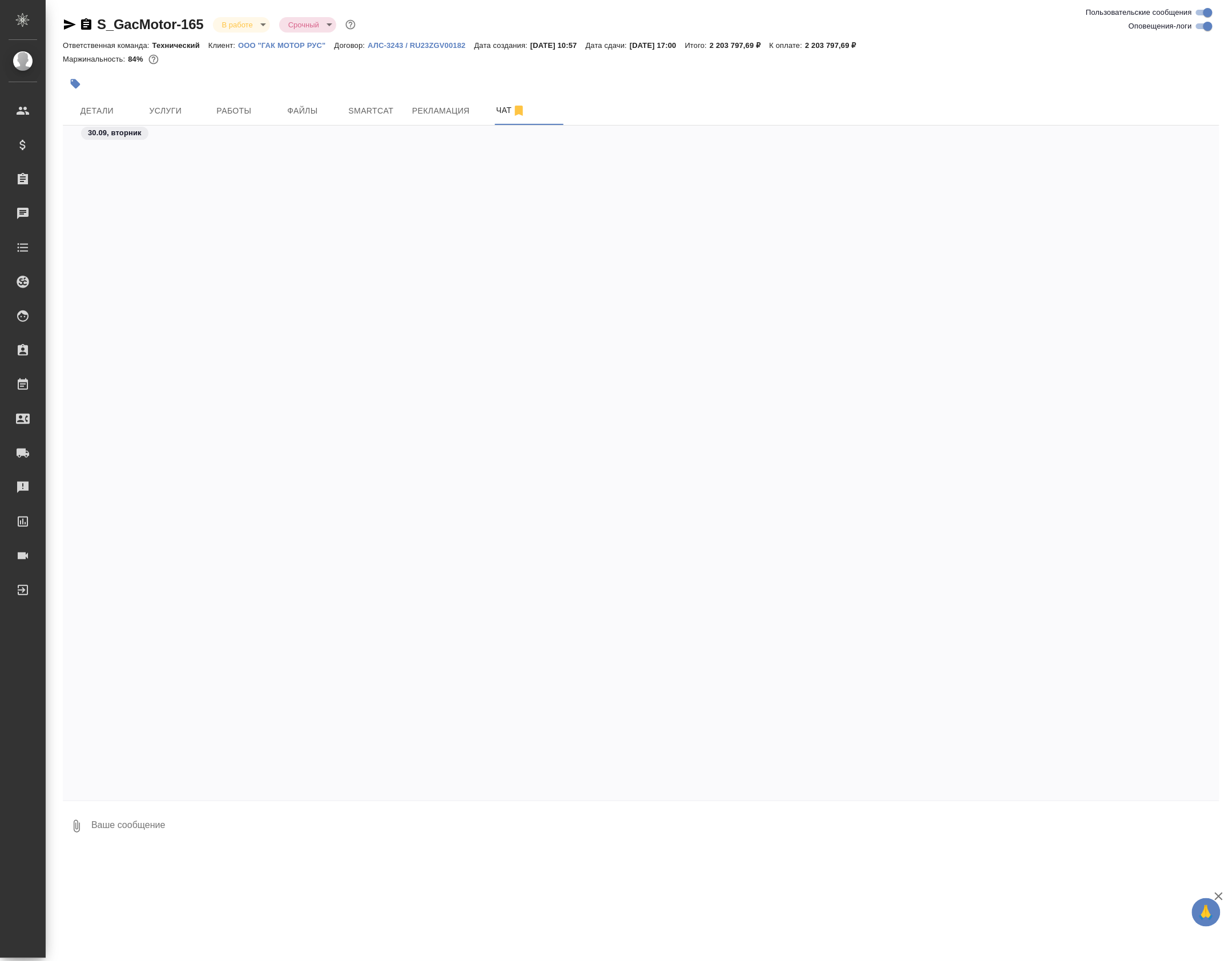
scroll to position [36456, 0]
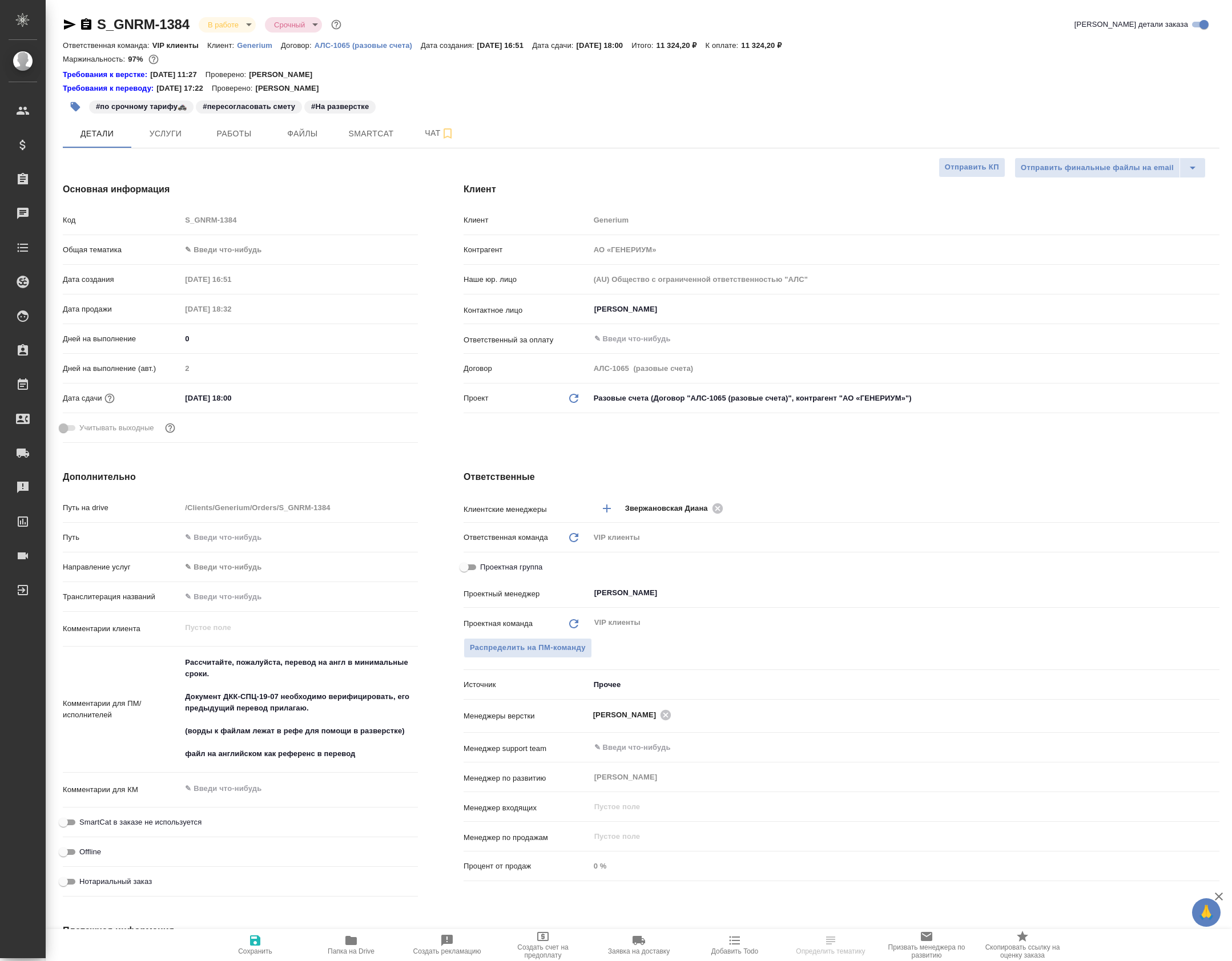
select select "RU"
click at [222, 134] on span "Работы" at bounding box center [234, 134] width 55 height 14
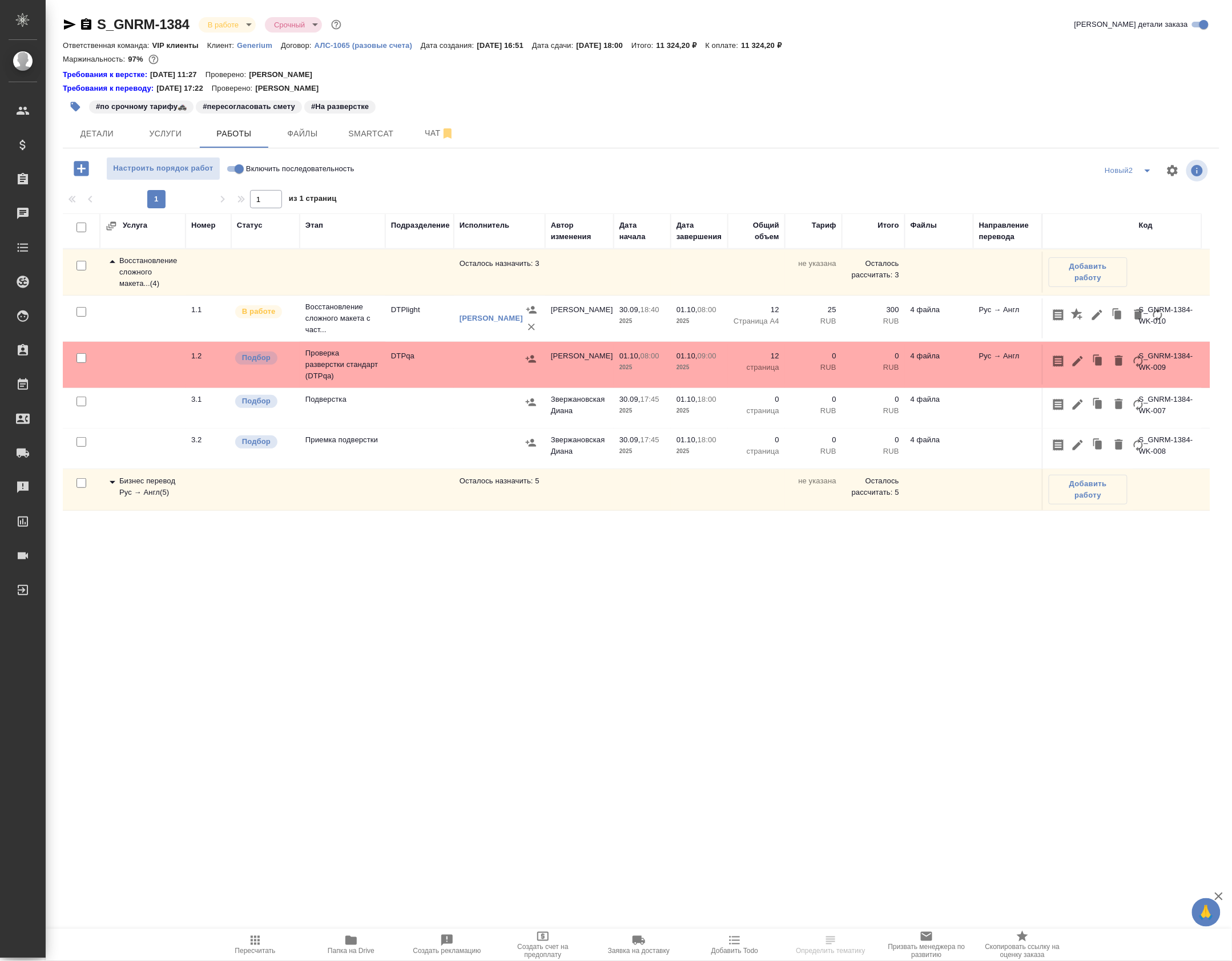
click at [385, 385] on td "DTPqa" at bounding box center [419, 365] width 69 height 40
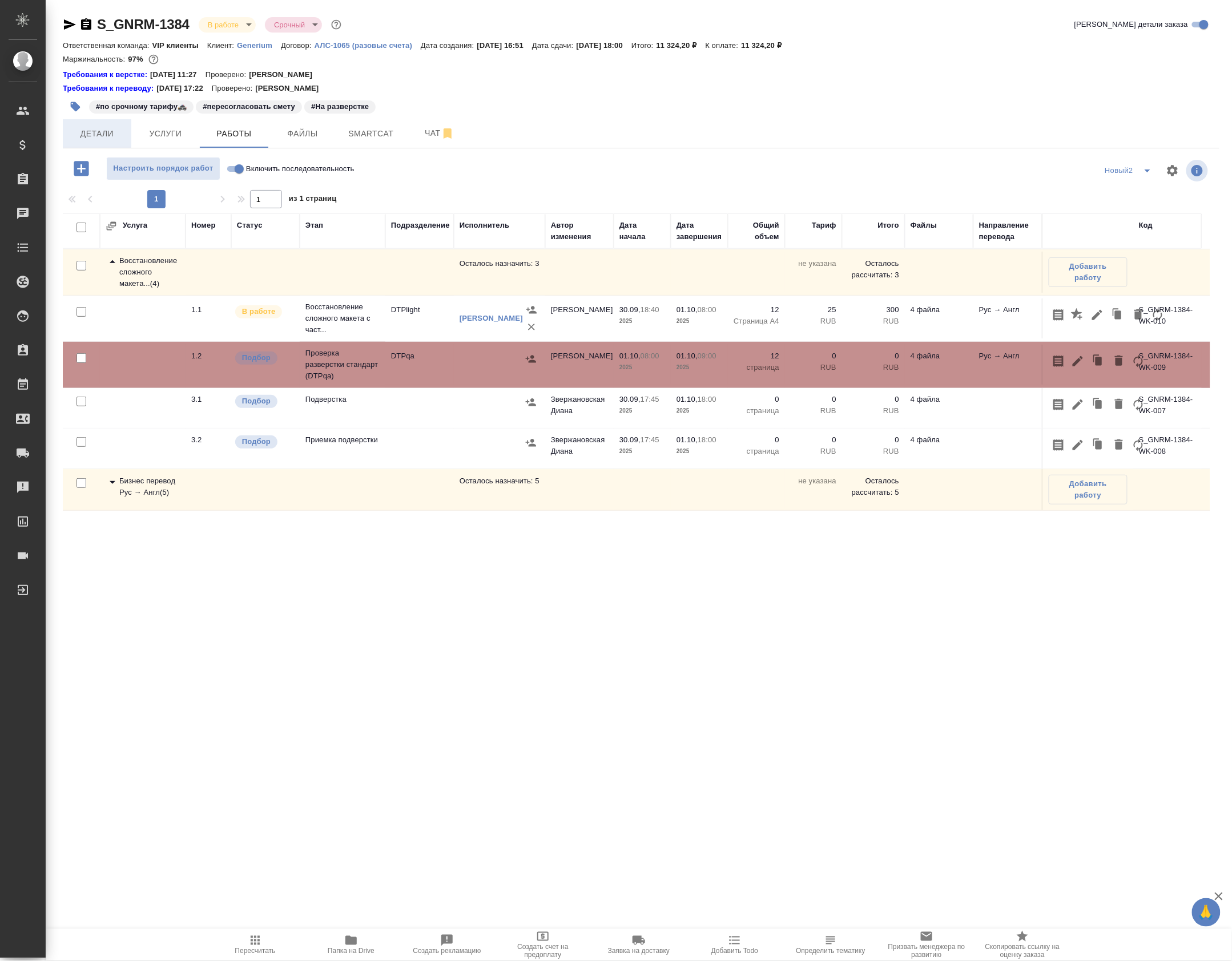
click at [106, 136] on span "Детали" at bounding box center [96, 134] width 55 height 14
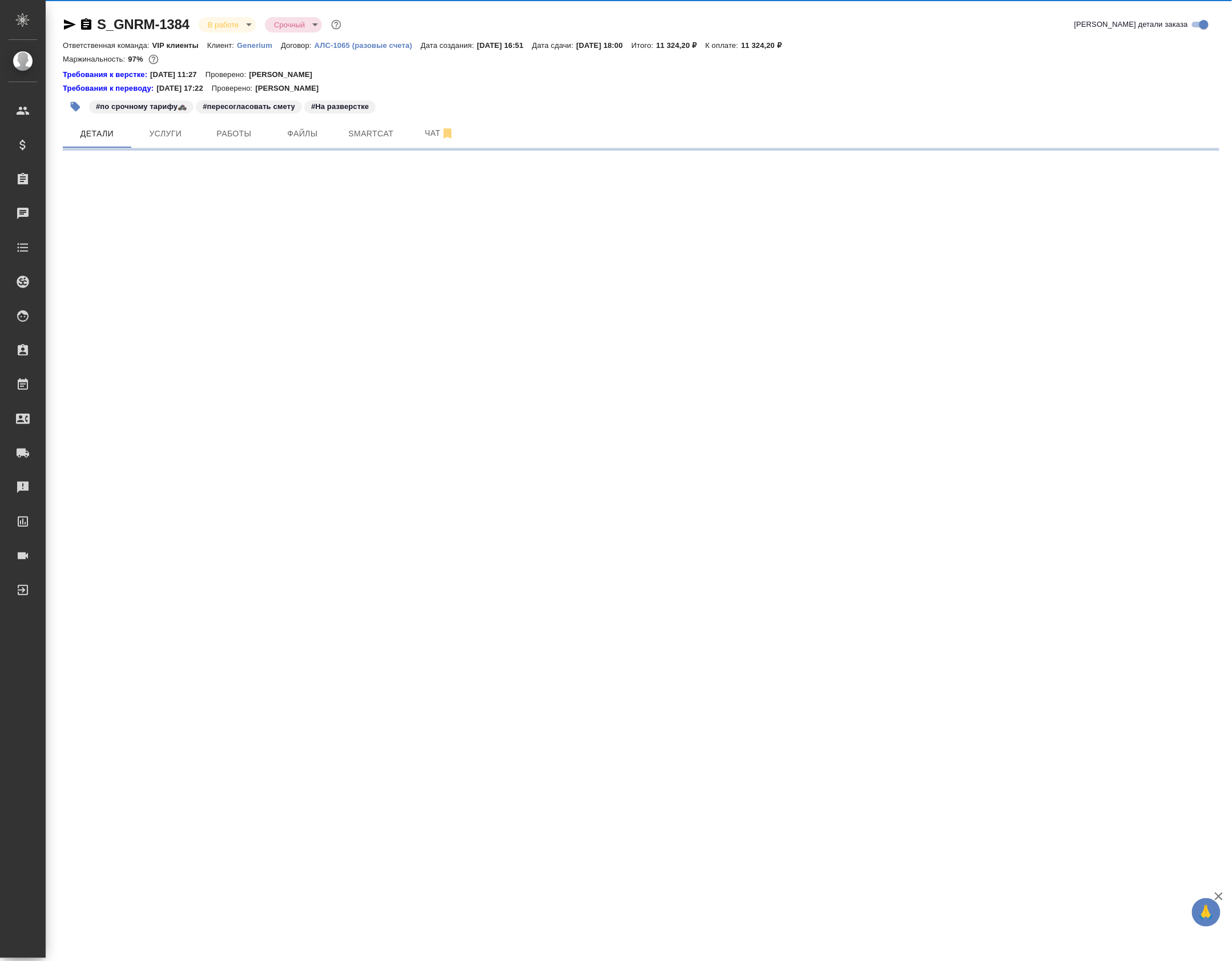
select select "RU"
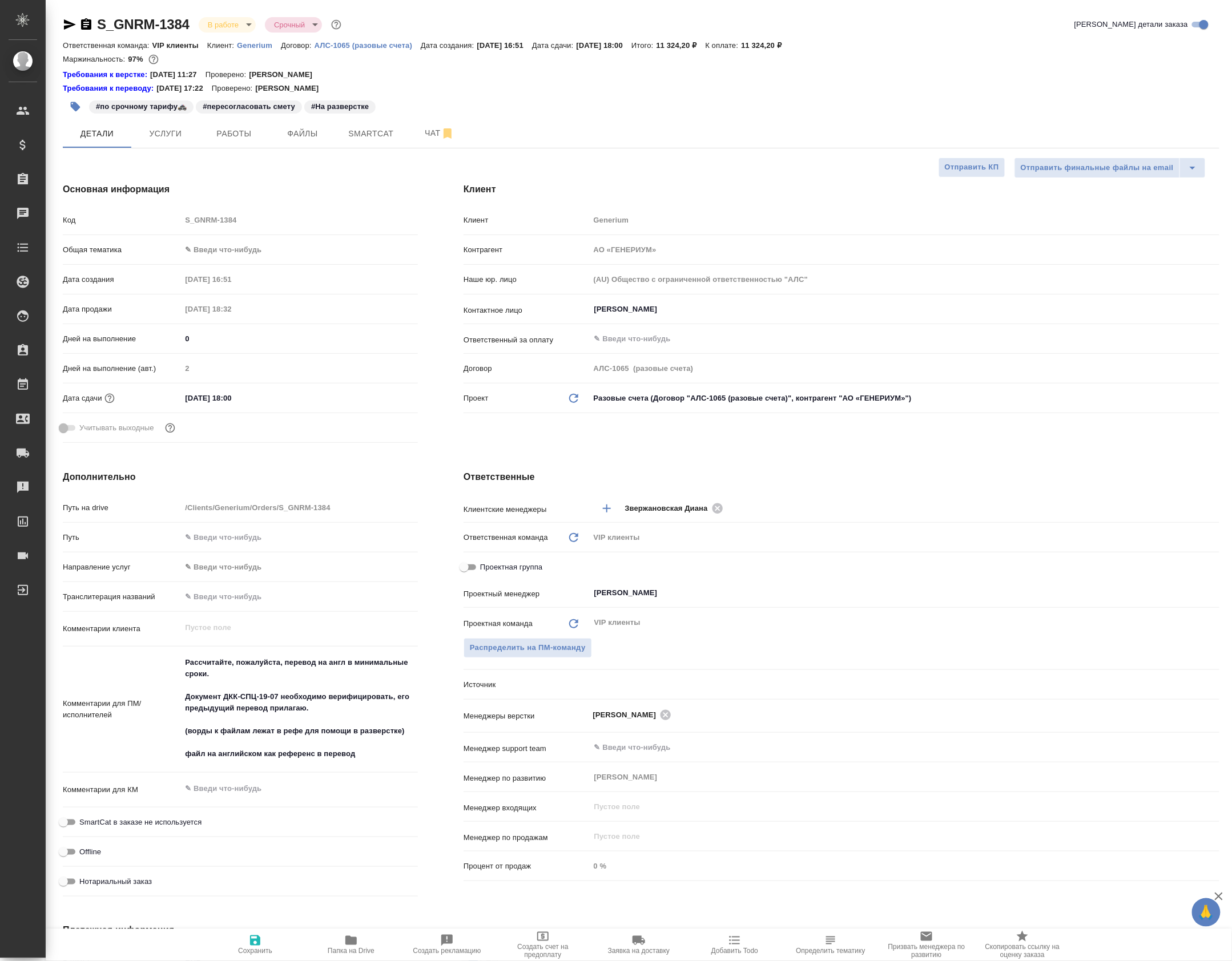
type textarea "x"
click at [421, 130] on span "Чат" at bounding box center [439, 133] width 55 height 14
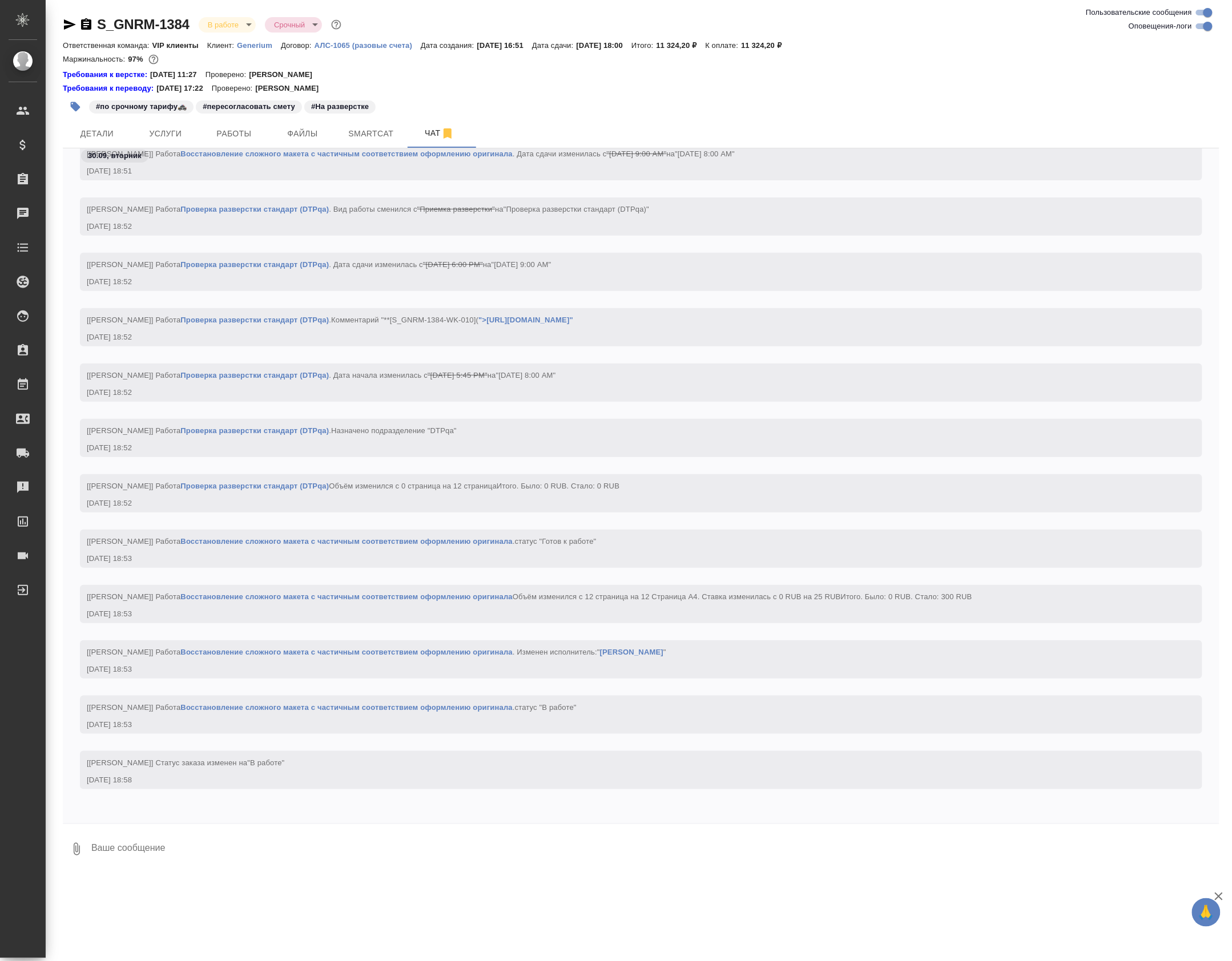
scroll to position [18983, 0]
click at [172, 836] on textarea at bounding box center [655, 849] width 1129 height 39
click at [191, 858] on textarea at bounding box center [655, 849] width 1129 height 39
click at [275, 371] on link "Проверка разверстки стандарт (DTPqa)" at bounding box center [255, 375] width 149 height 8
click at [275, 859] on textarea "Маша, утром на проверку возьмут" at bounding box center [645, 849] width 1111 height 39
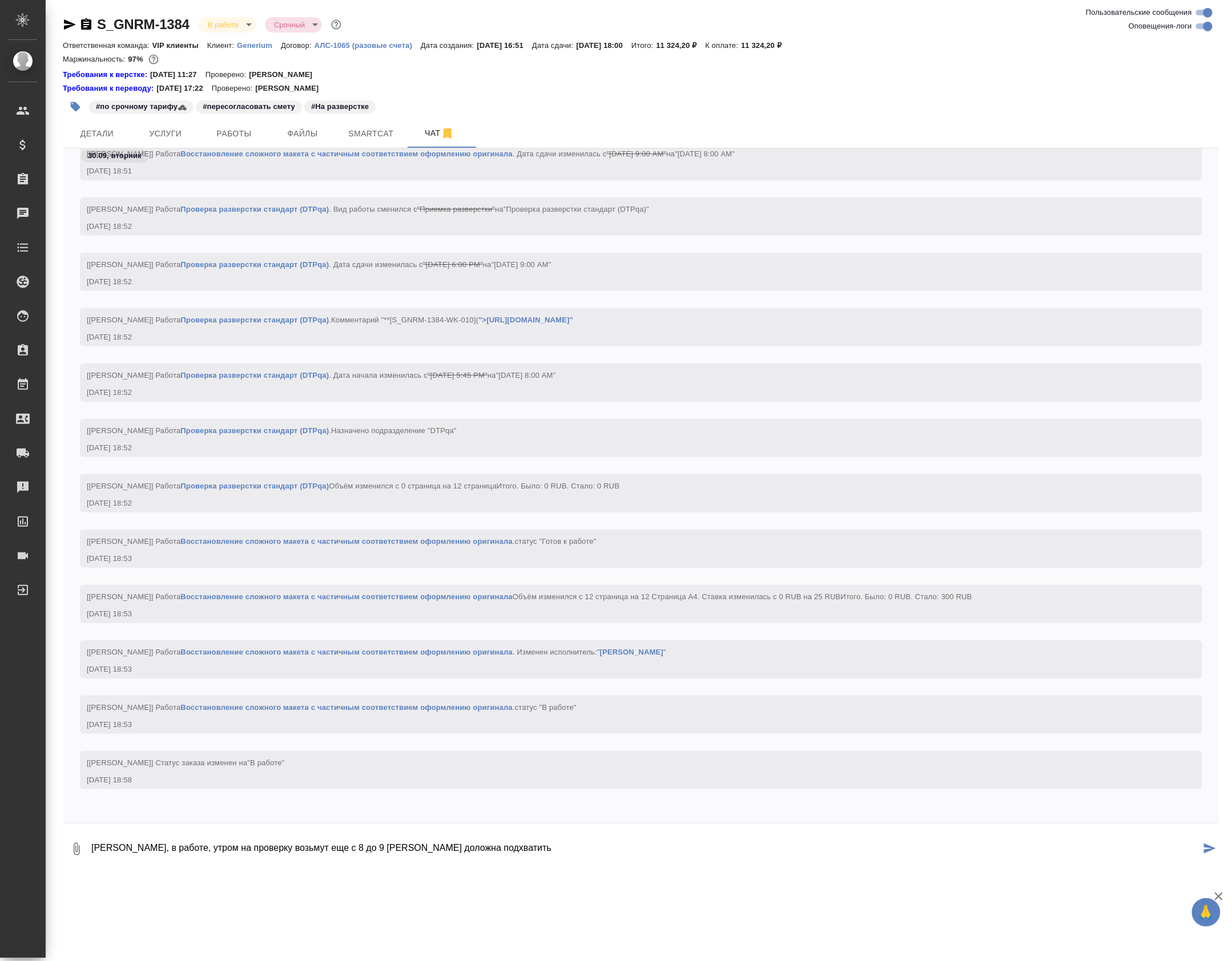
click at [390, 852] on textarea "Маша, в работе, утром на проверку возьмут еще с 8 до 9 Диана доложна подхватить" at bounding box center [645, 849] width 1111 height 39
click at [307, 851] on textarea "Маша, в работе, утром на проверку возьмут еще с 8 до 9 Диана дложна подхватить" at bounding box center [645, 849] width 1111 height 39
type textarea "Маша, в работе, утром на проверку еще назначила - с 8 до 9 Диана должна подхват…"
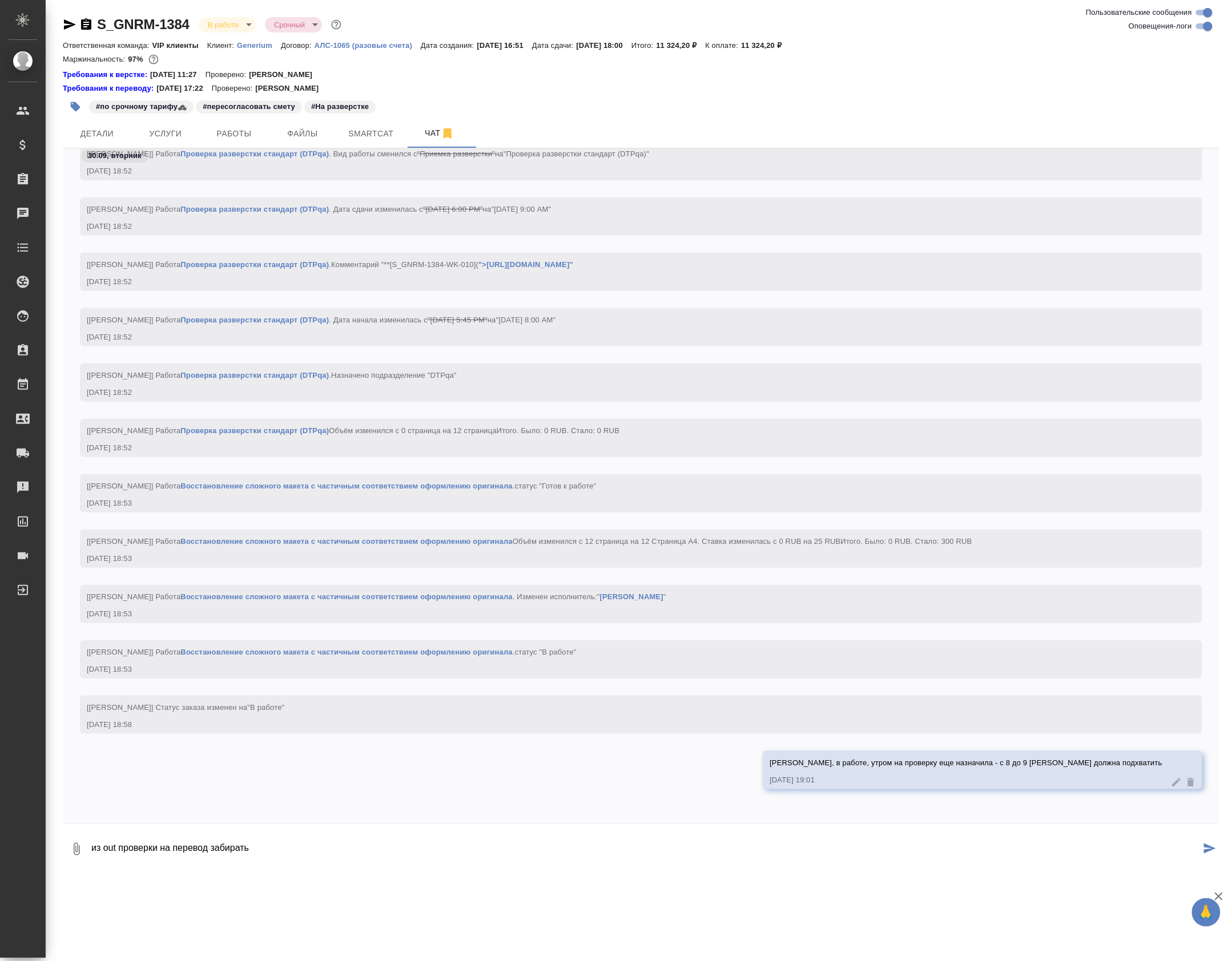
type textarea "из out проверки на перевод забирать"
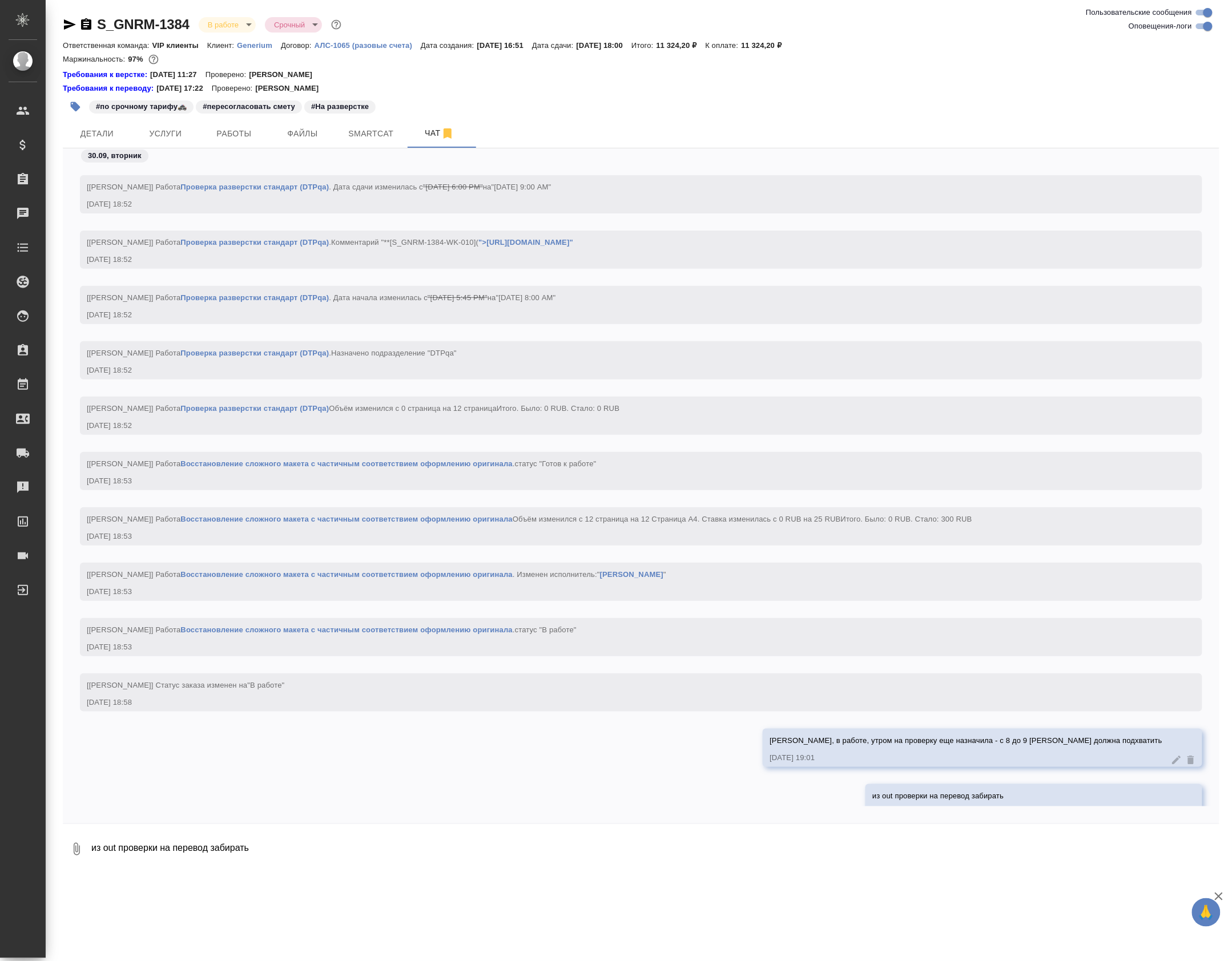
scroll to position [19093, 0]
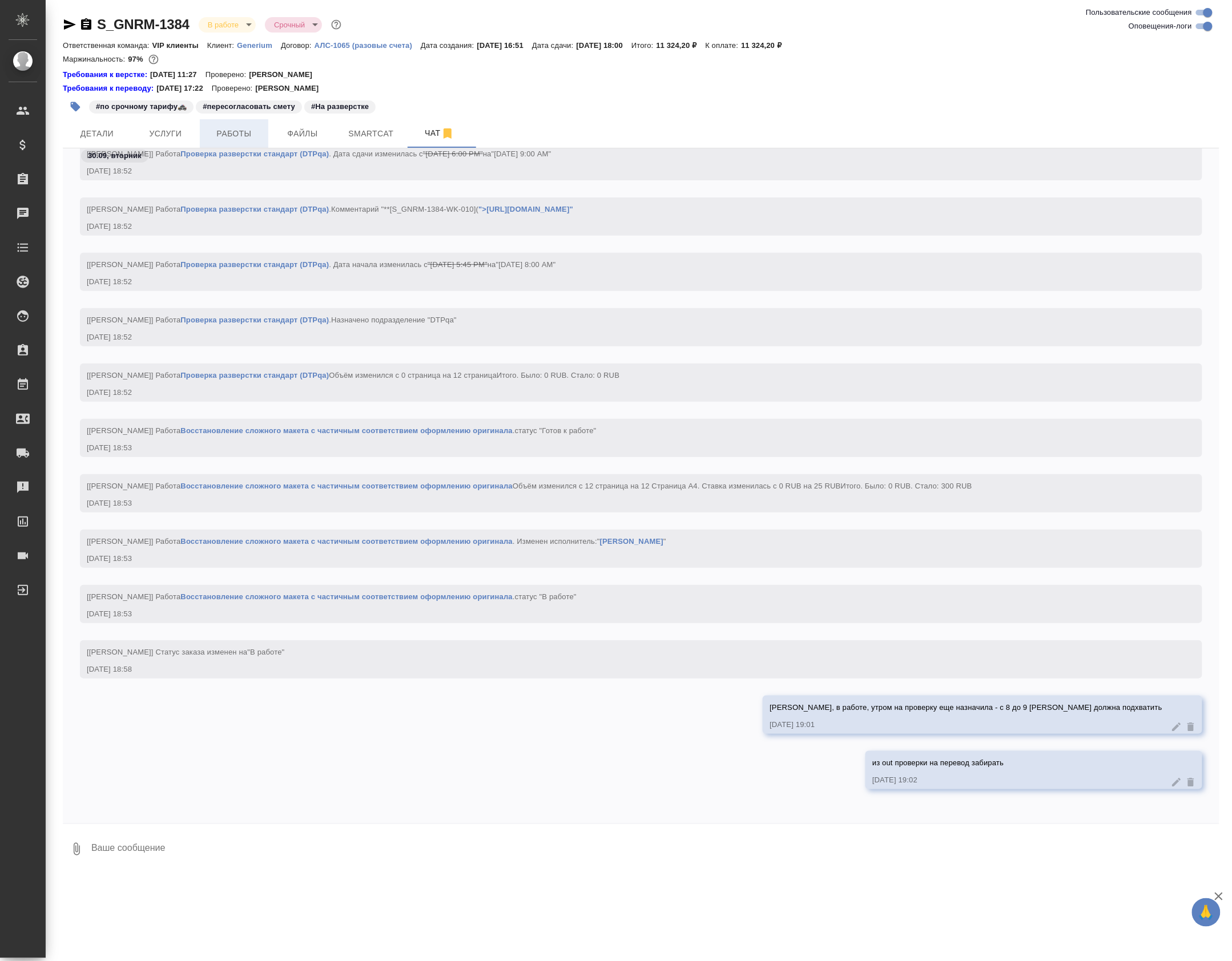
click at [213, 140] on span "Работы" at bounding box center [234, 134] width 55 height 14
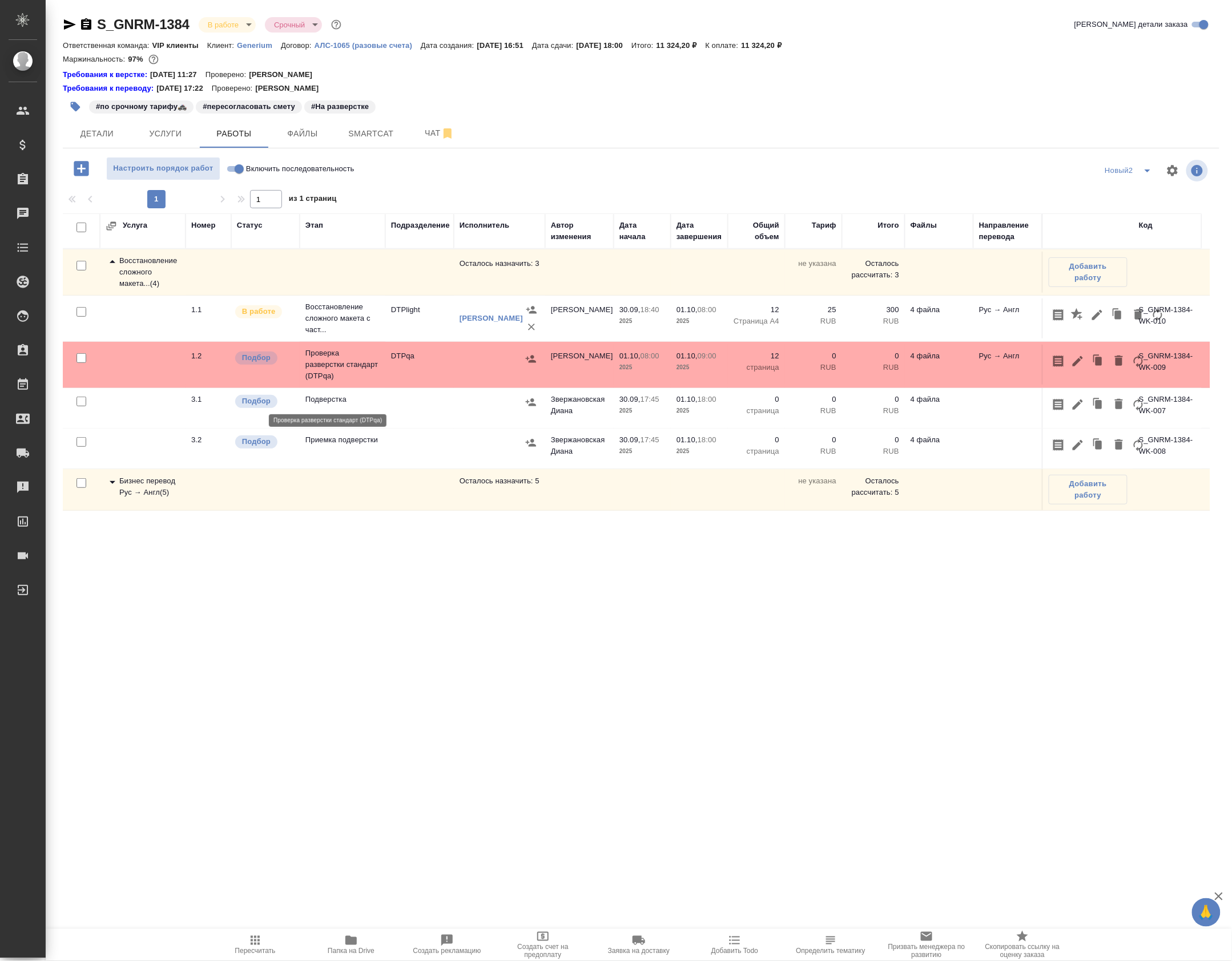
click at [324, 382] on p "Проверка разверстки стандарт (DTPqa)" at bounding box center [342, 365] width 74 height 34
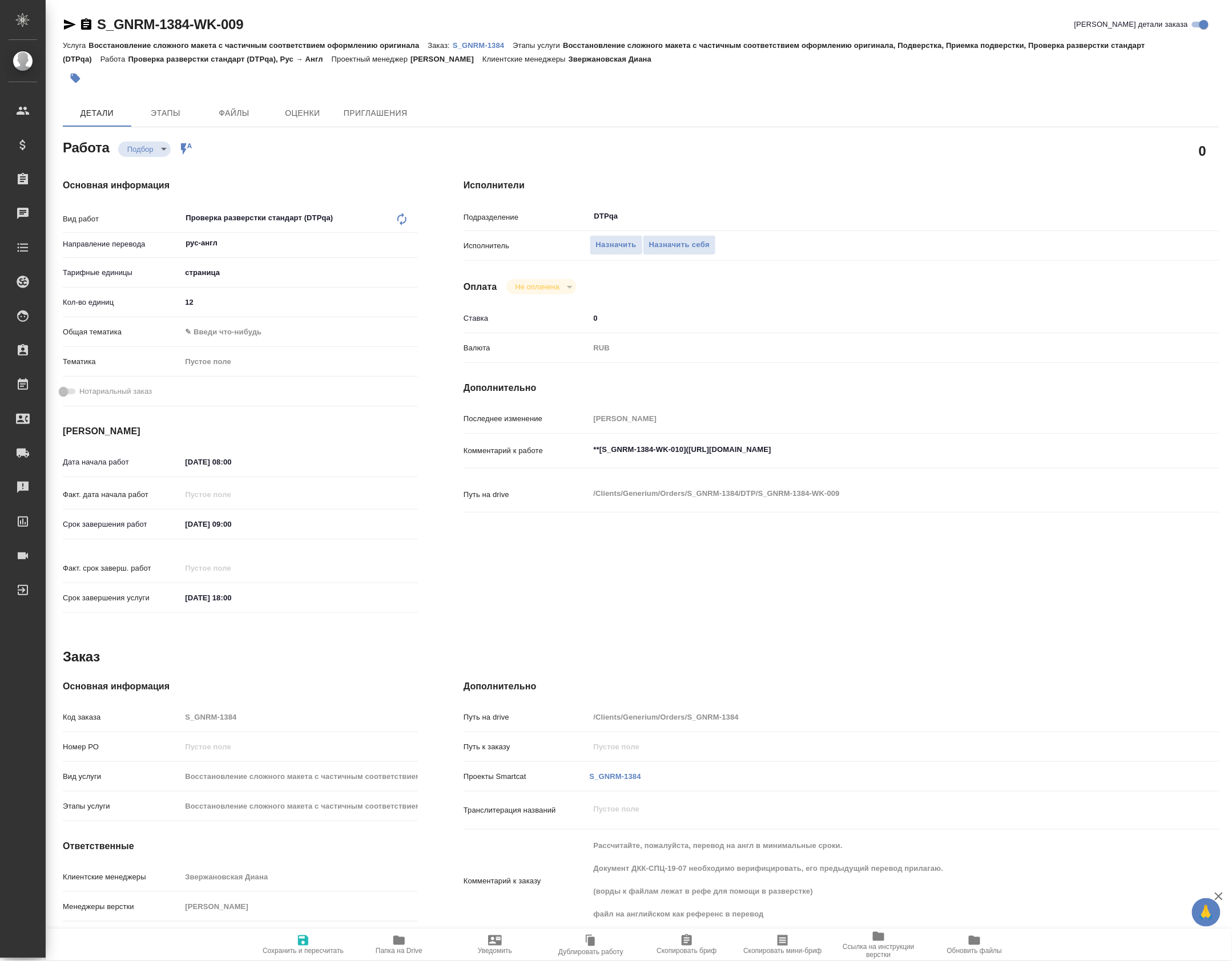
click at [65, 33] on div "S_GNRM-1384-WK-009" at bounding box center [153, 25] width 181 height 18
click at [69, 28] on icon "button" at bounding box center [69, 24] width 12 height 11
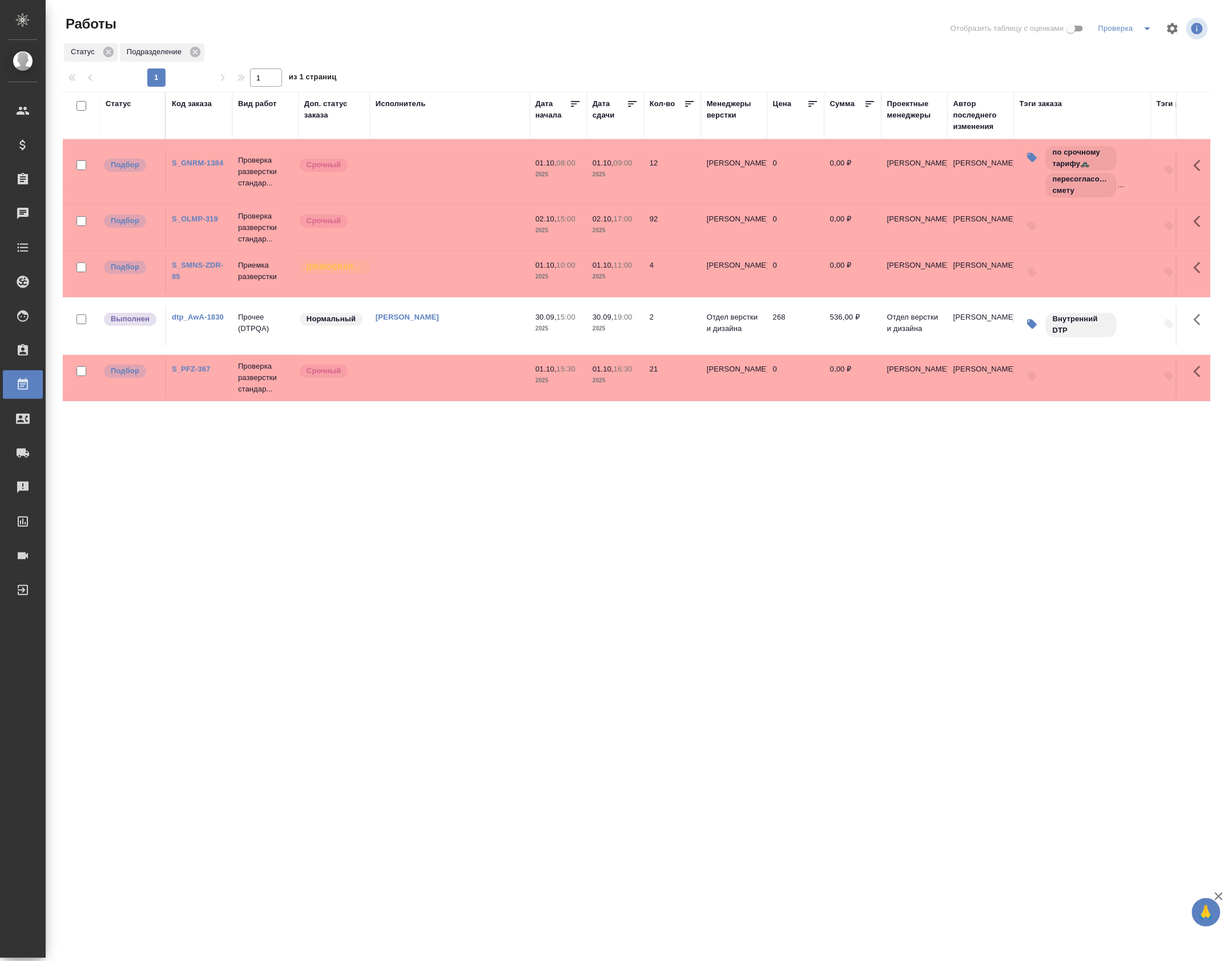
click at [411, 322] on link "[PERSON_NAME]" at bounding box center [407, 317] width 63 height 8
click at [1141, 33] on icon "split button" at bounding box center [1147, 28] width 13 height 13
click at [1103, 67] on li "Актуальное" at bounding box center [1113, 73] width 110 height 18
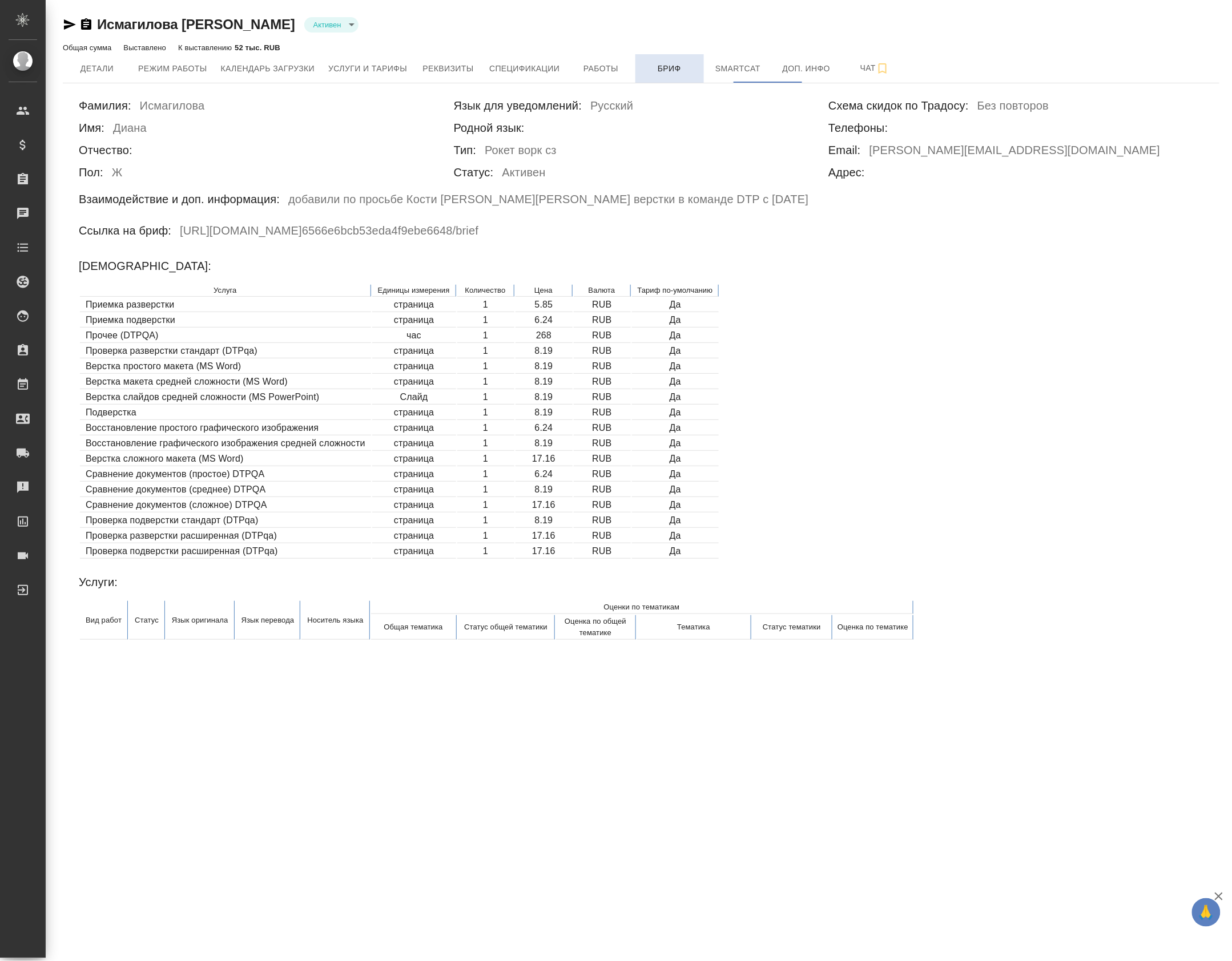
click at [704, 76] on button "Бриф" at bounding box center [669, 69] width 69 height 28
click at [628, 73] on span "Работы" at bounding box center [601, 69] width 55 height 14
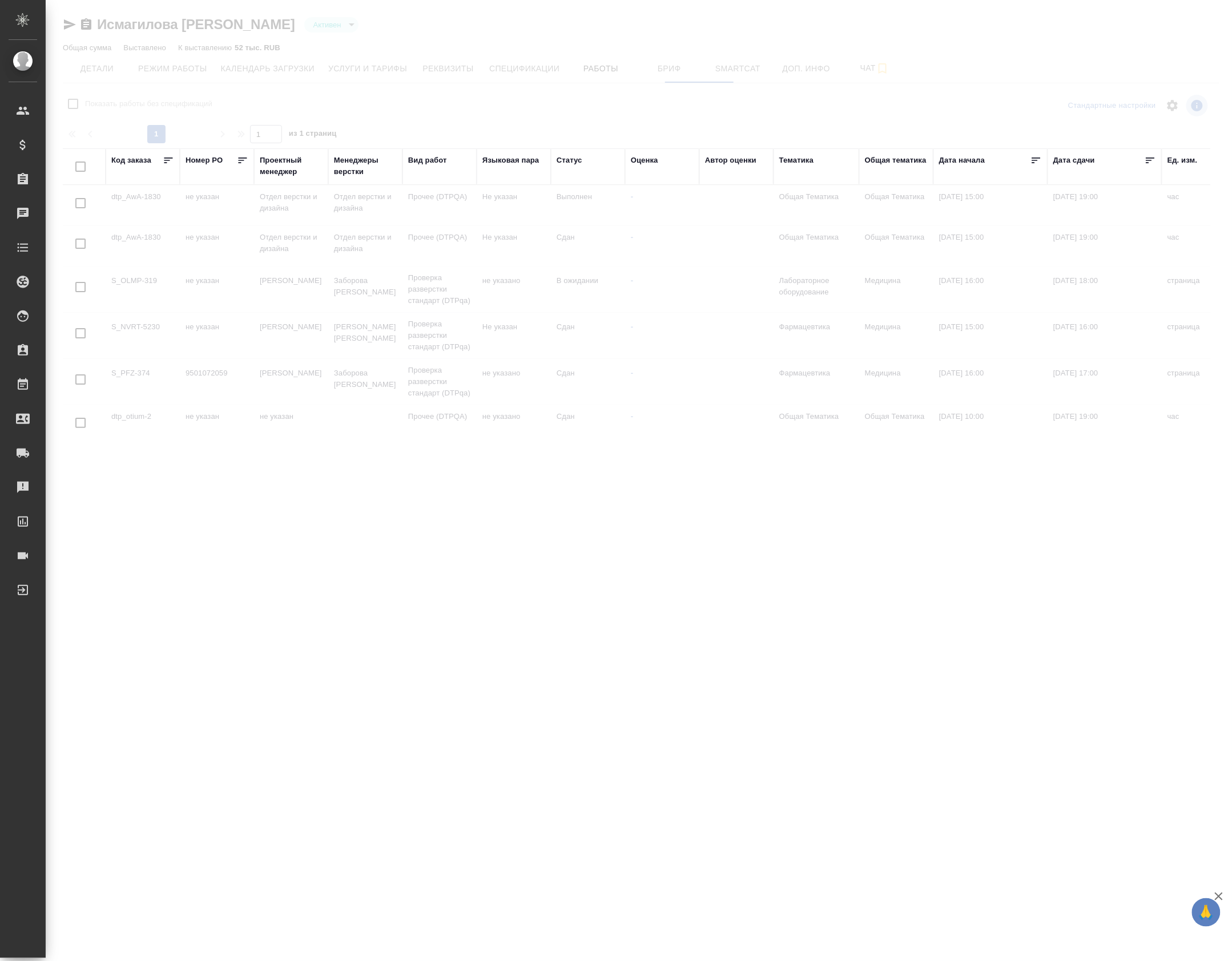
checkbox input "false"
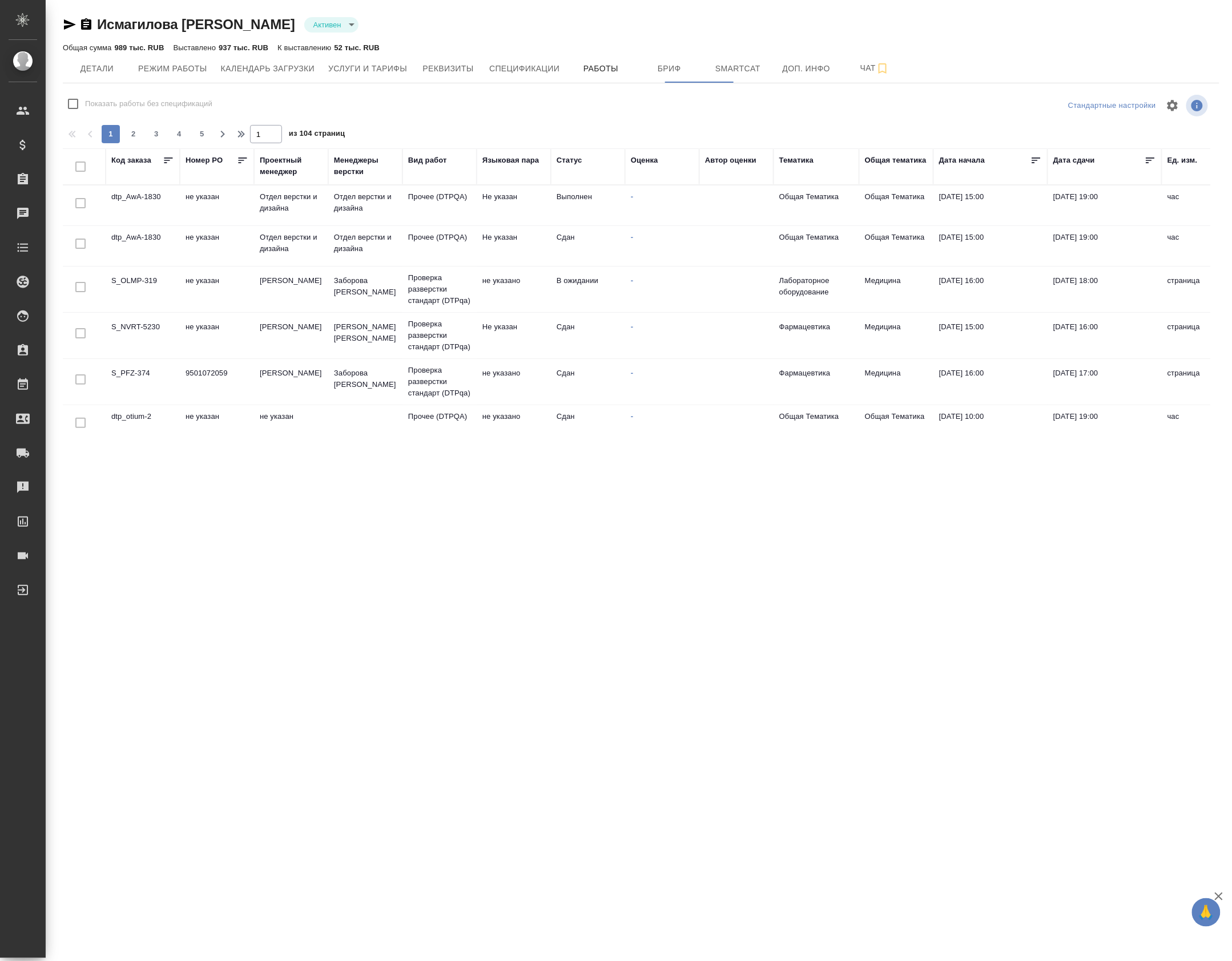
click at [565, 157] on th "Статус" at bounding box center [588, 167] width 74 height 37
click at [567, 169] on div "Статус" at bounding box center [588, 166] width 63 height 24
click at [571, 164] on div "Статус" at bounding box center [570, 160] width 26 height 11
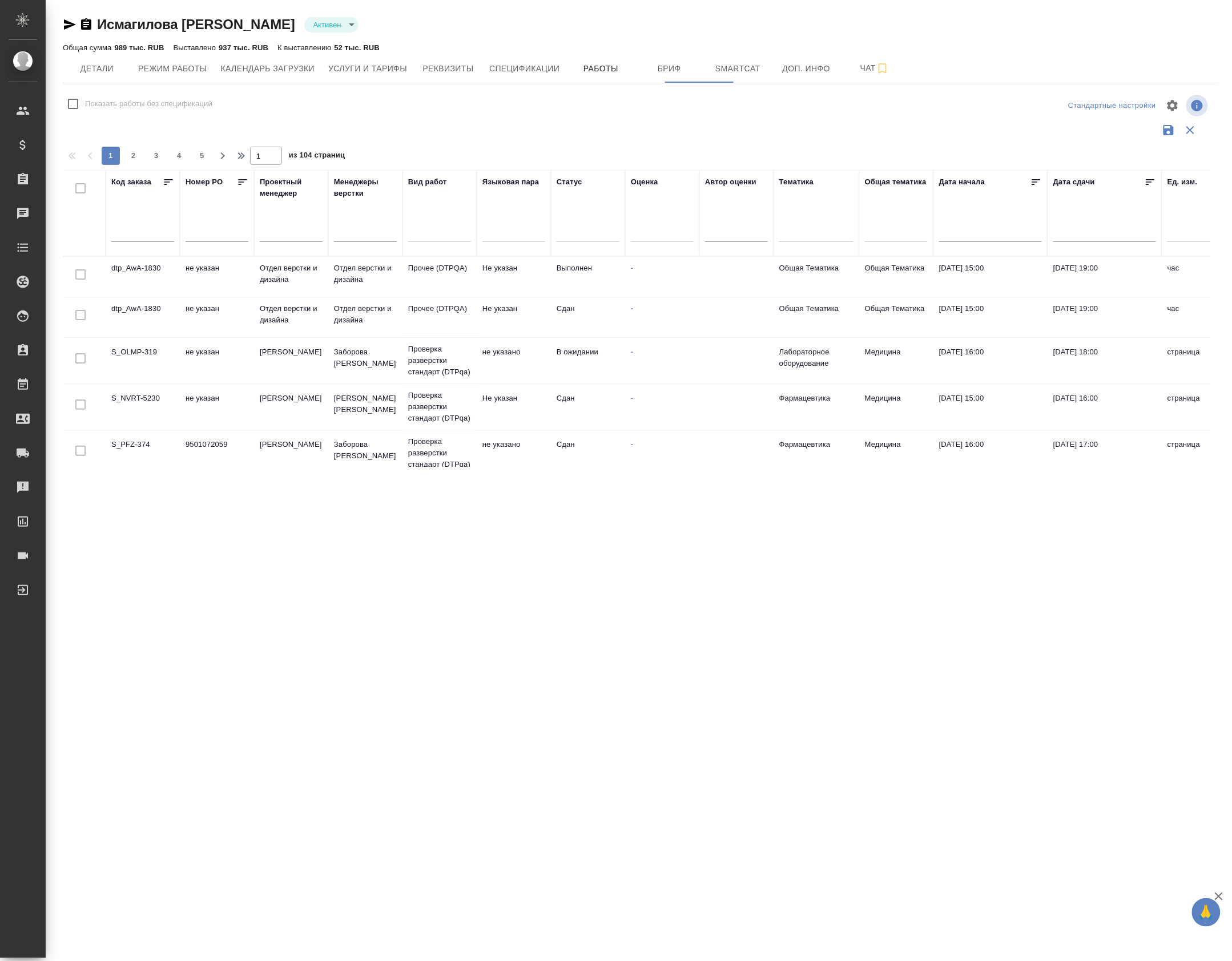
click at [558, 239] on div at bounding box center [588, 230] width 63 height 16
click at [599, 273] on div "В ожидании" at bounding box center [671, 266] width 228 height 18
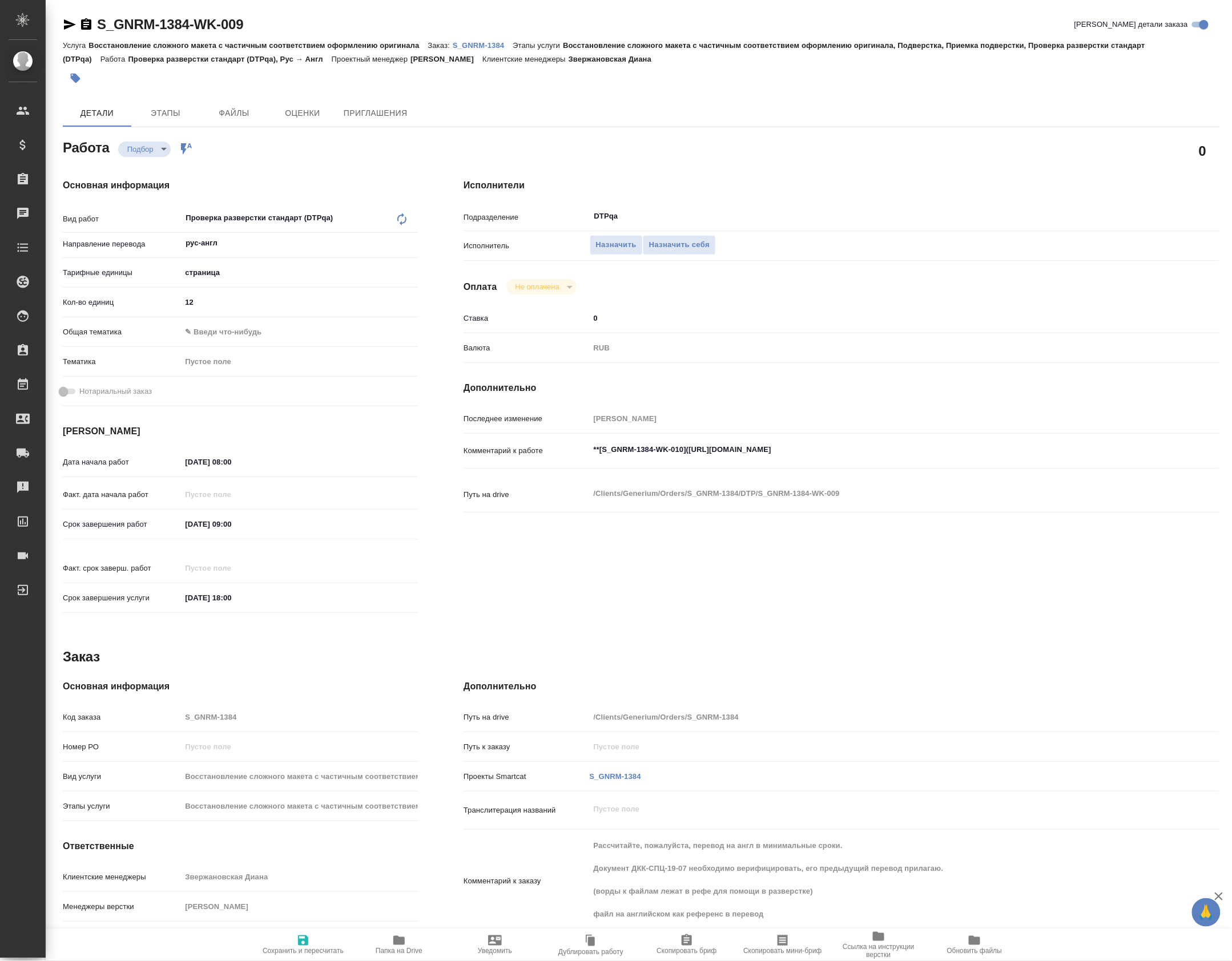
click at [1019, 460] on textarea "**[S_GNRM-1384-WK-010](https://tera.awatera.com/Work/68dbed09ab2921b3aa95319f/d…" at bounding box center [874, 449] width 567 height 19
type textarea "**[S_GNRM-1384-WK-010](https://tera.awatera.com/Work/68dbed09ab2921b3aa95319f/d…"
click at [62, 23] on div "S_GNRM-1384-WK-009 Кратко детали заказа Услуга Восстановление сложного макета с…" at bounding box center [641, 492] width 1170 height 985
click at [71, 12] on div "S_GNRM-1384-WK-009 Кратко детали заказа Услуга Восстановление сложного макета с…" at bounding box center [641, 492] width 1170 height 985
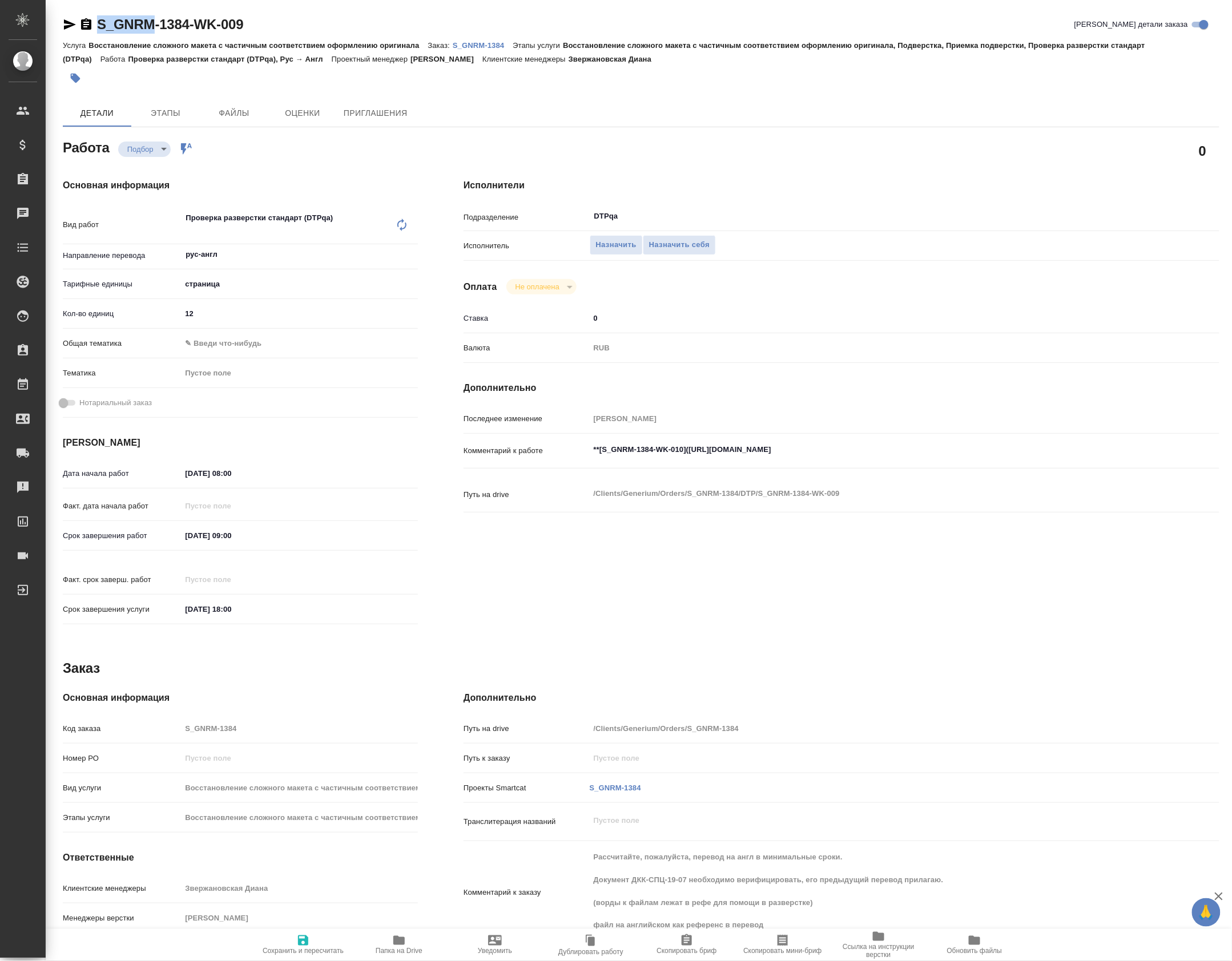
click at [67, 18] on icon "button" at bounding box center [69, 24] width 13 height 13
copy link "S_GNRM"
click at [213, 347] on body "🙏 .cls-1 fill:#fff; AWATERA Petrova Valeria Клиенты Спецификации Заказы 0 Чаты …" at bounding box center [616, 480] width 1232 height 961
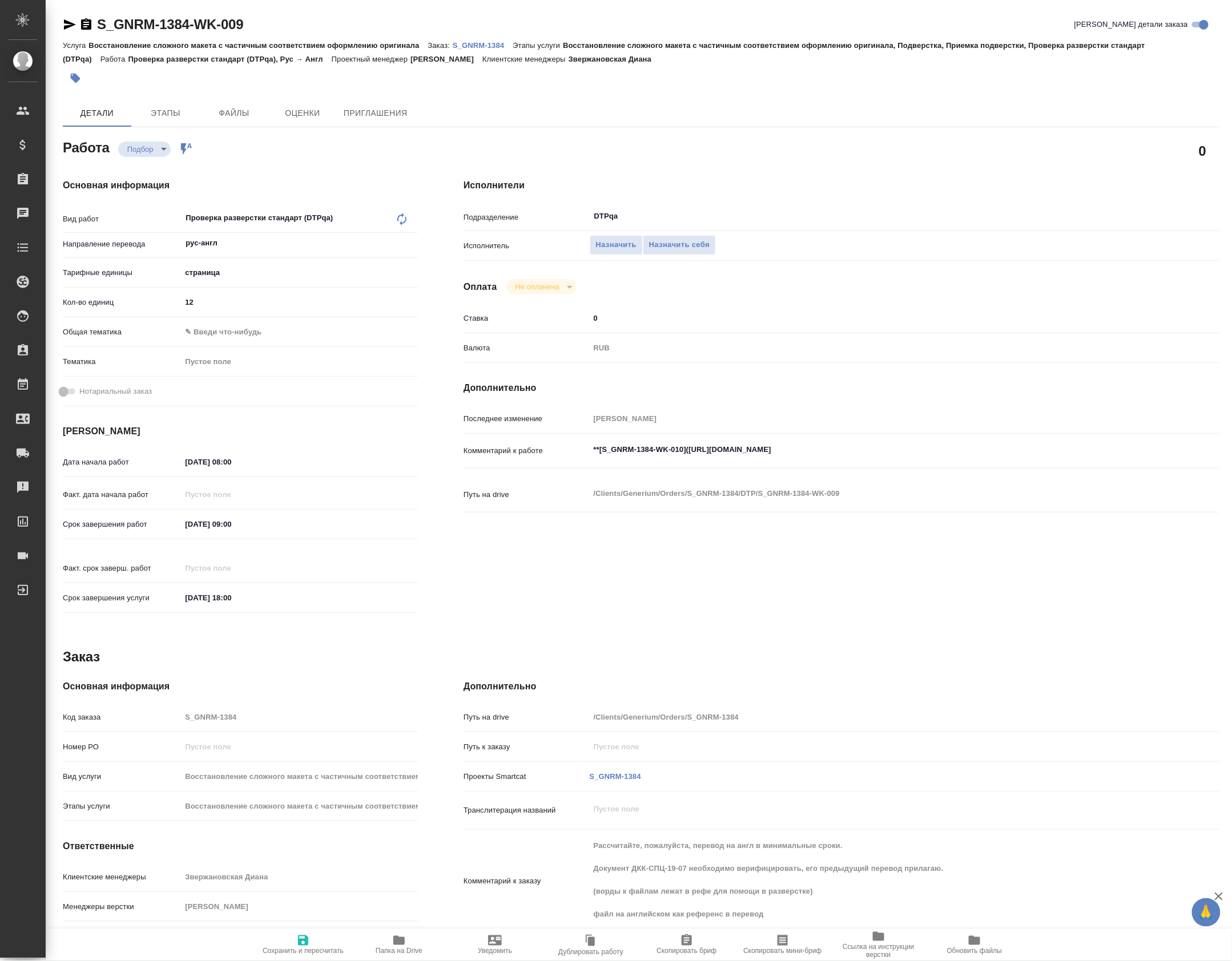
type textarea "x"
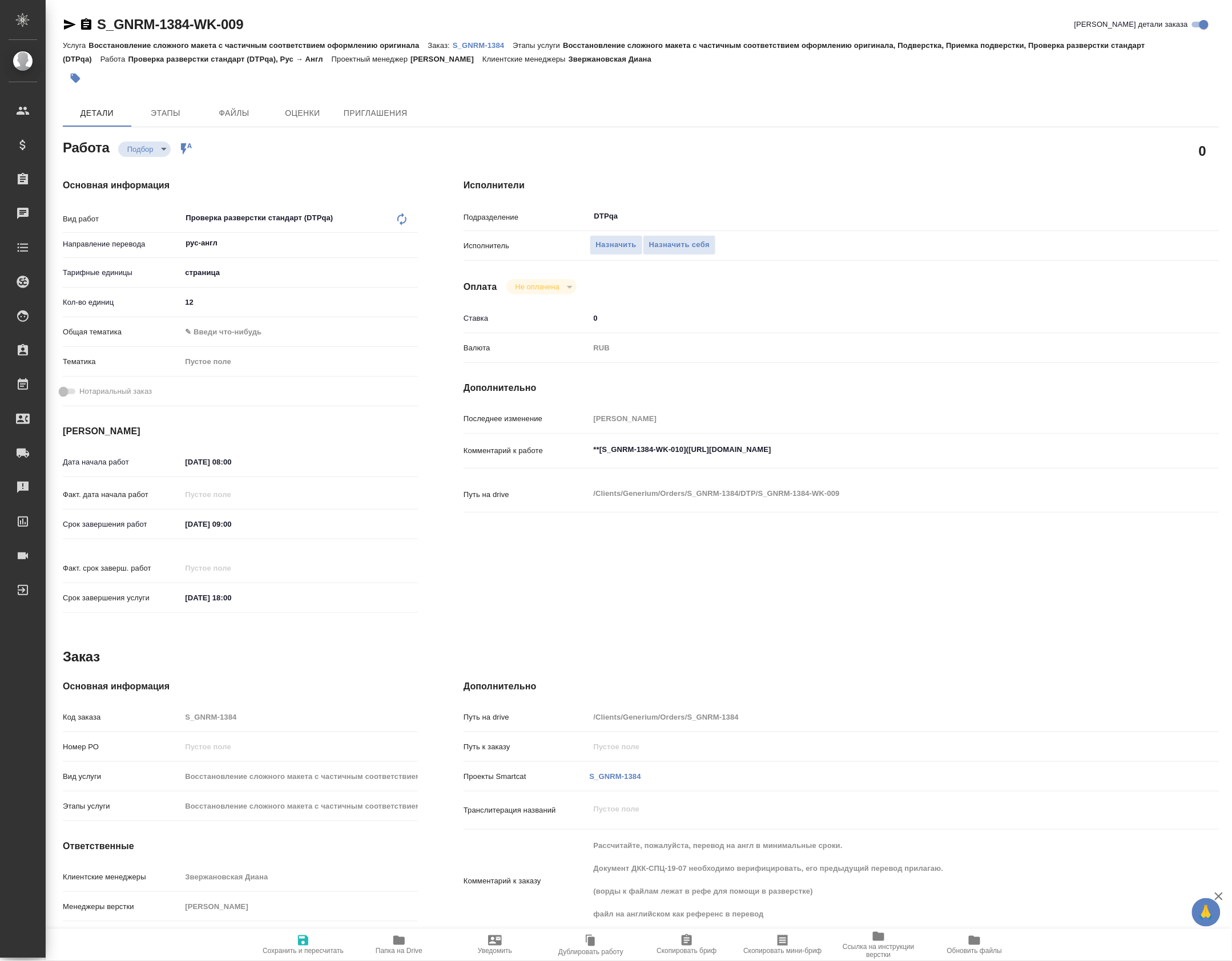
type textarea "x"
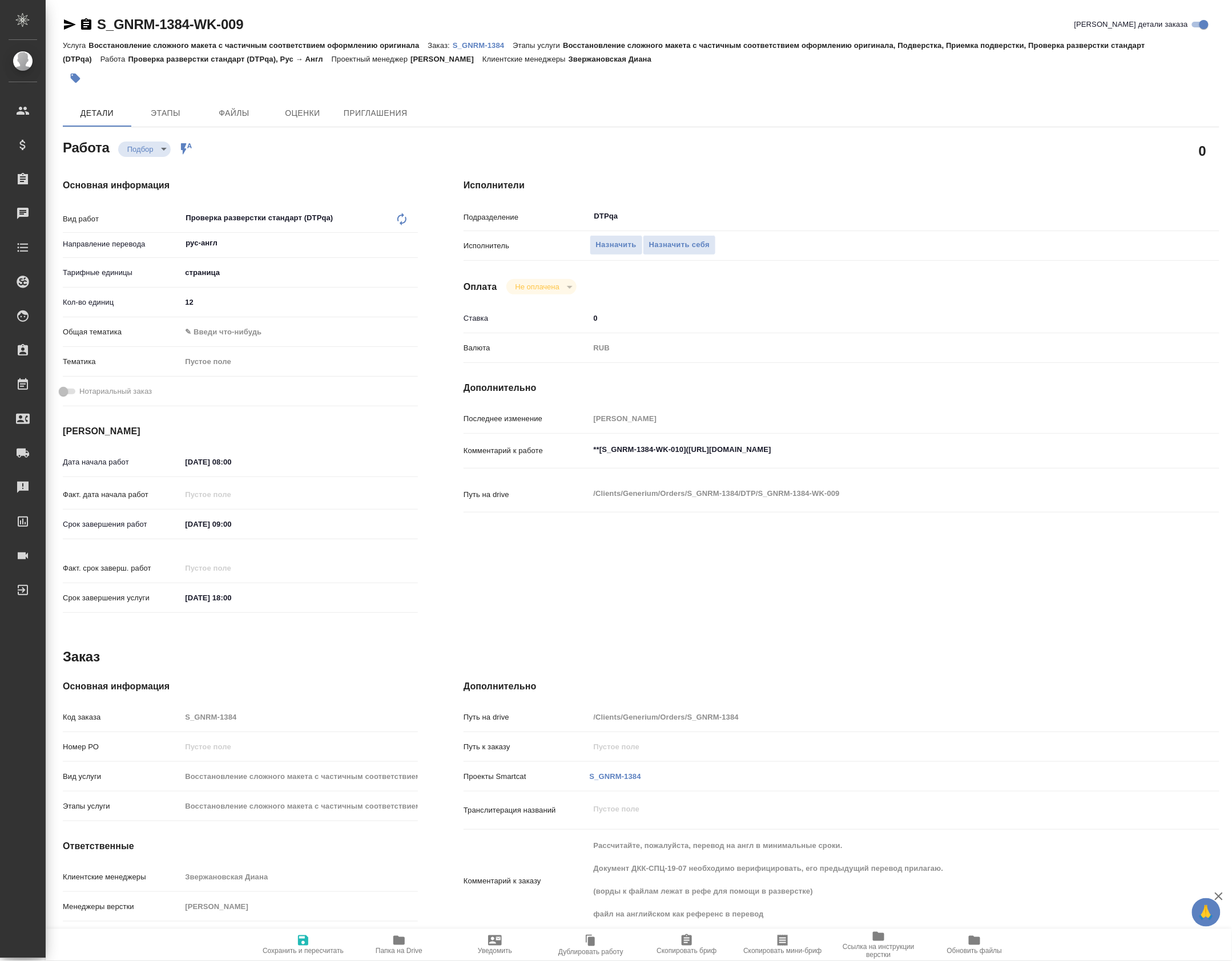
type textarea "x"
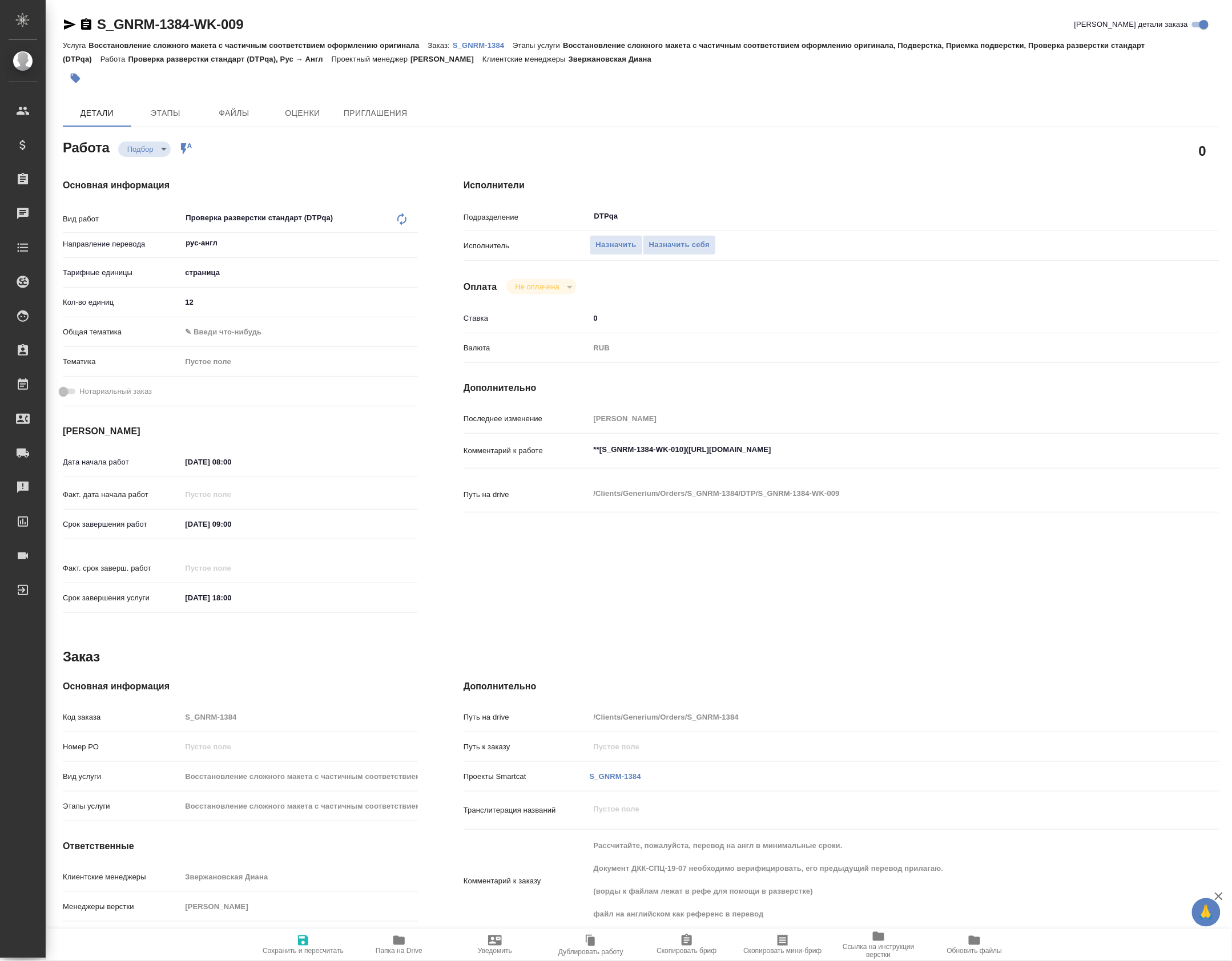
type textarea "x"
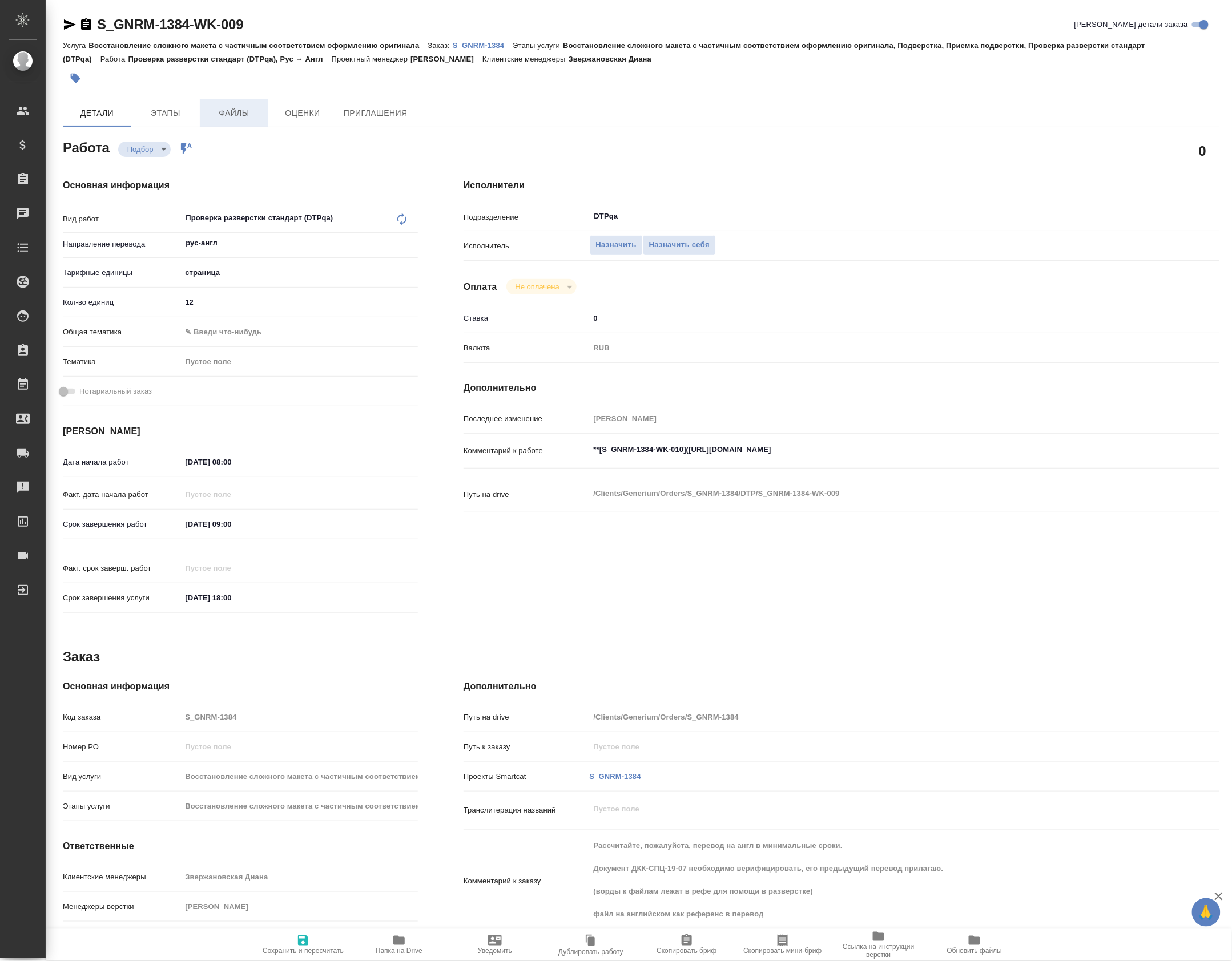
click at [249, 108] on span "Файлы" at bounding box center [234, 113] width 55 height 14
